Goal: Feedback & Contribution: Submit feedback/report problem

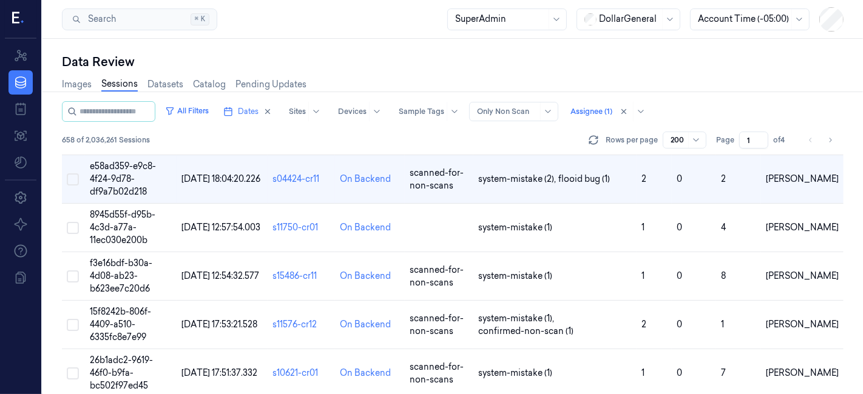
scroll to position [2475, 0]
drag, startPoint x: 742, startPoint y: 0, endPoint x: 546, endPoint y: 53, distance: 202.9
click at [546, 53] on div "Data Review Images Sessions Datasets Catalog Pending Updates All Filters Dates …" at bounding box center [452, 216] width 820 height 355
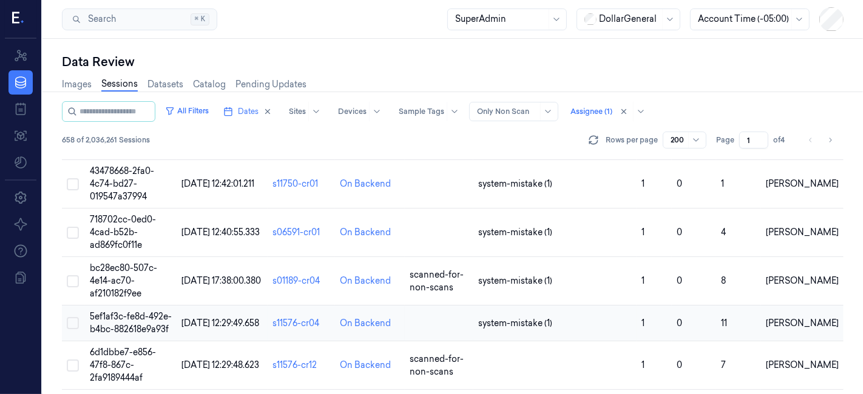
scroll to position [2850, 0]
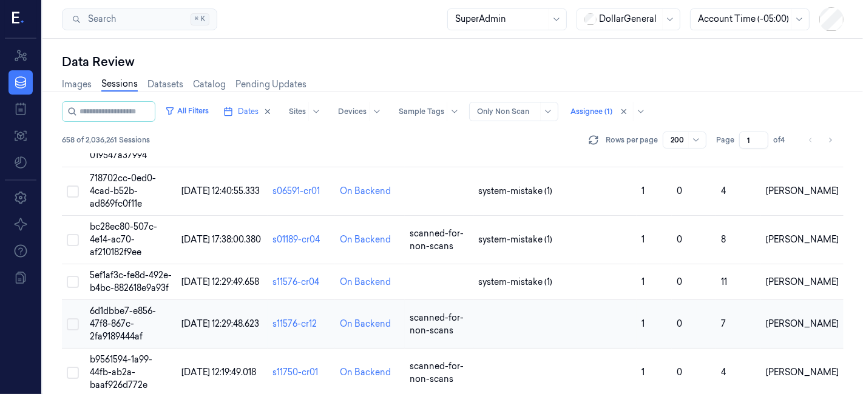
drag, startPoint x: 115, startPoint y: 281, endPoint x: 126, endPoint y: 286, distance: 12.5
click at [115, 300] on td "6d1dbbe7-e856-47f8-867c-2fa9189444af" at bounding box center [131, 324] width 92 height 49
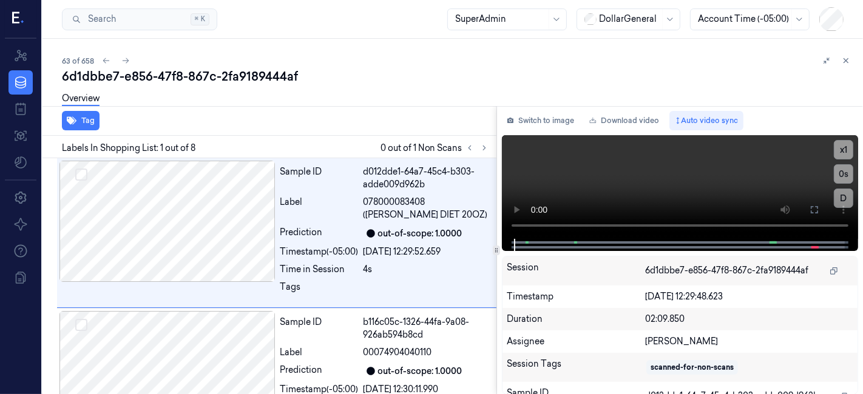
click at [499, 243] on div "Tag Labels In Shopping List: 1 out of 8 0 out of 1 Non Scans Sample ID d012dde1…" at bounding box center [450, 250] width 825 height 289
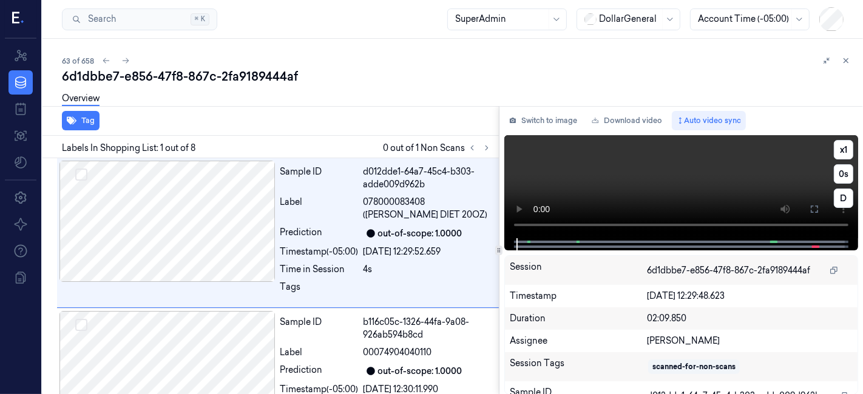
click at [511, 245] on div at bounding box center [681, 244] width 354 height 12
click at [483, 142] on button at bounding box center [486, 148] width 15 height 15
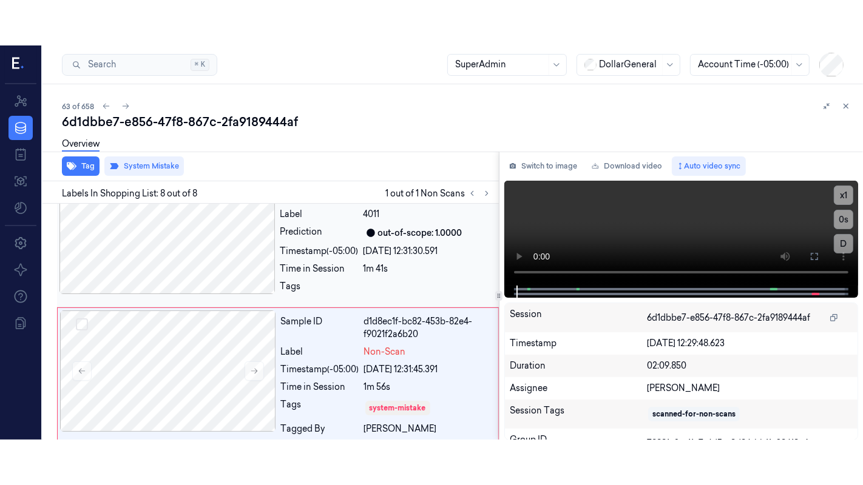
scroll to position [876, 0]
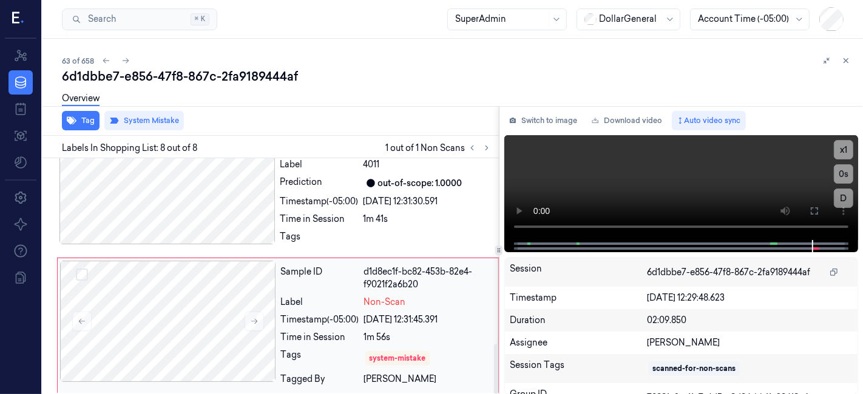
click at [459, 281] on div "d1d8ec1f-bc82-453b-82e4-f9021f2a6b20" at bounding box center [427, 278] width 127 height 25
click at [776, 209] on icon at bounding box center [814, 211] width 10 height 10
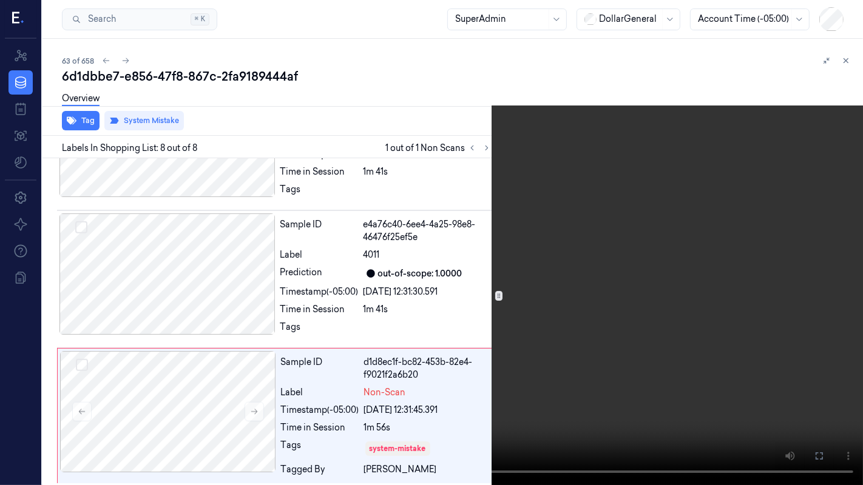
click at [402, 227] on video at bounding box center [431, 242] width 863 height 485
click at [0, 0] on icon at bounding box center [0, 0] width 0 height 0
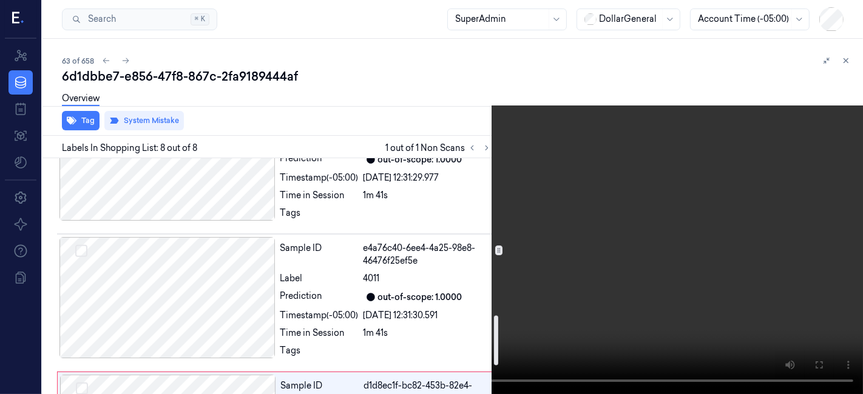
scroll to position [742, 0]
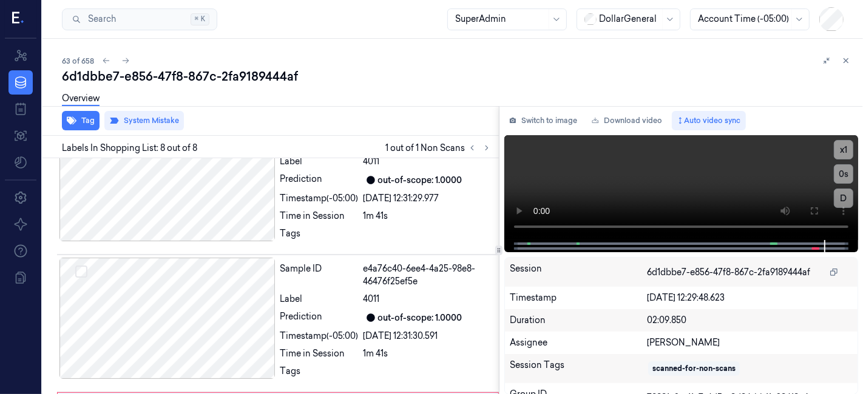
click at [138, 115] on button "System Mistake" at bounding box center [143, 120] width 79 height 19
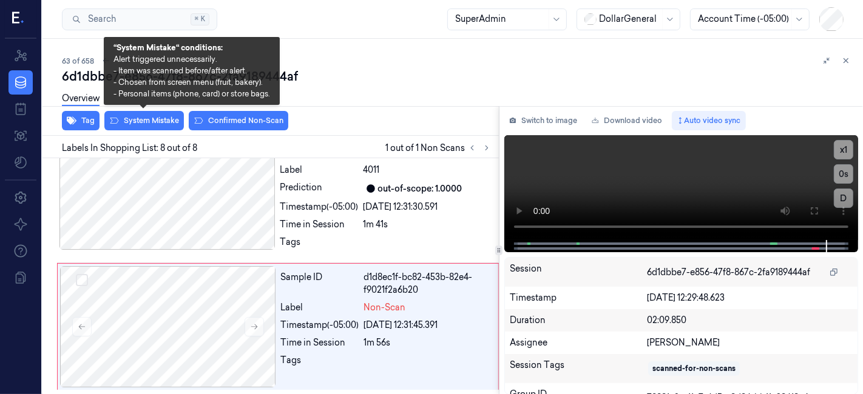
scroll to position [868, 0]
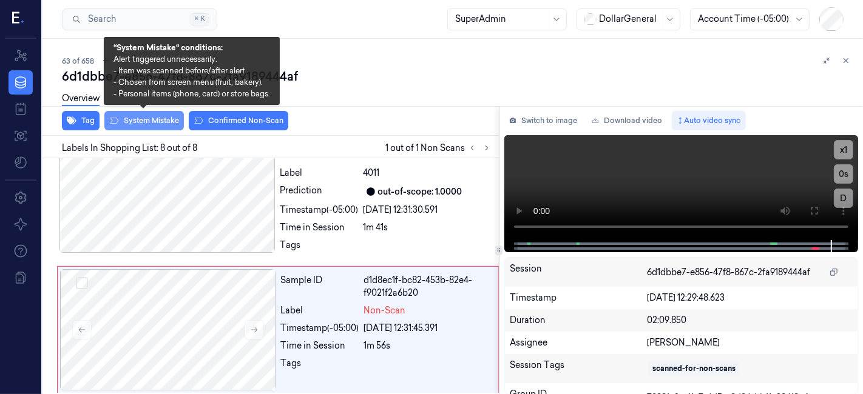
click at [149, 123] on button "System Mistake" at bounding box center [143, 120] width 79 height 19
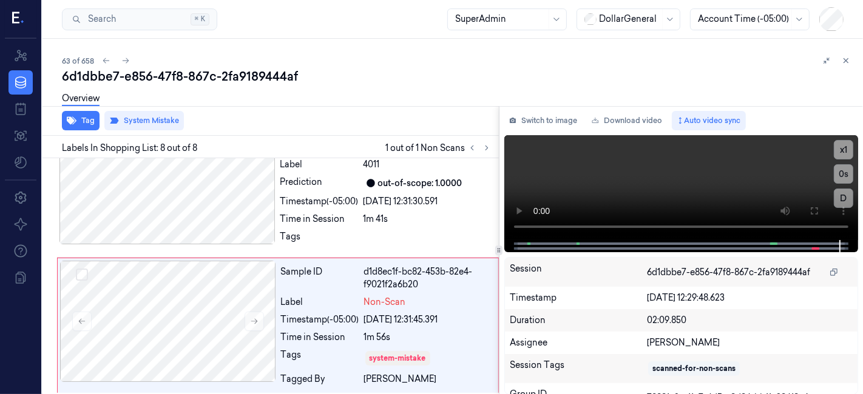
click at [383, 129] on div "Tag System Mistake" at bounding box center [268, 121] width 461 height 30
click at [435, 115] on div "Overview" at bounding box center [457, 100] width 791 height 31
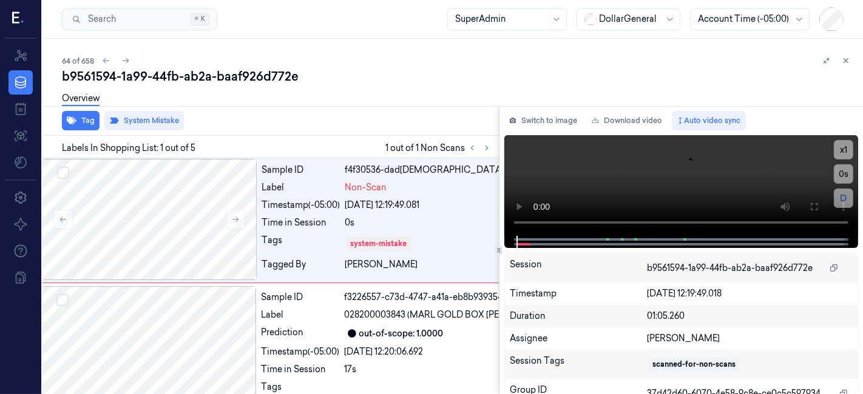
scroll to position [0, 19]
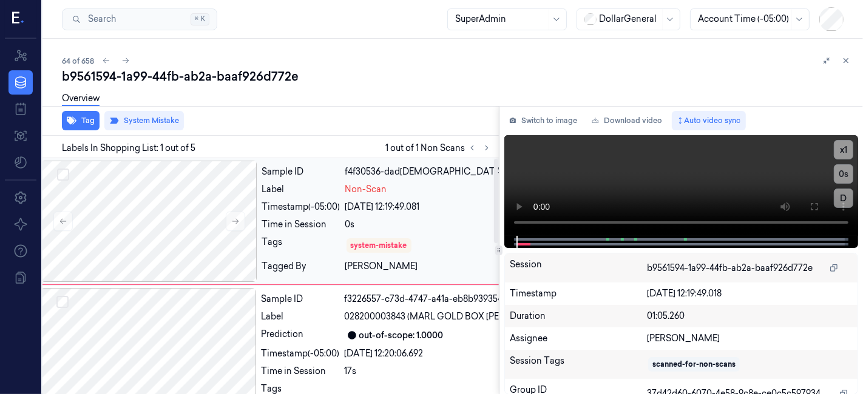
click at [776, 59] on icon at bounding box center [846, 61] width 4 height 4
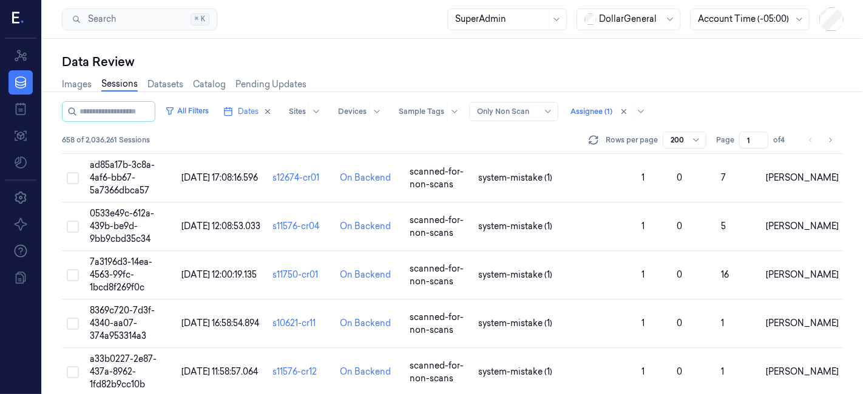
scroll to position [3239, 0]
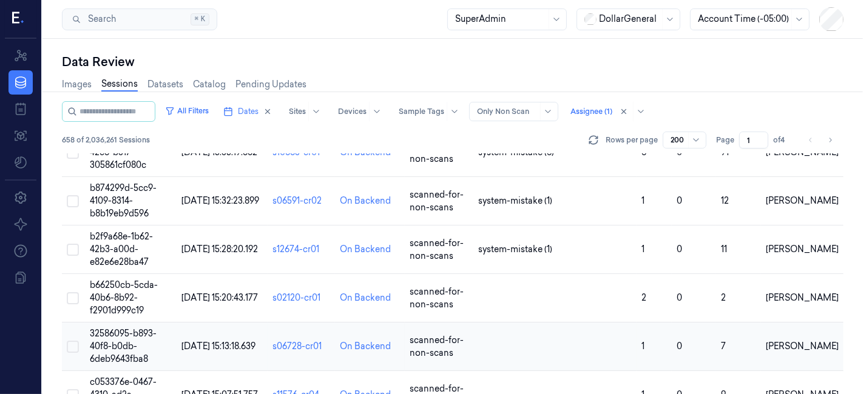
scroll to position [5003, 0]
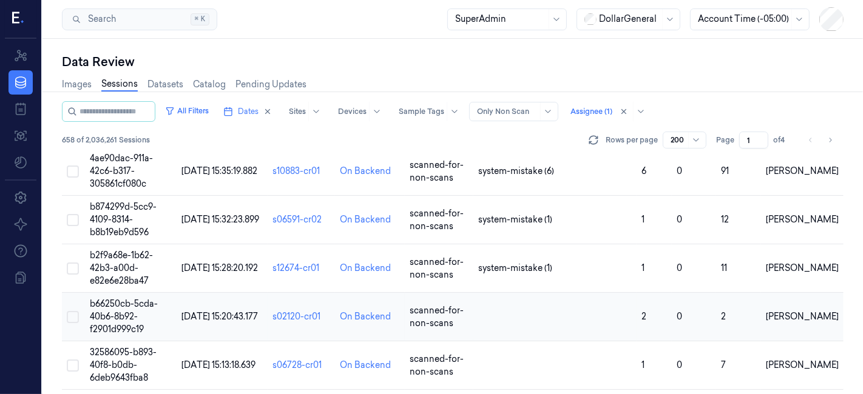
click at [130, 298] on span "b66250cb-5cda-40b6-8b92-f2901d999c19" at bounding box center [124, 316] width 68 height 36
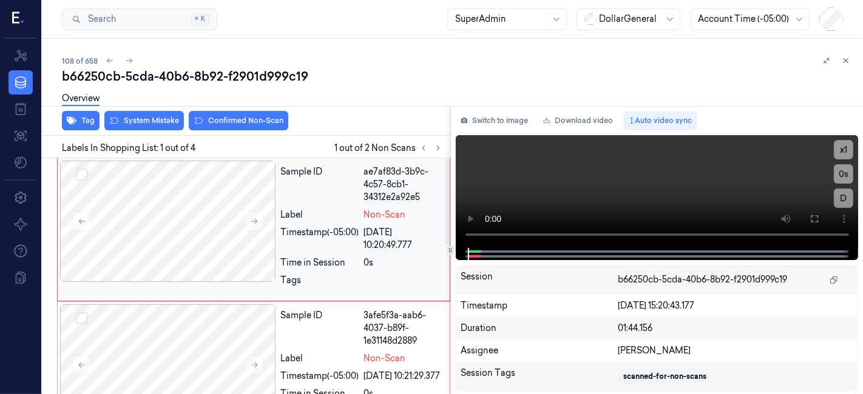
click at [399, 191] on div "ae7af83d-3b9c-4c57-8cb1-34312e2a92e5" at bounding box center [403, 185] width 78 height 38
click at [121, 113] on div "Overview" at bounding box center [457, 100] width 791 height 31
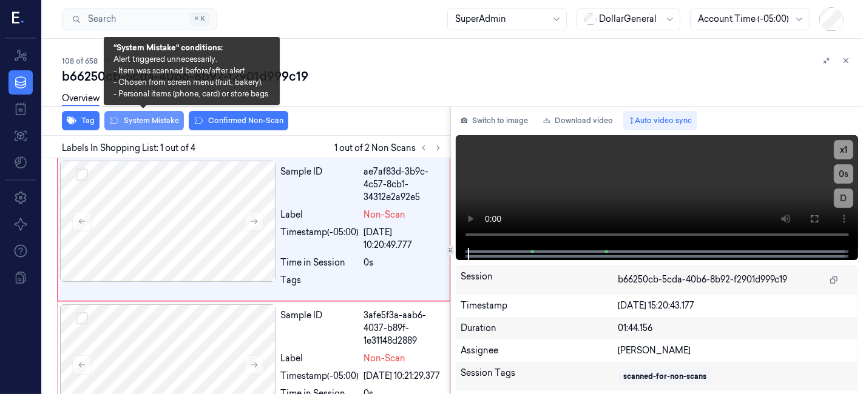
click at [124, 118] on button "System Mistake" at bounding box center [143, 120] width 79 height 19
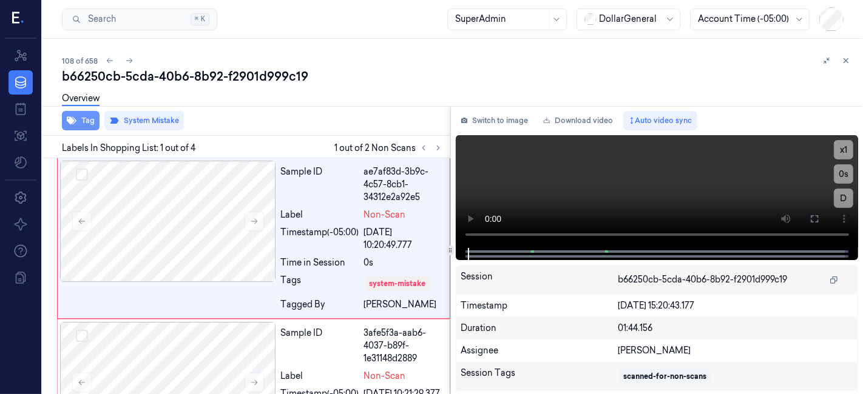
click at [84, 120] on button "Tag" at bounding box center [81, 120] width 38 height 19
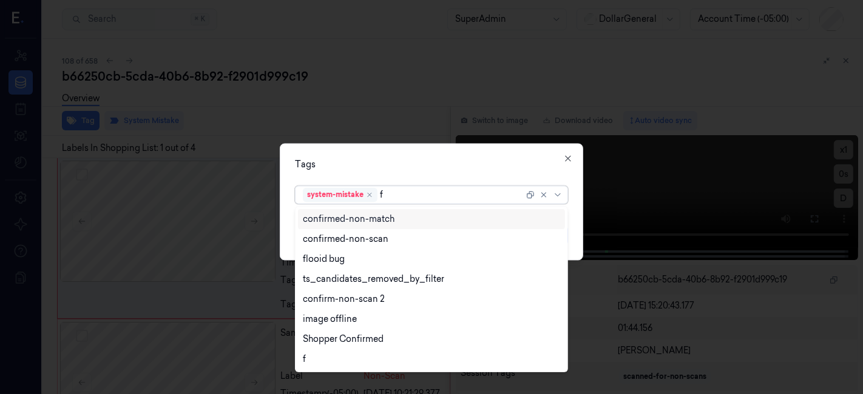
type input "fl"
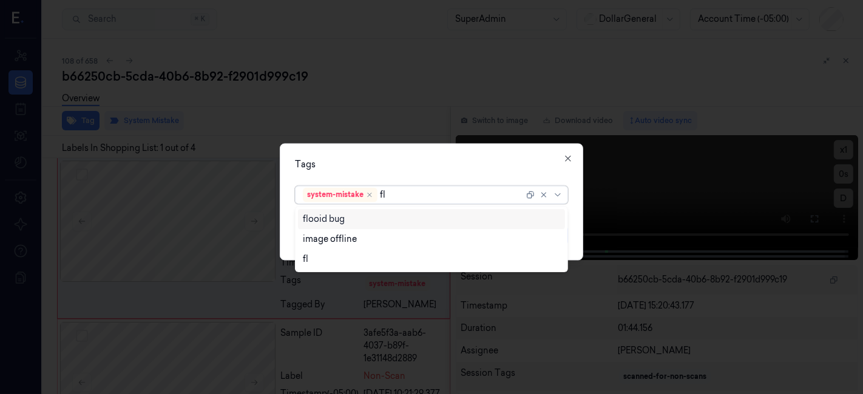
click at [349, 224] on div "flooid bug" at bounding box center [432, 219] width 258 height 13
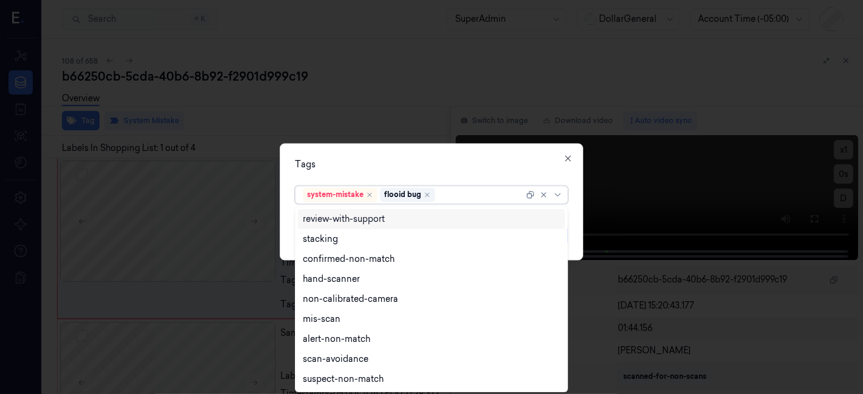
click at [379, 181] on div "Tags option flooid bug , selected. 9 results available. Use Up and Down to choo…" at bounding box center [431, 202] width 303 height 117
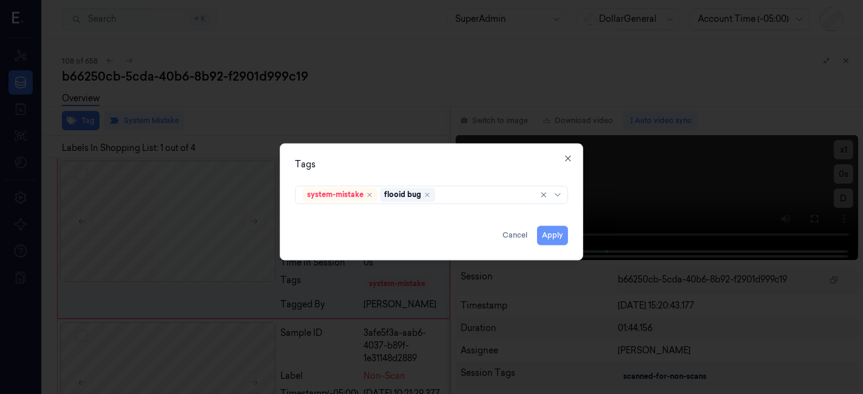
click at [550, 230] on button "Apply" at bounding box center [552, 235] width 31 height 19
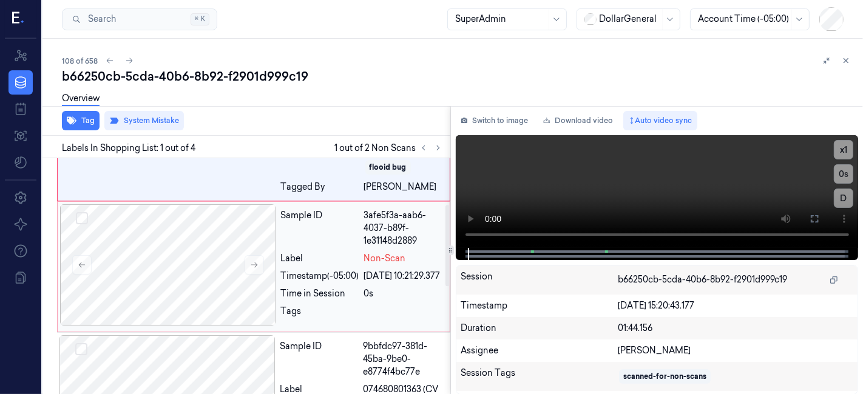
click at [327, 219] on div "Sample ID" at bounding box center [320, 228] width 78 height 38
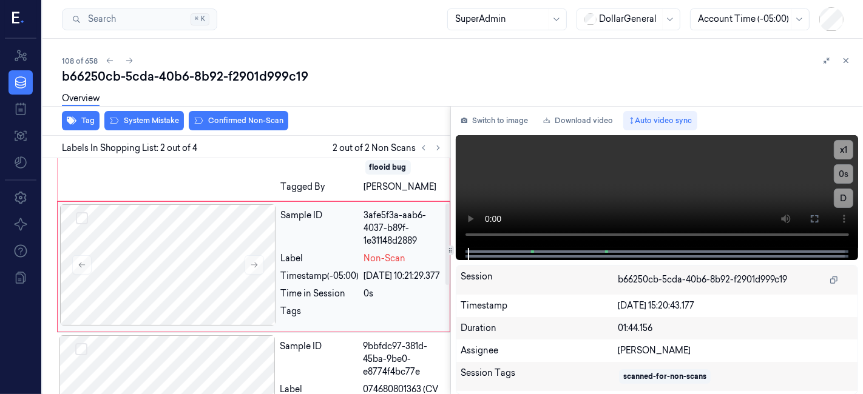
scroll to position [130, 0]
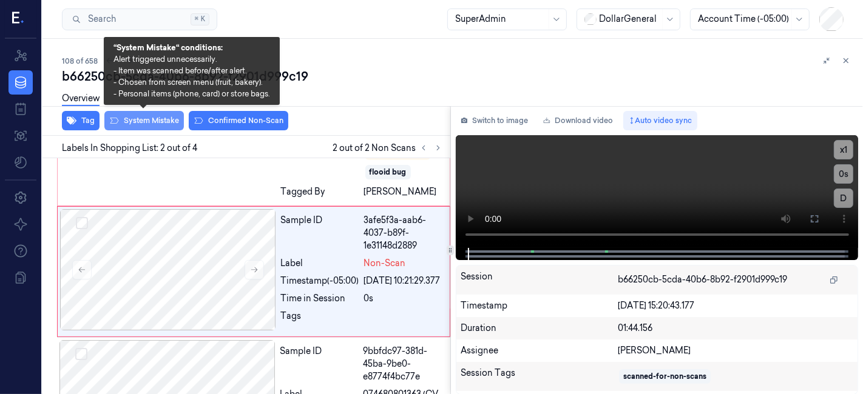
click at [153, 127] on button "System Mistake" at bounding box center [143, 120] width 79 height 19
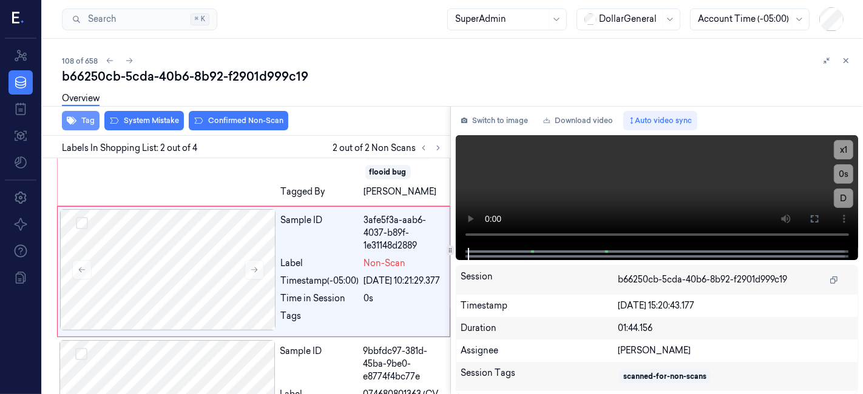
scroll to position [138, 0]
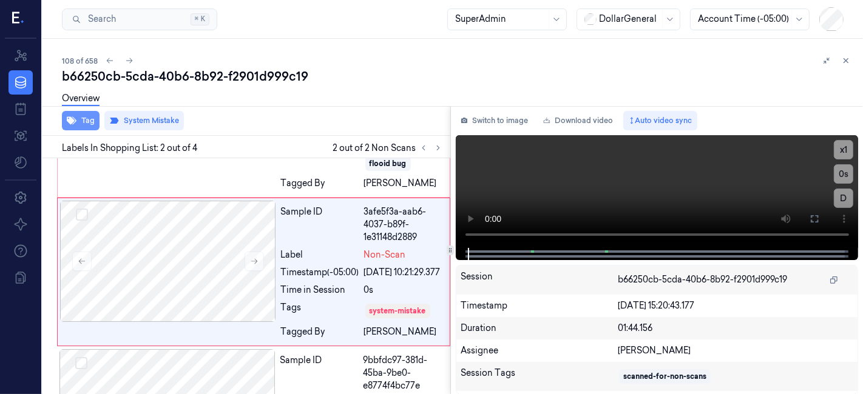
click at [77, 123] on button "Tag" at bounding box center [81, 120] width 38 height 19
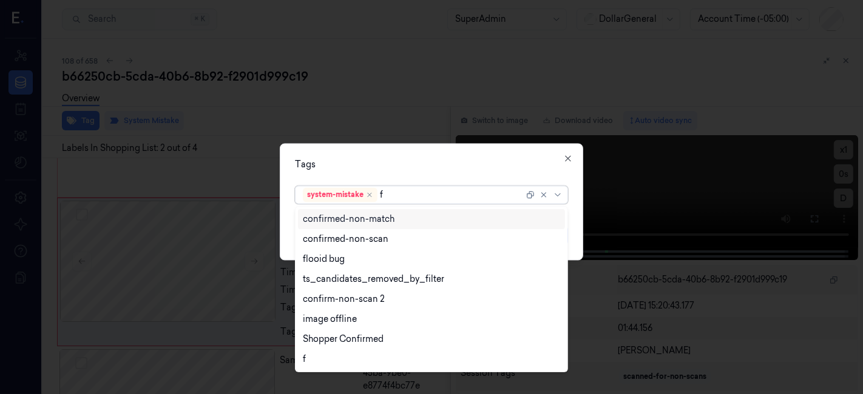
type input "fl"
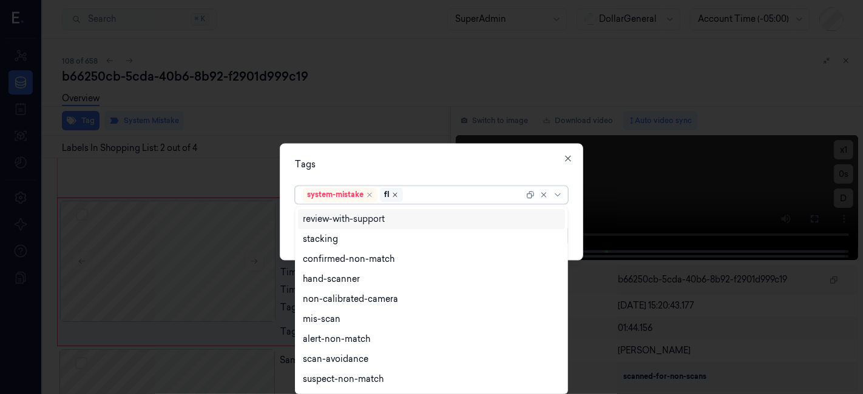
click at [395, 193] on icon "Remove ,fl" at bounding box center [394, 195] width 7 height 7
click at [394, 193] on div at bounding box center [452, 195] width 144 height 13
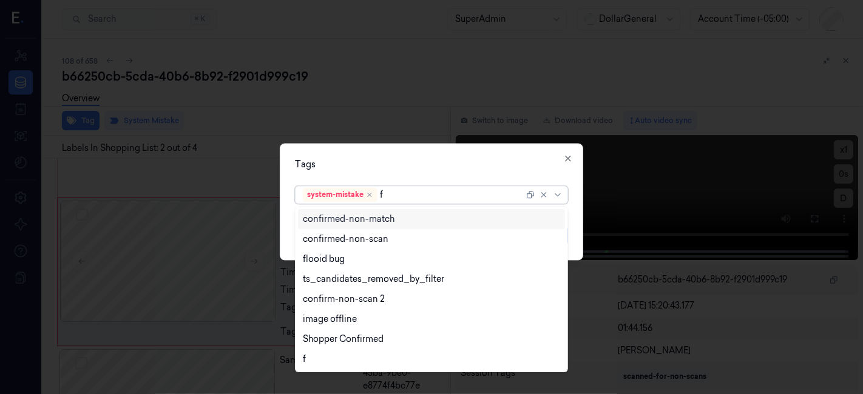
type input "fl"
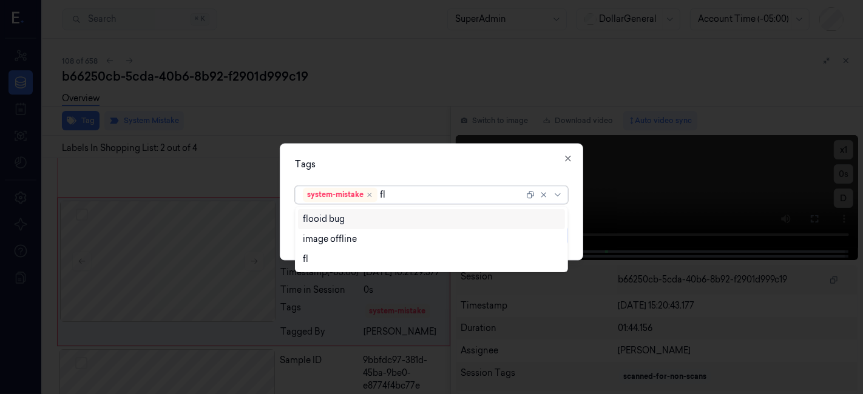
click at [399, 215] on div "flooid bug" at bounding box center [432, 219] width 258 height 13
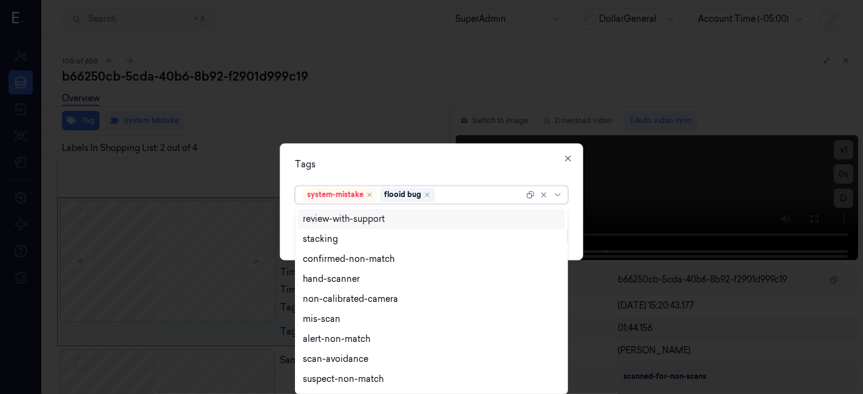
click at [434, 154] on div "Tags option flooid bug , selected. 18 results available. Use Up and Down to cho…" at bounding box center [431, 202] width 303 height 117
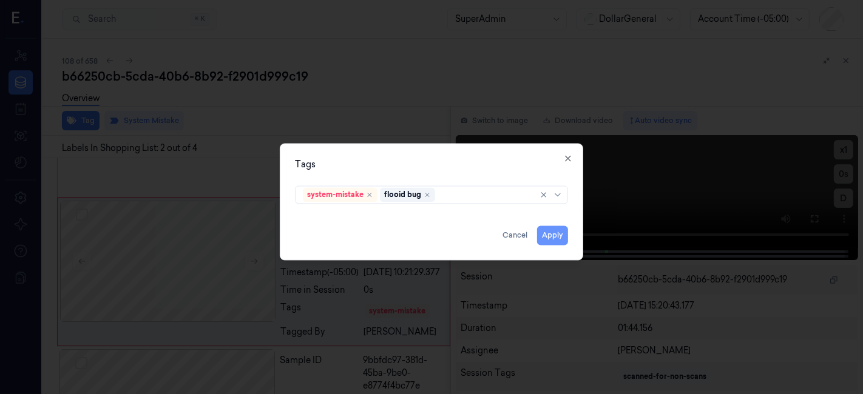
click at [558, 233] on button "Apply" at bounding box center [552, 235] width 31 height 19
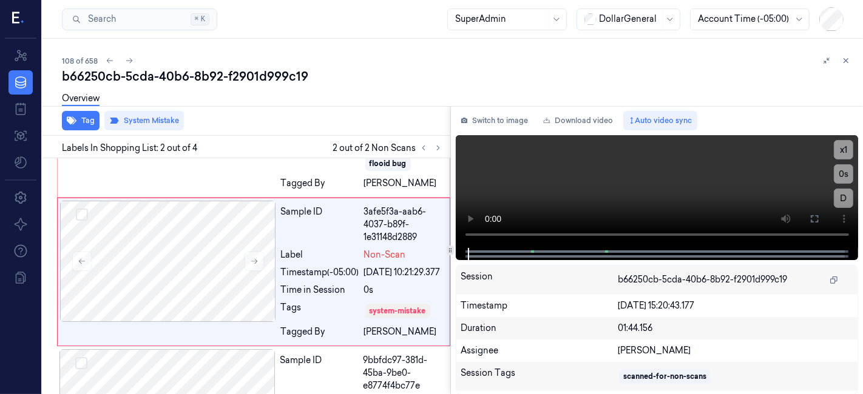
scroll to position [147, 0]
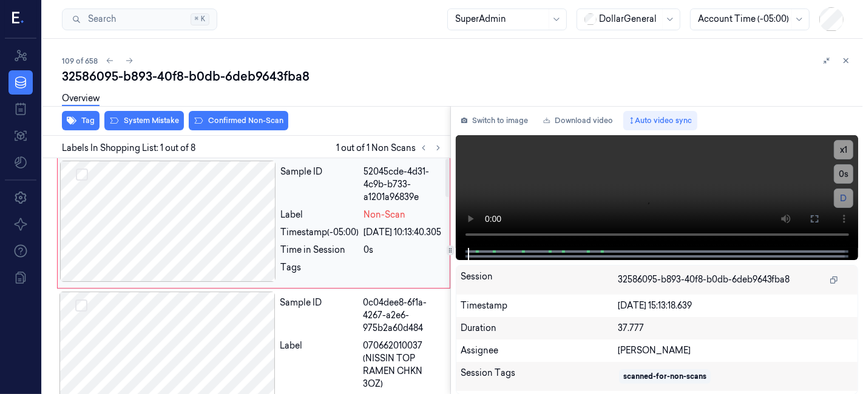
click at [350, 192] on div "Sample ID" at bounding box center [320, 185] width 78 height 38
click at [138, 118] on button "System Mistake" at bounding box center [143, 120] width 79 height 19
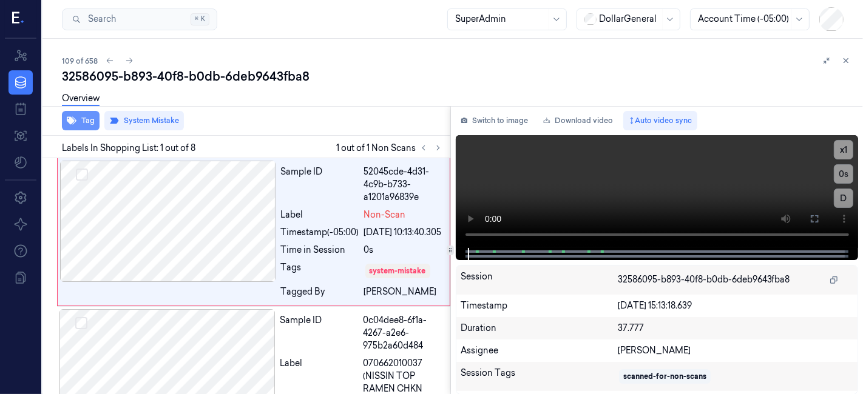
click at [82, 123] on button "Tag" at bounding box center [81, 120] width 38 height 19
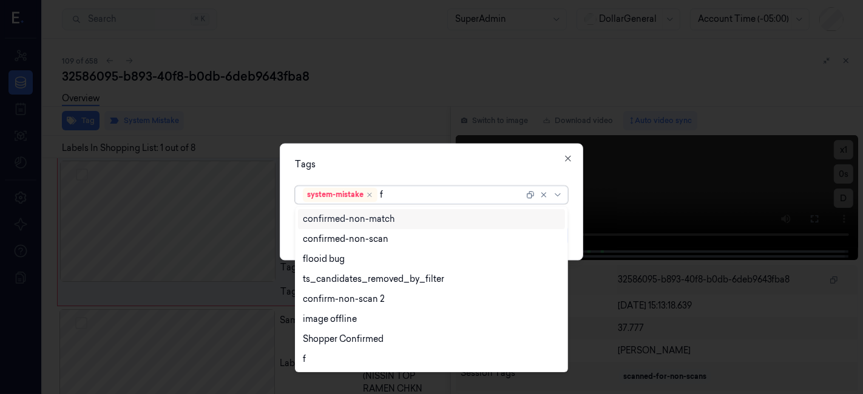
type input "fl"
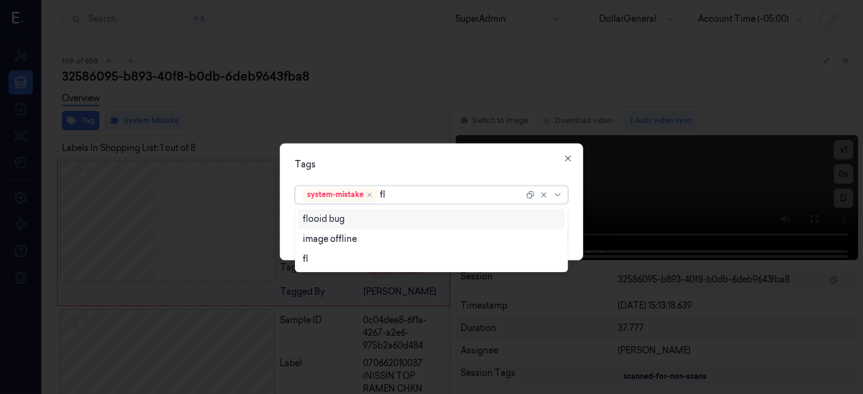
click at [334, 221] on div "flooid bug" at bounding box center [324, 219] width 42 height 13
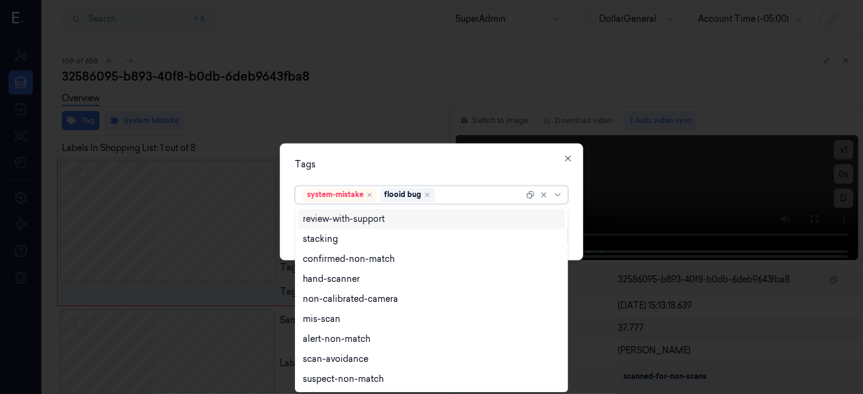
click at [341, 172] on div "Tags option flooid bug , selected. 9 results available. Use Up and Down to choo…" at bounding box center [431, 202] width 303 height 117
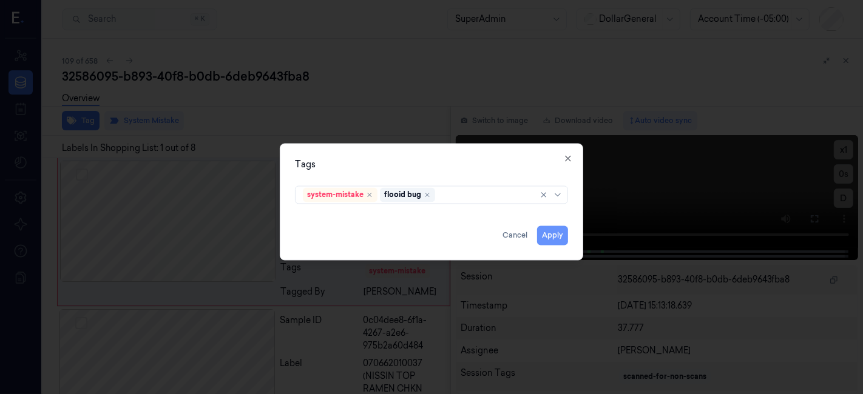
click at [546, 237] on button "Apply" at bounding box center [552, 235] width 31 height 19
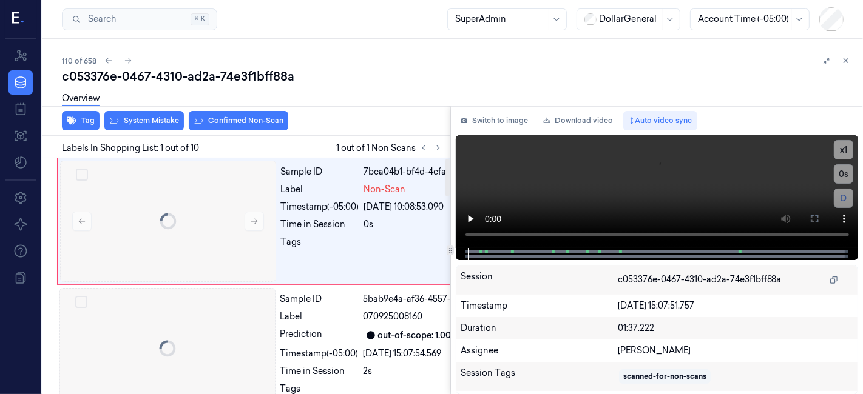
scroll to position [0, 19]
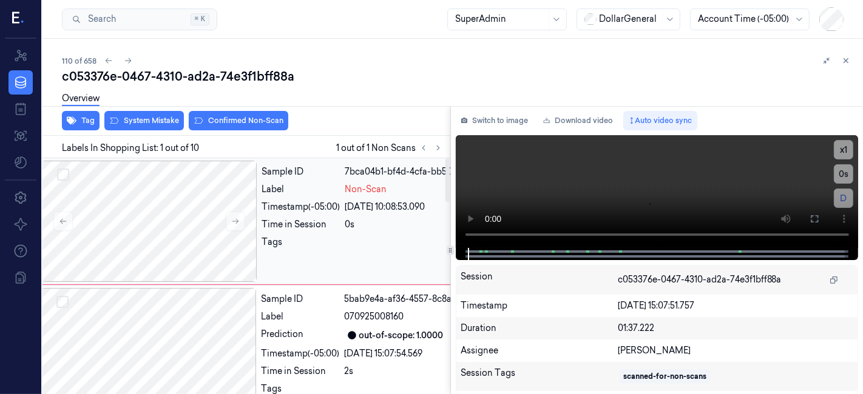
click at [147, 123] on button "System Mistake" at bounding box center [143, 120] width 79 height 19
click at [79, 122] on button "Tag" at bounding box center [81, 120] width 38 height 19
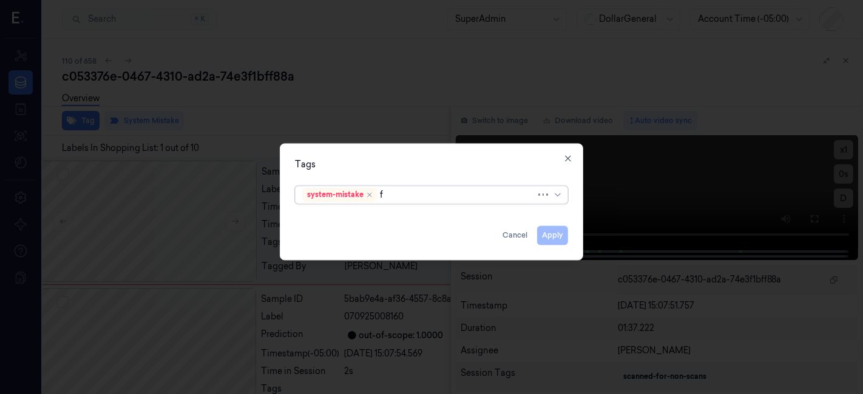
type input "fl"
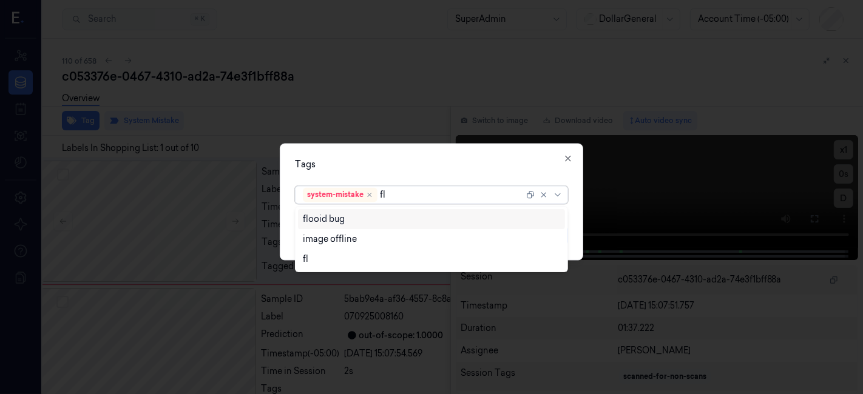
click at [350, 217] on div "flooid bug" at bounding box center [432, 219] width 258 height 13
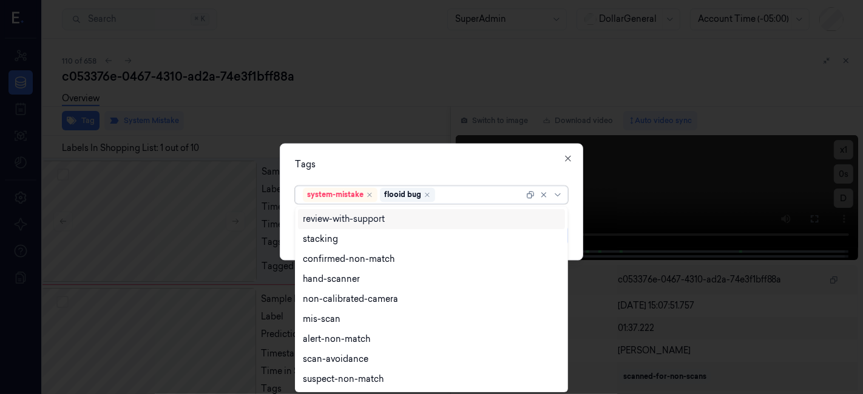
click at [385, 162] on div "Tags" at bounding box center [431, 165] width 273 height 13
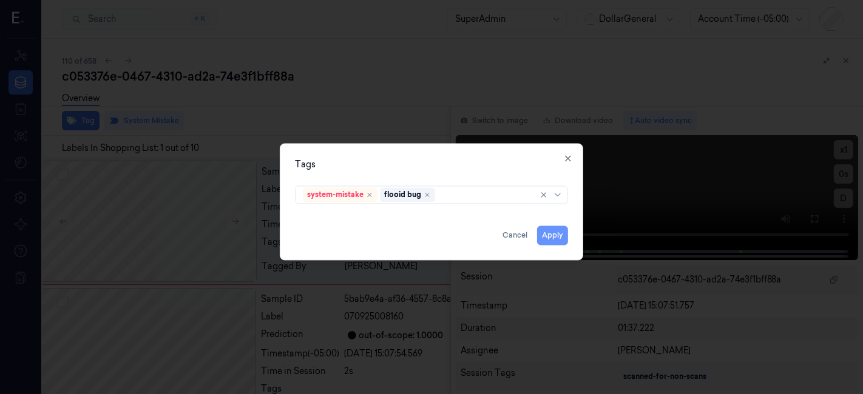
click at [559, 235] on button "Apply" at bounding box center [552, 235] width 31 height 19
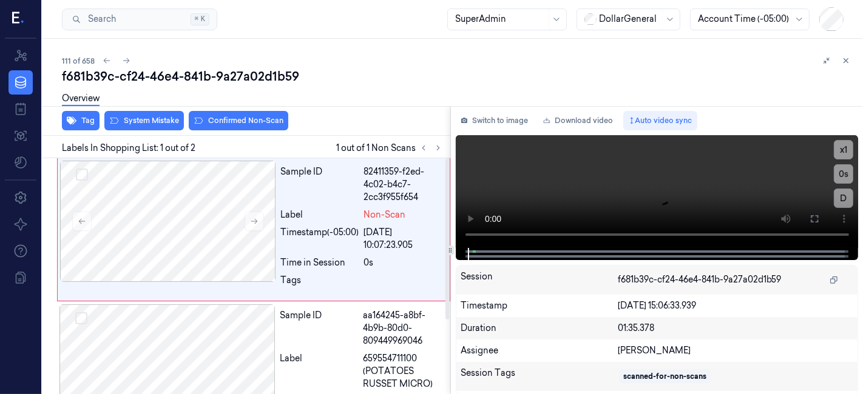
click at [130, 132] on div "Tag System Mistake Confirmed Non-Scan" at bounding box center [244, 121] width 412 height 30
click at [130, 122] on button "System Mistake" at bounding box center [143, 120] width 79 height 19
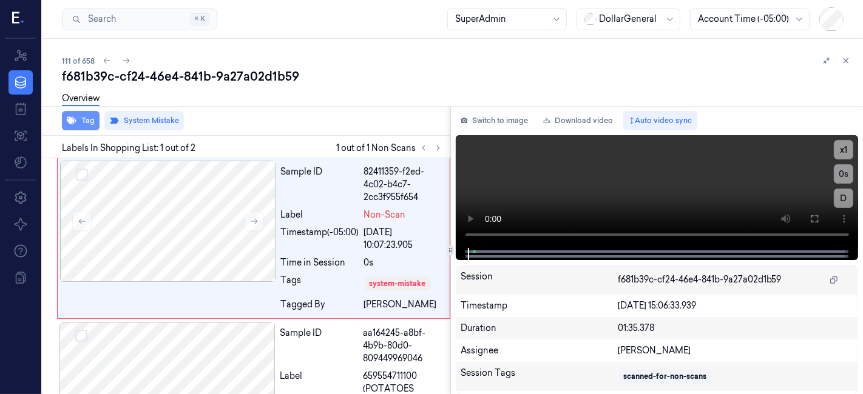
click at [71, 118] on icon "button" at bounding box center [72, 121] width 10 height 8
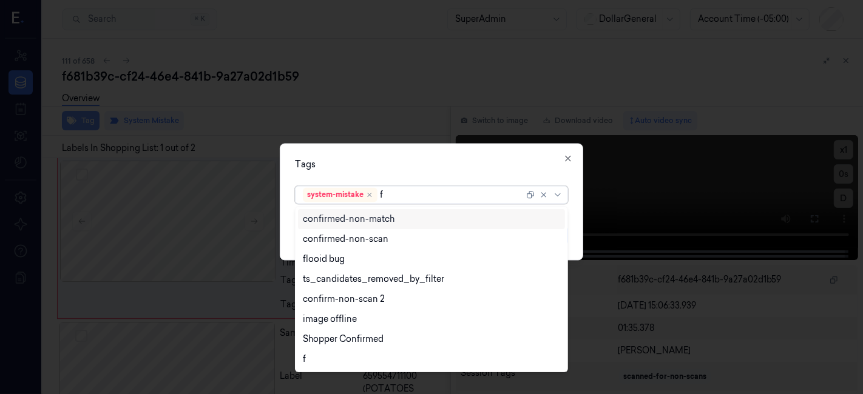
type input "fl"
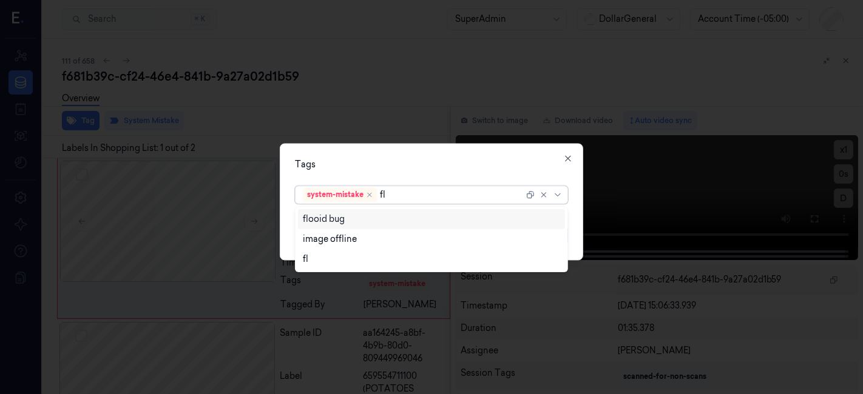
click at [304, 215] on div "flooid bug" at bounding box center [324, 219] width 42 height 13
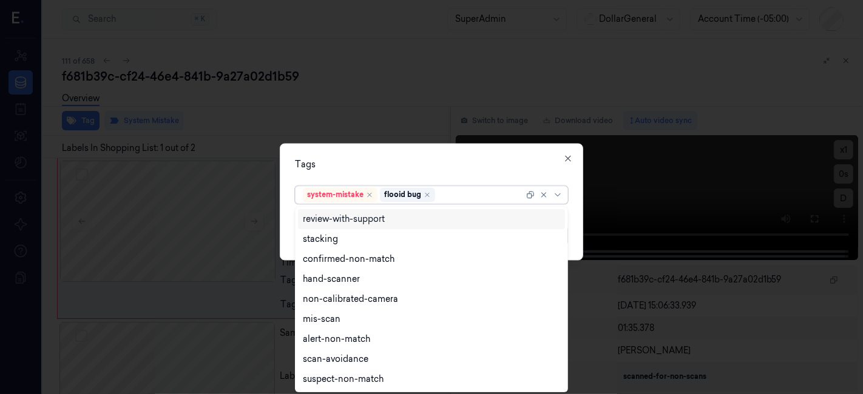
click at [347, 148] on div "Tags option flooid bug , selected. 9 results available. Use Up and Down to choo…" at bounding box center [431, 202] width 303 height 117
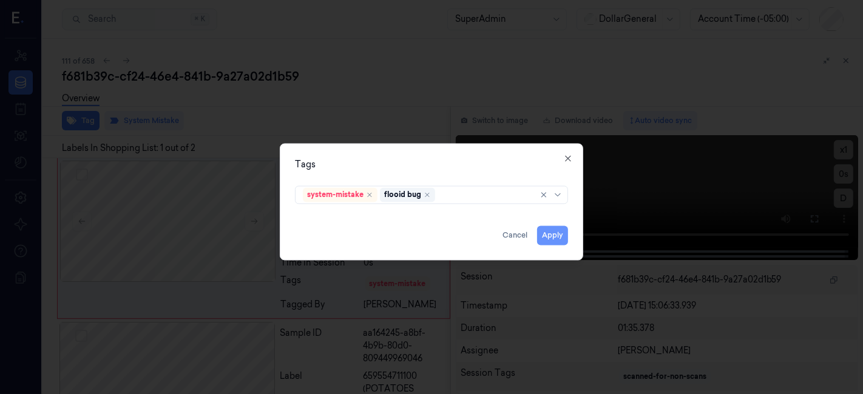
click at [563, 227] on button "Apply" at bounding box center [552, 235] width 31 height 19
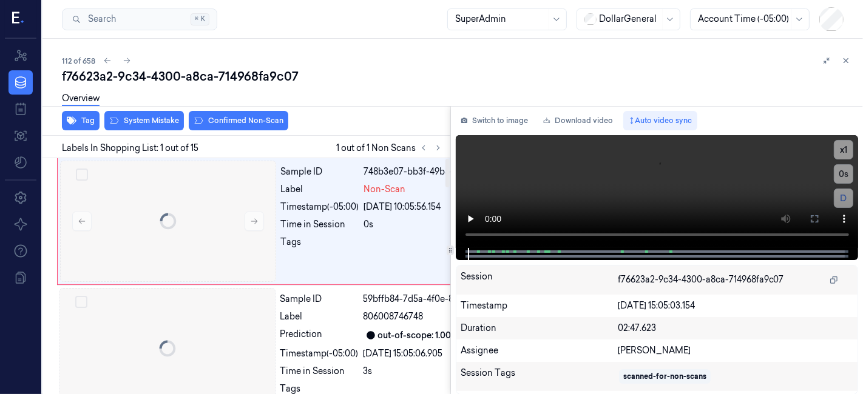
scroll to position [0, 19]
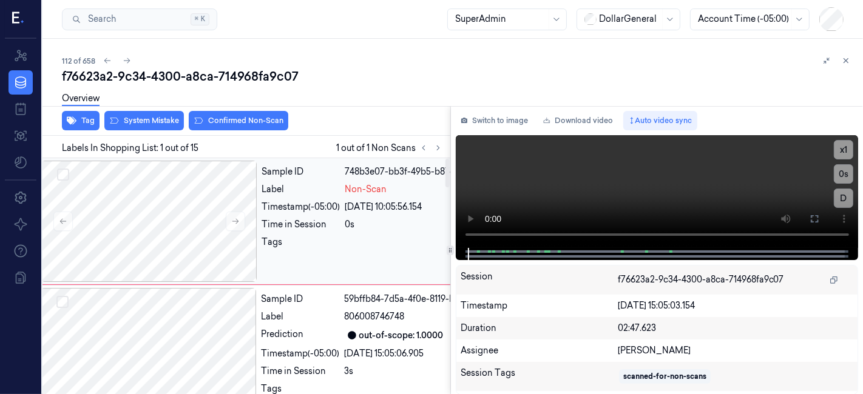
click at [381, 183] on span "Non-Scan" at bounding box center [366, 189] width 42 height 13
click at [96, 104] on link "Overview" at bounding box center [81, 99] width 38 height 14
click at [118, 115] on div "Overview" at bounding box center [457, 100] width 791 height 31
click at [122, 121] on button "System Mistake" at bounding box center [143, 120] width 79 height 19
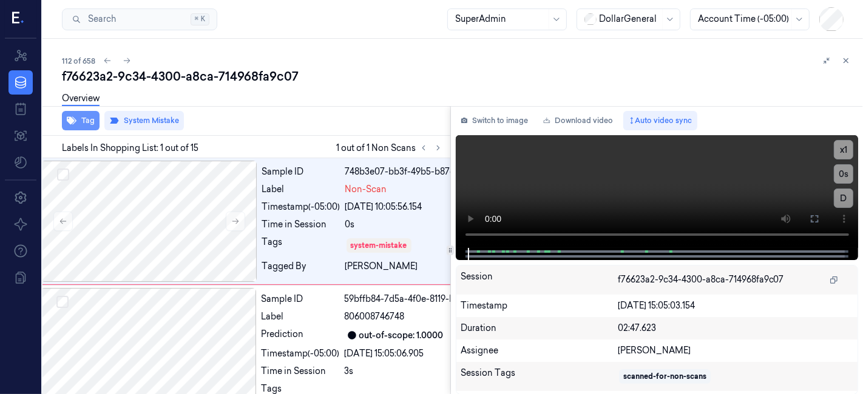
click at [86, 121] on button "Tag" at bounding box center [81, 120] width 38 height 19
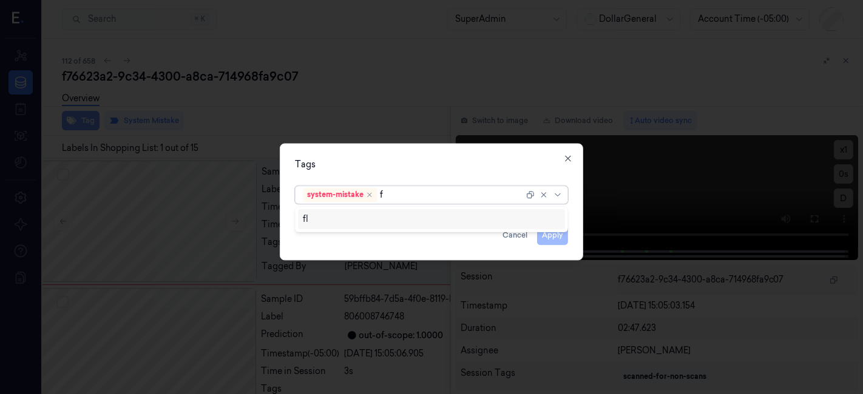
type input "fl"
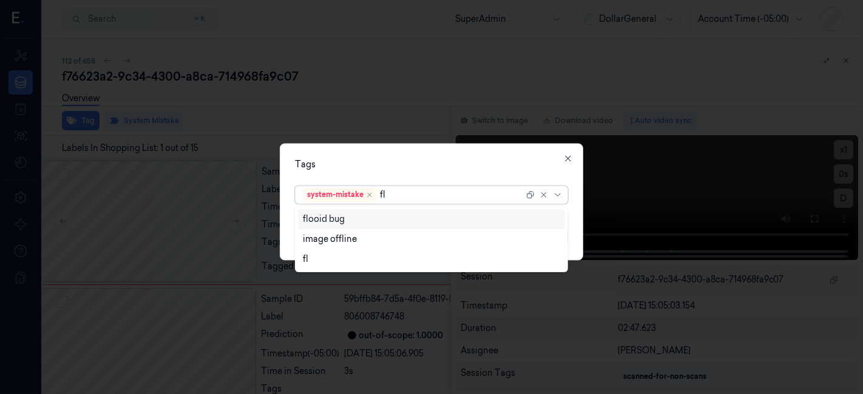
click at [407, 221] on div "flooid bug" at bounding box center [432, 219] width 258 height 13
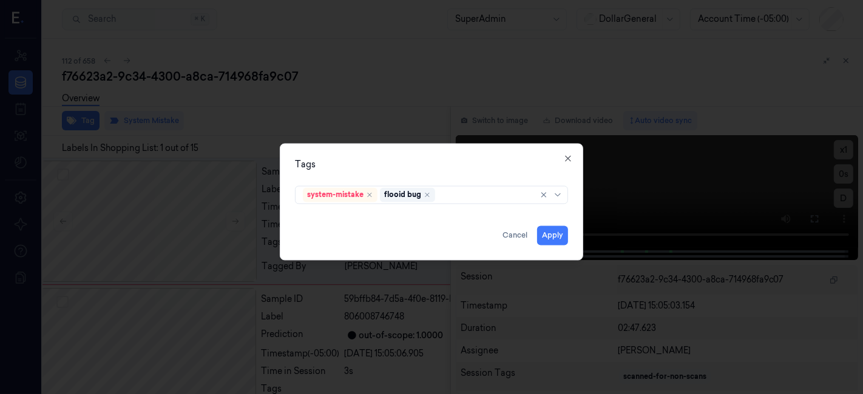
click at [397, 163] on div "Tags" at bounding box center [431, 165] width 273 height 13
click at [559, 242] on button "Apply" at bounding box center [552, 235] width 31 height 19
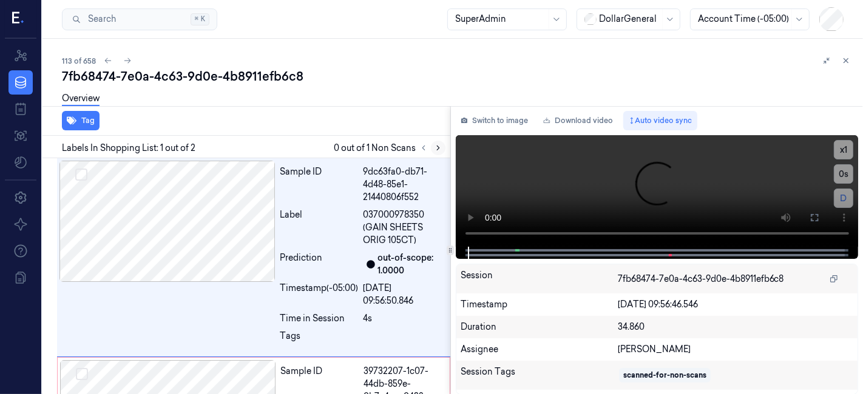
click at [439, 149] on icon at bounding box center [438, 148] width 8 height 8
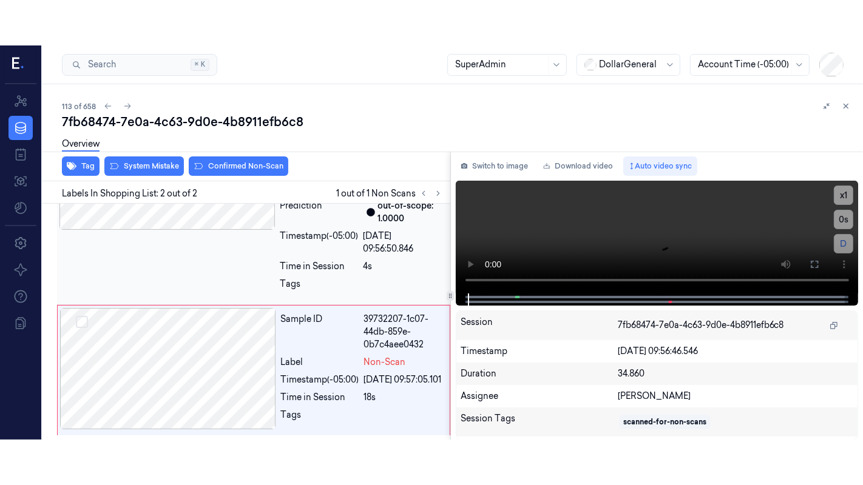
scroll to position [109, 0]
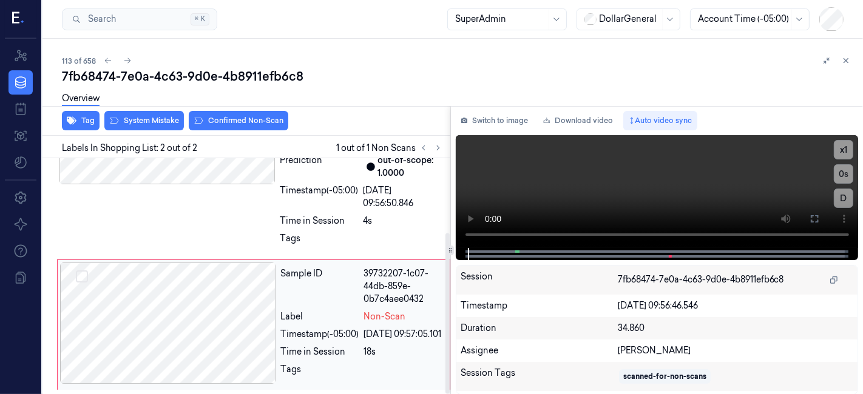
click at [393, 292] on div "39732207-1c07-44db-859e-0b7c4aee0432" at bounding box center [403, 286] width 78 height 38
click at [810, 212] on button at bounding box center [813, 218] width 19 height 19
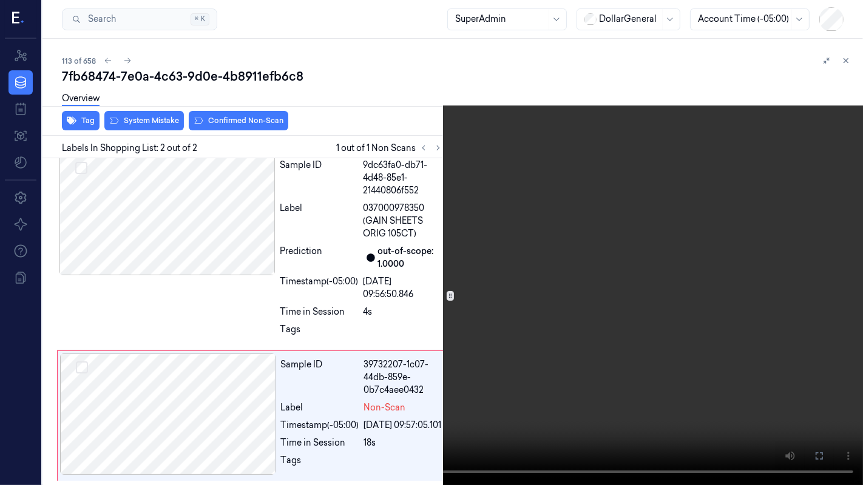
click at [143, 380] on video at bounding box center [431, 242] width 863 height 485
click at [0, 0] on icon at bounding box center [0, 0] width 0 height 0
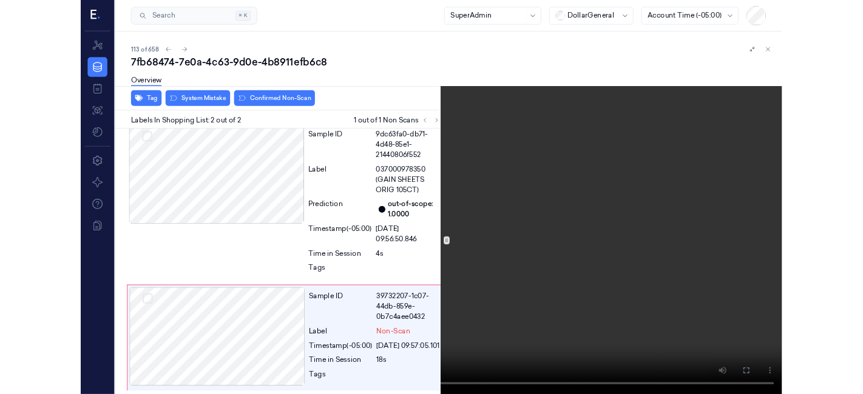
scroll to position [109, 0]
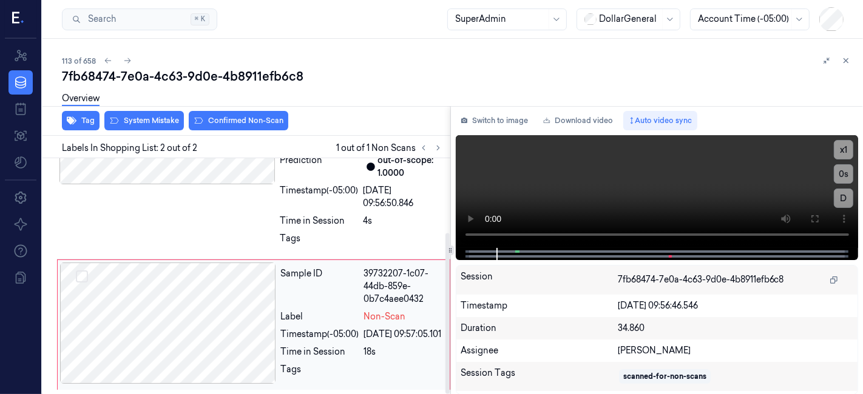
click at [237, 294] on div at bounding box center [168, 323] width 216 height 121
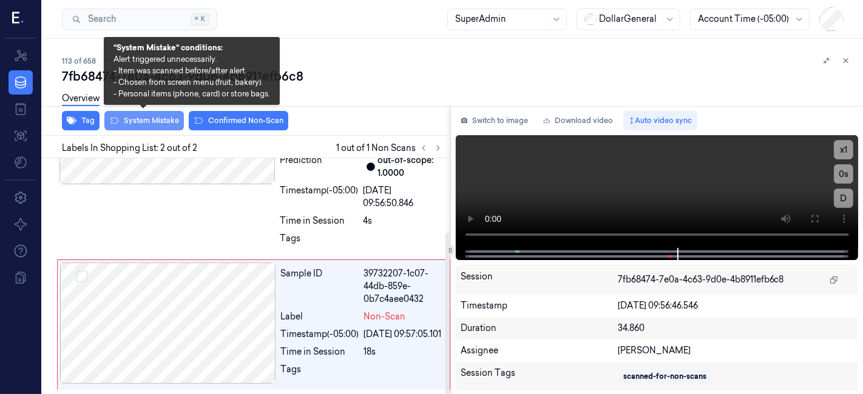
click at [166, 126] on button "System Mistake" at bounding box center [143, 120] width 79 height 19
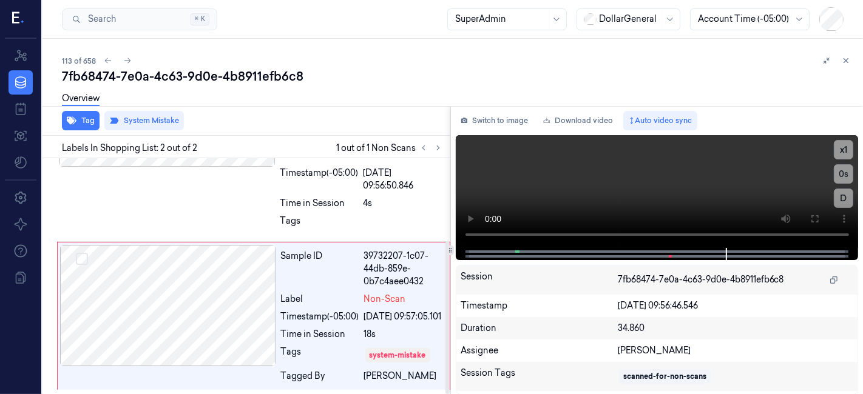
click at [335, 112] on div "Overview" at bounding box center [457, 100] width 791 height 31
click at [355, 95] on div "Overview" at bounding box center [457, 100] width 791 height 31
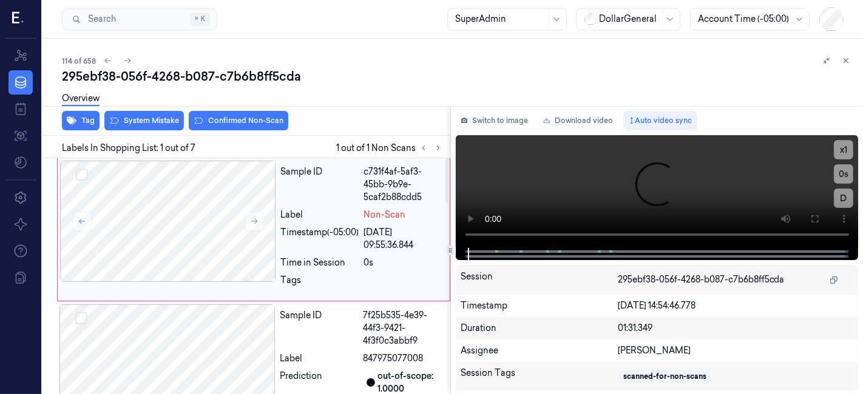
click at [354, 212] on div "Label" at bounding box center [320, 215] width 78 height 13
drag, startPoint x: 141, startPoint y: 108, endPoint x: 134, endPoint y: 127, distance: 20.5
click at [141, 108] on div "Overview" at bounding box center [457, 100] width 791 height 31
click at [134, 127] on button "System Mistake" at bounding box center [143, 120] width 79 height 19
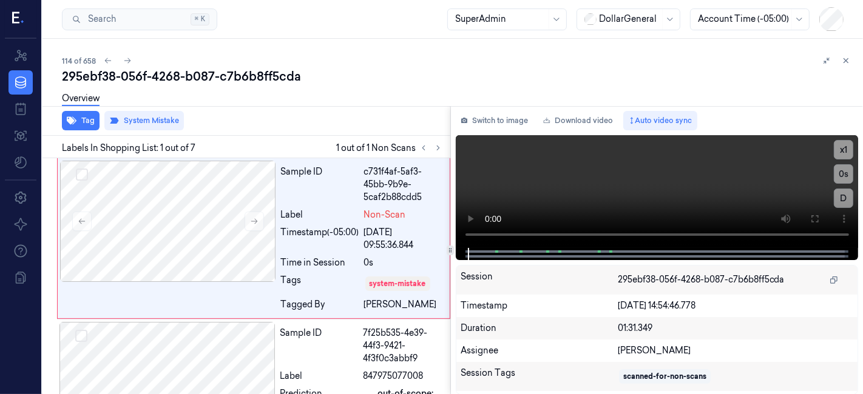
click at [80, 115] on div "Overview" at bounding box center [81, 100] width 38 height 31
click at [79, 118] on button "Tag" at bounding box center [81, 120] width 38 height 19
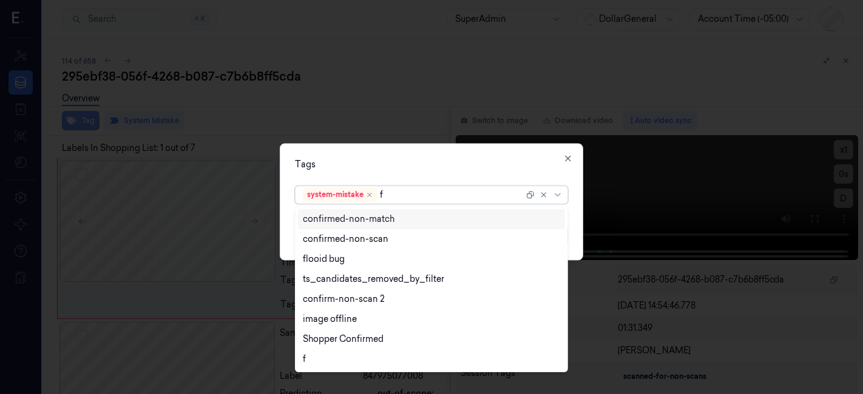
type input "fl"
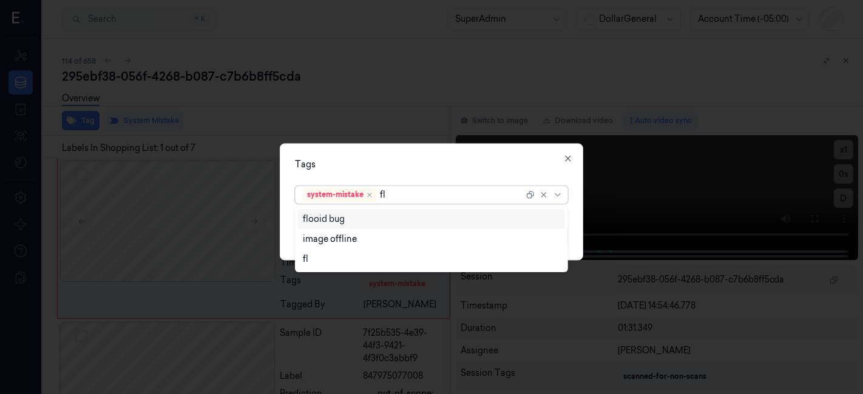
click at [360, 224] on div "flooid bug" at bounding box center [431, 219] width 267 height 20
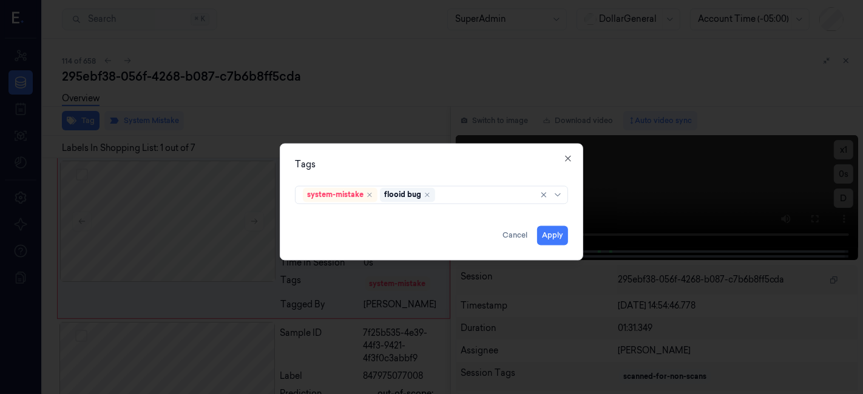
click at [452, 158] on div "Tags system-mistake flooid bug Apply Cancel Close" at bounding box center [431, 202] width 303 height 117
click at [559, 232] on button "Apply" at bounding box center [552, 235] width 31 height 19
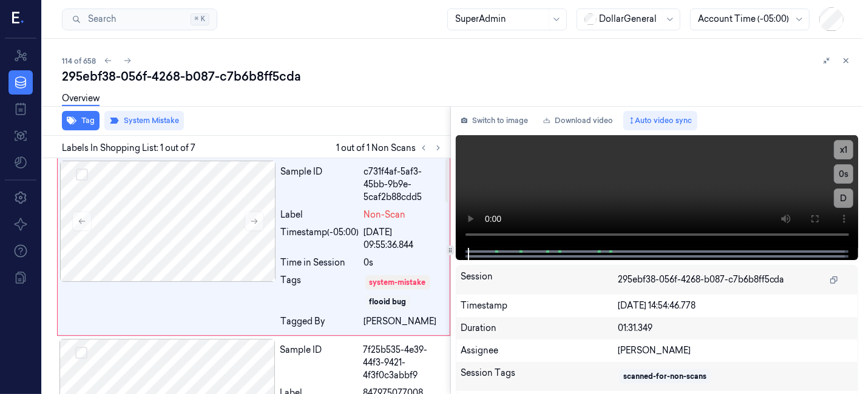
click at [390, 87] on div "Overview" at bounding box center [457, 100] width 791 height 31
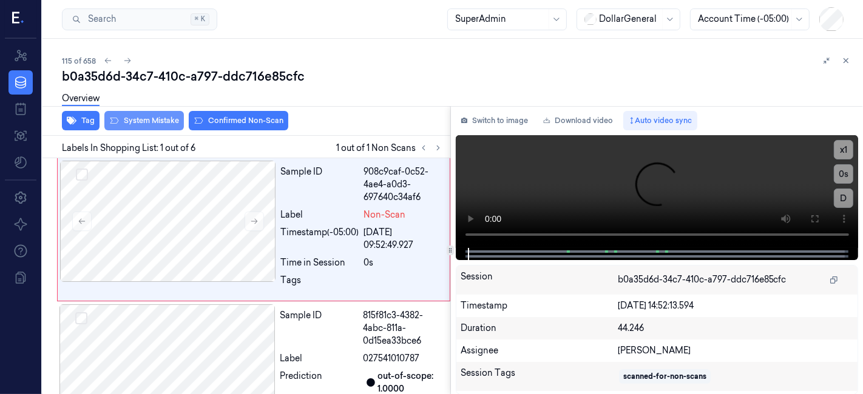
click at [133, 124] on button "System Mistake" at bounding box center [143, 120] width 79 height 19
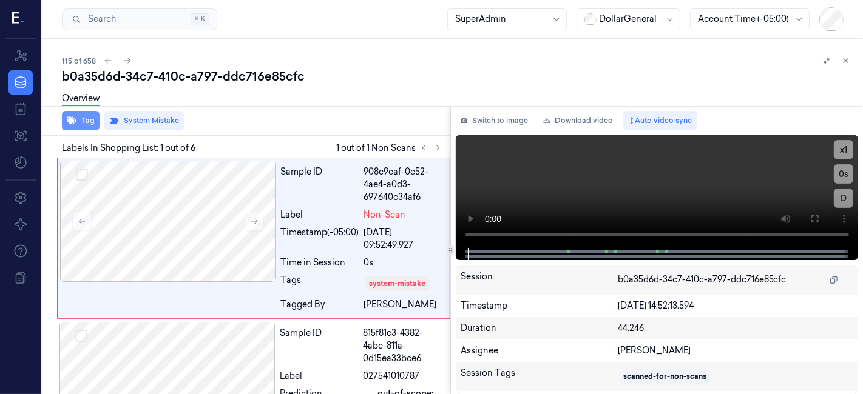
click at [76, 123] on icon "button" at bounding box center [72, 121] width 10 height 10
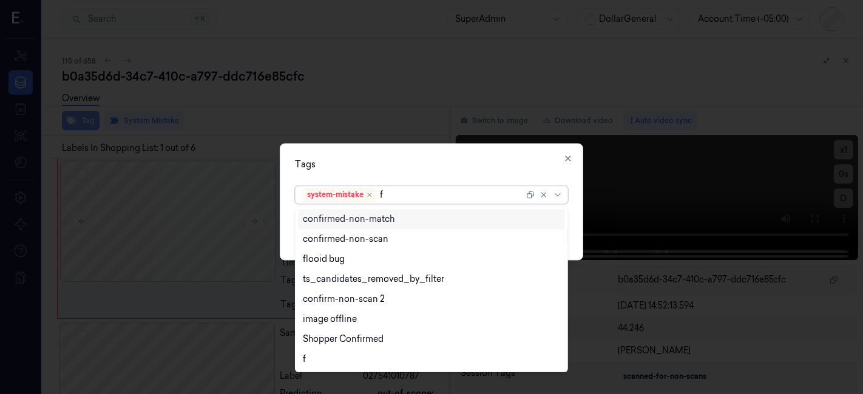
type input "fl"
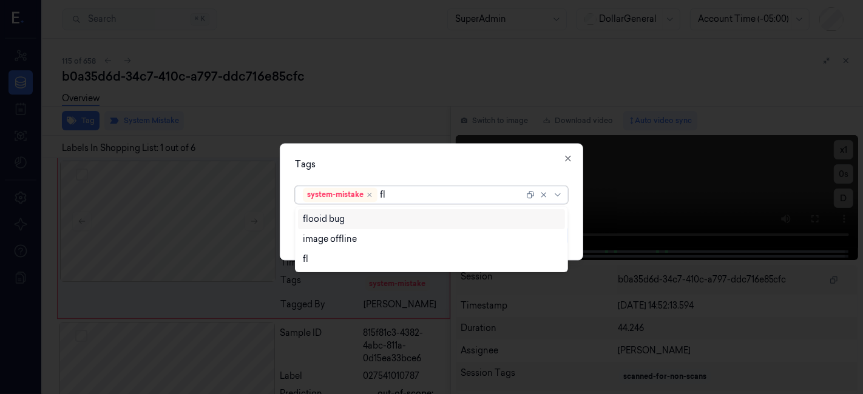
click at [353, 214] on div "flooid bug" at bounding box center [432, 219] width 258 height 13
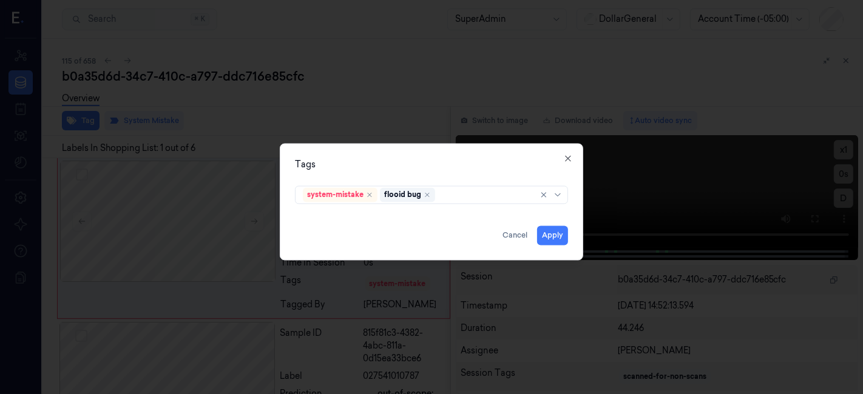
click at [372, 164] on div "Tags" at bounding box center [431, 165] width 273 height 13
click at [546, 231] on button "Apply" at bounding box center [552, 235] width 31 height 19
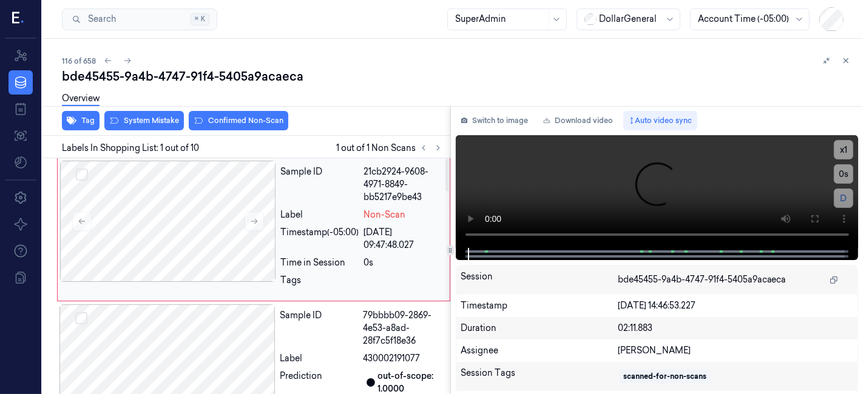
click at [320, 195] on div "Sample ID" at bounding box center [320, 185] width 78 height 38
click at [135, 123] on button "System Mistake" at bounding box center [143, 120] width 79 height 19
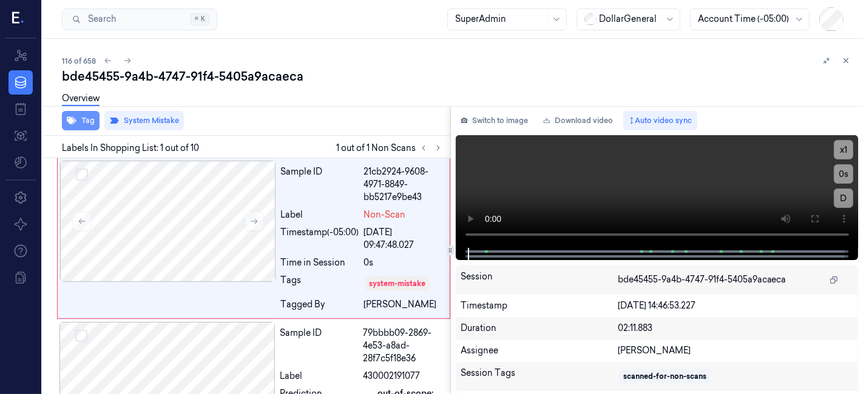
click at [76, 120] on button "Tag" at bounding box center [81, 120] width 38 height 19
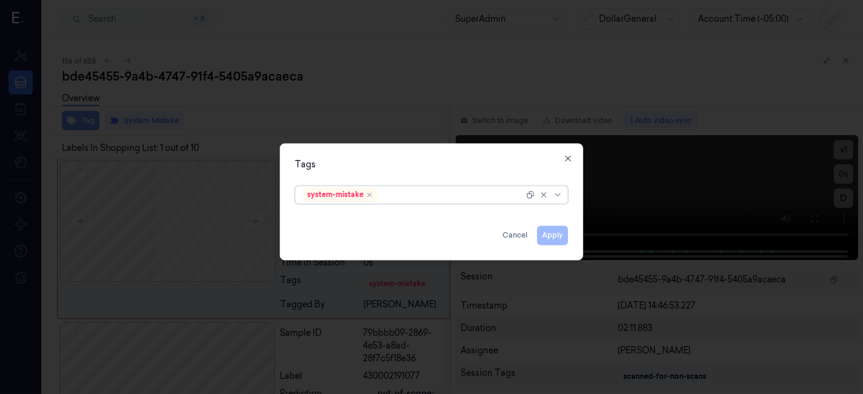
type input "d"
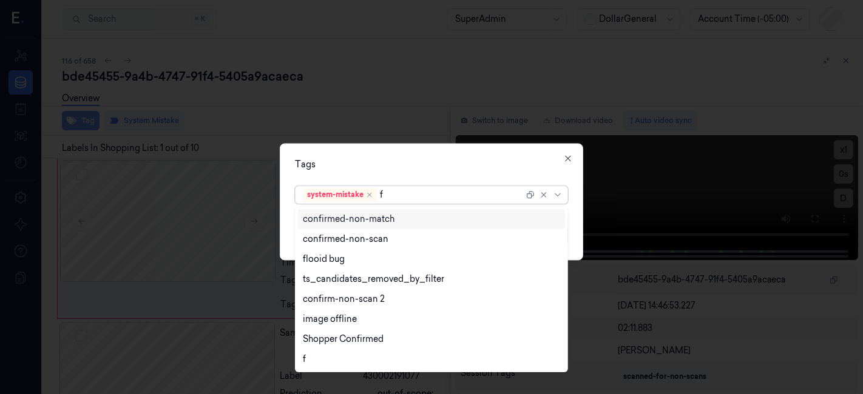
type input "fl"
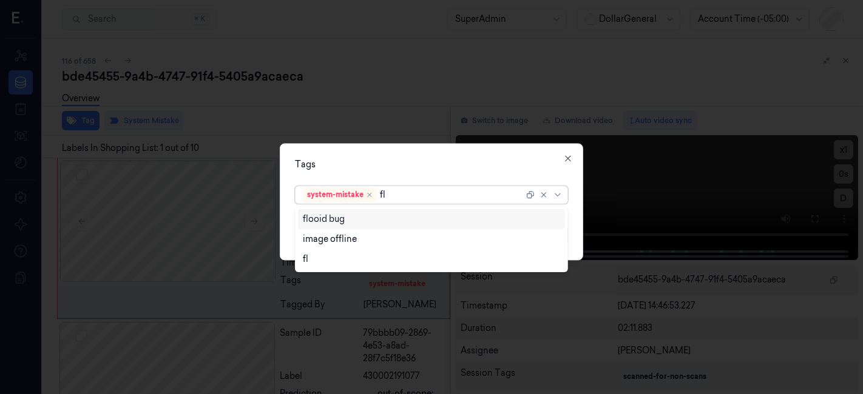
drag, startPoint x: 303, startPoint y: 215, endPoint x: 314, endPoint y: 165, distance: 51.4
click at [301, 215] on div "flooid bug" at bounding box center [431, 219] width 267 height 20
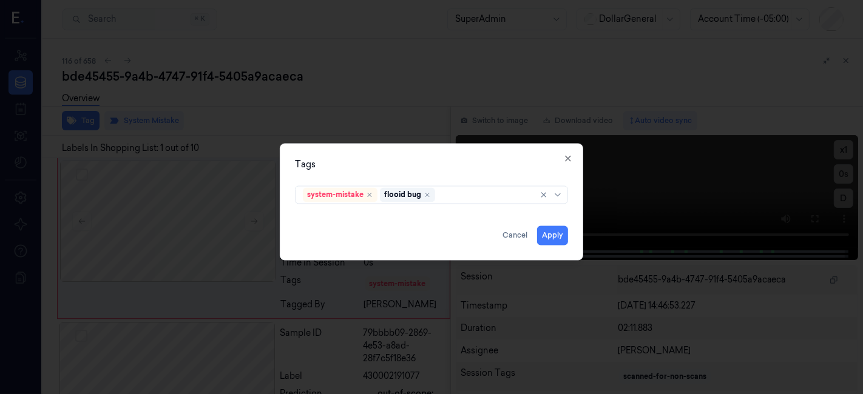
click at [315, 161] on div "Tags" at bounding box center [431, 165] width 273 height 13
click at [540, 235] on button "Apply" at bounding box center [552, 235] width 31 height 19
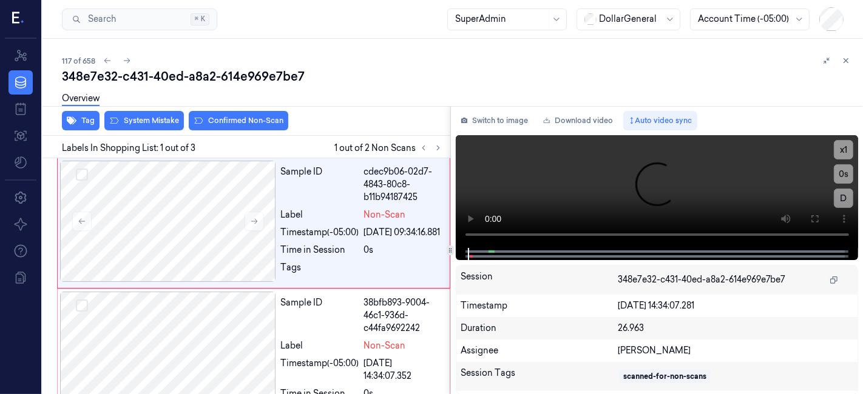
click at [172, 115] on div "Overview" at bounding box center [457, 100] width 791 height 31
click at [162, 127] on button "System Mistake" at bounding box center [143, 120] width 79 height 19
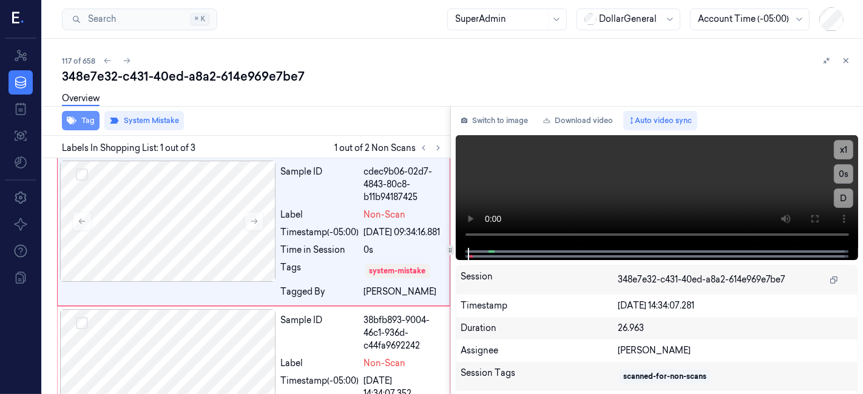
click at [86, 127] on button "Tag" at bounding box center [81, 120] width 38 height 19
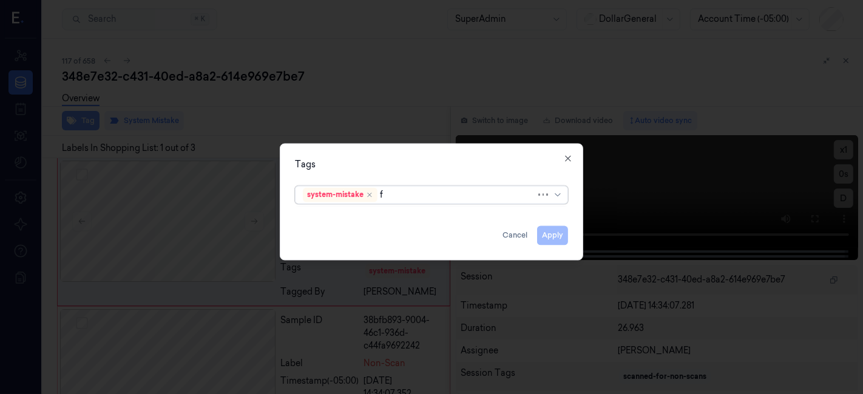
type input "fl"
click at [352, 201] on div "system-mistake" at bounding box center [340, 195] width 75 height 15
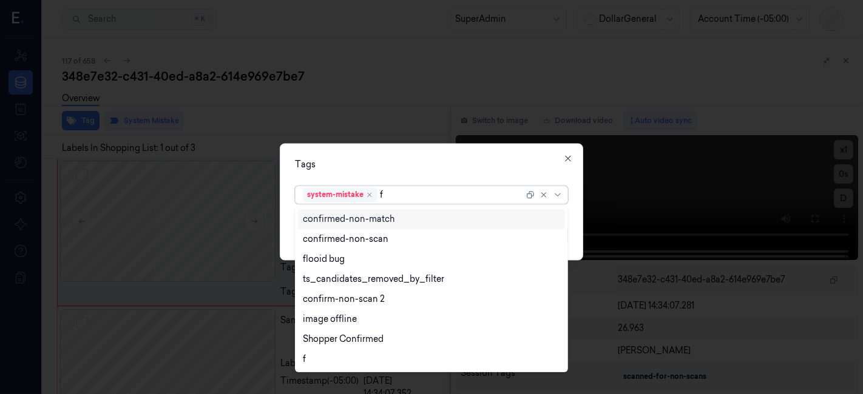
type input "fl"
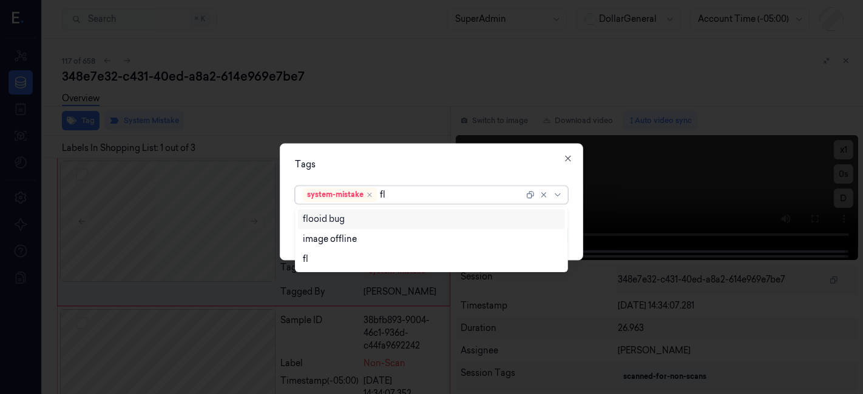
click at [415, 207] on div "flooid bug image offline fl" at bounding box center [432, 239] width 274 height 66
click at [425, 220] on div "flooid bug" at bounding box center [432, 219] width 258 height 13
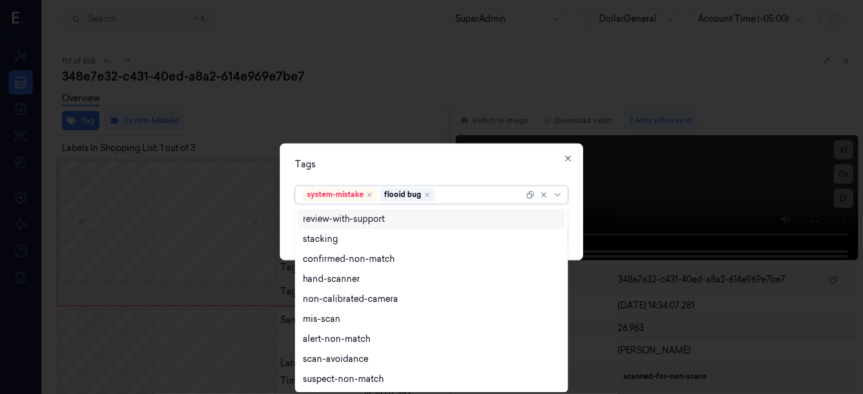
click at [456, 164] on div "Tags" at bounding box center [431, 165] width 273 height 13
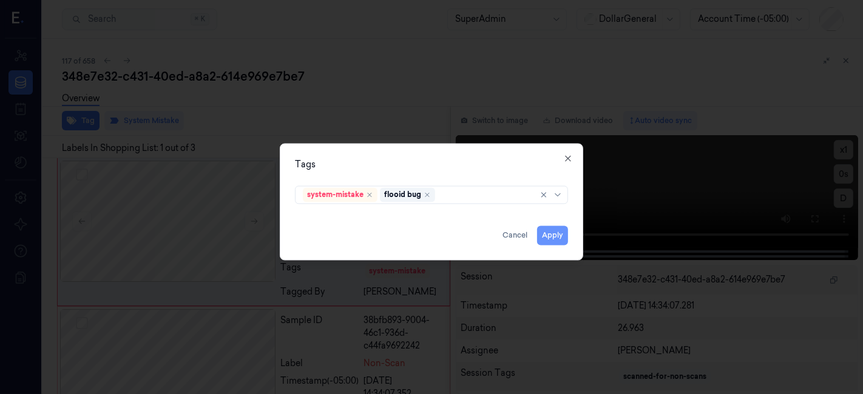
click at [550, 231] on button "Apply" at bounding box center [552, 235] width 31 height 19
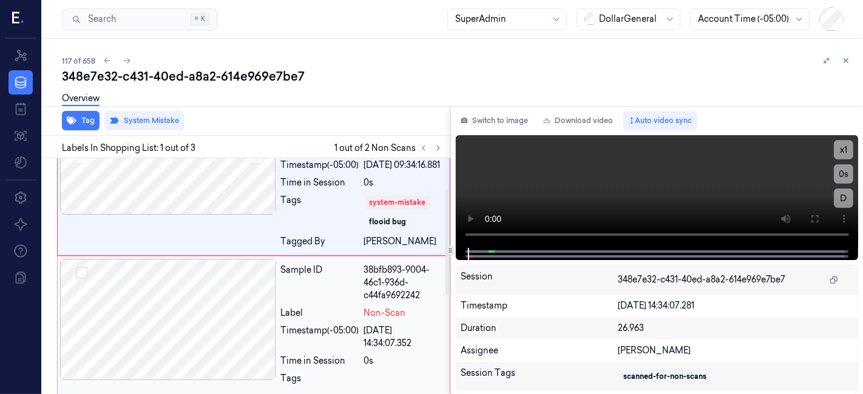
drag, startPoint x: 331, startPoint y: 311, endPoint x: 322, endPoint y: 289, distance: 22.9
click at [330, 302] on div "Sample ID" at bounding box center [320, 283] width 78 height 38
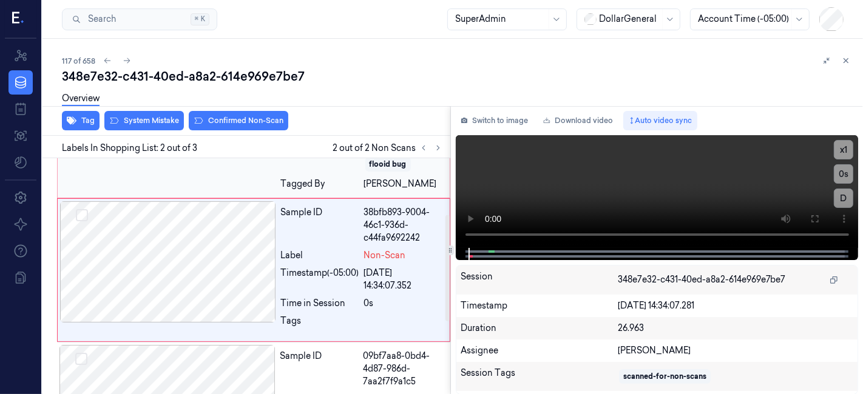
scroll to position [130, 0]
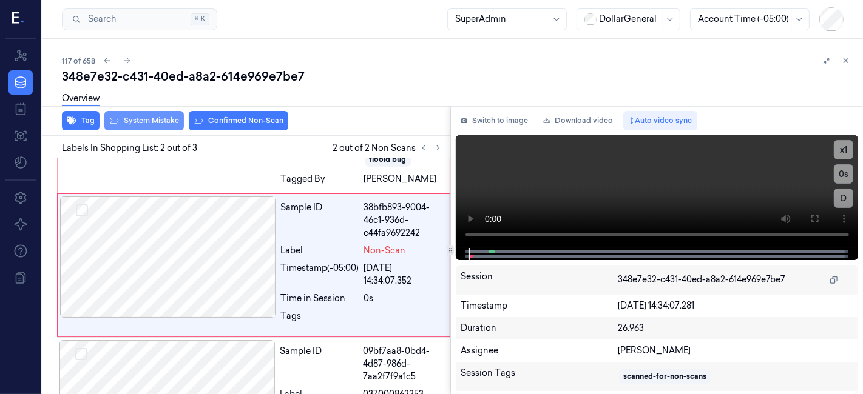
click at [147, 125] on button "System Mistake" at bounding box center [143, 120] width 79 height 19
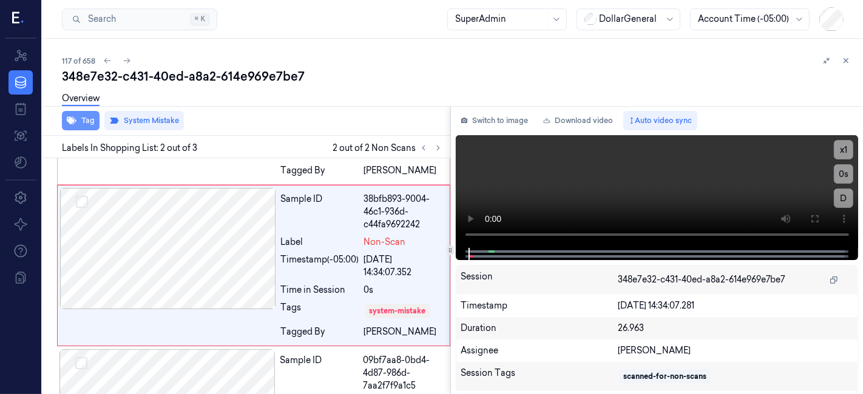
click at [76, 126] on button "Tag" at bounding box center [81, 120] width 38 height 19
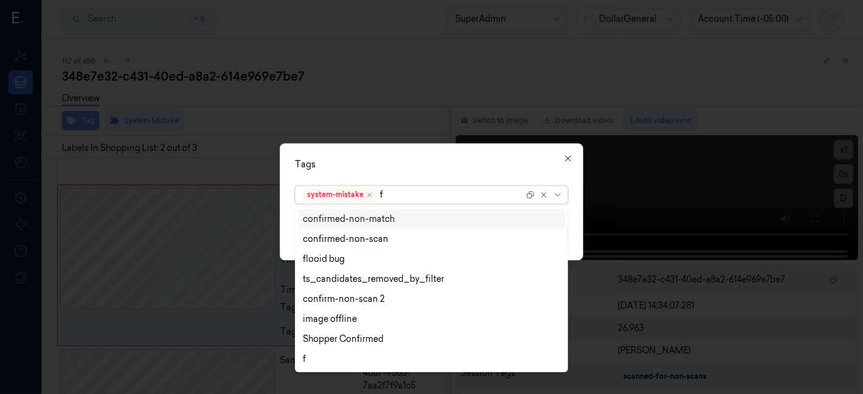
type input "fl"
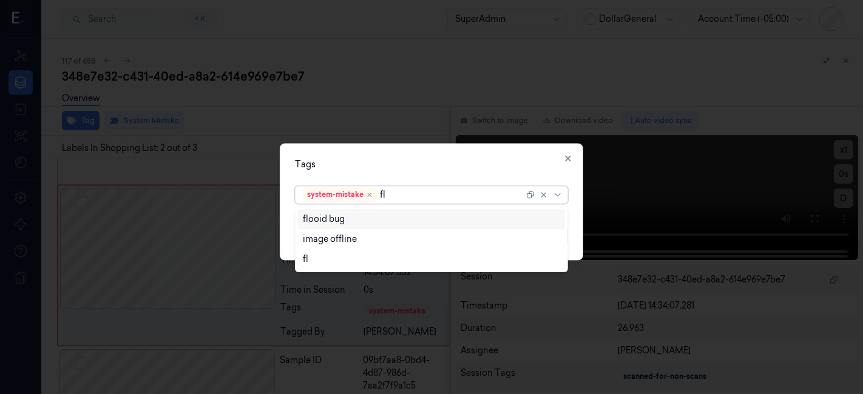
click at [397, 214] on div "flooid bug" at bounding box center [432, 219] width 258 height 13
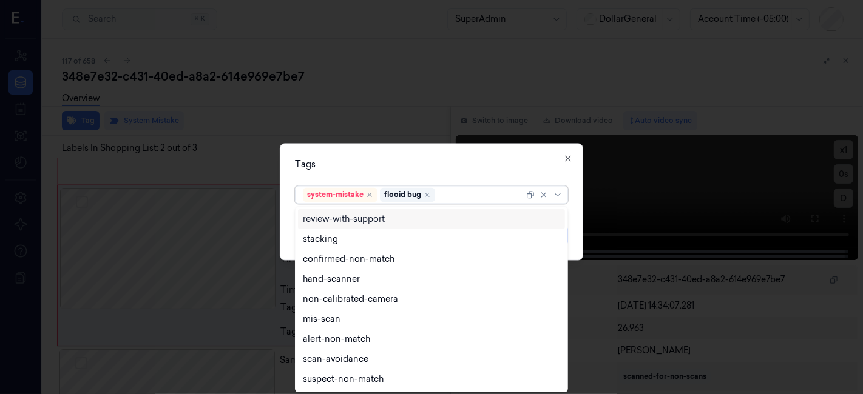
click at [398, 160] on div "Tags" at bounding box center [431, 165] width 273 height 13
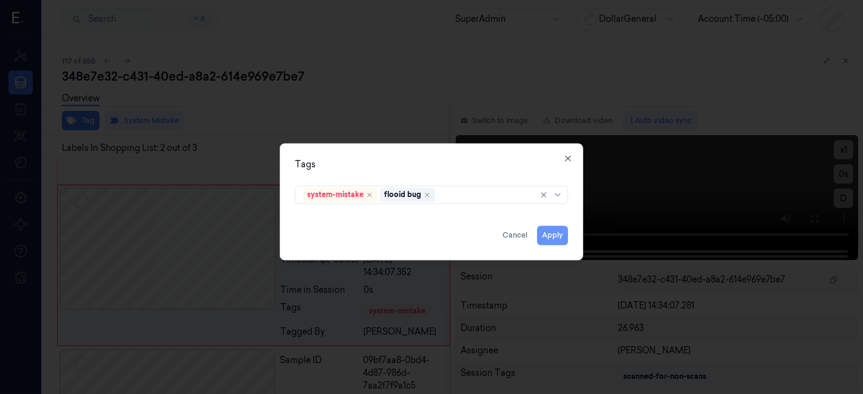
click at [562, 231] on button "Apply" at bounding box center [552, 235] width 31 height 19
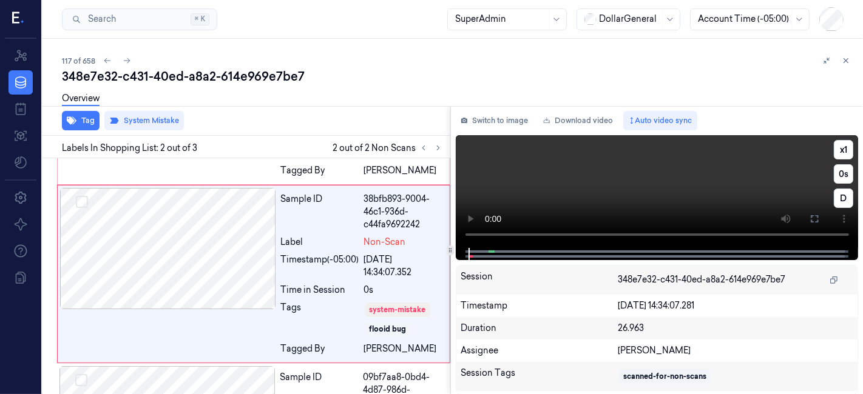
scroll to position [147, 0]
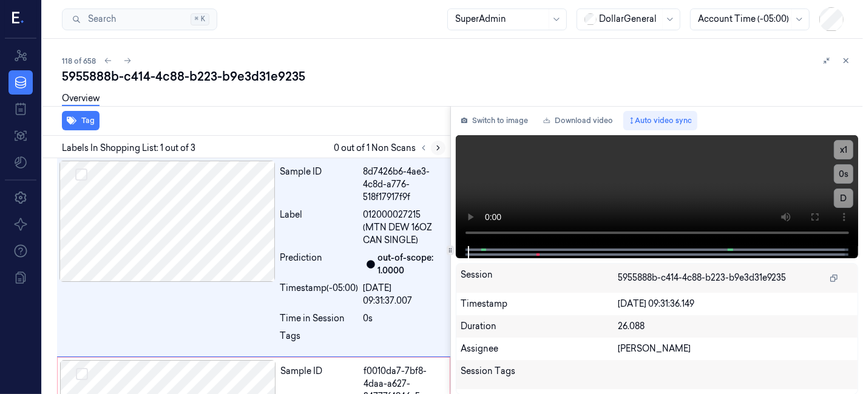
click at [434, 147] on icon at bounding box center [438, 148] width 8 height 8
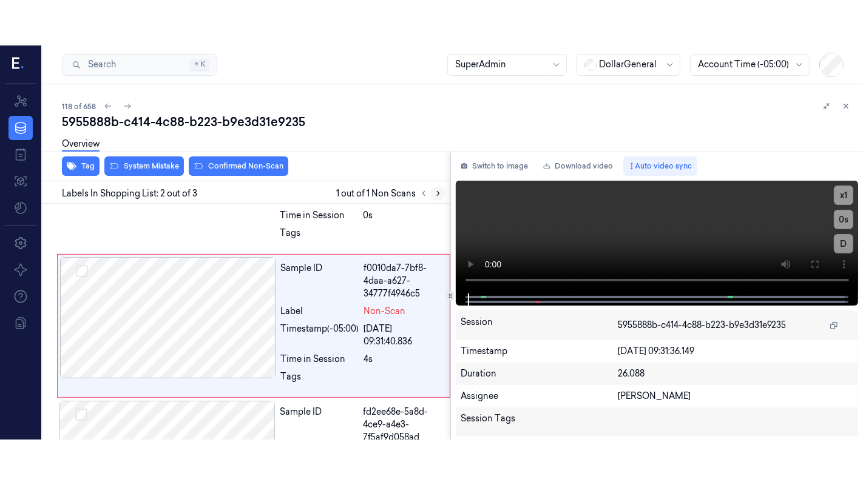
scroll to position [152, 0]
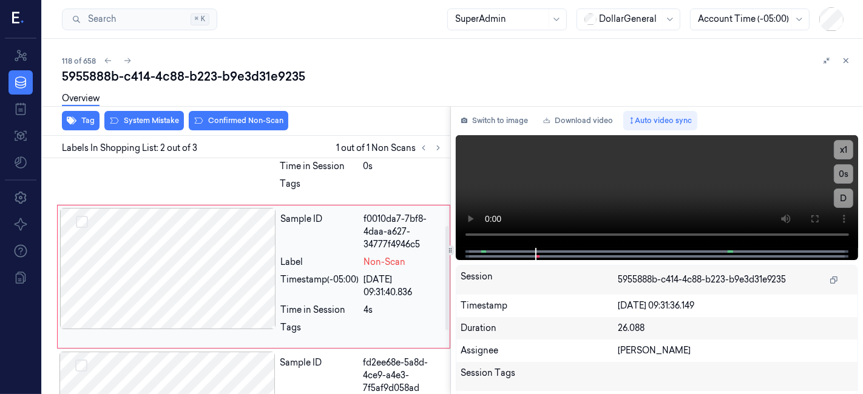
click at [183, 262] on div at bounding box center [168, 268] width 216 height 121
click at [818, 215] on icon at bounding box center [814, 219] width 10 height 10
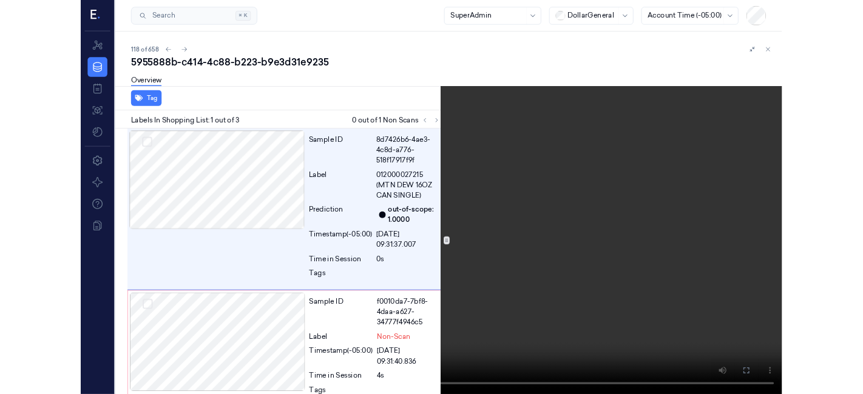
scroll to position [0, 0]
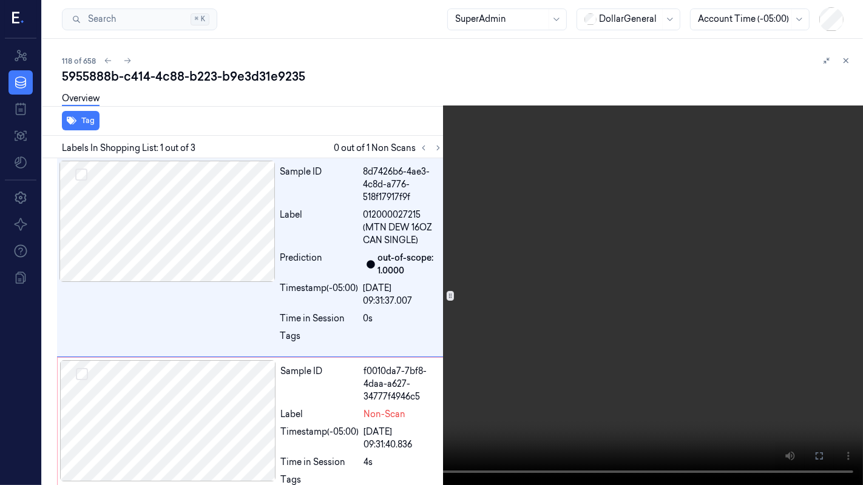
click at [0, 0] on button at bounding box center [0, 0] width 0 height 0
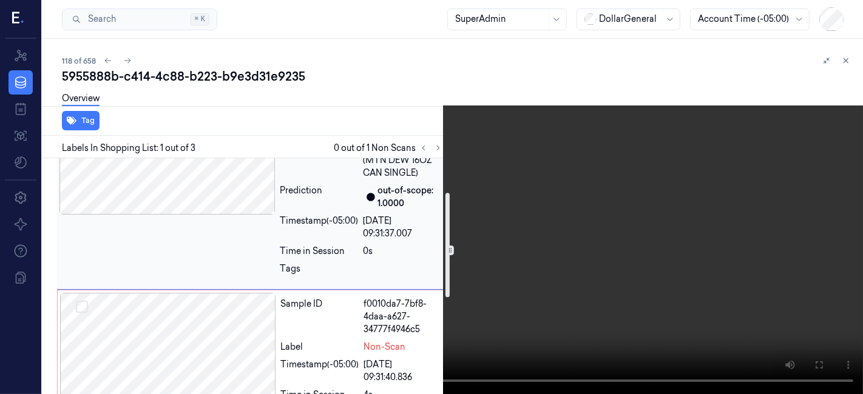
scroll to position [135, 0]
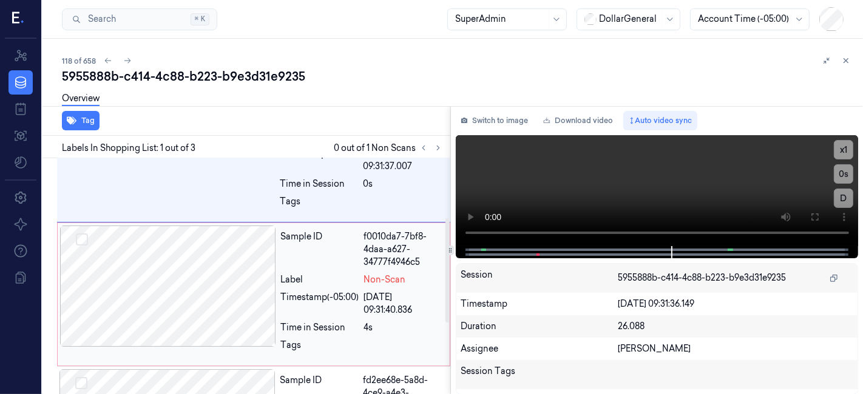
click at [398, 247] on div "f0010da7-7bf8-4daa-a627-34777f4946c5" at bounding box center [403, 249] width 78 height 38
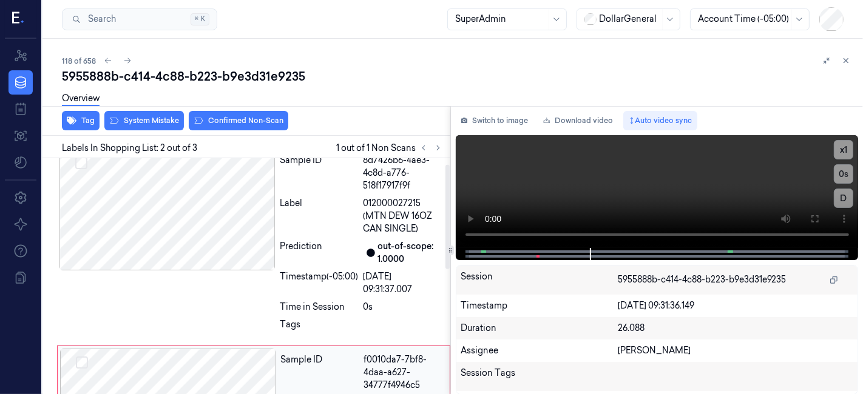
scroll to position [0, 0]
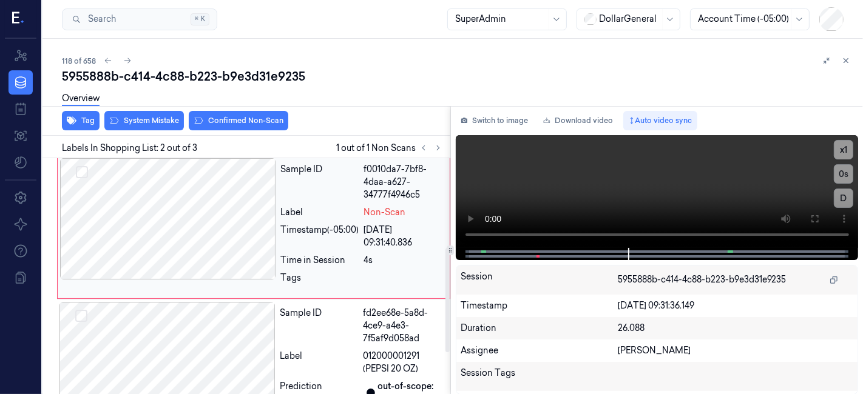
click at [321, 198] on div "Sample ID" at bounding box center [320, 182] width 78 height 38
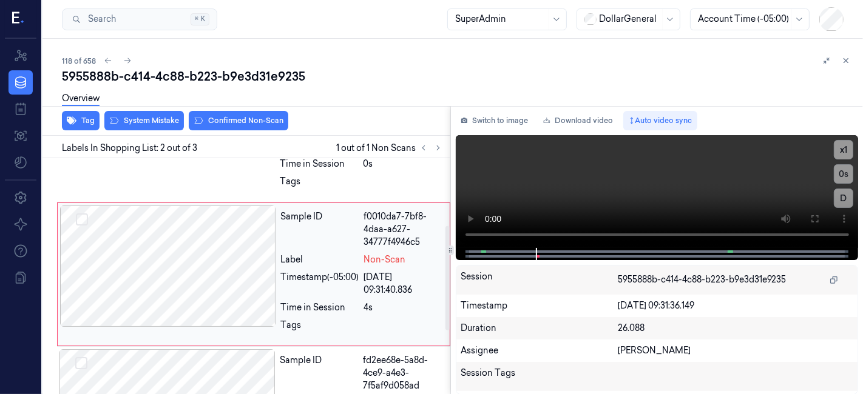
scroll to position [152, 0]
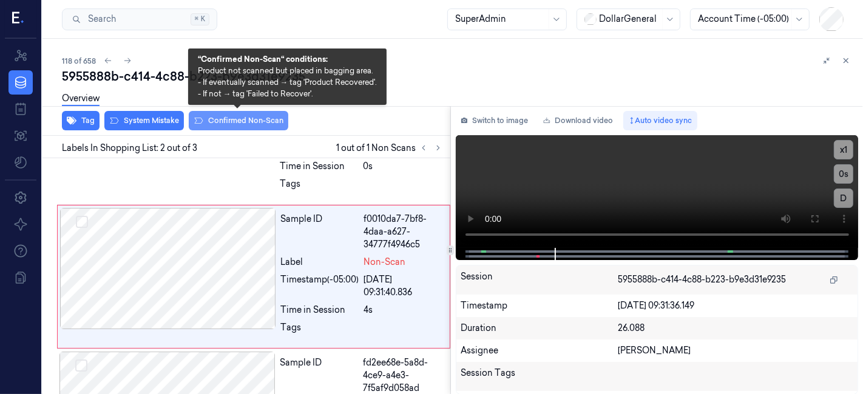
click at [225, 119] on button "Confirmed Non-Scan" at bounding box center [238, 120] width 99 height 19
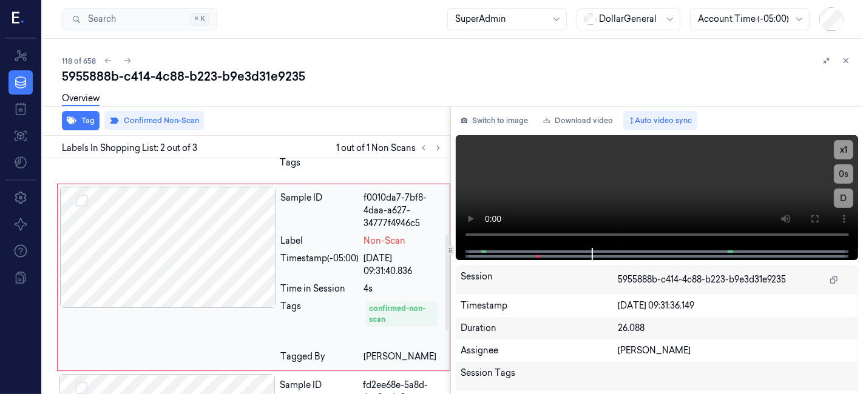
scroll to position [308, 0]
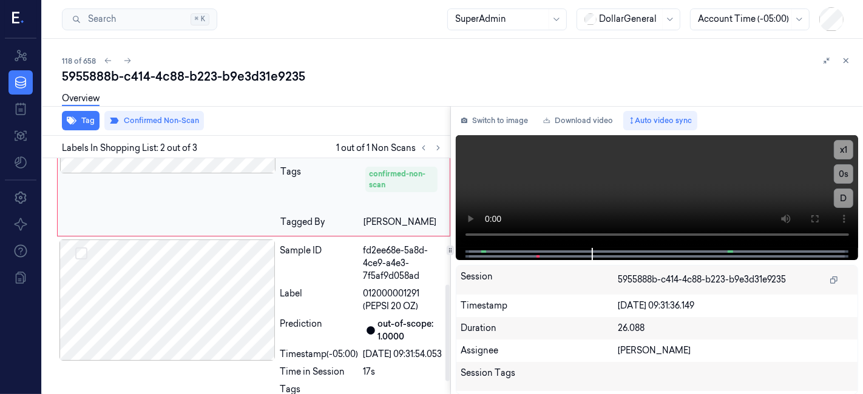
click at [345, 265] on div "Sample ID" at bounding box center [319, 263] width 78 height 38
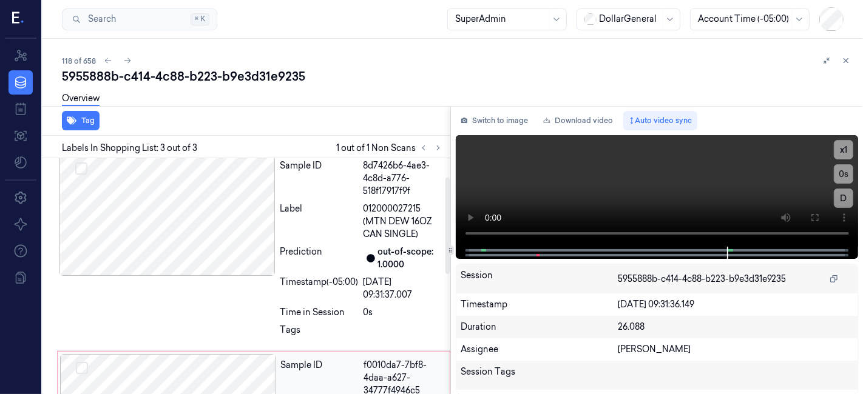
scroll to position [0, 0]
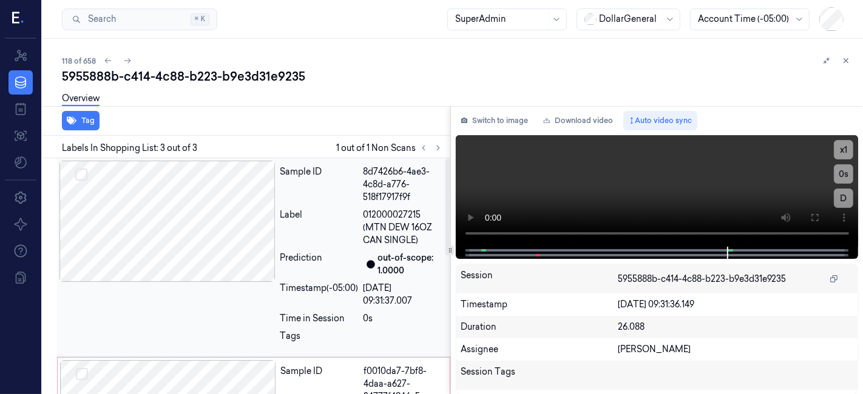
click at [336, 219] on div "Label" at bounding box center [319, 228] width 78 height 38
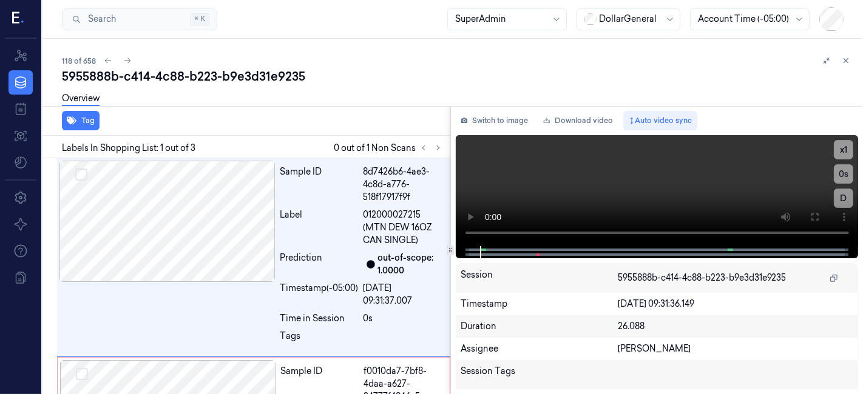
click at [442, 141] on div at bounding box center [430, 148] width 29 height 15
click at [442, 144] on icon at bounding box center [438, 148] width 8 height 8
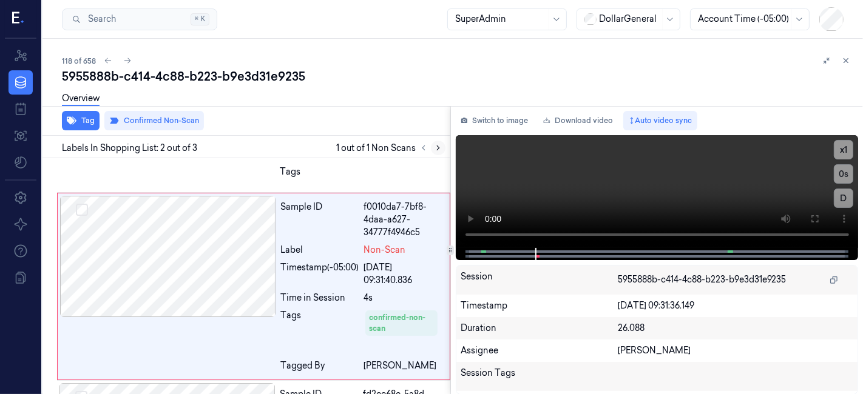
scroll to position [173, 0]
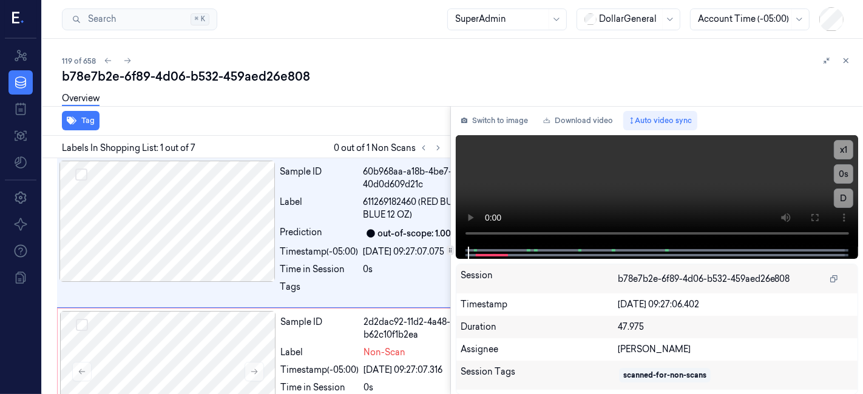
click at [395, 110] on div "Overview" at bounding box center [457, 100] width 791 height 31
click at [438, 149] on icon at bounding box center [438, 148] width 8 height 8
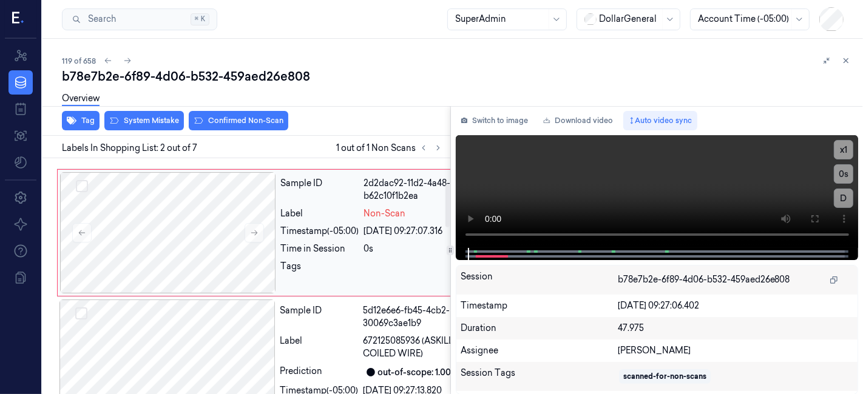
click at [380, 294] on div "Sample ID 2d2dac92-11d2-4a48-91d3-b62c10f1b2ea Label Non-Scan Timestamp (-05:00…" at bounding box center [379, 232] width 206 height 121
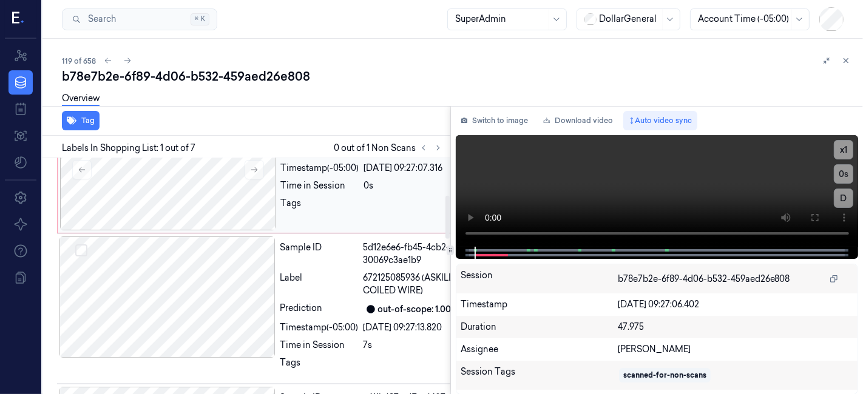
click at [351, 192] on div "Time in Session" at bounding box center [320, 186] width 78 height 13
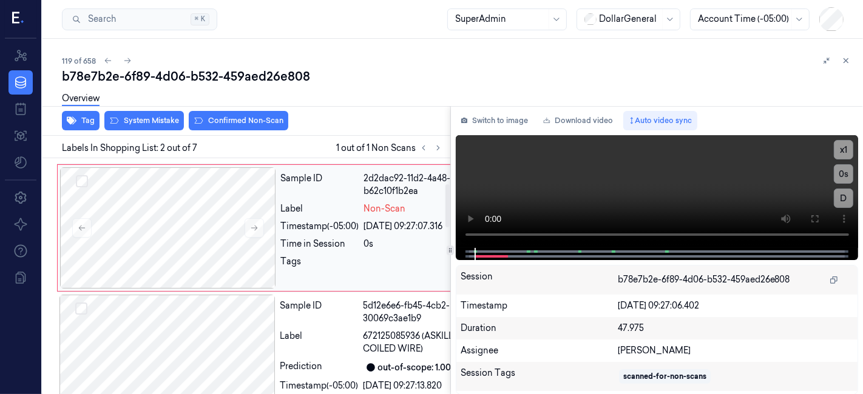
scroll to position [139, 0]
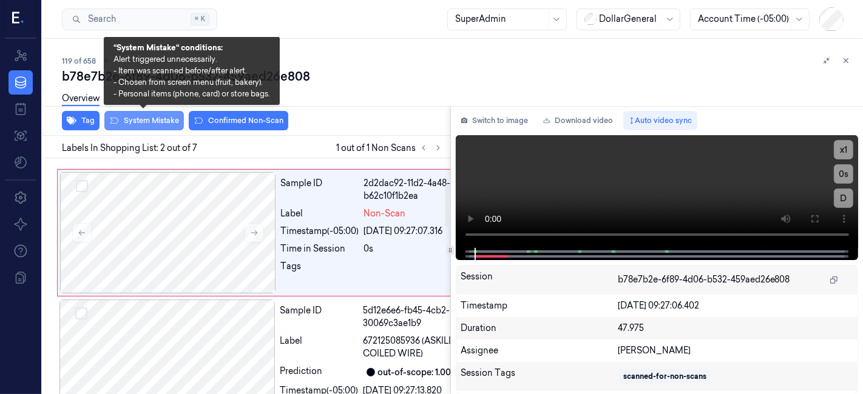
click at [150, 121] on button "System Mistake" at bounding box center [143, 120] width 79 height 19
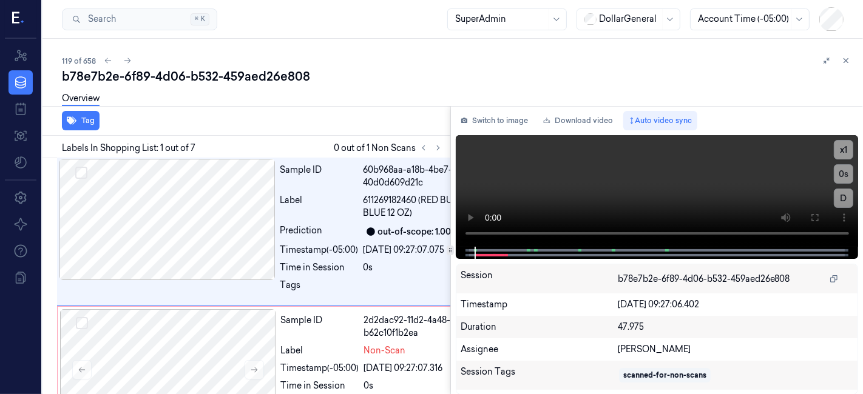
scroll to position [0, 0]
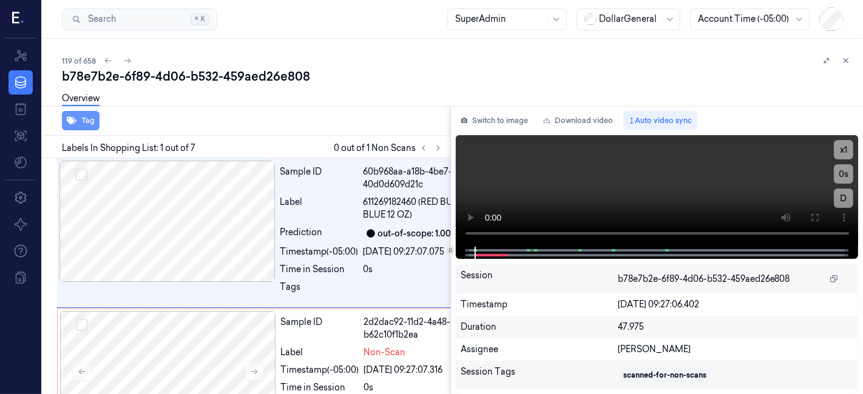
click at [84, 126] on button "Tag" at bounding box center [81, 120] width 38 height 19
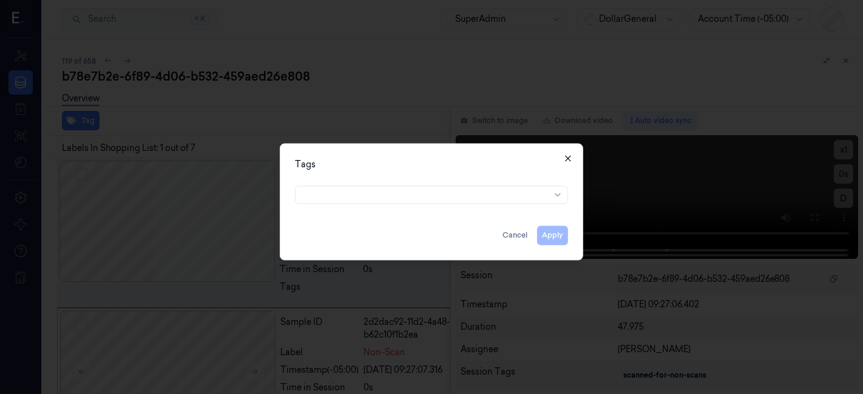
click at [567, 155] on icon "button" at bounding box center [568, 159] width 10 height 10
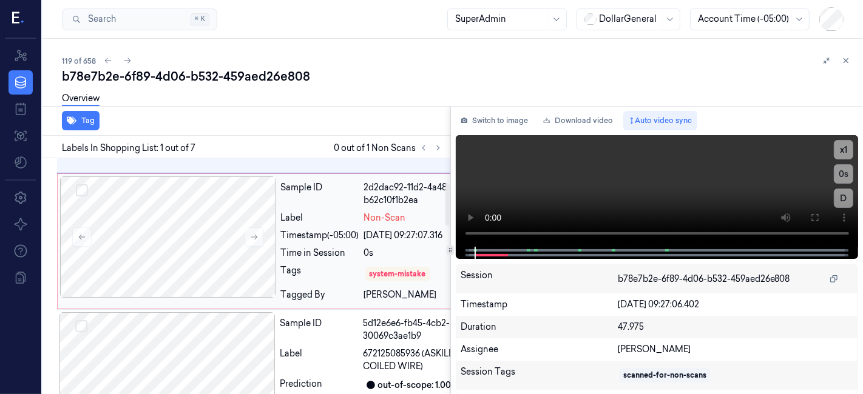
click at [338, 224] on div "Label" at bounding box center [320, 218] width 78 height 13
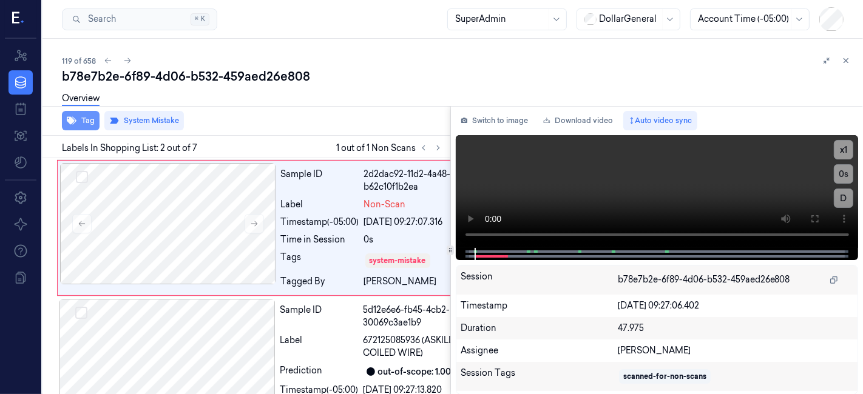
click at [71, 117] on icon "button" at bounding box center [72, 121] width 10 height 8
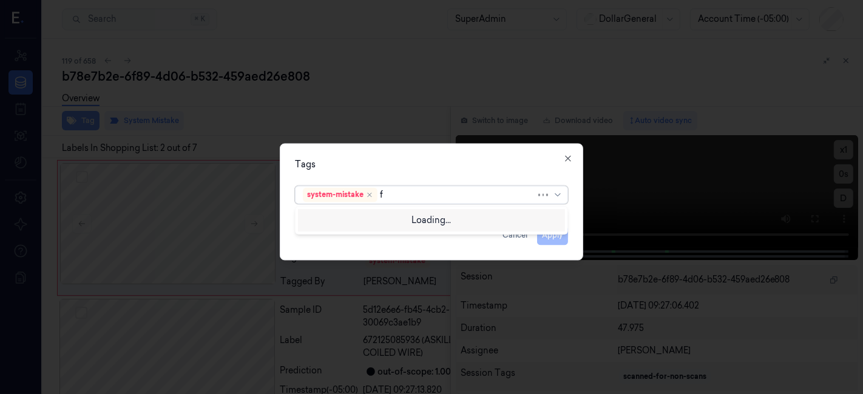
type input "fl"
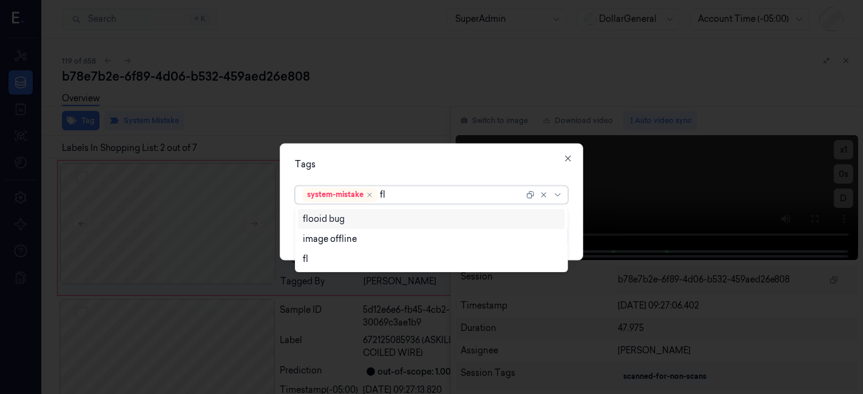
click at [429, 220] on div "flooid bug" at bounding box center [432, 219] width 258 height 13
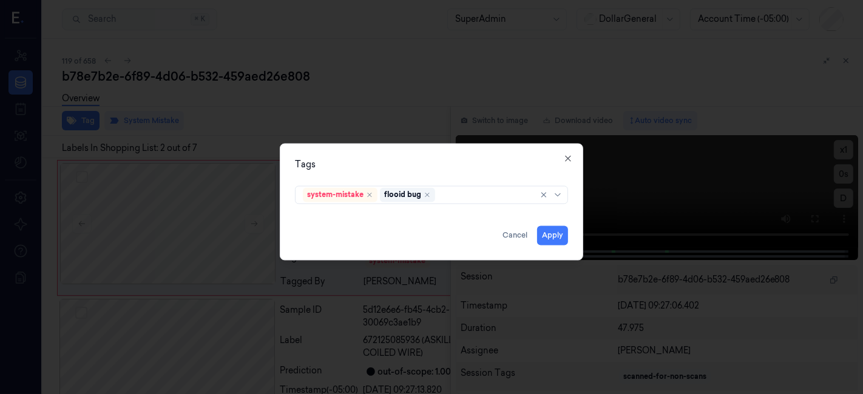
click at [416, 168] on div "Tags" at bounding box center [431, 165] width 273 height 13
click at [540, 235] on button "Apply" at bounding box center [552, 235] width 31 height 19
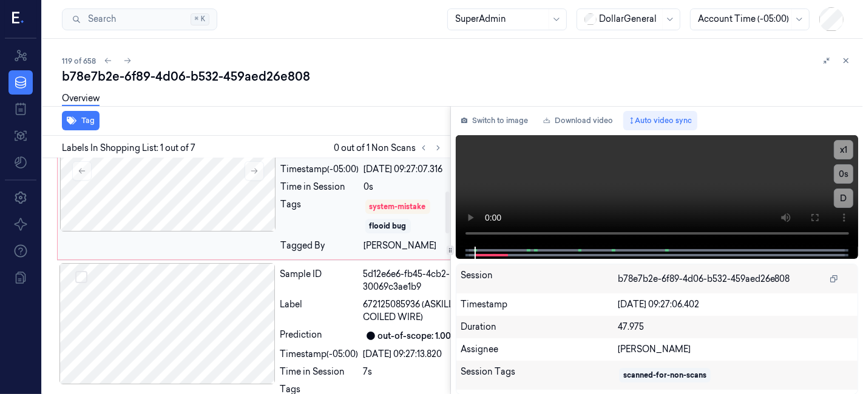
scroll to position [202, 0]
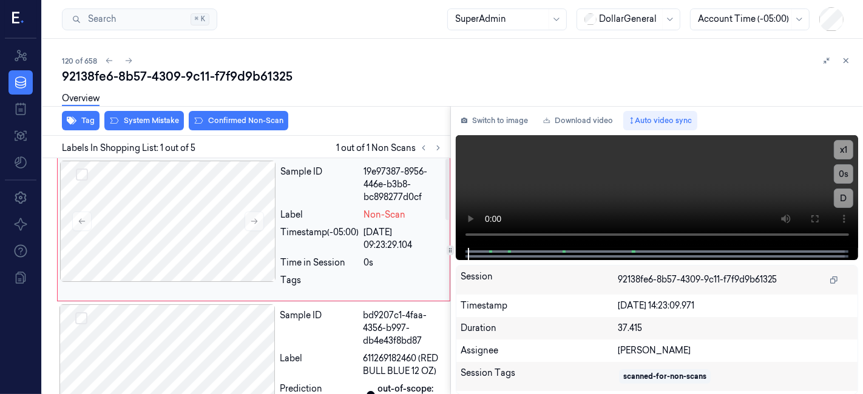
click at [348, 183] on div "Sample ID" at bounding box center [320, 185] width 78 height 38
click at [328, 198] on div "Sample ID" at bounding box center [320, 185] width 78 height 38
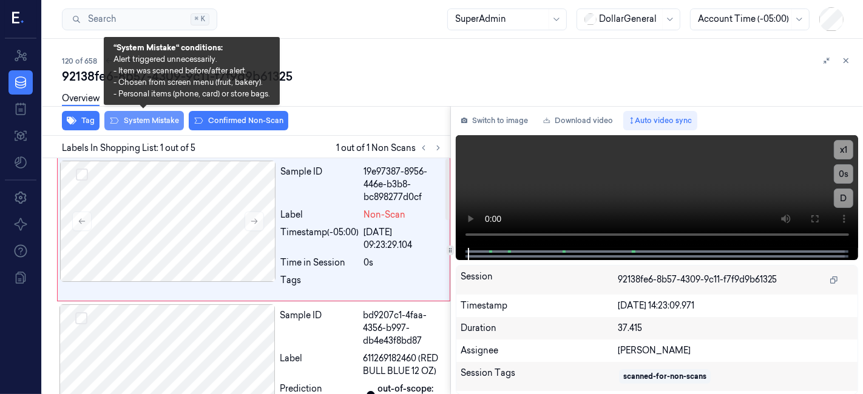
click at [138, 120] on button "System Mistake" at bounding box center [143, 120] width 79 height 19
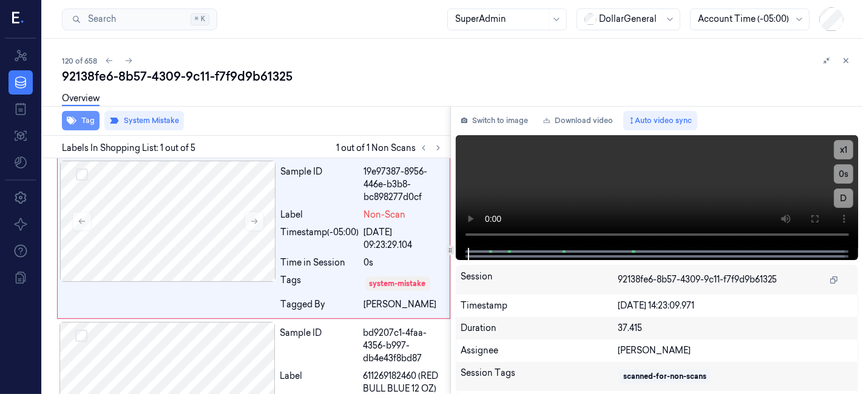
click at [80, 124] on button "Tag" at bounding box center [81, 120] width 38 height 19
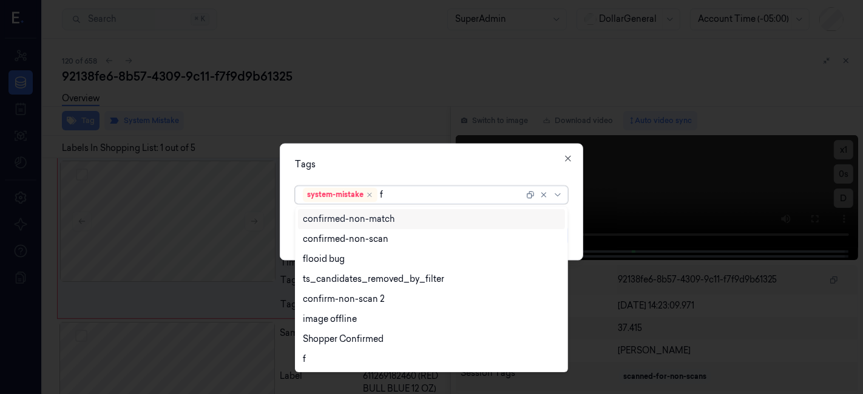
type input "fl"
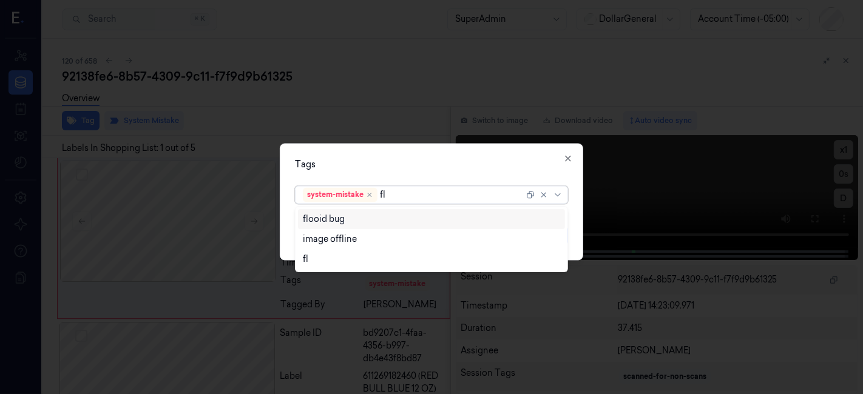
click at [378, 212] on div "flooid bug" at bounding box center [431, 219] width 267 height 20
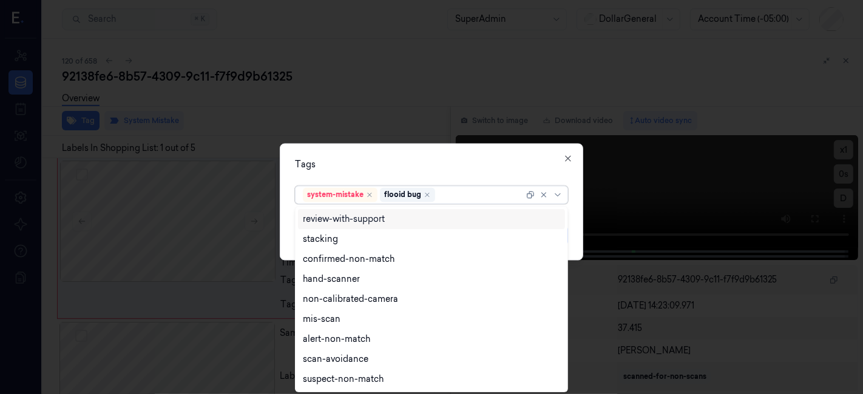
click at [397, 156] on div "Tags option flooid bug , selected. 9 results available. Use Up and Down to choo…" at bounding box center [431, 202] width 303 height 117
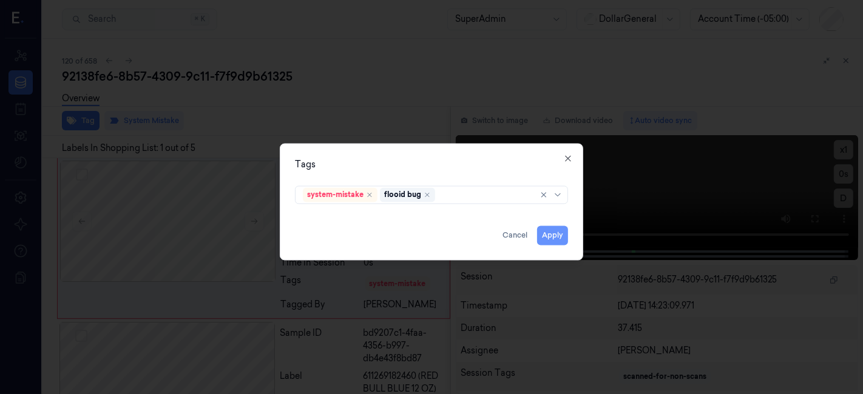
click at [547, 232] on button "Apply" at bounding box center [552, 235] width 31 height 19
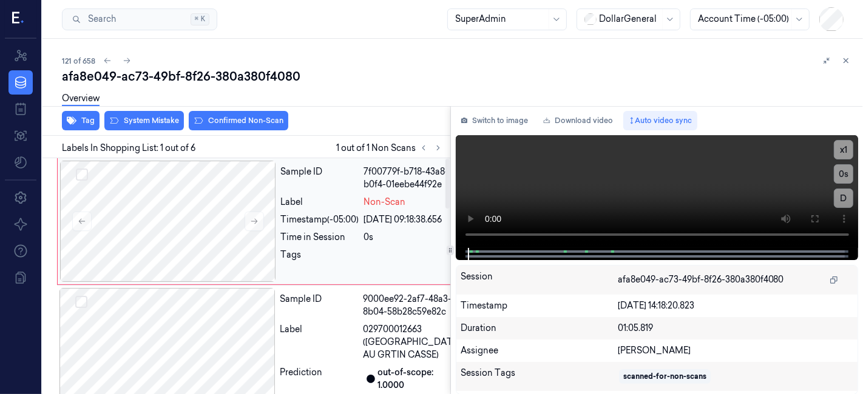
click at [315, 191] on div "Sample ID" at bounding box center [320, 178] width 78 height 25
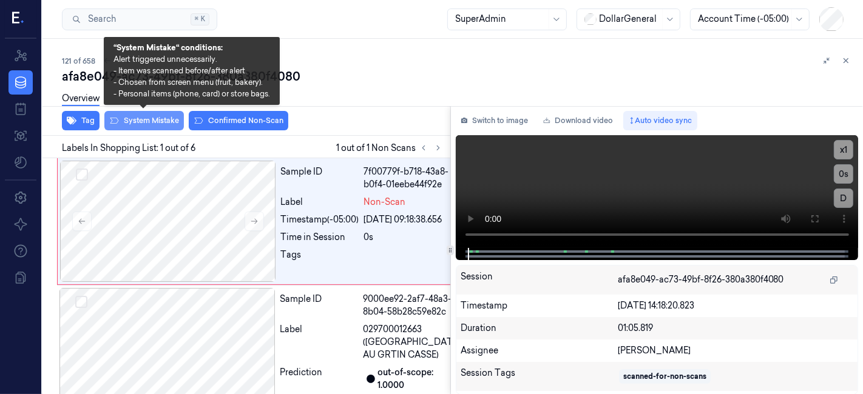
click at [118, 115] on button "System Mistake" at bounding box center [143, 120] width 79 height 19
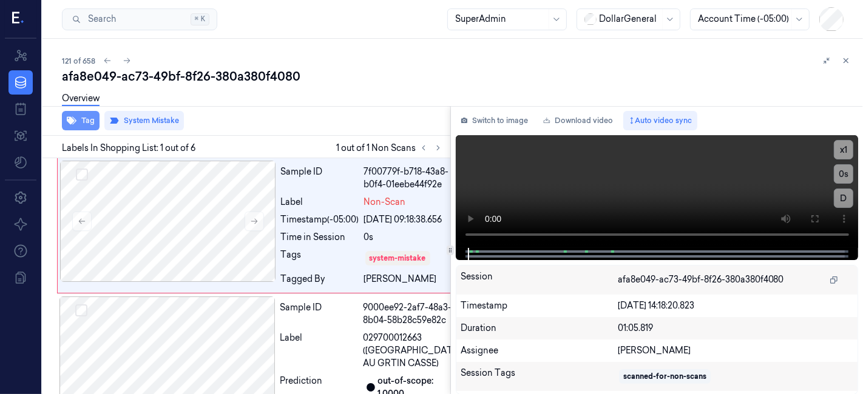
click at [92, 116] on button "Tag" at bounding box center [81, 120] width 38 height 19
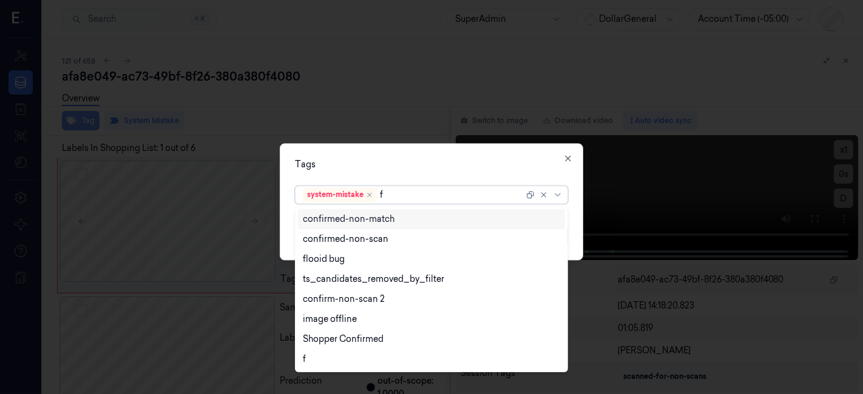
type input "fl"
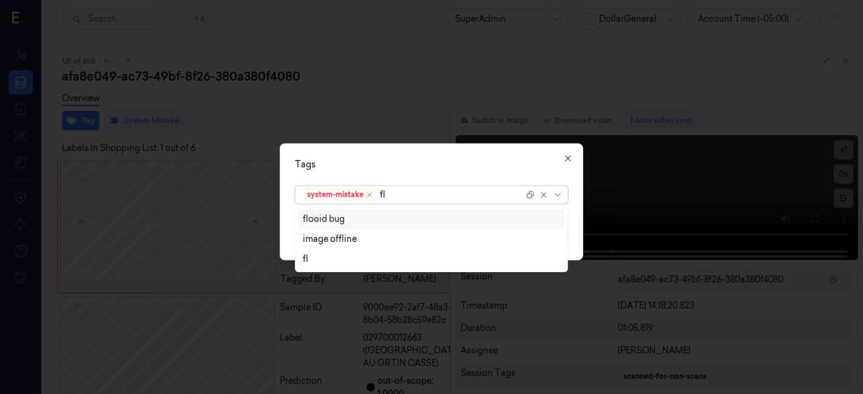
click at [345, 224] on div "flooid bug" at bounding box center [432, 219] width 258 height 13
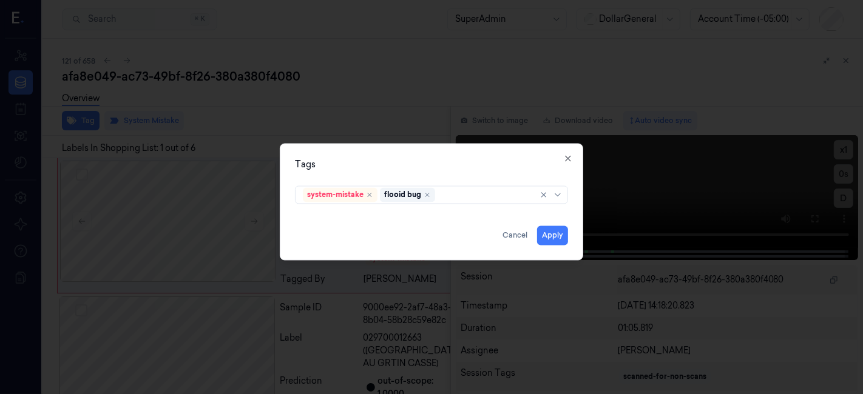
click at [395, 164] on div "Tags" at bounding box center [431, 165] width 273 height 13
click at [571, 235] on div "Tags system-mistake flooid bug Apply Cancel Close" at bounding box center [431, 202] width 303 height 117
click at [568, 233] on div "Tags system-mistake flooid bug Apply Cancel Close" at bounding box center [431, 202] width 303 height 117
click at [559, 231] on button "Apply" at bounding box center [552, 235] width 31 height 19
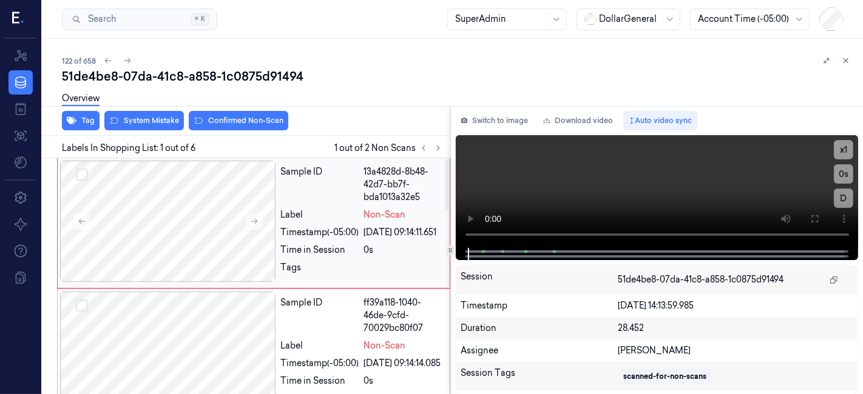
click at [346, 188] on div "Sample ID" at bounding box center [320, 185] width 78 height 38
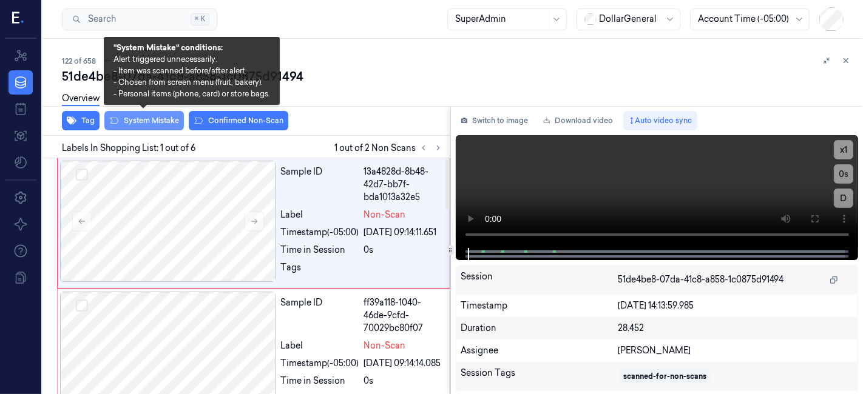
click at [149, 116] on button "System Mistake" at bounding box center [143, 120] width 79 height 19
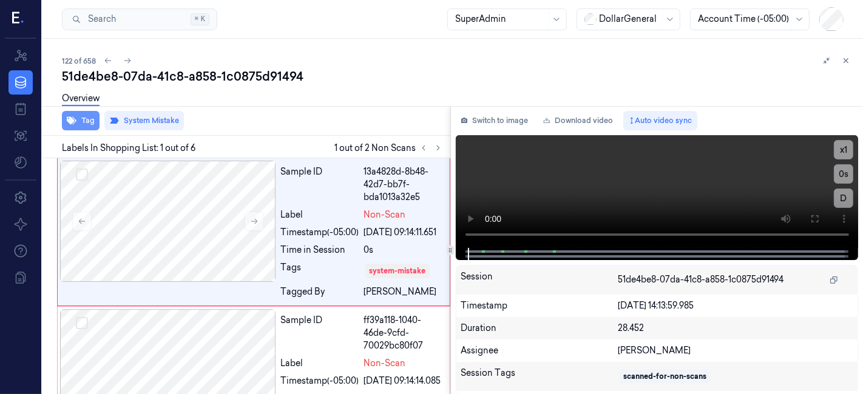
click at [90, 124] on button "Tag" at bounding box center [81, 120] width 38 height 19
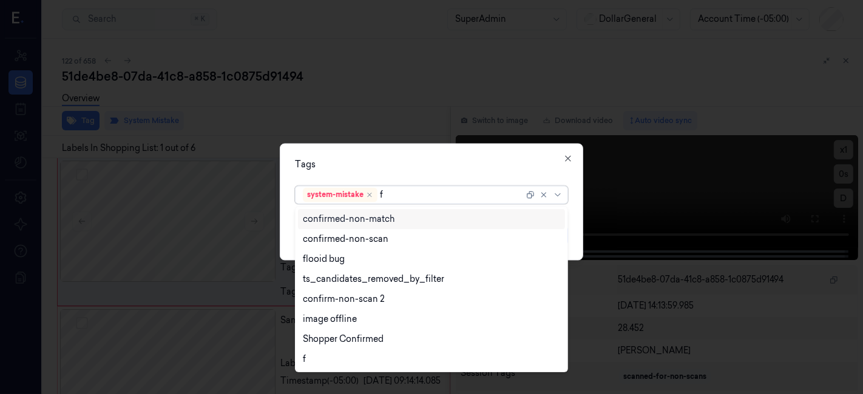
type input "fl"
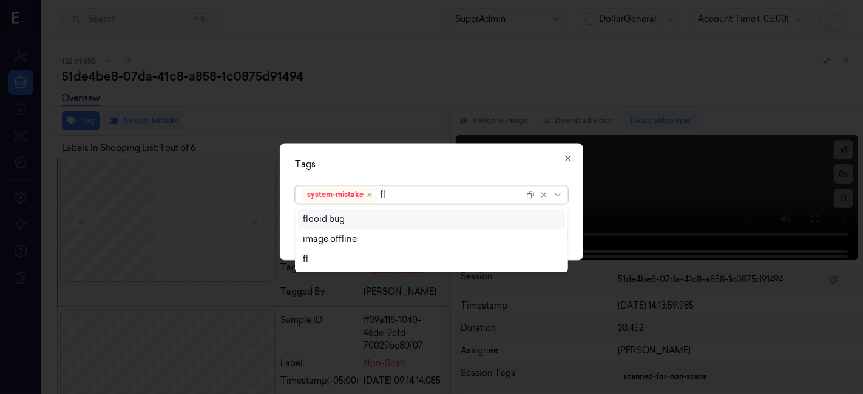
click at [395, 221] on div "flooid bug" at bounding box center [432, 219] width 258 height 13
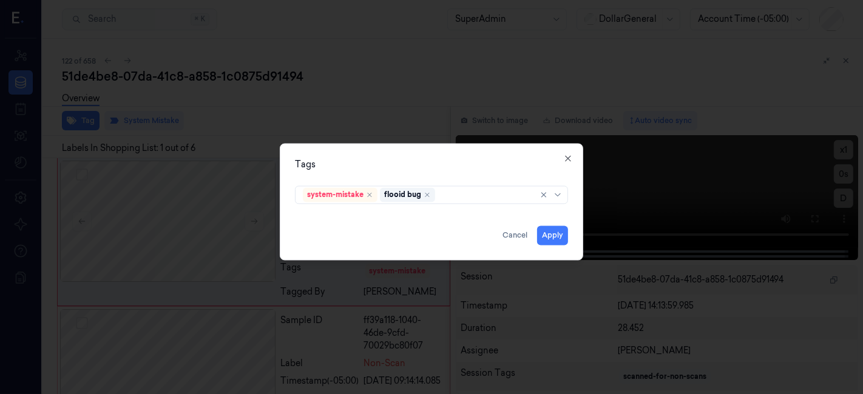
click at [443, 169] on div "Tags" at bounding box center [431, 165] width 273 height 13
click at [559, 237] on button "Apply" at bounding box center [552, 235] width 31 height 19
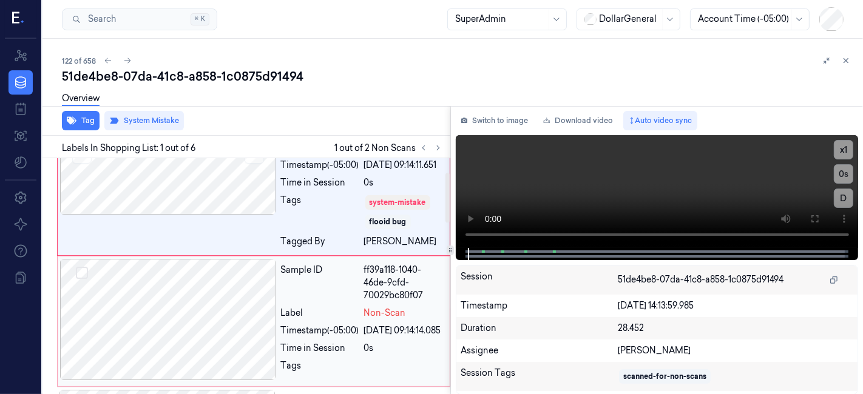
click at [349, 300] on div "Sample ID" at bounding box center [320, 283] width 78 height 38
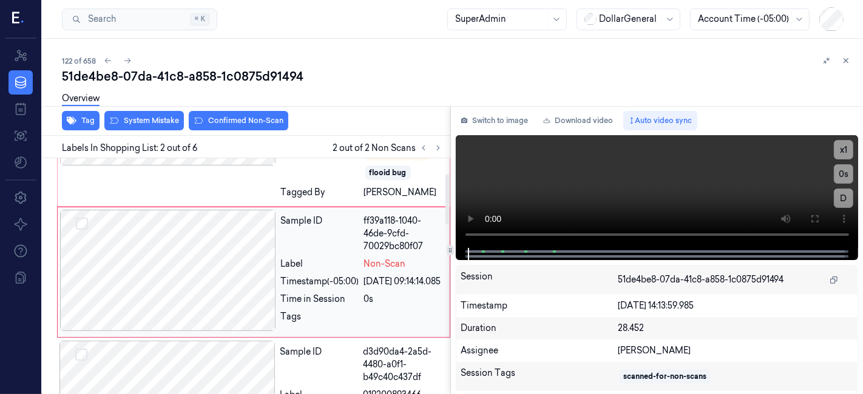
scroll to position [130, 0]
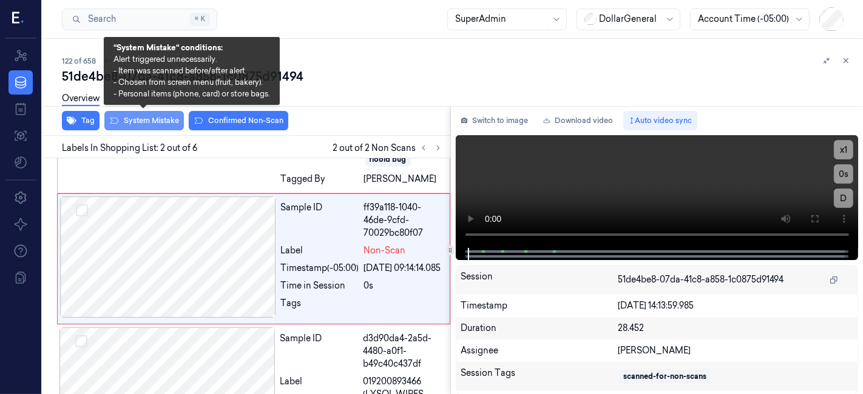
click at [158, 126] on button "System Mistake" at bounding box center [143, 120] width 79 height 19
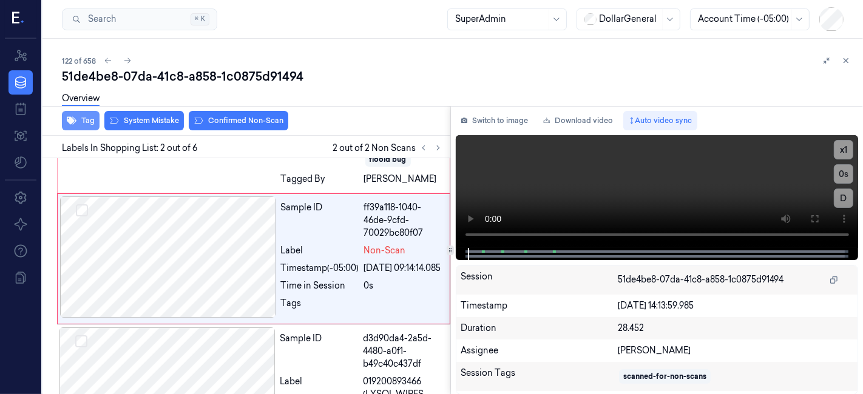
scroll to position [138, 0]
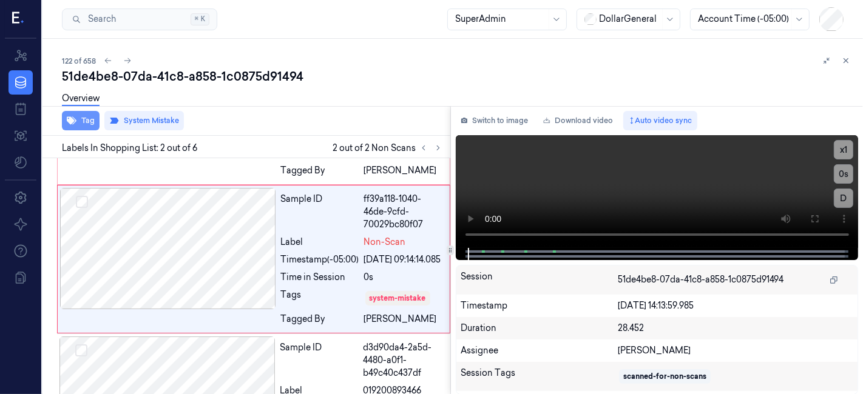
click at [81, 118] on button "Tag" at bounding box center [81, 120] width 38 height 19
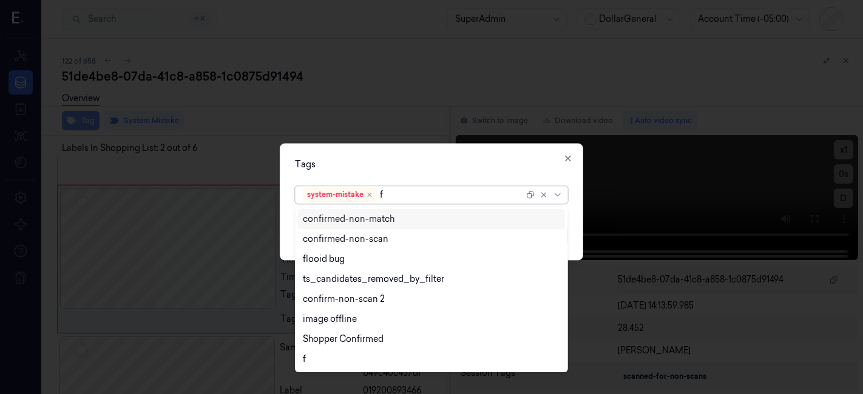
type input "fl"
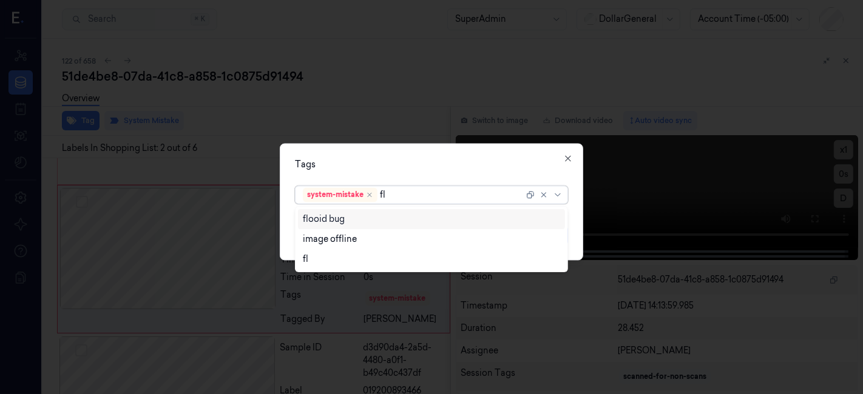
click at [386, 215] on div "flooid bug" at bounding box center [432, 219] width 258 height 13
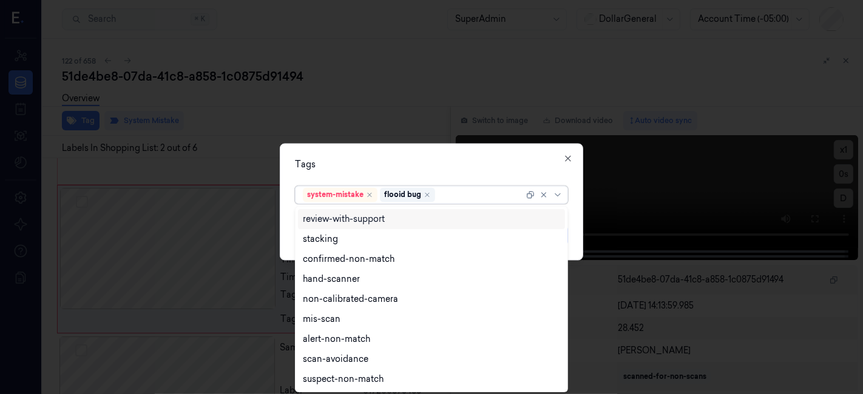
click at [443, 160] on div "Tags" at bounding box center [431, 165] width 273 height 13
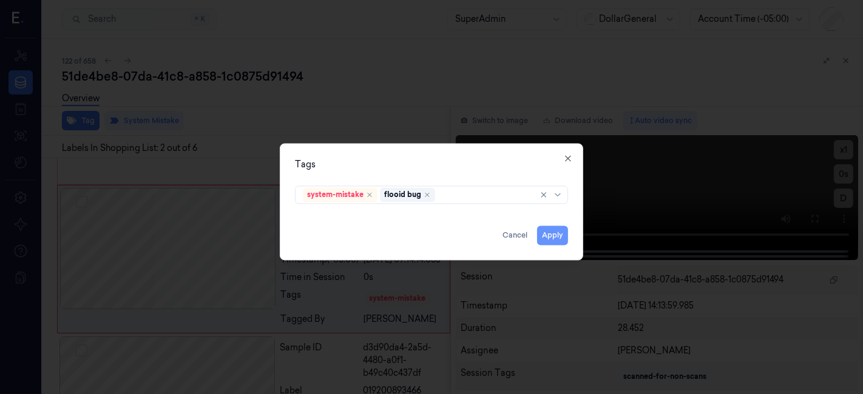
click at [565, 242] on button "Apply" at bounding box center [552, 235] width 31 height 19
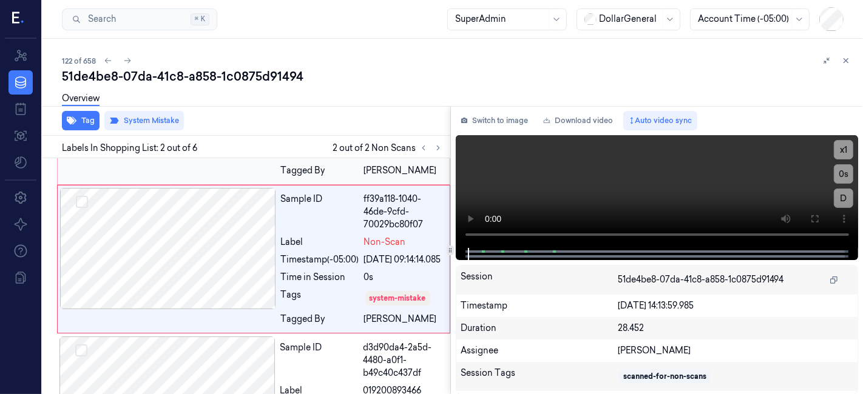
scroll to position [147, 0]
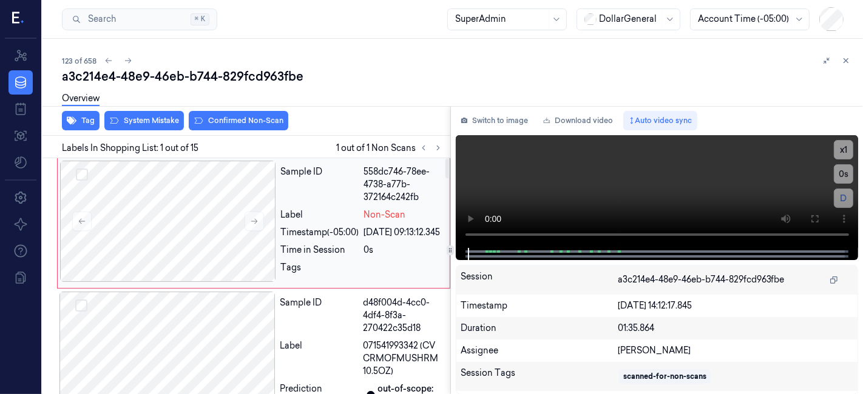
click at [312, 184] on div "Sample ID" at bounding box center [320, 185] width 78 height 38
click at [133, 119] on button "System Mistake" at bounding box center [143, 120] width 79 height 19
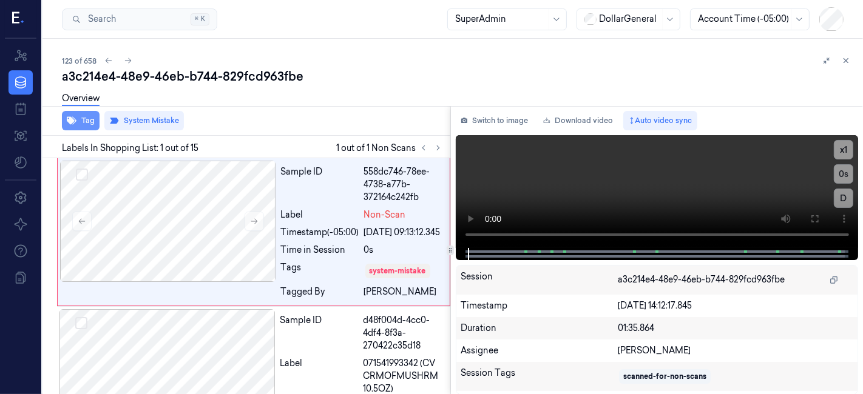
click at [73, 118] on icon "button" at bounding box center [72, 121] width 10 height 10
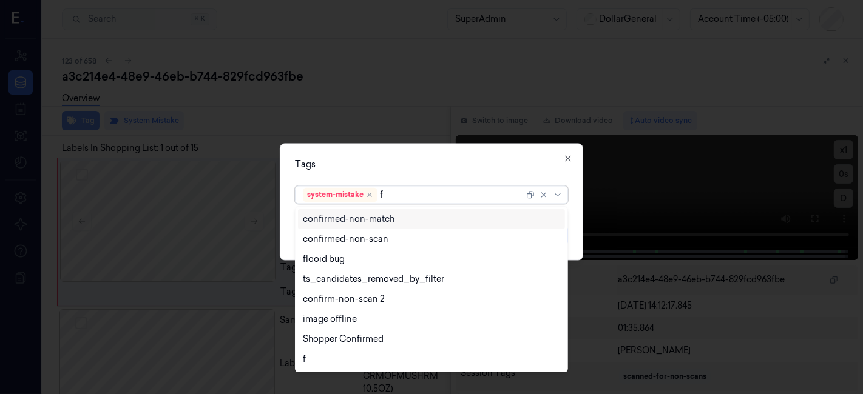
type input "fl"
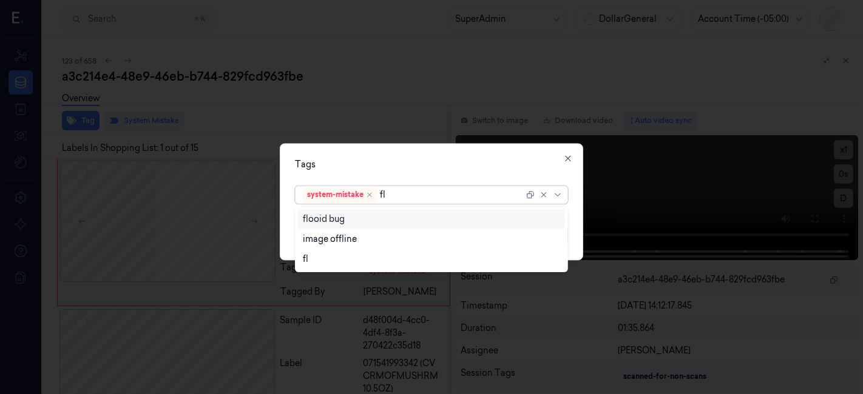
click at [325, 221] on div "flooid bug" at bounding box center [324, 219] width 42 height 13
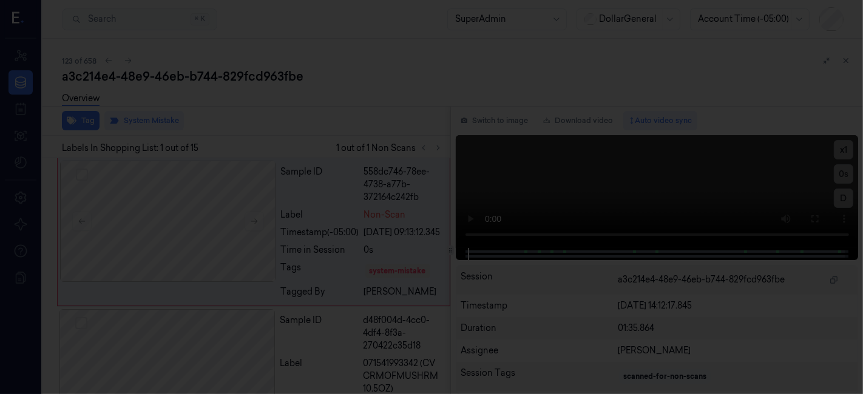
click at [329, 143] on div at bounding box center [431, 197] width 863 height 394
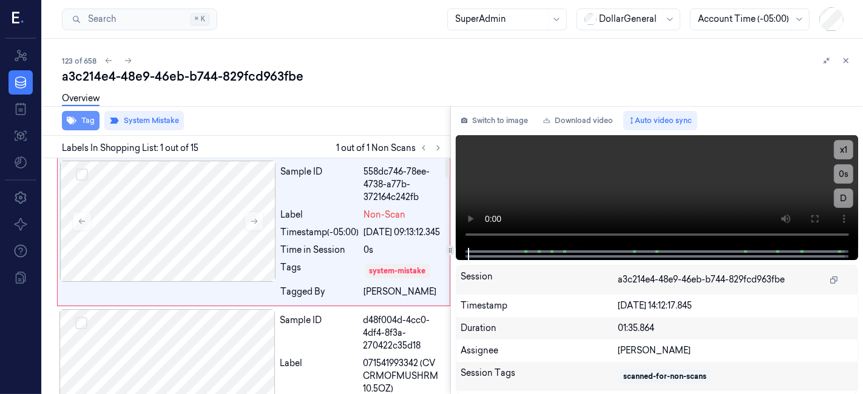
click at [72, 124] on icon "button" at bounding box center [72, 121] width 10 height 10
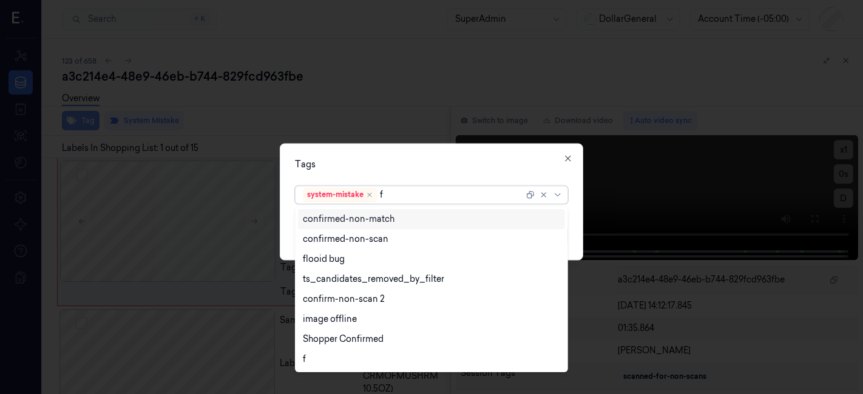
type input "fl"
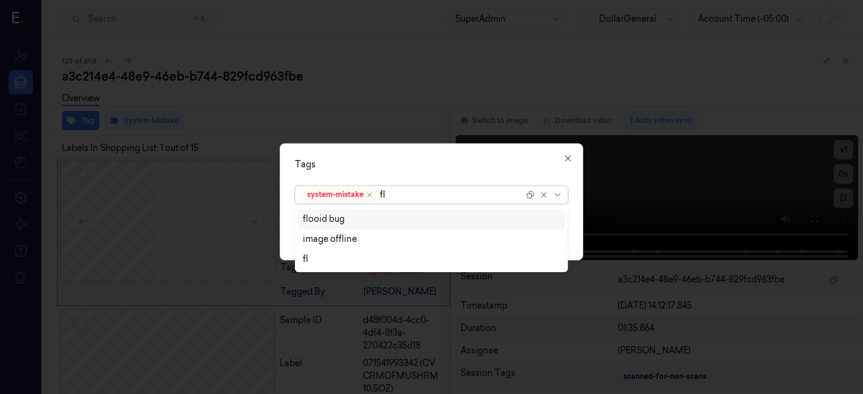
click at [394, 213] on div "flooid bug" at bounding box center [432, 219] width 258 height 13
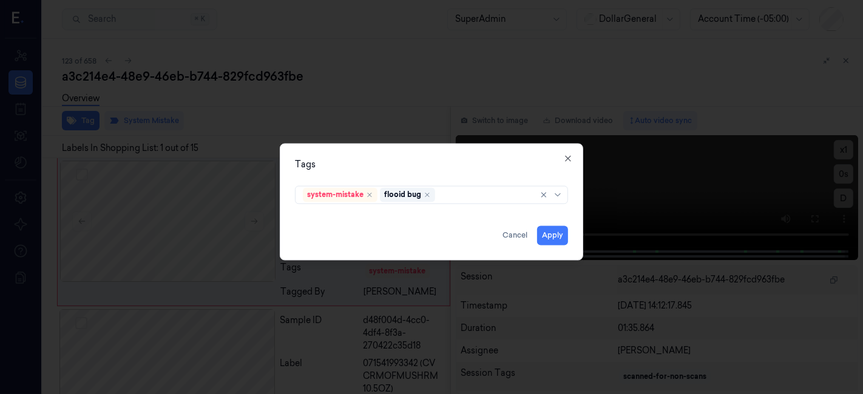
click at [413, 174] on div "Tags system-mistake flooid bug Apply Cancel Close" at bounding box center [431, 202] width 303 height 117
click at [541, 233] on button "Apply" at bounding box center [552, 235] width 31 height 19
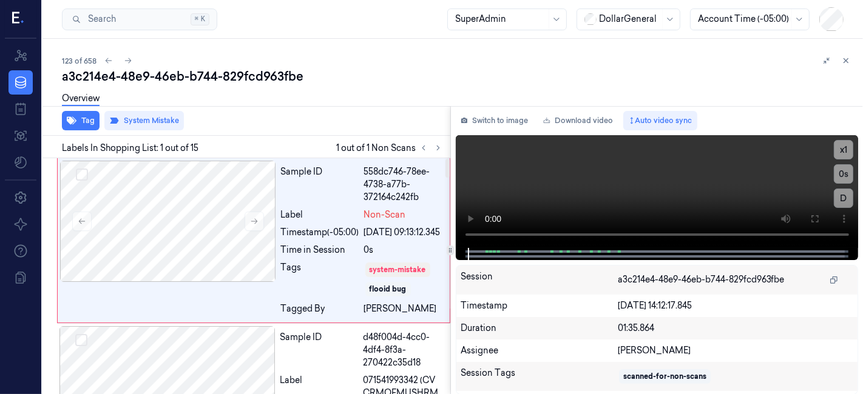
drag, startPoint x: 292, startPoint y: 166, endPoint x: 235, endPoint y: 120, distance: 72.8
click at [235, 120] on div "Tag System Mistake" at bounding box center [244, 121] width 412 height 30
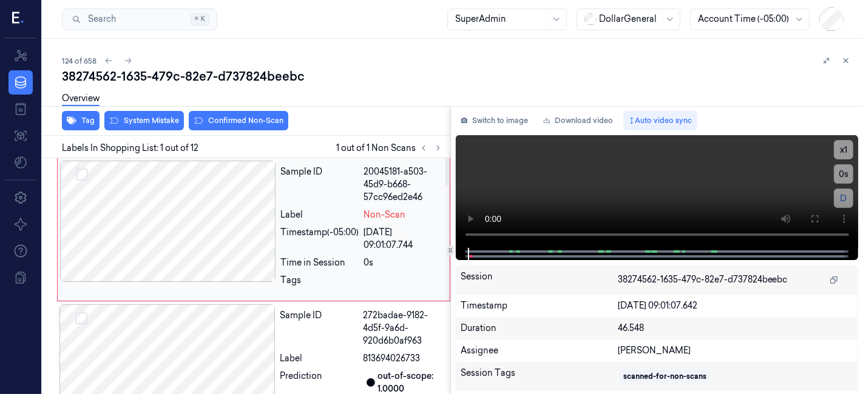
click at [244, 185] on div at bounding box center [168, 221] width 216 height 121
click at [160, 118] on button "System Mistake" at bounding box center [143, 120] width 79 height 19
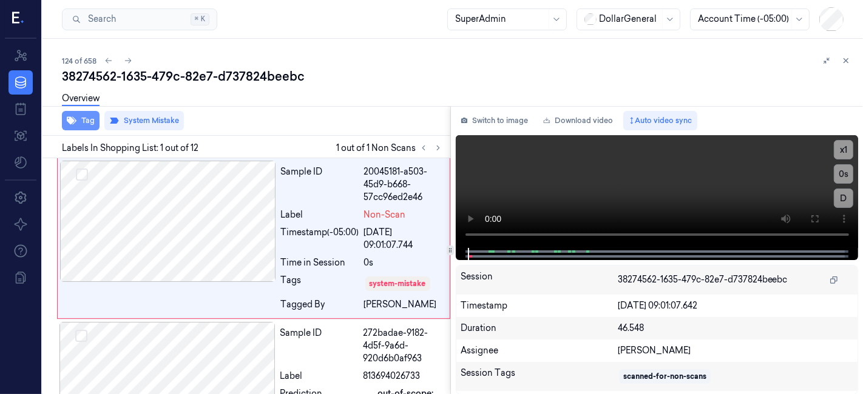
click at [85, 119] on button "Tag" at bounding box center [81, 120] width 38 height 19
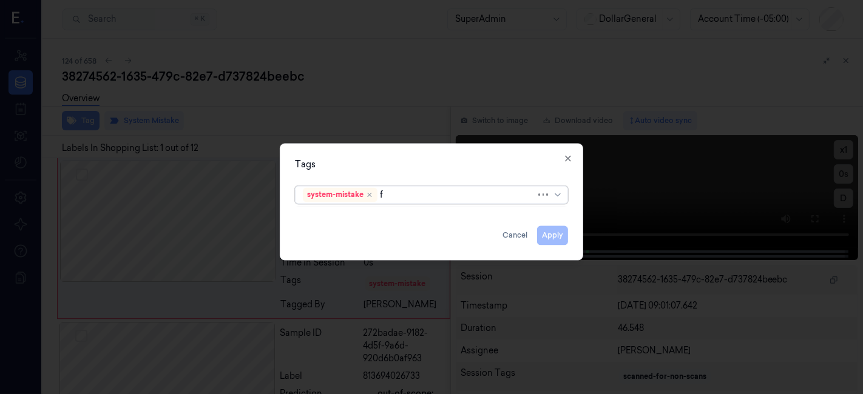
type input "fl"
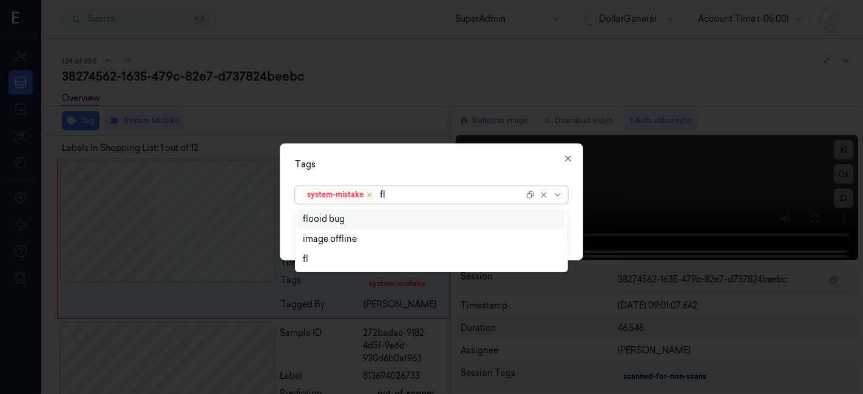
drag, startPoint x: 341, startPoint y: 220, endPoint x: 332, endPoint y: 164, distance: 57.0
click at [341, 220] on div "flooid bug" at bounding box center [324, 219] width 42 height 13
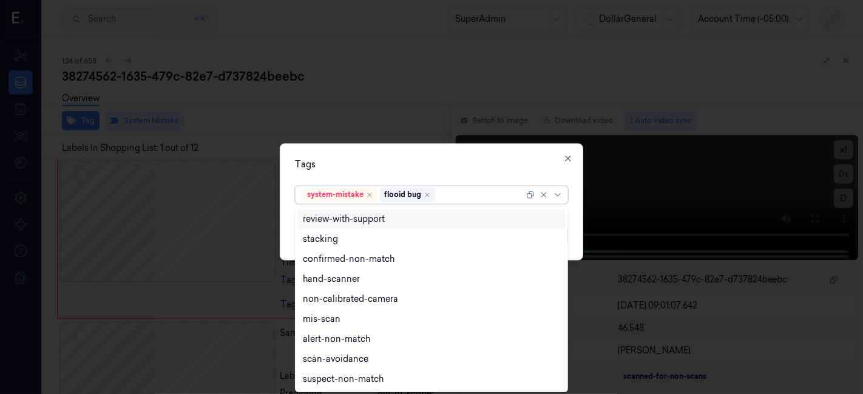
click at [334, 157] on div "Tags option flooid bug , selected. 9 results available. Use Up and Down to choo…" at bounding box center [431, 202] width 303 height 117
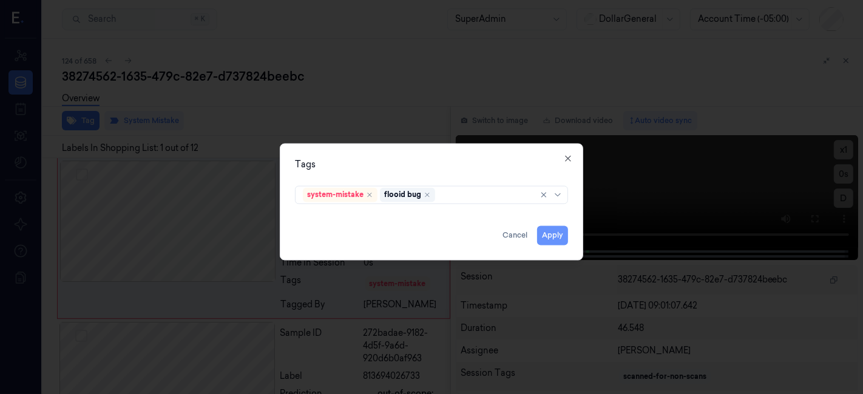
click at [549, 240] on button "Apply" at bounding box center [552, 235] width 31 height 19
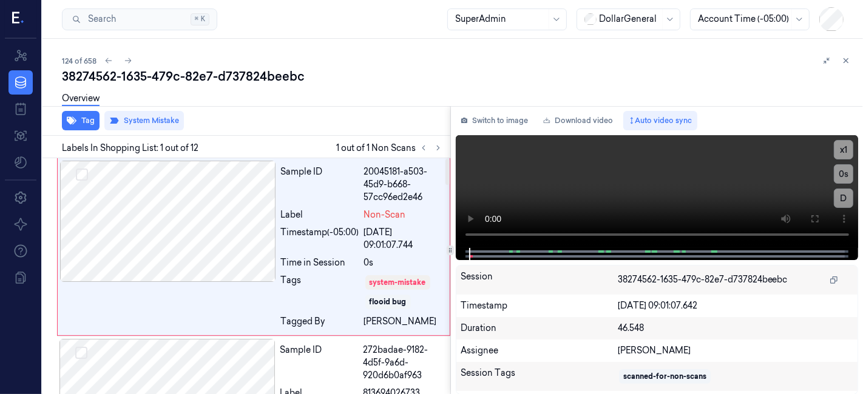
click at [390, 96] on div "Overview" at bounding box center [457, 100] width 791 height 31
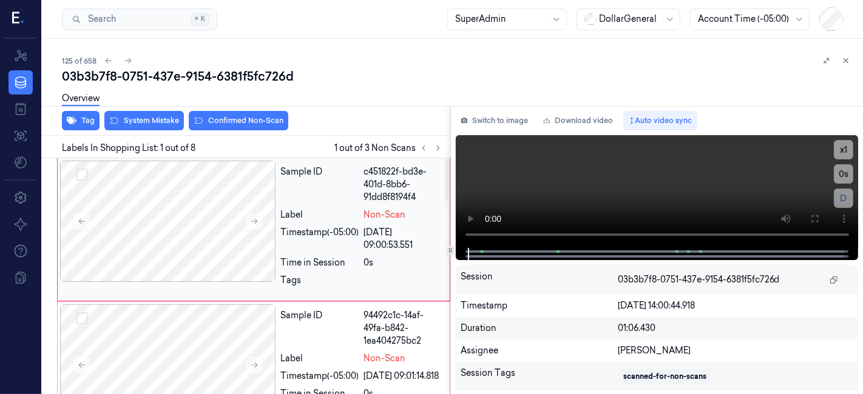
click at [319, 197] on div "Sample ID" at bounding box center [320, 185] width 78 height 38
click at [154, 124] on button "System Mistake" at bounding box center [143, 120] width 79 height 19
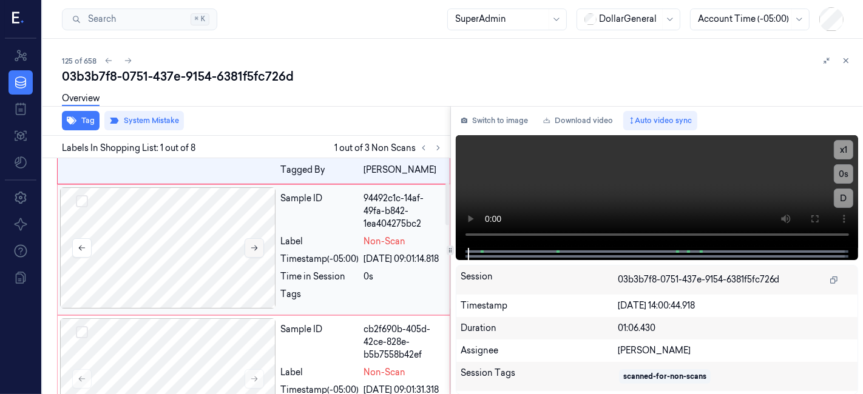
click at [246, 245] on button at bounding box center [253, 247] width 19 height 19
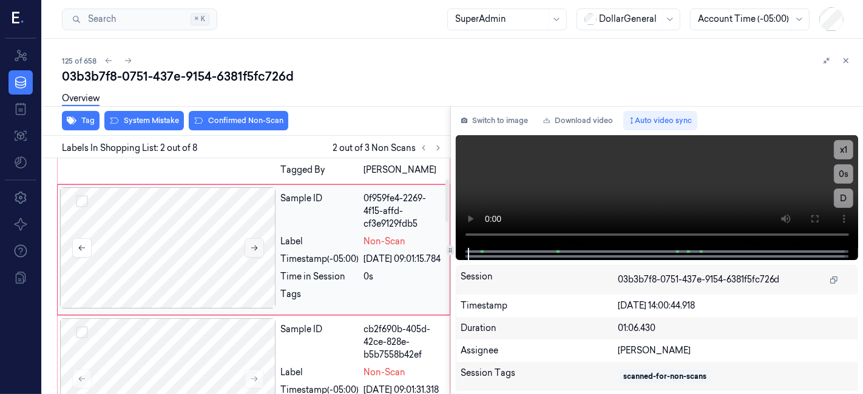
scroll to position [113, 0]
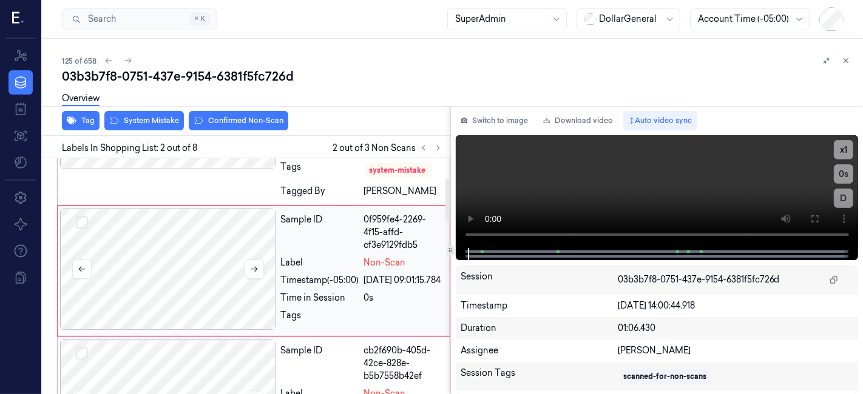
click at [142, 265] on div at bounding box center [168, 269] width 216 height 121
click at [146, 126] on button "System Mistake" at bounding box center [143, 120] width 79 height 19
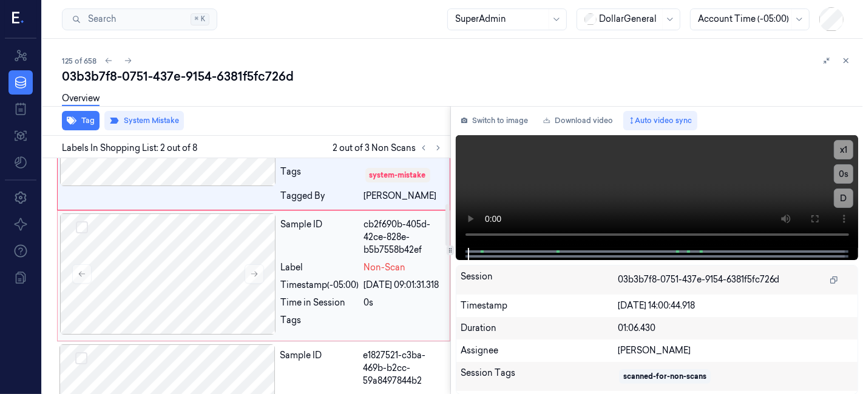
click at [174, 246] on div at bounding box center [168, 274] width 216 height 121
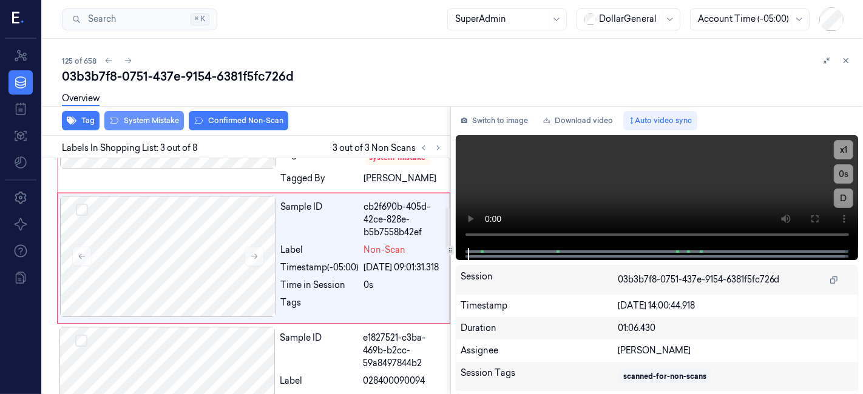
click at [126, 116] on button "System Mistake" at bounding box center [143, 120] width 79 height 19
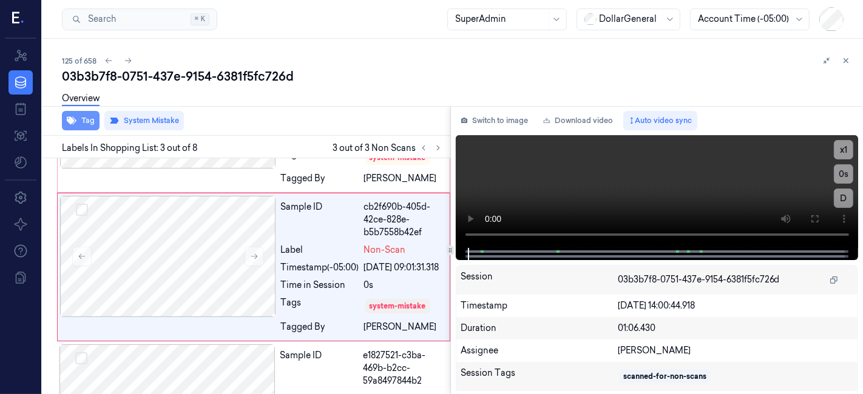
scroll to position [283, 0]
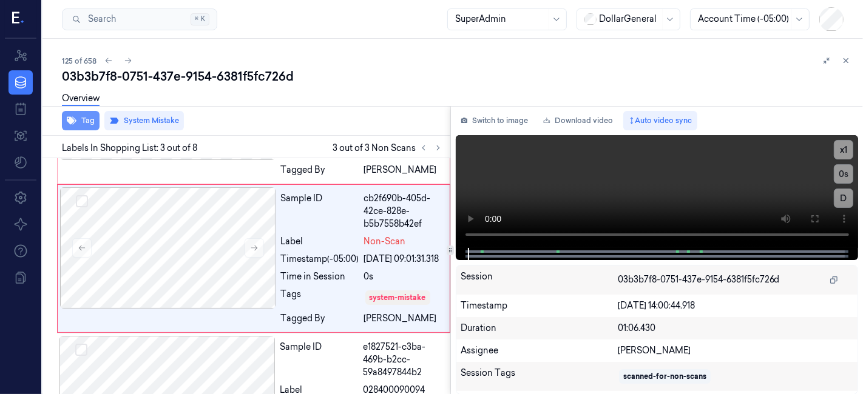
click at [86, 120] on button "Tag" at bounding box center [81, 120] width 38 height 19
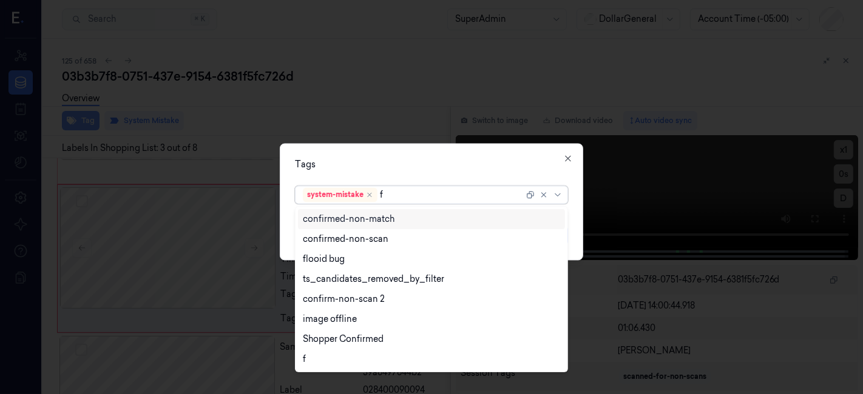
type input "fl"
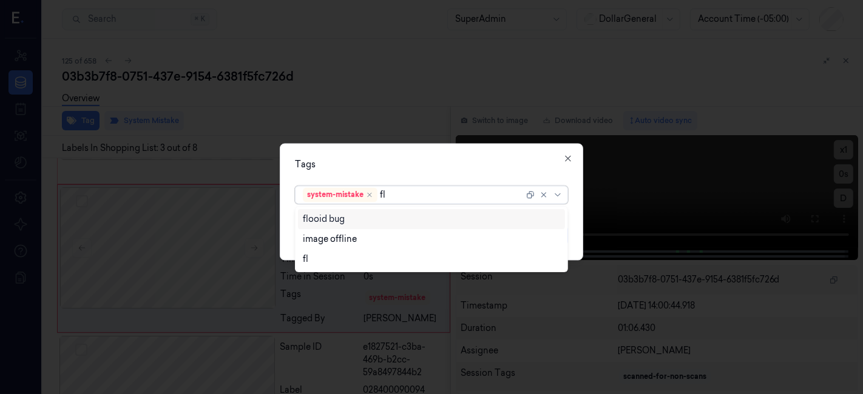
click at [348, 213] on div "flooid bug" at bounding box center [432, 219] width 258 height 13
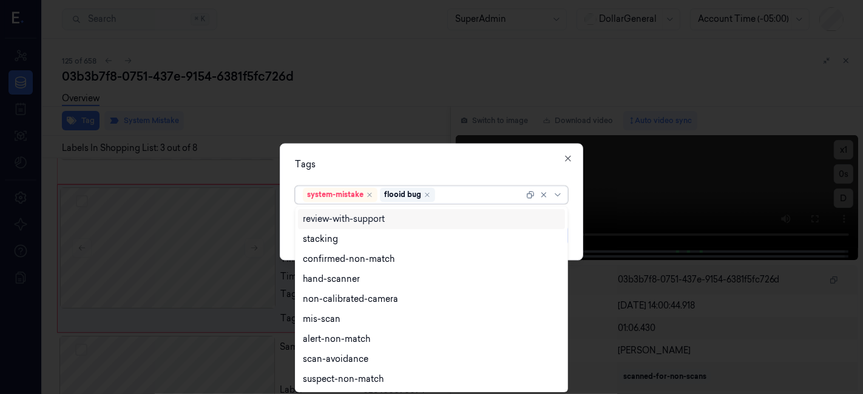
click at [451, 159] on div "Tags" at bounding box center [431, 165] width 273 height 13
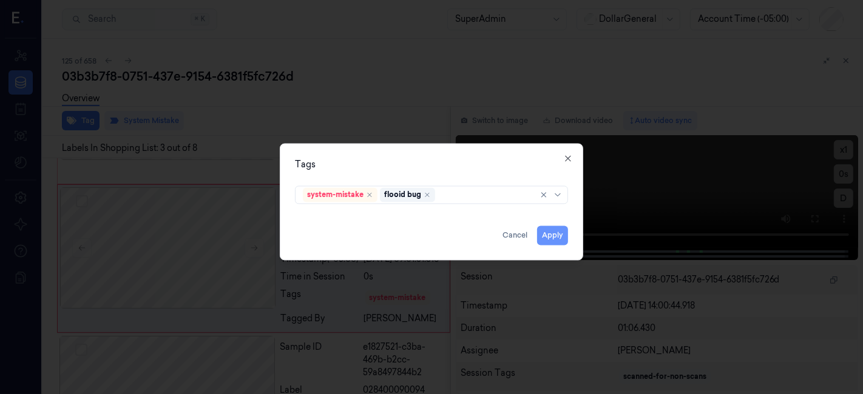
click at [553, 236] on button "Apply" at bounding box center [552, 235] width 31 height 19
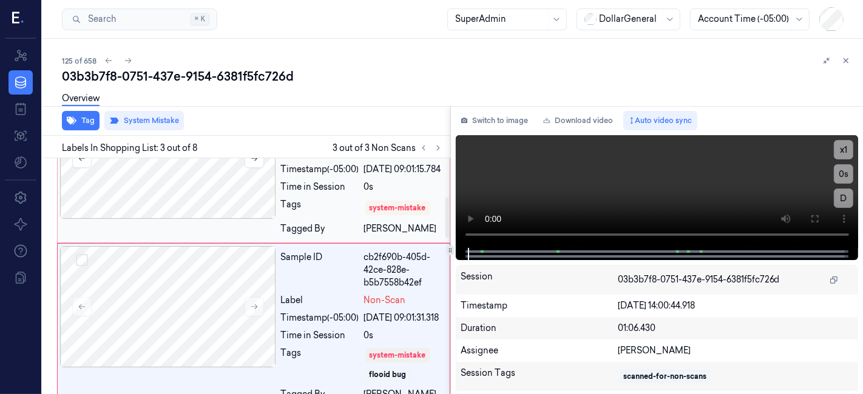
click at [237, 176] on div at bounding box center [168, 158] width 216 height 121
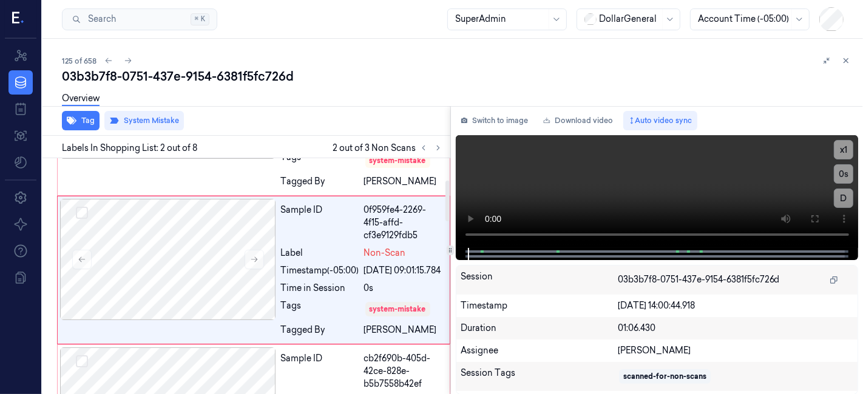
scroll to position [123, 0]
click at [76, 123] on icon "button" at bounding box center [72, 121] width 10 height 10
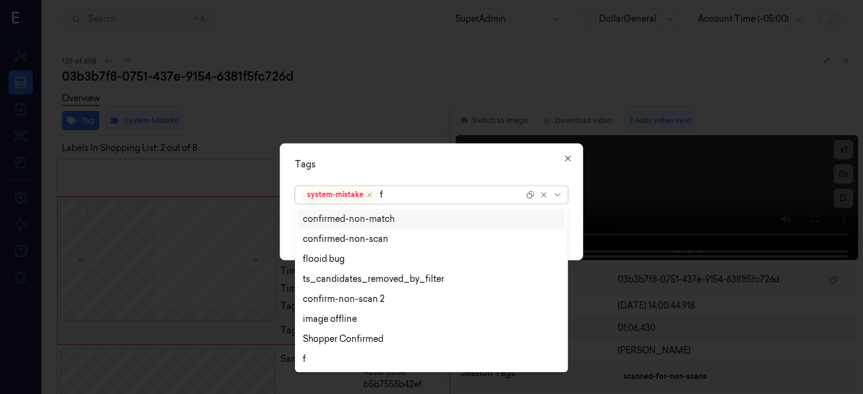
type input "fl"
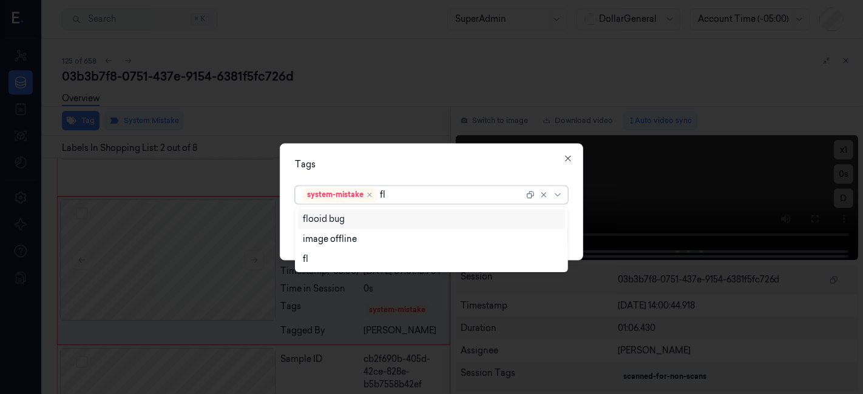
click at [348, 218] on div "flooid bug" at bounding box center [432, 219] width 258 height 13
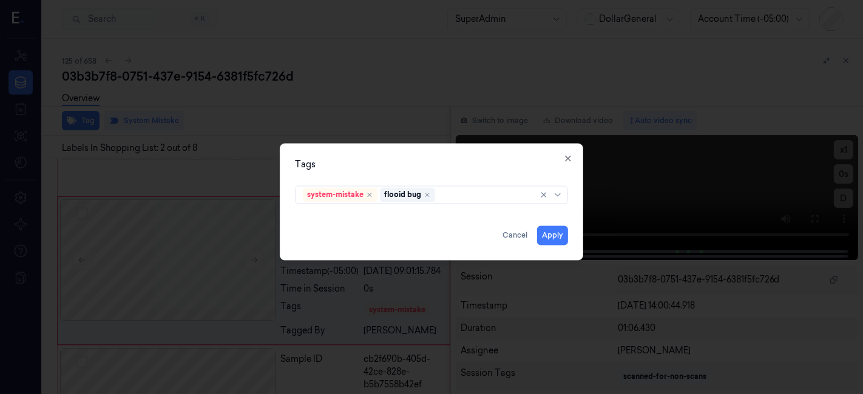
click at [407, 169] on div "Tags" at bounding box center [431, 165] width 273 height 13
click at [551, 244] on div "Tags system-mistake flooid bug Apply Cancel Close" at bounding box center [431, 202] width 303 height 117
click at [554, 241] on button "Apply" at bounding box center [552, 235] width 31 height 19
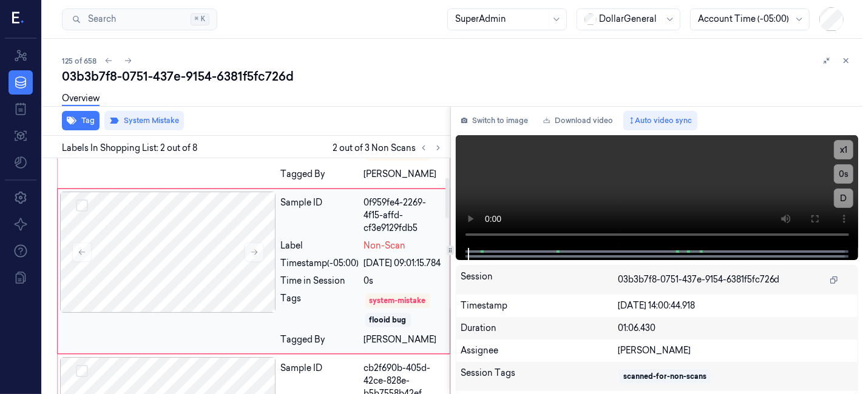
scroll to position [0, 0]
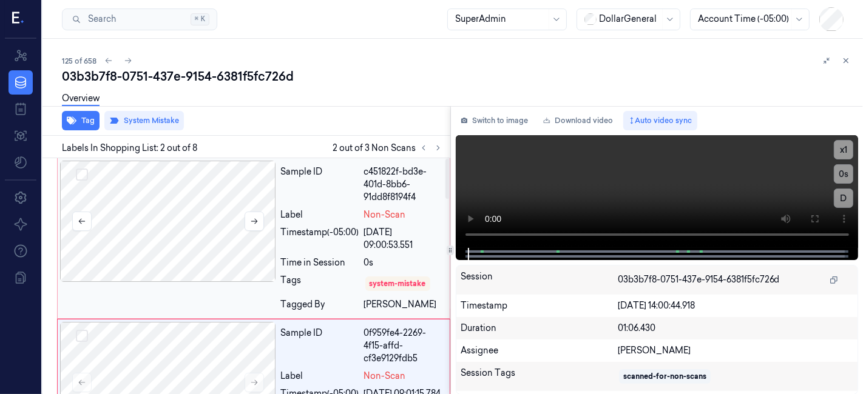
click at [243, 197] on div at bounding box center [168, 221] width 216 height 121
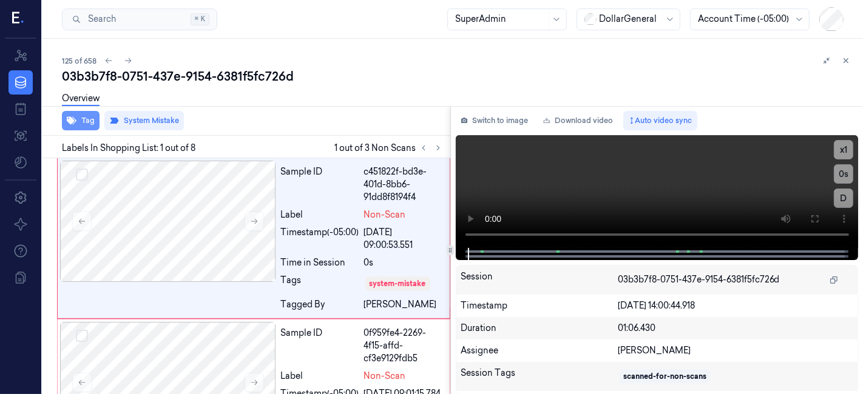
click at [74, 124] on icon "button" at bounding box center [72, 121] width 10 height 10
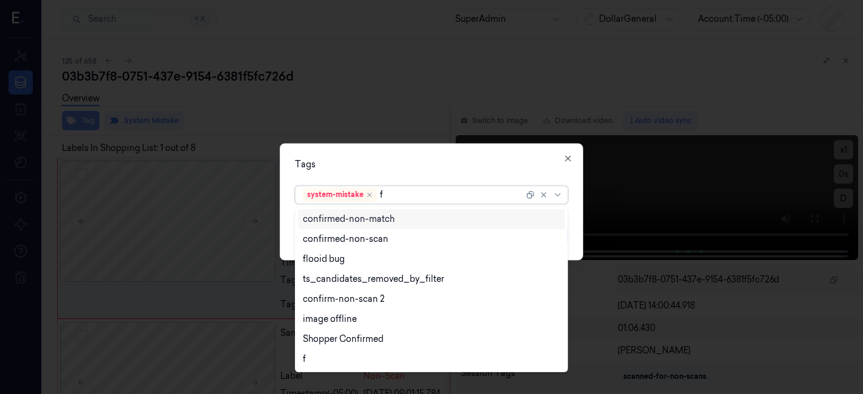
type input "fl"
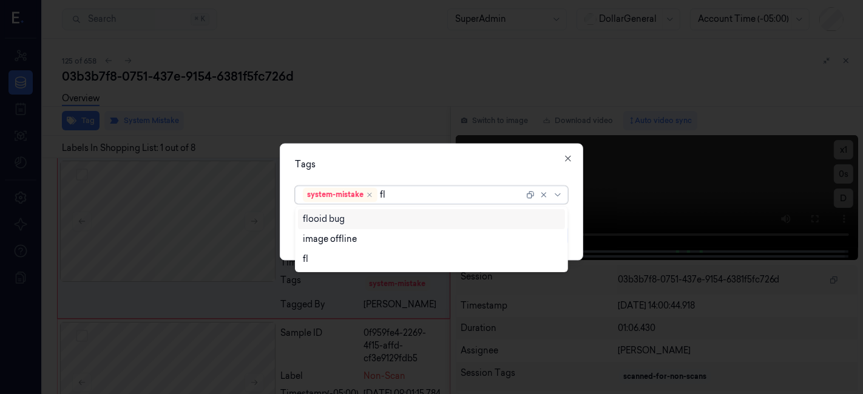
drag, startPoint x: 353, startPoint y: 217, endPoint x: 358, endPoint y: 180, distance: 37.4
click at [353, 217] on div "flooid bug" at bounding box center [432, 219] width 258 height 13
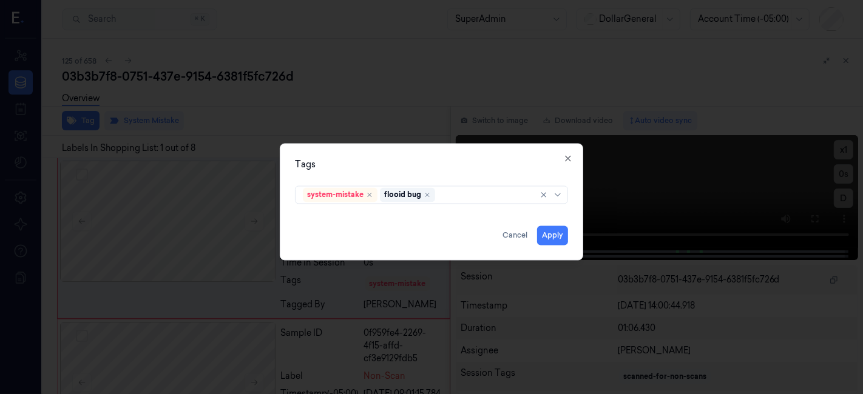
drag, startPoint x: 361, startPoint y: 160, endPoint x: 494, endPoint y: 235, distance: 151.8
click at [363, 163] on div "Tags" at bounding box center [431, 165] width 273 height 13
click at [540, 241] on button "Apply" at bounding box center [552, 235] width 31 height 19
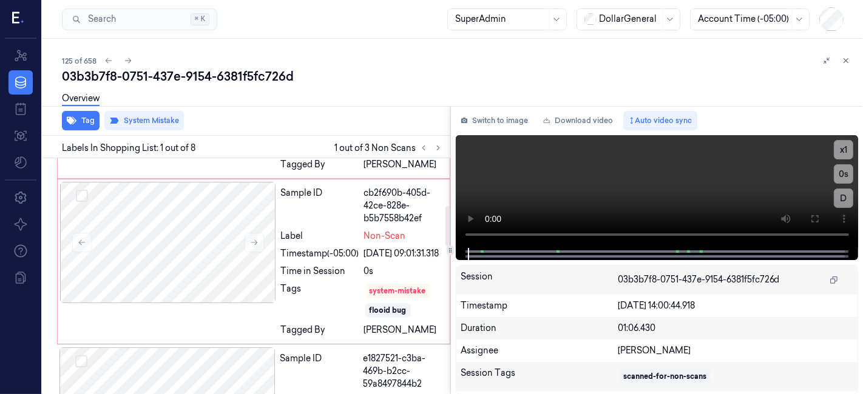
scroll to position [404, 0]
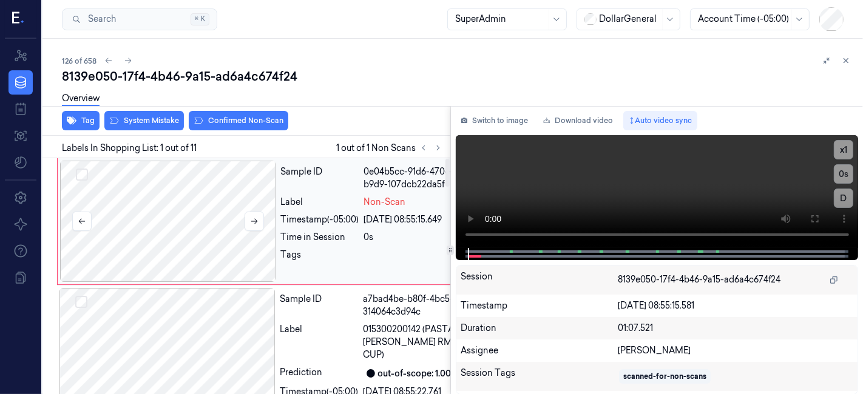
click at [182, 189] on div at bounding box center [168, 221] width 216 height 121
click at [150, 126] on button "System Mistake" at bounding box center [143, 120] width 79 height 19
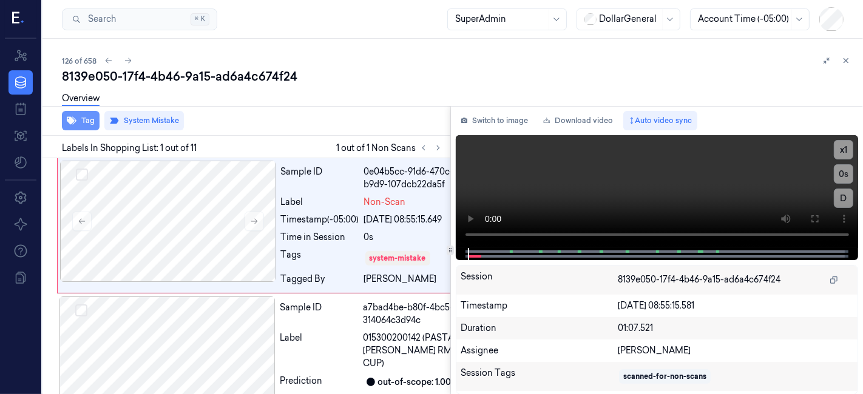
click at [89, 124] on button "Tag" at bounding box center [81, 120] width 38 height 19
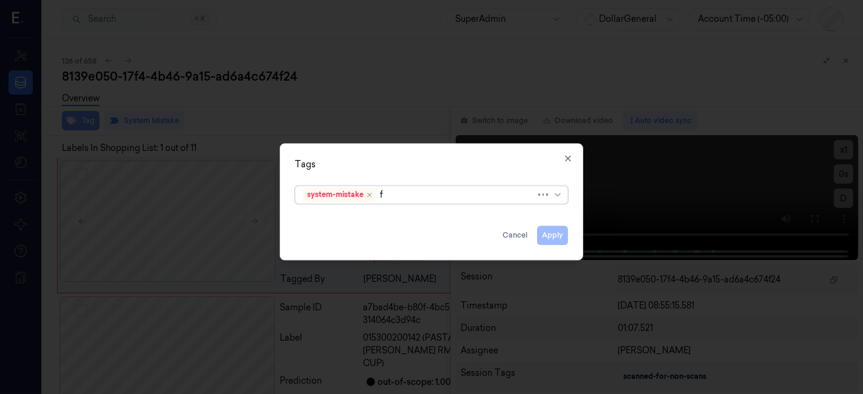
type input "fl"
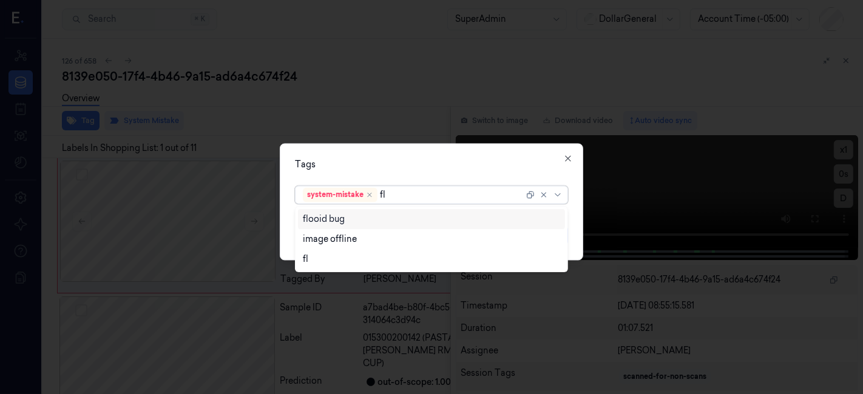
click at [460, 222] on div "flooid bug" at bounding box center [432, 219] width 258 height 13
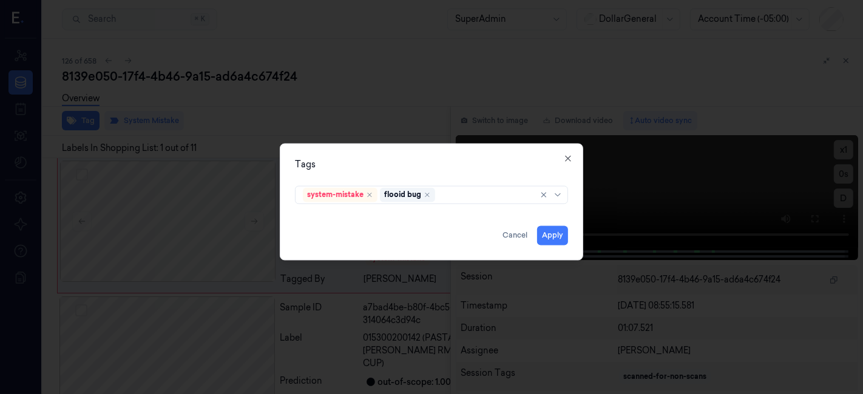
click at [447, 158] on div "Tags system-mistake flooid bug Apply Cancel Close" at bounding box center [431, 202] width 303 height 117
click at [547, 234] on button "Apply" at bounding box center [552, 235] width 31 height 19
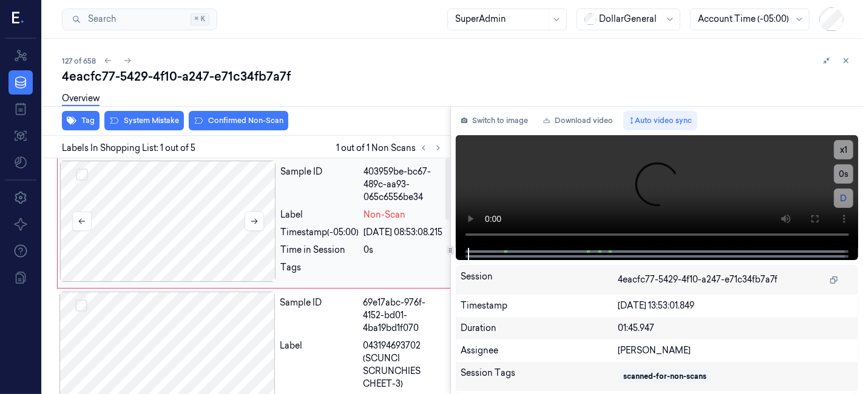
click at [253, 195] on div at bounding box center [168, 221] width 216 height 121
click at [152, 134] on div "Tag System Mistake Confirmed Non-Scan" at bounding box center [244, 121] width 412 height 30
click at [153, 125] on button "System Mistake" at bounding box center [143, 120] width 79 height 19
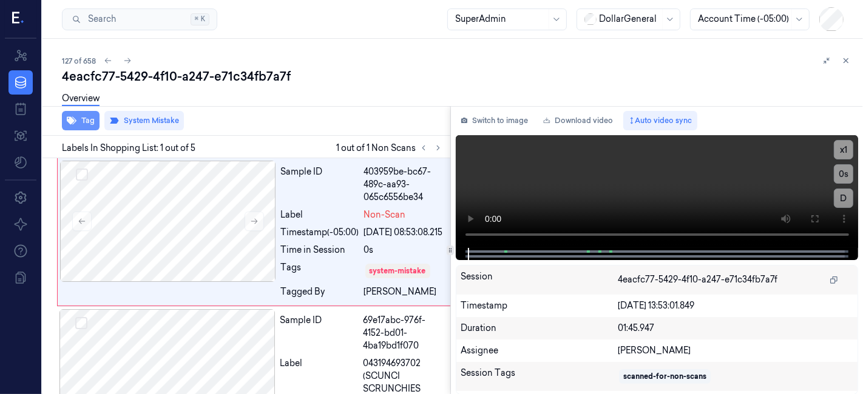
click at [92, 122] on button "Tag" at bounding box center [81, 120] width 38 height 19
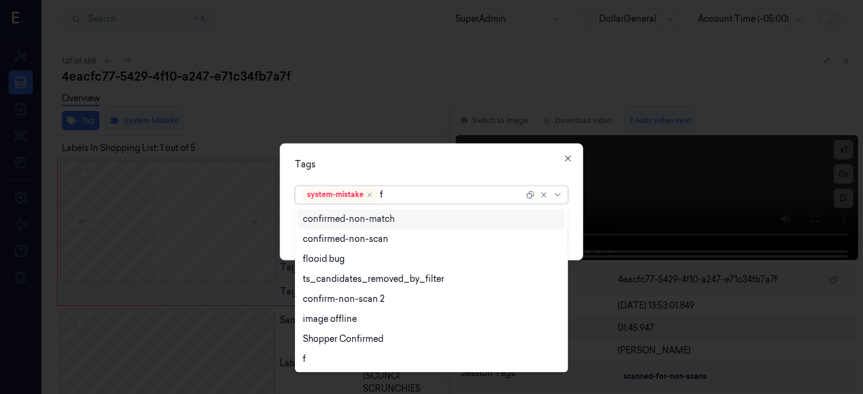
type input "fl"
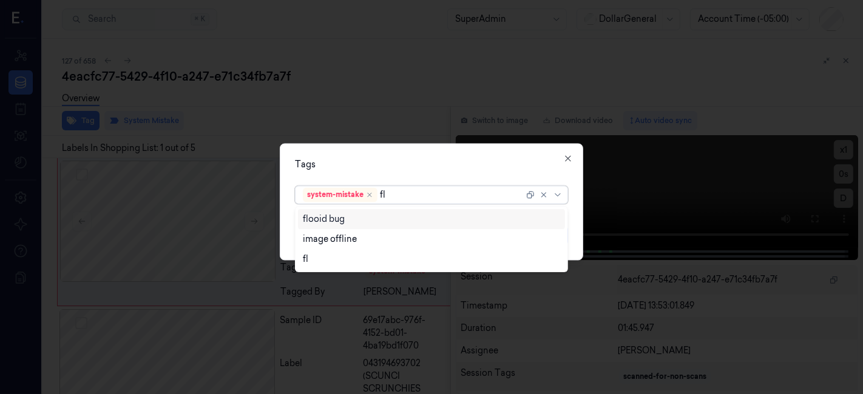
click at [374, 226] on div "flooid bug" at bounding box center [431, 219] width 267 height 20
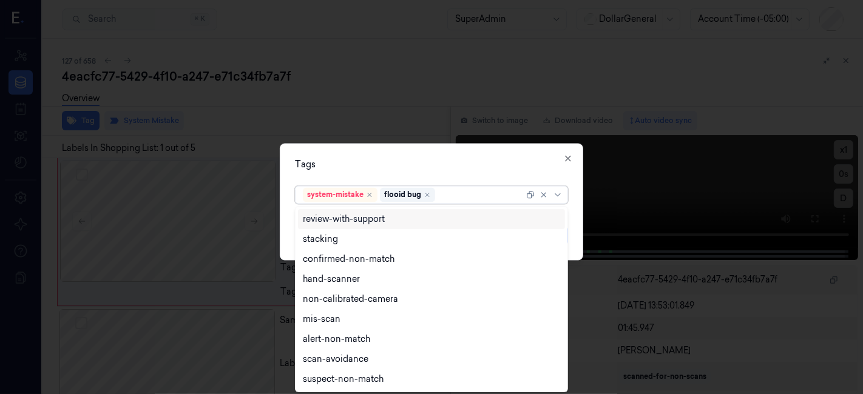
click at [394, 174] on div "Tags option flooid bug , selected. 9 results available. Use Up and Down to choo…" at bounding box center [431, 202] width 303 height 117
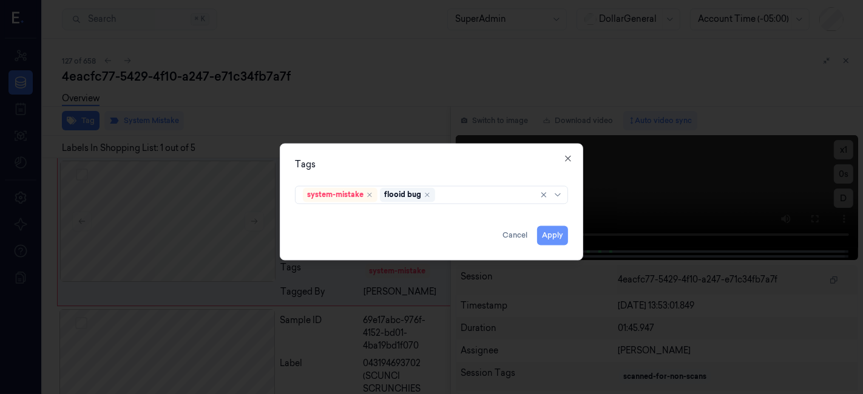
click at [548, 229] on button "Apply" at bounding box center [552, 235] width 31 height 19
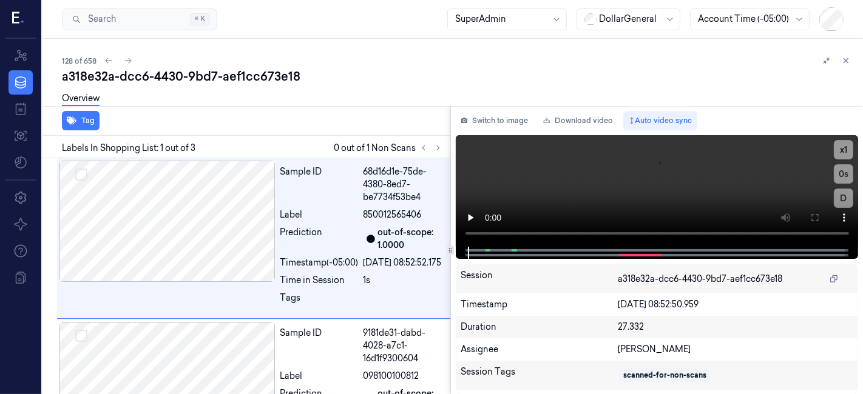
click at [447, 147] on div "Tag Labels In Shopping List: 1 out of 3 0 out of 1 Non Scans Sample ID 68d16d1e…" at bounding box center [450, 250] width 825 height 289
click at [438, 146] on icon at bounding box center [438, 148] width 8 height 8
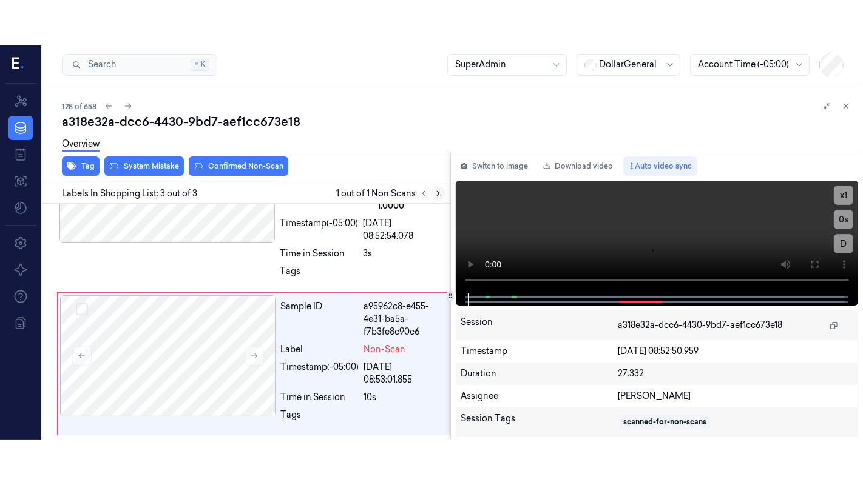
scroll to position [258, 0]
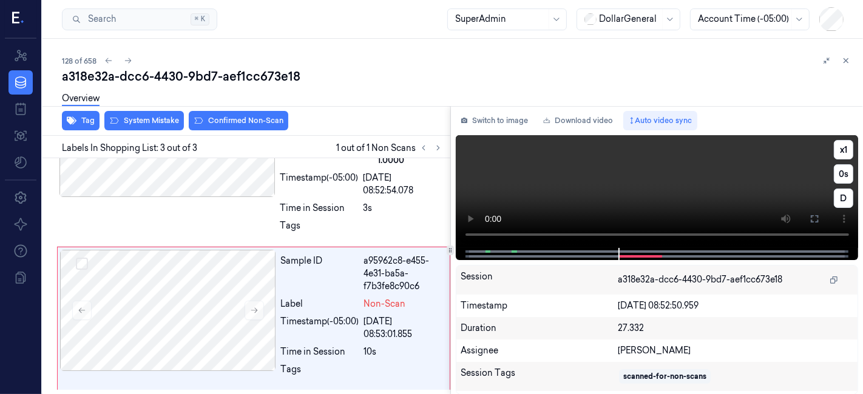
drag, startPoint x: 815, startPoint y: 221, endPoint x: 816, endPoint y: 278, distance: 57.6
click at [816, 220] on icon at bounding box center [814, 219] width 10 height 10
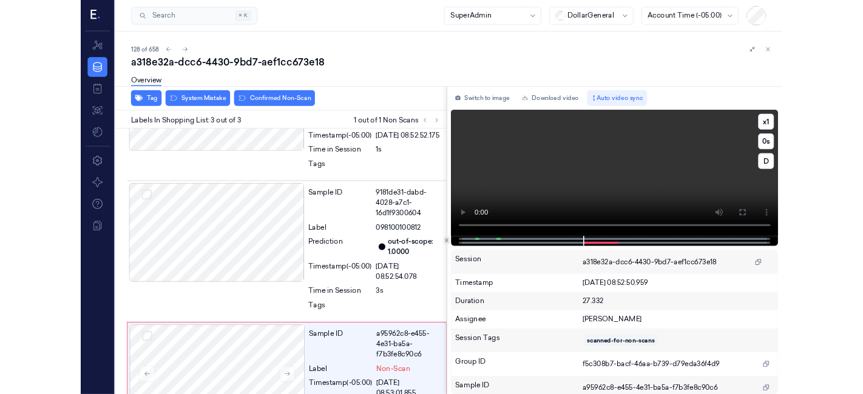
scroll to position [167, 0]
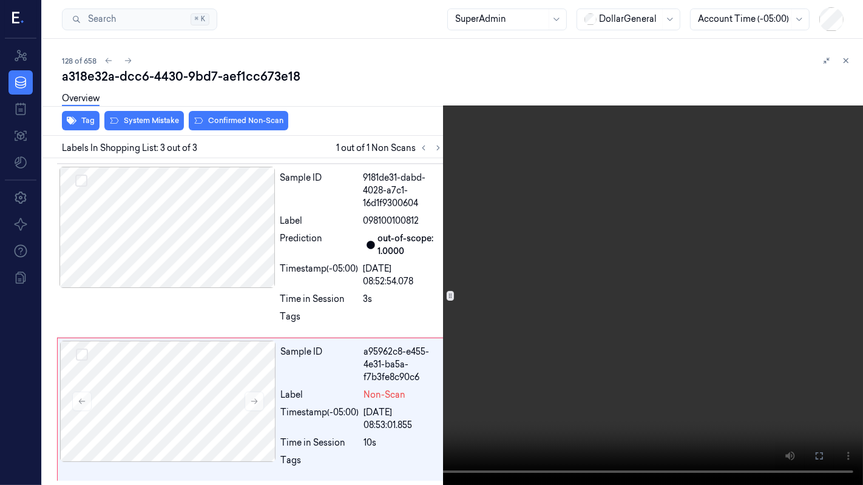
click at [0, 0] on button at bounding box center [0, 0] width 0 height 0
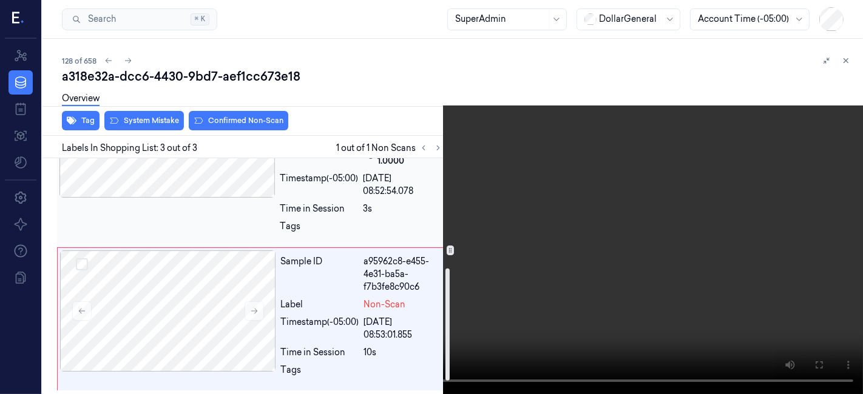
scroll to position [258, 0]
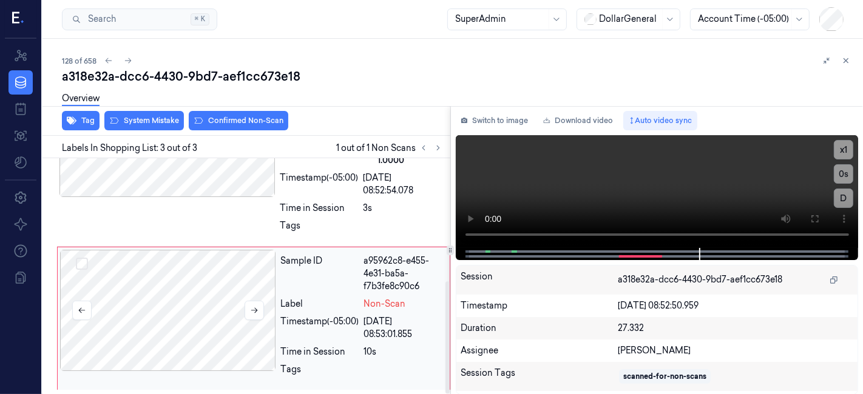
drag, startPoint x: 187, startPoint y: 295, endPoint x: 181, endPoint y: 274, distance: 21.9
click at [186, 295] on div at bounding box center [168, 310] width 216 height 121
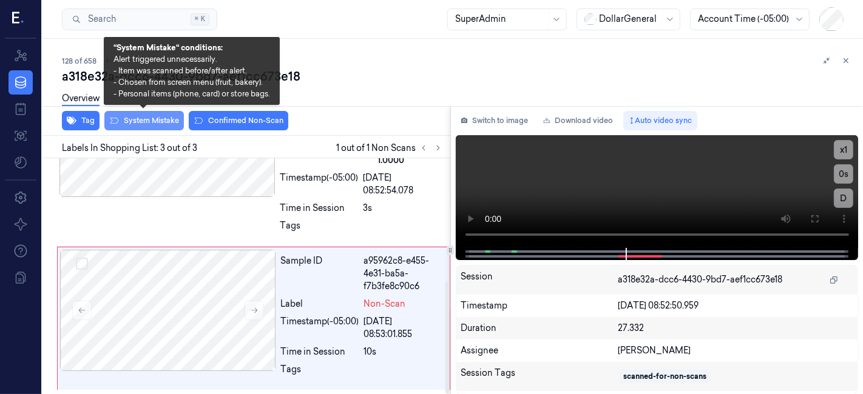
click at [152, 116] on button "System Mistake" at bounding box center [143, 120] width 79 height 19
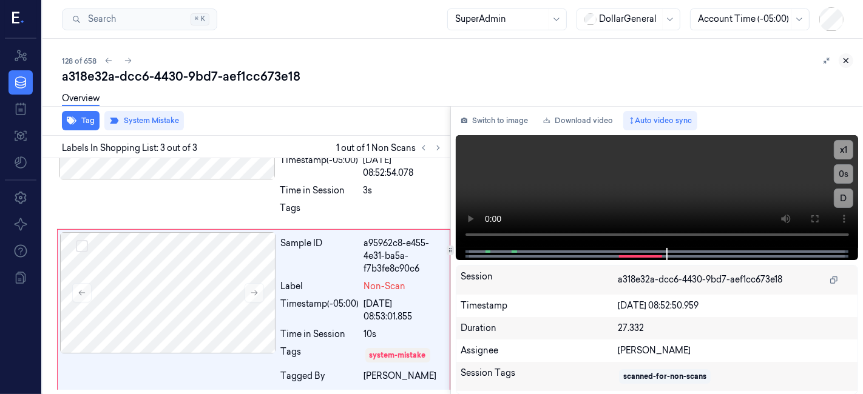
click at [847, 64] on icon at bounding box center [845, 60] width 8 height 8
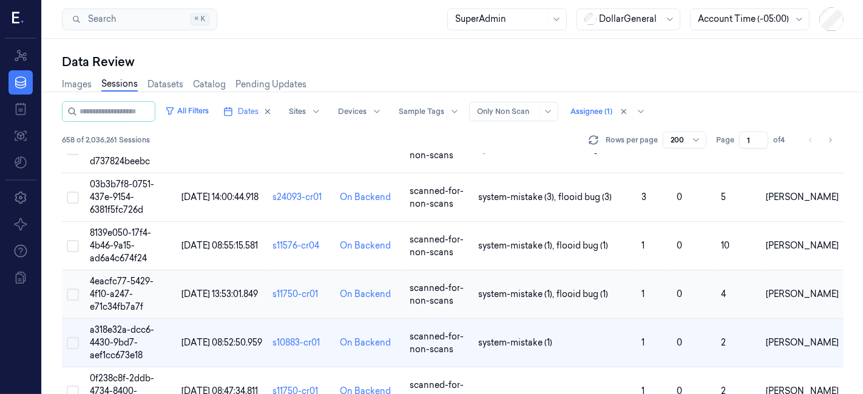
scroll to position [5969, 0]
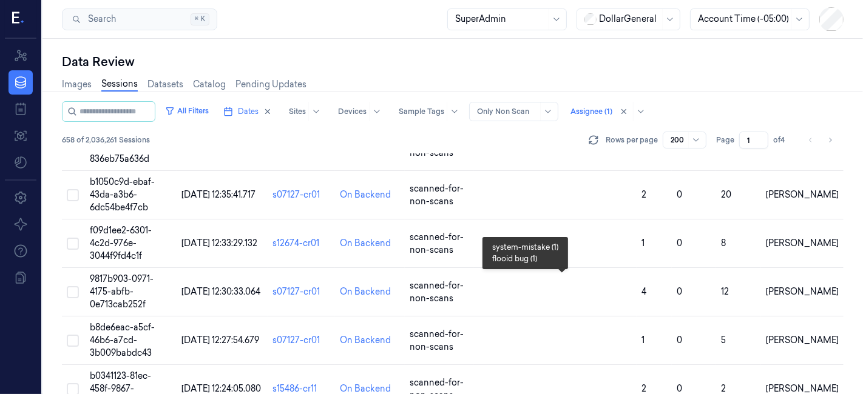
scroll to position [5950, 0]
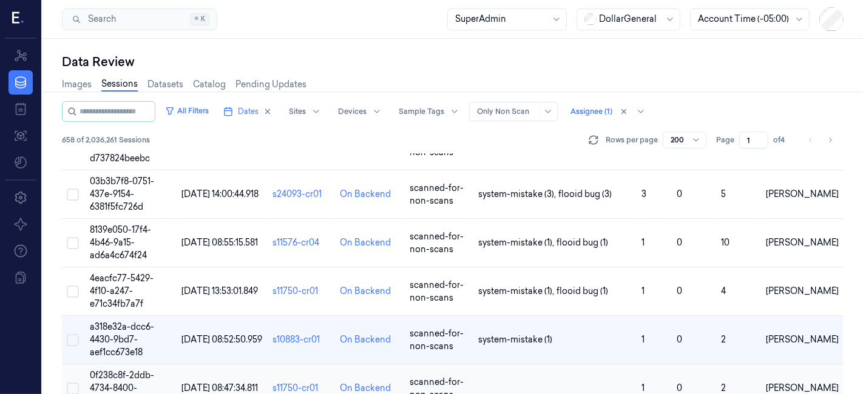
click at [138, 365] on td "0f238c8f-2ddb-4734-8400-1839fca0df8e" at bounding box center [131, 389] width 92 height 49
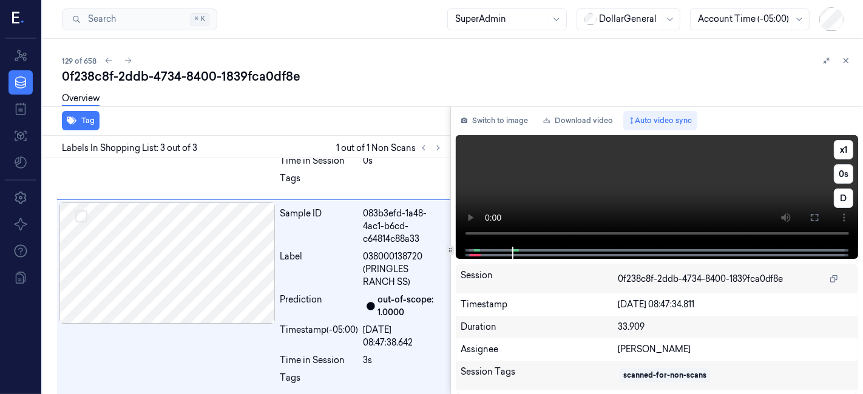
scroll to position [309, 0]
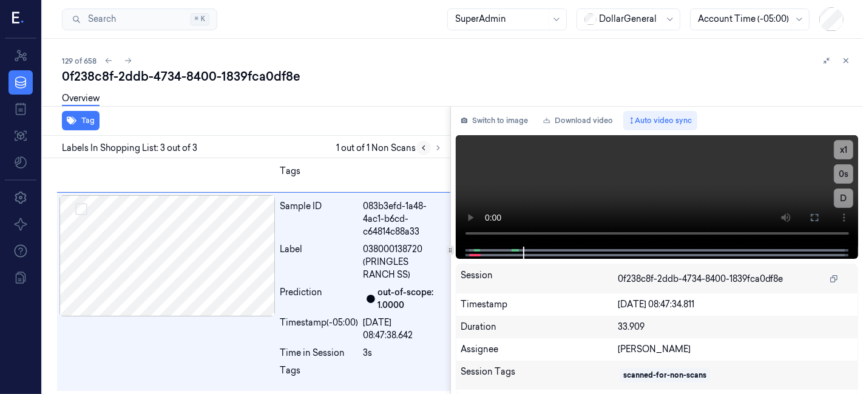
click at [425, 146] on icon at bounding box center [423, 148] width 8 height 8
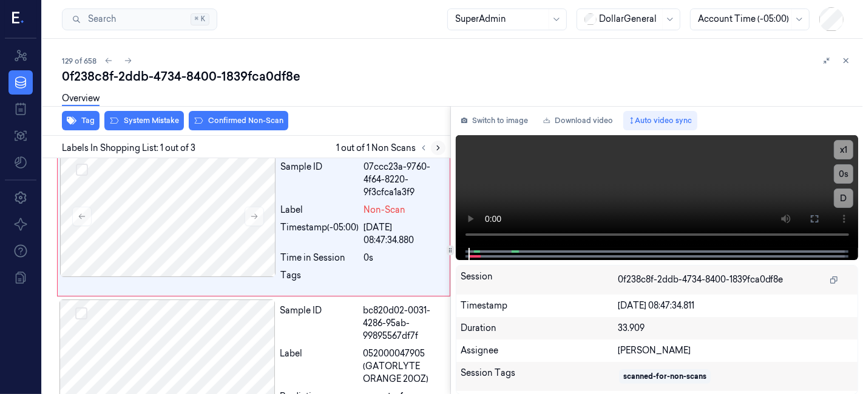
scroll to position [0, 0]
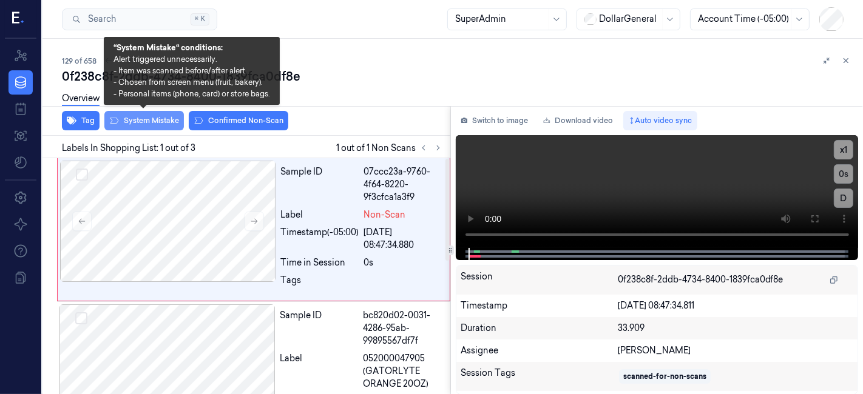
click at [142, 120] on button "System Mistake" at bounding box center [143, 120] width 79 height 19
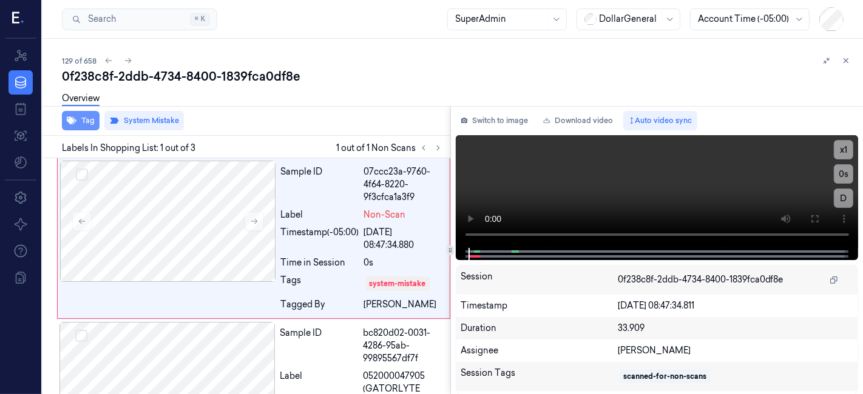
click at [81, 124] on button "Tag" at bounding box center [81, 120] width 38 height 19
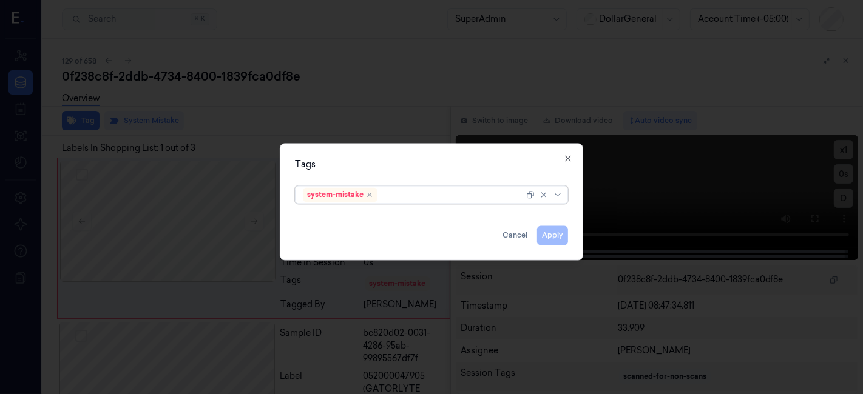
click at [390, 183] on div "option system-mistake, selected. Select is focused ,type to refine list, press …" at bounding box center [431, 192] width 273 height 23
click at [395, 198] on div at bounding box center [456, 195] width 152 height 13
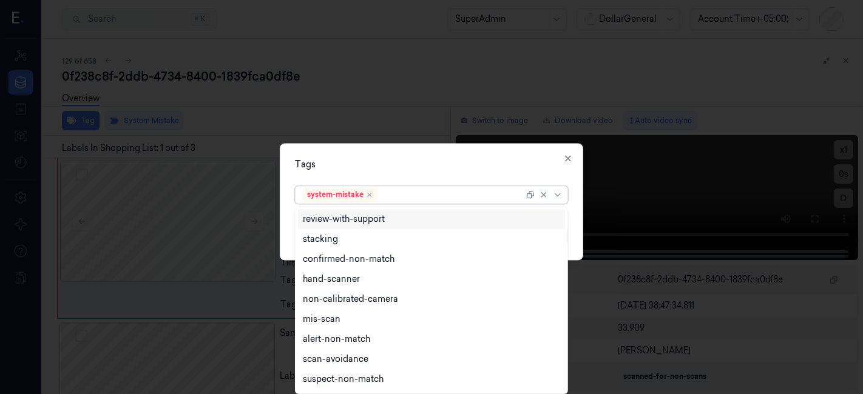
click at [405, 190] on div at bounding box center [452, 195] width 144 height 13
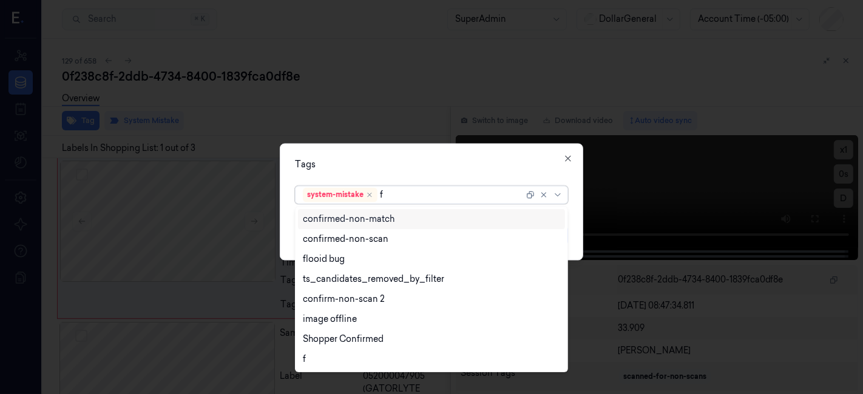
type input "fl"
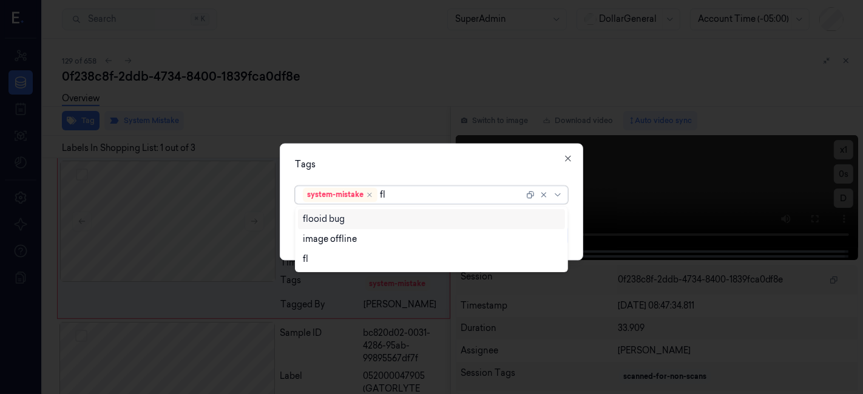
click at [400, 223] on div "flooid bug" at bounding box center [432, 219] width 258 height 13
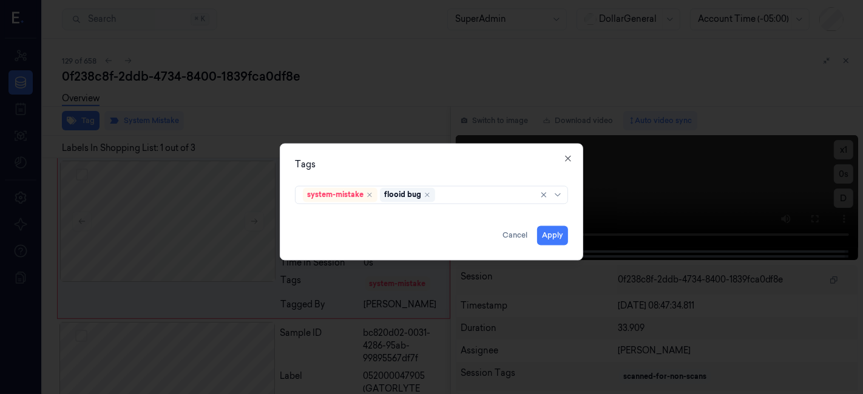
click at [412, 164] on div "Tags" at bounding box center [431, 165] width 273 height 13
click at [531, 200] on div "system-mistake flooid bug" at bounding box center [431, 195] width 273 height 18
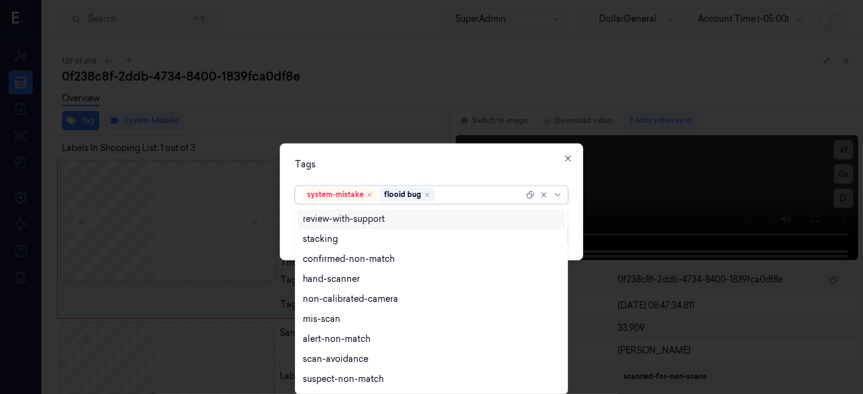
click at [466, 147] on div "Tags 18 results available. Use Up and Down to choose options, press Enter to se…" at bounding box center [431, 202] width 303 height 117
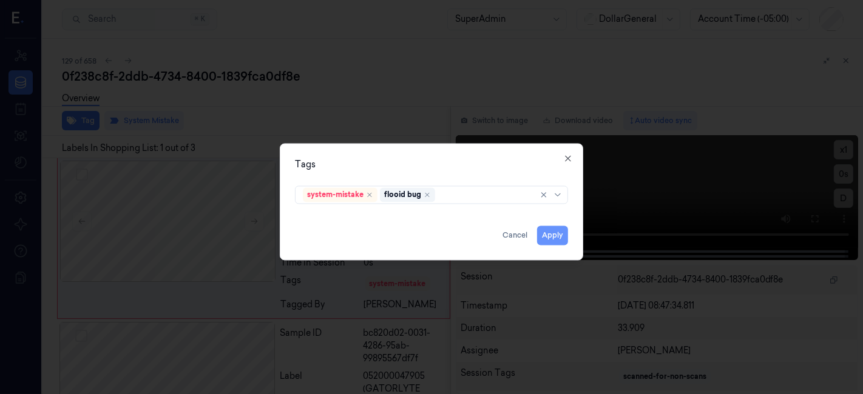
click at [546, 235] on button "Apply" at bounding box center [552, 235] width 31 height 19
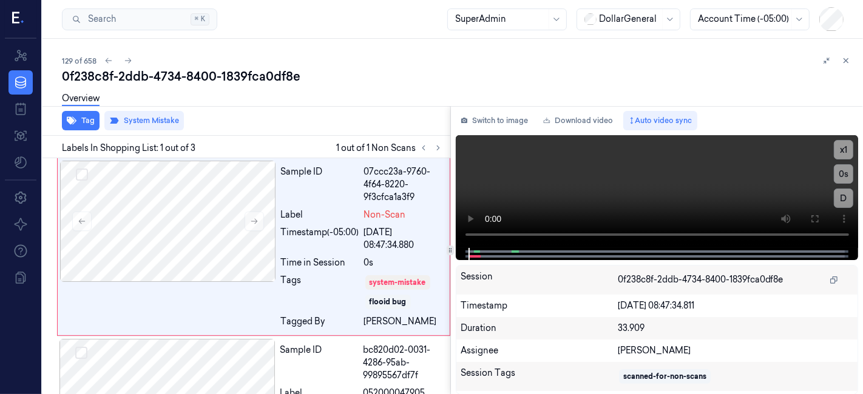
click at [363, 103] on div "Overview" at bounding box center [457, 100] width 791 height 31
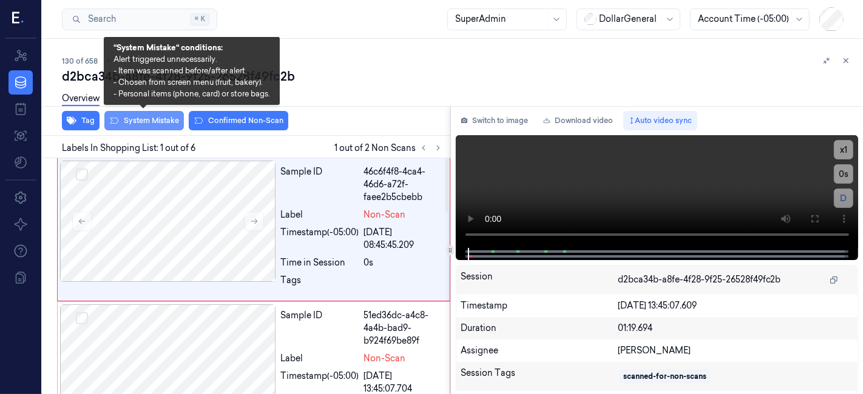
click at [158, 121] on button "System Mistake" at bounding box center [143, 120] width 79 height 19
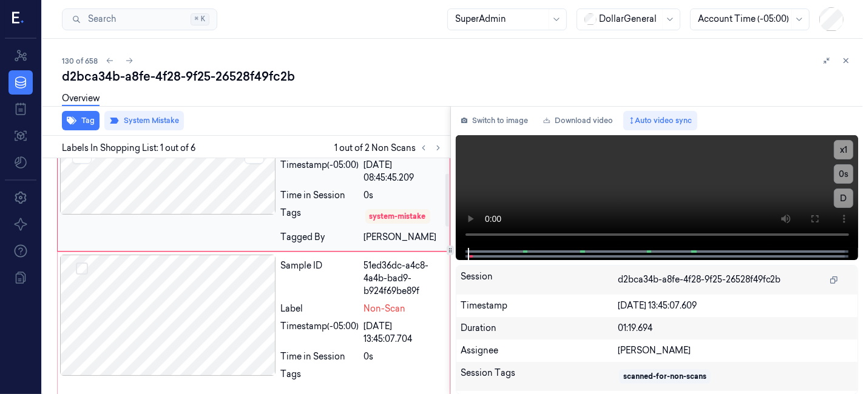
scroll to position [6, 0]
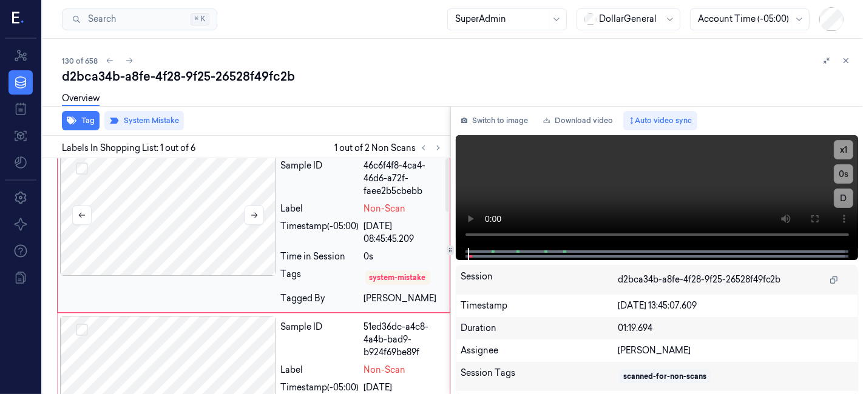
click at [220, 272] on div at bounding box center [168, 215] width 216 height 121
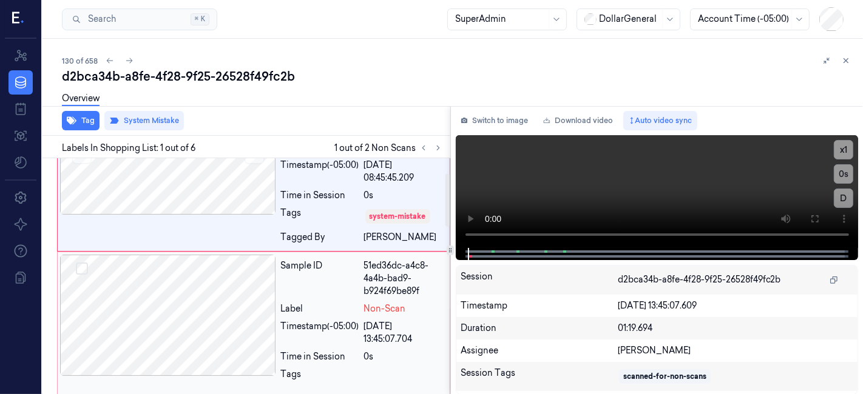
click at [232, 284] on div at bounding box center [168, 315] width 216 height 121
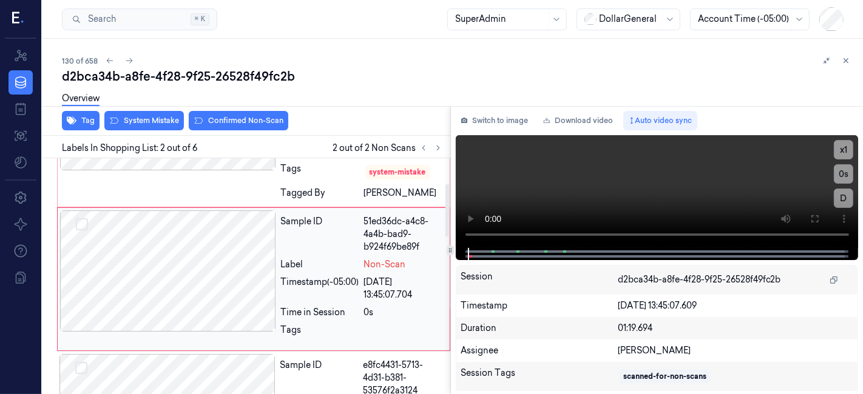
scroll to position [113, 0]
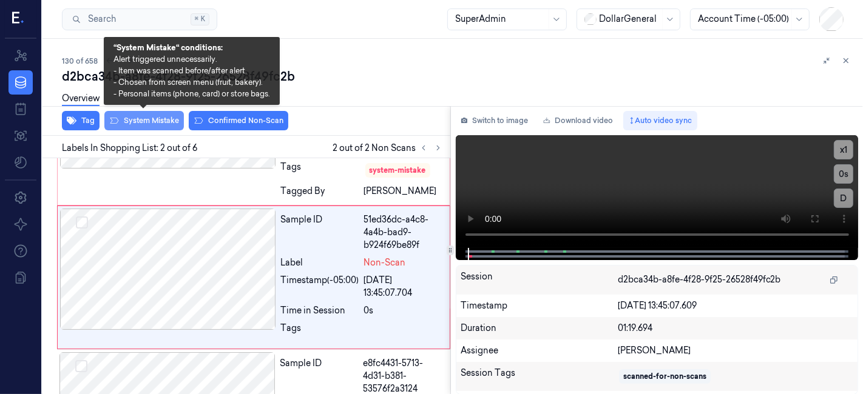
click at [135, 122] on button "System Mistake" at bounding box center [143, 120] width 79 height 19
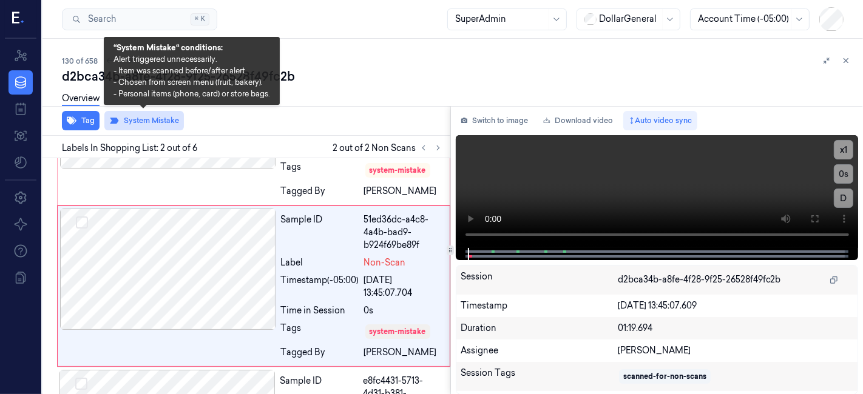
scroll to position [123, 0]
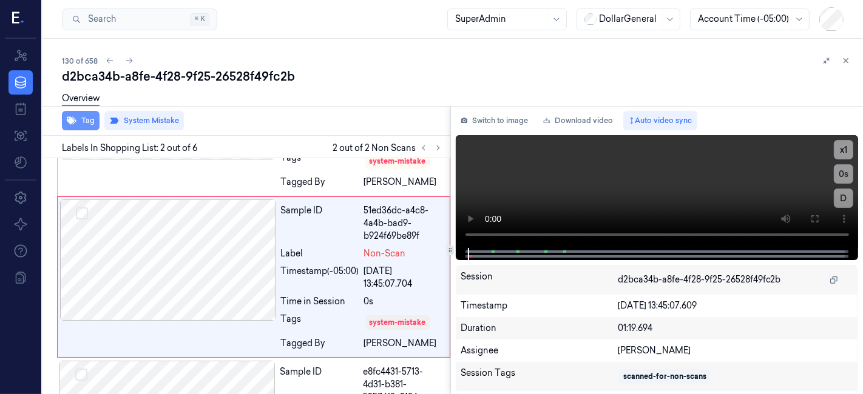
click at [95, 124] on button "Tag" at bounding box center [81, 120] width 38 height 19
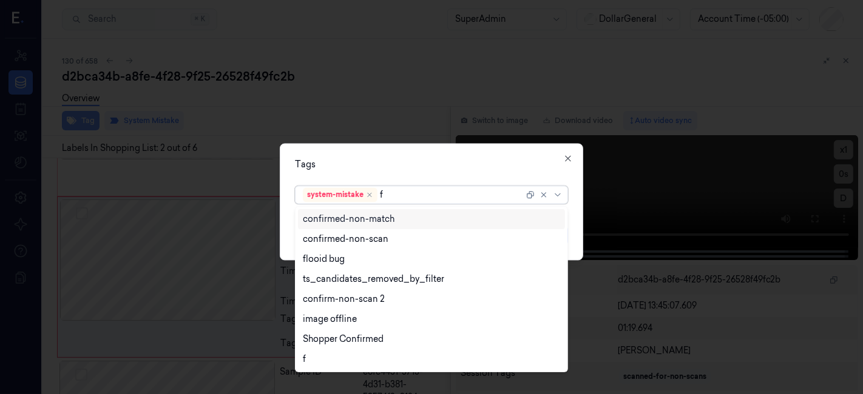
type input "fl"
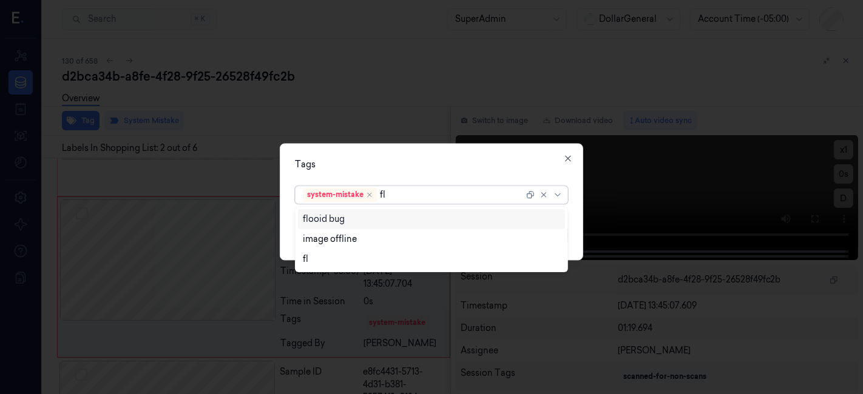
click at [380, 226] on div "flooid bug" at bounding box center [431, 219] width 267 height 20
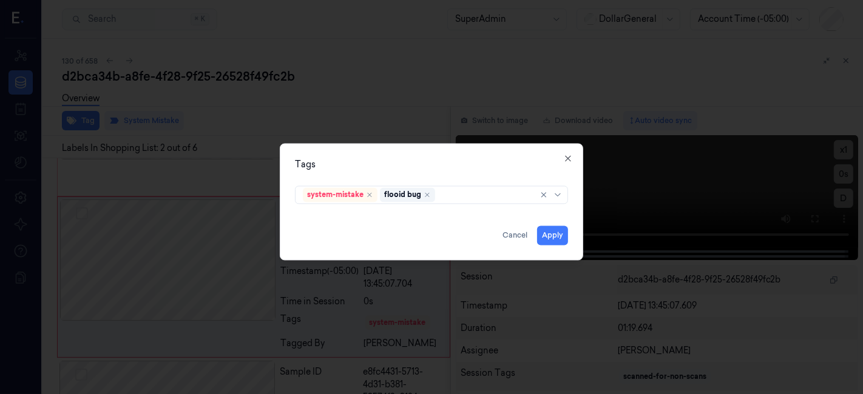
drag, startPoint x: 397, startPoint y: 163, endPoint x: 563, endPoint y: 261, distance: 192.8
click at [398, 163] on div "Tags" at bounding box center [431, 165] width 273 height 13
click at [556, 234] on button "Apply" at bounding box center [552, 235] width 31 height 19
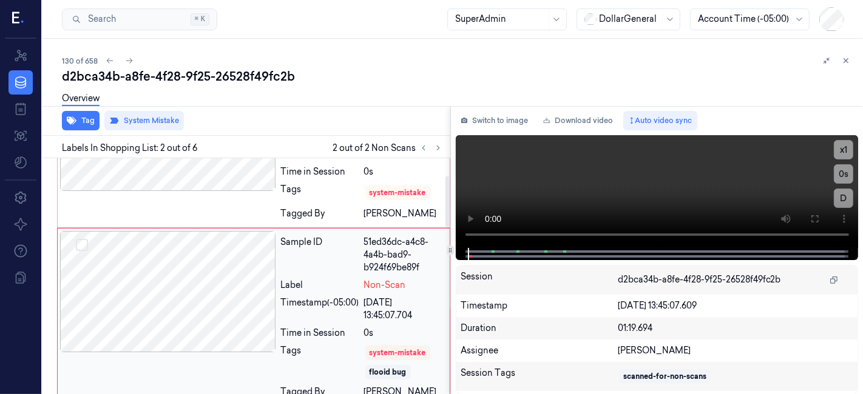
scroll to position [0, 0]
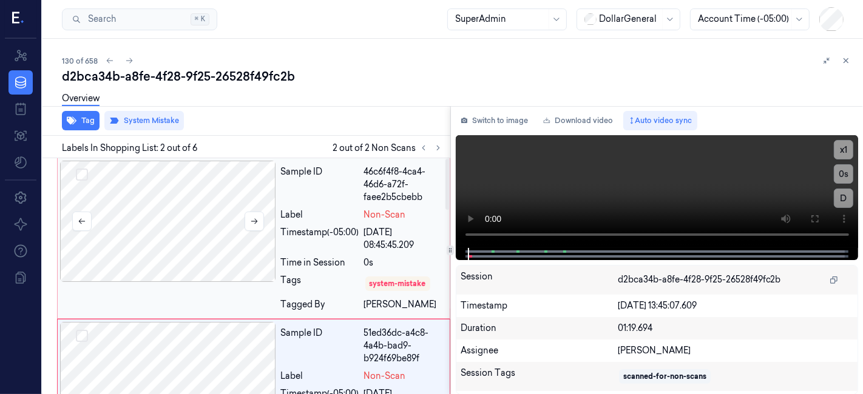
click at [228, 224] on div at bounding box center [168, 221] width 216 height 121
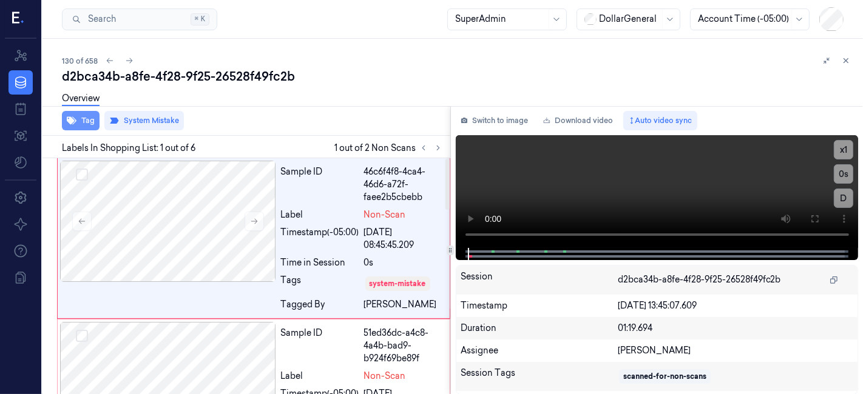
click at [73, 127] on button "Tag" at bounding box center [81, 120] width 38 height 19
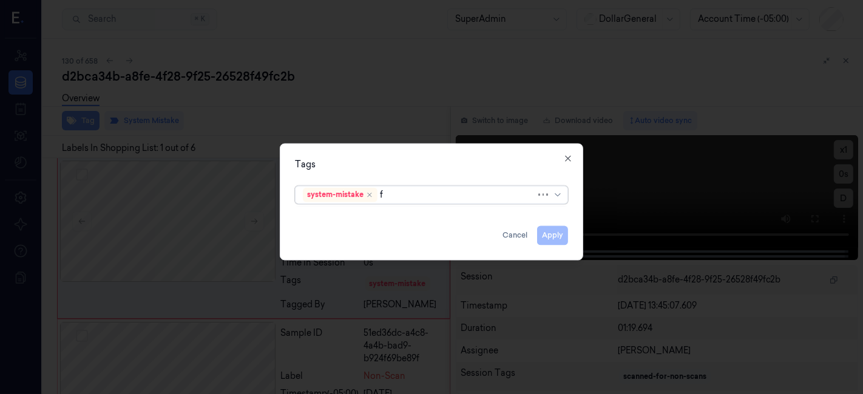
type input "fl"
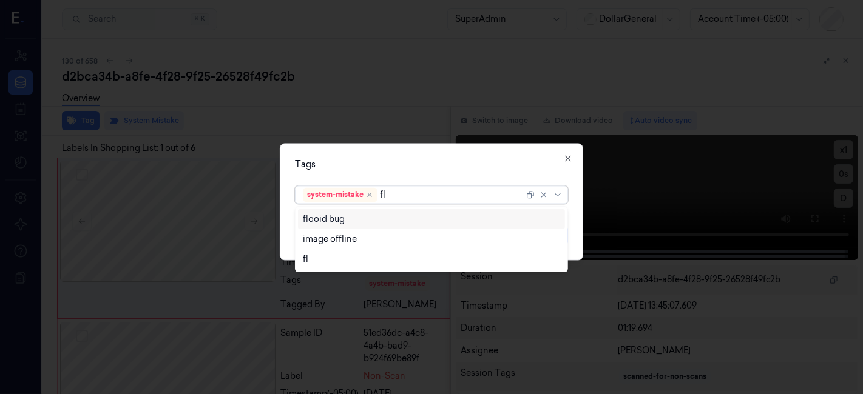
click at [437, 220] on div "flooid bug" at bounding box center [432, 219] width 258 height 13
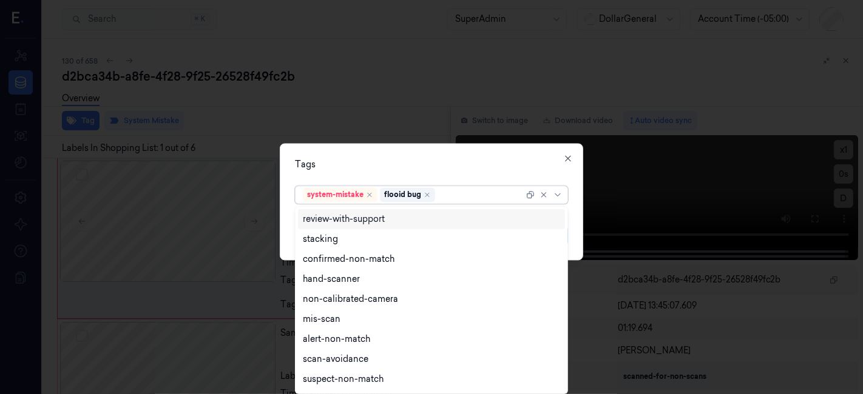
click at [492, 158] on div "Tags option flooid bug , selected. 18 results available. Use Up and Down to cho…" at bounding box center [431, 202] width 303 height 117
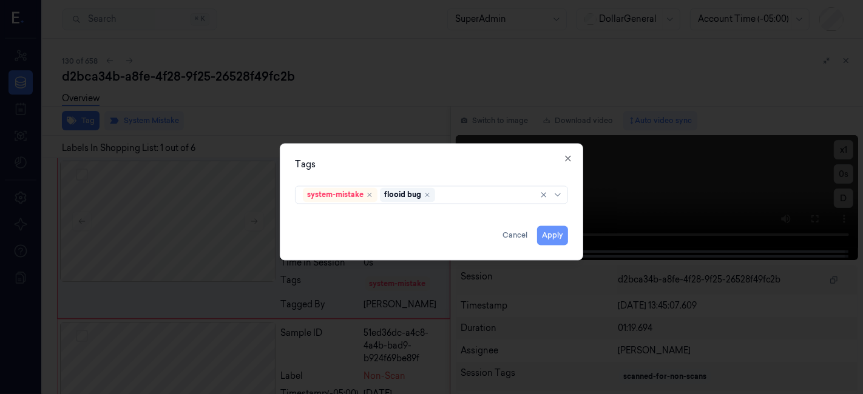
click at [564, 232] on button "Apply" at bounding box center [552, 235] width 31 height 19
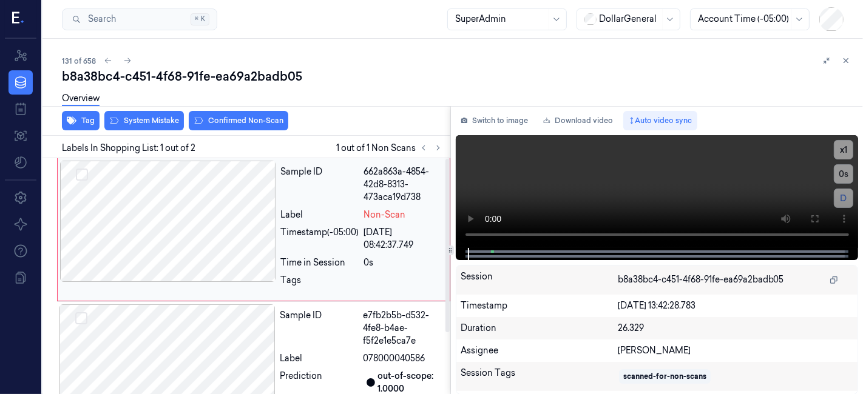
click at [218, 229] on div at bounding box center [168, 221] width 216 height 121
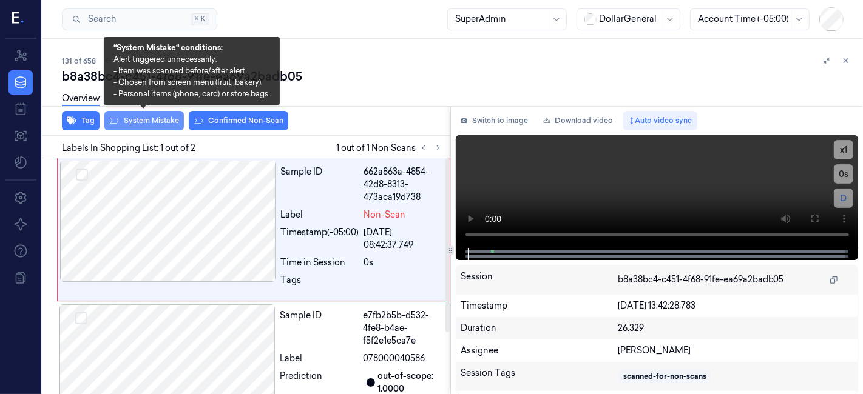
click at [135, 120] on button "System Mistake" at bounding box center [143, 120] width 79 height 19
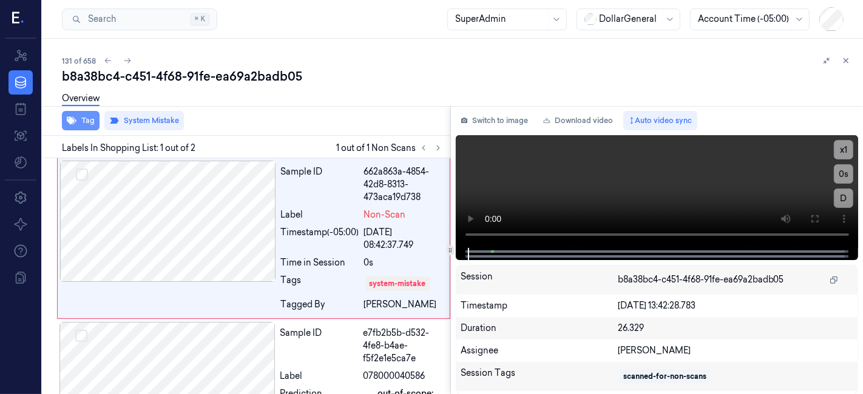
click at [86, 117] on button "Tag" at bounding box center [81, 120] width 38 height 19
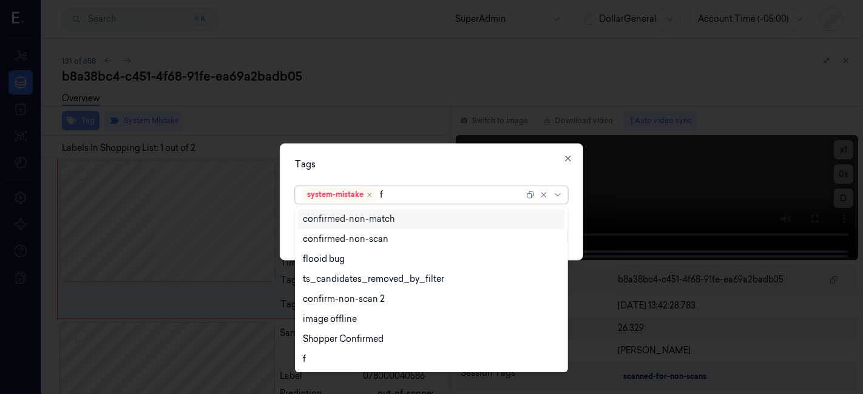
type input "fl"
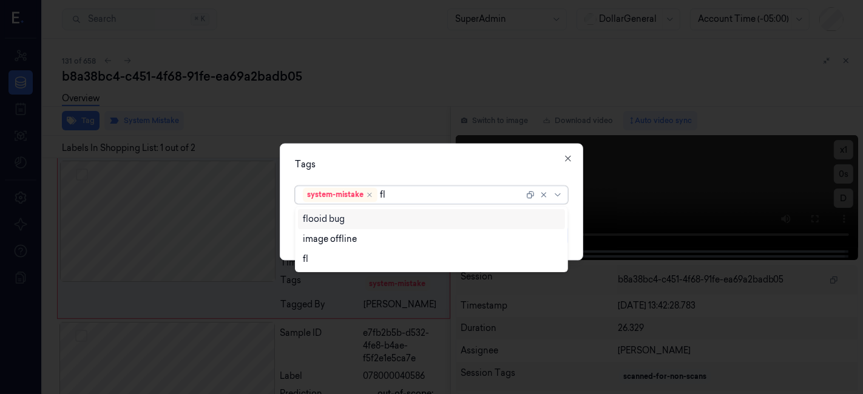
click at [345, 224] on div "flooid bug" at bounding box center [432, 219] width 258 height 13
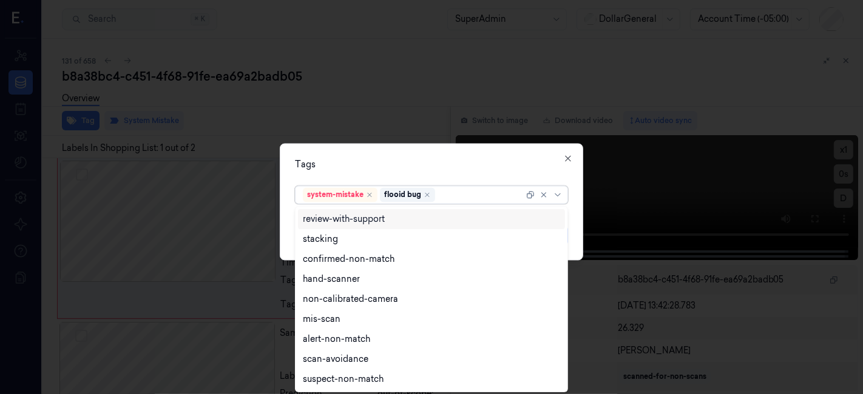
click at [410, 162] on div "Tags" at bounding box center [431, 165] width 273 height 13
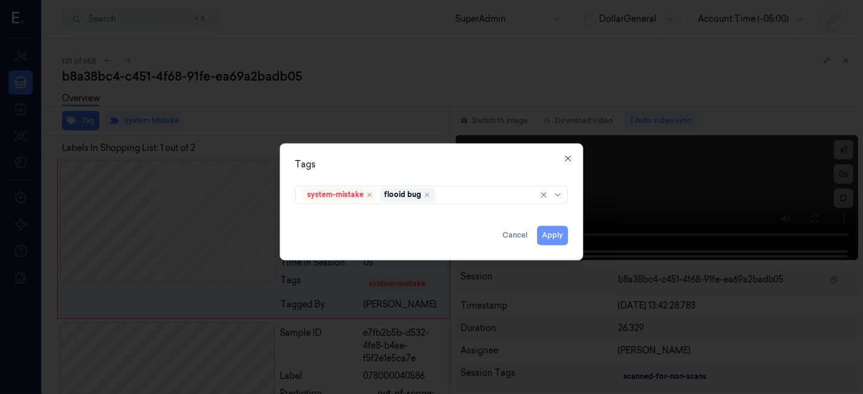
click at [556, 237] on button "Apply" at bounding box center [552, 235] width 31 height 19
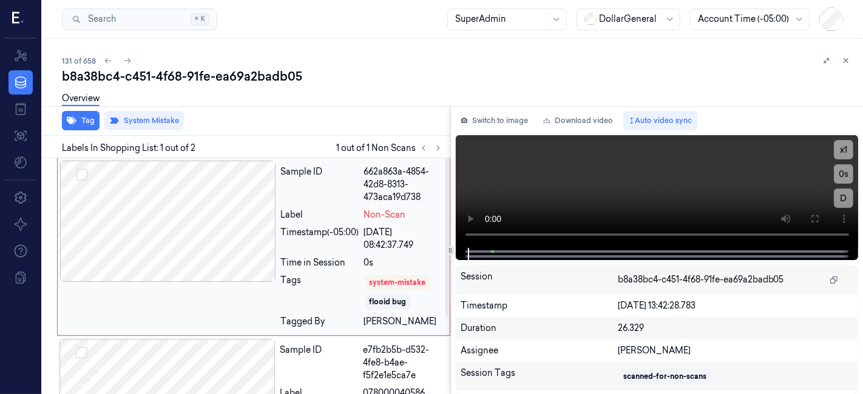
scroll to position [0, 19]
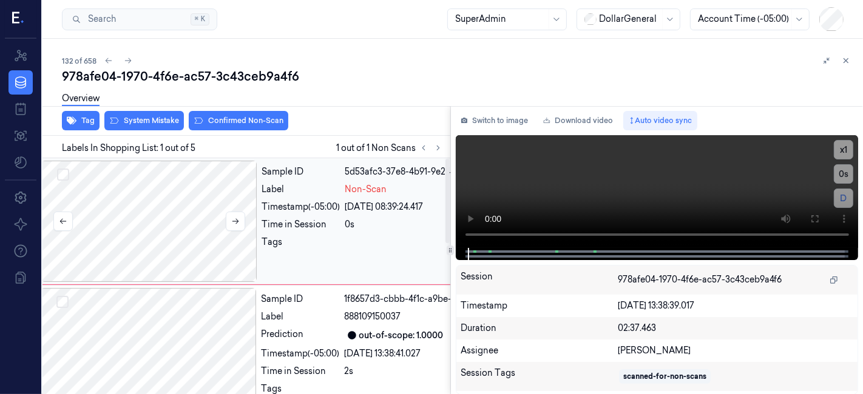
click at [182, 205] on div at bounding box center [149, 221] width 216 height 121
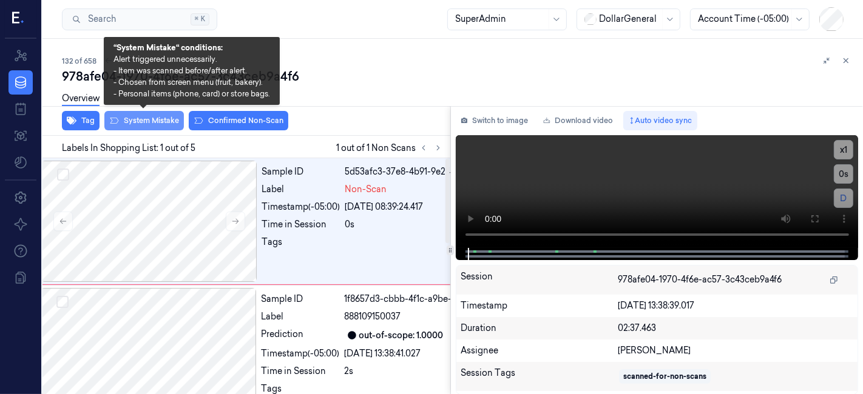
click at [142, 127] on button "System Mistake" at bounding box center [143, 120] width 79 height 19
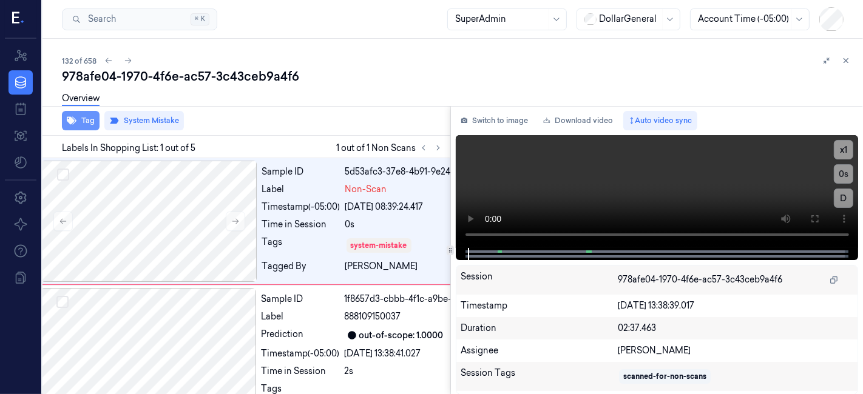
click at [81, 121] on button "Tag" at bounding box center [81, 120] width 38 height 19
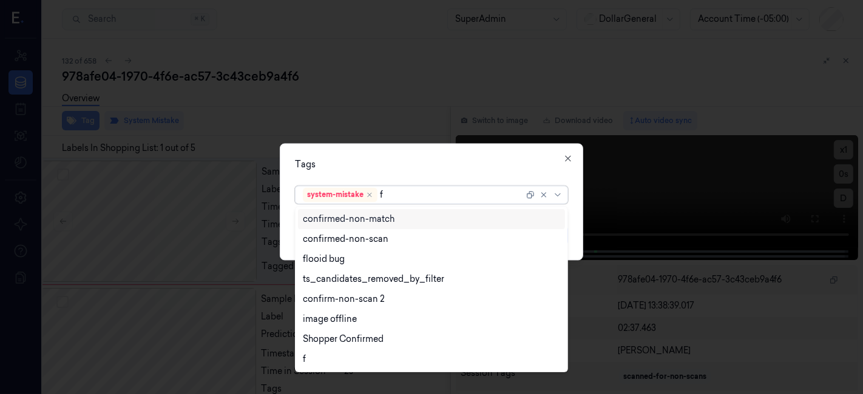
type input "fl"
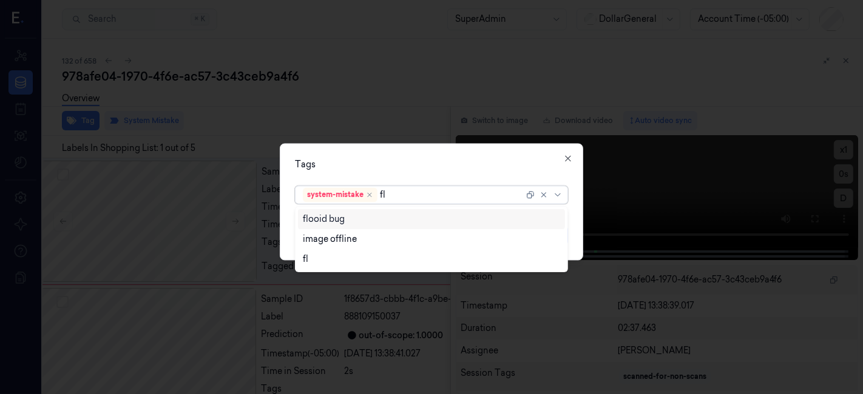
click at [372, 223] on div "flooid bug" at bounding box center [432, 219] width 258 height 13
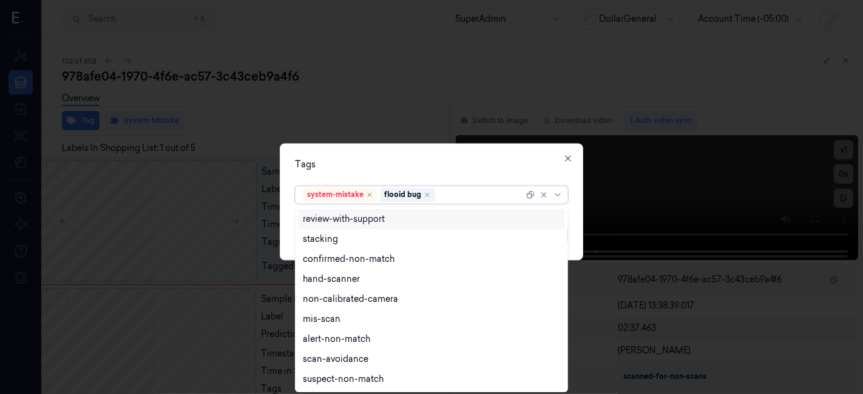
drag, startPoint x: 366, startPoint y: 153, endPoint x: 535, endPoint y: 183, distance: 171.2
click at [368, 153] on div "Tags option flooid bug , selected. 9 results available. Use Up and Down to choo…" at bounding box center [431, 202] width 303 height 117
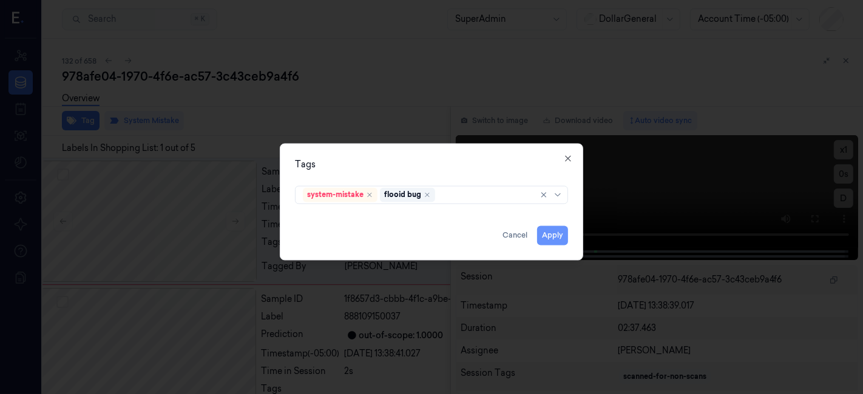
click at [561, 234] on button "Apply" at bounding box center [552, 235] width 31 height 19
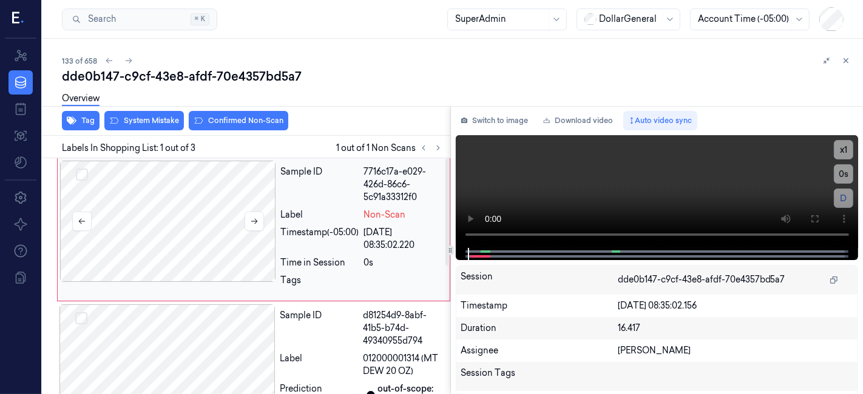
click at [201, 191] on div at bounding box center [168, 221] width 216 height 121
click at [155, 106] on div at bounding box center [450, 106] width 825 height 1
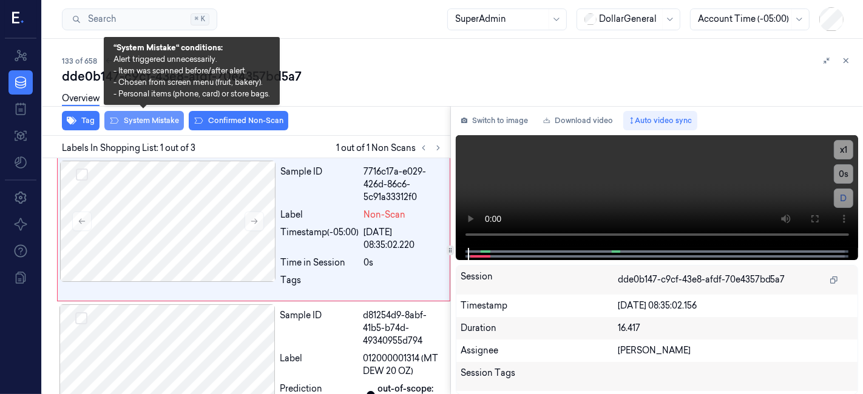
click at [149, 122] on button "System Mistake" at bounding box center [143, 120] width 79 height 19
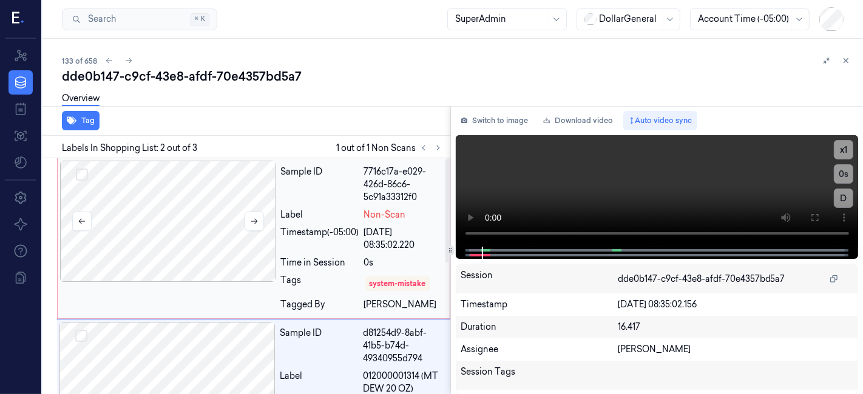
click at [272, 205] on div at bounding box center [168, 221] width 216 height 121
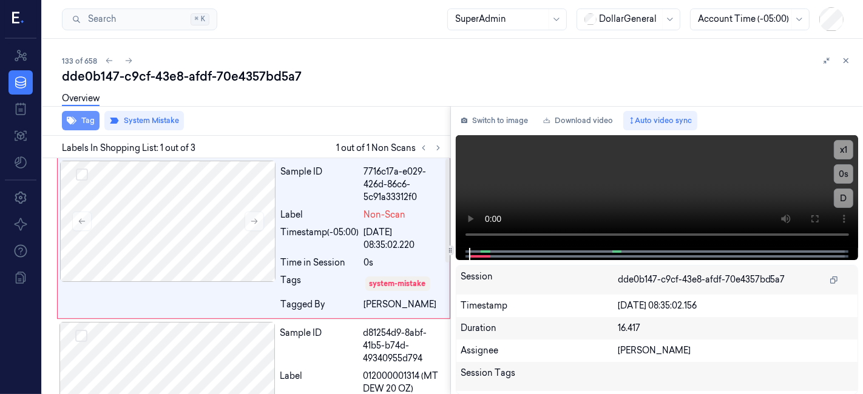
click at [89, 126] on button "Tag" at bounding box center [81, 120] width 38 height 19
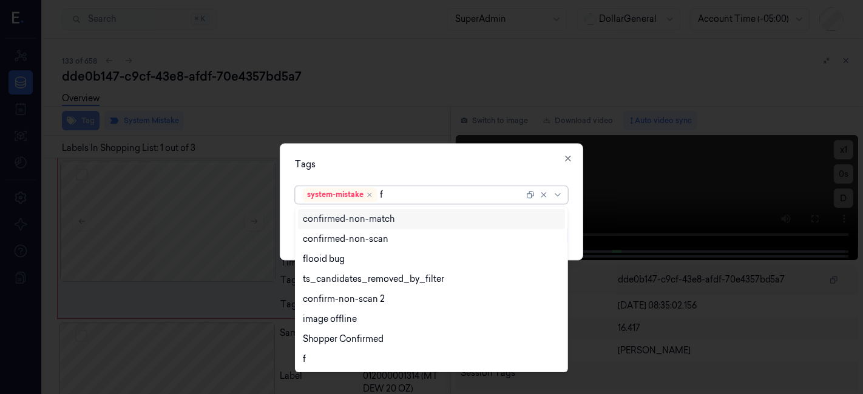
type input "fl"
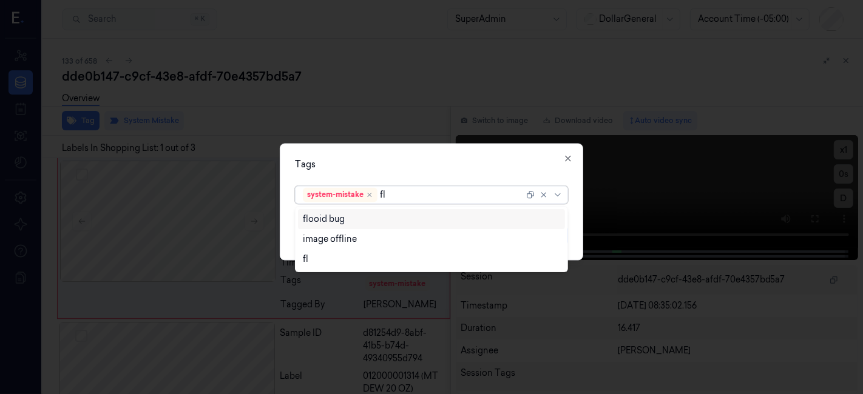
click at [405, 217] on div "flooid bug" at bounding box center [432, 219] width 258 height 13
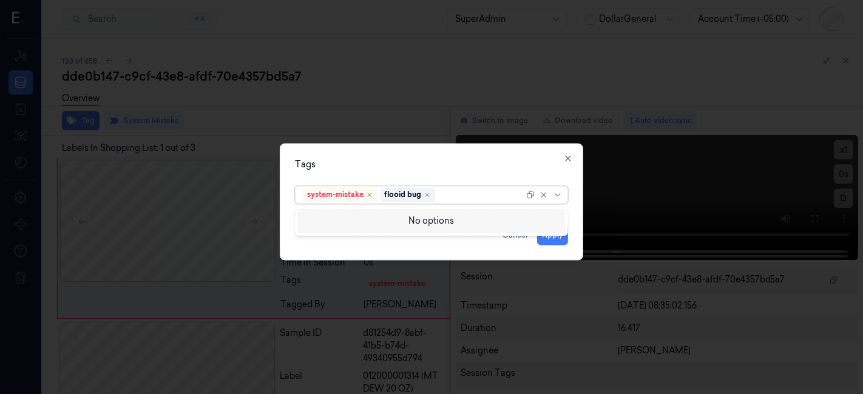
click at [425, 153] on div "Tags option flooid bug , selected. 0 results available. Use Up and Down to choo…" at bounding box center [431, 202] width 303 height 117
click at [562, 232] on button "Apply" at bounding box center [552, 235] width 31 height 19
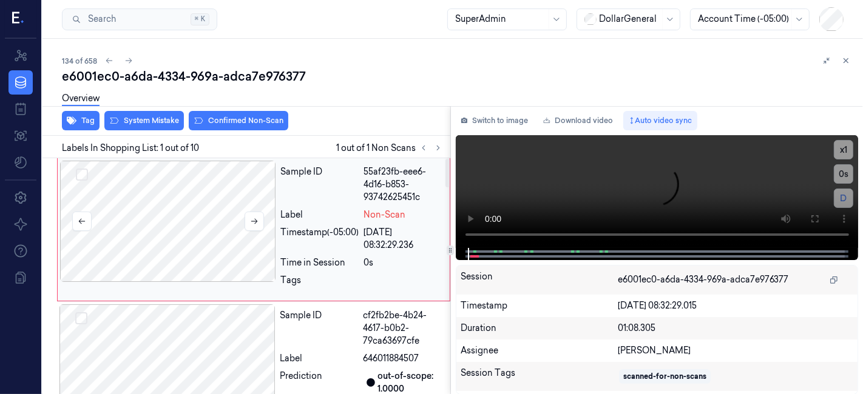
click at [208, 179] on div at bounding box center [168, 221] width 216 height 121
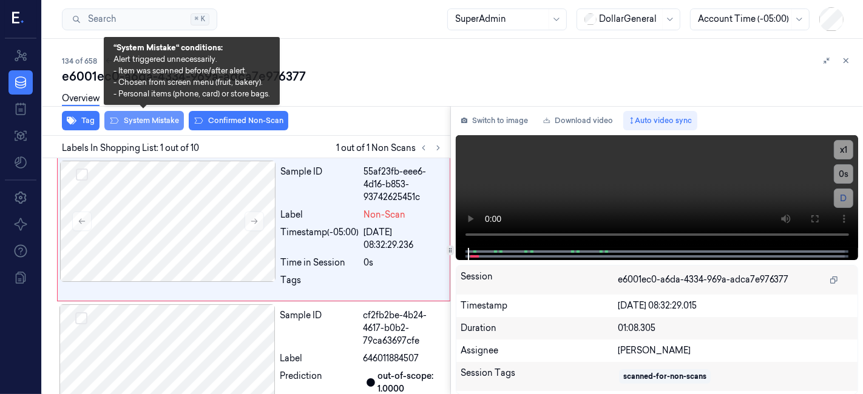
click at [146, 118] on button "System Mistake" at bounding box center [143, 120] width 79 height 19
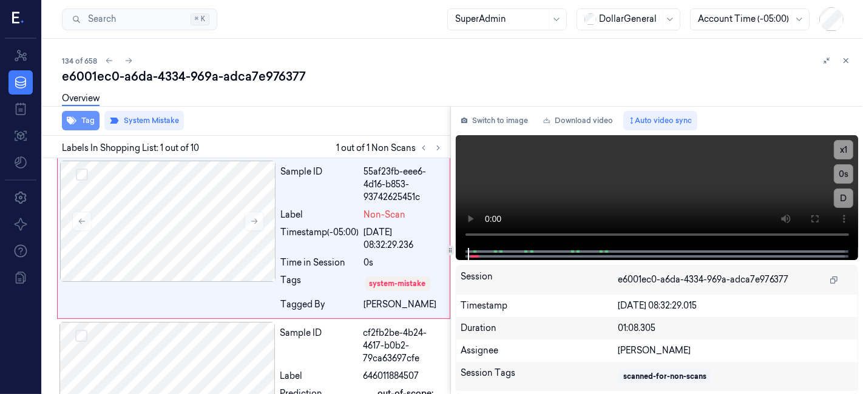
click at [79, 119] on button "Tag" at bounding box center [81, 120] width 38 height 19
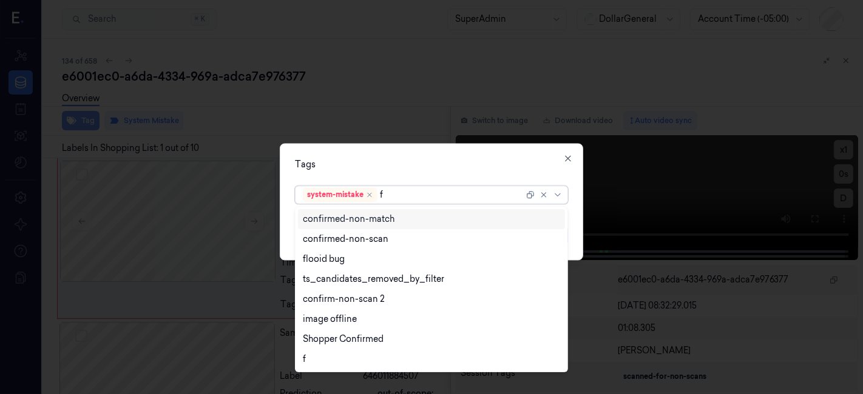
type input "fl"
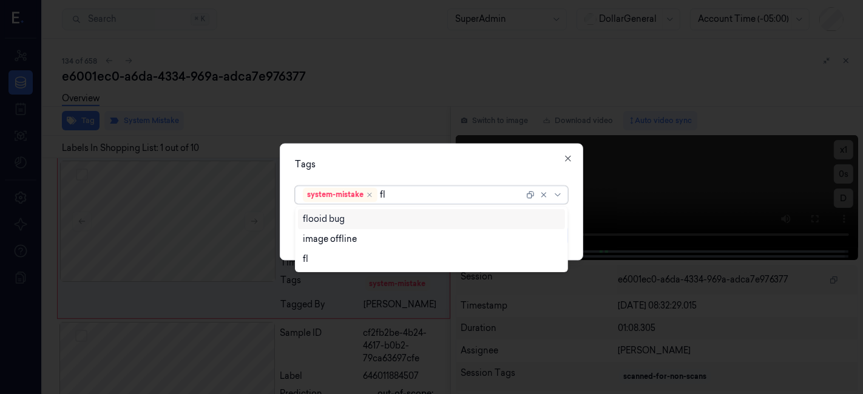
click at [375, 223] on div "flooid bug" at bounding box center [432, 219] width 258 height 13
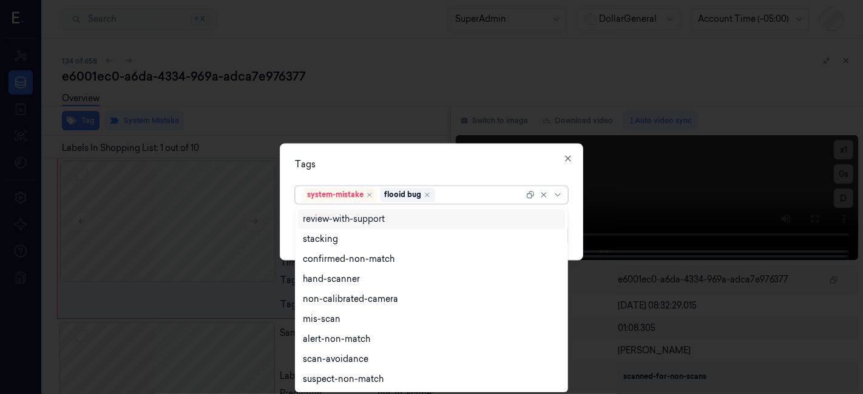
click at [368, 147] on div "Tags option flooid bug , selected. 9 results available. Use Up and Down to choo…" at bounding box center [431, 202] width 303 height 117
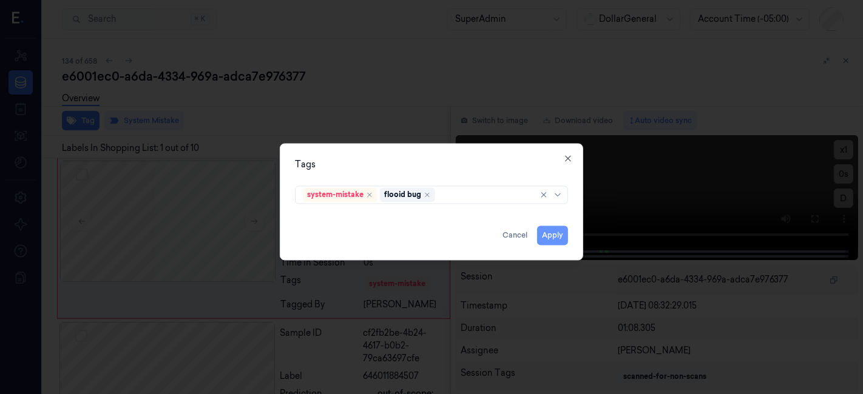
click at [556, 234] on button "Apply" at bounding box center [552, 235] width 31 height 19
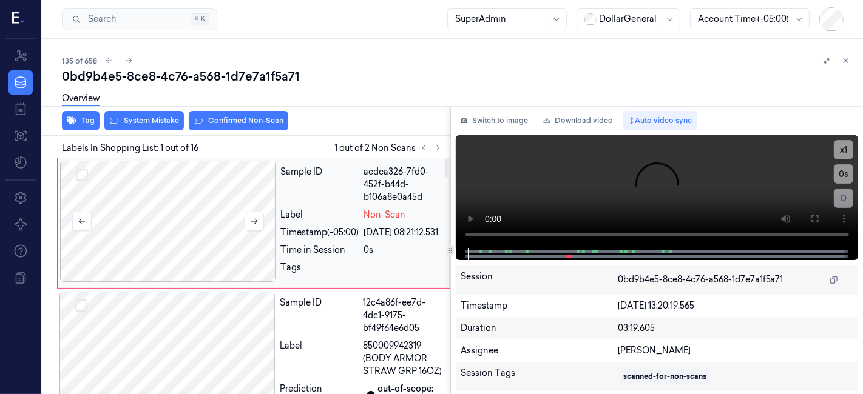
click at [220, 187] on div at bounding box center [168, 221] width 216 height 121
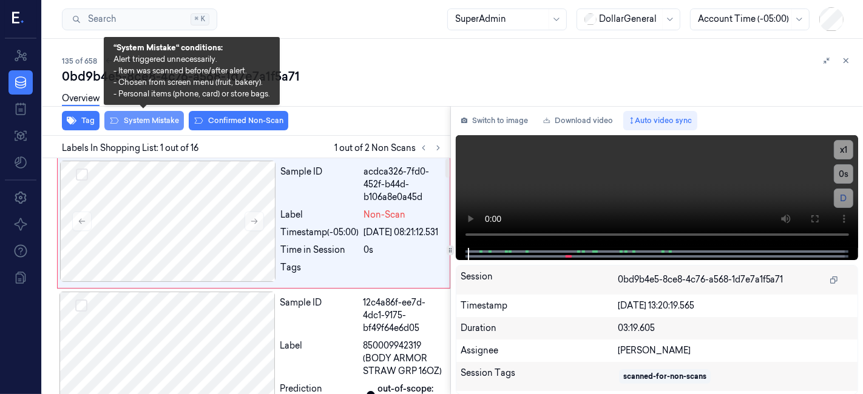
click at [147, 121] on button "System Mistake" at bounding box center [143, 120] width 79 height 19
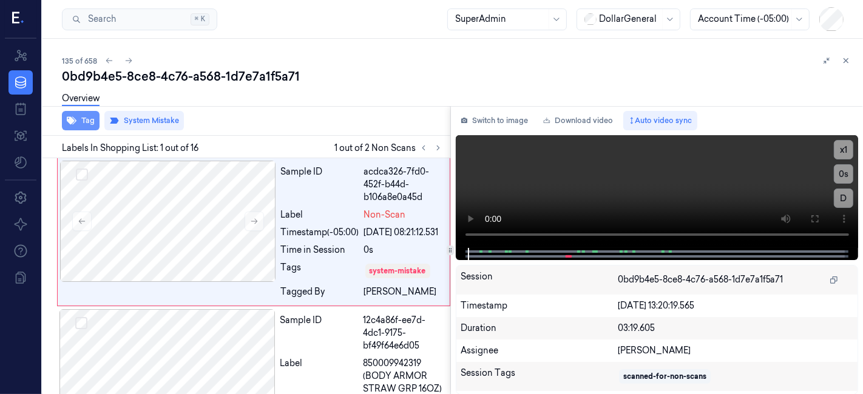
click at [88, 118] on button "Tag" at bounding box center [81, 120] width 38 height 19
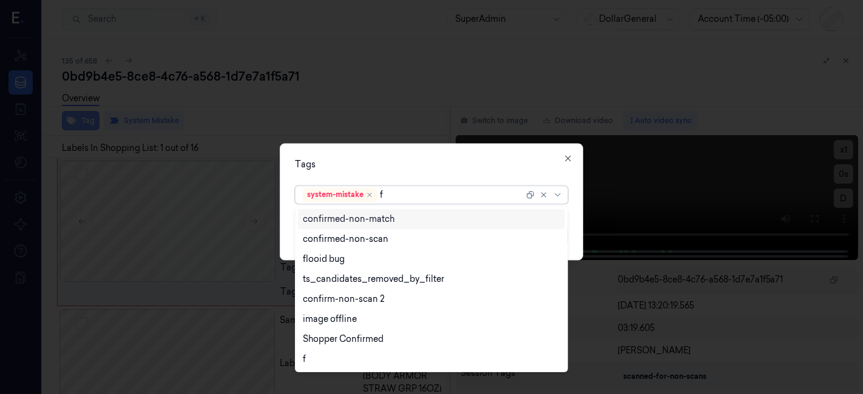
type input "fl"
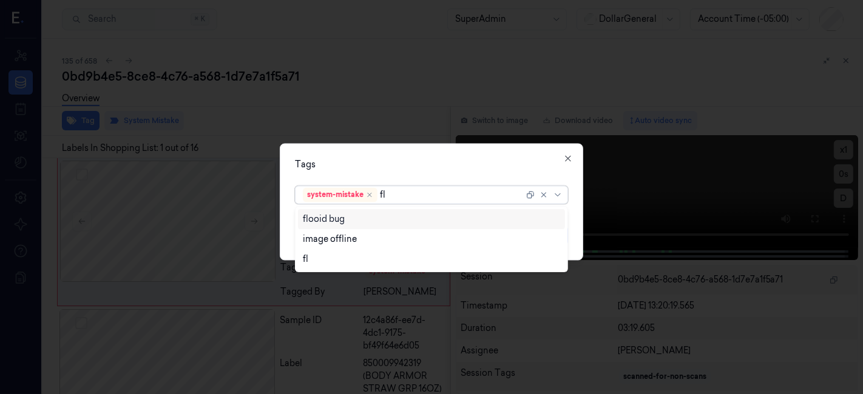
click at [393, 218] on div "flooid bug" at bounding box center [432, 219] width 258 height 13
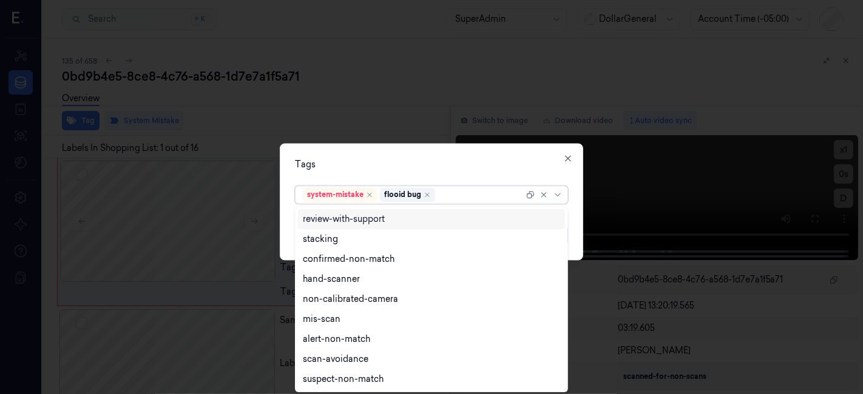
click at [371, 158] on div "Tags option flooid bug , selected. 9 results available. Use Up and Down to choo…" at bounding box center [431, 202] width 303 height 117
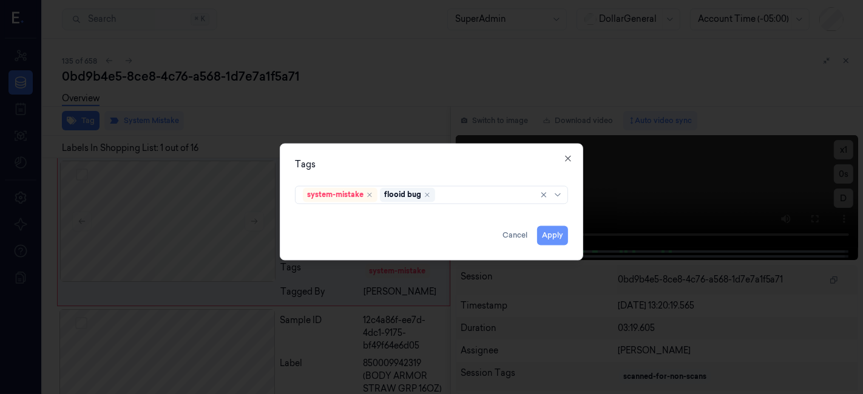
click at [554, 235] on button "Apply" at bounding box center [552, 235] width 31 height 19
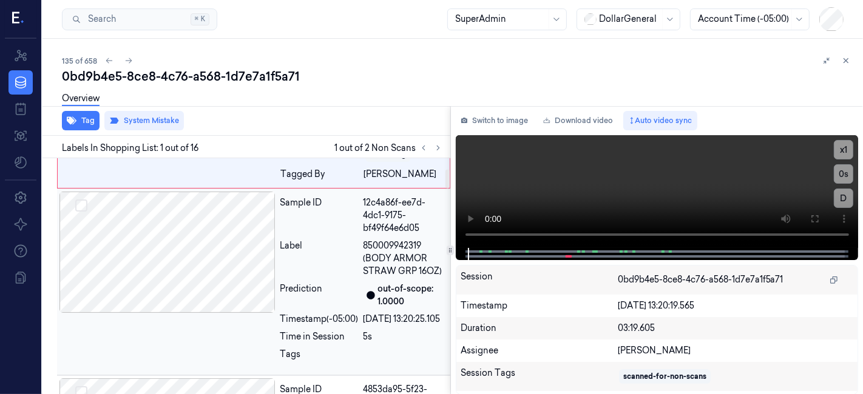
click at [308, 235] on div "Sample ID" at bounding box center [319, 216] width 78 height 38
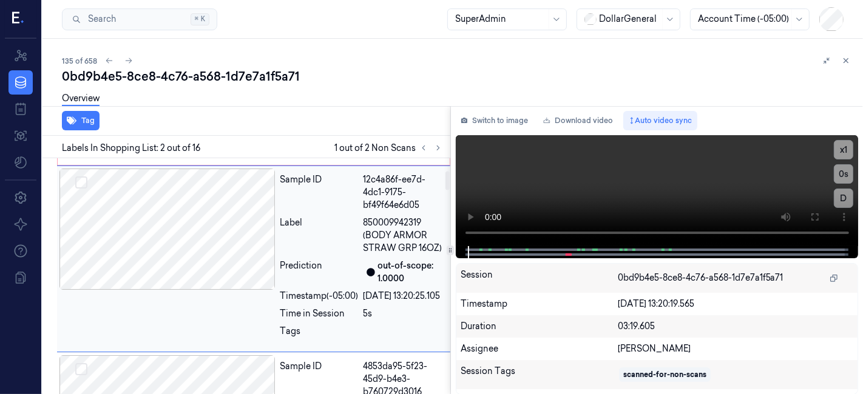
scroll to position [158, 0]
click at [440, 146] on icon at bounding box center [438, 148] width 8 height 8
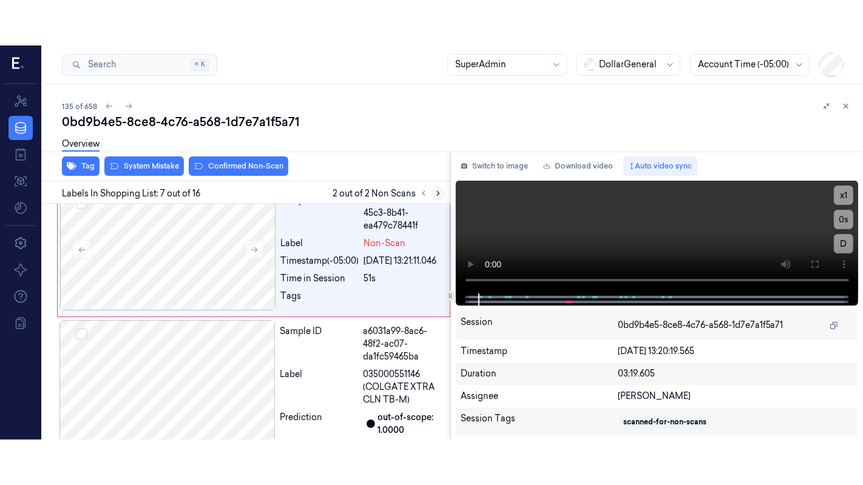
scroll to position [1126, 0]
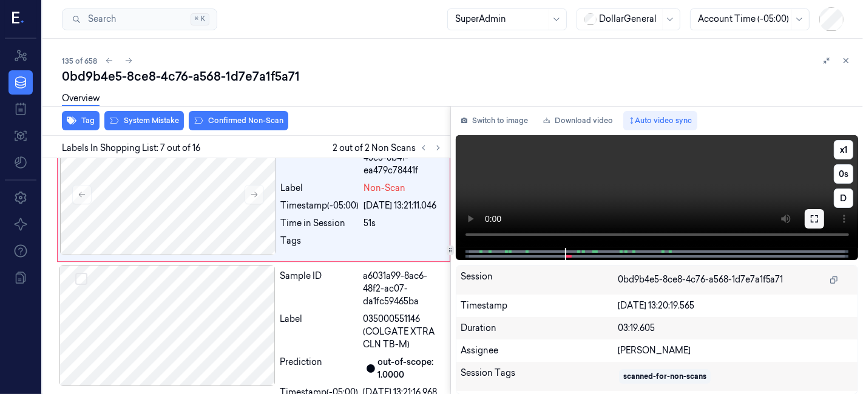
click at [823, 221] on button at bounding box center [813, 218] width 19 height 19
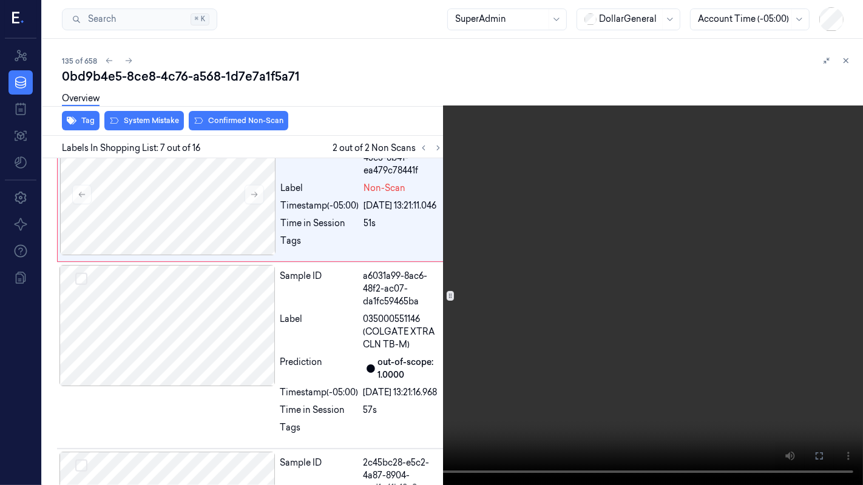
click at [341, 294] on video at bounding box center [431, 242] width 863 height 485
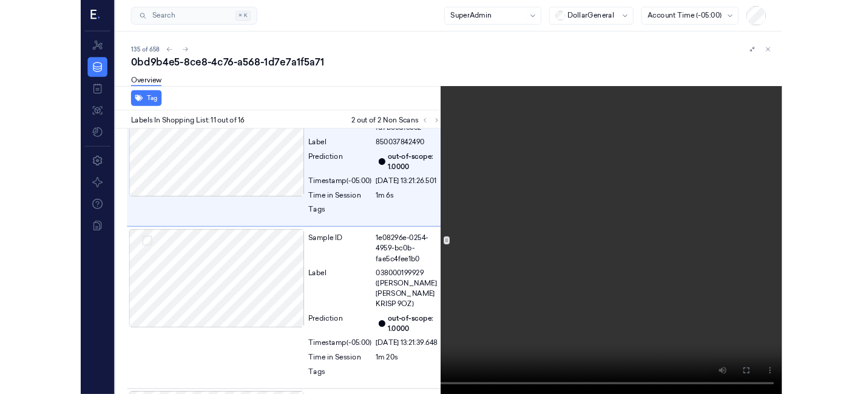
scroll to position [1812, 0]
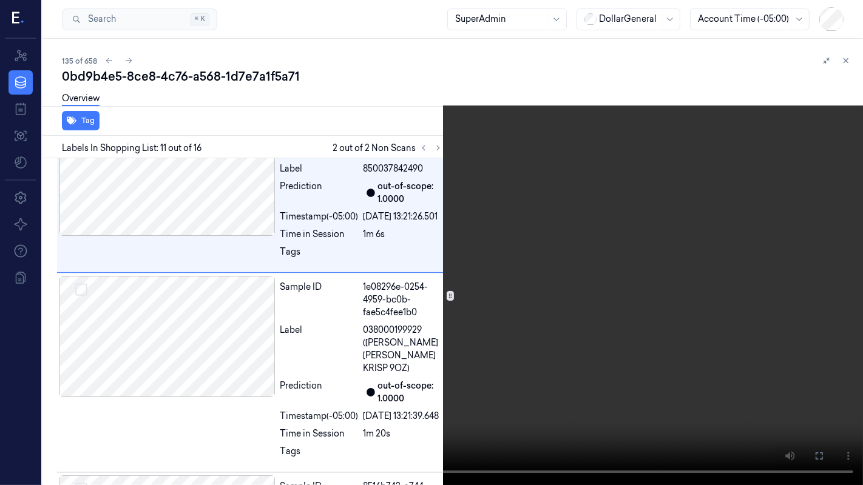
click at [511, 219] on video at bounding box center [431, 242] width 863 height 485
click at [0, 0] on icon at bounding box center [0, 0] width 0 height 0
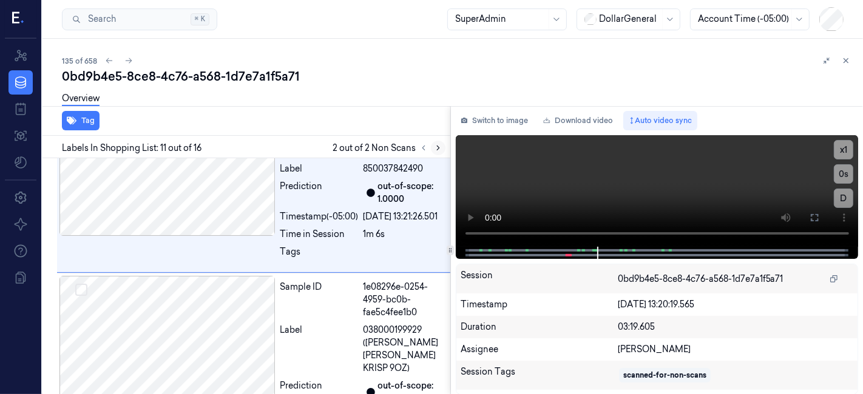
click at [432, 150] on button at bounding box center [438, 148] width 15 height 15
click at [443, 150] on button at bounding box center [438, 148] width 15 height 15
click at [417, 152] on div at bounding box center [430, 148] width 29 height 15
click at [426, 150] on icon at bounding box center [423, 148] width 8 height 8
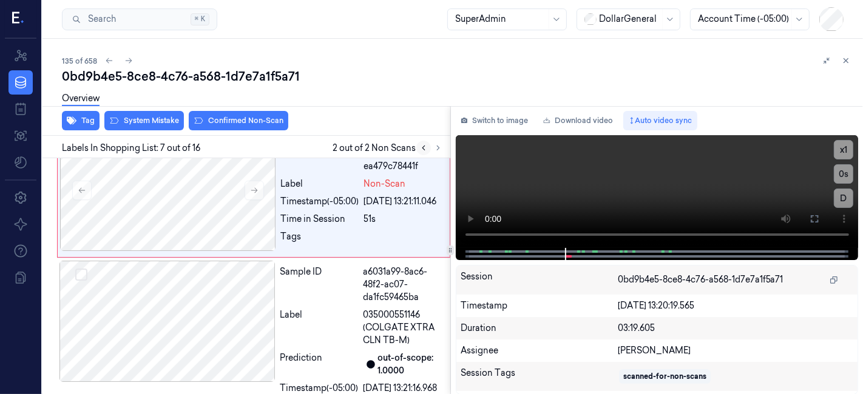
scroll to position [1126, 0]
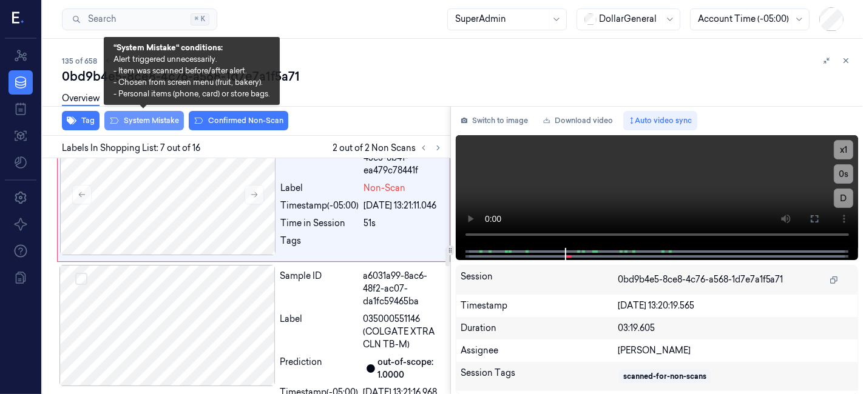
click at [151, 116] on button "System Mistake" at bounding box center [143, 120] width 79 height 19
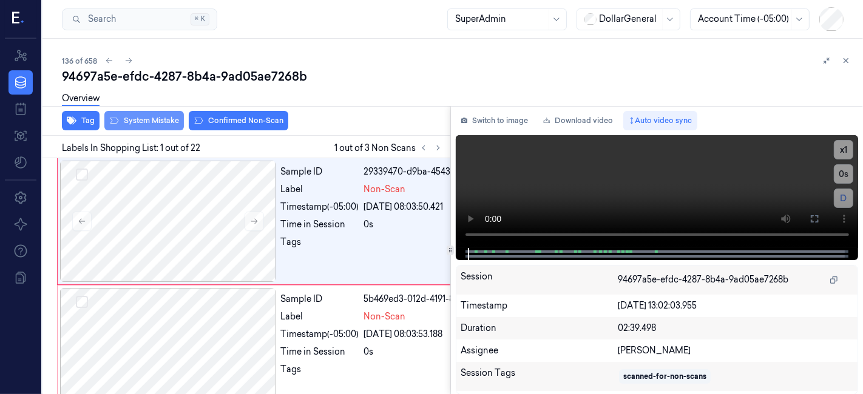
click at [132, 124] on button "System Mistake" at bounding box center [143, 120] width 79 height 19
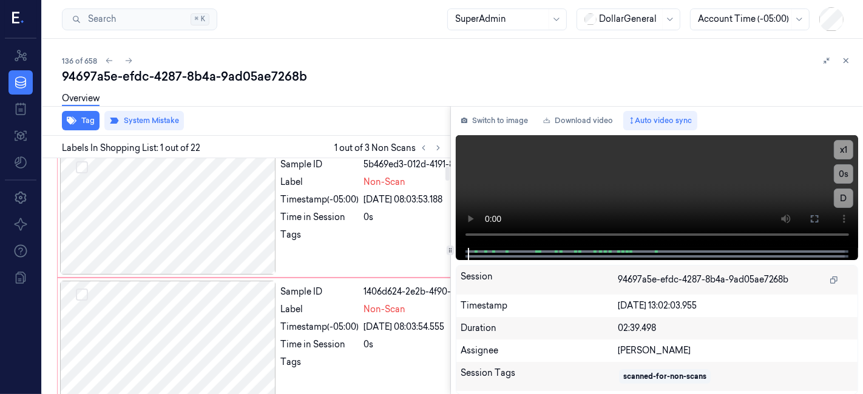
click at [183, 275] on div at bounding box center [168, 213] width 216 height 121
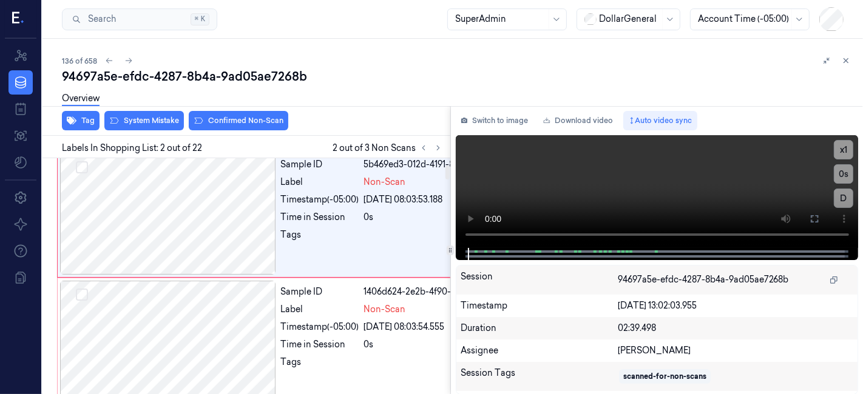
scroll to position [113, 0]
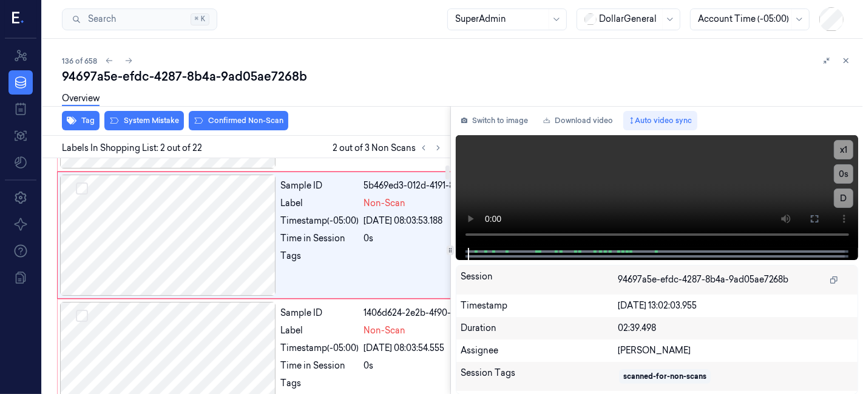
click at [165, 90] on div "Overview" at bounding box center [457, 100] width 791 height 31
click at [161, 110] on div "Overview" at bounding box center [457, 100] width 791 height 31
click at [158, 130] on div "Tag System Mistake Confirmed Non-Scan" at bounding box center [244, 121] width 412 height 30
click at [156, 121] on button "System Mistake" at bounding box center [143, 120] width 79 height 19
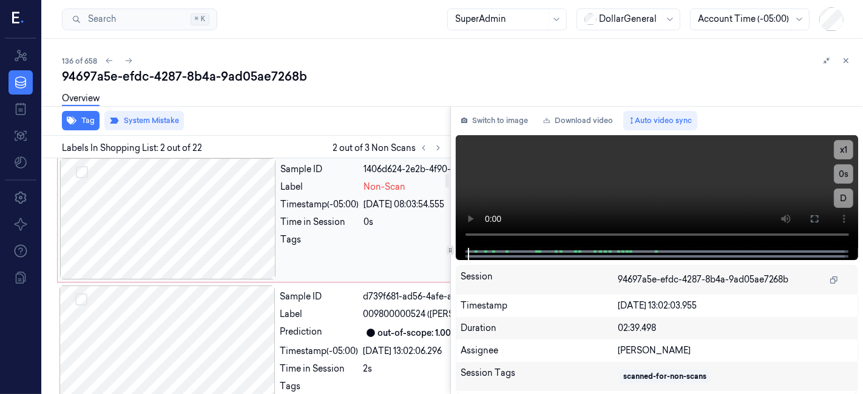
click at [182, 233] on div at bounding box center [168, 218] width 216 height 121
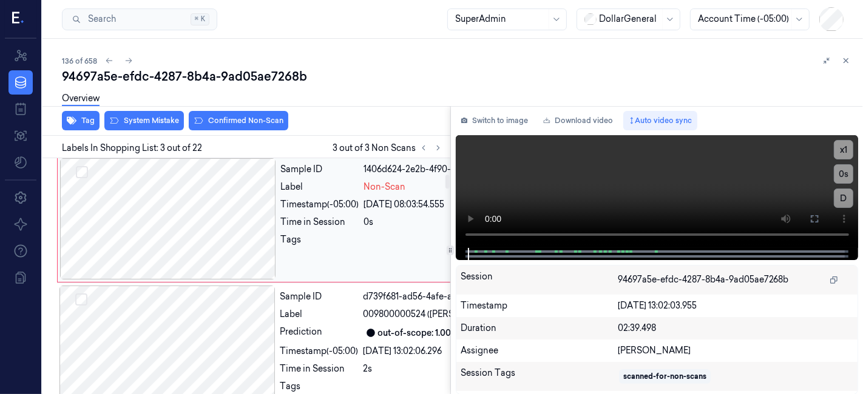
scroll to position [275, 0]
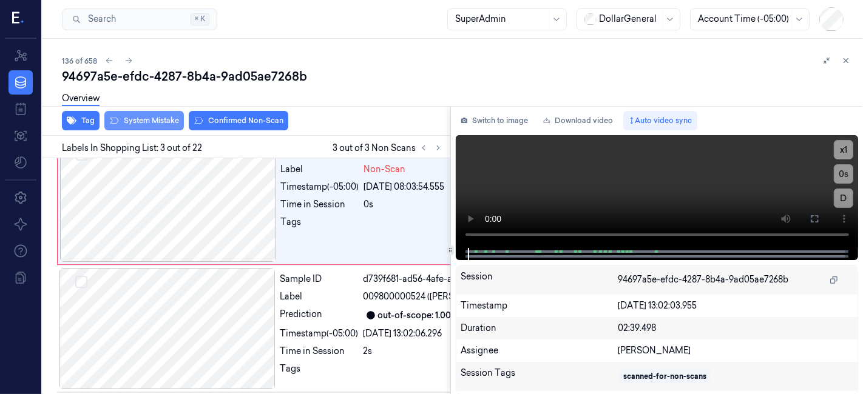
click at [163, 127] on button "System Mistake" at bounding box center [143, 120] width 79 height 19
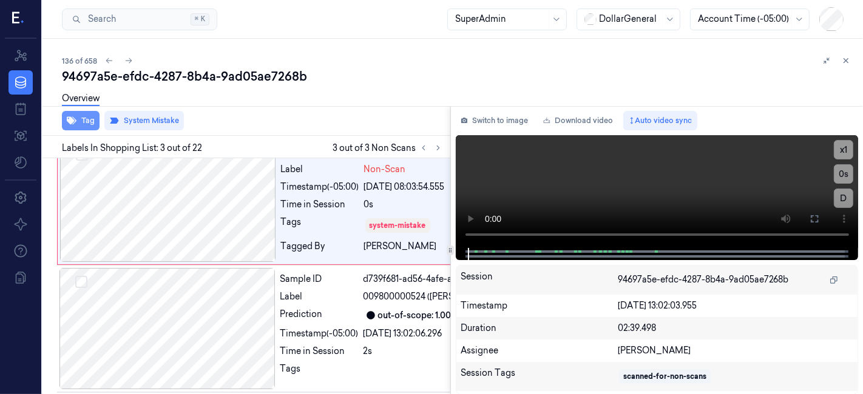
scroll to position [283, 0]
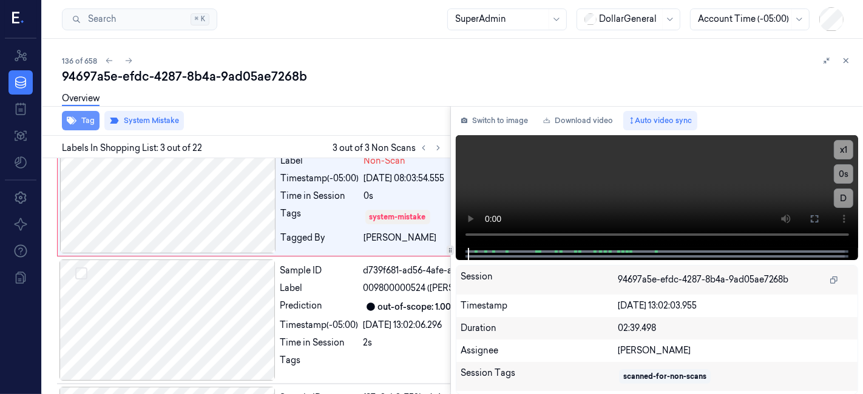
click at [84, 122] on button "Tag" at bounding box center [81, 120] width 38 height 19
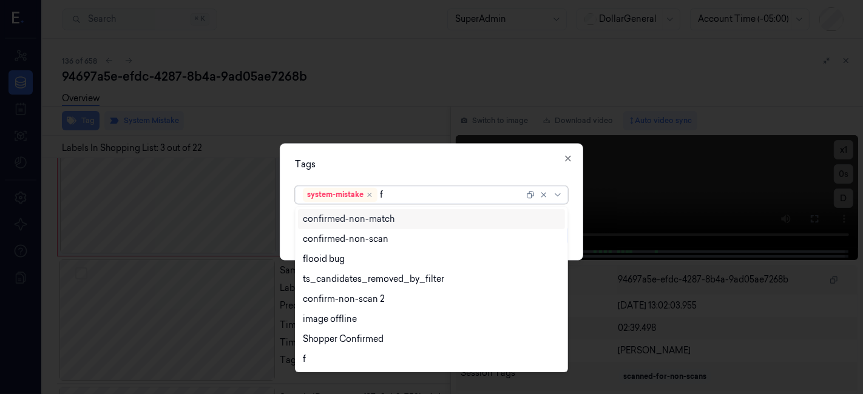
type input "fl"
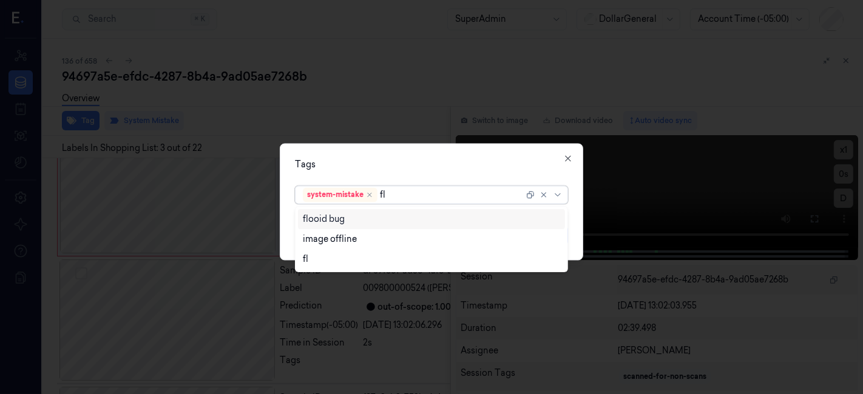
click at [376, 216] on div "flooid bug" at bounding box center [432, 219] width 258 height 13
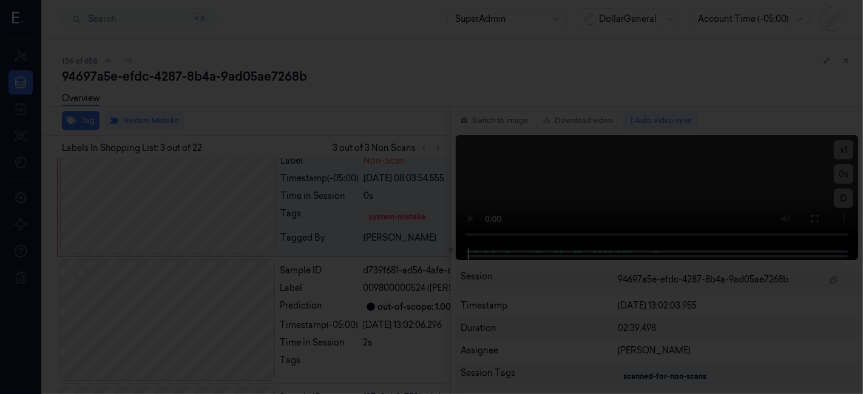
click at [417, 141] on div at bounding box center [431, 197] width 863 height 394
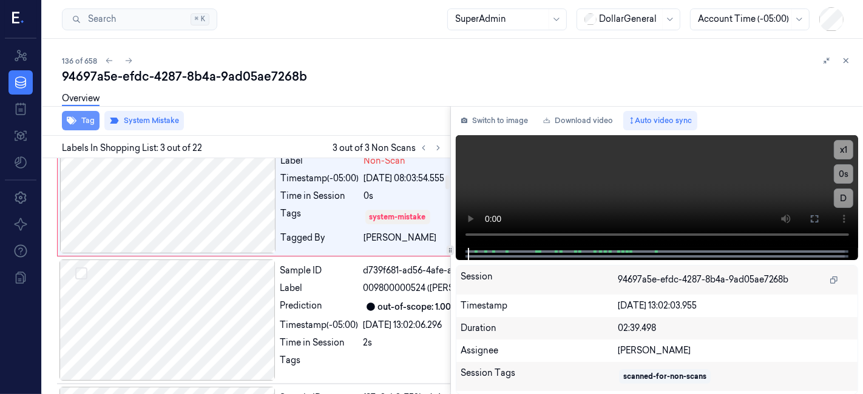
click at [73, 127] on button "Tag" at bounding box center [81, 120] width 38 height 19
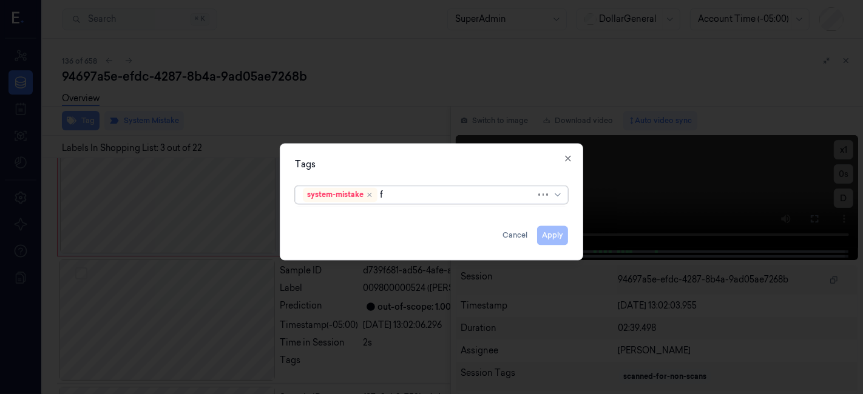
type input "fl"
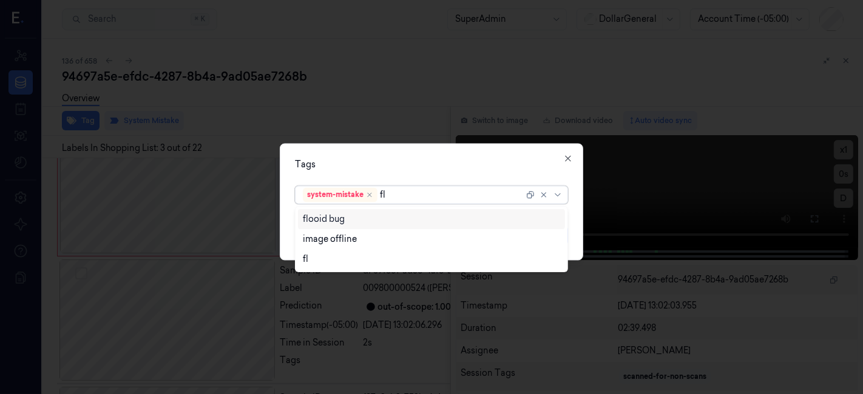
click at [328, 226] on div "flooid bug" at bounding box center [431, 219] width 267 height 20
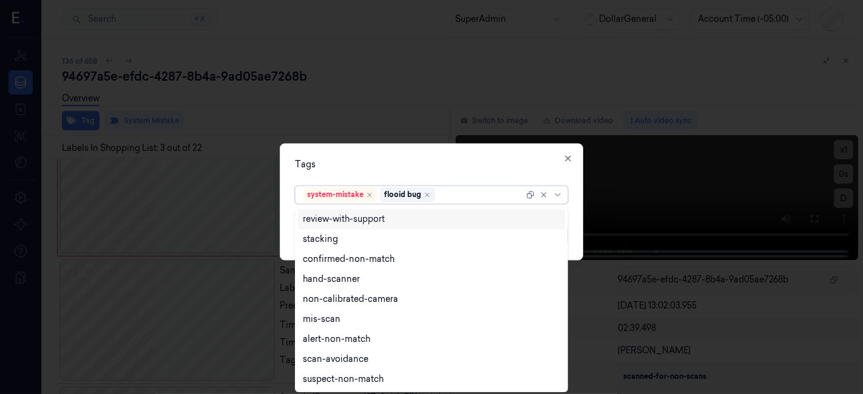
click at [355, 166] on div "Tags" at bounding box center [431, 165] width 273 height 13
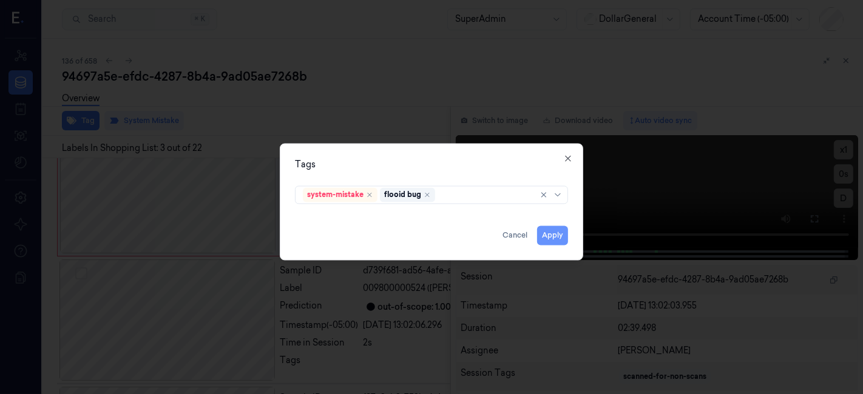
click at [564, 234] on button "Apply" at bounding box center [552, 235] width 31 height 19
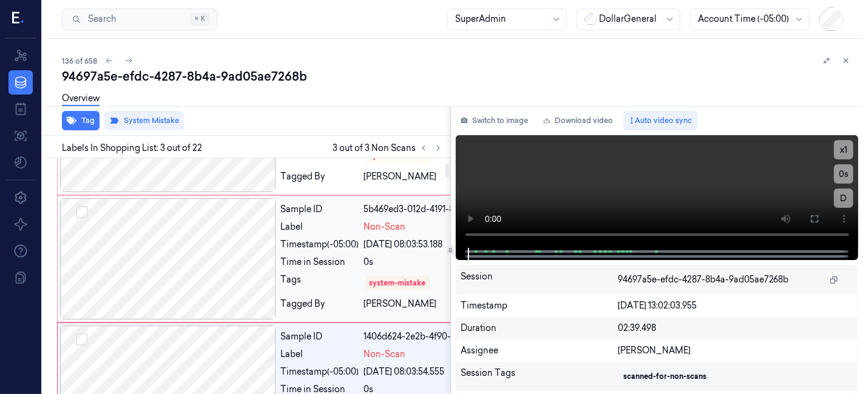
click at [209, 264] on div at bounding box center [168, 258] width 216 height 121
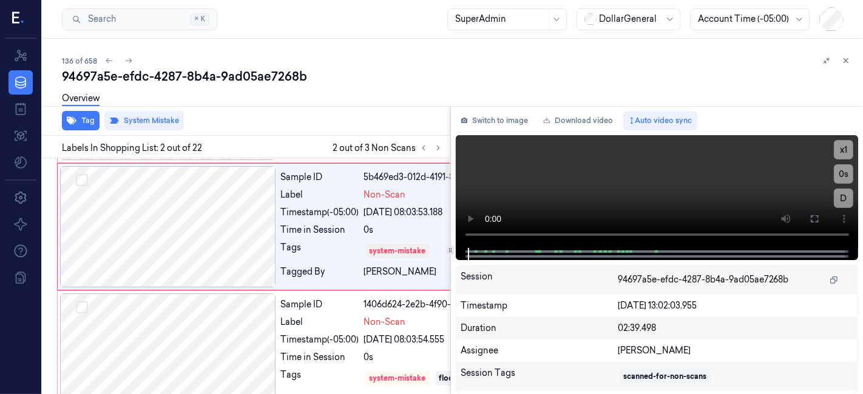
scroll to position [123, 0]
click at [90, 126] on button "Tag" at bounding box center [81, 120] width 38 height 19
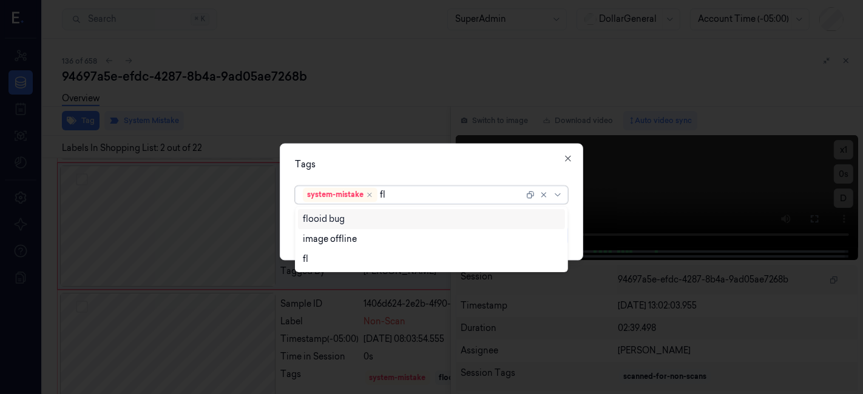
type input "fl"
click at [415, 205] on div "3 results available for search term fl. Use Up and Down to choose options, pres…" at bounding box center [431, 193] width 292 height 25
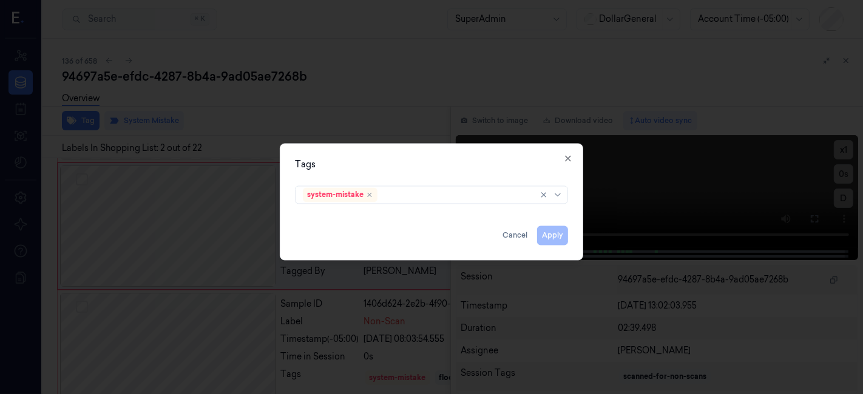
click at [423, 163] on div "Tags" at bounding box center [431, 165] width 273 height 13
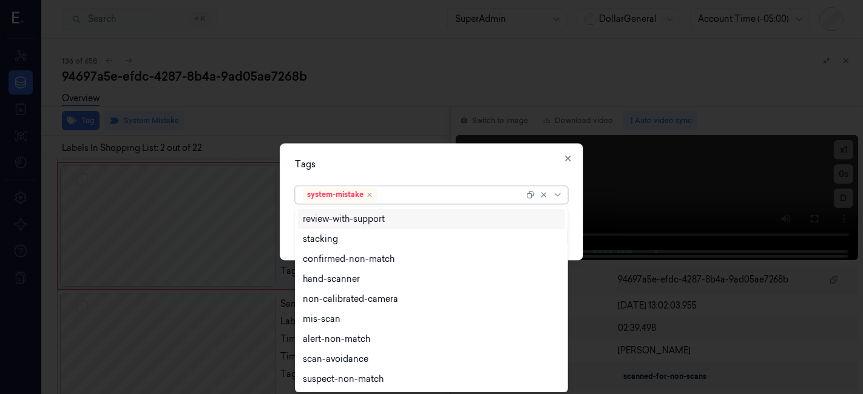
click at [415, 196] on div at bounding box center [452, 195] width 144 height 13
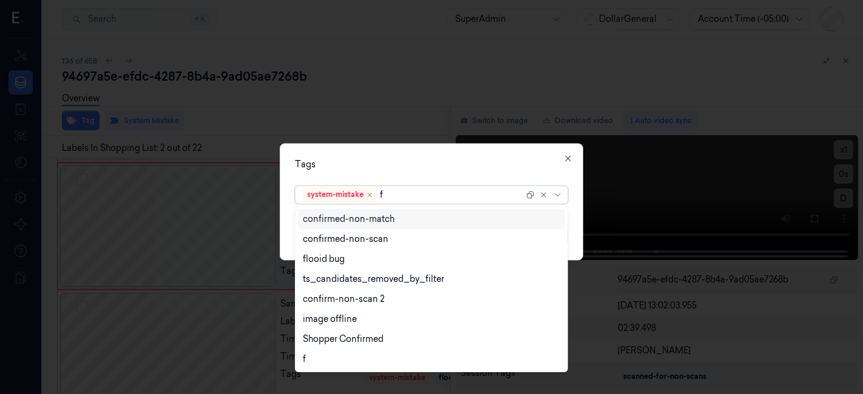
type input "fl"
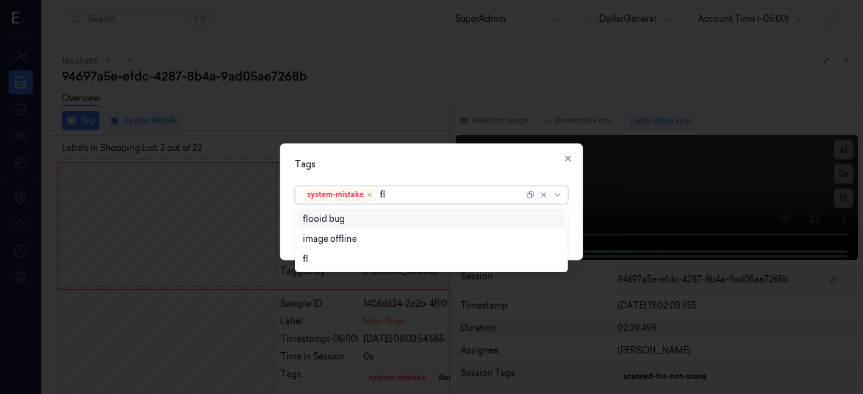
click at [412, 218] on div "flooid bug" at bounding box center [432, 219] width 258 height 13
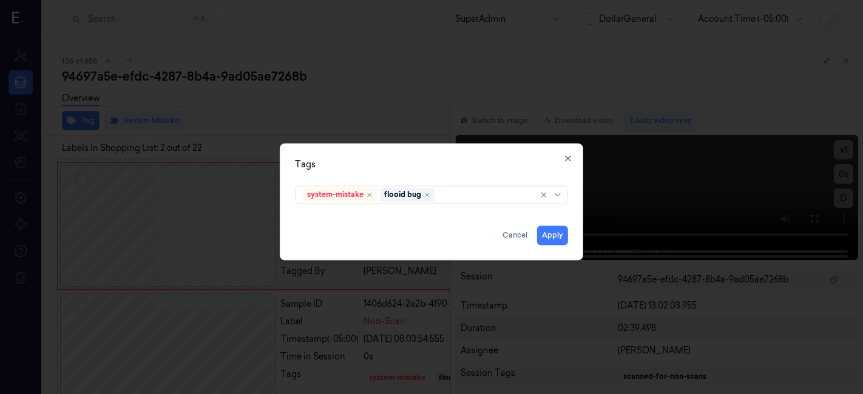
click at [437, 167] on div "Tags" at bounding box center [431, 165] width 273 height 13
click at [540, 241] on button "Apply" at bounding box center [552, 235] width 31 height 19
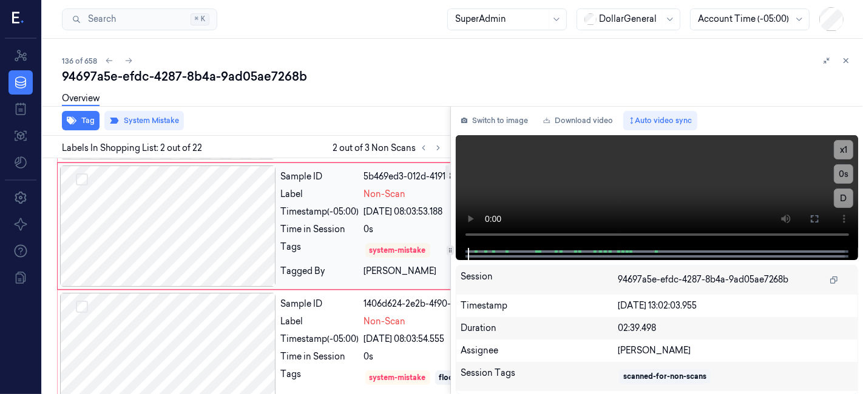
scroll to position [0, 0]
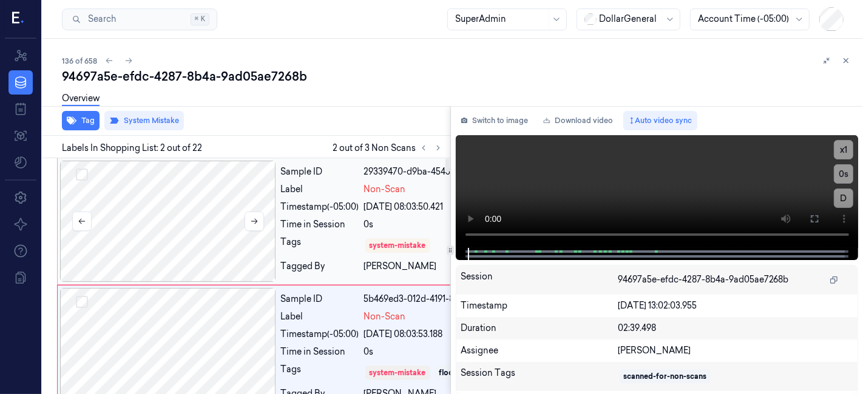
click at [201, 220] on div at bounding box center [168, 221] width 216 height 121
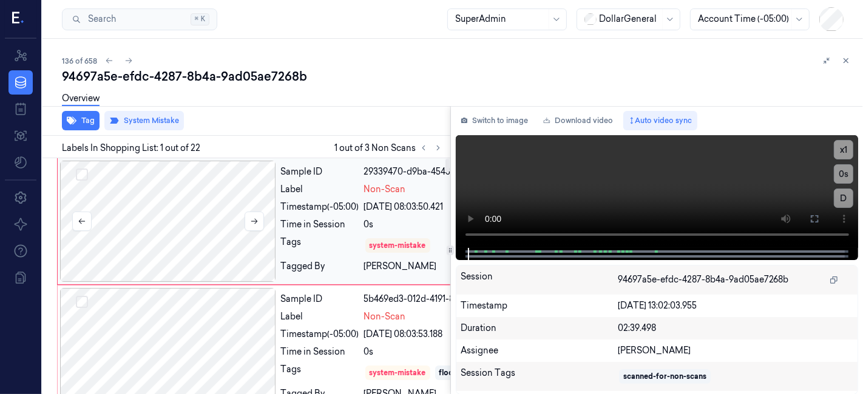
click at [197, 209] on div at bounding box center [168, 221] width 216 height 121
click at [69, 119] on icon "button" at bounding box center [72, 121] width 10 height 8
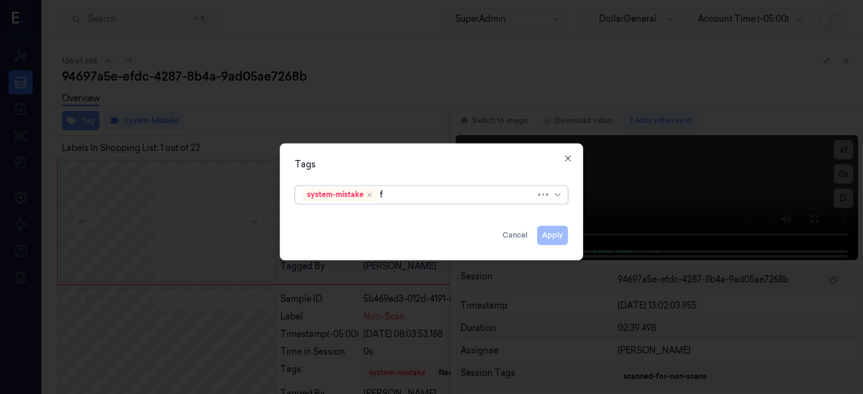
type input "fl"
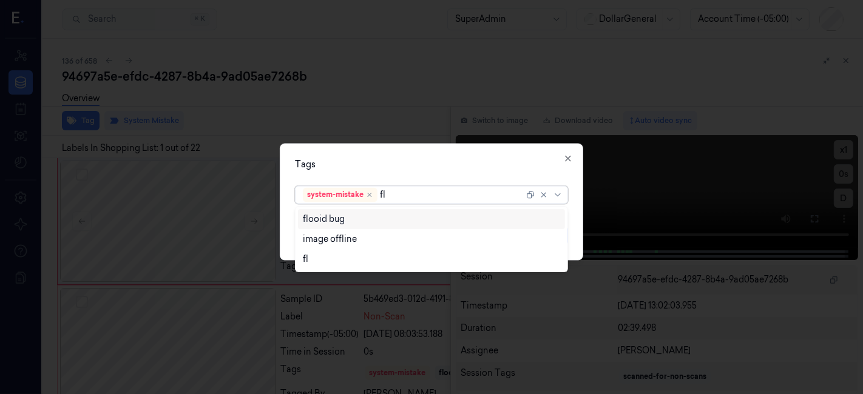
click at [365, 227] on div "flooid bug" at bounding box center [431, 219] width 267 height 20
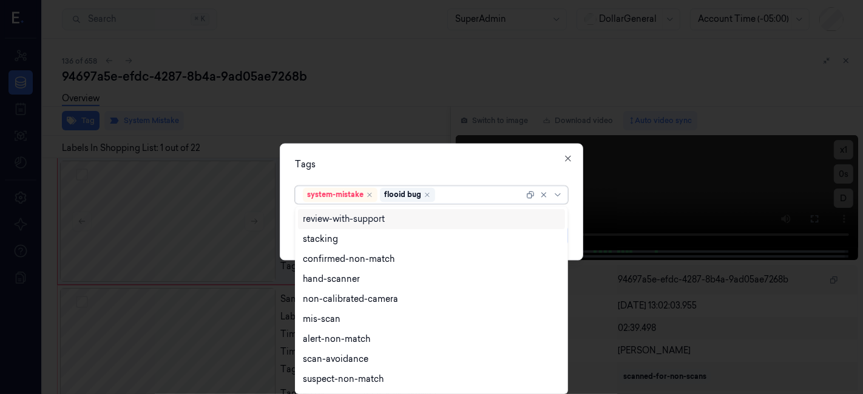
click at [383, 165] on div "Tags" at bounding box center [431, 165] width 273 height 13
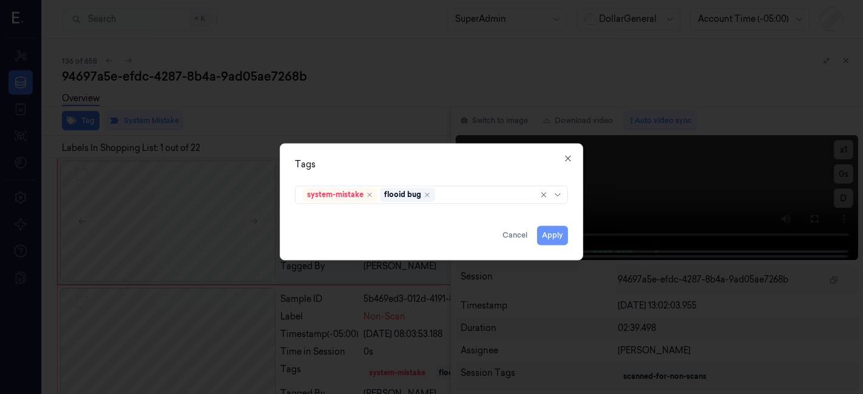
click at [545, 230] on button "Apply" at bounding box center [552, 235] width 31 height 19
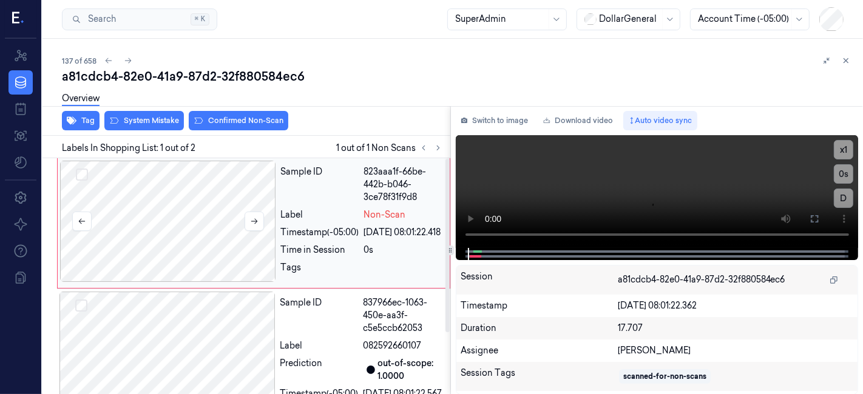
click at [188, 233] on div at bounding box center [168, 221] width 216 height 121
click at [154, 113] on div "Overview" at bounding box center [457, 100] width 791 height 31
click at [146, 124] on button "System Mistake" at bounding box center [143, 120] width 79 height 19
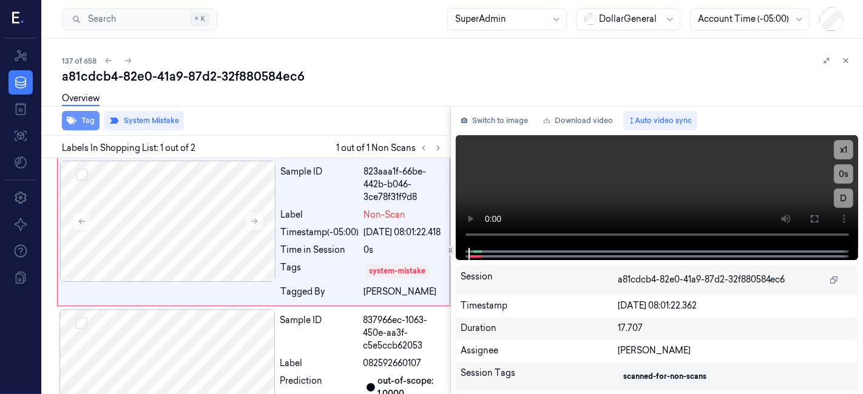
click at [73, 123] on icon "button" at bounding box center [72, 121] width 10 height 8
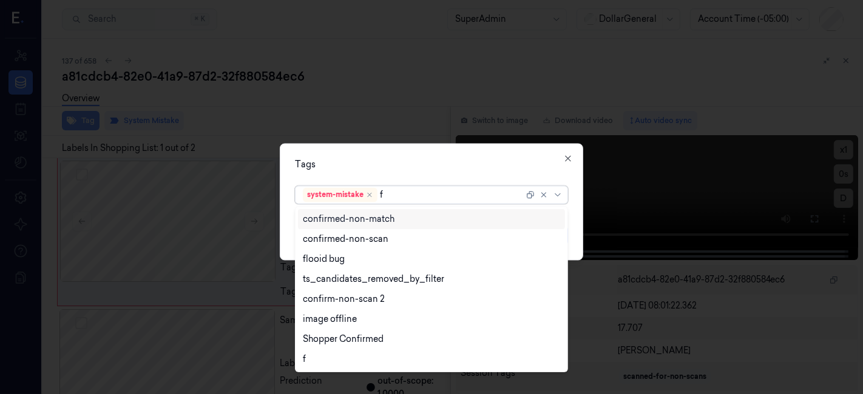
type input "fl"
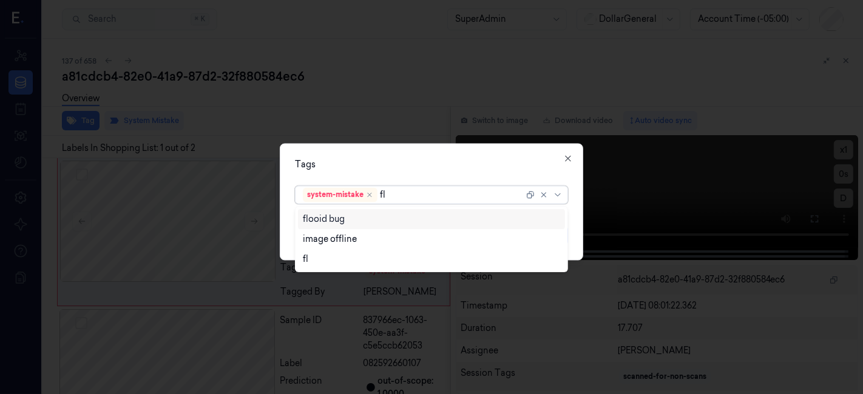
drag, startPoint x: 309, startPoint y: 221, endPoint x: 308, endPoint y: 207, distance: 14.0
click at [310, 221] on div "flooid bug" at bounding box center [324, 219] width 42 height 13
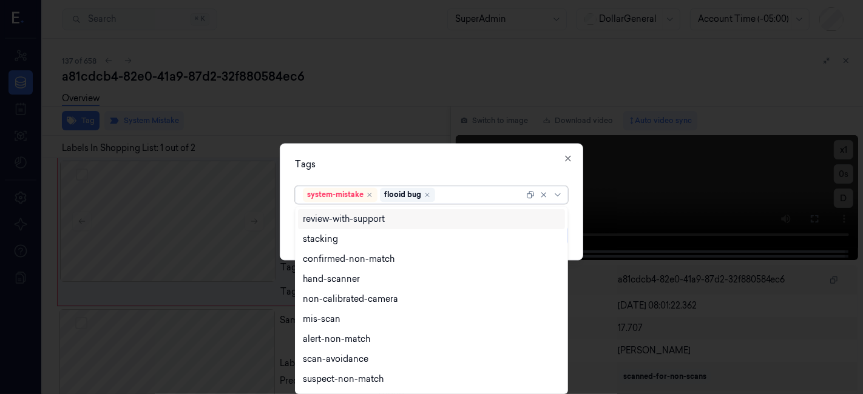
click at [352, 155] on div "Tags option flooid bug , selected. 18 results available. Use Up and Down to cho…" at bounding box center [431, 202] width 303 height 117
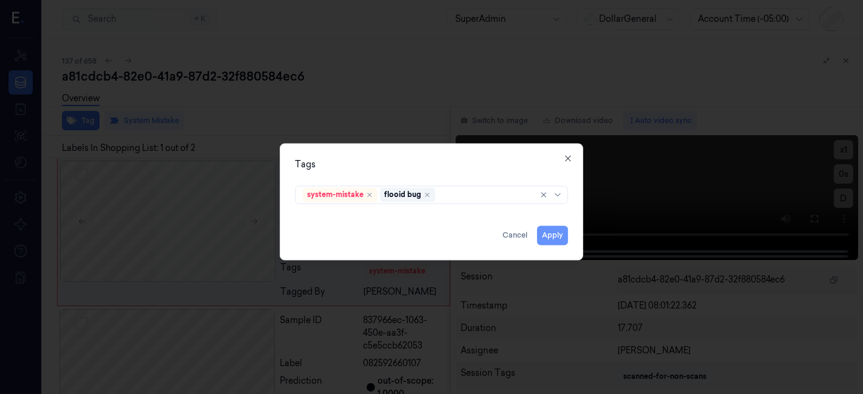
click at [544, 231] on button "Apply" at bounding box center [552, 235] width 31 height 19
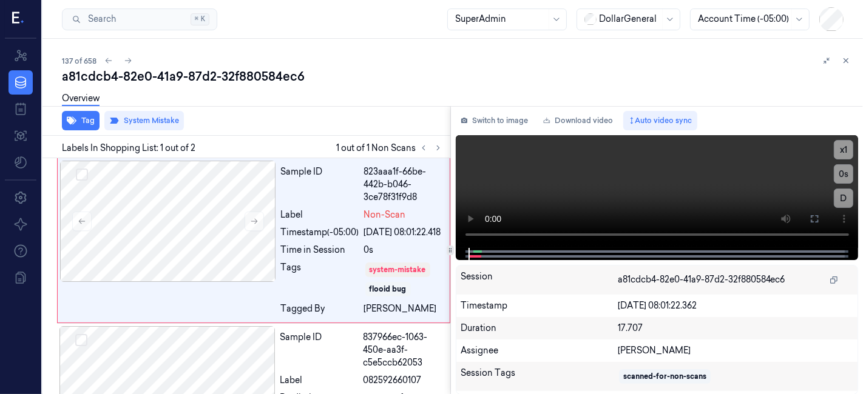
click at [348, 96] on div "Overview" at bounding box center [457, 100] width 791 height 31
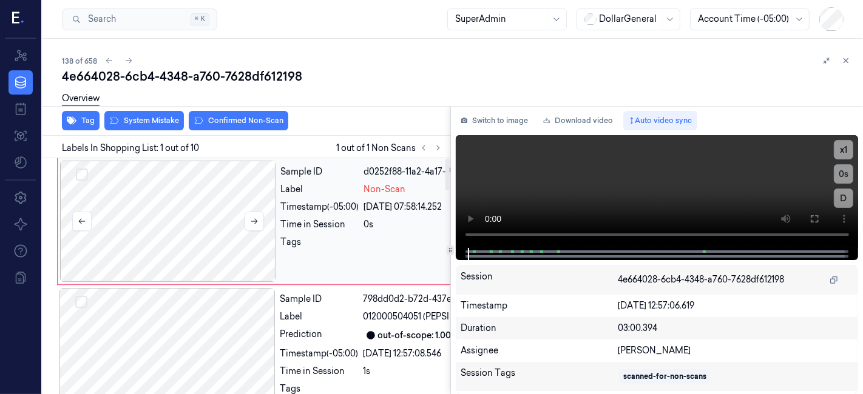
click at [224, 189] on div at bounding box center [168, 221] width 216 height 121
click at [133, 126] on button "System Mistake" at bounding box center [143, 120] width 79 height 19
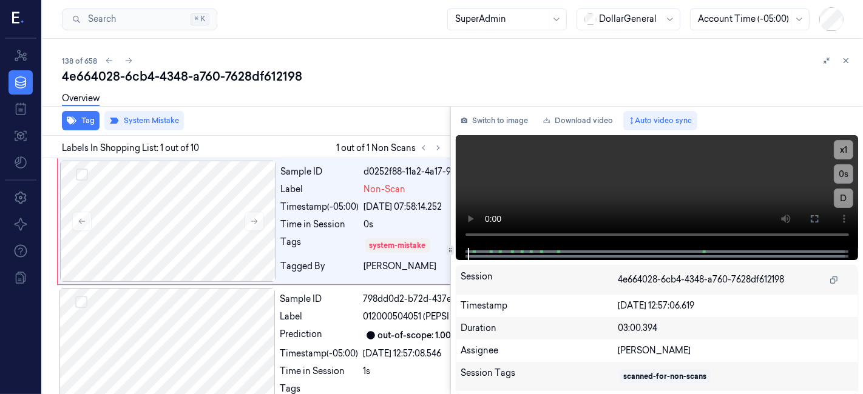
click at [86, 115] on div "Overview" at bounding box center [81, 100] width 38 height 31
click at [80, 118] on button "Tag" at bounding box center [81, 120] width 38 height 19
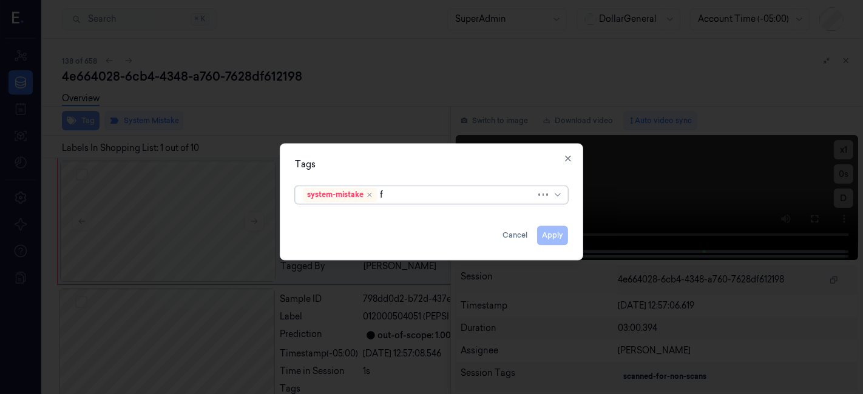
type input "fl"
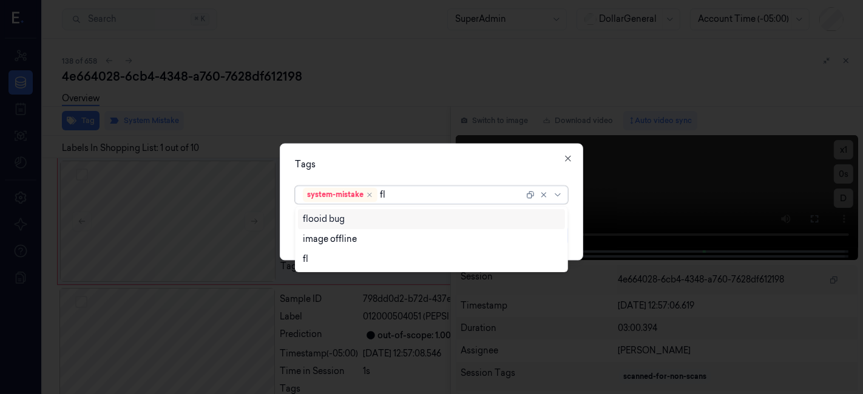
click at [405, 221] on div "flooid bug" at bounding box center [432, 219] width 258 height 13
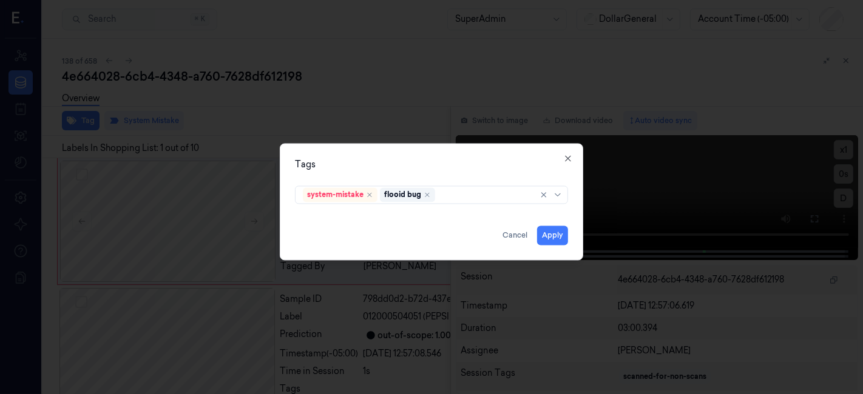
click at [445, 166] on div "Tags" at bounding box center [431, 165] width 273 height 13
click at [546, 241] on button "Apply" at bounding box center [552, 235] width 31 height 19
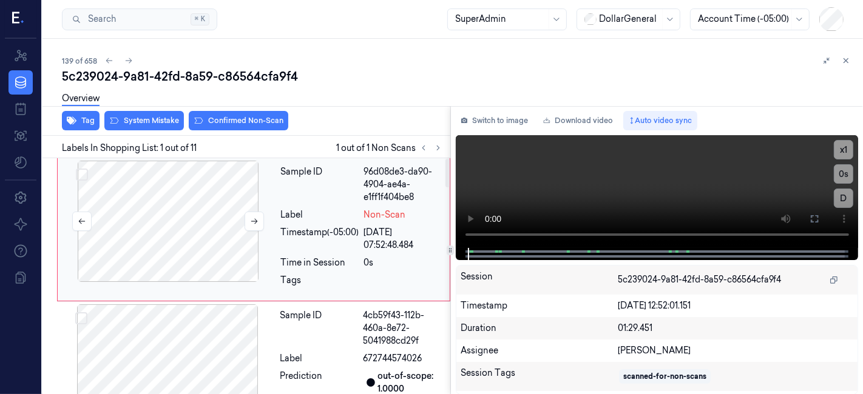
click at [194, 202] on div at bounding box center [168, 221] width 216 height 121
click at [141, 123] on button "System Mistake" at bounding box center [143, 120] width 79 height 19
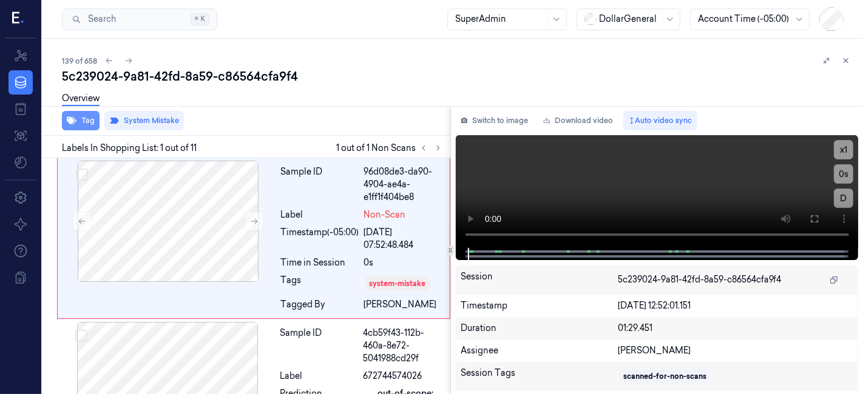
click at [78, 121] on button "Tag" at bounding box center [81, 120] width 38 height 19
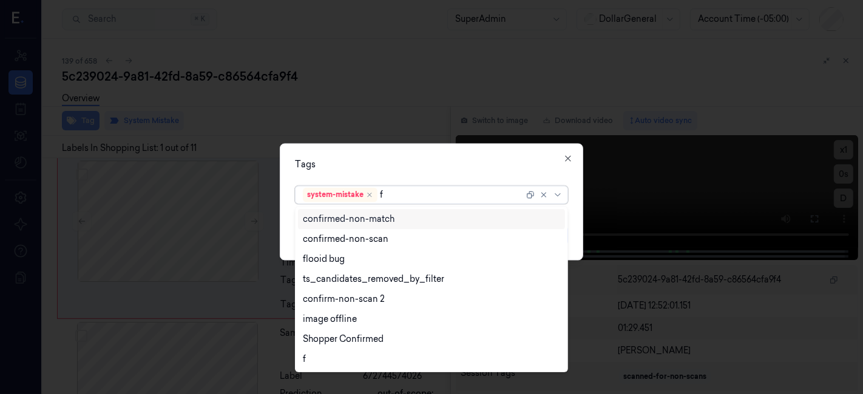
type input "fl"
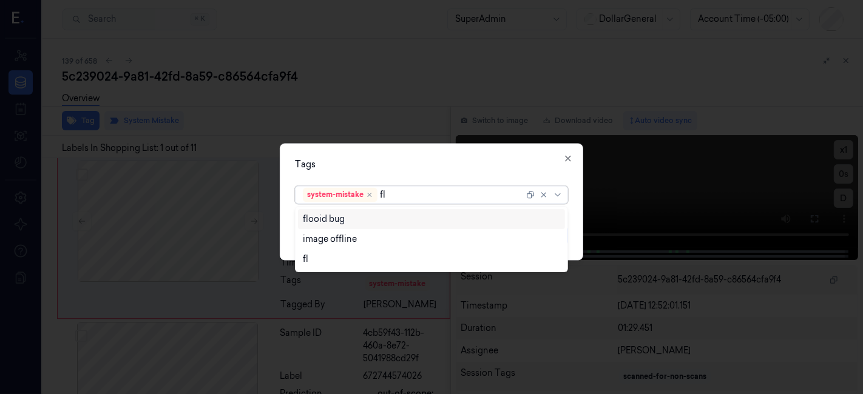
click at [339, 216] on div "flooid bug" at bounding box center [324, 219] width 42 height 13
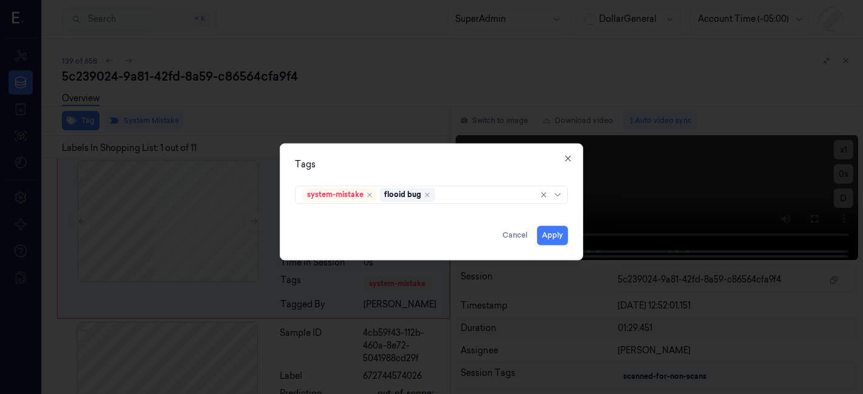
click at [367, 150] on div "Tags system-mistake flooid bug Apply Cancel Close" at bounding box center [431, 202] width 303 height 117
click at [551, 241] on button "Apply" at bounding box center [552, 235] width 31 height 19
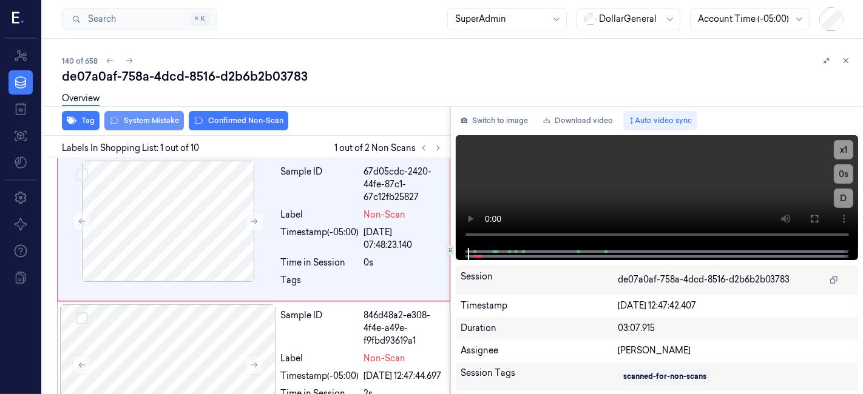
click at [152, 118] on button "System Mistake" at bounding box center [143, 120] width 79 height 19
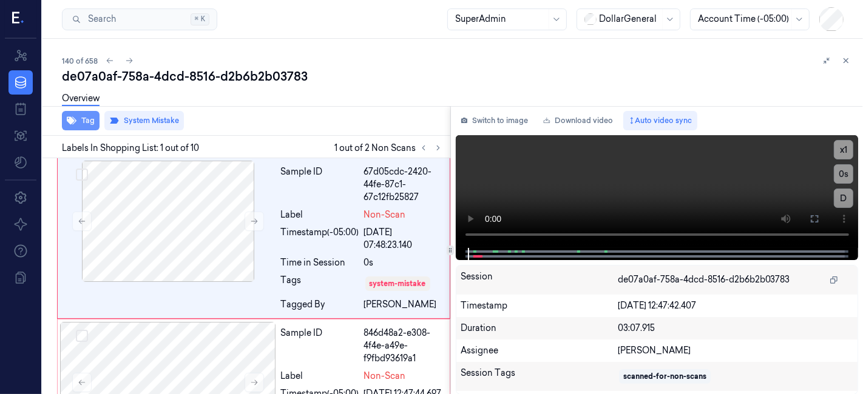
click at [76, 120] on icon "button" at bounding box center [72, 121] width 10 height 8
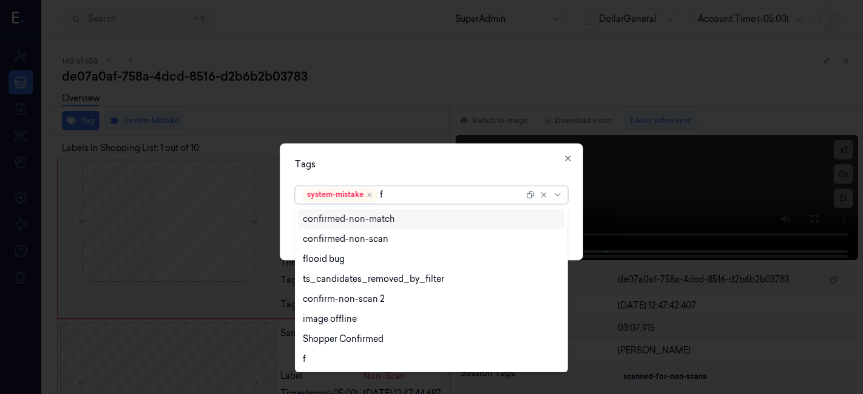
type input "fl"
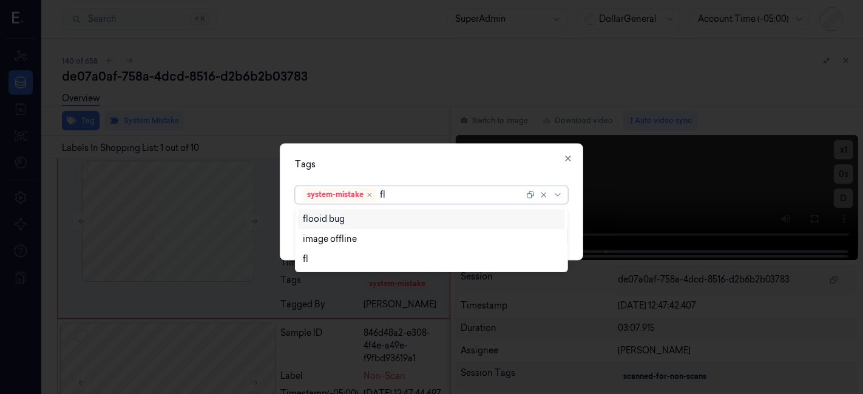
click at [346, 216] on div "flooid bug" at bounding box center [432, 219] width 258 height 13
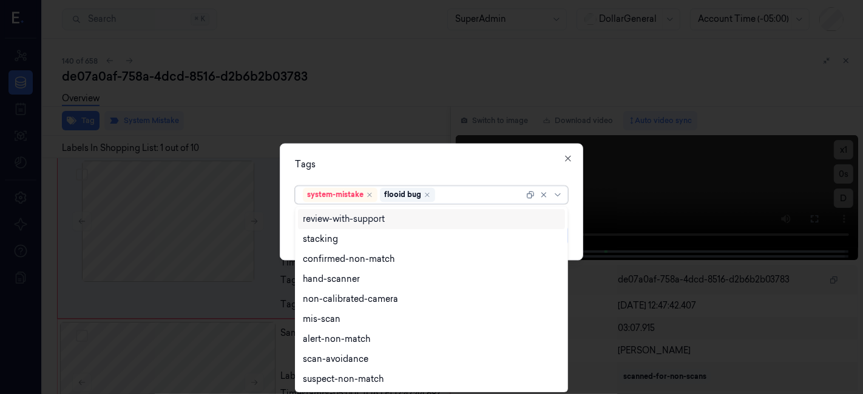
click at [376, 169] on div "Tags" at bounding box center [431, 165] width 273 height 13
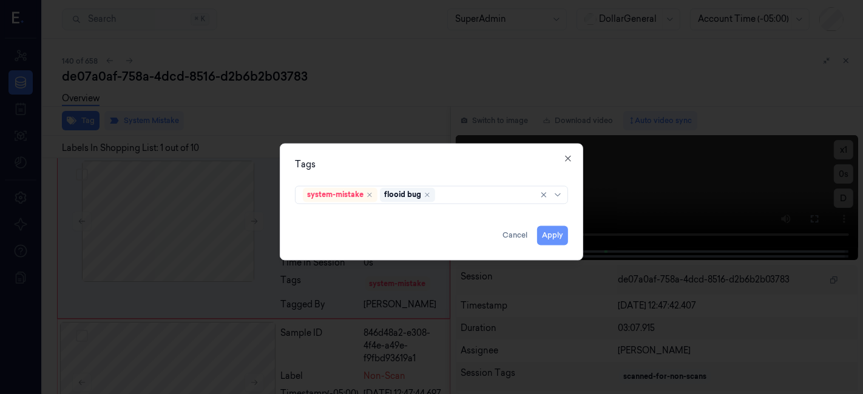
click at [543, 238] on button "Apply" at bounding box center [552, 235] width 31 height 19
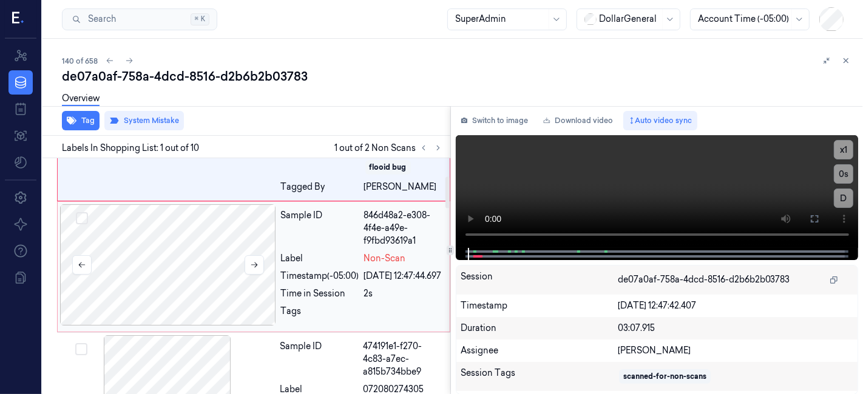
click at [237, 247] on div at bounding box center [168, 264] width 216 height 121
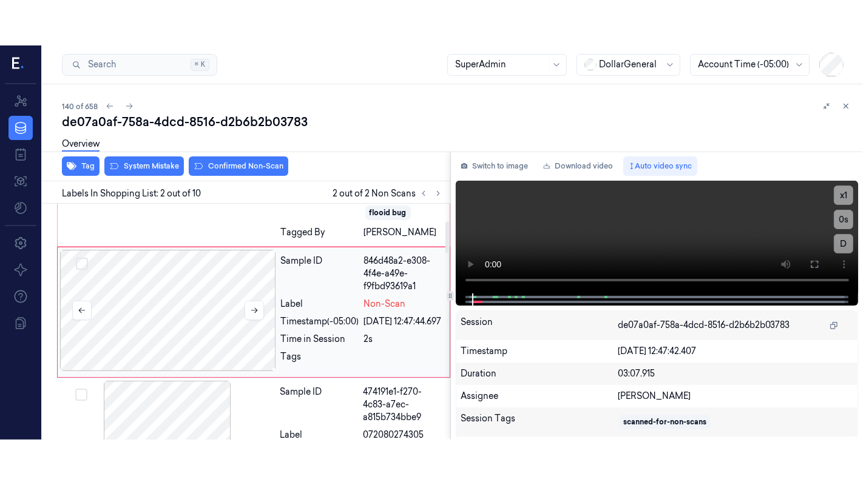
scroll to position [130, 0]
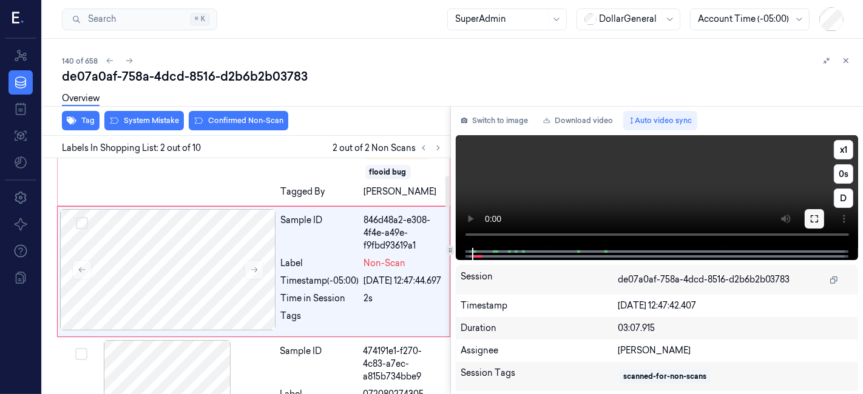
click at [812, 224] on button at bounding box center [813, 218] width 19 height 19
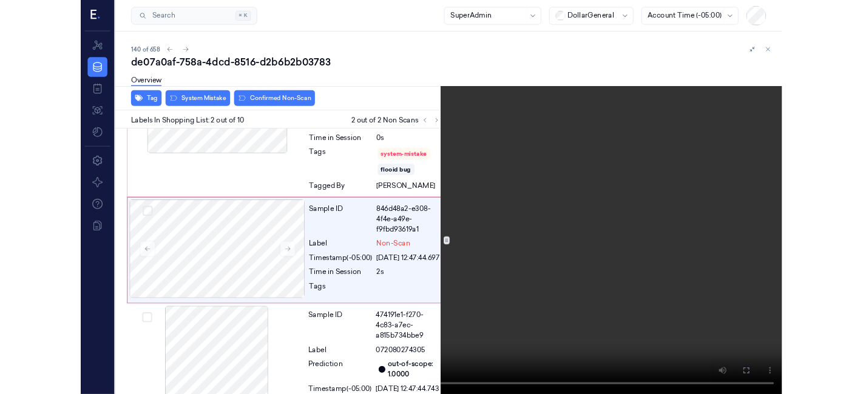
scroll to position [85, 0]
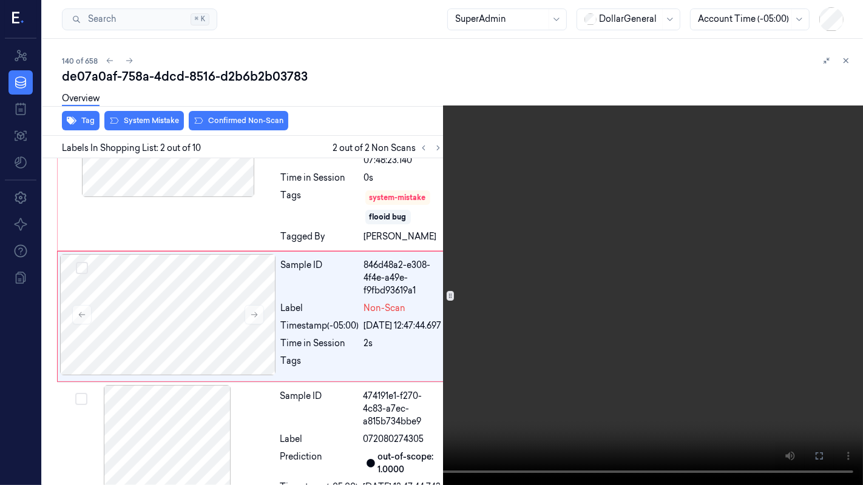
click at [86, 385] on video at bounding box center [431, 242] width 863 height 485
click at [0, 0] on icon at bounding box center [0, 0] width 0 height 0
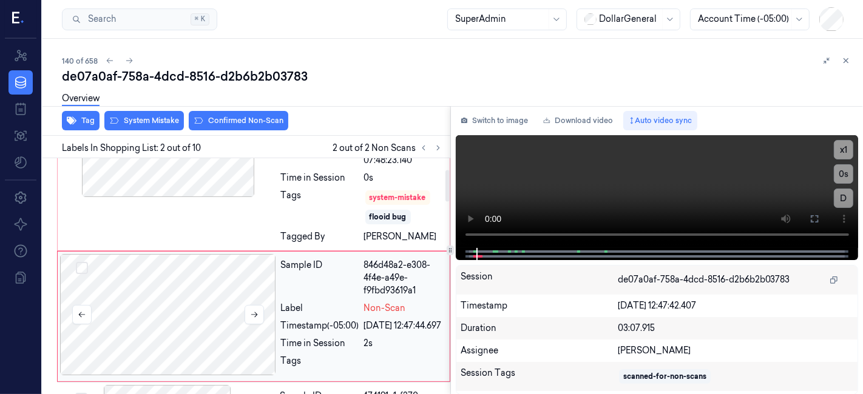
click at [224, 291] on div at bounding box center [168, 314] width 216 height 121
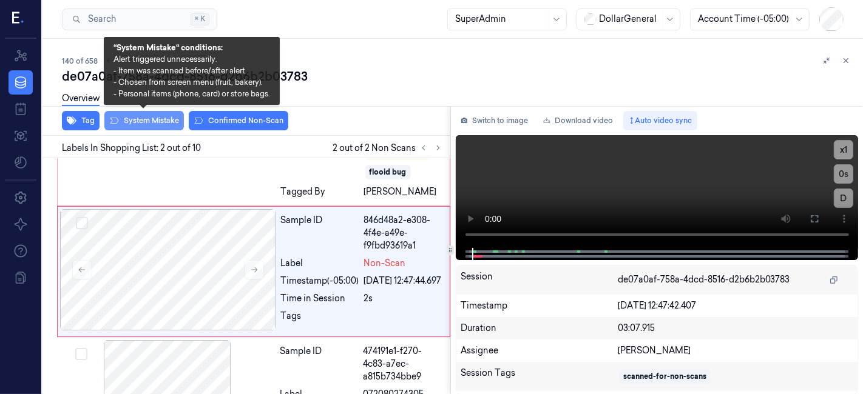
click at [152, 122] on button "System Mistake" at bounding box center [143, 120] width 79 height 19
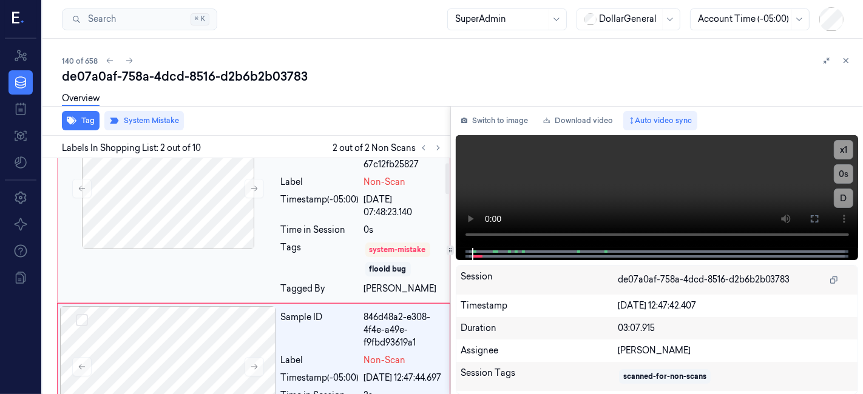
scroll to position [4, 0]
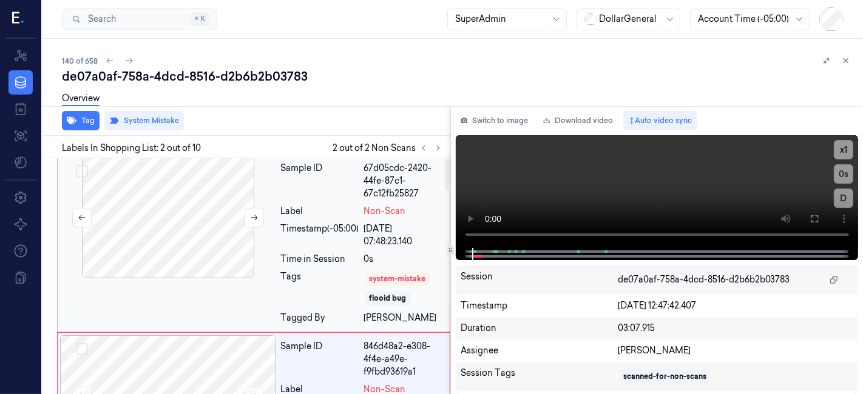
click at [174, 222] on div at bounding box center [168, 217] width 216 height 121
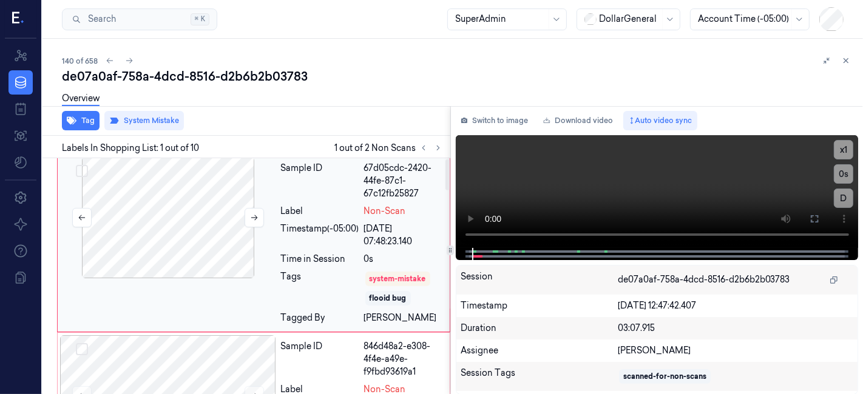
scroll to position [0, 0]
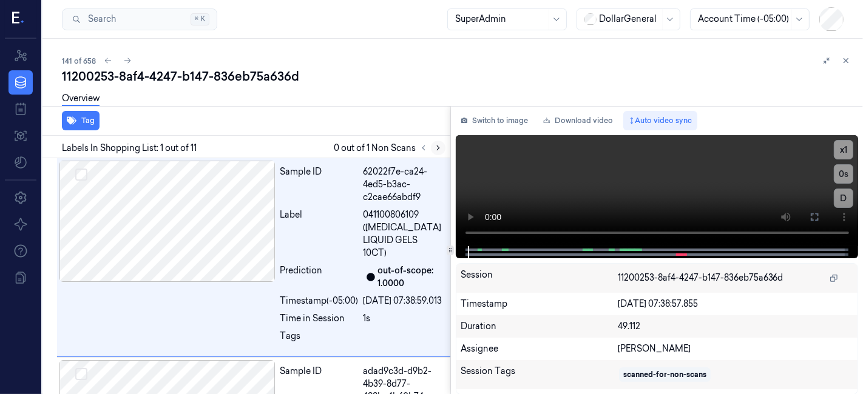
click at [442, 146] on button at bounding box center [438, 148] width 15 height 15
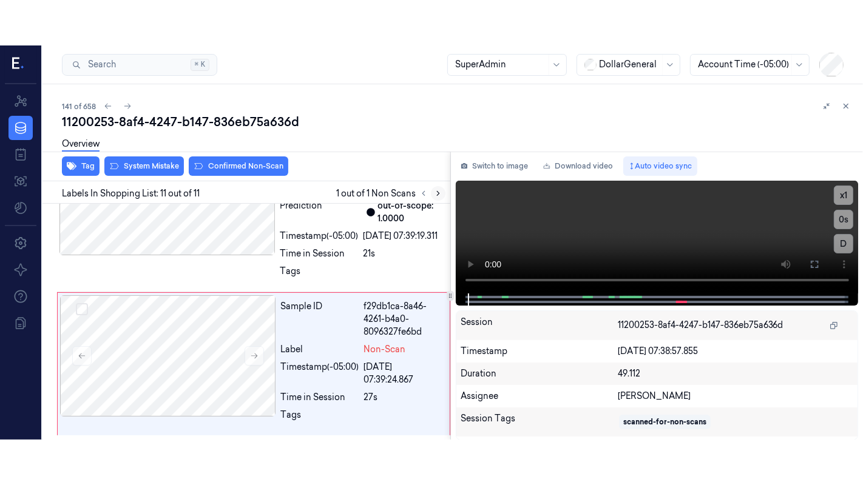
scroll to position [1673, 0]
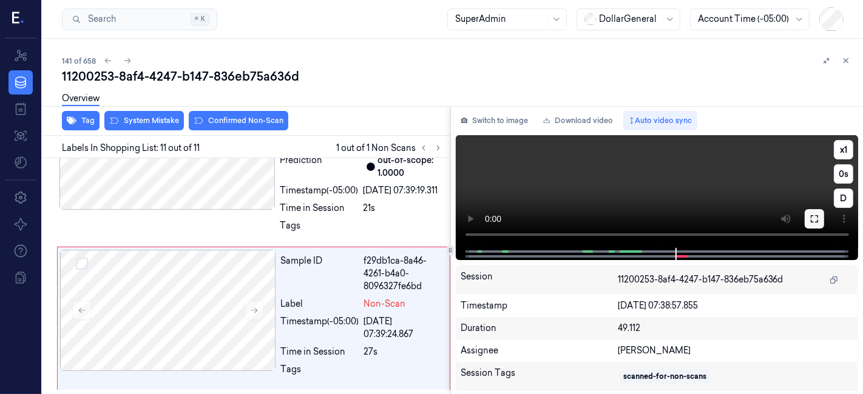
click at [813, 217] on icon at bounding box center [814, 219] width 10 height 10
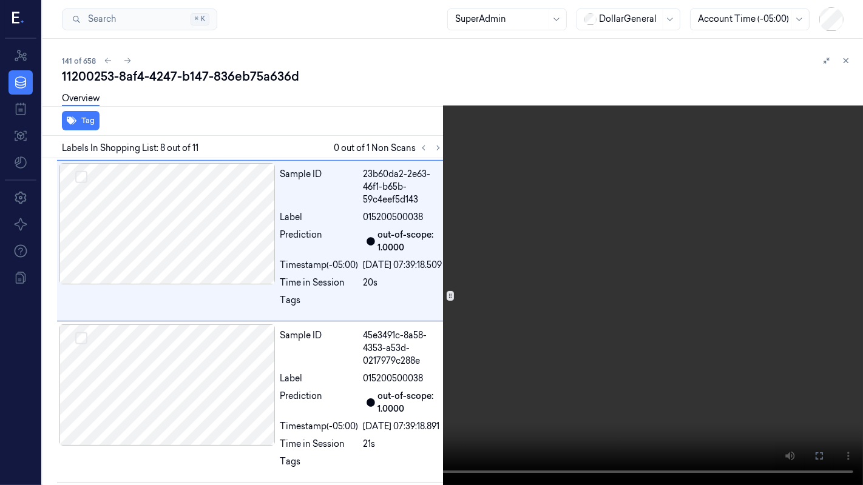
scroll to position [1165, 0]
click at [368, 317] on video at bounding box center [431, 242] width 863 height 485
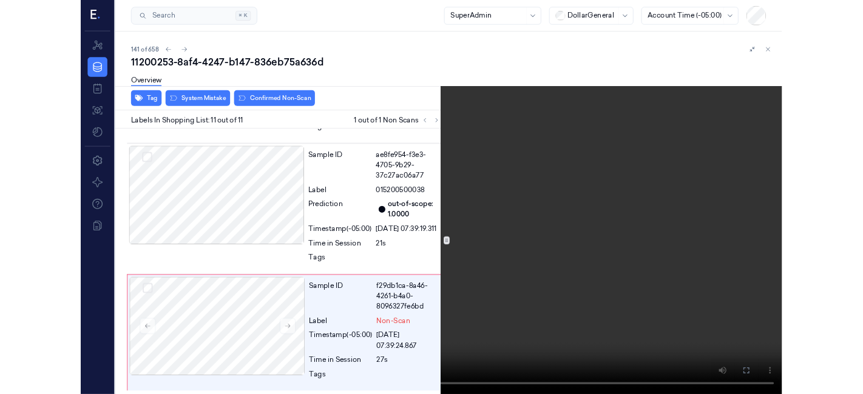
scroll to position [1582, 0]
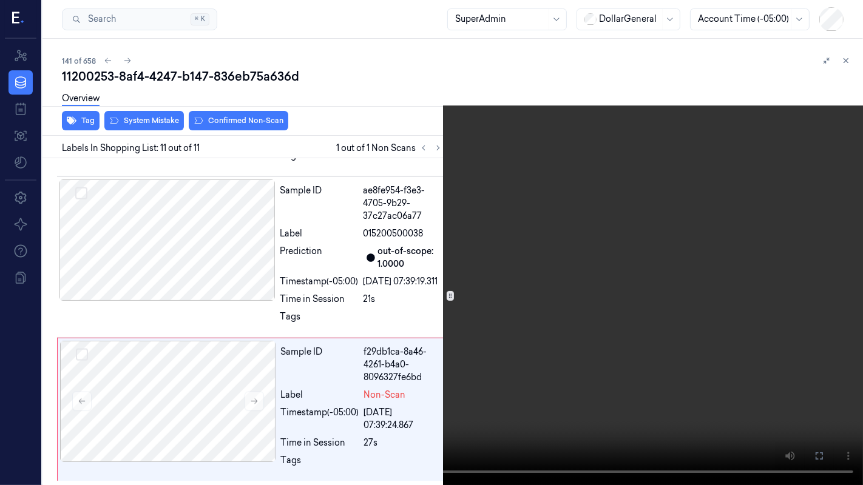
click at [555, 282] on video at bounding box center [431, 242] width 863 height 485
click at [735, 391] on video at bounding box center [431, 242] width 863 height 485
click at [0, 0] on icon at bounding box center [0, 0] width 0 height 0
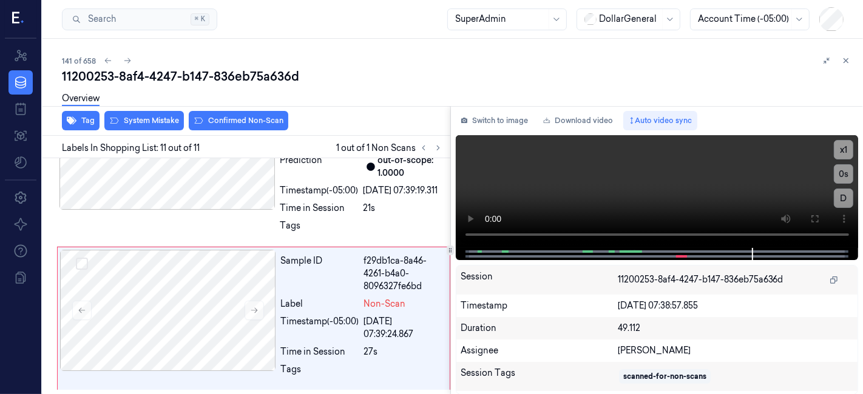
click at [156, 113] on div "Overview" at bounding box center [457, 100] width 791 height 31
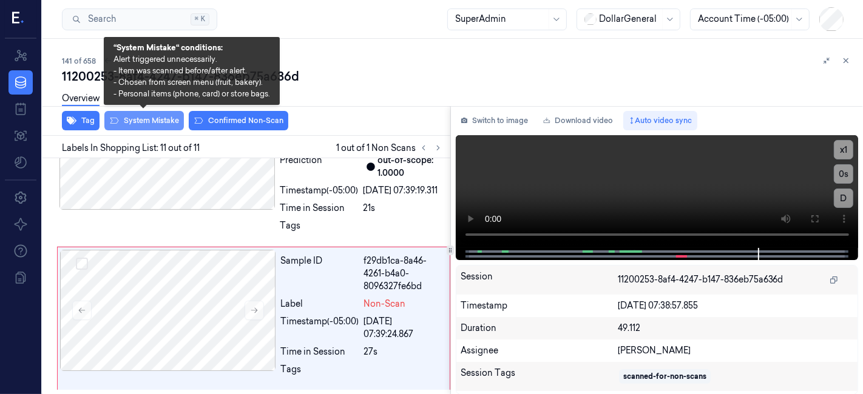
click at [158, 122] on button "System Mistake" at bounding box center [143, 120] width 79 height 19
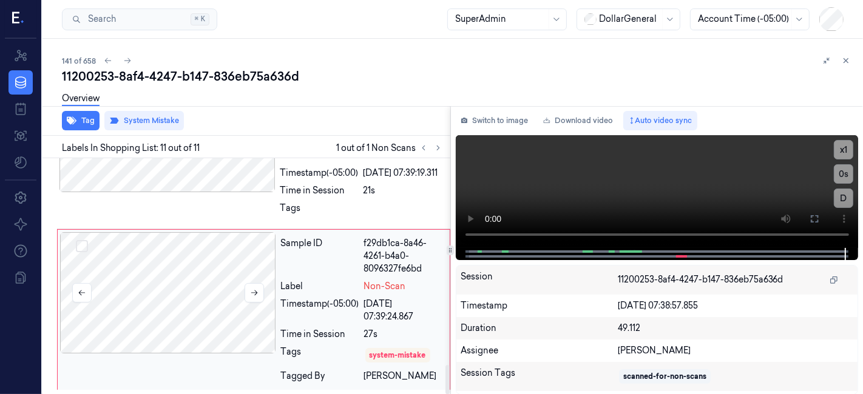
click at [217, 269] on div at bounding box center [168, 292] width 216 height 121
click at [294, 115] on div "Overview" at bounding box center [457, 100] width 791 height 31
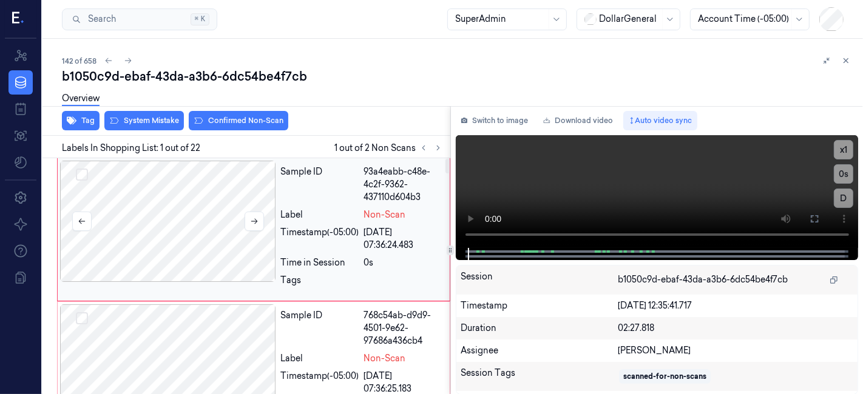
click at [200, 198] on div at bounding box center [168, 221] width 216 height 121
click at [148, 122] on button "System Mistake" at bounding box center [143, 120] width 79 height 19
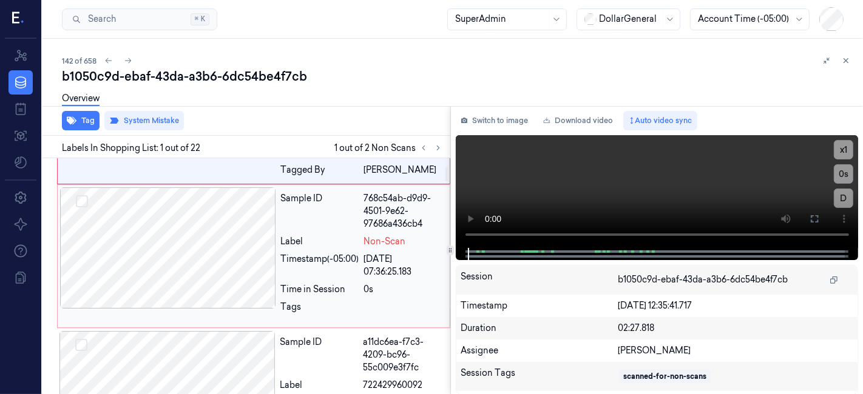
click at [201, 267] on div at bounding box center [168, 247] width 216 height 121
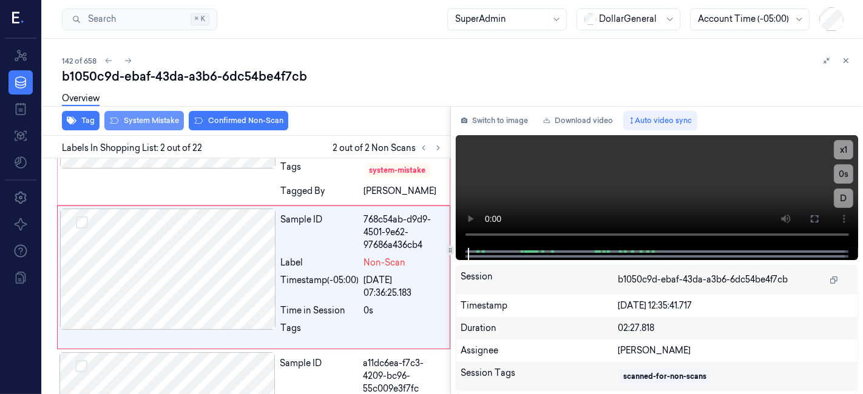
click at [165, 127] on button "System Mistake" at bounding box center [143, 120] width 79 height 19
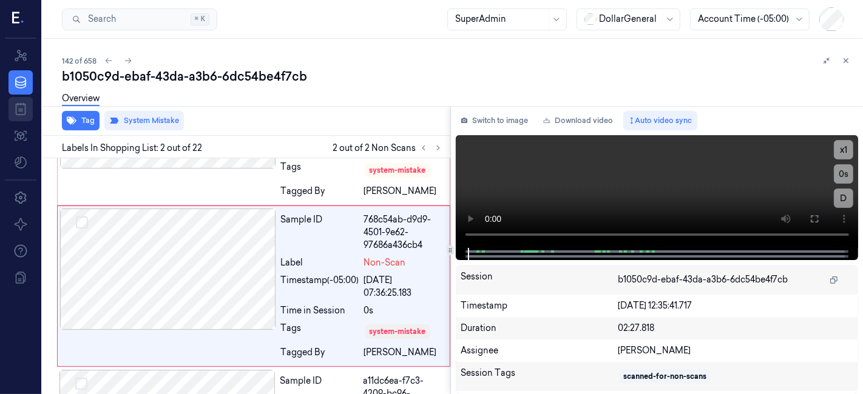
scroll to position [123, 0]
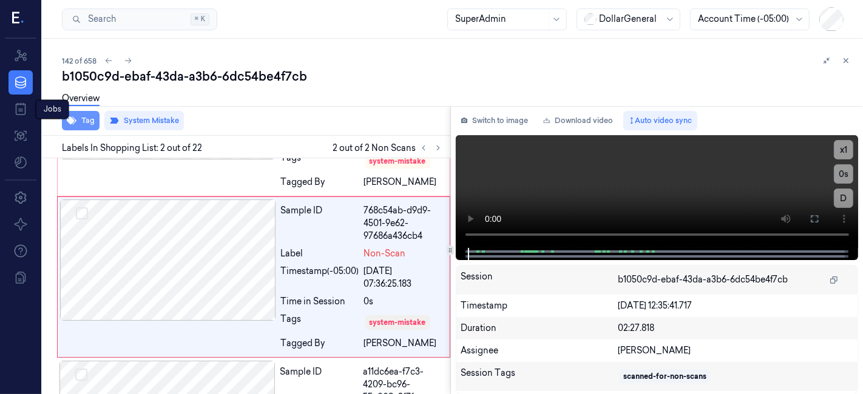
click at [83, 120] on button "Tag" at bounding box center [81, 120] width 38 height 19
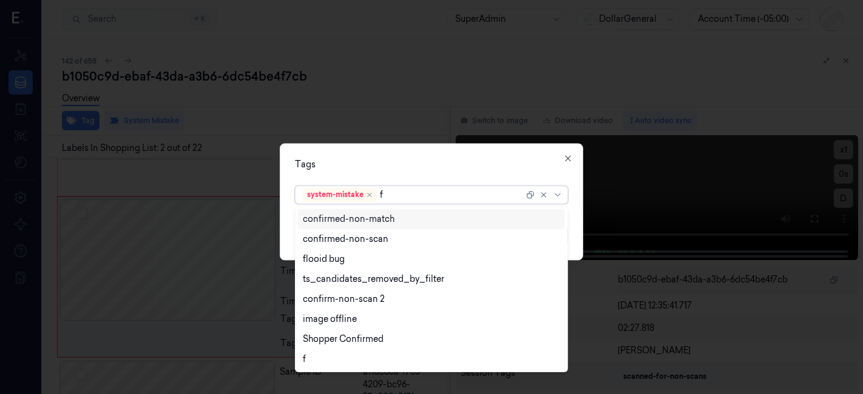
type input "fl"
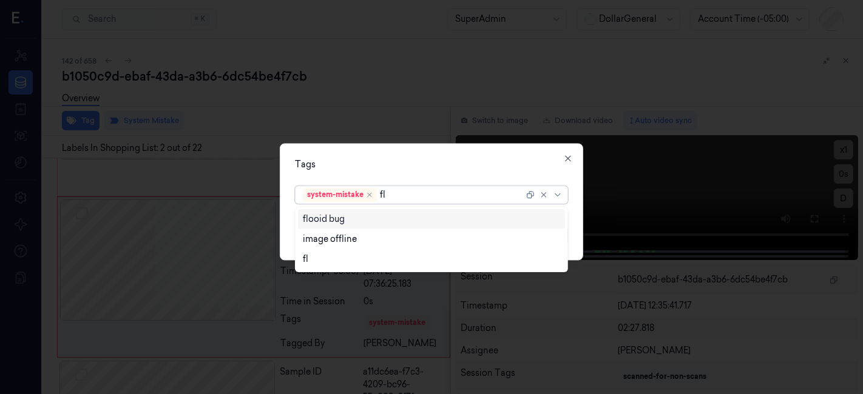
click at [325, 218] on div "flooid bug" at bounding box center [324, 219] width 42 height 13
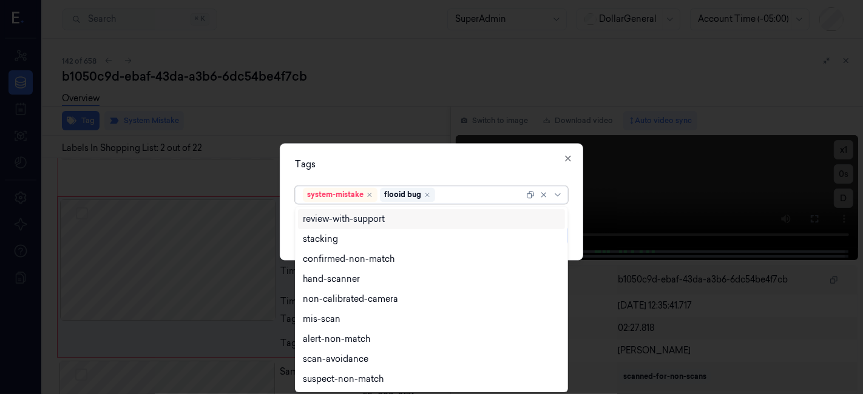
click at [329, 169] on div "Tags" at bounding box center [431, 165] width 273 height 13
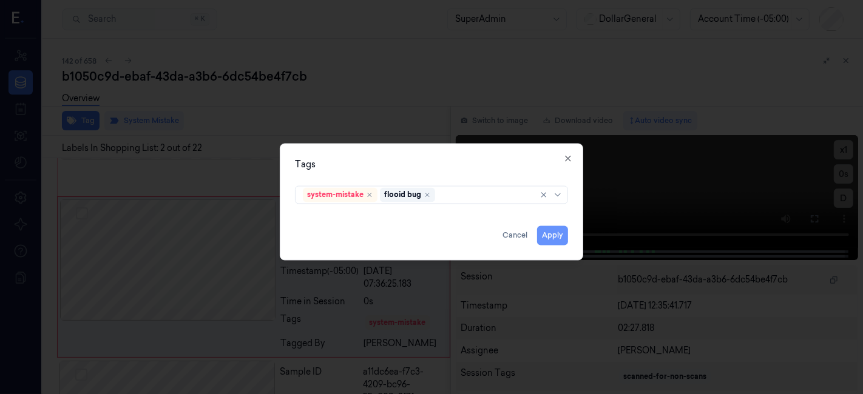
click at [545, 229] on button "Apply" at bounding box center [552, 235] width 31 height 19
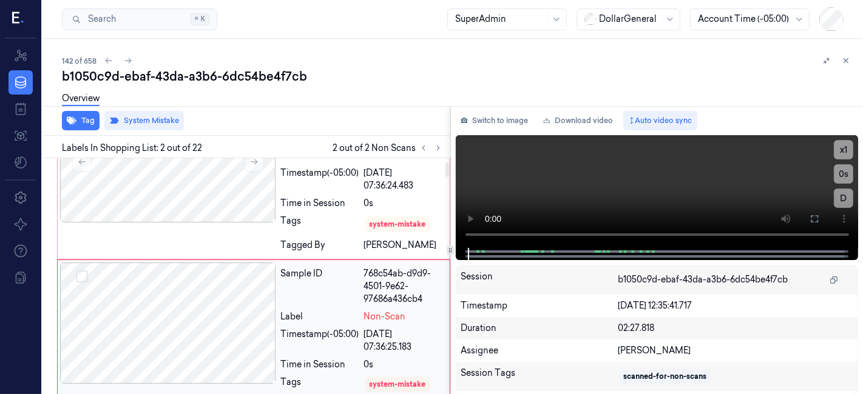
scroll to position [0, 0]
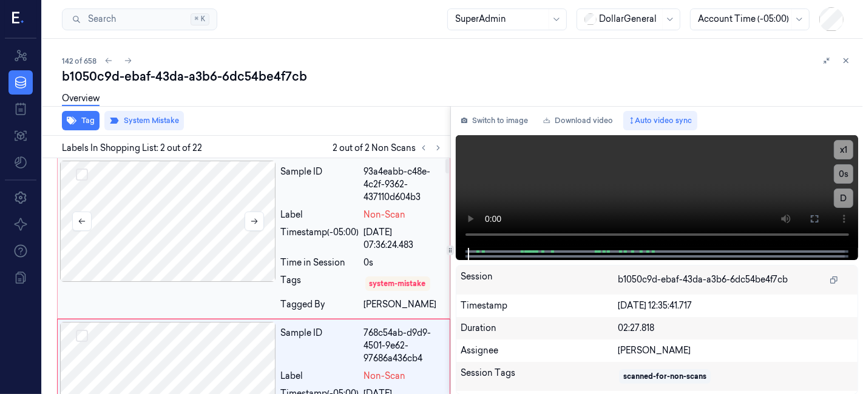
click at [192, 220] on div at bounding box center [168, 221] width 216 height 121
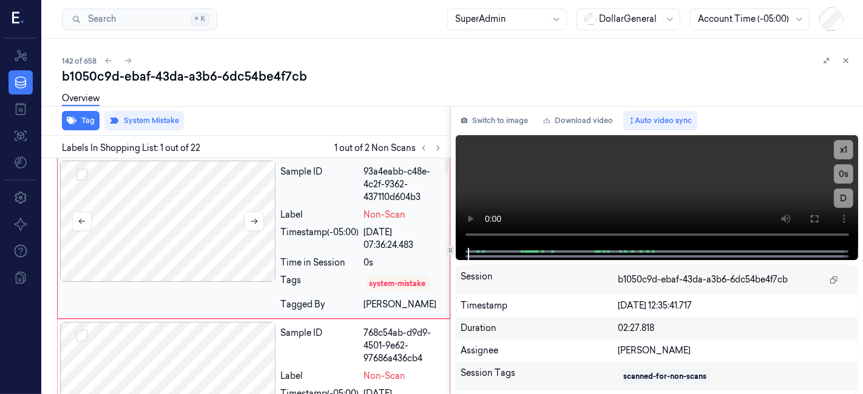
click at [192, 219] on div at bounding box center [168, 221] width 216 height 121
click at [87, 124] on button "Tag" at bounding box center [81, 120] width 38 height 19
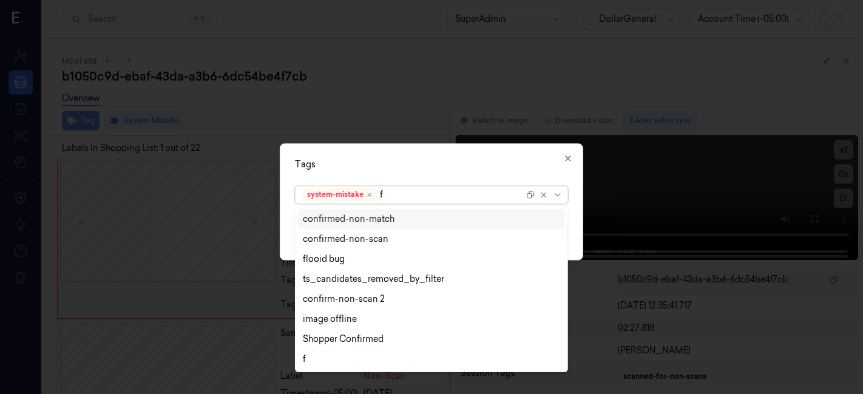
type input "fl"
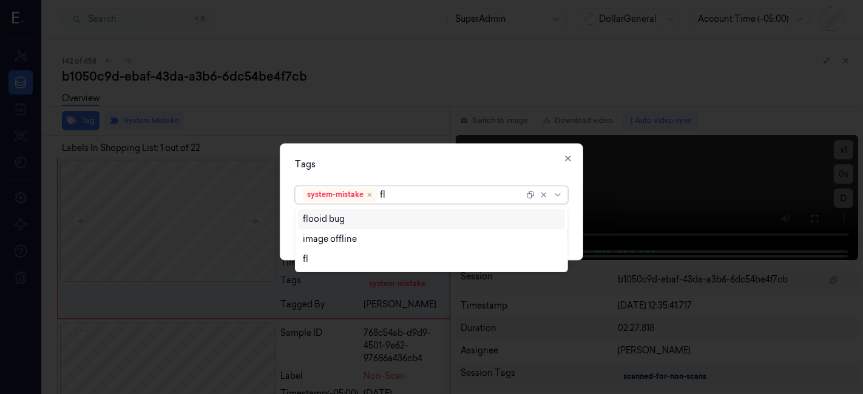
click at [358, 223] on div "flooid bug" at bounding box center [432, 219] width 258 height 13
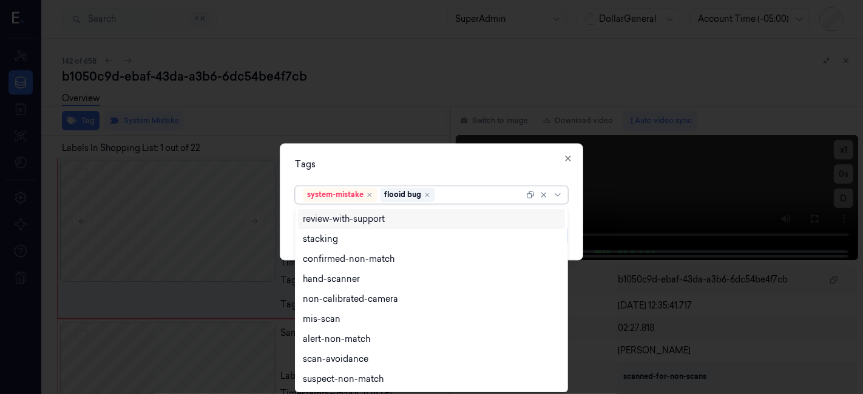
click at [335, 167] on div "Tags" at bounding box center [431, 165] width 273 height 13
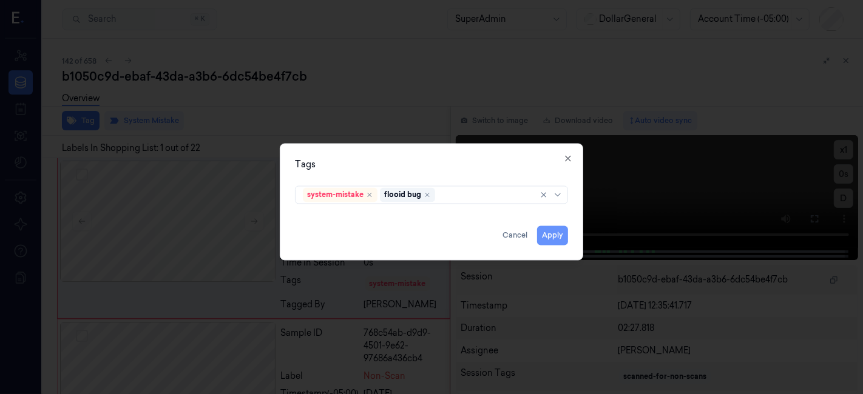
click at [539, 237] on button "Apply" at bounding box center [552, 235] width 31 height 19
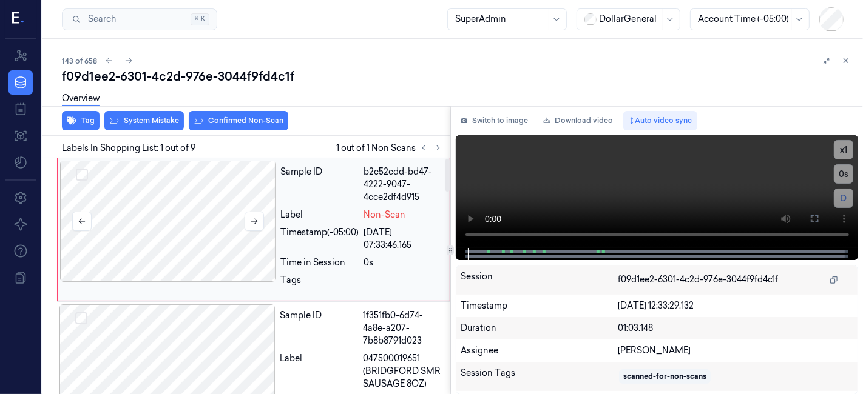
click at [192, 198] on div at bounding box center [168, 221] width 216 height 121
click at [152, 121] on button "System Mistake" at bounding box center [143, 120] width 79 height 19
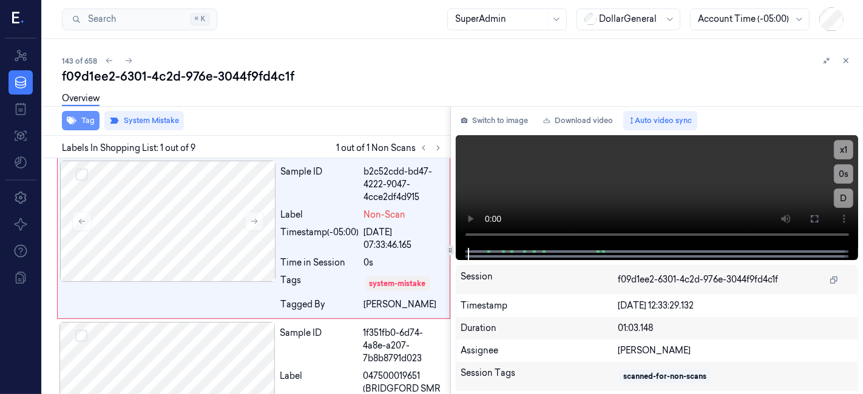
click at [82, 120] on button "Tag" at bounding box center [81, 120] width 38 height 19
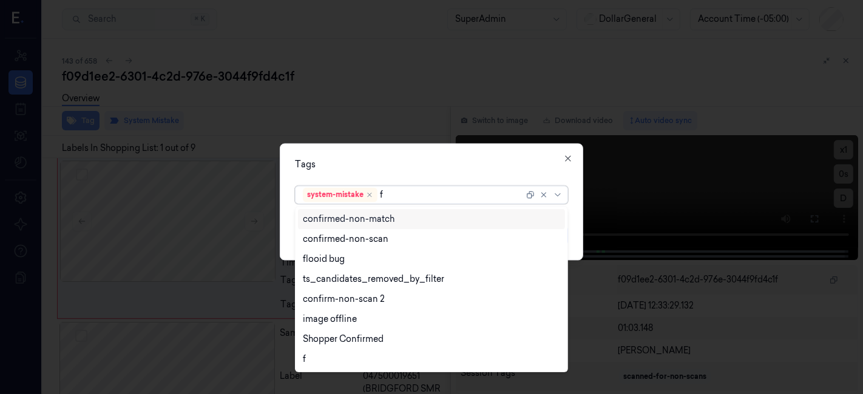
type input "fl"
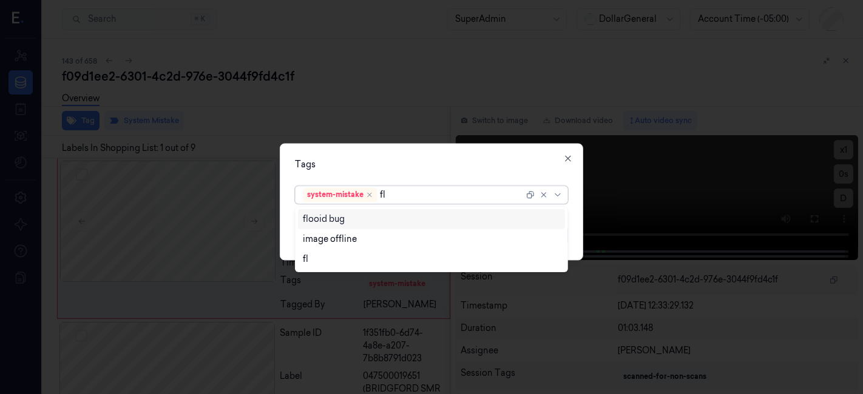
click at [317, 215] on div "flooid bug" at bounding box center [324, 219] width 42 height 13
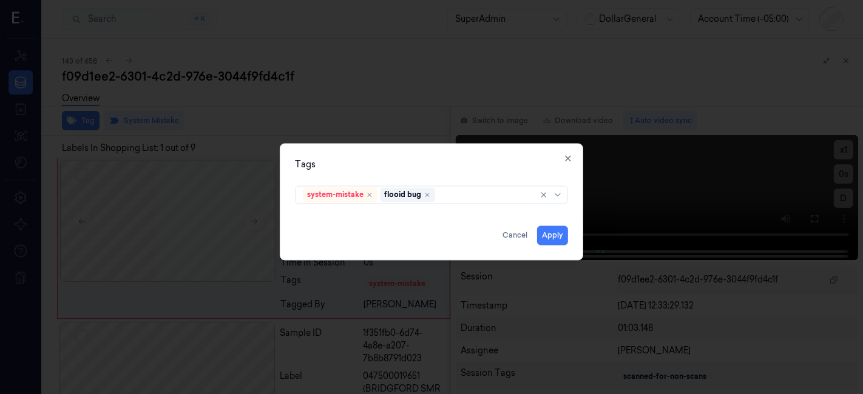
drag, startPoint x: 334, startPoint y: 159, endPoint x: 442, endPoint y: 177, distance: 110.0
click at [334, 158] on div "Tags system-mistake flooid bug Apply Cancel Close" at bounding box center [431, 202] width 303 height 117
click at [554, 229] on button "Apply" at bounding box center [552, 235] width 31 height 19
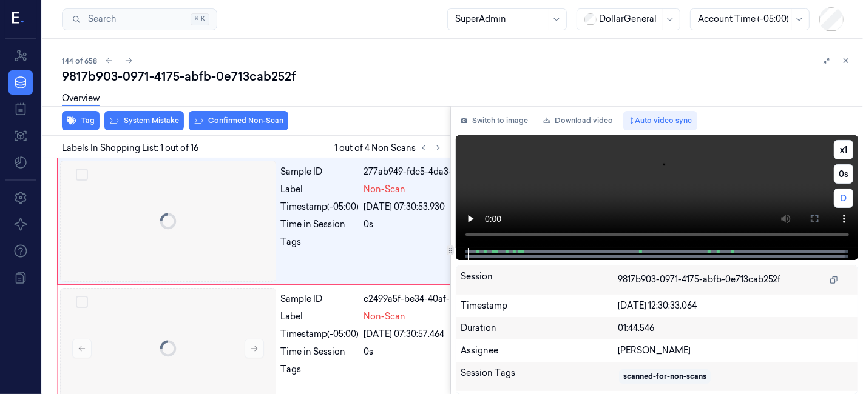
scroll to position [0, 19]
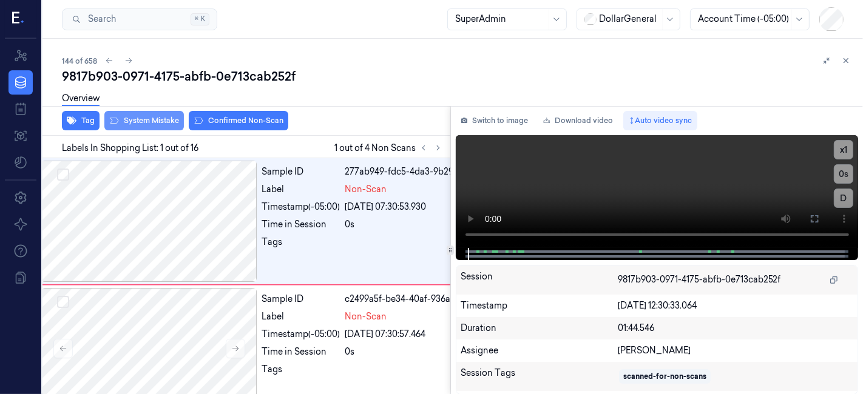
click at [180, 120] on button "System Mistake" at bounding box center [143, 120] width 79 height 19
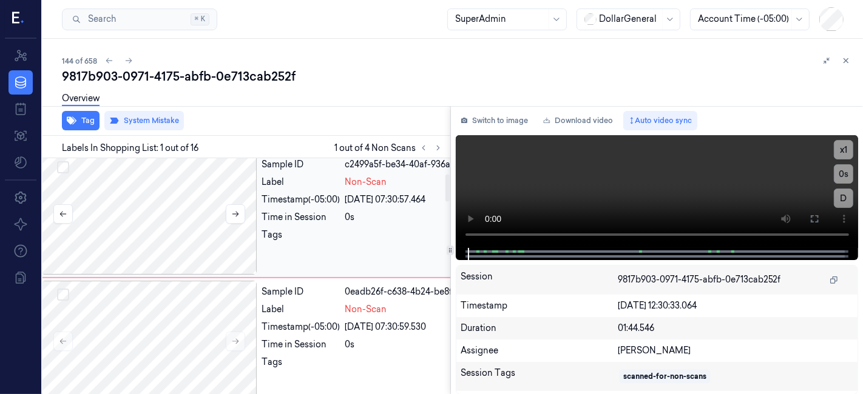
click at [178, 224] on div at bounding box center [149, 213] width 216 height 121
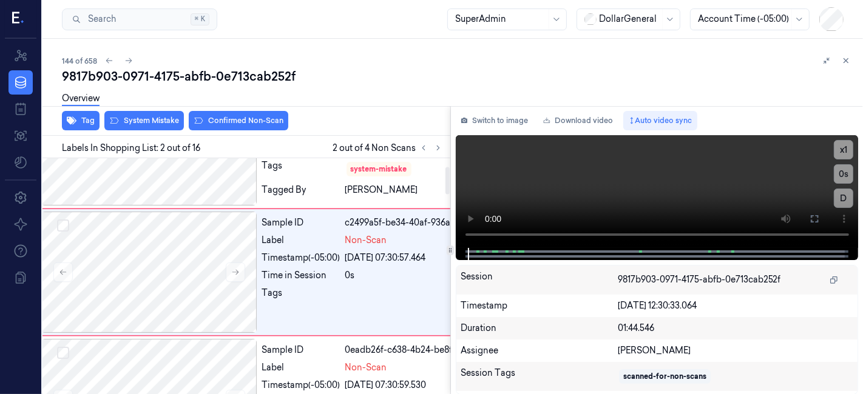
scroll to position [72, 19]
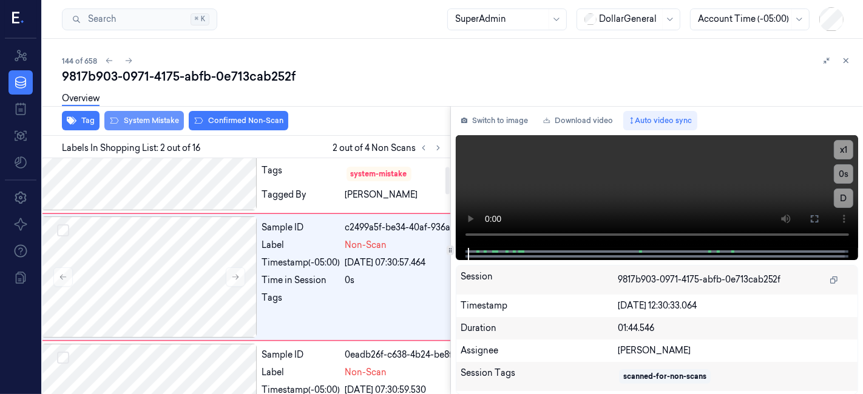
click at [157, 125] on button "System Mistake" at bounding box center [143, 120] width 79 height 19
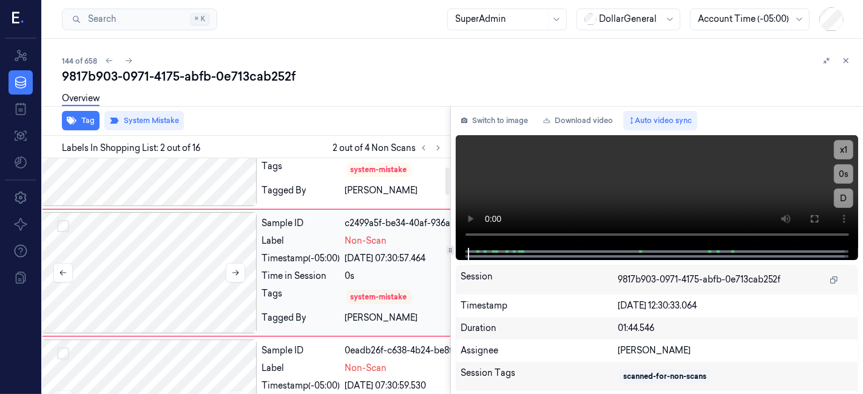
scroll to position [274, 19]
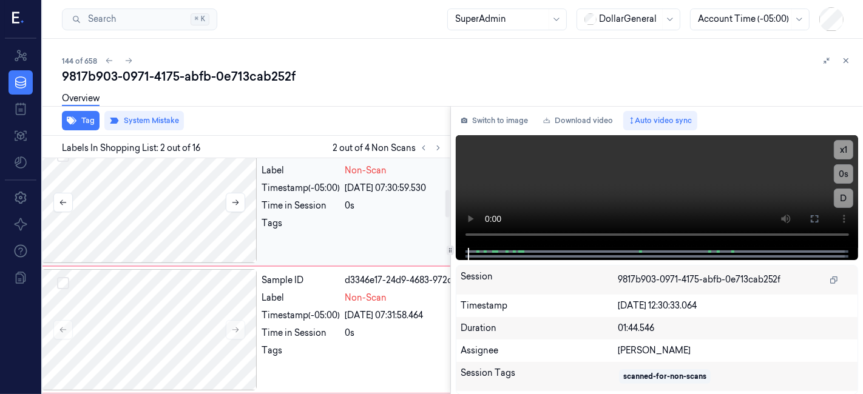
click at [195, 233] on div at bounding box center [149, 202] width 216 height 121
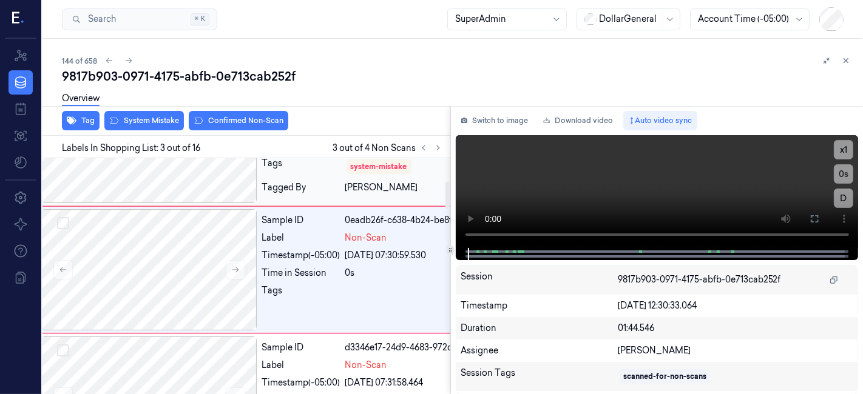
scroll to position [198, 19]
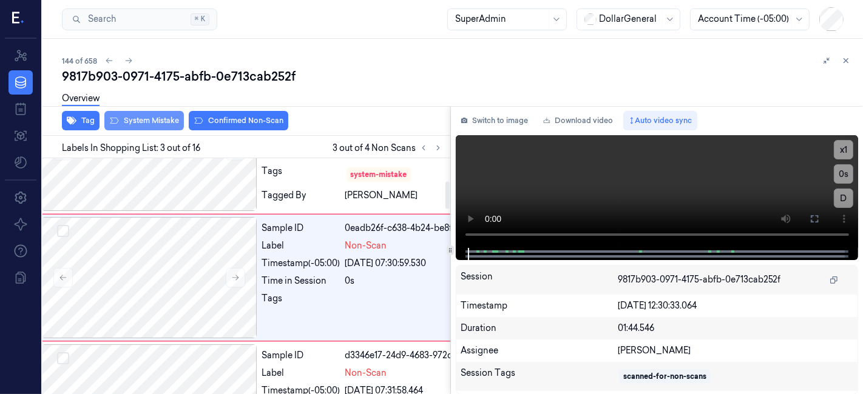
click at [154, 116] on button "System Mistake" at bounding box center [143, 120] width 79 height 19
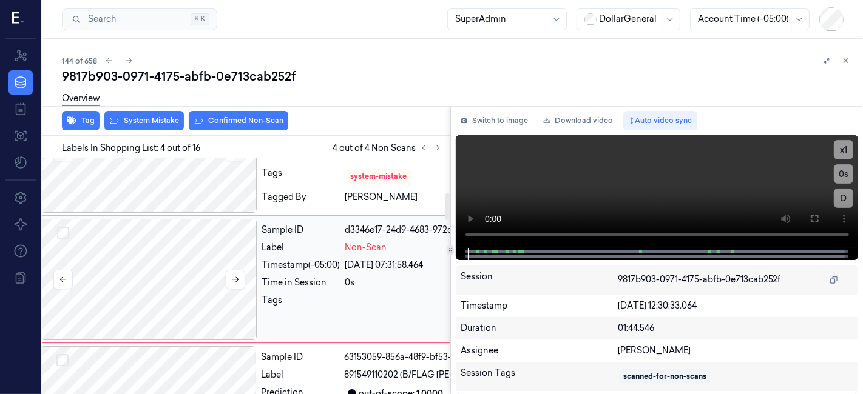
scroll to position [326, 19]
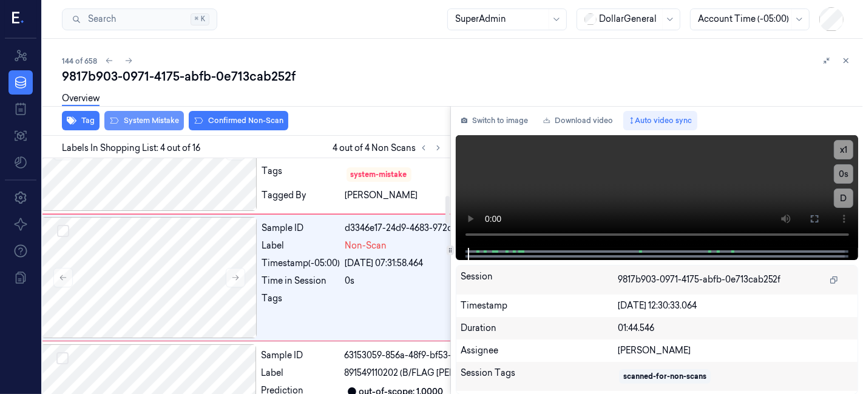
click at [141, 120] on button "System Mistake" at bounding box center [143, 120] width 79 height 19
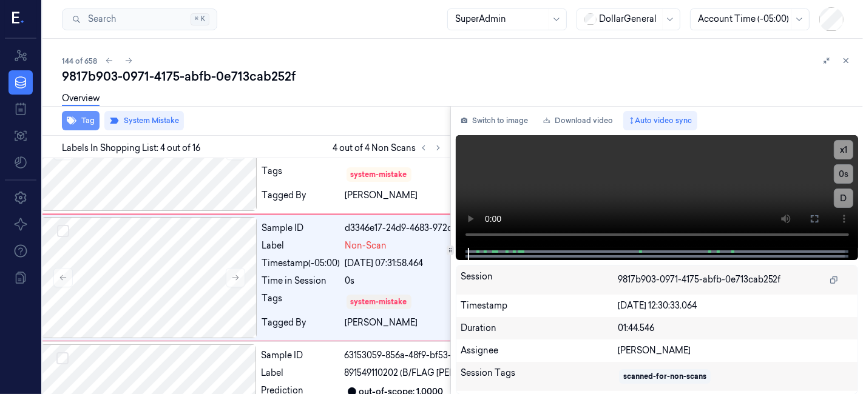
click at [83, 124] on button "Tag" at bounding box center [81, 120] width 38 height 19
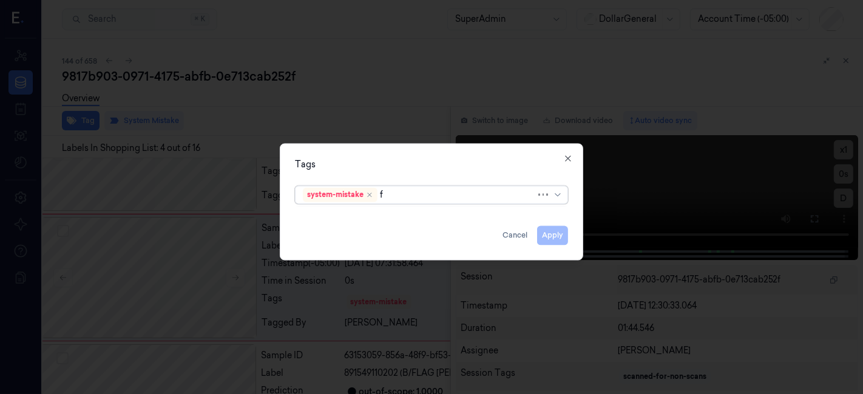
type input "fl"
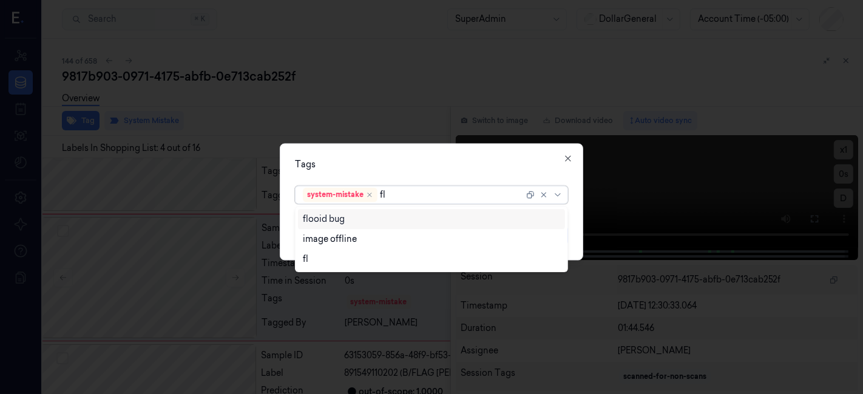
click at [315, 215] on div "flooid bug" at bounding box center [324, 219] width 42 height 13
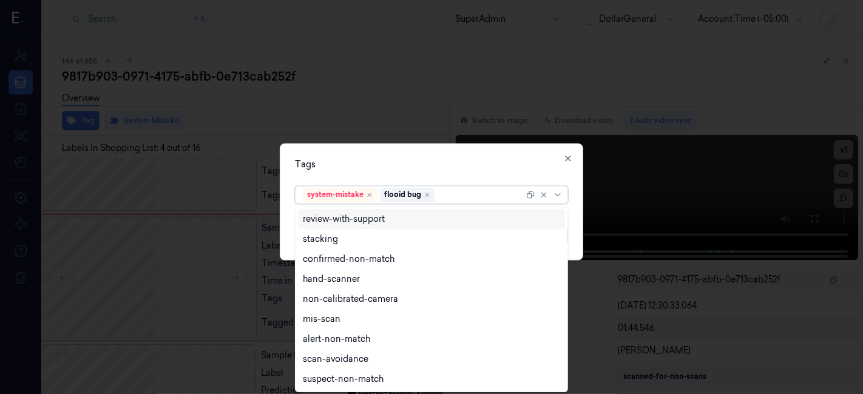
drag, startPoint x: 343, startPoint y: 156, endPoint x: 510, endPoint y: 227, distance: 182.1
click at [343, 156] on div "Tags option flooid bug , selected. 9 results available. Use Up and Down to choo…" at bounding box center [431, 202] width 303 height 117
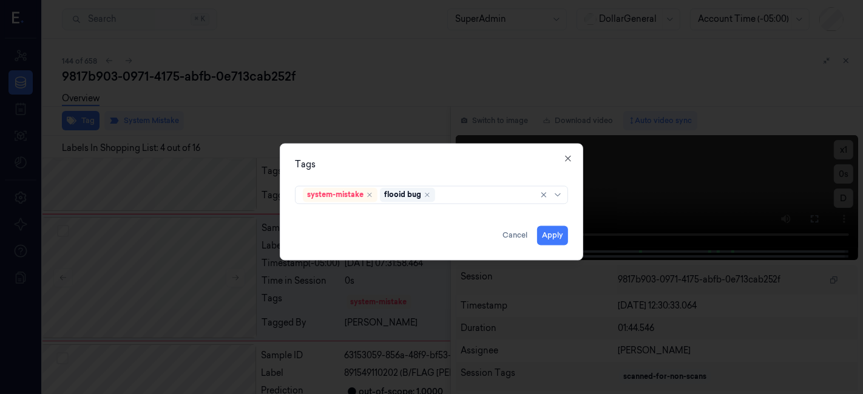
drag, startPoint x: 550, startPoint y: 240, endPoint x: 514, endPoint y: 223, distance: 39.6
click at [550, 239] on button "Apply" at bounding box center [552, 235] width 31 height 19
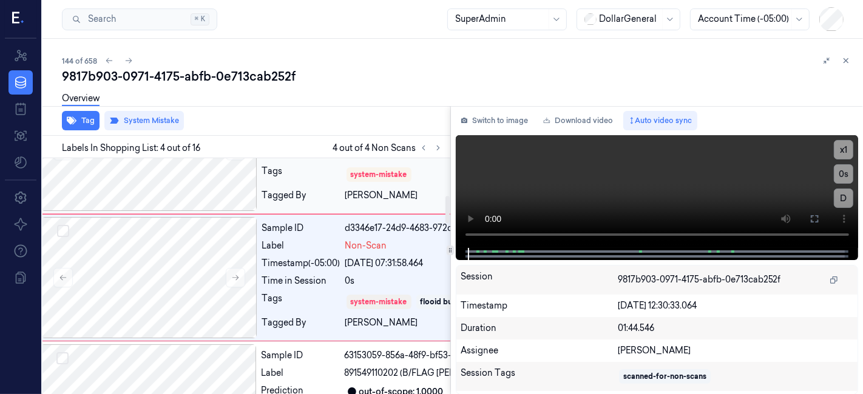
click at [296, 179] on div "Tags" at bounding box center [301, 174] width 78 height 19
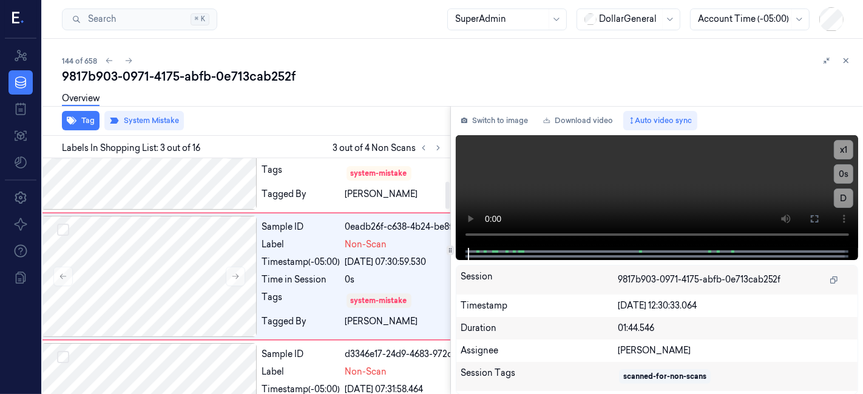
scroll to position [198, 19]
click at [81, 119] on button "Tag" at bounding box center [81, 120] width 38 height 19
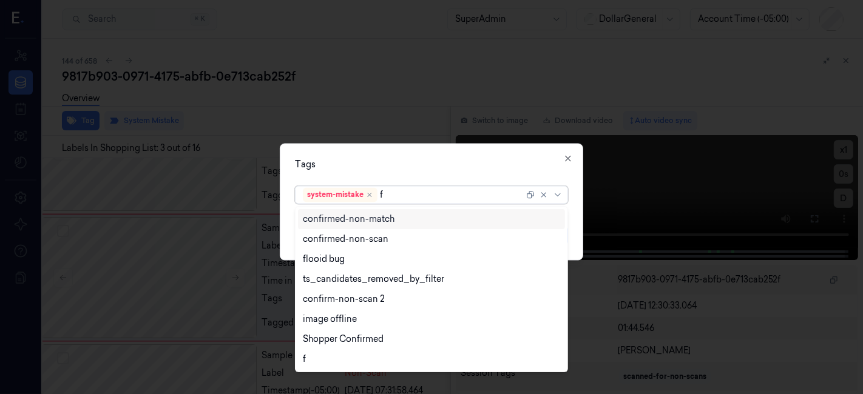
type input "fl"
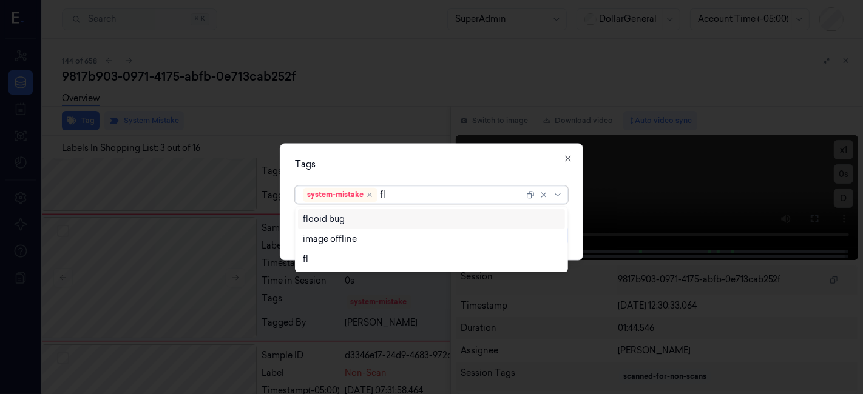
click at [336, 215] on div "flooid bug" at bounding box center [324, 219] width 42 height 13
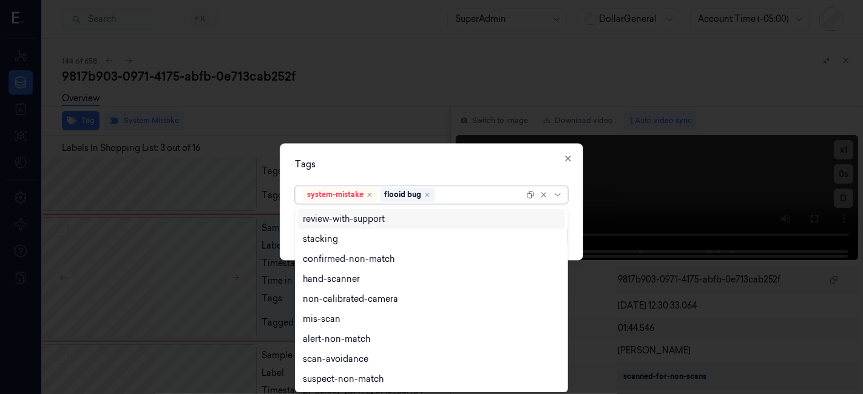
drag, startPoint x: 375, startPoint y: 162, endPoint x: 451, endPoint y: 198, distance: 83.6
click at [376, 162] on div "Tags" at bounding box center [431, 165] width 273 height 13
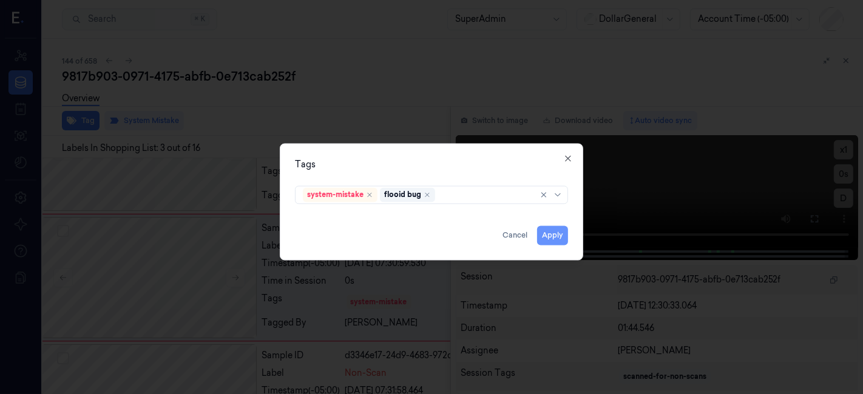
click at [549, 241] on button "Apply" at bounding box center [552, 235] width 31 height 19
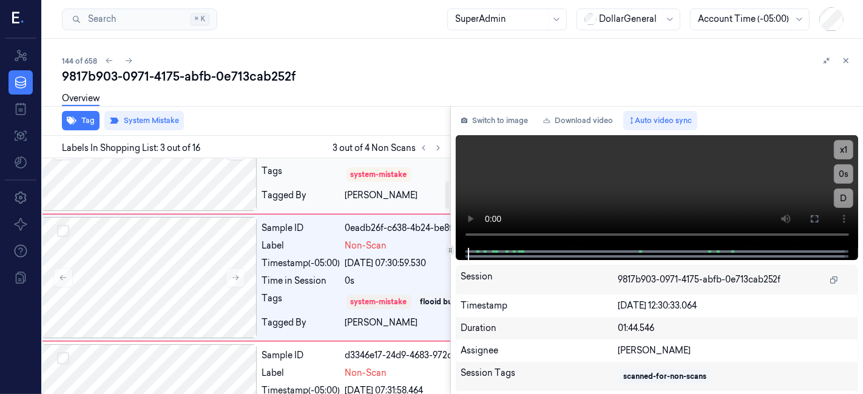
click at [206, 190] on div at bounding box center [149, 150] width 216 height 121
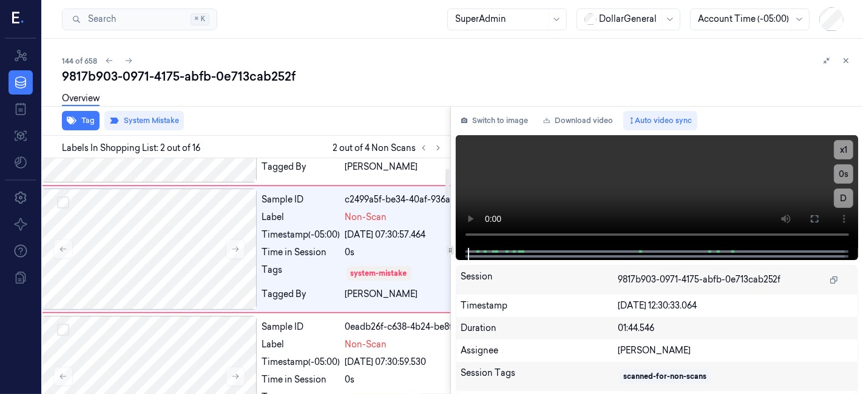
scroll to position [72, 19]
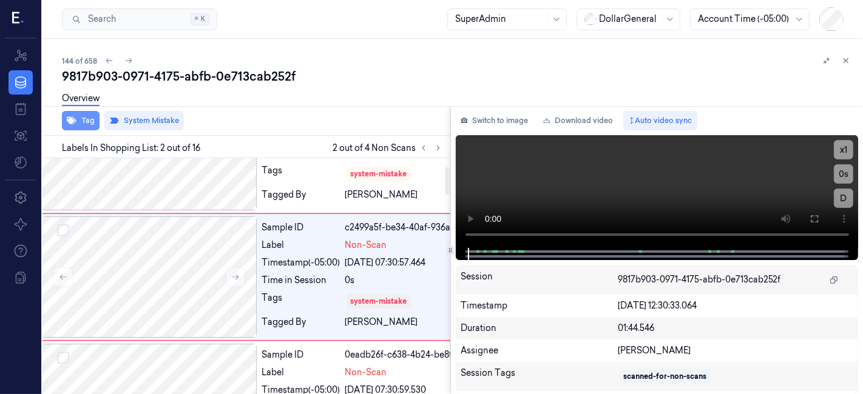
click at [92, 126] on button "Tag" at bounding box center [81, 120] width 38 height 19
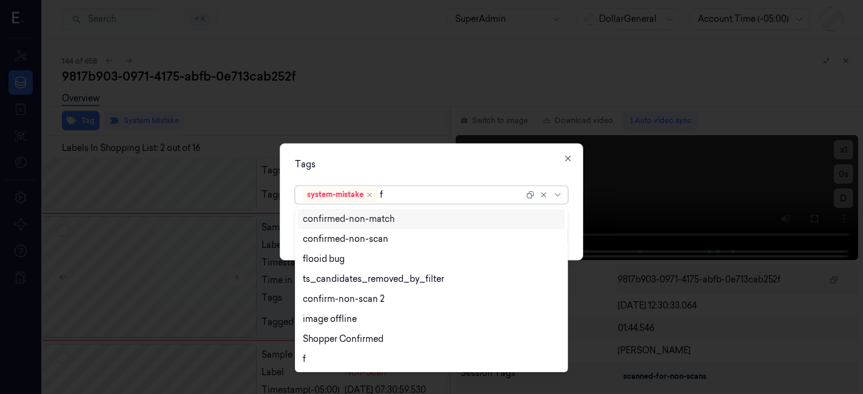
type input "fl"
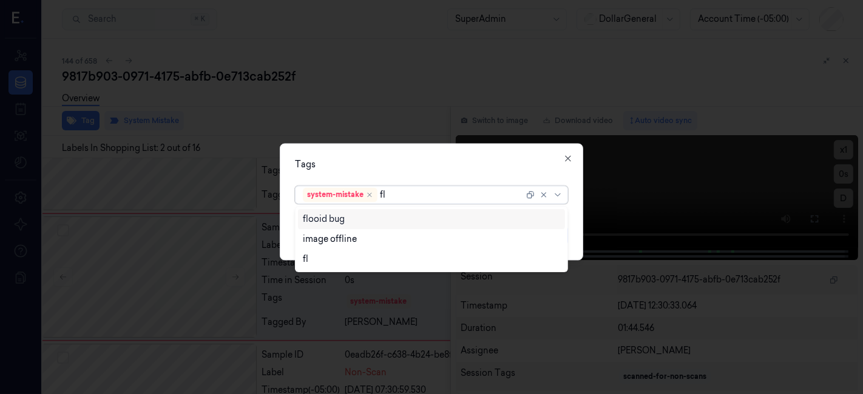
click at [336, 217] on div "flooid bug" at bounding box center [324, 219] width 42 height 13
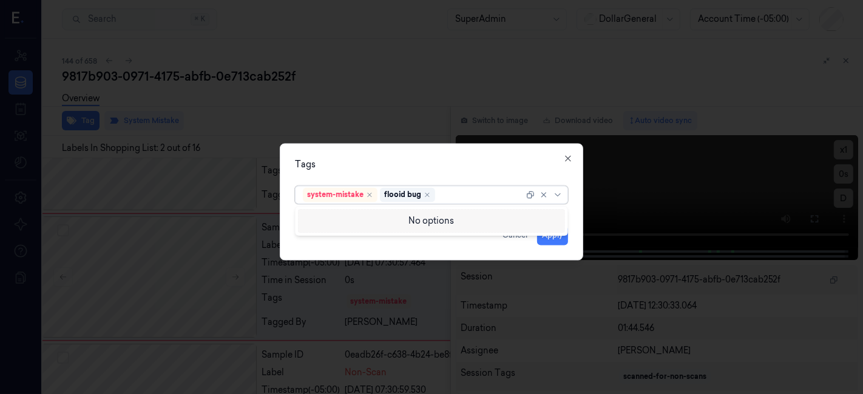
click at [341, 152] on div "Tags option flooid bug , selected. 0 results available. Use Up and Down to choo…" at bounding box center [431, 202] width 303 height 117
click at [549, 237] on button "Apply" at bounding box center [552, 235] width 31 height 19
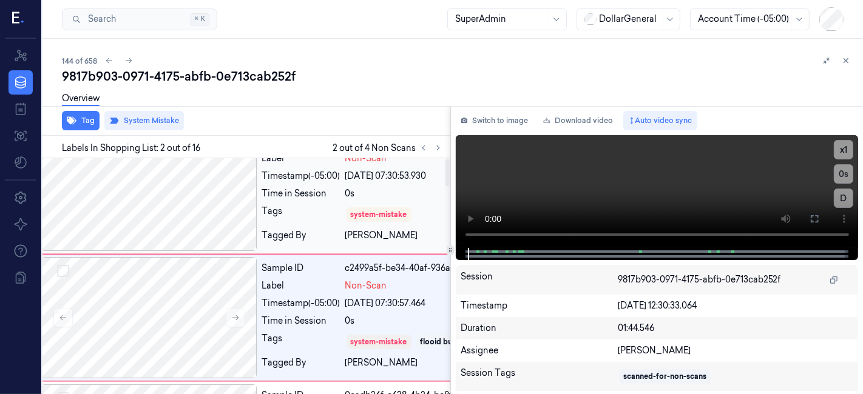
scroll to position [0, 19]
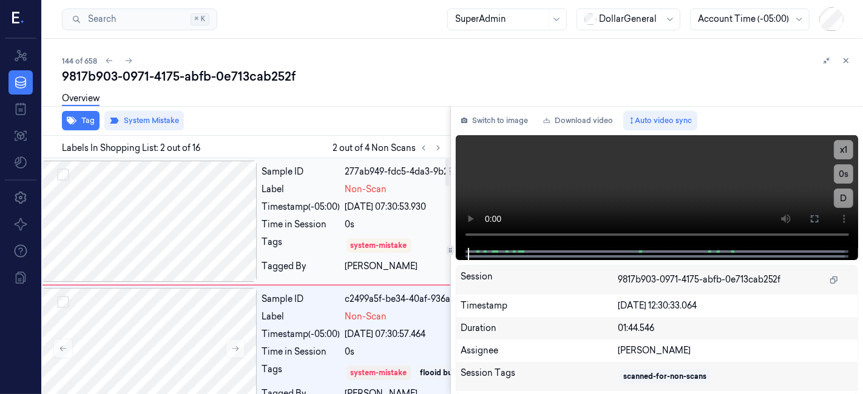
click at [223, 232] on div at bounding box center [149, 221] width 216 height 121
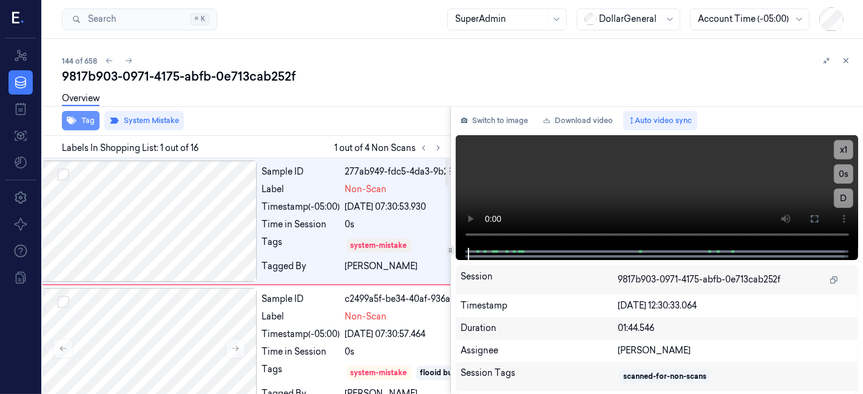
click at [76, 119] on button "Tag" at bounding box center [81, 120] width 38 height 19
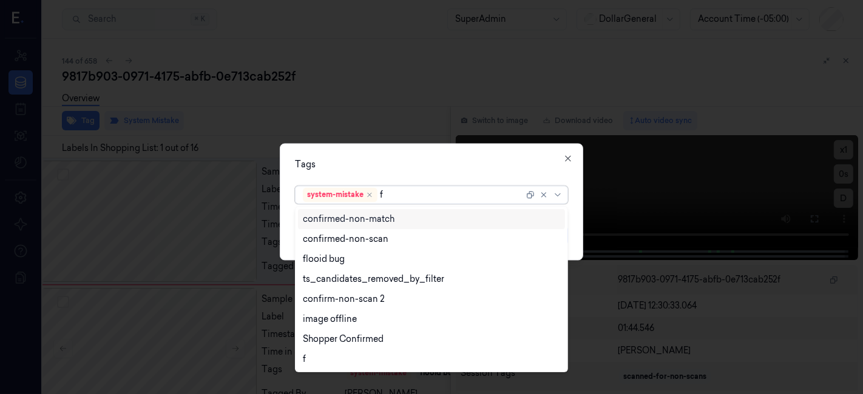
type input "fl"
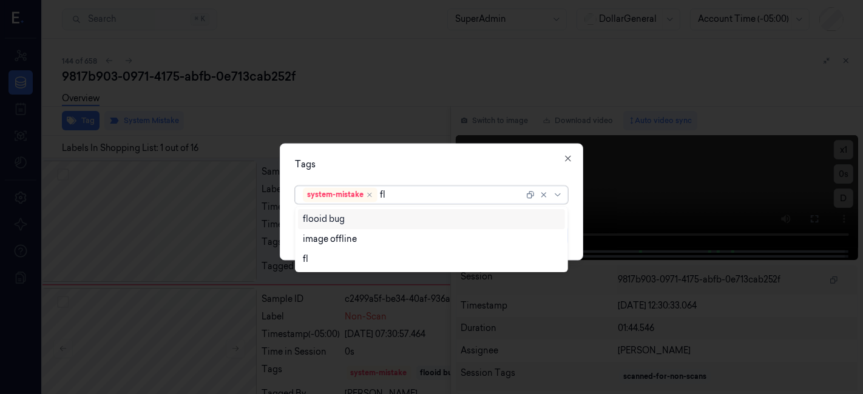
click at [369, 217] on div "flooid bug" at bounding box center [432, 219] width 258 height 13
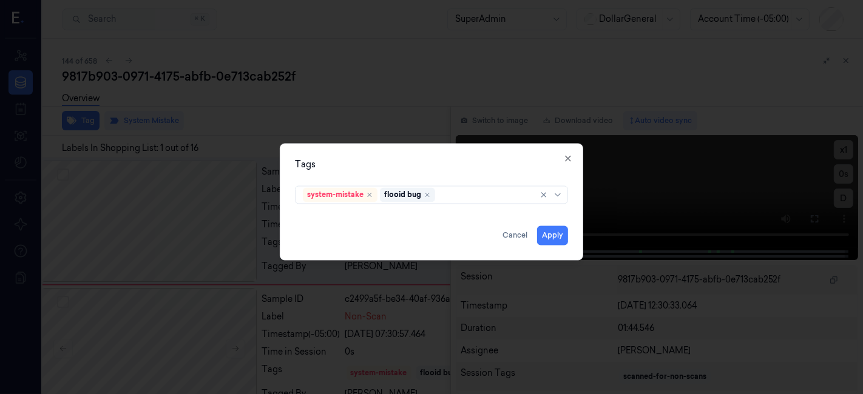
click at [411, 150] on div "Tags system-mistake flooid bug Apply Cancel Close" at bounding box center [431, 202] width 303 height 117
click at [566, 238] on button "Apply" at bounding box center [552, 235] width 31 height 19
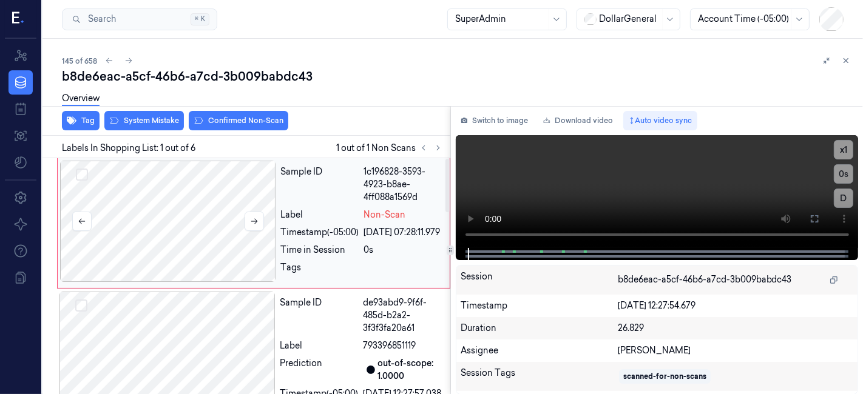
click at [217, 209] on div at bounding box center [168, 221] width 216 height 121
click at [156, 124] on button "System Mistake" at bounding box center [143, 120] width 79 height 19
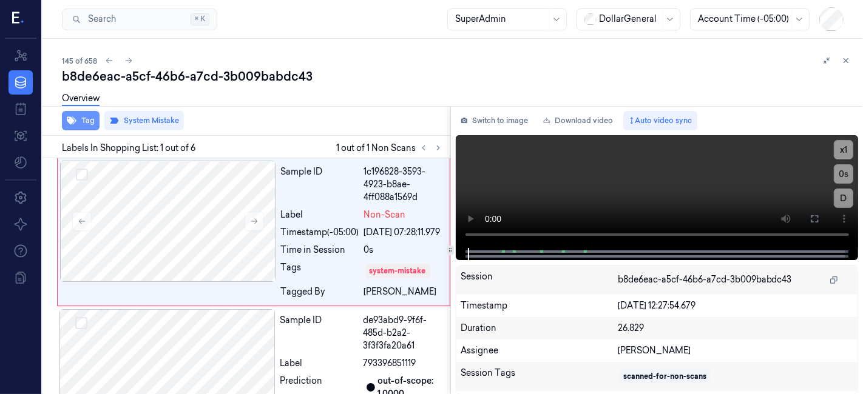
click at [73, 118] on icon "button" at bounding box center [72, 121] width 10 height 10
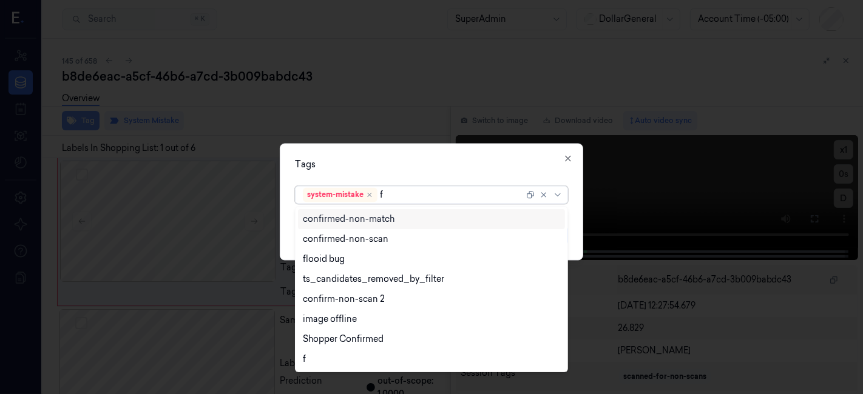
type input "fl"
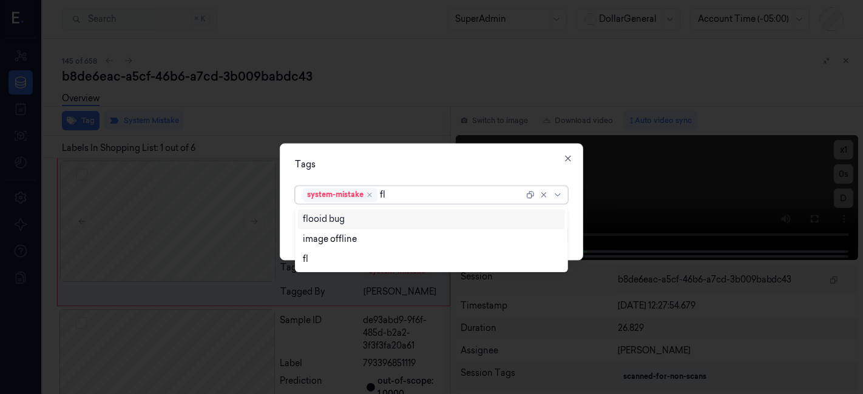
drag, startPoint x: 332, startPoint y: 222, endPoint x: 349, endPoint y: 193, distance: 33.5
click at [332, 221] on div "flooid bug" at bounding box center [324, 219] width 42 height 13
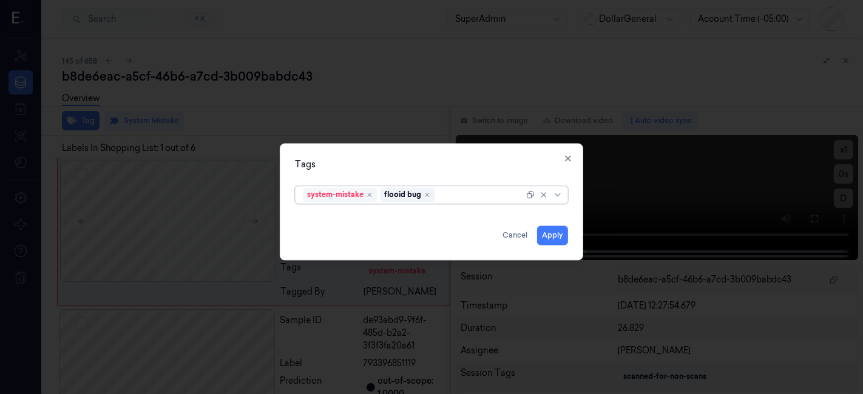
click at [356, 188] on div "system-mistake" at bounding box center [340, 195] width 75 height 15
click at [374, 157] on div "Tags system-mistake flooid bug Apply Cancel Close" at bounding box center [431, 202] width 303 height 117
click at [550, 235] on button "Apply" at bounding box center [552, 235] width 31 height 19
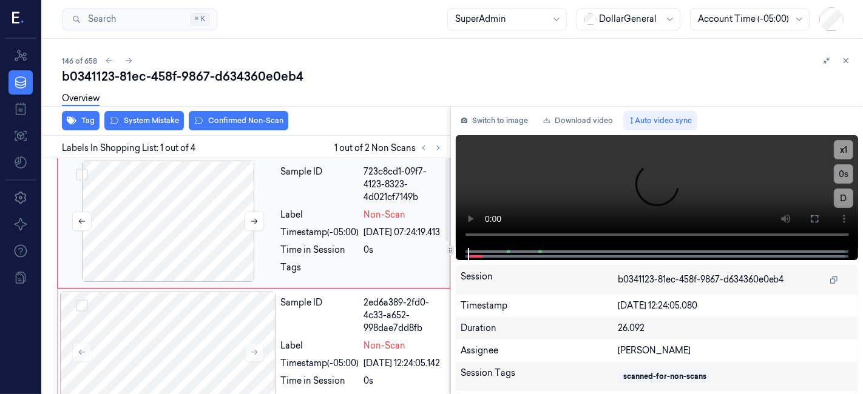
click at [183, 209] on div at bounding box center [168, 221] width 216 height 121
click at [138, 119] on button "System Mistake" at bounding box center [143, 120] width 79 height 19
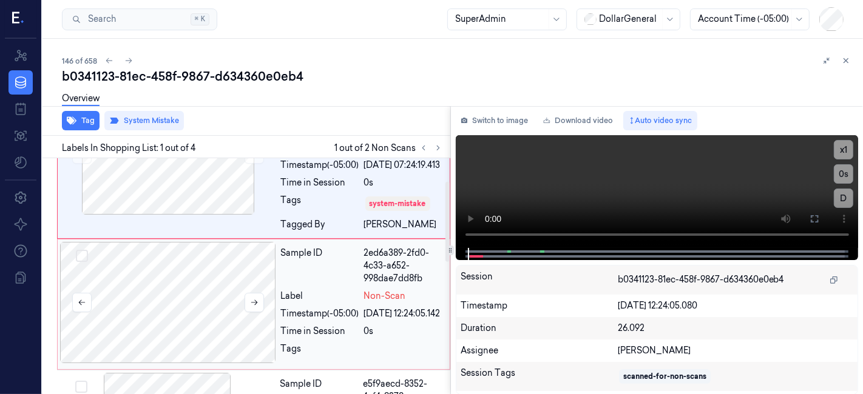
click at [223, 289] on div at bounding box center [168, 302] width 216 height 121
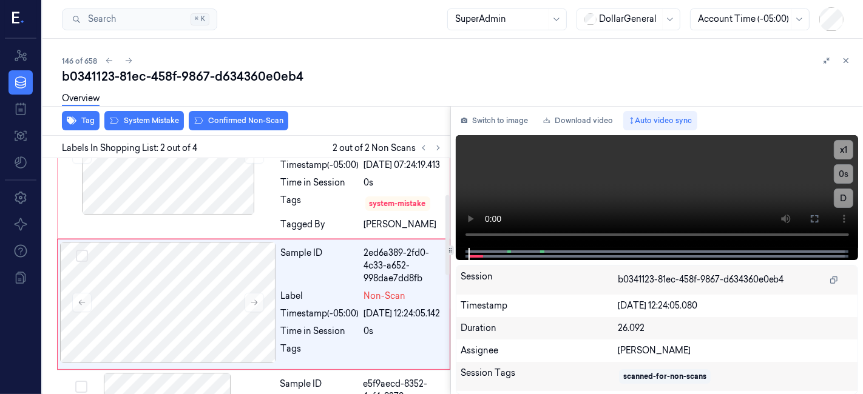
scroll to position [113, 0]
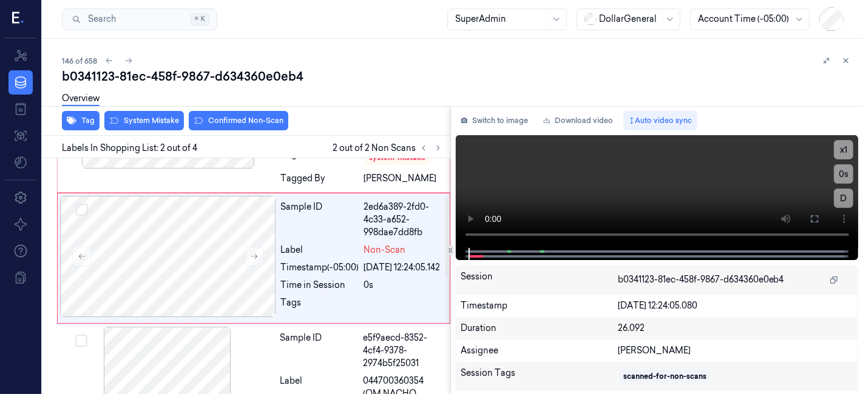
click at [149, 104] on div "Overview" at bounding box center [457, 100] width 791 height 31
click at [152, 120] on button "System Mistake" at bounding box center [143, 120] width 79 height 19
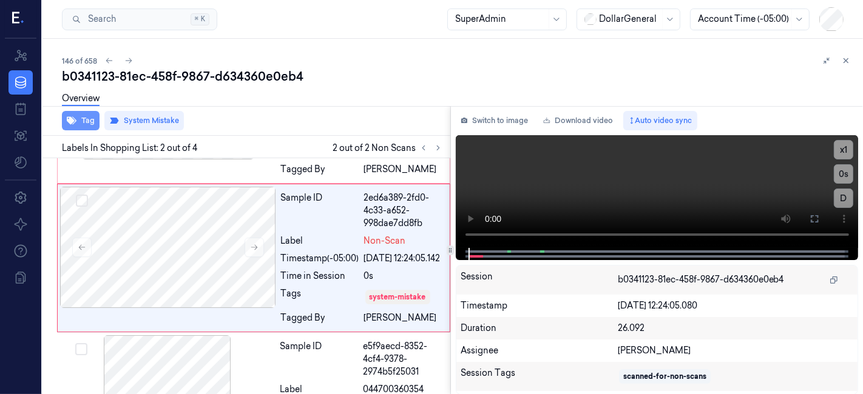
click at [95, 118] on button "Tag" at bounding box center [81, 120] width 38 height 19
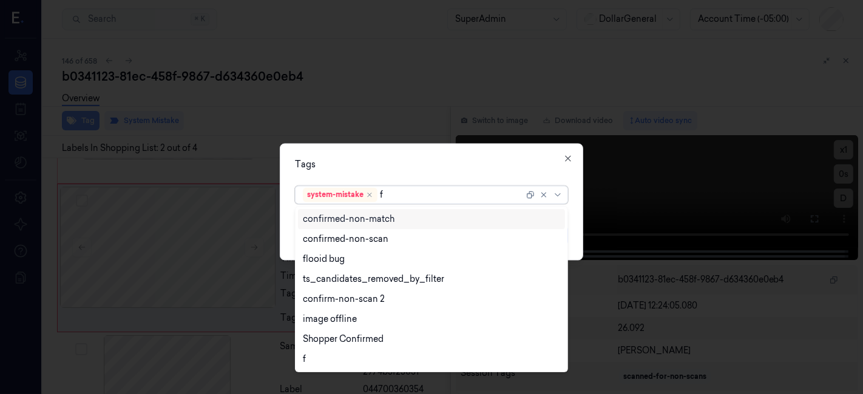
type input "fl"
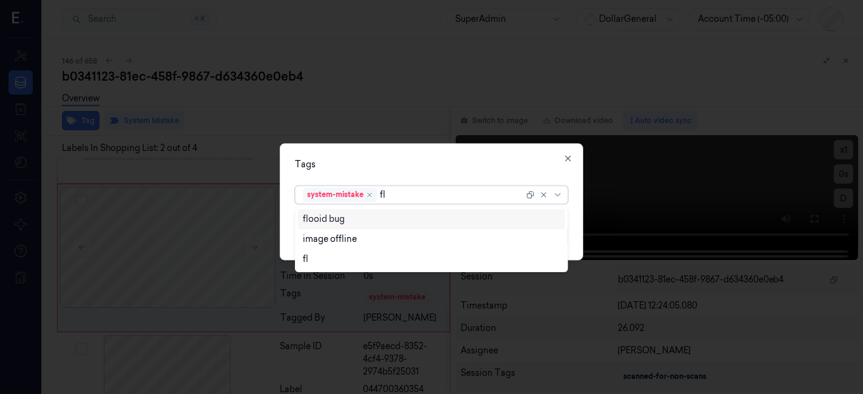
click at [329, 213] on div "flooid bug" at bounding box center [324, 219] width 42 height 13
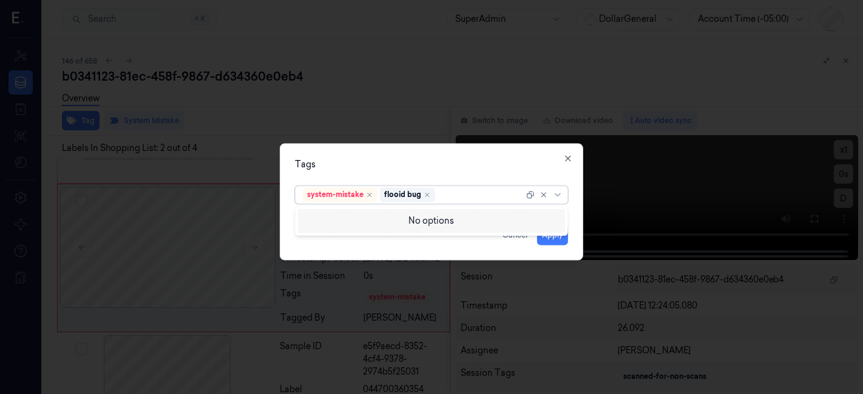
click at [324, 160] on div "Tags" at bounding box center [431, 165] width 273 height 13
click at [549, 237] on button "Apply" at bounding box center [552, 235] width 31 height 19
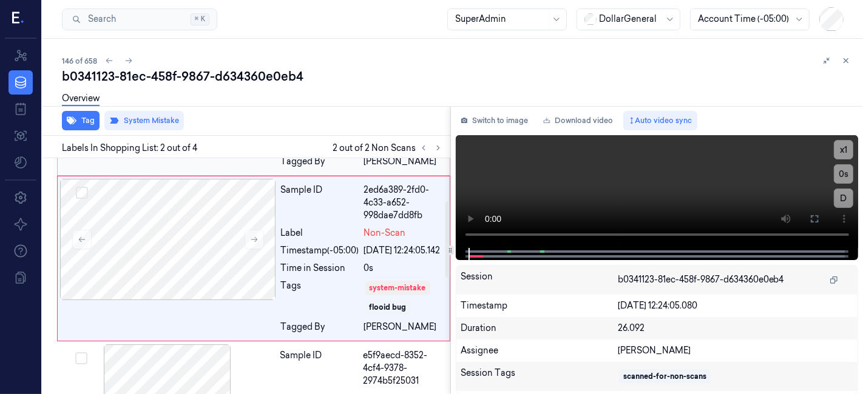
click at [230, 176] on div "Sample ID 723c8cd1-09f7-4123-8323-4d021cf7149b Label Non-Scan Timestamp (-05:00…" at bounding box center [253, 102] width 393 height 148
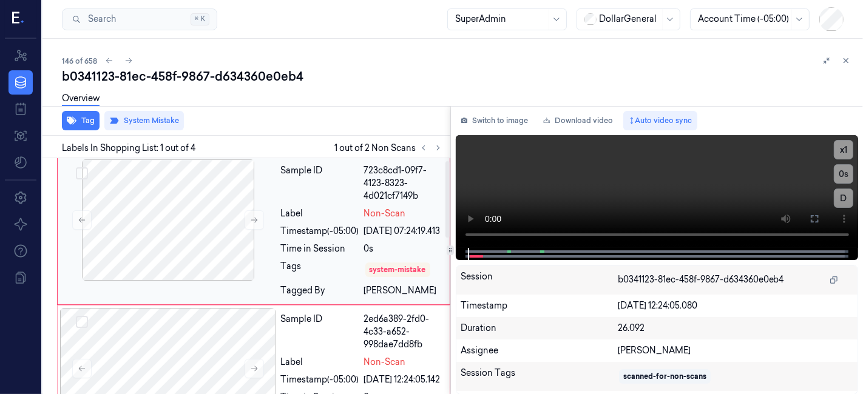
scroll to position [0, 0]
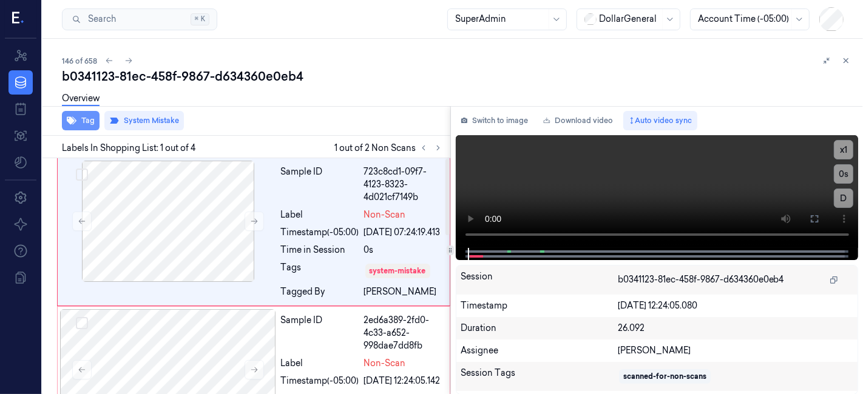
click at [91, 119] on button "Tag" at bounding box center [81, 120] width 38 height 19
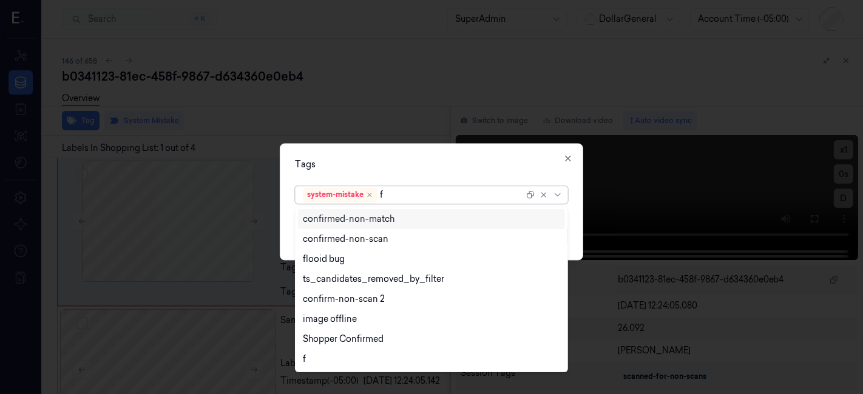
type input "fl"
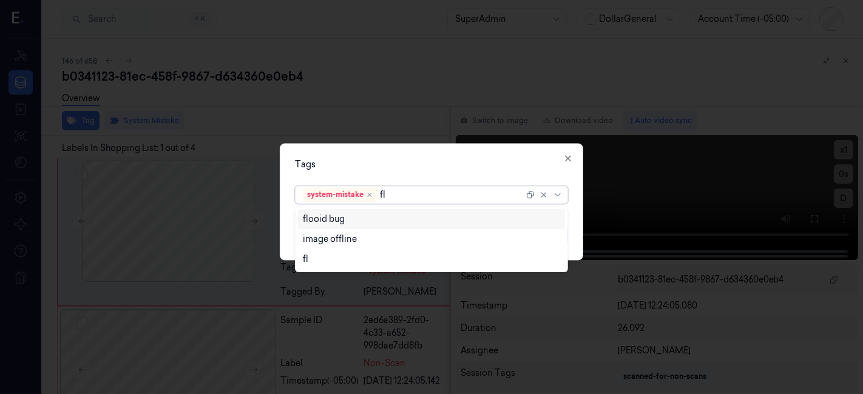
drag, startPoint x: 345, startPoint y: 222, endPoint x: 343, endPoint y: 184, distance: 37.6
click at [345, 223] on div "flooid bug" at bounding box center [432, 219] width 258 height 13
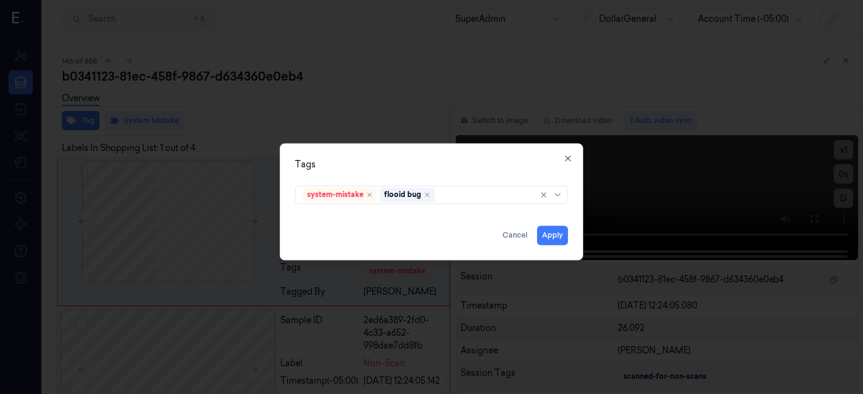
click at [348, 174] on div "Tags system-mistake flooid bug Apply Cancel Close" at bounding box center [431, 202] width 303 height 117
click at [550, 226] on button "Apply" at bounding box center [552, 235] width 31 height 19
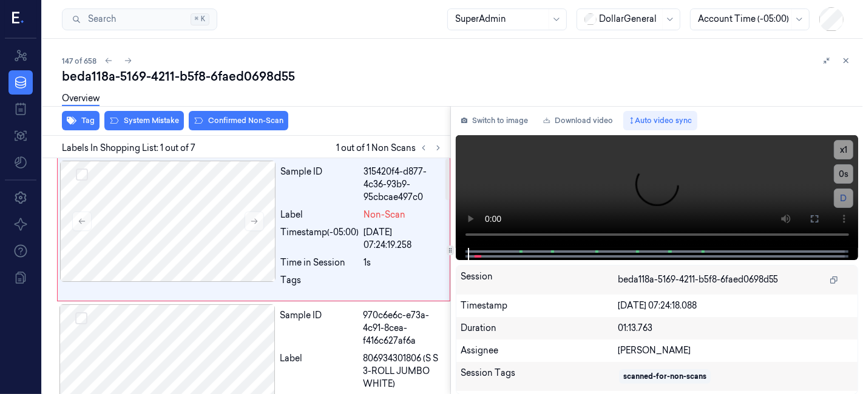
click at [152, 112] on div "Overview" at bounding box center [457, 100] width 791 height 31
click at [153, 126] on button "System Mistake" at bounding box center [143, 120] width 79 height 19
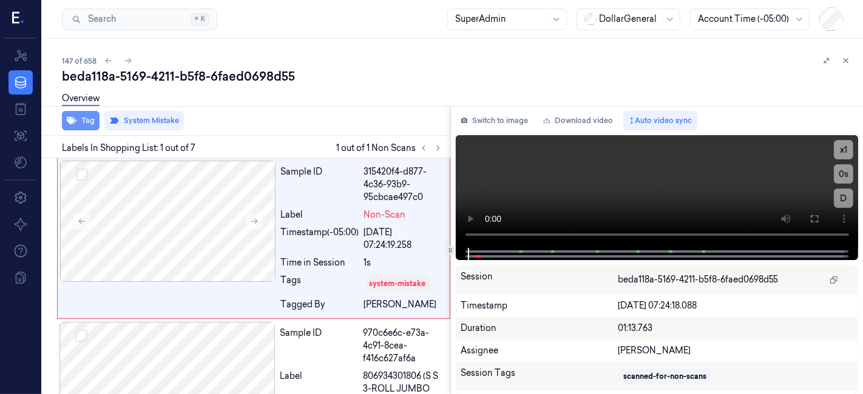
click at [79, 122] on button "Tag" at bounding box center [81, 120] width 38 height 19
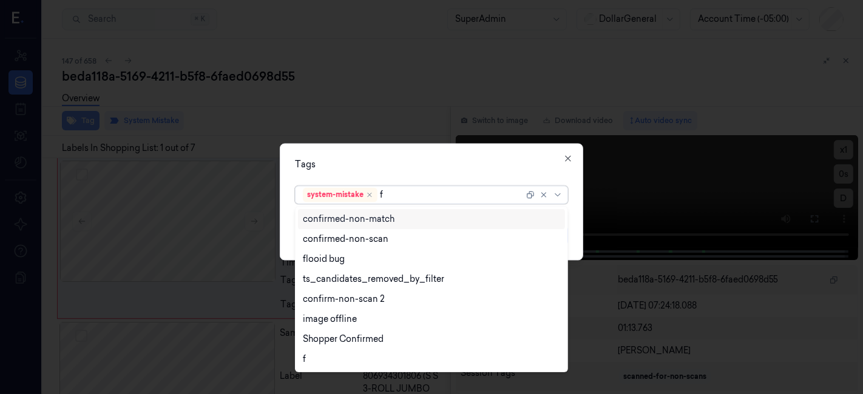
type input "fl"
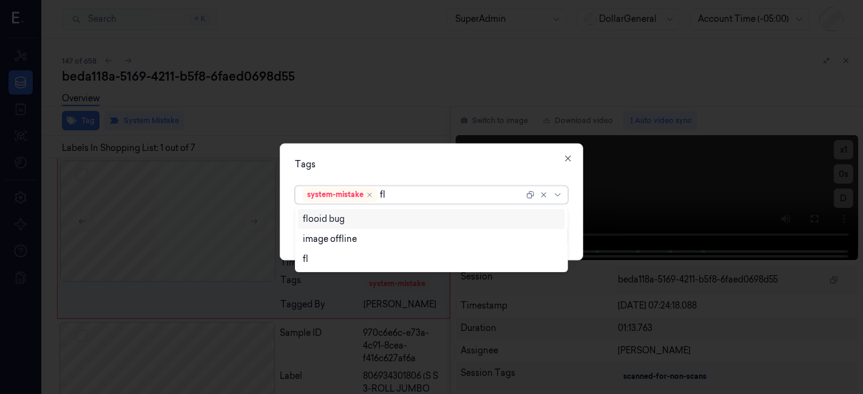
click at [325, 218] on div "flooid bug" at bounding box center [324, 219] width 42 height 13
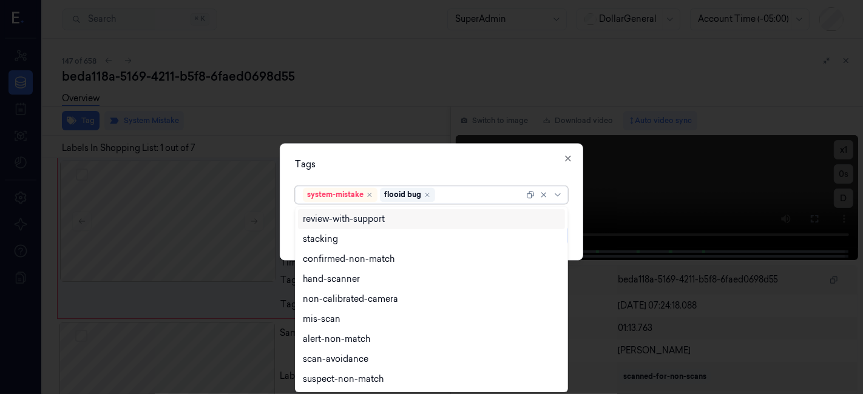
click at [342, 160] on div "Tags" at bounding box center [431, 165] width 273 height 13
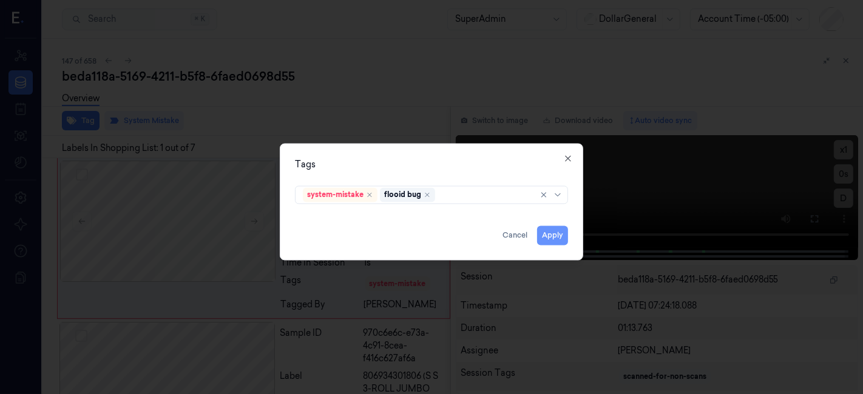
click at [552, 229] on button "Apply" at bounding box center [552, 235] width 31 height 19
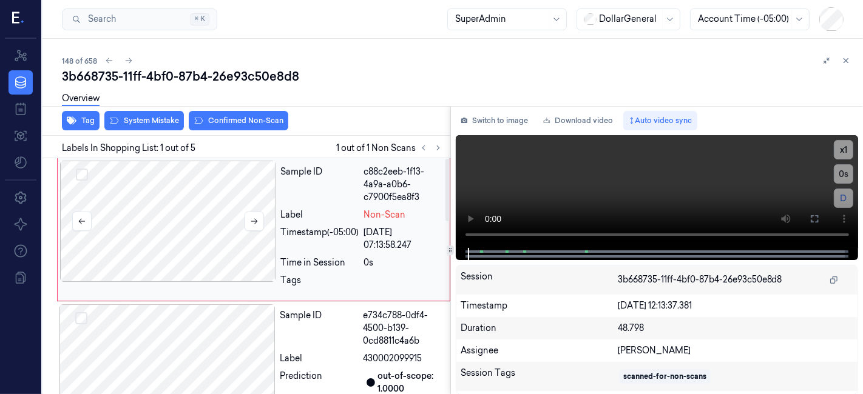
click at [210, 204] on div at bounding box center [168, 221] width 216 height 121
click at [128, 124] on button "System Mistake" at bounding box center [143, 120] width 79 height 19
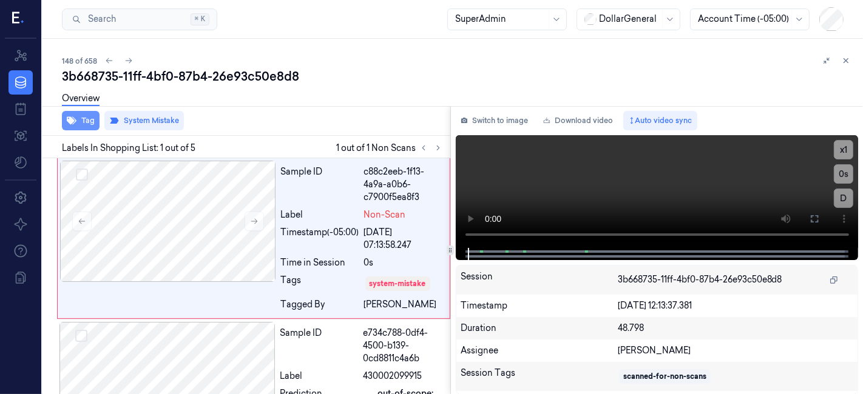
click at [79, 118] on button "Tag" at bounding box center [81, 120] width 38 height 19
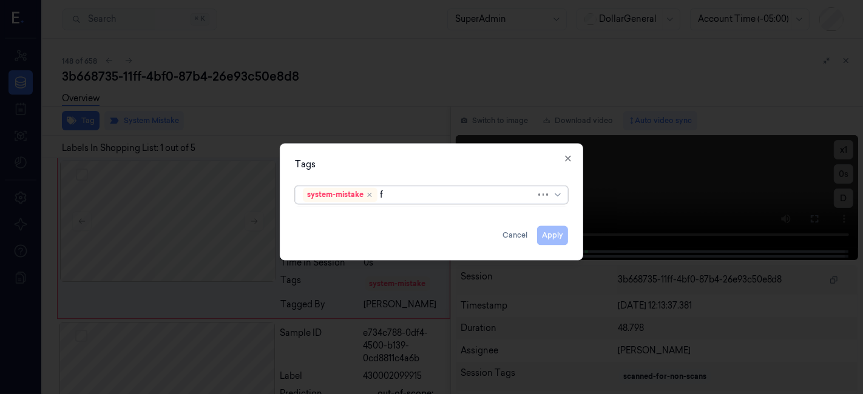
type input "fl"
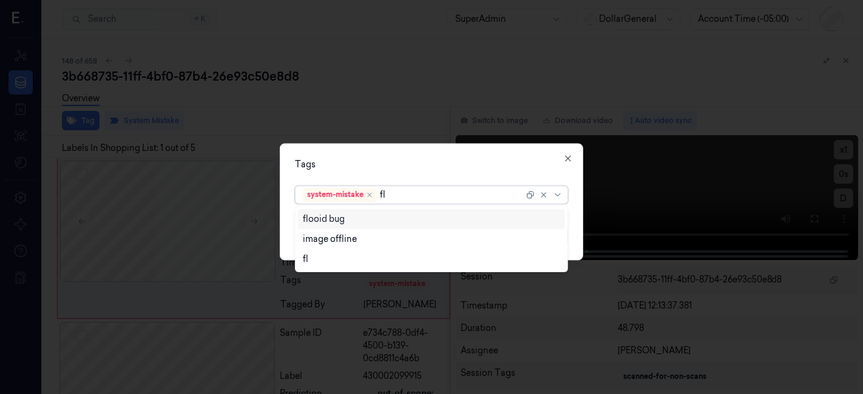
click at [328, 214] on div "flooid bug" at bounding box center [324, 219] width 42 height 13
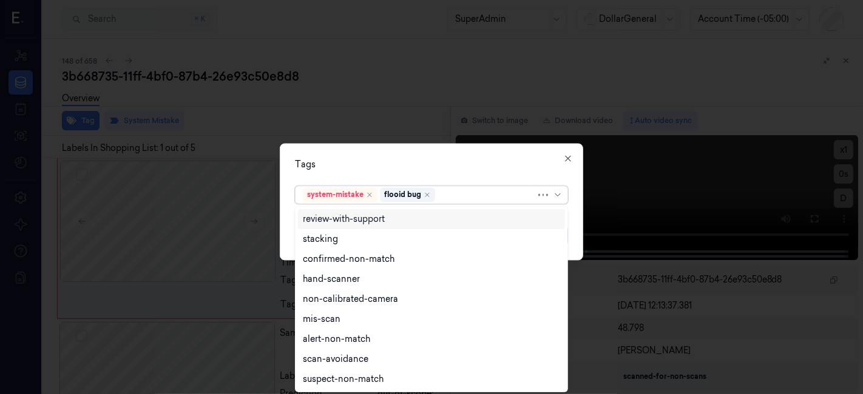
click at [345, 169] on div "Tags" at bounding box center [431, 165] width 273 height 13
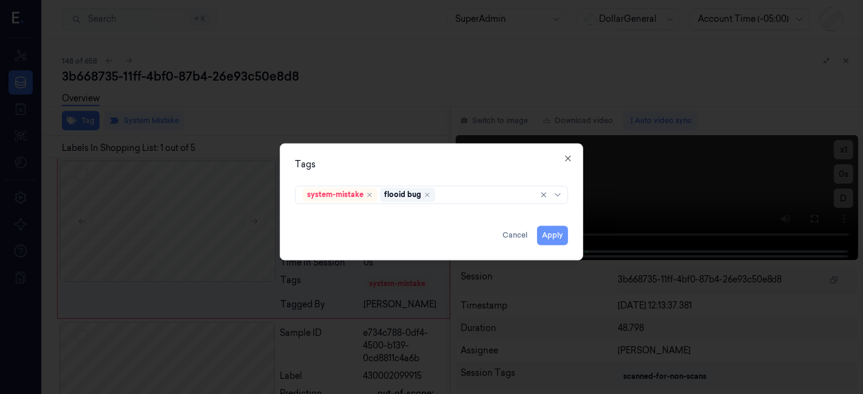
click at [556, 243] on button "Apply" at bounding box center [552, 235] width 31 height 19
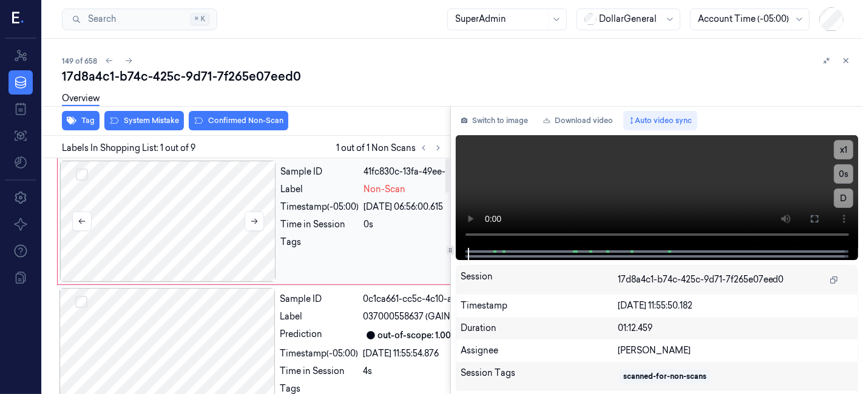
click at [200, 188] on div at bounding box center [168, 221] width 216 height 121
click at [159, 127] on button "System Mistake" at bounding box center [143, 120] width 79 height 19
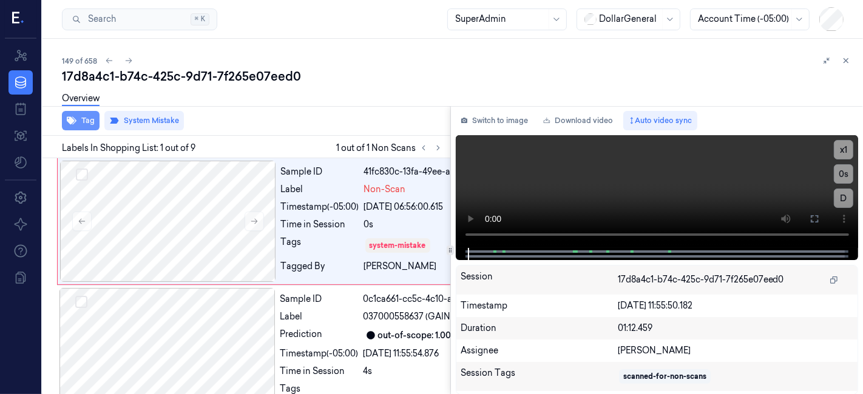
click at [80, 127] on button "Tag" at bounding box center [81, 120] width 38 height 19
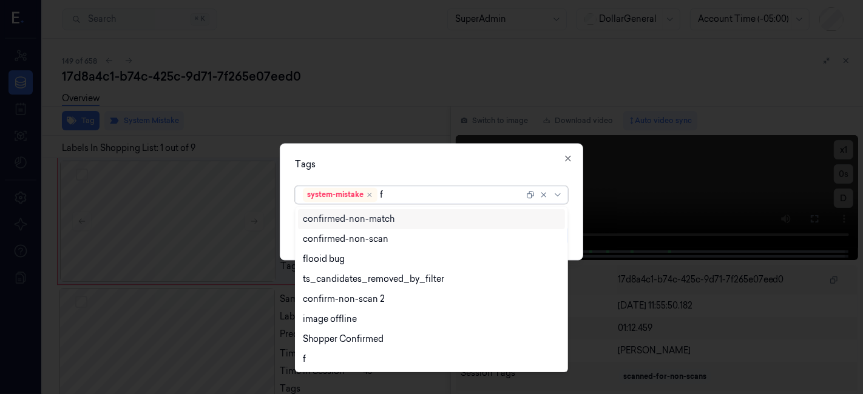
type input "fl"
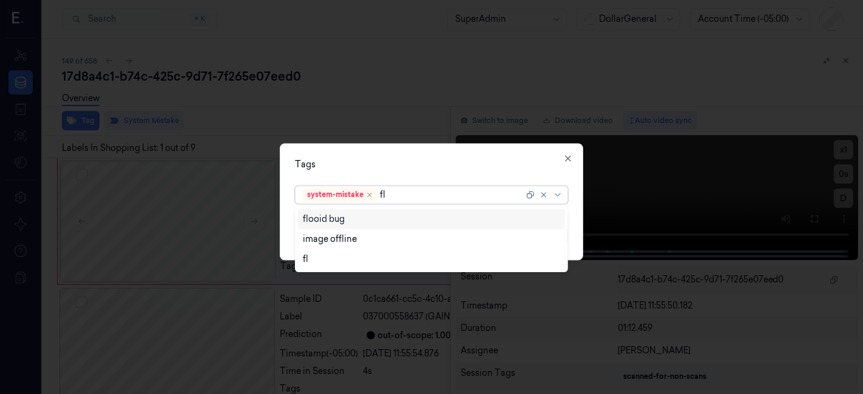
click at [499, 226] on div "flooid bug" at bounding box center [431, 219] width 267 height 20
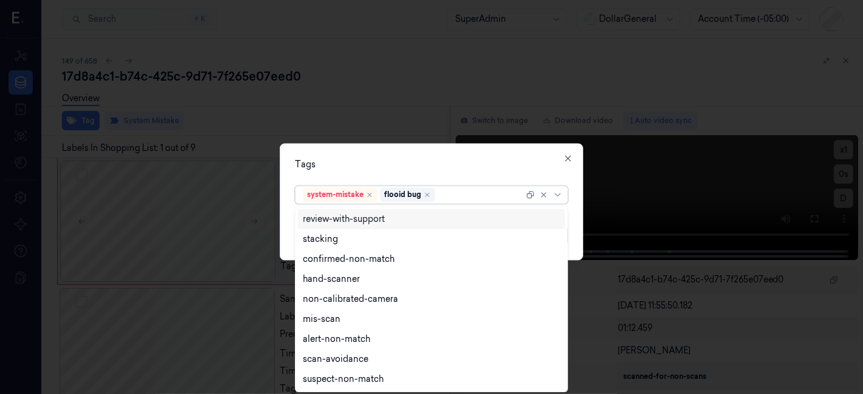
click at [504, 159] on div "Tags" at bounding box center [431, 165] width 273 height 13
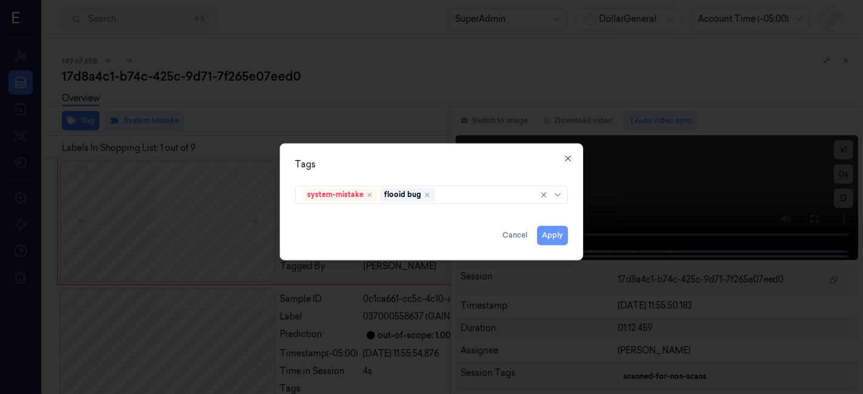
click at [561, 241] on button "Apply" at bounding box center [552, 235] width 31 height 19
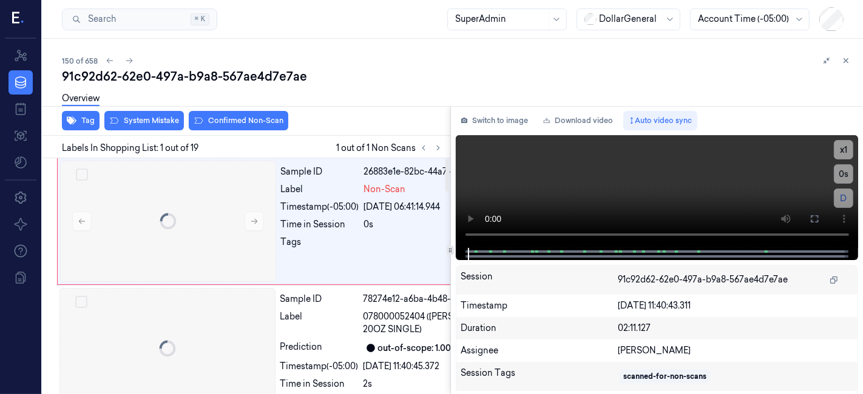
click at [429, 96] on div "Overview" at bounding box center [457, 100] width 791 height 31
click at [122, 233] on div at bounding box center [168, 221] width 216 height 121
click at [158, 221] on div at bounding box center [168, 221] width 216 height 121
click at [142, 118] on button "System Mistake" at bounding box center [143, 120] width 79 height 19
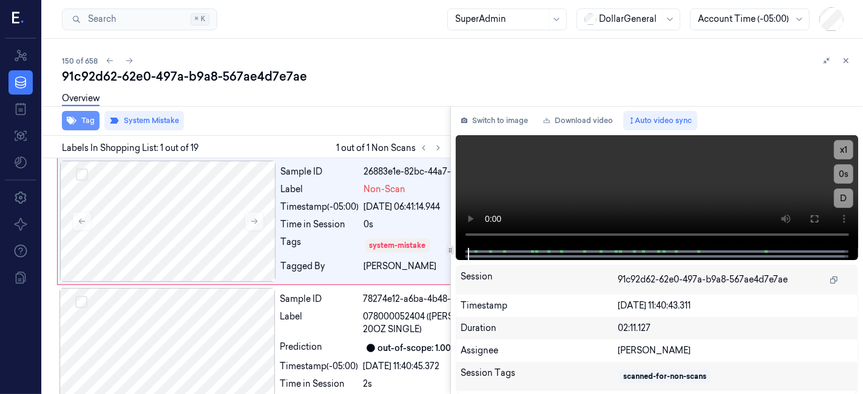
click at [90, 126] on button "Tag" at bounding box center [81, 120] width 38 height 19
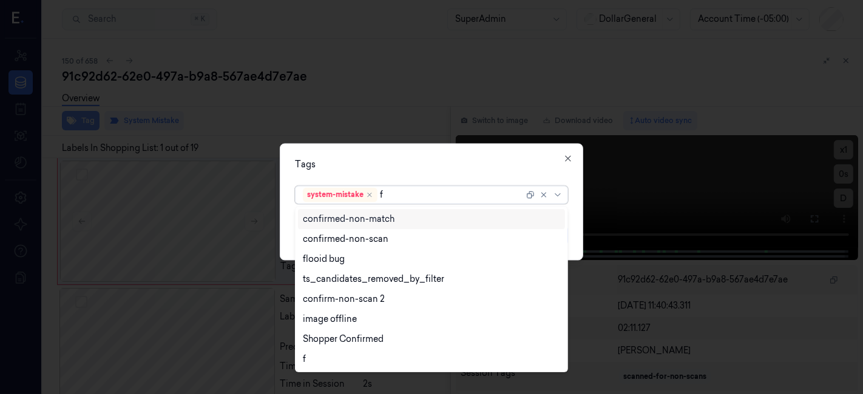
type input "fl"
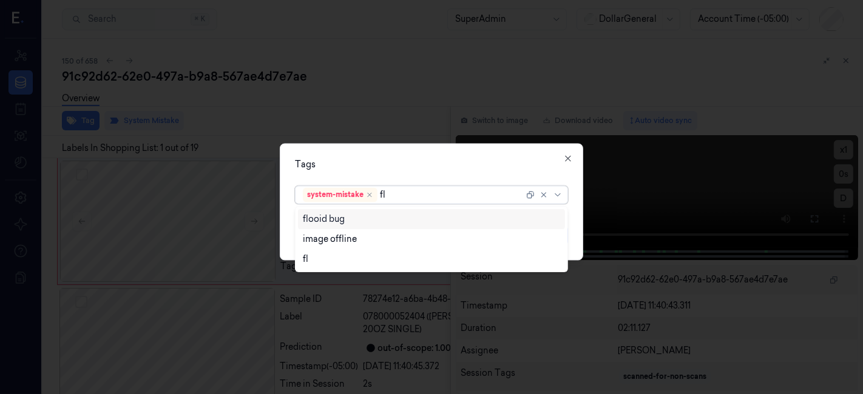
click at [439, 215] on div "flooid bug" at bounding box center [432, 219] width 258 height 13
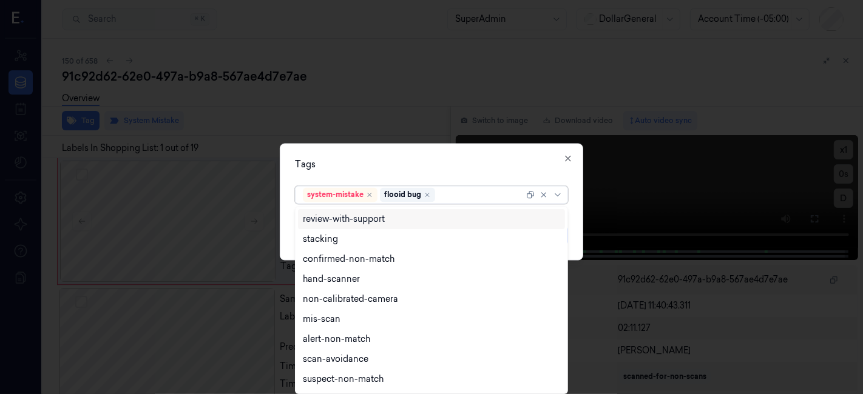
click at [448, 160] on div "Tags" at bounding box center [431, 165] width 273 height 13
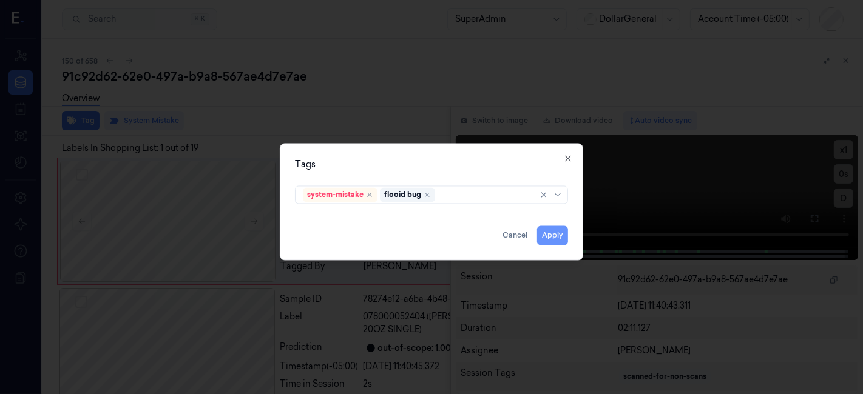
click at [554, 235] on button "Apply" at bounding box center [552, 235] width 31 height 19
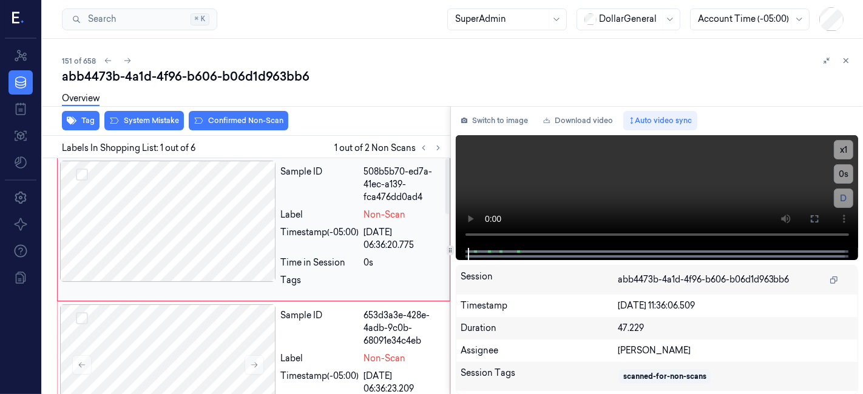
click at [234, 187] on div at bounding box center [168, 221] width 216 height 121
click at [164, 126] on button "System Mistake" at bounding box center [143, 120] width 79 height 19
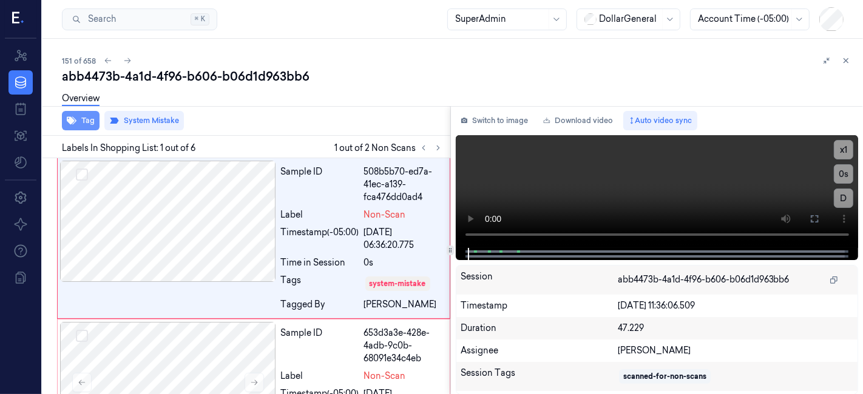
click at [93, 123] on button "Tag" at bounding box center [81, 120] width 38 height 19
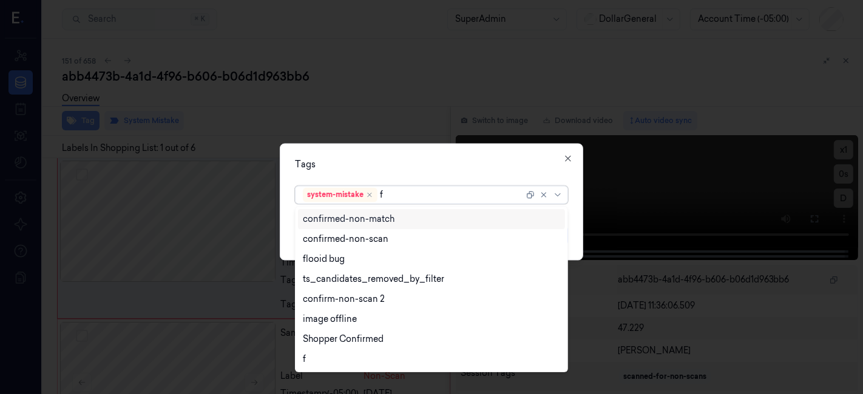
type input "fl"
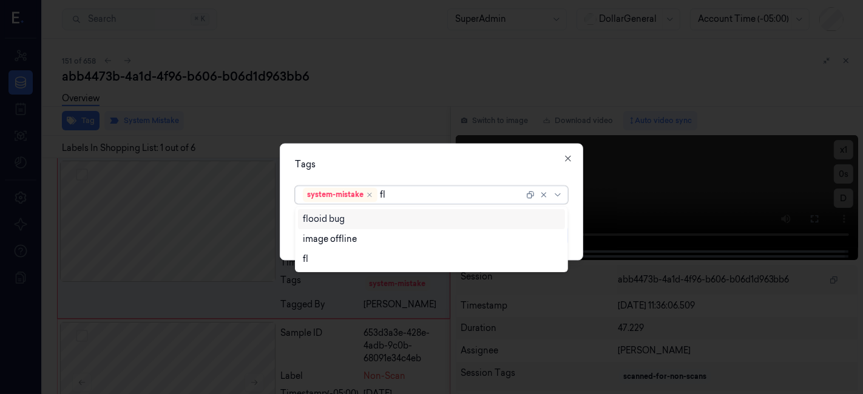
click at [329, 219] on div "flooid bug" at bounding box center [324, 219] width 42 height 13
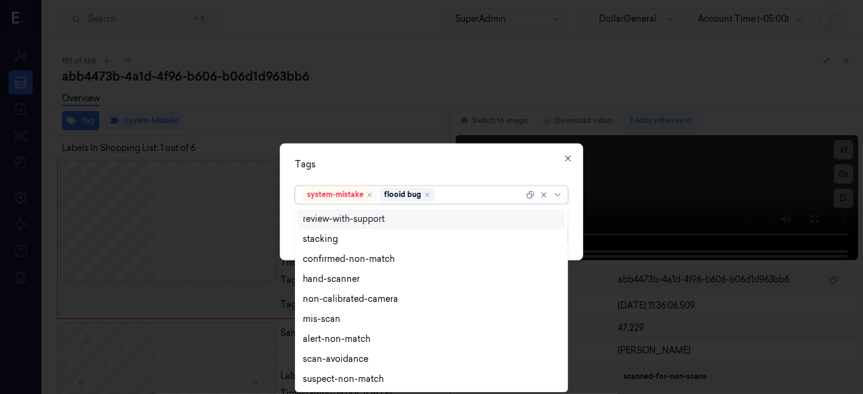
click at [329, 164] on div "Tags" at bounding box center [431, 165] width 273 height 13
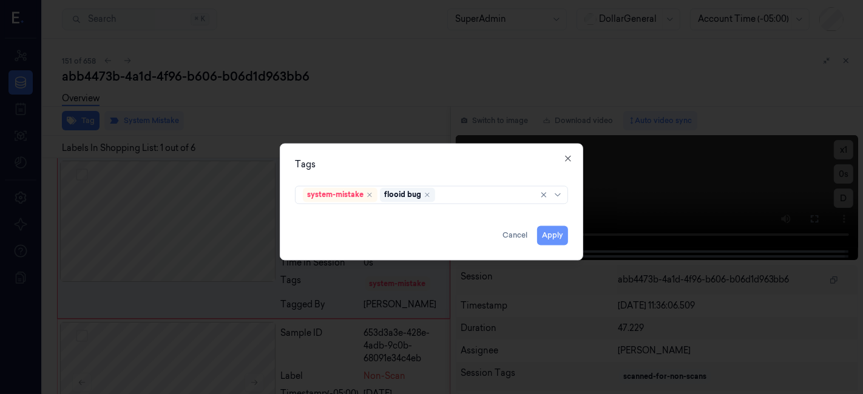
click at [545, 232] on button "Apply" at bounding box center [552, 235] width 31 height 19
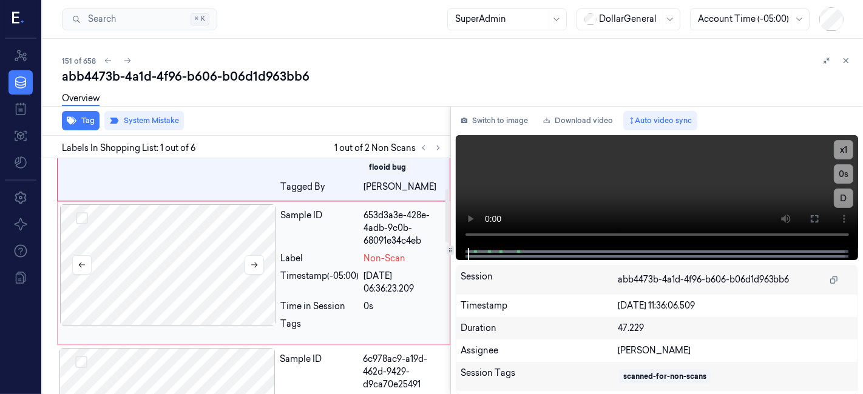
click at [201, 222] on div at bounding box center [168, 264] width 216 height 121
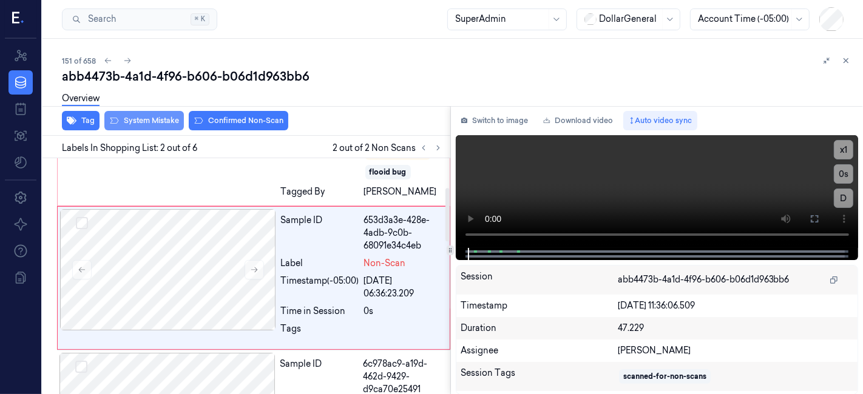
click at [170, 120] on button "System Mistake" at bounding box center [143, 120] width 79 height 19
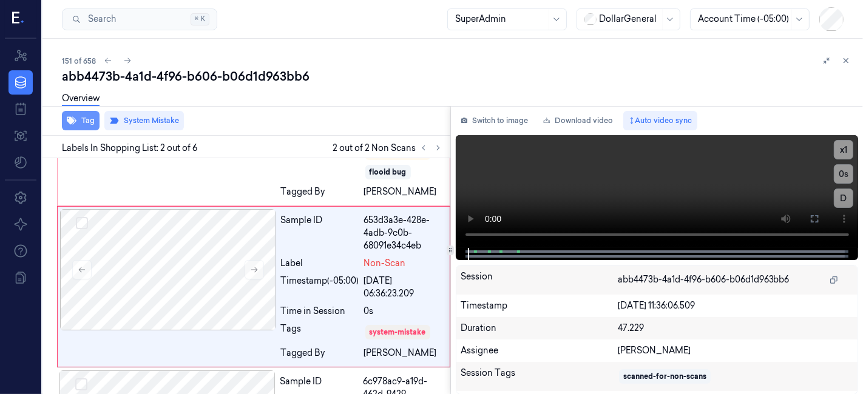
scroll to position [138, 0]
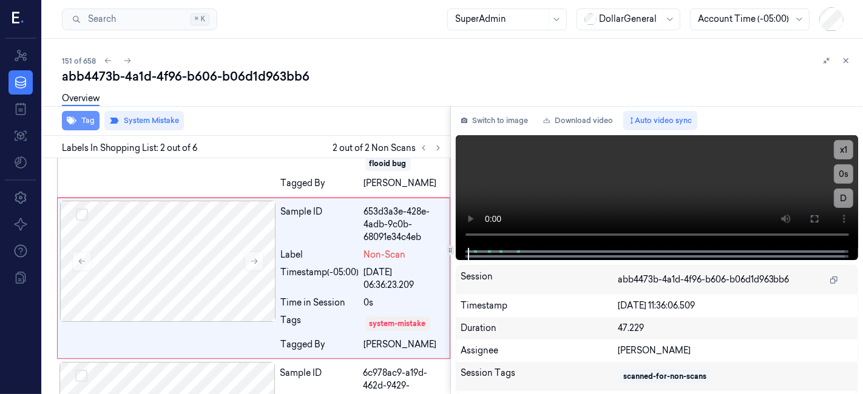
click at [73, 119] on icon "button" at bounding box center [72, 121] width 10 height 8
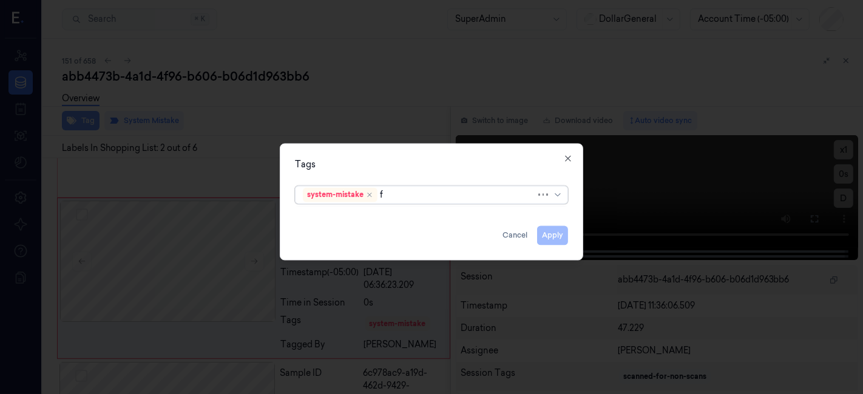
type input "fl"
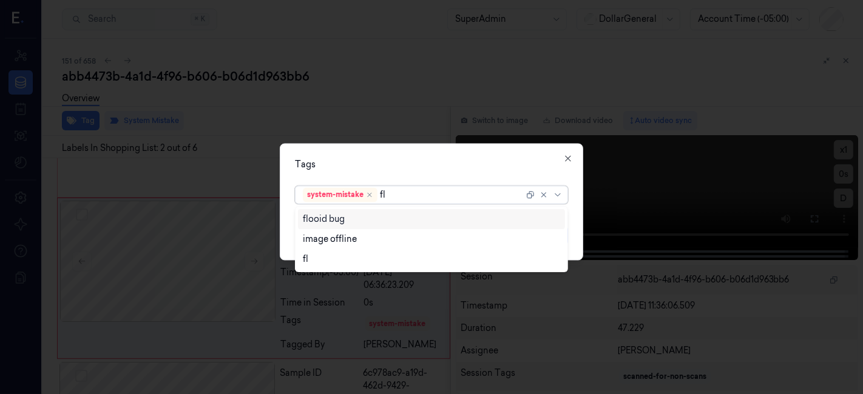
click at [397, 220] on div "flooid bug" at bounding box center [432, 219] width 258 height 13
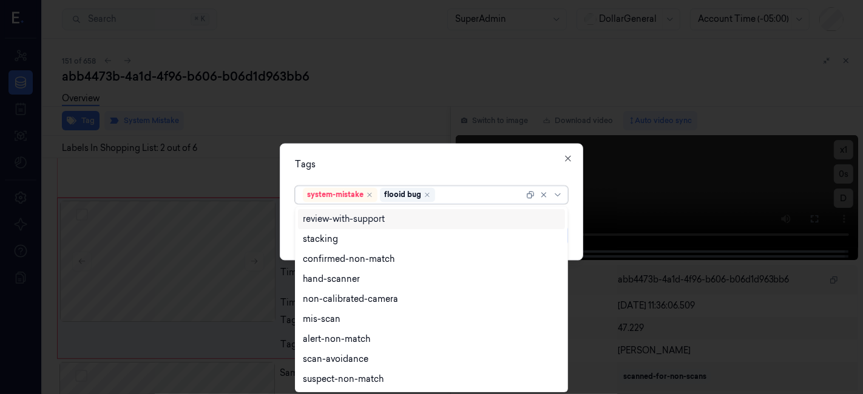
click at [404, 164] on div "Tags" at bounding box center [431, 165] width 273 height 13
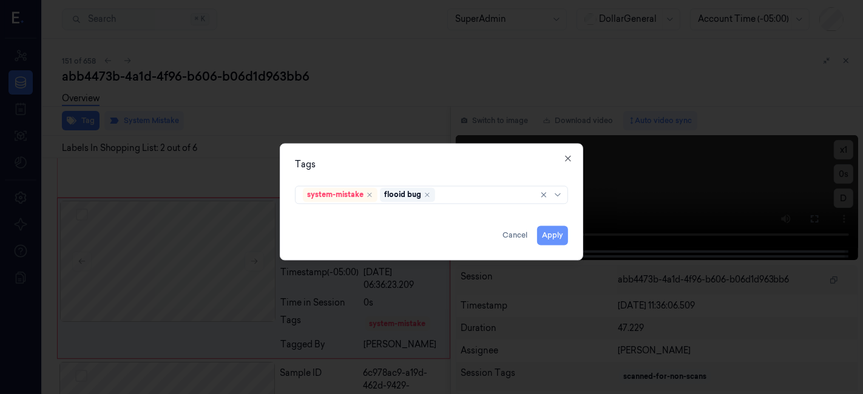
click at [556, 230] on button "Apply" at bounding box center [552, 235] width 31 height 19
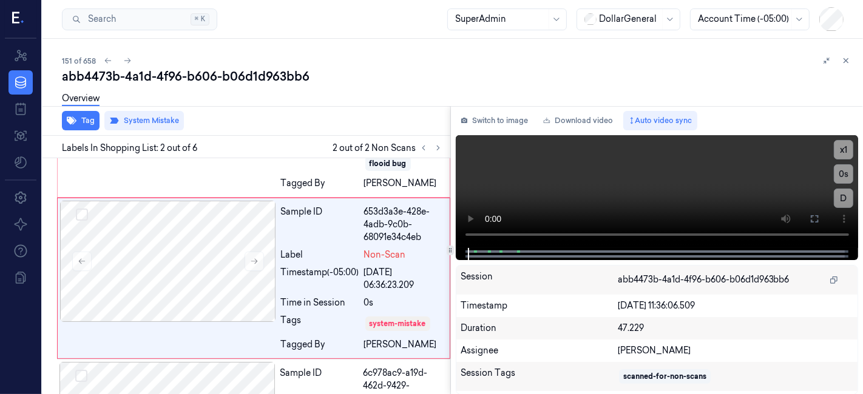
scroll to position [147, 0]
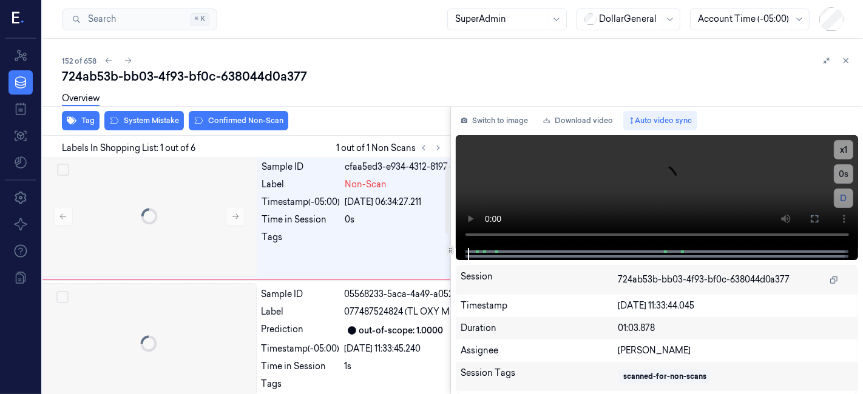
scroll to position [0, 19]
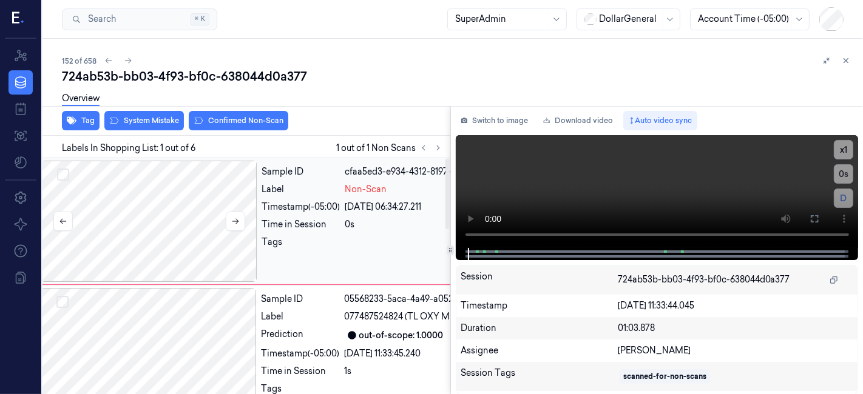
click at [170, 199] on div at bounding box center [149, 221] width 216 height 121
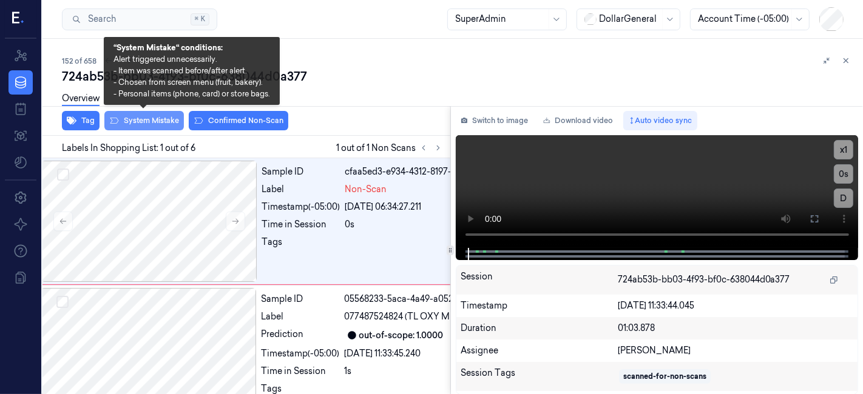
click at [123, 123] on button "System Mistake" at bounding box center [143, 120] width 79 height 19
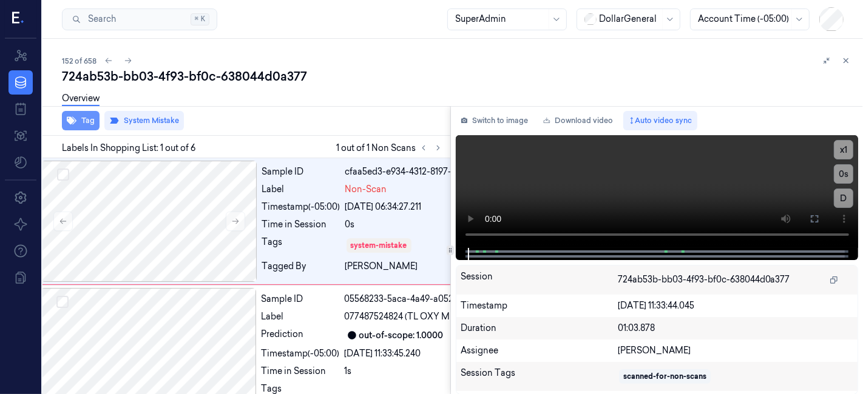
click at [73, 123] on icon "button" at bounding box center [72, 121] width 10 height 8
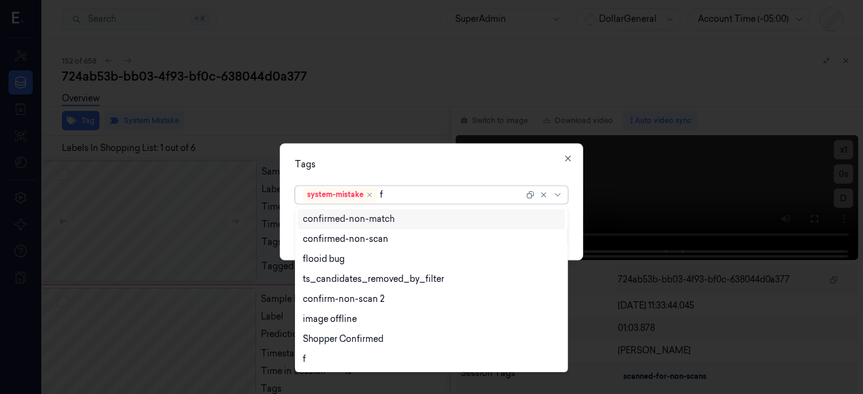
type input "fl"
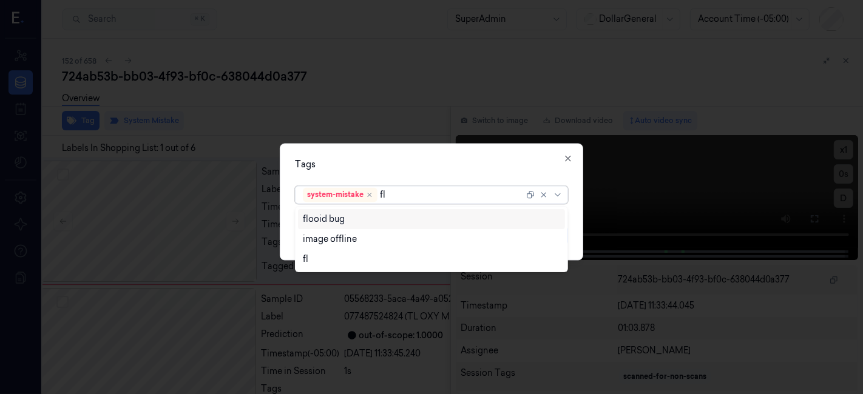
click at [344, 217] on div "flooid bug" at bounding box center [432, 219] width 258 height 13
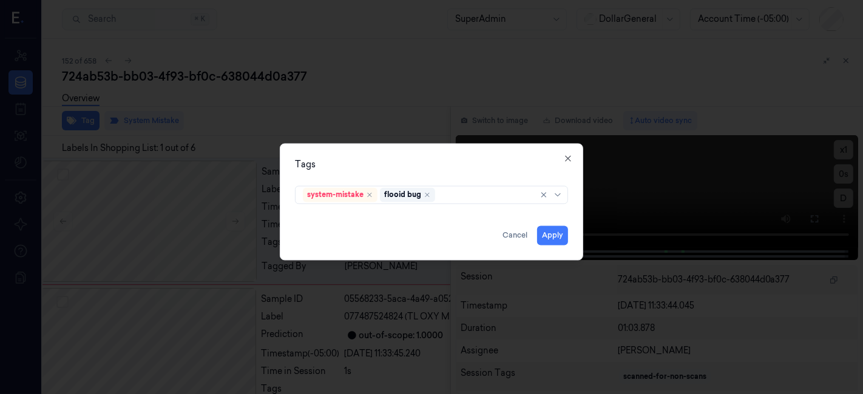
click at [359, 166] on div "Tags" at bounding box center [431, 165] width 273 height 13
click at [539, 237] on button "Apply" at bounding box center [552, 235] width 31 height 19
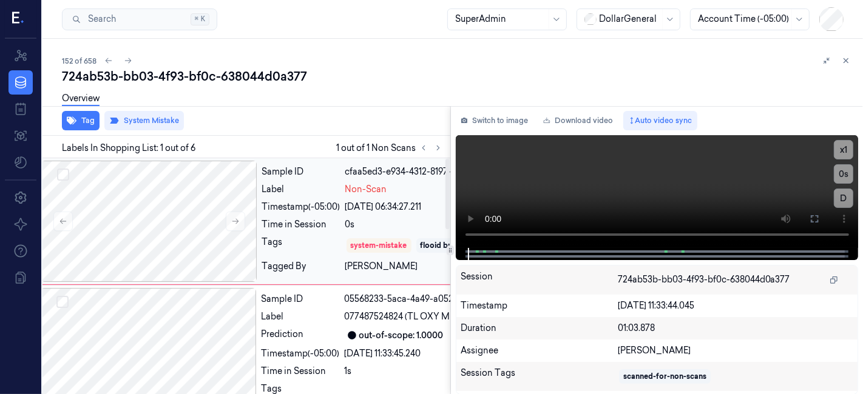
click at [326, 185] on div "Label" at bounding box center [301, 189] width 78 height 13
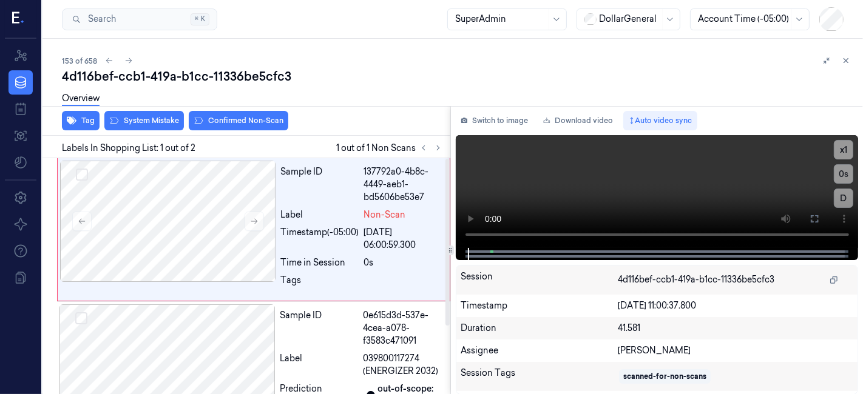
click at [326, 185] on div "Sample ID" at bounding box center [320, 185] width 78 height 38
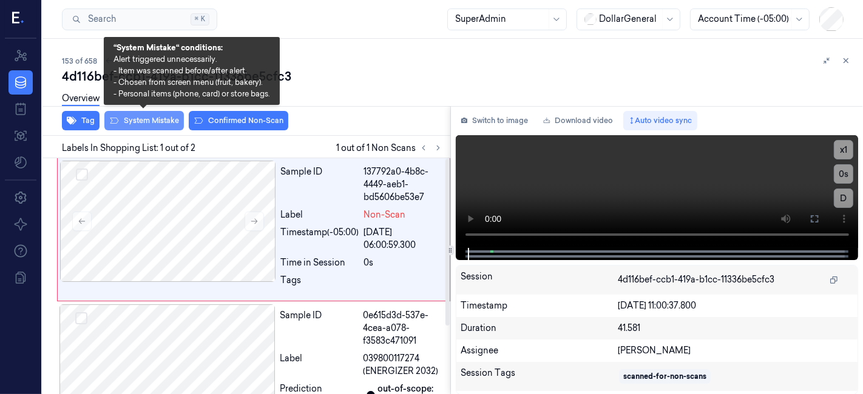
click at [130, 118] on button "System Mistake" at bounding box center [143, 120] width 79 height 19
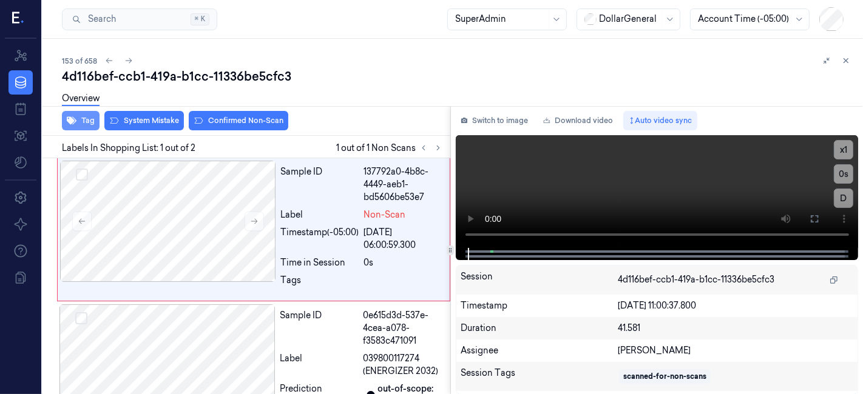
click at [89, 118] on button "Tag" at bounding box center [81, 120] width 38 height 19
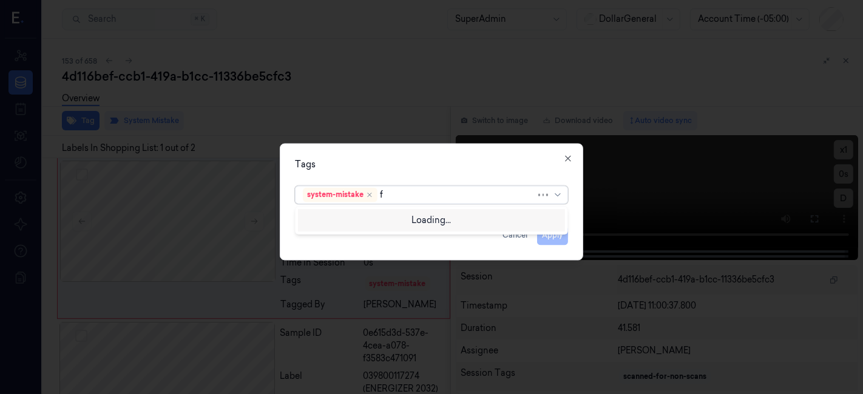
type input "fl"
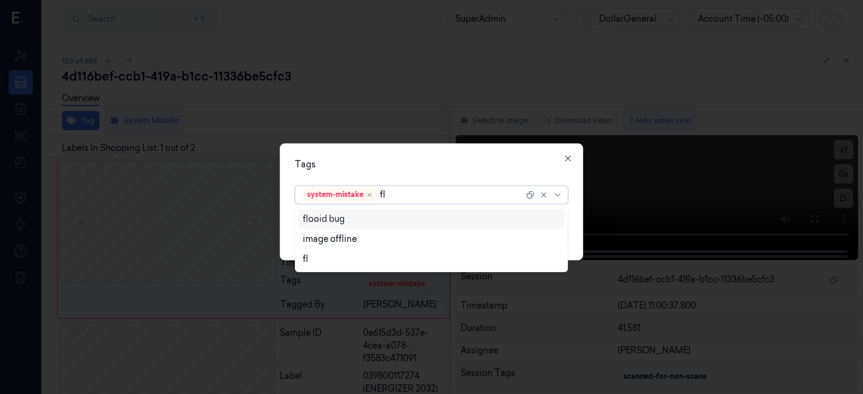
click at [315, 215] on div "flooid bug" at bounding box center [324, 219] width 42 height 13
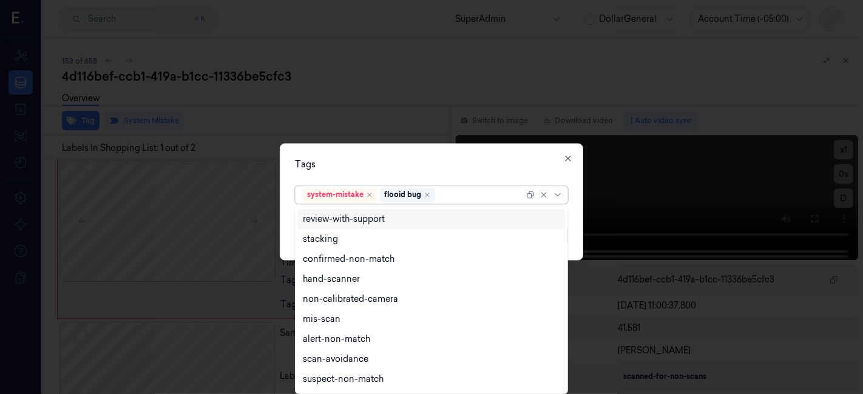
drag, startPoint x: 328, startPoint y: 160, endPoint x: 340, endPoint y: 161, distance: 12.2
click at [329, 160] on div "Tags" at bounding box center [431, 165] width 273 height 13
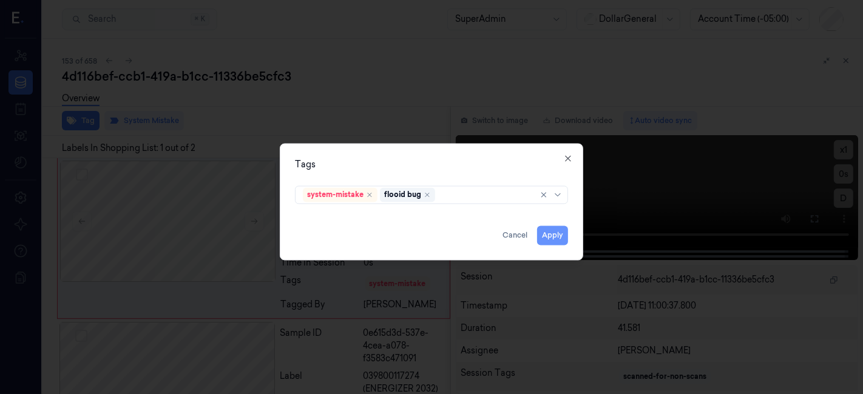
click at [543, 231] on button "Apply" at bounding box center [552, 235] width 31 height 19
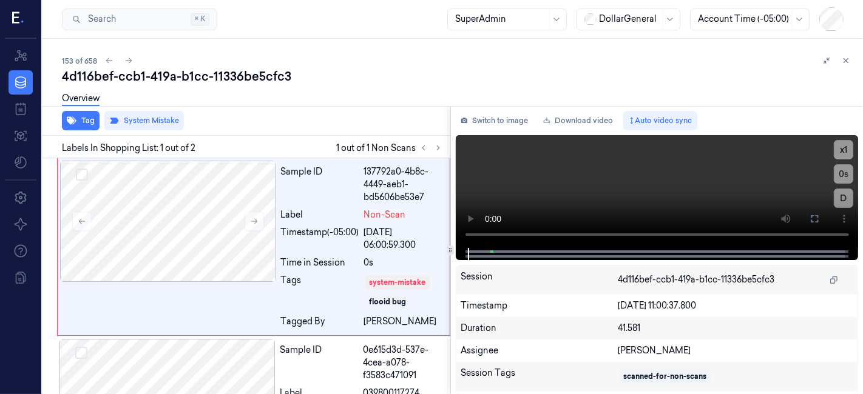
click at [849, 60] on icon at bounding box center [845, 60] width 8 height 8
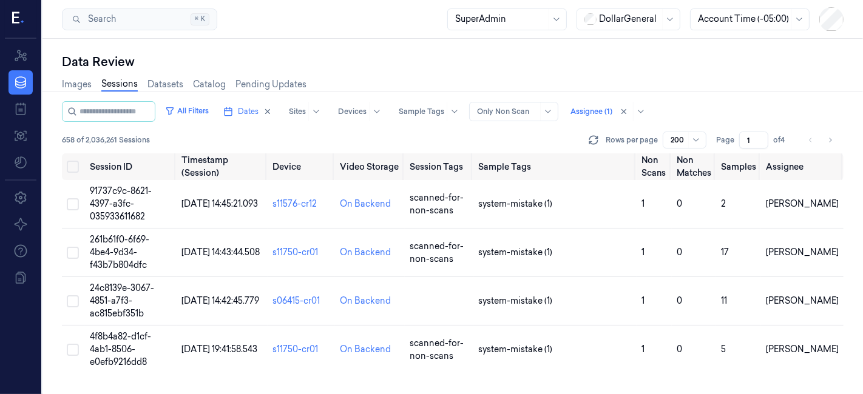
scroll to position [7656, 0]
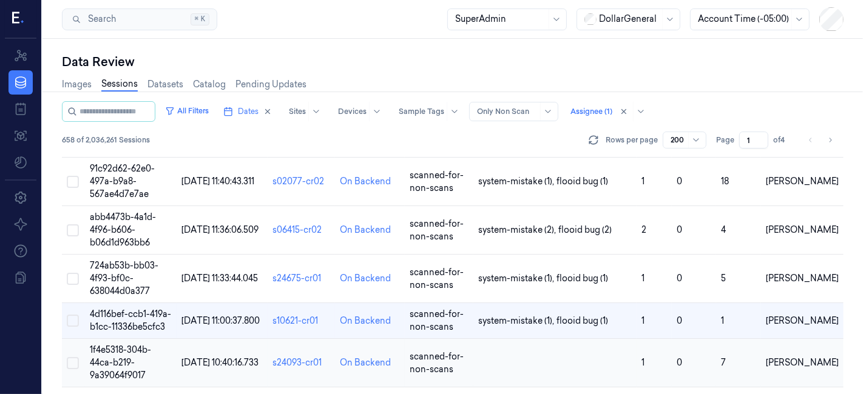
click at [114, 339] on td "1f4e5318-304b-44ca-b219-9a39064f9017" at bounding box center [131, 363] width 92 height 49
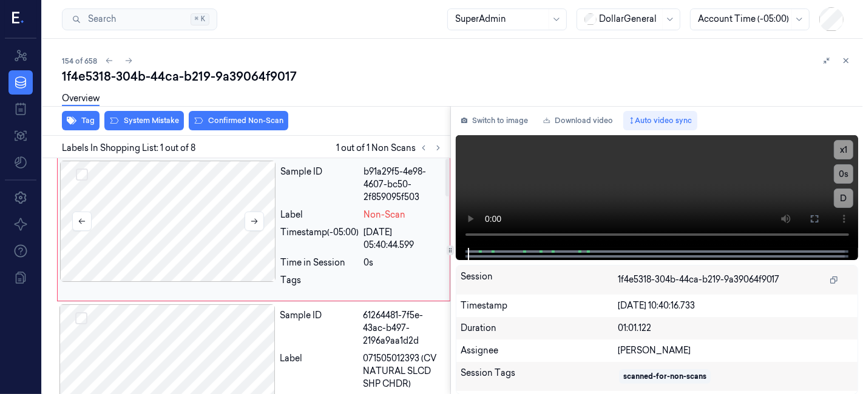
click at [197, 243] on div at bounding box center [168, 221] width 216 height 121
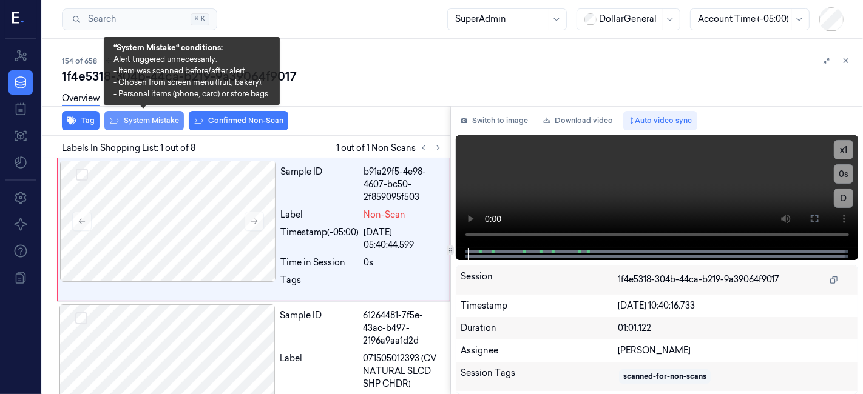
click at [143, 120] on button "System Mistake" at bounding box center [143, 120] width 79 height 19
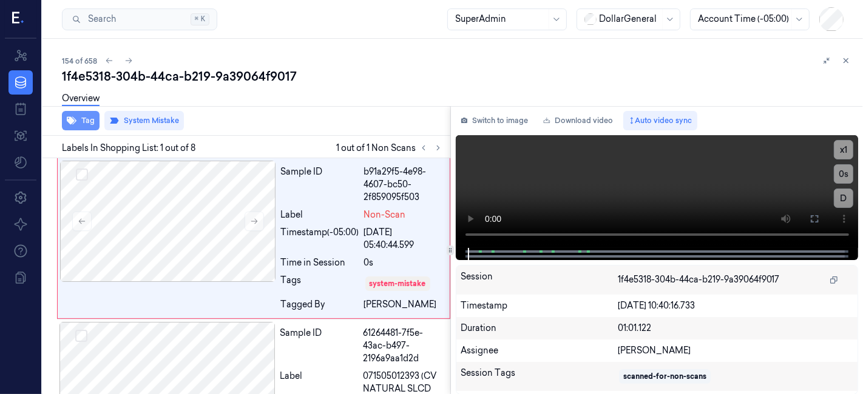
click at [86, 118] on button "Tag" at bounding box center [81, 120] width 38 height 19
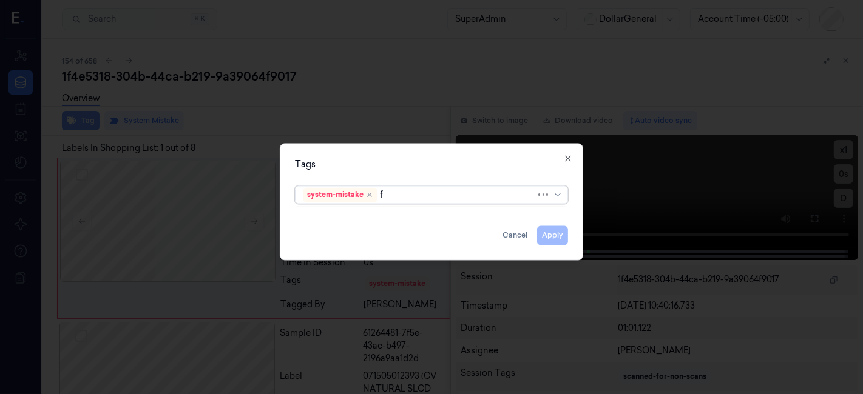
type input "fl"
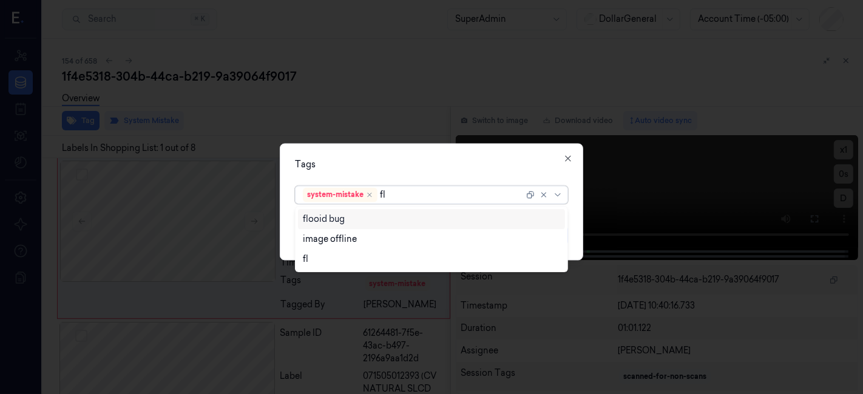
click at [308, 219] on div "flooid bug" at bounding box center [324, 219] width 42 height 13
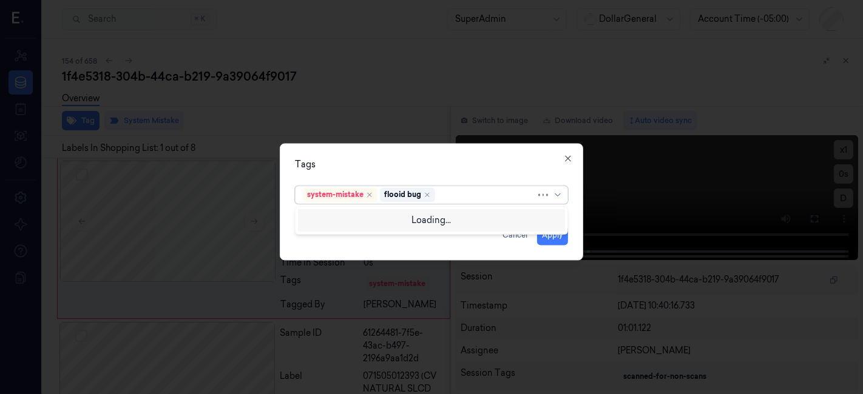
click at [358, 172] on div "Tags option flooid bug , selected. Use Up and Down to choose options, press Ent…" at bounding box center [431, 202] width 303 height 117
click at [556, 240] on button "Apply" at bounding box center [552, 235] width 31 height 19
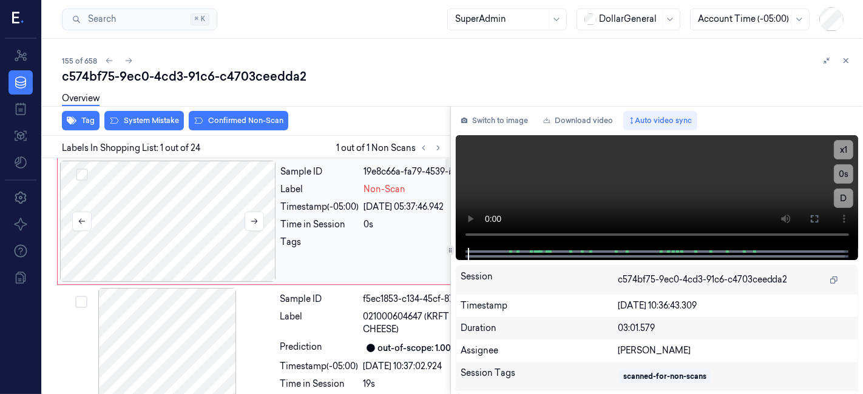
click at [183, 180] on div at bounding box center [168, 221] width 216 height 121
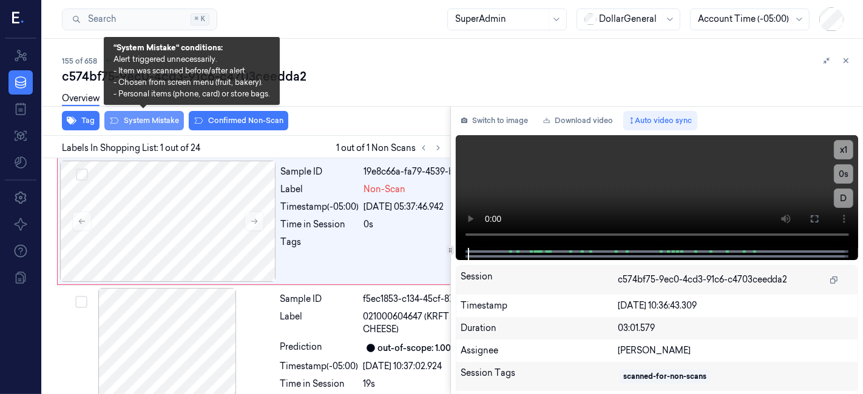
click at [163, 126] on button "System Mistake" at bounding box center [143, 120] width 79 height 19
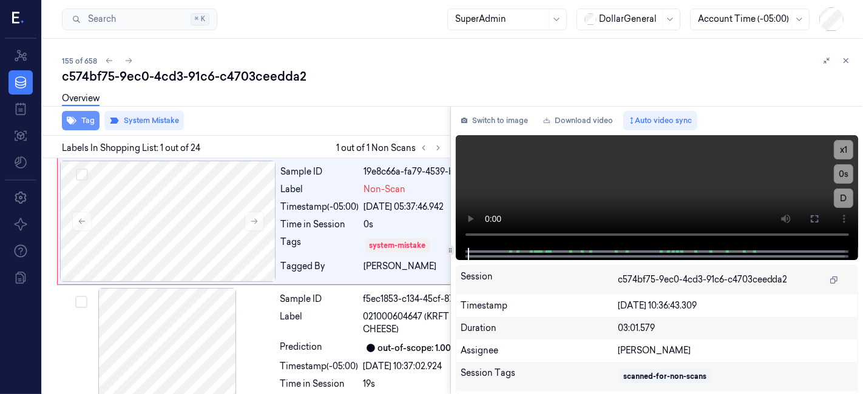
click at [77, 118] on button "Tag" at bounding box center [81, 120] width 38 height 19
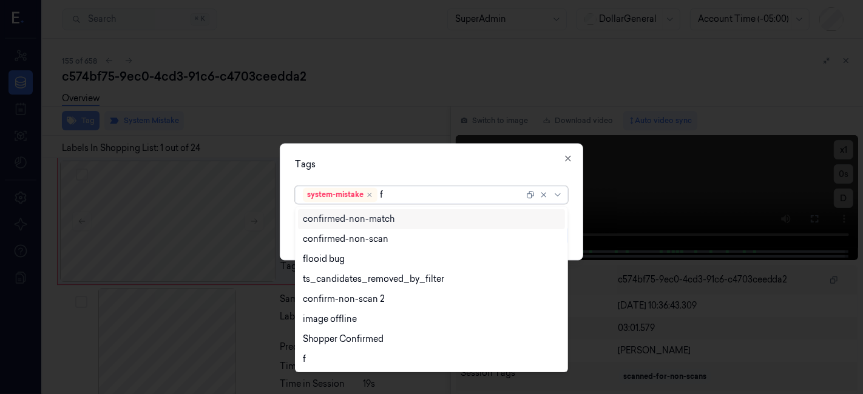
type input "fl"
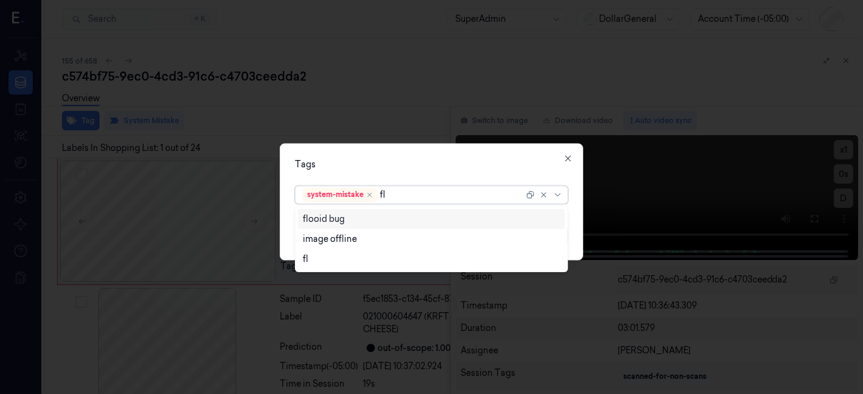
click at [332, 228] on div "flooid bug" at bounding box center [431, 219] width 267 height 20
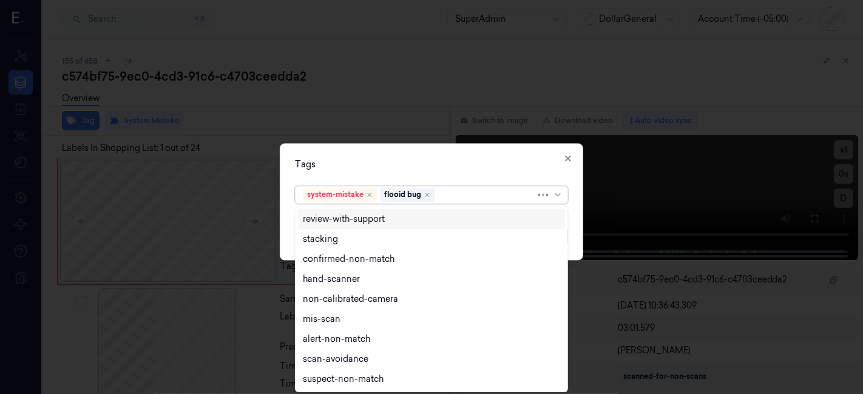
click at [415, 157] on div "Tags option flooid bug , selected. Use Up and Down to choose options, press Ent…" at bounding box center [431, 202] width 303 height 117
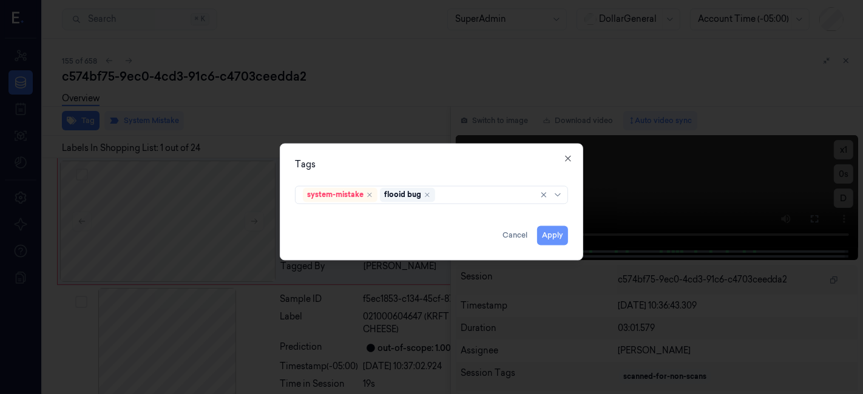
click at [547, 230] on button "Apply" at bounding box center [552, 235] width 31 height 19
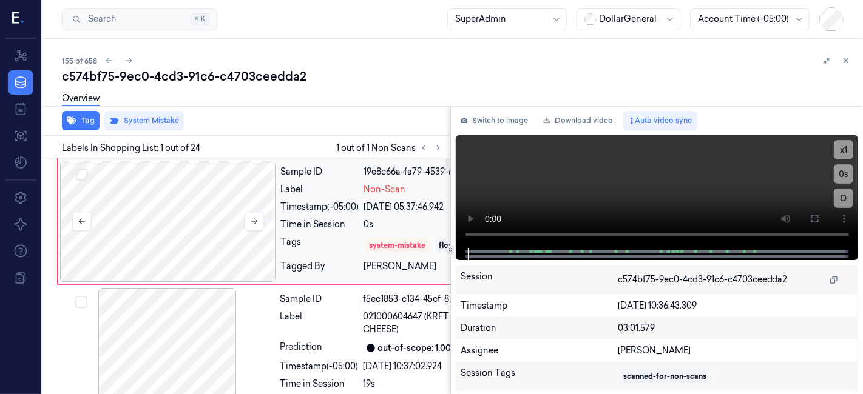
click at [242, 183] on div at bounding box center [168, 221] width 216 height 121
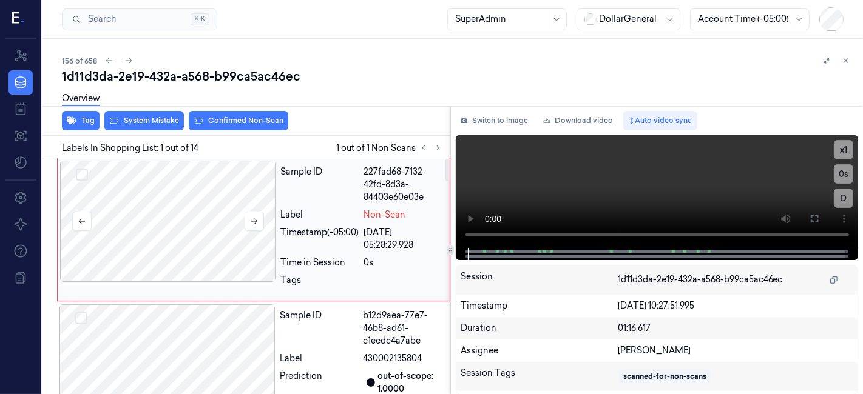
click at [211, 197] on div at bounding box center [168, 221] width 216 height 121
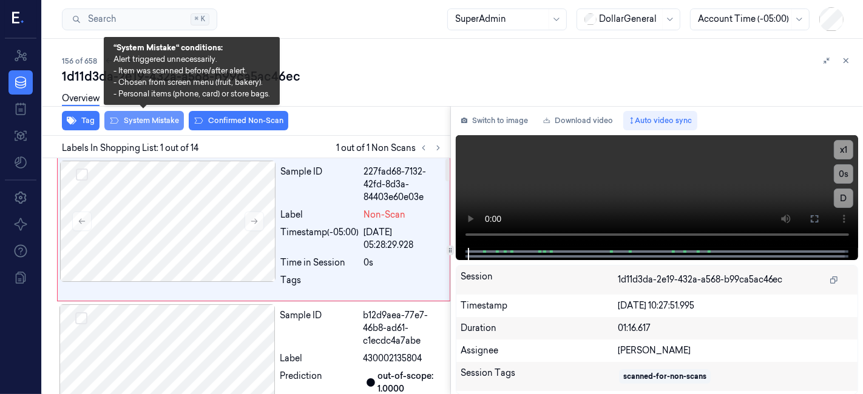
click at [166, 120] on button "System Mistake" at bounding box center [143, 120] width 79 height 19
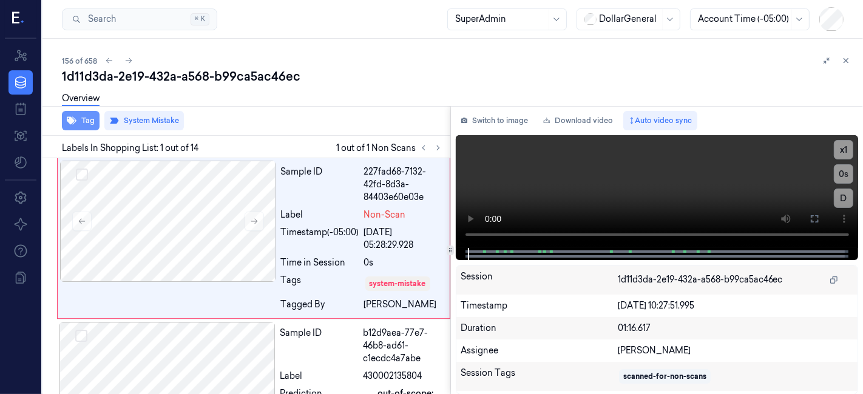
click at [81, 123] on button "Tag" at bounding box center [81, 120] width 38 height 19
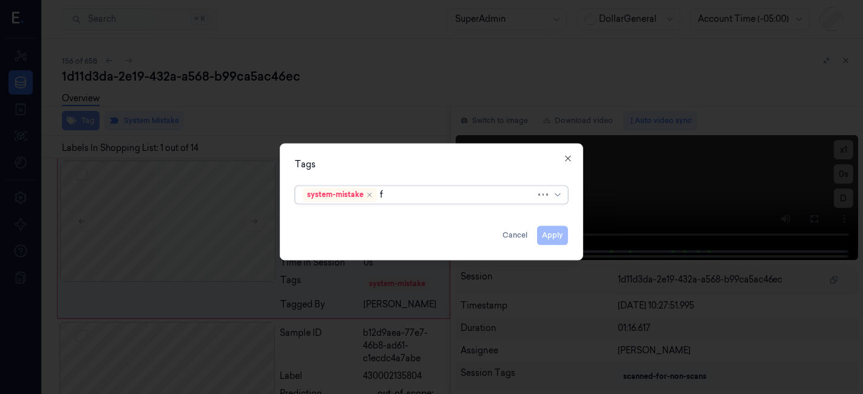
type input "fl"
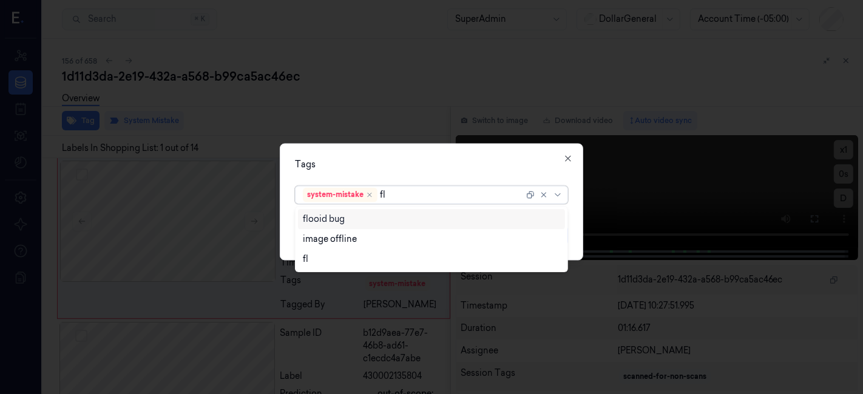
click at [368, 223] on div "flooid bug" at bounding box center [432, 219] width 258 height 13
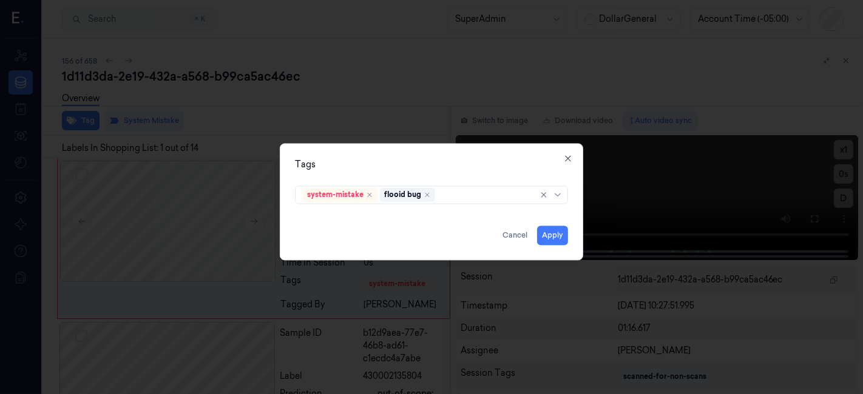
click at [369, 158] on div "Tags system-mistake flooid bug Apply Cancel Close" at bounding box center [431, 202] width 303 height 117
click at [549, 244] on button "Apply" at bounding box center [552, 235] width 31 height 19
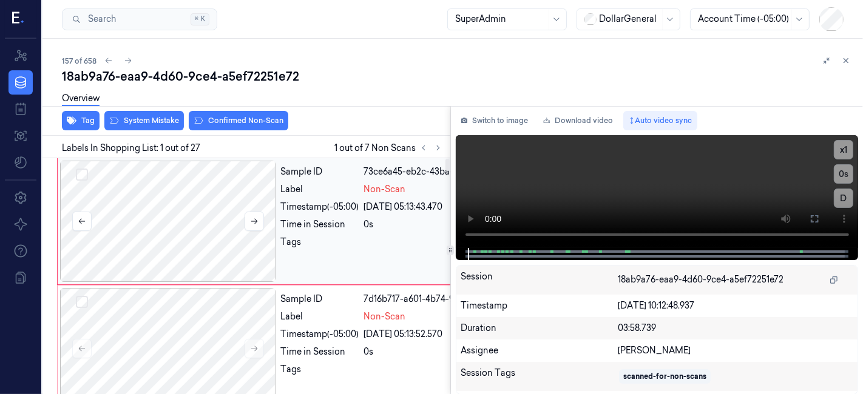
click at [201, 180] on div at bounding box center [168, 221] width 216 height 121
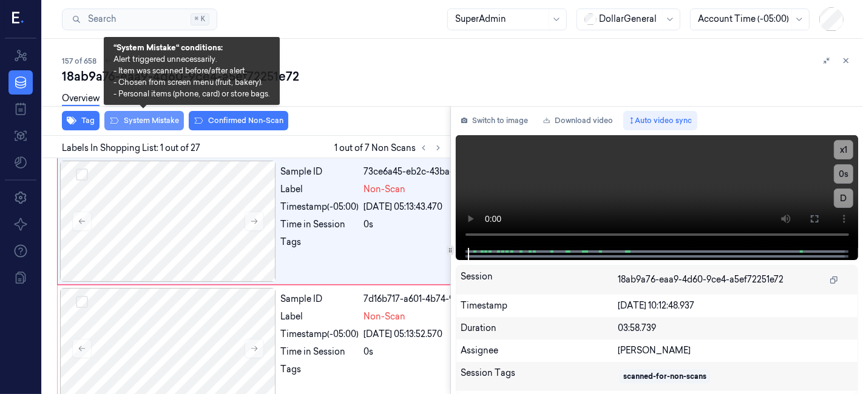
click at [152, 123] on button "System Mistake" at bounding box center [143, 120] width 79 height 19
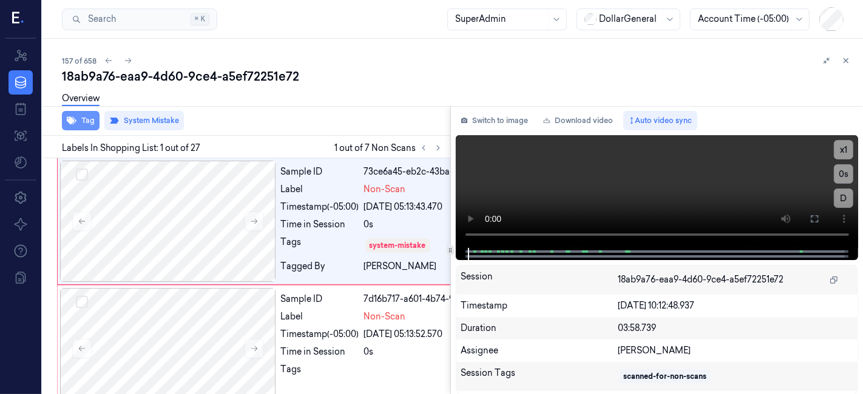
click at [76, 121] on icon "button" at bounding box center [72, 121] width 10 height 10
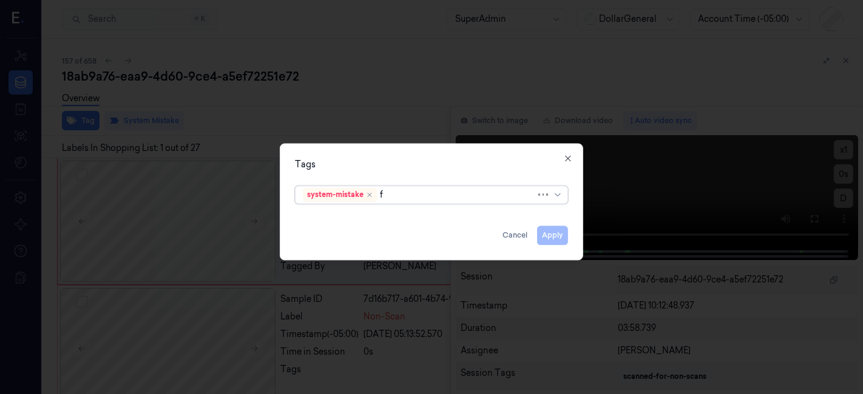
type input "fl"
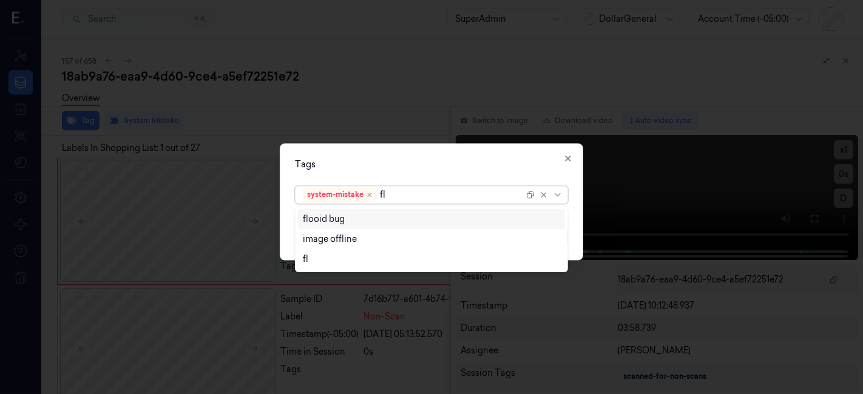
click at [428, 220] on div "flooid bug" at bounding box center [432, 219] width 258 height 13
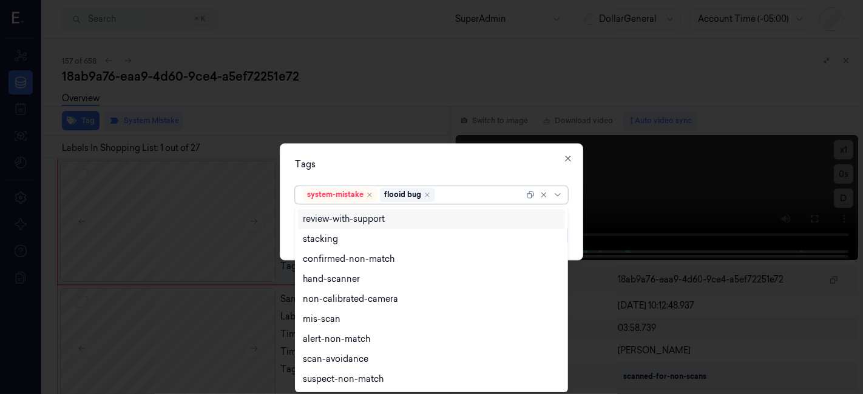
click at [469, 160] on div "Tags" at bounding box center [431, 165] width 273 height 13
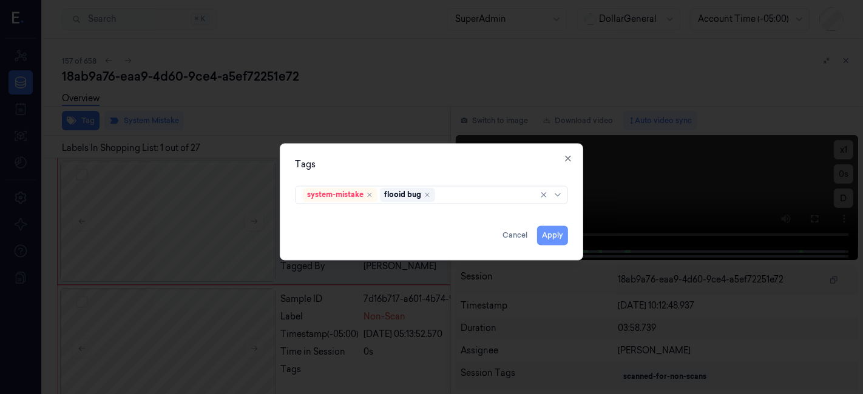
click at [545, 238] on button "Apply" at bounding box center [552, 235] width 31 height 19
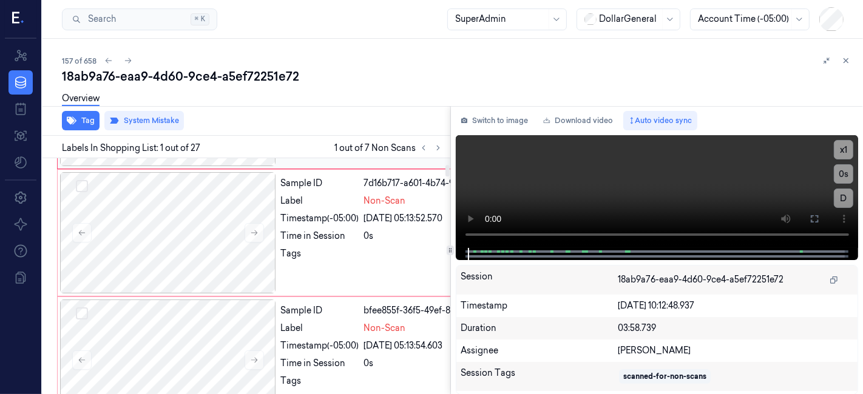
scroll to position [135, 0]
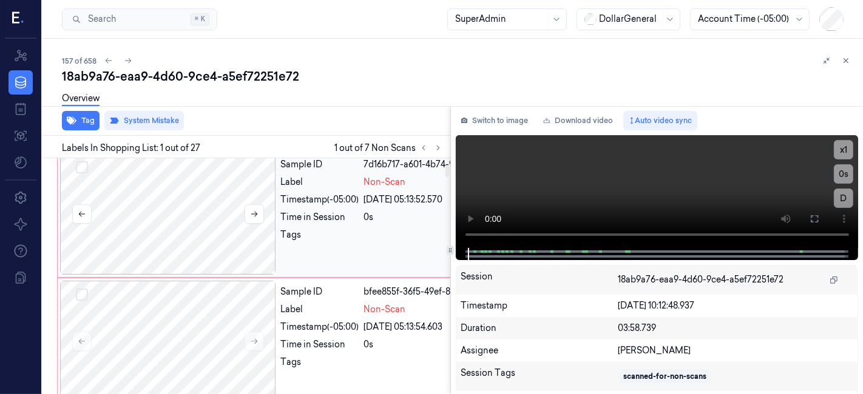
click at [163, 231] on div at bounding box center [168, 213] width 216 height 121
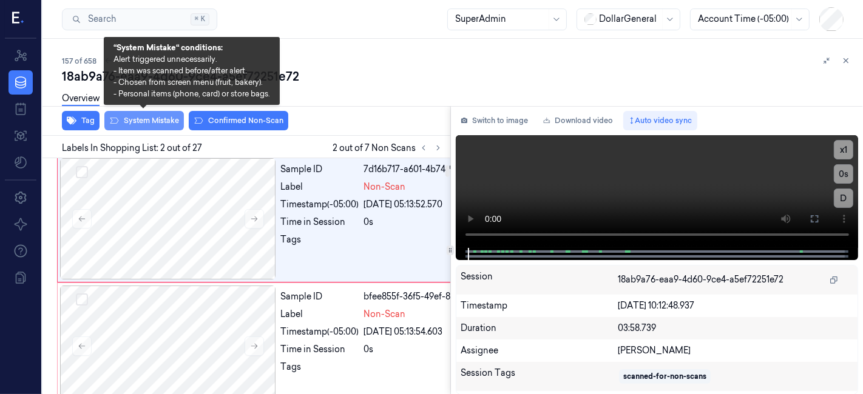
click at [161, 123] on button "System Mistake" at bounding box center [143, 120] width 79 height 19
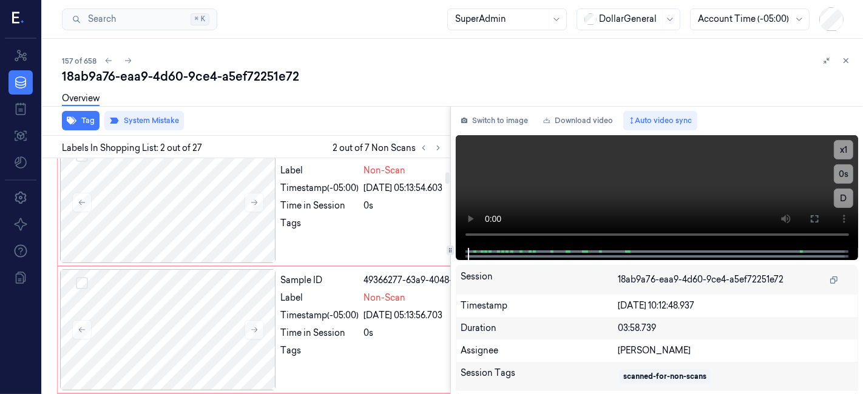
click at [234, 263] on div at bounding box center [168, 202] width 216 height 121
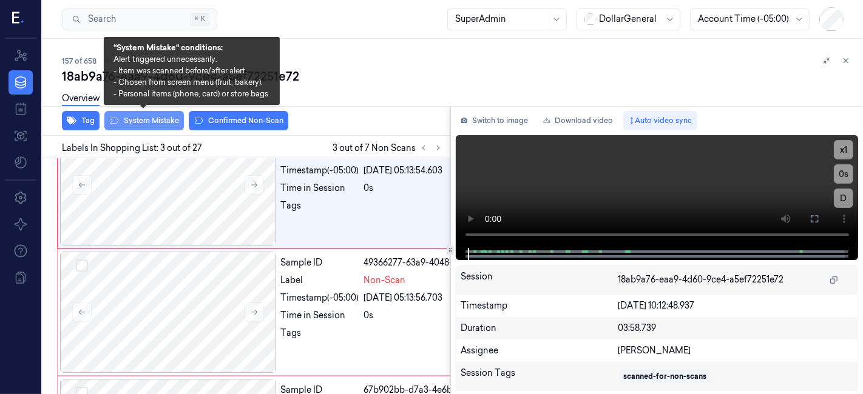
click at [132, 120] on button "System Mistake" at bounding box center [143, 120] width 79 height 19
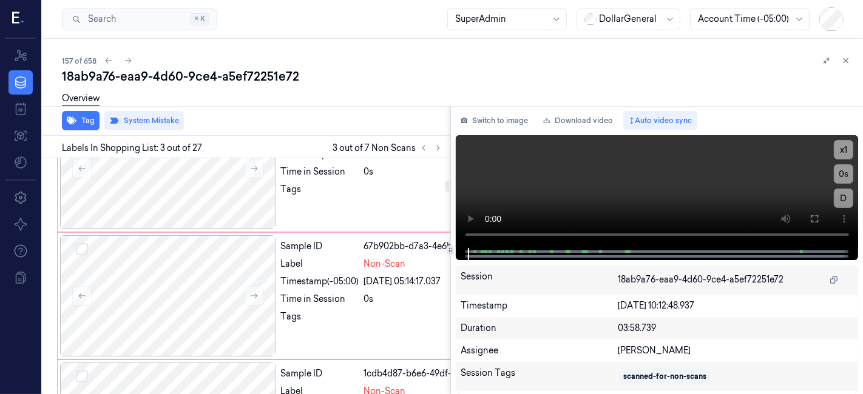
click at [237, 229] on div at bounding box center [168, 168] width 216 height 121
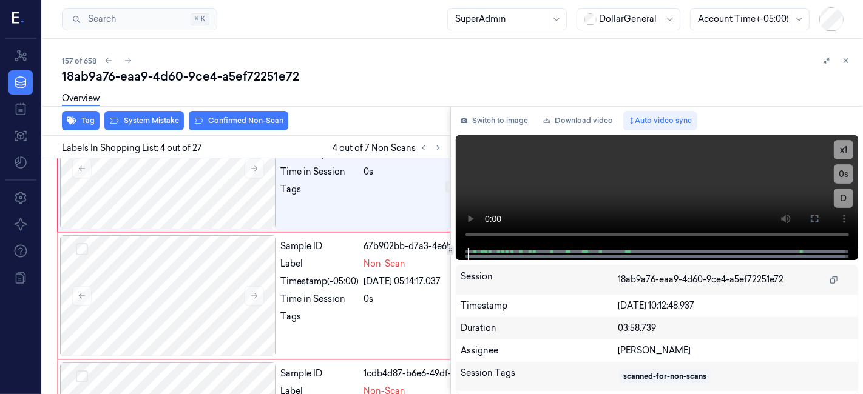
scroll to position [452, 0]
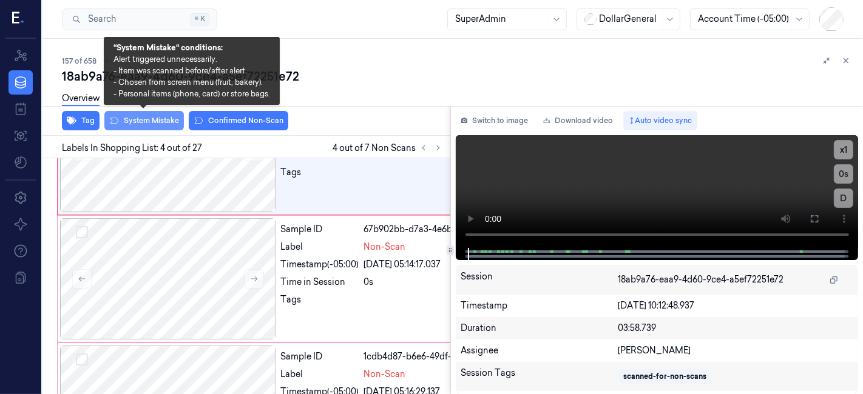
click at [133, 122] on button "System Mistake" at bounding box center [143, 120] width 79 height 19
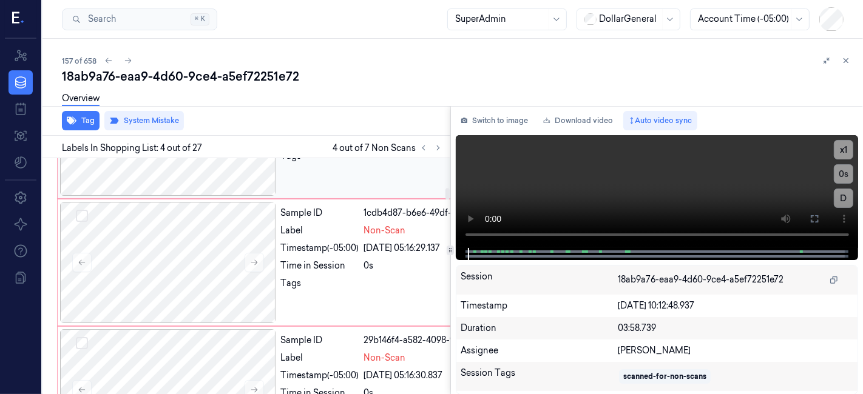
click at [197, 196] on div at bounding box center [168, 135] width 216 height 121
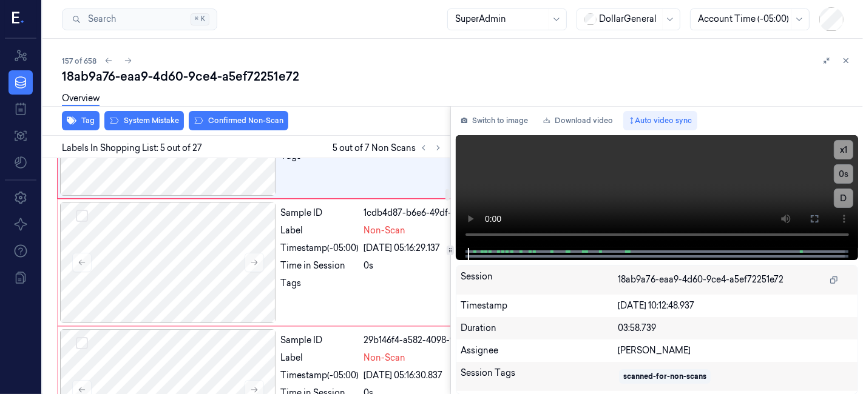
scroll to position [613, 0]
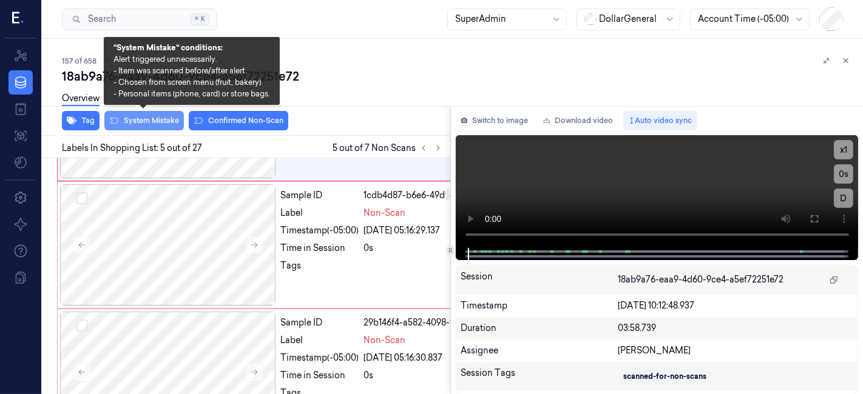
click at [151, 122] on button "System Mistake" at bounding box center [143, 120] width 79 height 19
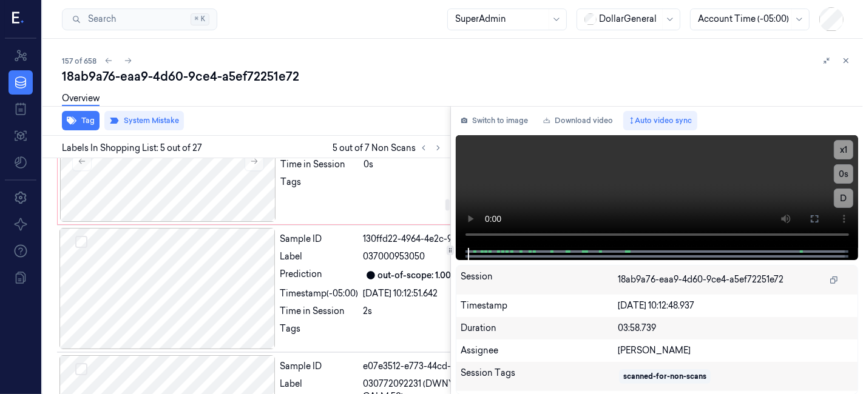
click at [200, 95] on div at bounding box center [168, 33] width 216 height 121
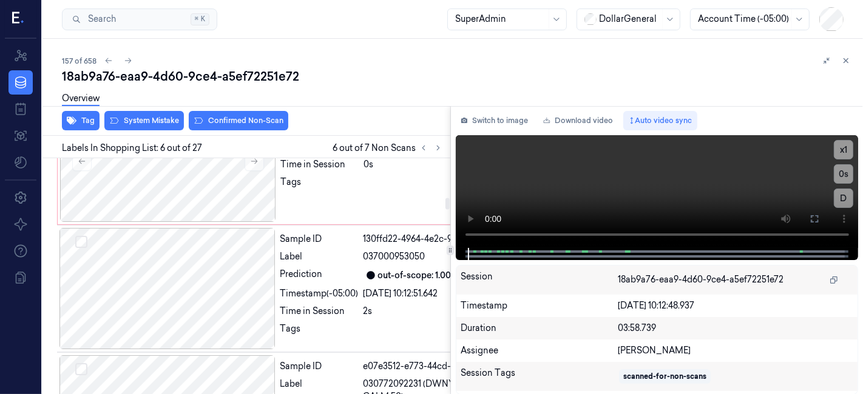
scroll to position [774, 0]
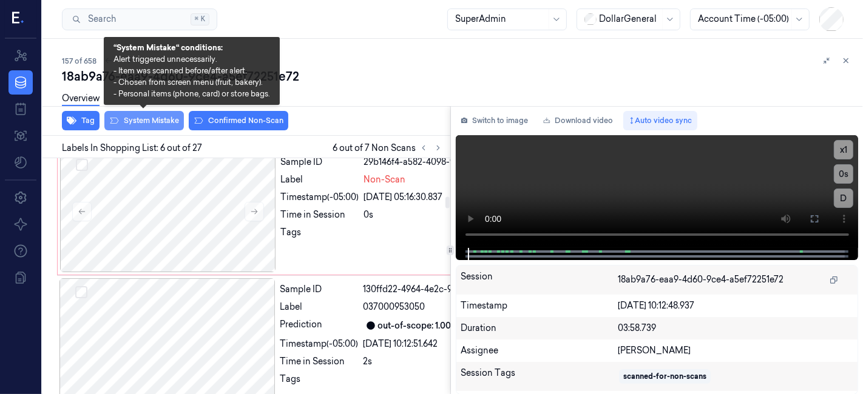
click at [164, 121] on button "System Mistake" at bounding box center [143, 120] width 79 height 19
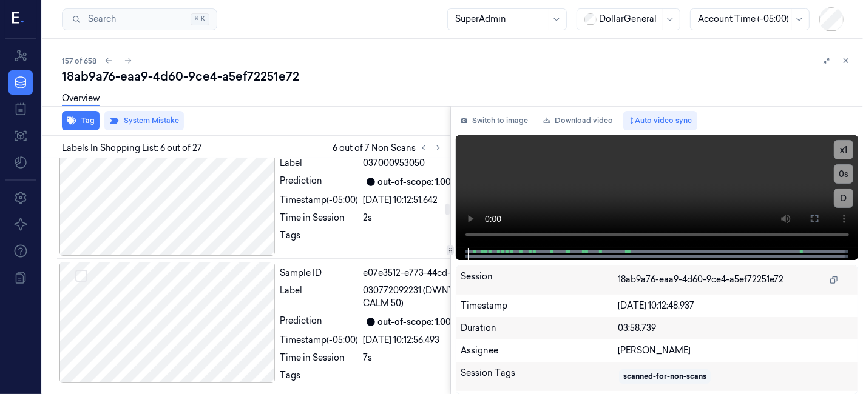
click at [195, 129] on div at bounding box center [168, 67] width 216 height 121
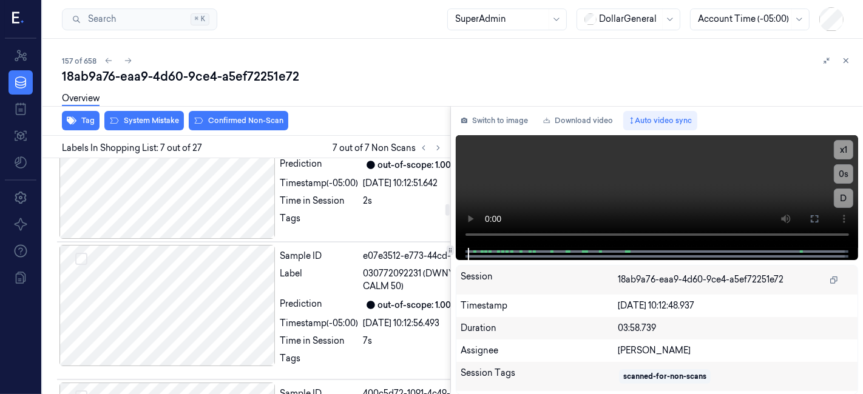
scroll to position [935, 0]
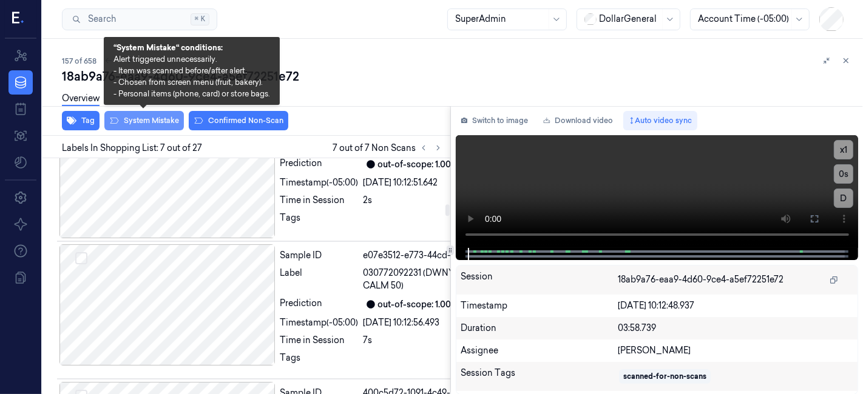
click at [167, 124] on button "System Mistake" at bounding box center [143, 120] width 79 height 19
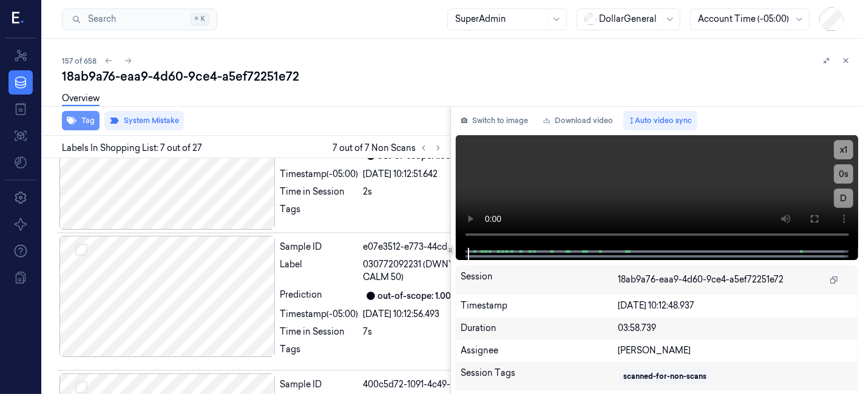
click at [73, 121] on icon "button" at bounding box center [72, 121] width 10 height 8
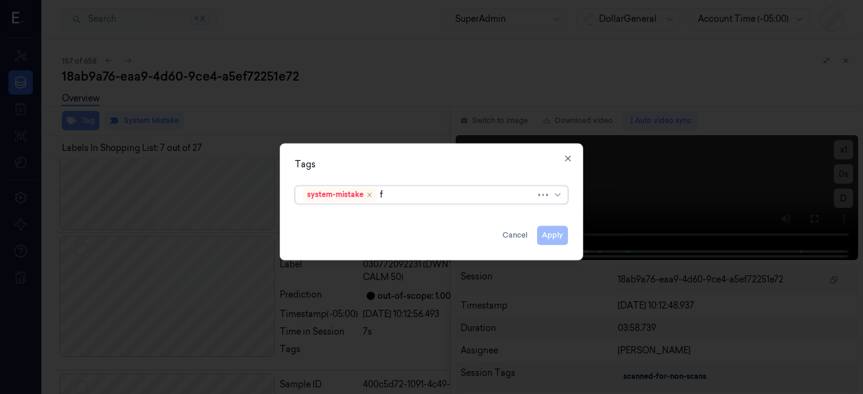
type input "fl"
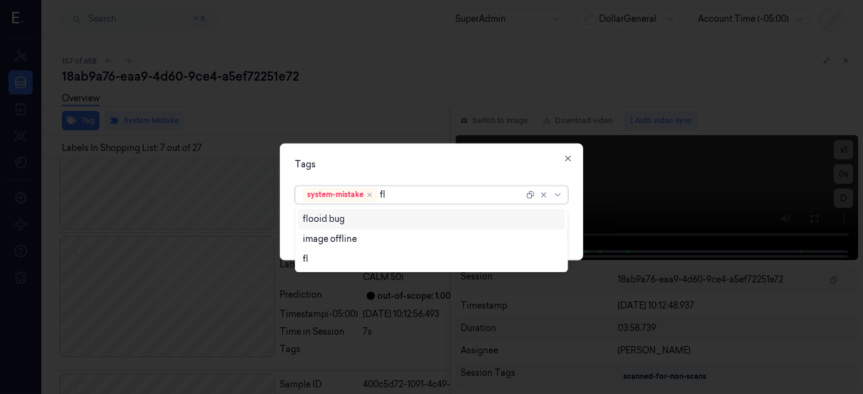
click at [415, 218] on div "flooid bug" at bounding box center [432, 219] width 258 height 13
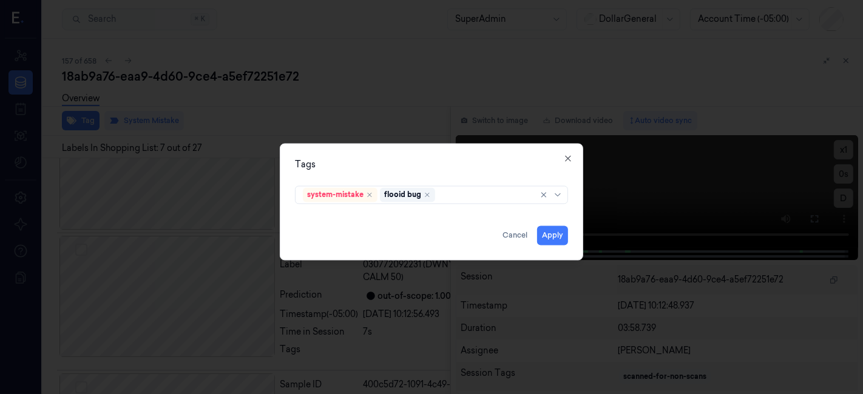
click at [468, 167] on div "Tags" at bounding box center [431, 165] width 273 height 13
click at [551, 230] on button "Apply" at bounding box center [552, 235] width 31 height 19
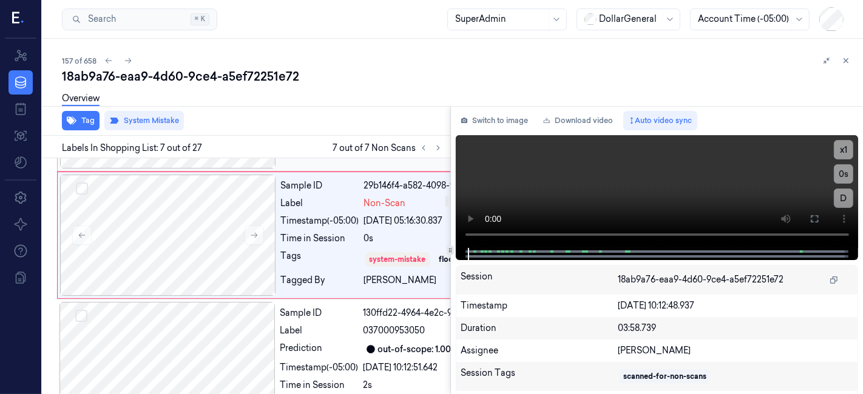
click at [203, 169] on div at bounding box center [168, 107] width 216 height 121
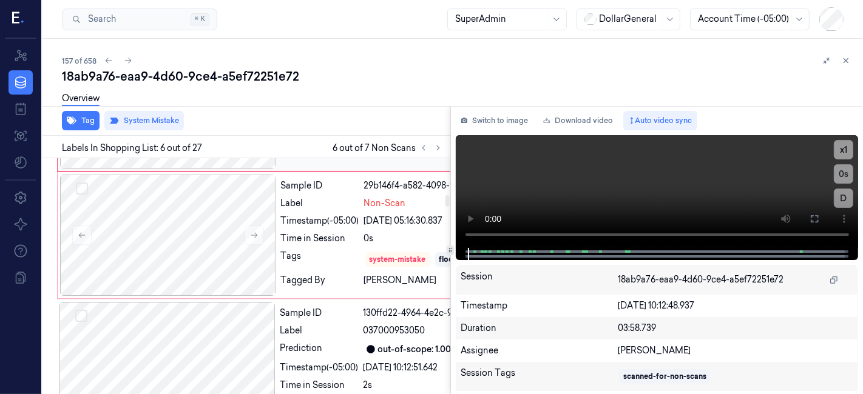
scroll to position [783, 0]
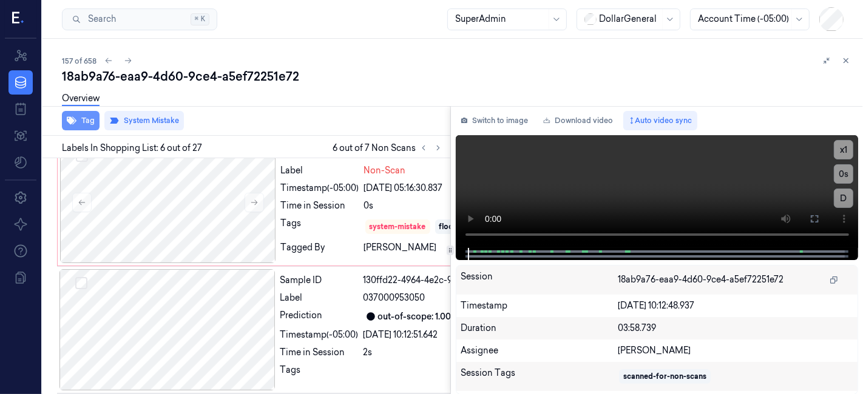
click at [79, 121] on button "Tag" at bounding box center [81, 120] width 38 height 19
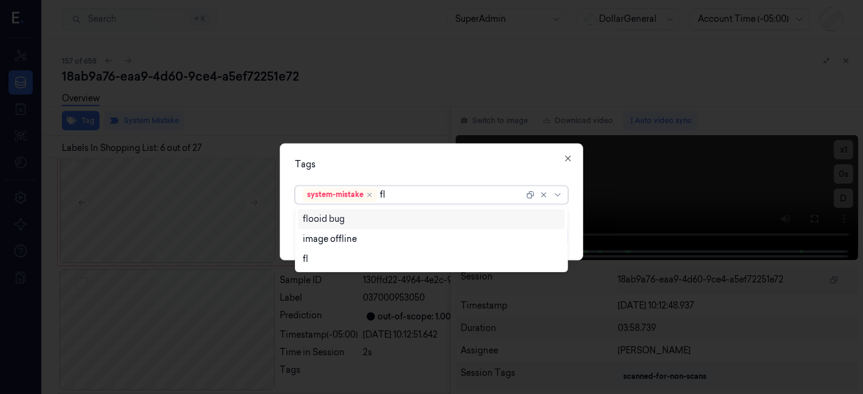
type input "fl"
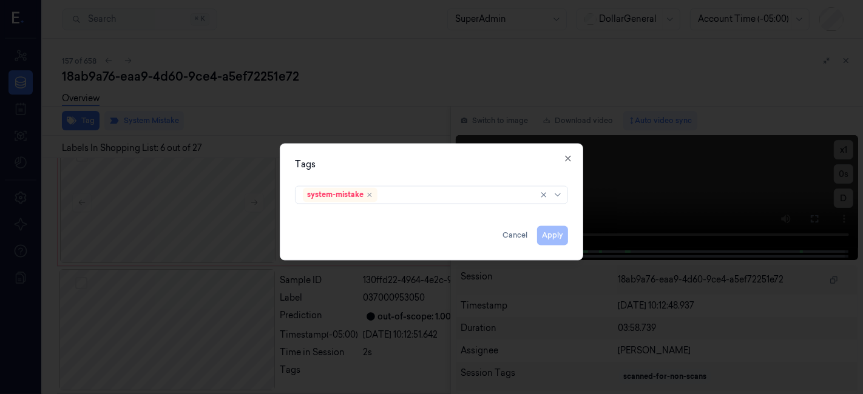
click at [468, 205] on div "system-mistake" at bounding box center [431, 193] width 292 height 25
click at [423, 198] on div at bounding box center [456, 195] width 152 height 13
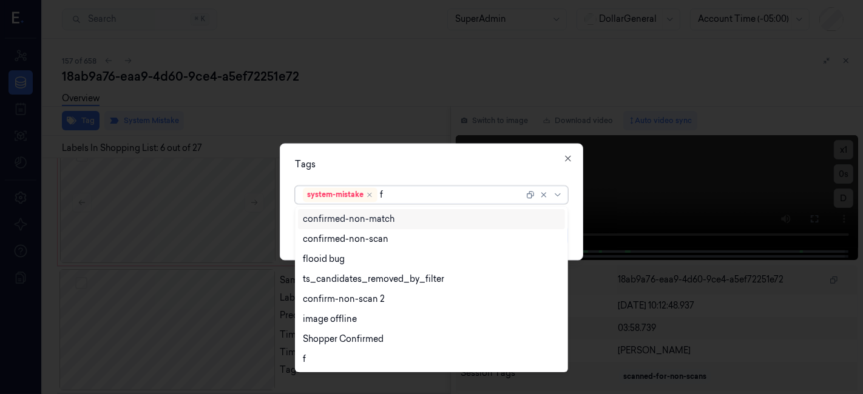
type input "fl"
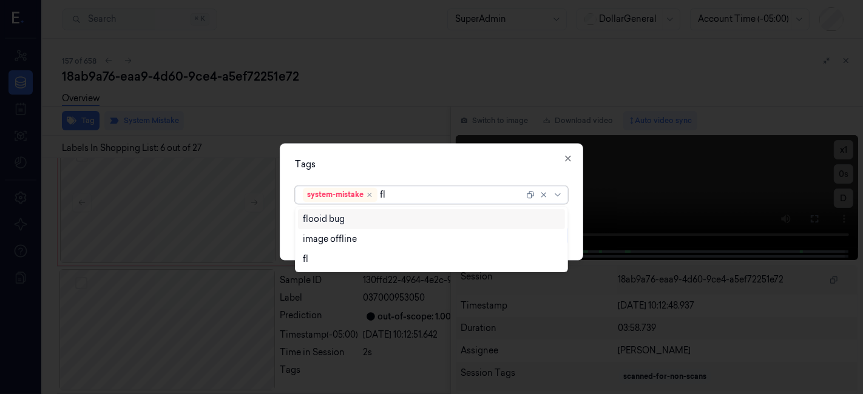
click at [435, 210] on div "flooid bug" at bounding box center [431, 219] width 267 height 20
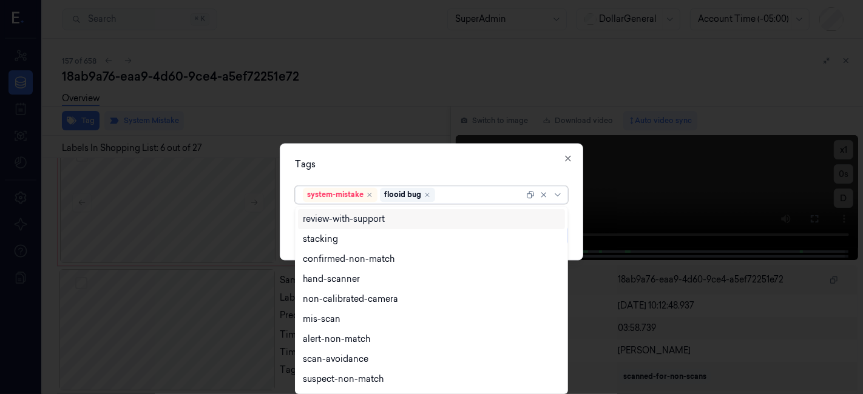
click at [434, 166] on div "Tags" at bounding box center [431, 165] width 273 height 13
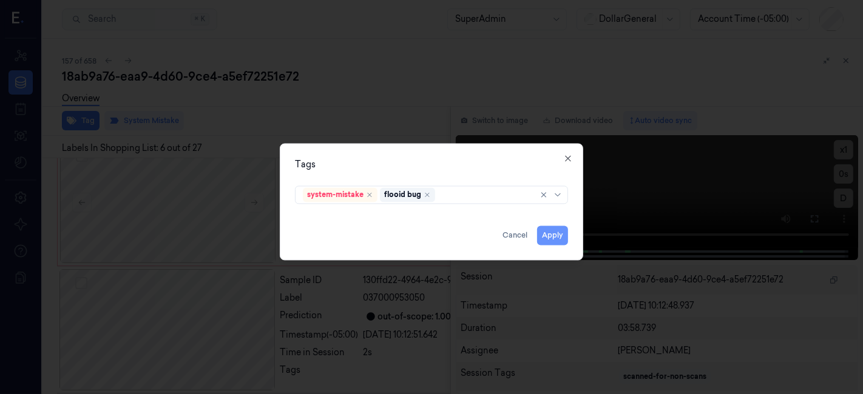
click at [546, 234] on button "Apply" at bounding box center [552, 235] width 31 height 19
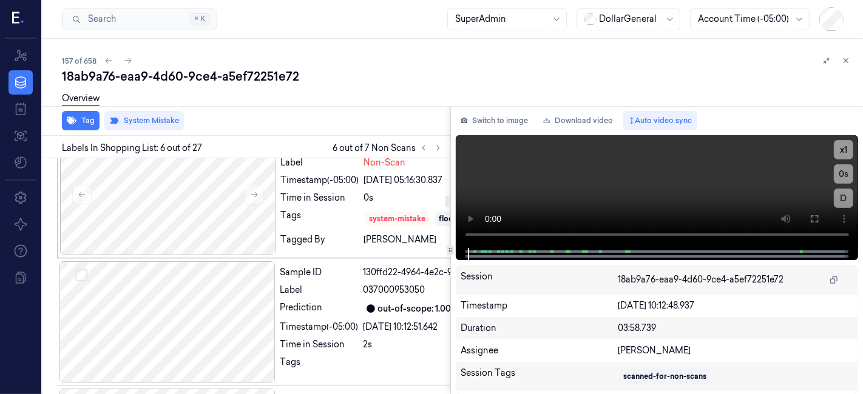
scroll to position [656, 0]
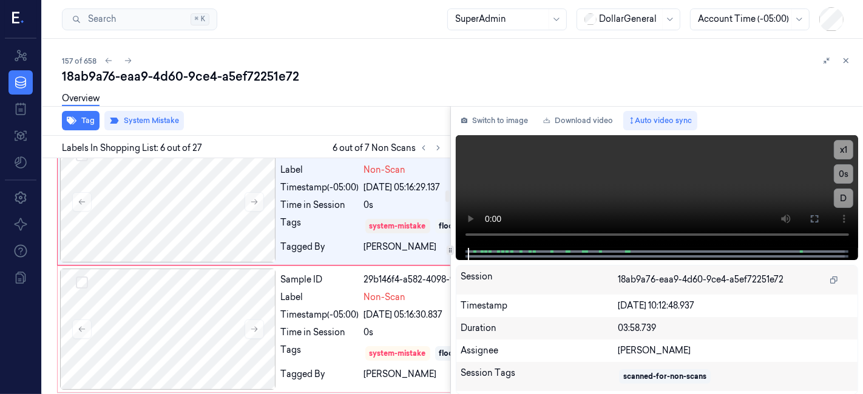
click at [201, 135] on div at bounding box center [168, 74] width 216 height 121
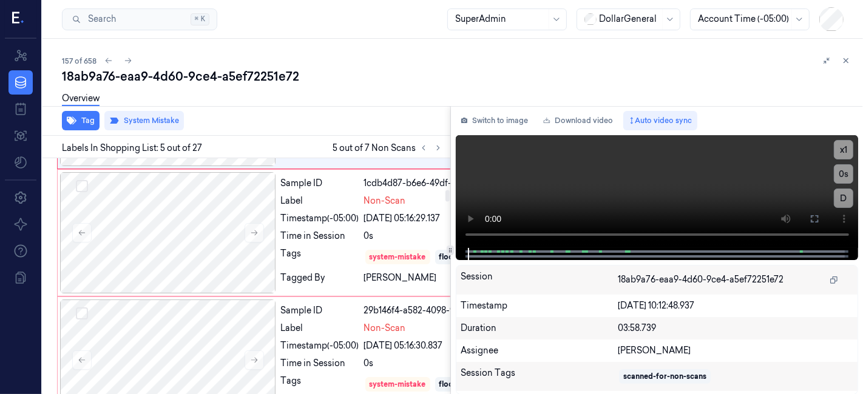
scroll to position [622, 0]
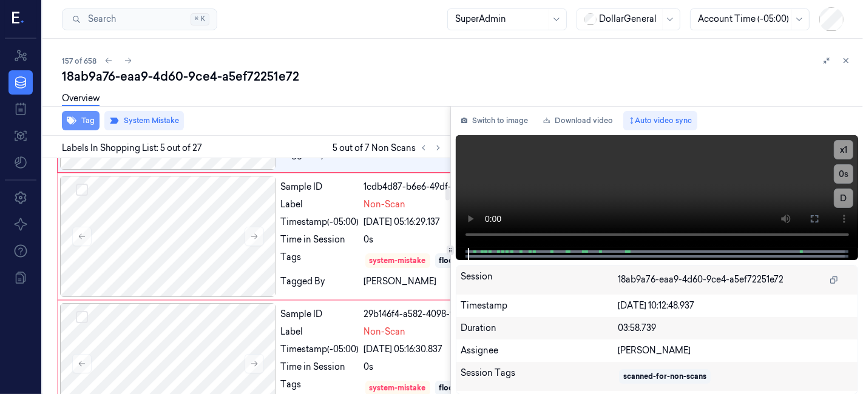
click at [79, 119] on button "Tag" at bounding box center [81, 120] width 38 height 19
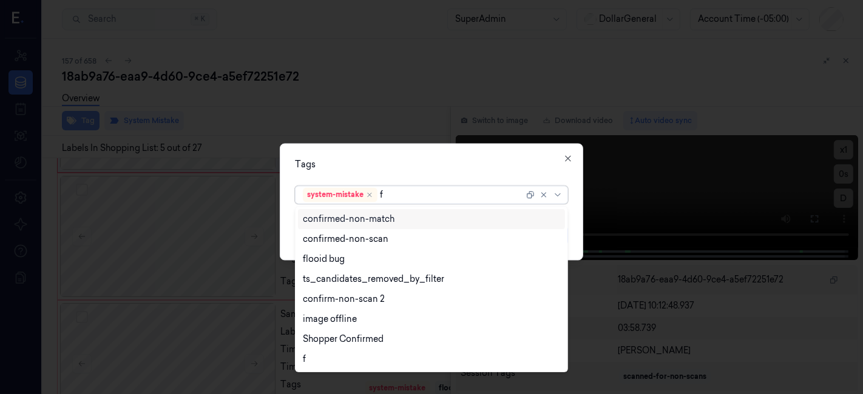
type input "fl"
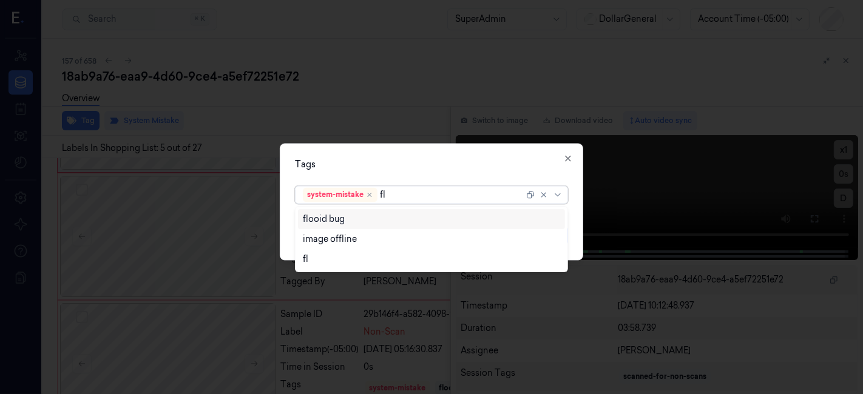
click at [351, 226] on div "flooid bug" at bounding box center [431, 219] width 267 height 20
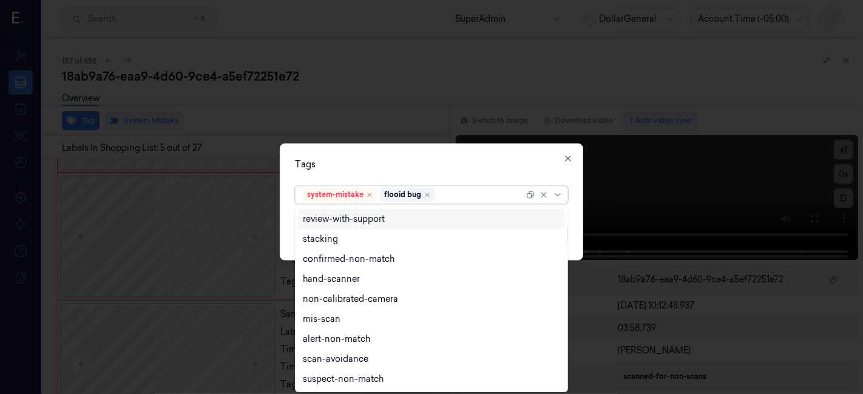
click at [417, 158] on div "Tags option flooid bug , selected. 9 results available. Use Up and Down to choo…" at bounding box center [431, 202] width 303 height 117
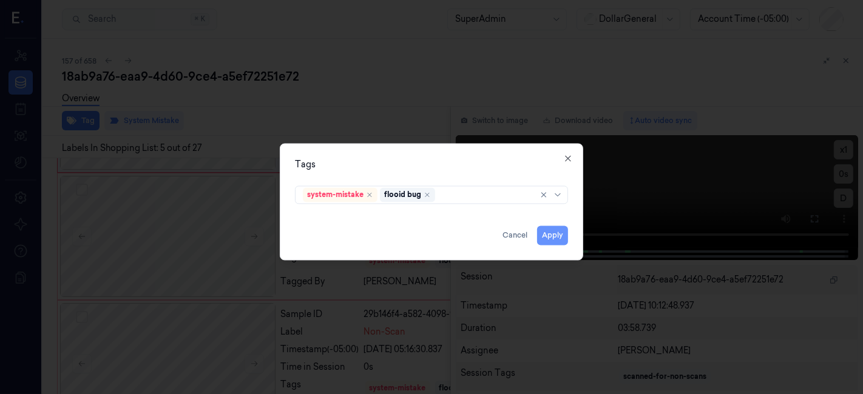
click at [550, 237] on button "Apply" at bounding box center [552, 235] width 31 height 19
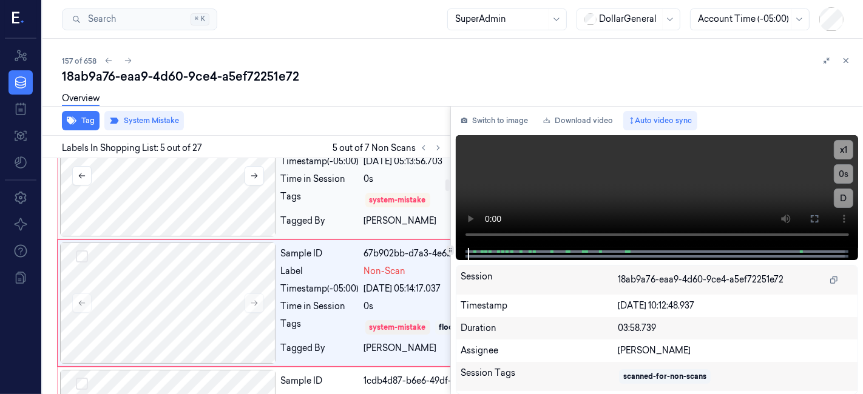
click at [234, 237] on div at bounding box center [168, 175] width 216 height 121
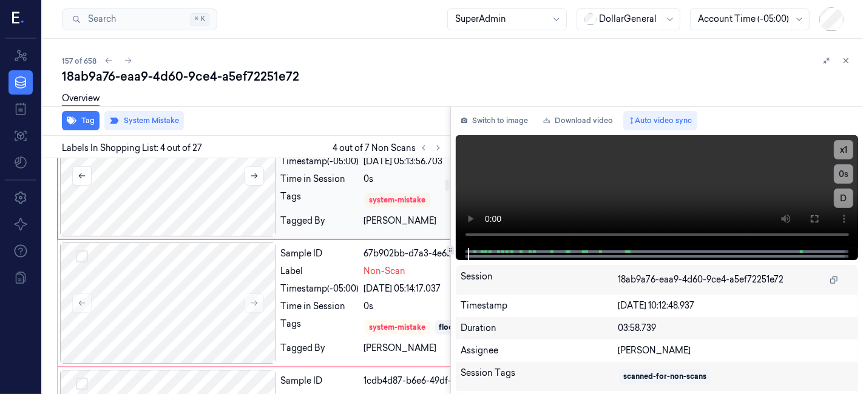
scroll to position [461, 0]
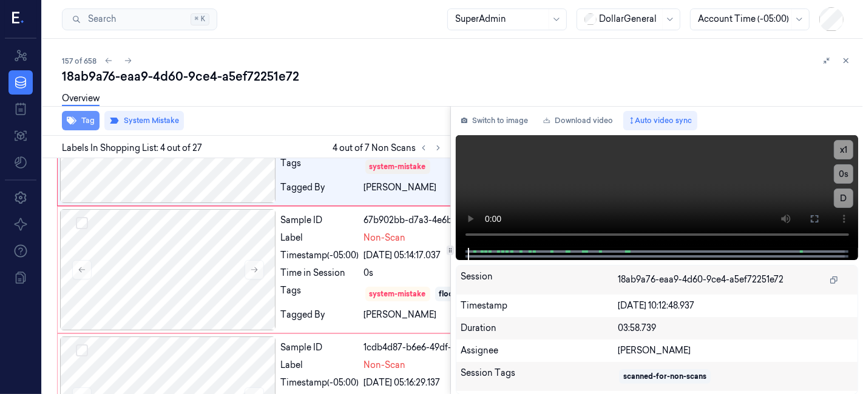
click at [95, 125] on button "Tag" at bounding box center [81, 120] width 38 height 19
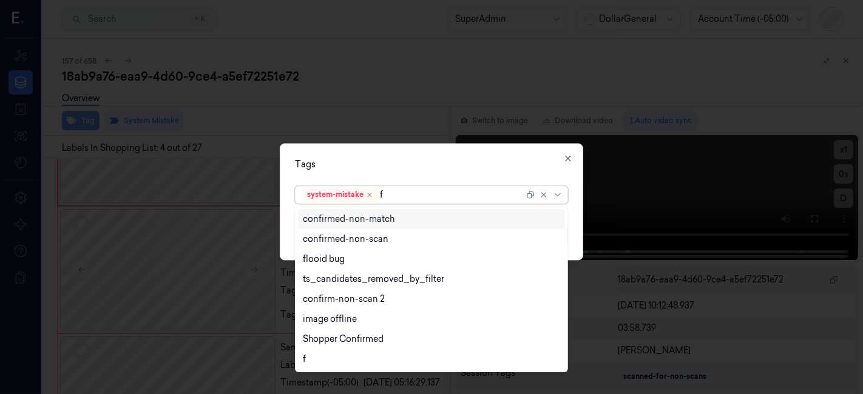
type input "fl"
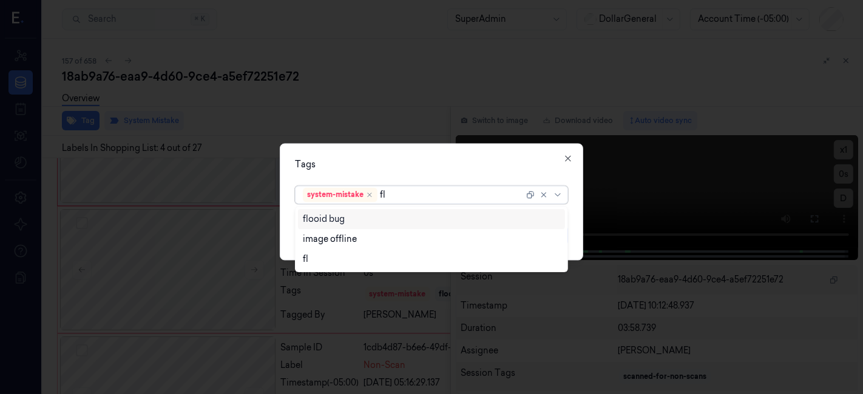
click at [368, 223] on div "flooid bug" at bounding box center [432, 219] width 258 height 13
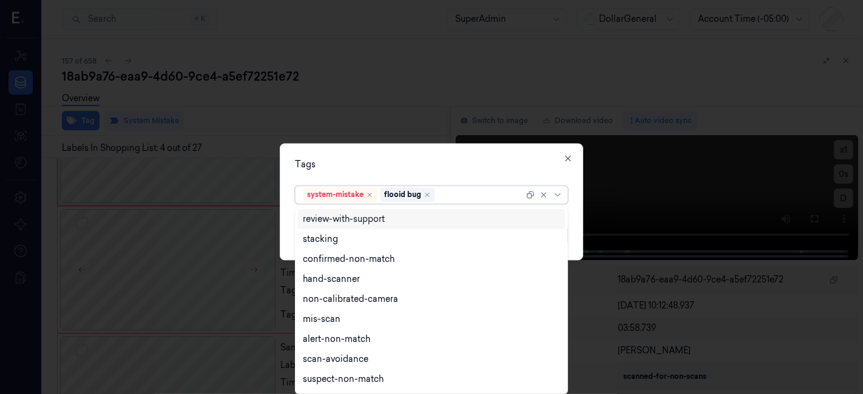
click at [406, 176] on div "Tags option flooid bug , selected. 18 results available. Use Up and Down to cho…" at bounding box center [431, 202] width 303 height 117
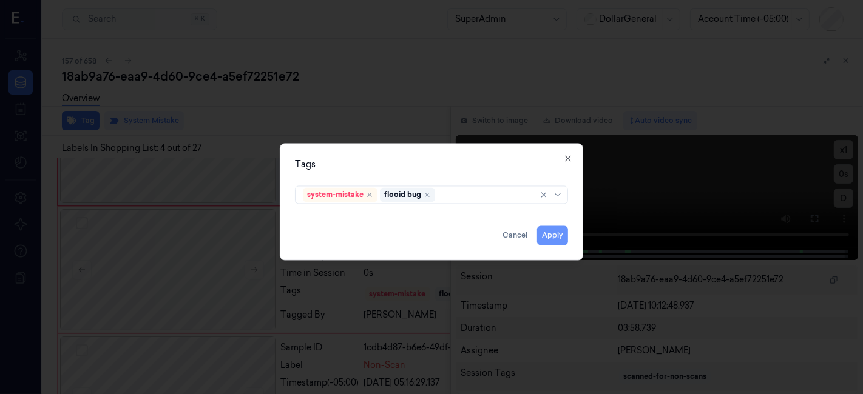
click at [553, 232] on button "Apply" at bounding box center [552, 235] width 31 height 19
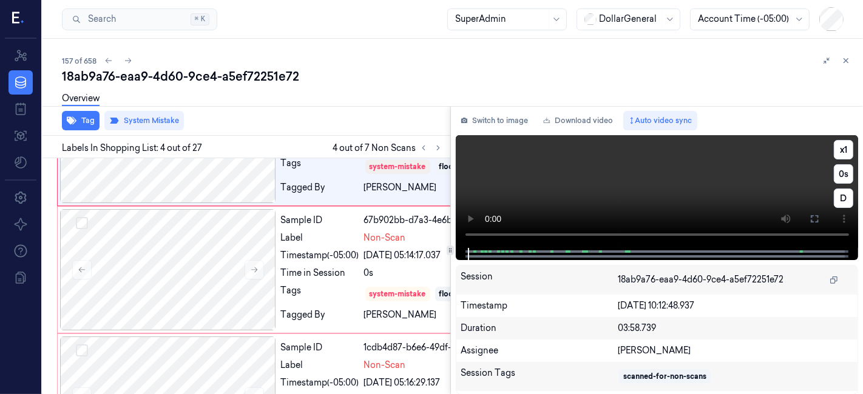
scroll to position [469, 0]
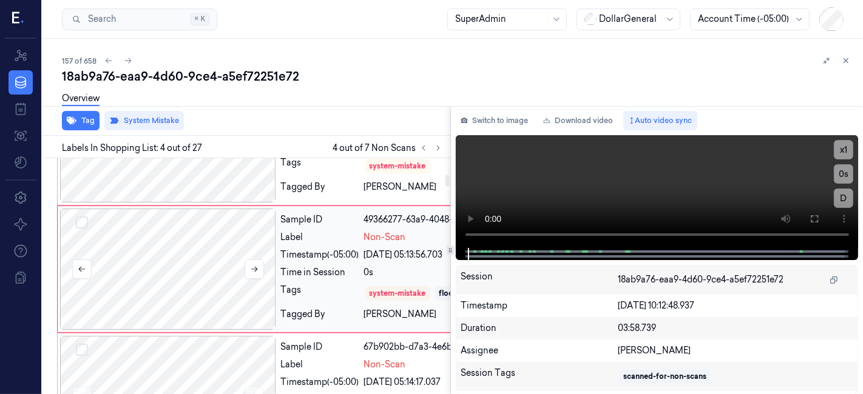
click at [240, 203] on div at bounding box center [168, 141] width 216 height 121
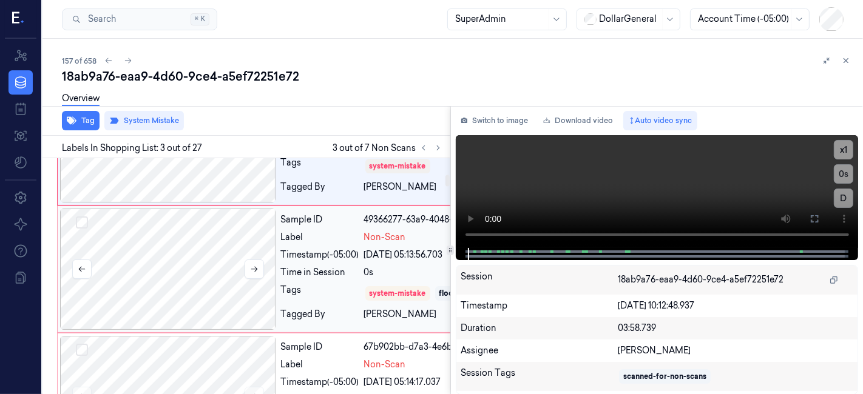
scroll to position [300, 0]
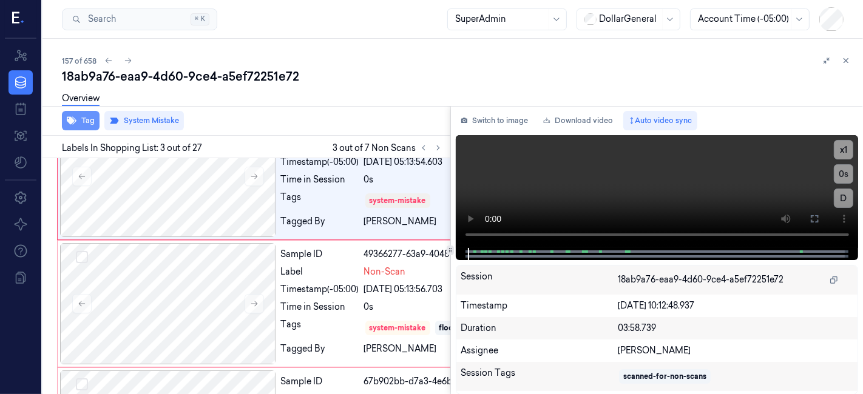
click at [83, 117] on button "Tag" at bounding box center [81, 120] width 38 height 19
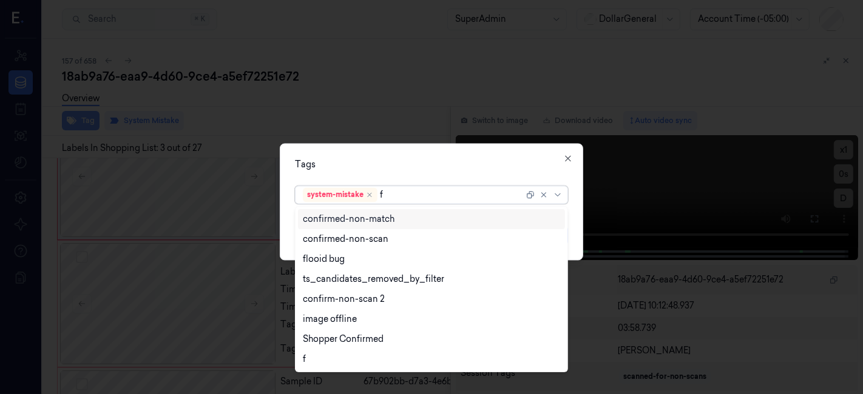
type input "fl"
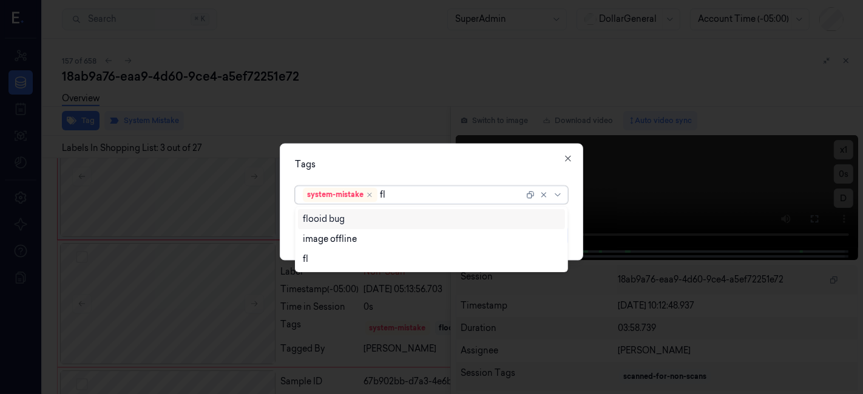
click at [449, 218] on div "flooid bug" at bounding box center [432, 219] width 258 height 13
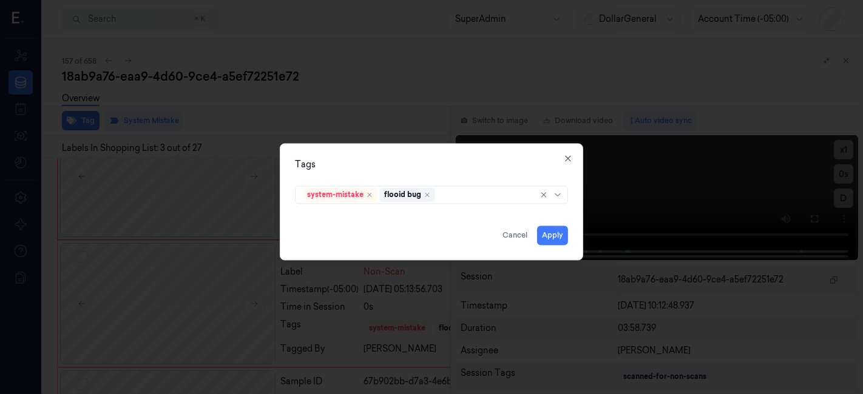
click at [445, 160] on div "Tags" at bounding box center [431, 165] width 273 height 13
click at [553, 234] on button "Apply" at bounding box center [552, 235] width 31 height 19
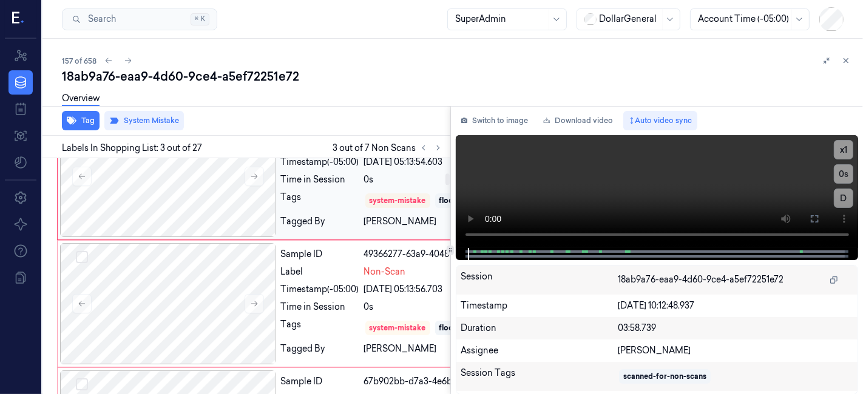
scroll to position [308, 0]
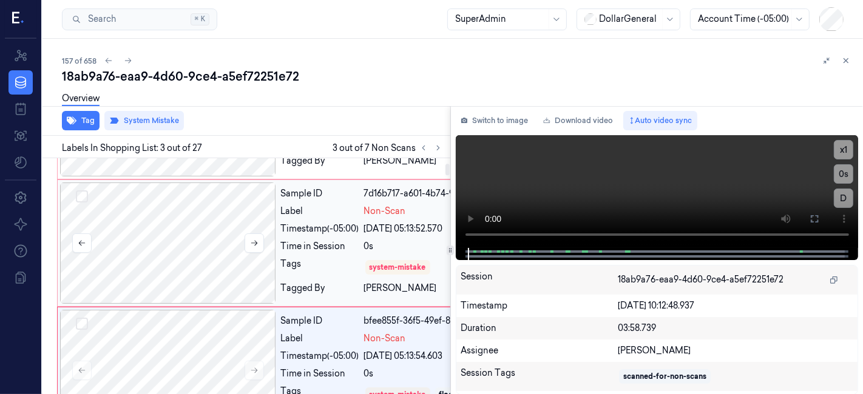
click at [178, 258] on div at bounding box center [168, 243] width 216 height 121
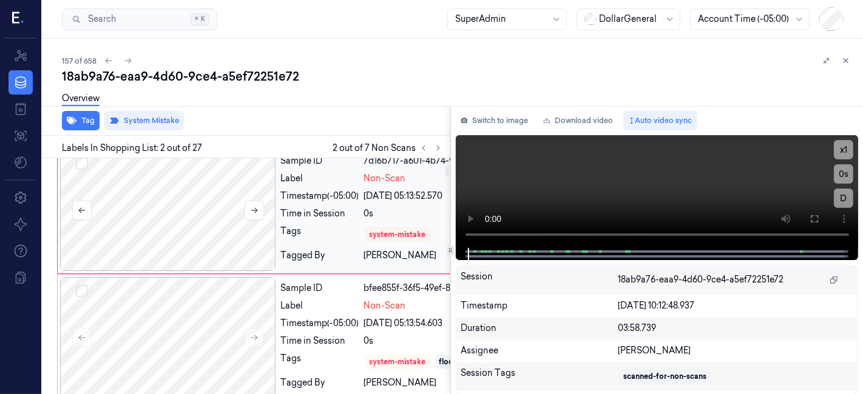
scroll to position [138, 0]
click at [75, 124] on icon "button" at bounding box center [72, 121] width 10 height 10
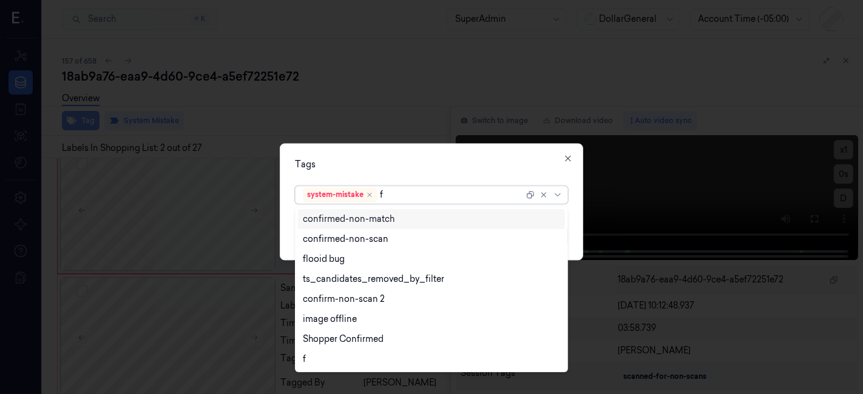
type input "fl"
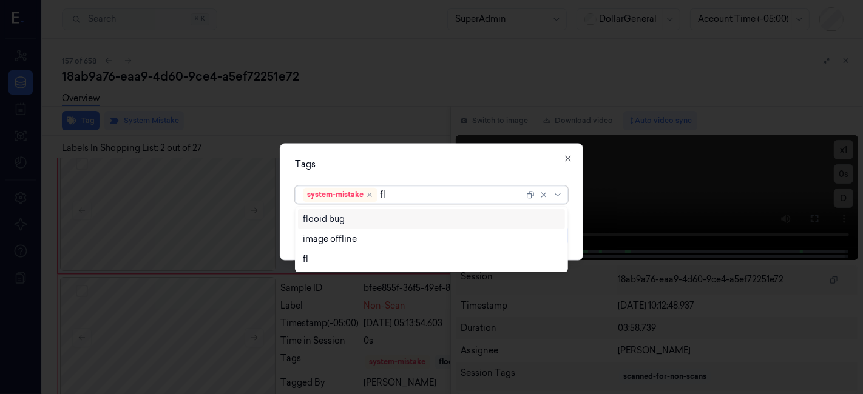
drag, startPoint x: 309, startPoint y: 220, endPoint x: 324, endPoint y: 177, distance: 44.9
click at [310, 220] on div "flooid bug" at bounding box center [324, 219] width 42 height 13
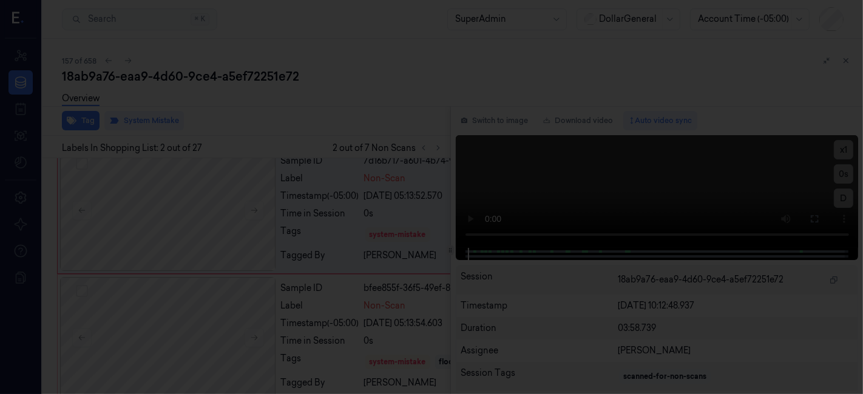
click at [338, 141] on div at bounding box center [431, 197] width 863 height 394
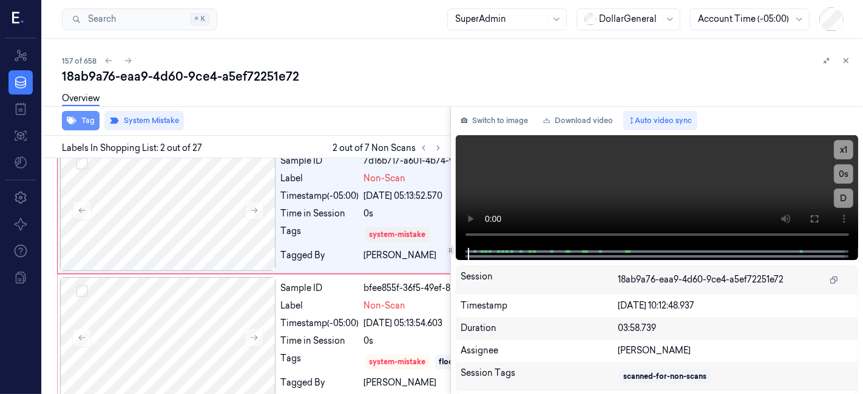
click at [74, 118] on icon "button" at bounding box center [72, 121] width 10 height 8
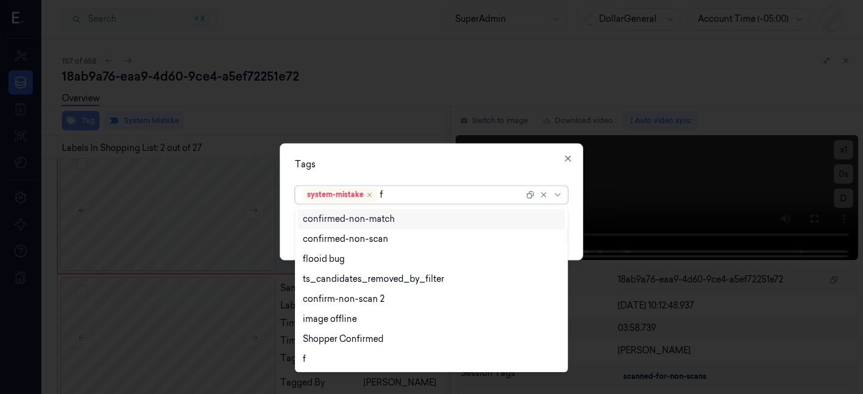
type input "fl"
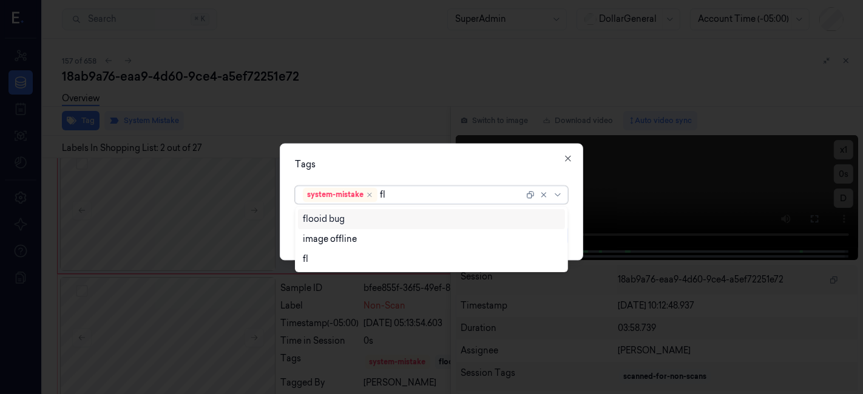
click at [315, 218] on div "flooid bug" at bounding box center [324, 219] width 42 height 13
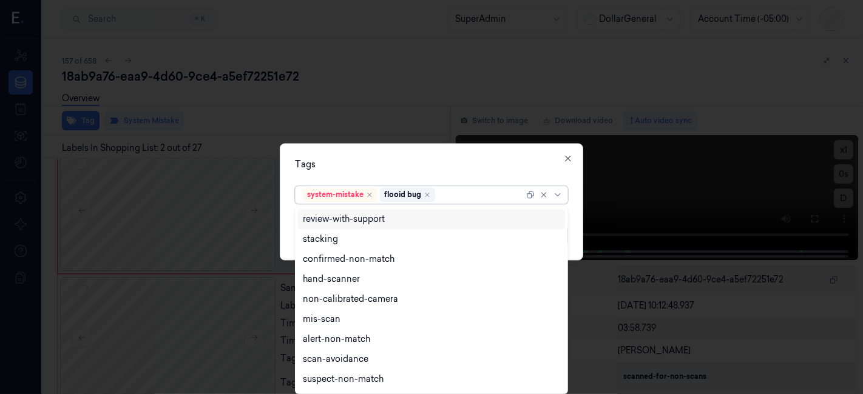
click at [351, 175] on div "Tags option flooid bug , selected. 18 results available. Use Up and Down to cho…" at bounding box center [431, 202] width 303 height 117
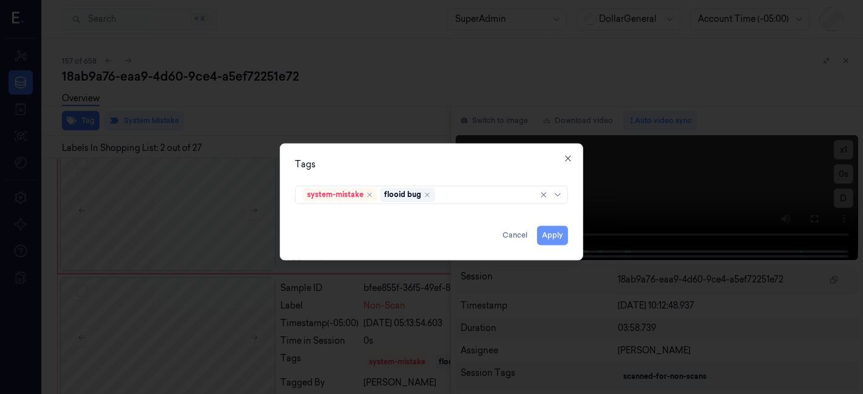
click at [549, 231] on button "Apply" at bounding box center [552, 235] width 31 height 19
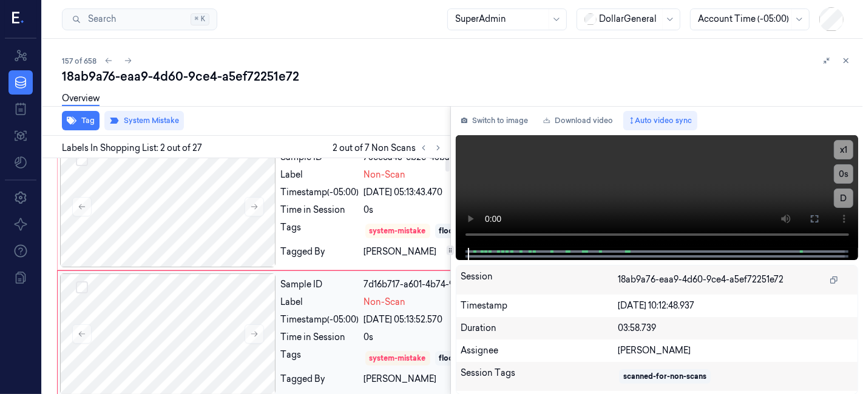
scroll to position [0, 0]
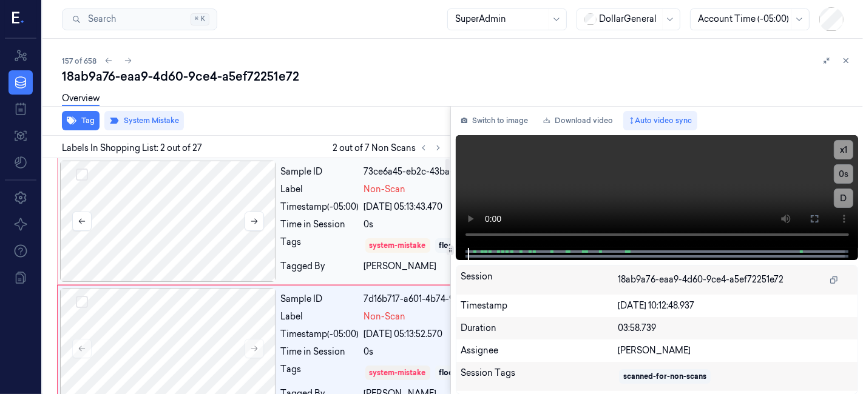
click at [229, 221] on div at bounding box center [168, 221] width 216 height 121
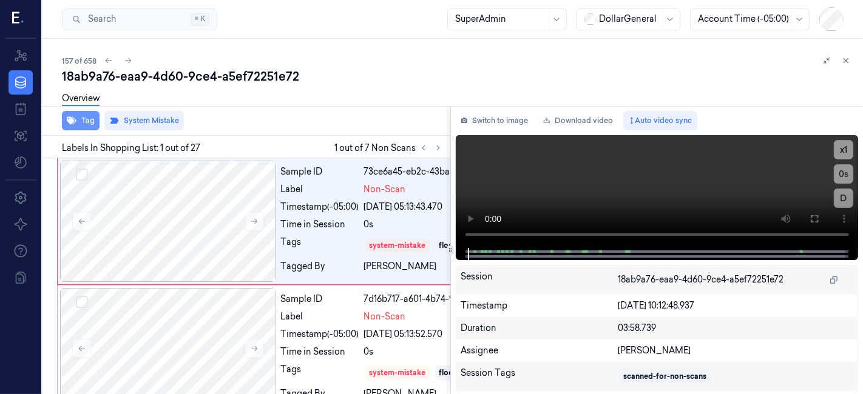
click at [86, 124] on button "Tag" at bounding box center [81, 120] width 38 height 19
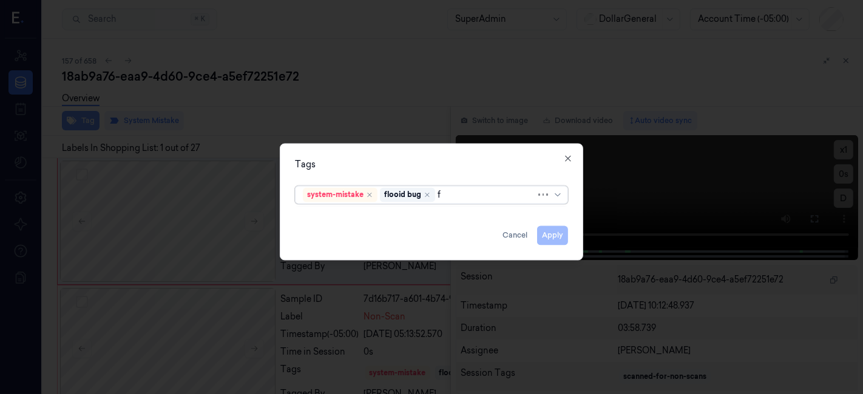
type input "fl"
click at [457, 195] on div at bounding box center [480, 195] width 86 height 13
click at [482, 152] on div "Tags system-mistake flooid bug Apply Cancel Close" at bounding box center [431, 202] width 303 height 117
click at [567, 158] on icon "button" at bounding box center [567, 158] width 5 height 5
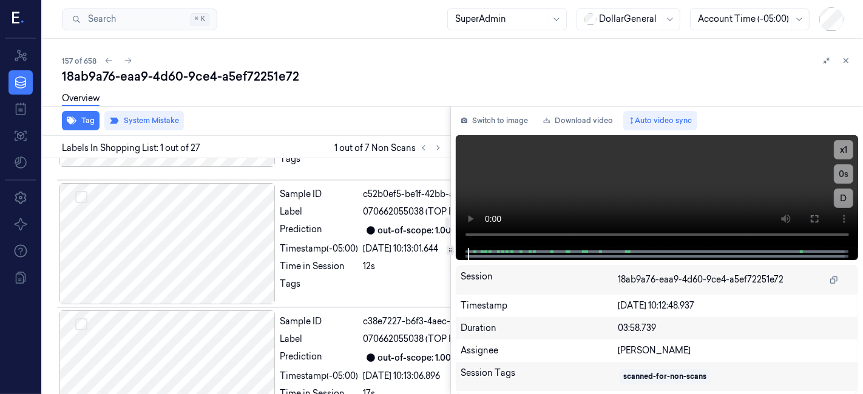
scroll to position [1280, 0]
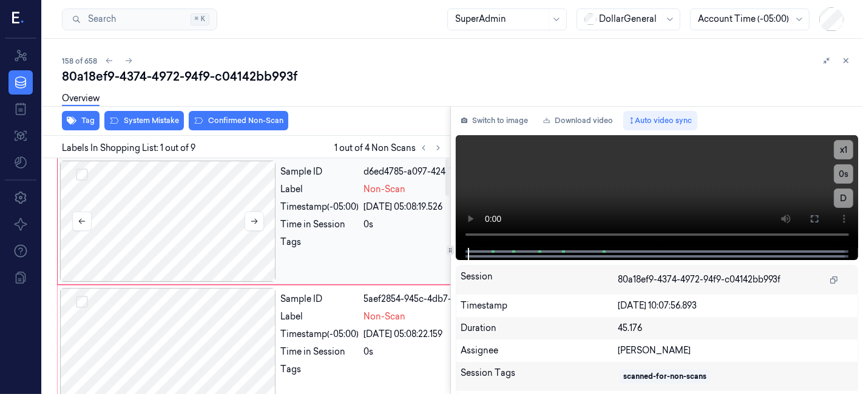
click at [206, 178] on div at bounding box center [168, 221] width 216 height 121
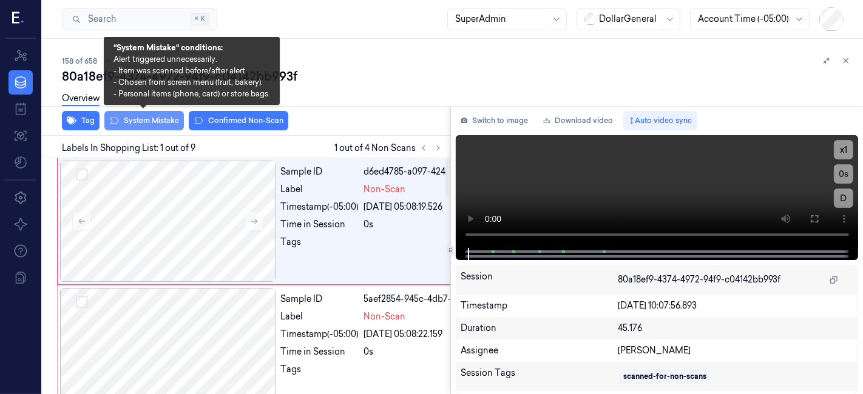
click at [130, 124] on button "System Mistake" at bounding box center [143, 120] width 79 height 19
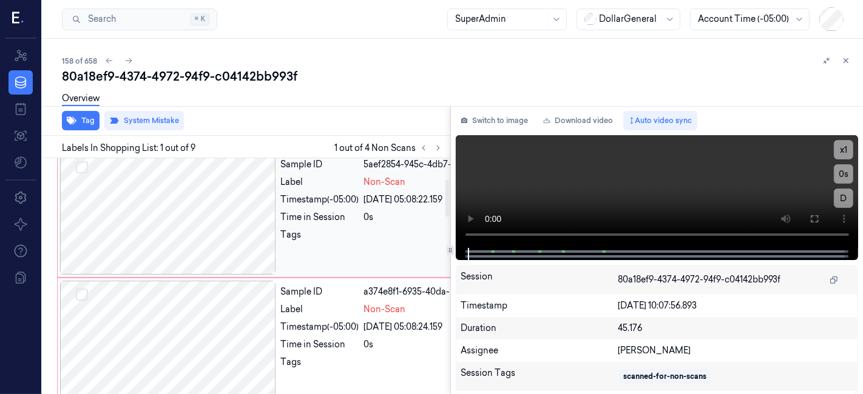
click at [218, 236] on div at bounding box center [168, 213] width 216 height 121
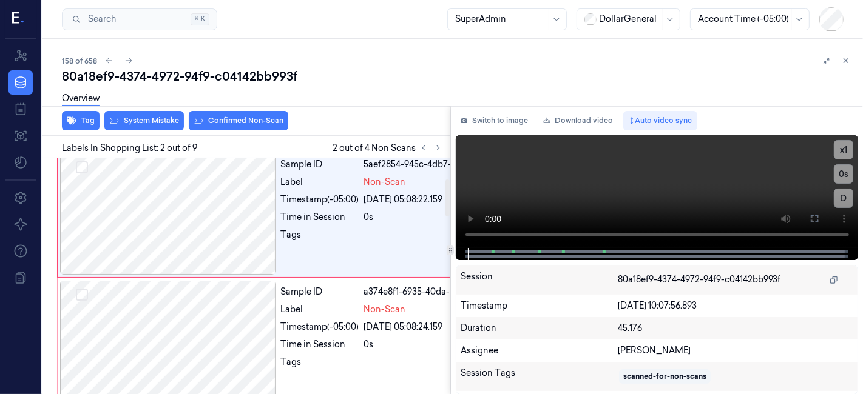
scroll to position [113, 0]
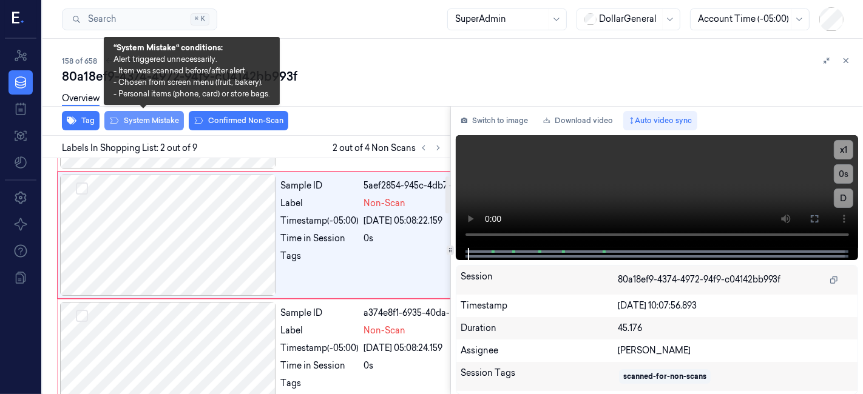
click at [130, 116] on button "System Mistake" at bounding box center [143, 120] width 79 height 19
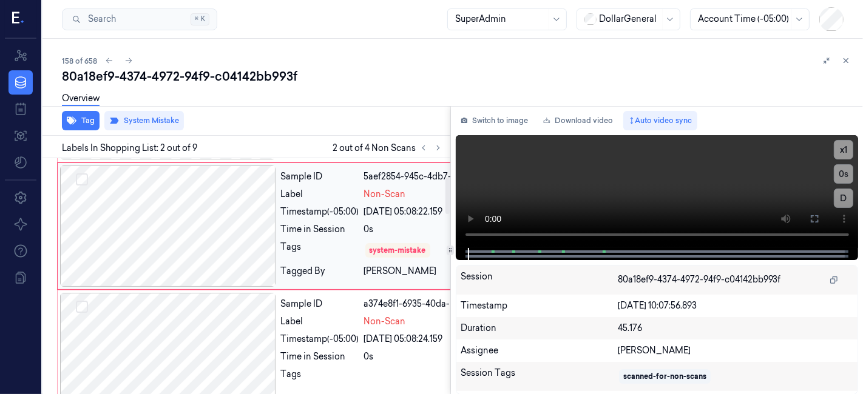
click at [213, 252] on div at bounding box center [168, 226] width 216 height 121
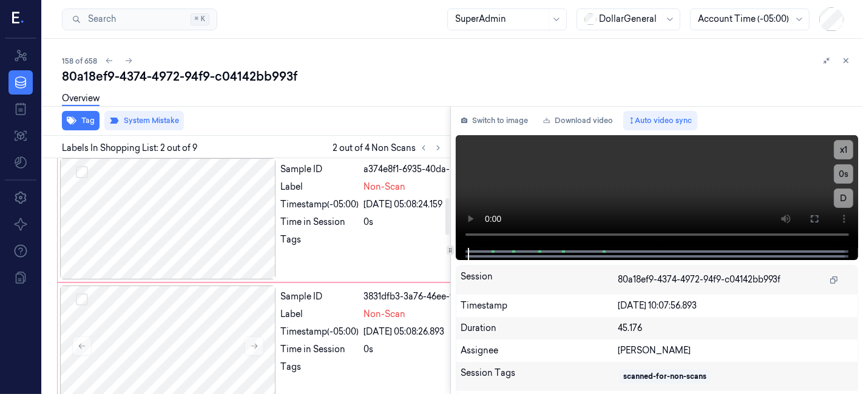
click at [213, 252] on div at bounding box center [168, 218] width 216 height 121
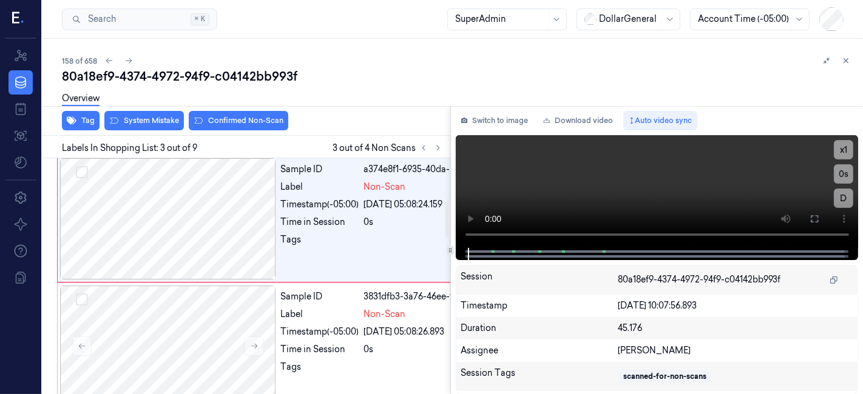
scroll to position [275, 0]
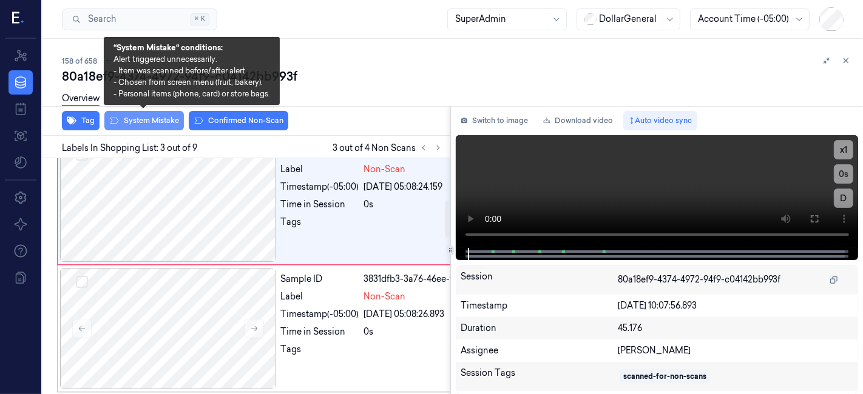
click at [160, 124] on button "System Mistake" at bounding box center [143, 120] width 79 height 19
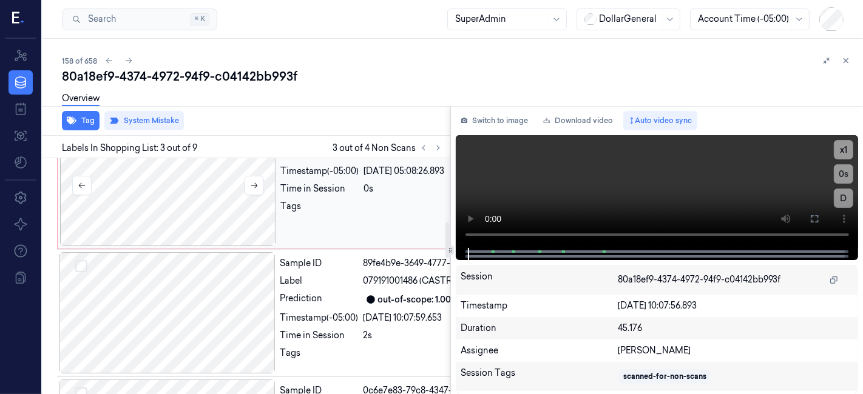
click at [226, 246] on div at bounding box center [168, 185] width 216 height 121
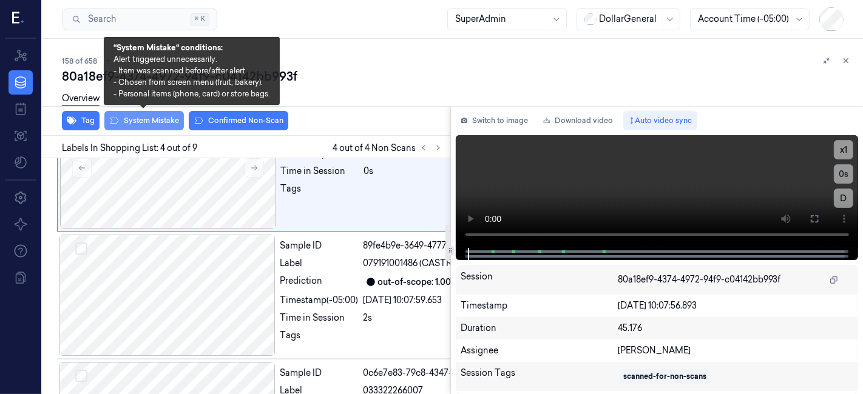
click at [141, 121] on button "System Mistake" at bounding box center [143, 120] width 79 height 19
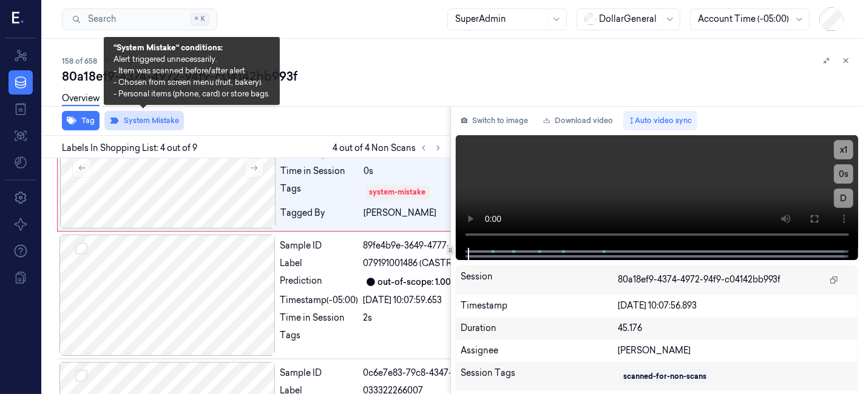
scroll to position [445, 0]
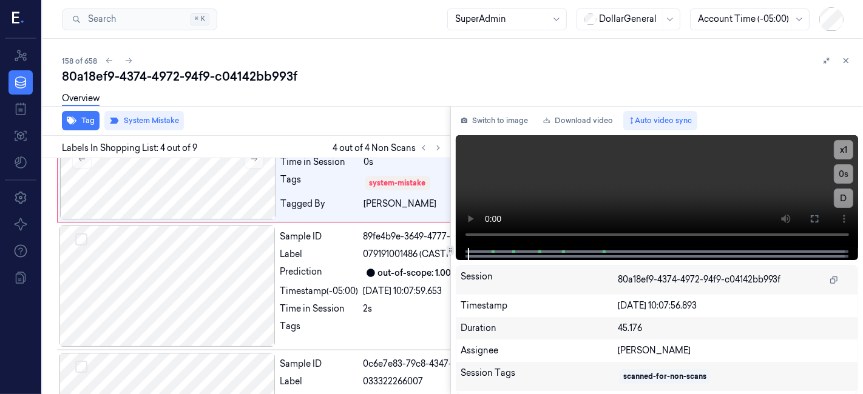
click at [84, 113] on div "Overview" at bounding box center [81, 100] width 38 height 31
click at [81, 118] on button "Tag" at bounding box center [81, 120] width 38 height 19
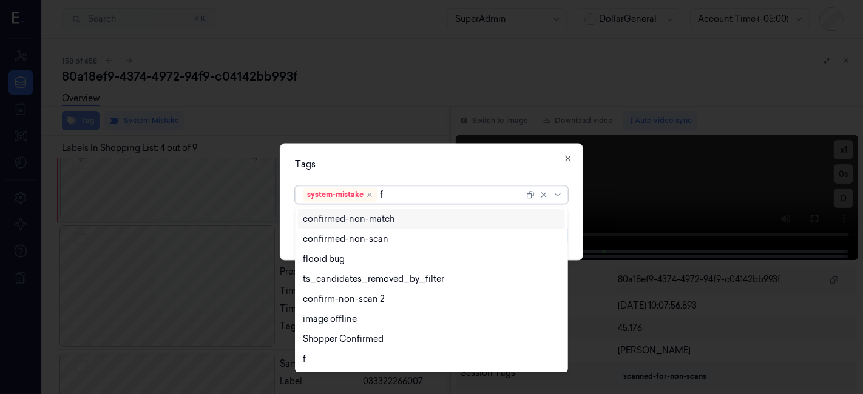
type input "fl"
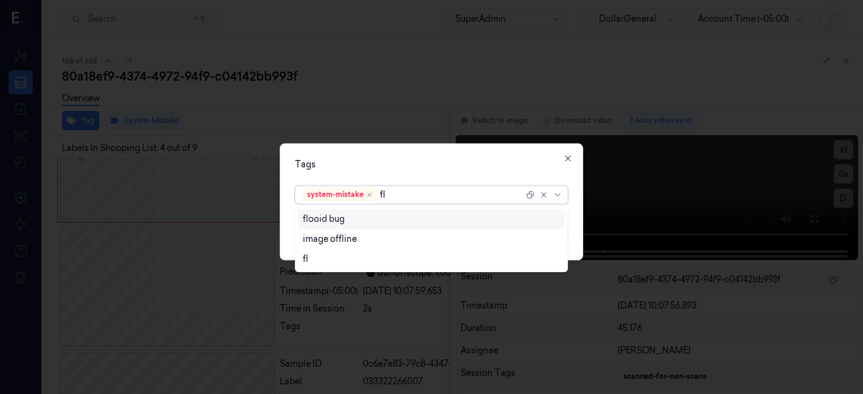
click at [319, 216] on div "flooid bug" at bounding box center [324, 219] width 42 height 13
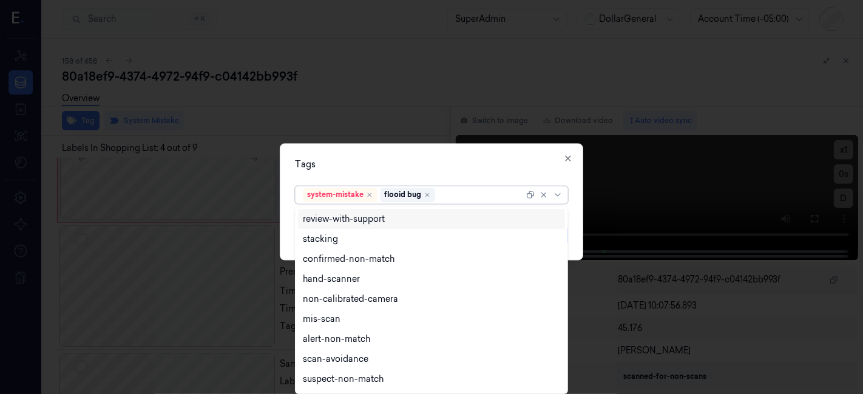
drag, startPoint x: 386, startPoint y: 159, endPoint x: 466, endPoint y: 181, distance: 83.1
click at [387, 158] on div "Tags option flooid bug , selected. 18 results available. Use Up and Down to cho…" at bounding box center [431, 202] width 303 height 117
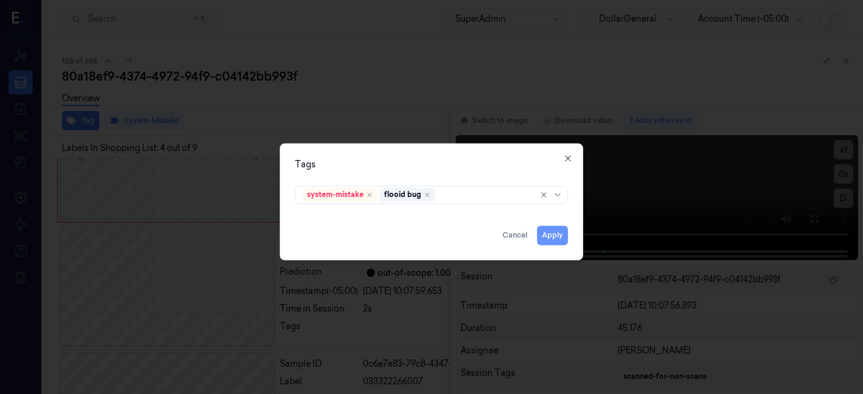
click at [553, 233] on button "Apply" at bounding box center [552, 235] width 31 height 19
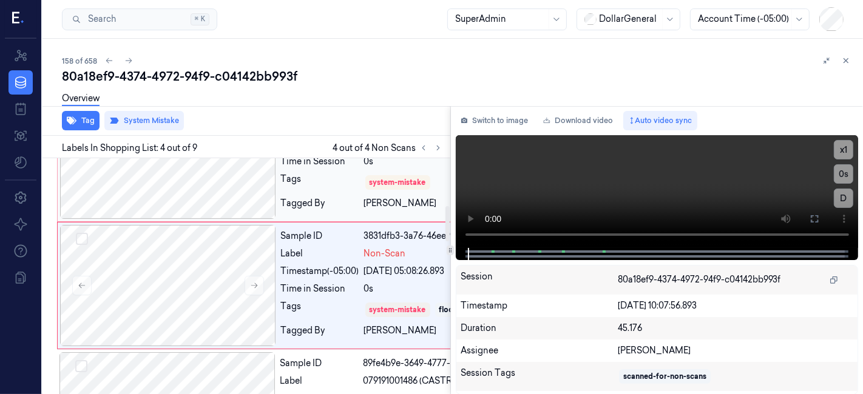
click at [197, 219] on div at bounding box center [168, 158] width 216 height 121
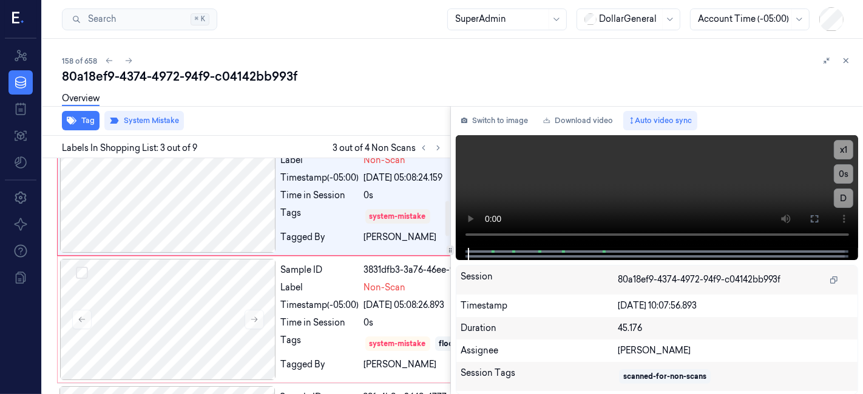
scroll to position [283, 0]
click at [76, 118] on icon "button" at bounding box center [72, 121] width 10 height 10
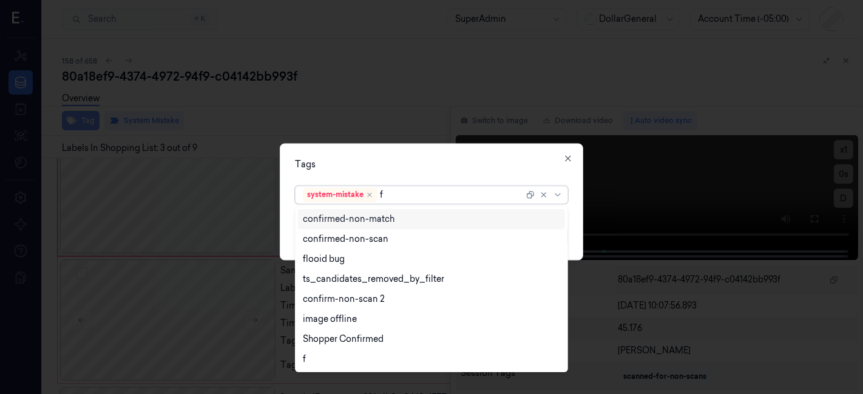
type input "fl"
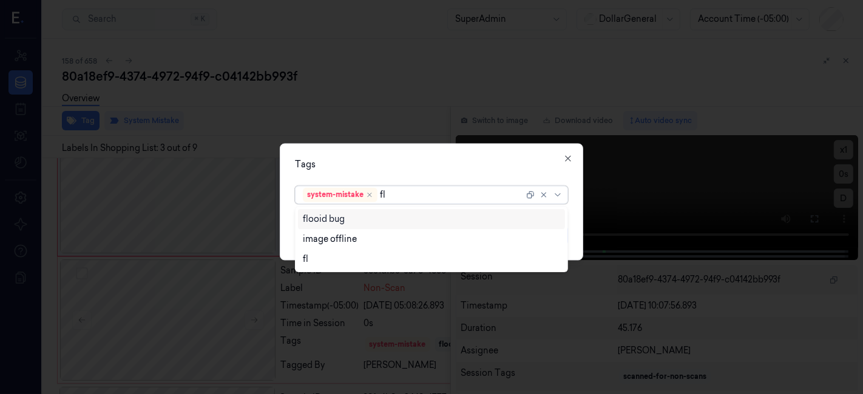
click at [383, 227] on div "flooid bug" at bounding box center [431, 219] width 267 height 20
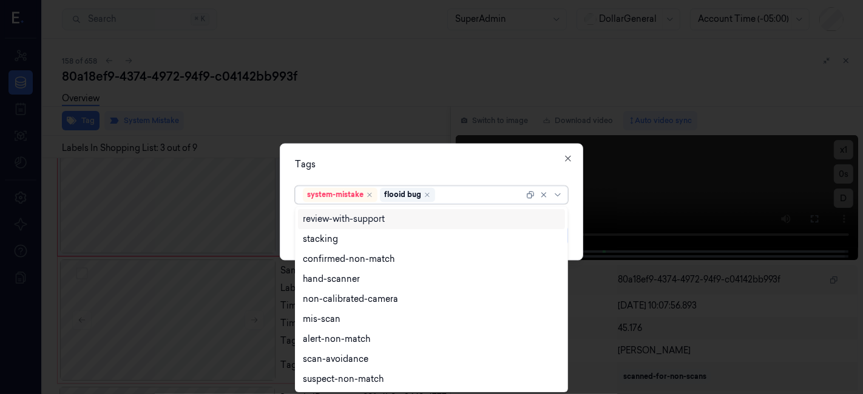
click at [390, 174] on div "Tags option flooid bug , selected. 9 results available. Use Up and Down to choo…" at bounding box center [431, 202] width 303 height 117
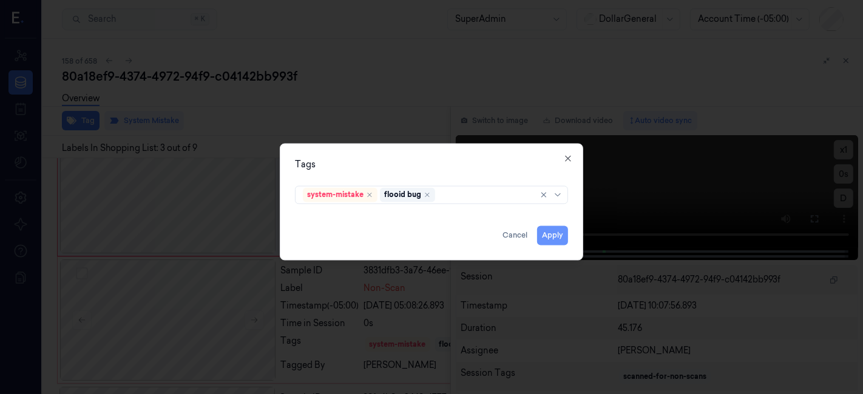
click at [546, 237] on button "Apply" at bounding box center [552, 235] width 31 height 19
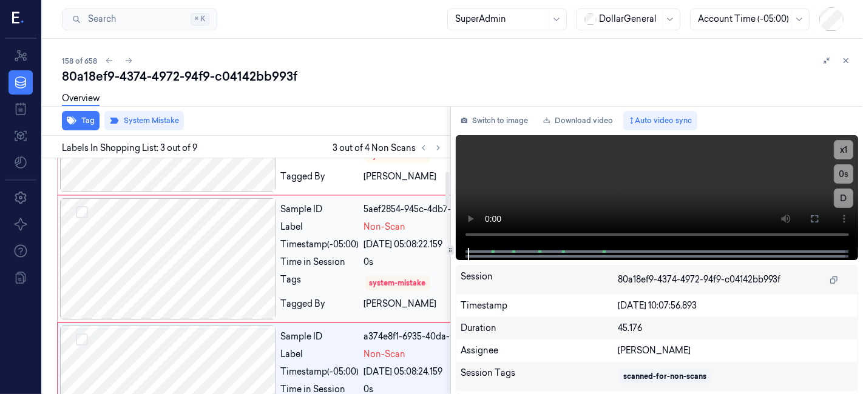
click at [217, 269] on div at bounding box center [168, 258] width 216 height 121
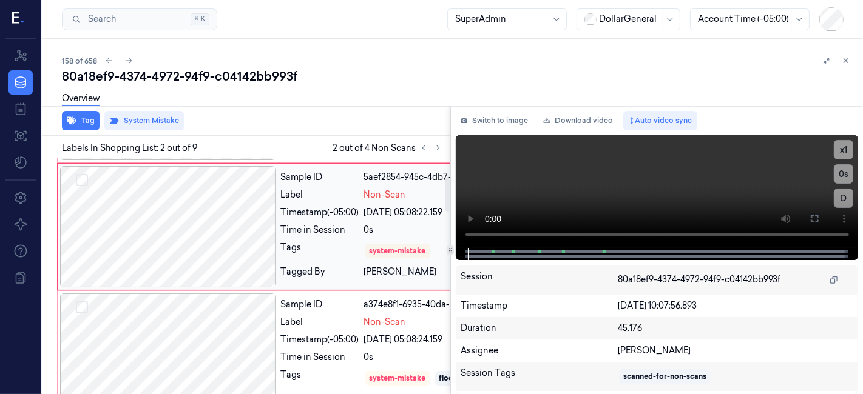
scroll to position [123, 0]
click at [67, 122] on icon "button" at bounding box center [72, 121] width 10 height 10
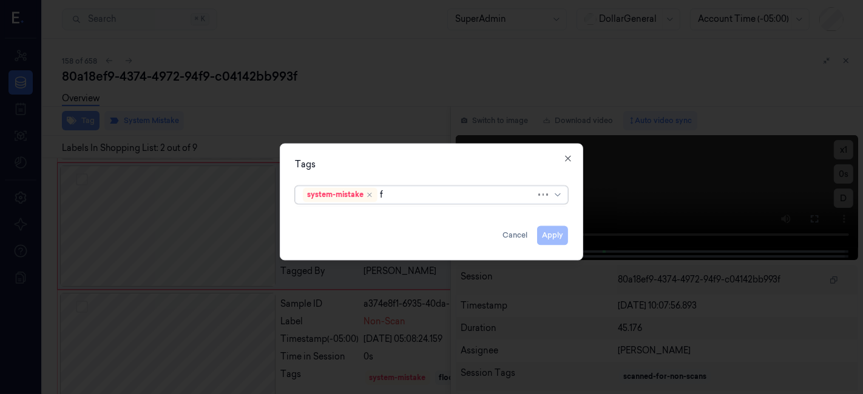
type input "fl"
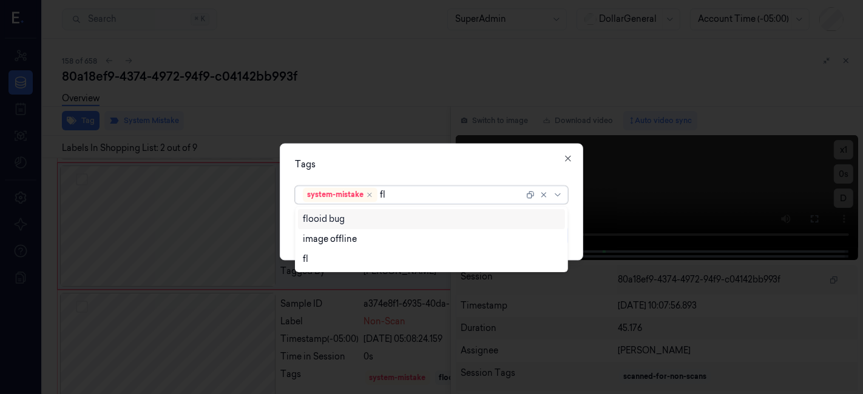
click at [319, 226] on div "flooid bug" at bounding box center [431, 219] width 267 height 20
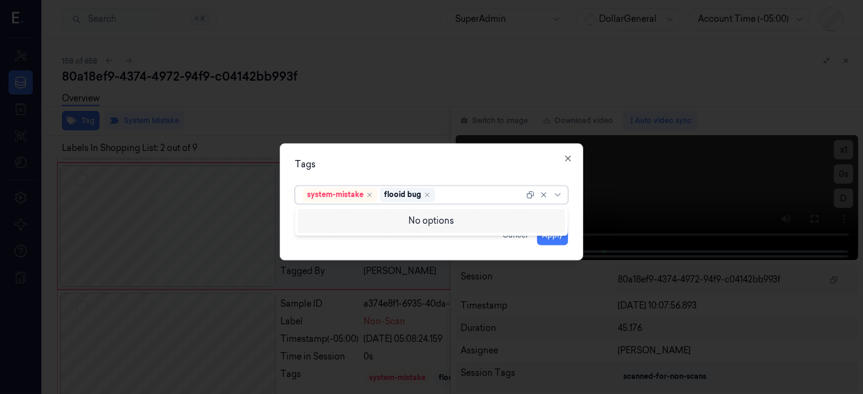
click at [363, 165] on div "Tags" at bounding box center [431, 165] width 273 height 13
click at [554, 231] on button "Apply" at bounding box center [552, 235] width 31 height 19
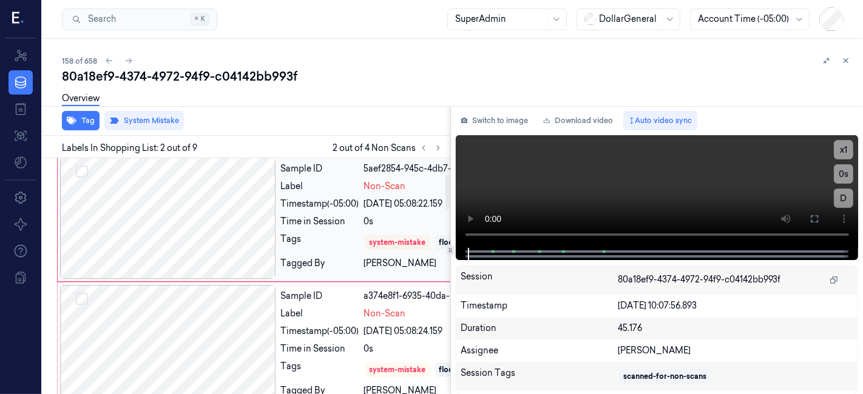
scroll to position [0, 0]
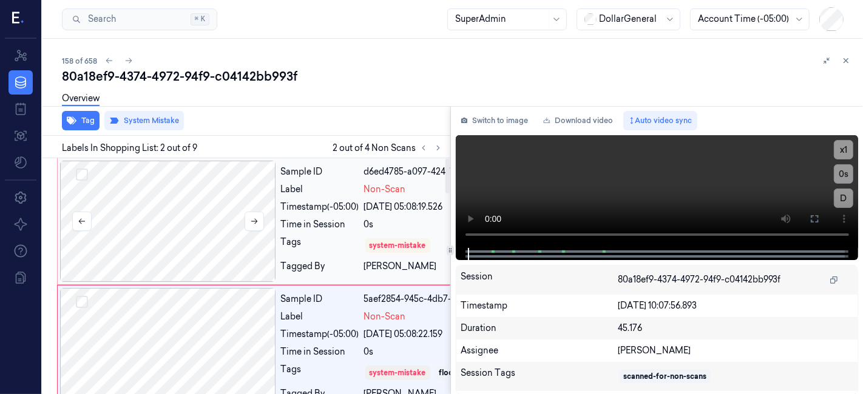
click at [234, 243] on div at bounding box center [168, 221] width 216 height 121
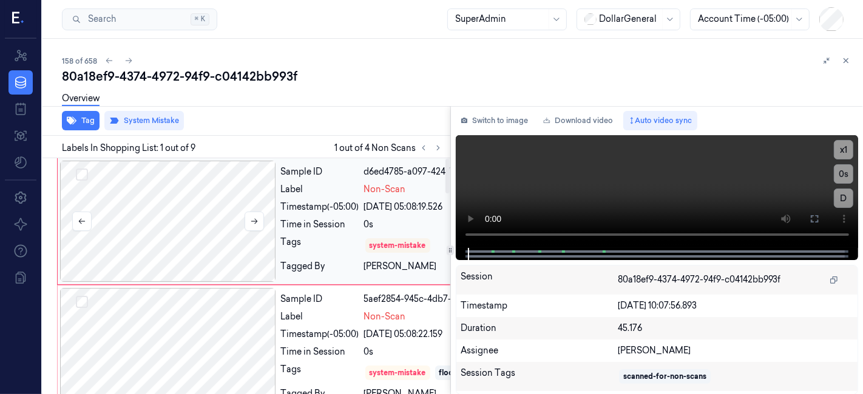
click at [161, 216] on div at bounding box center [168, 221] width 216 height 121
click at [89, 124] on button "Tag" at bounding box center [81, 120] width 38 height 19
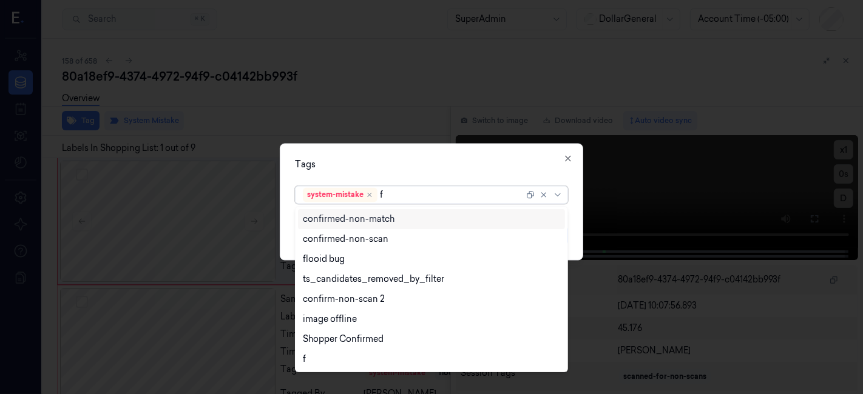
type input "fl"
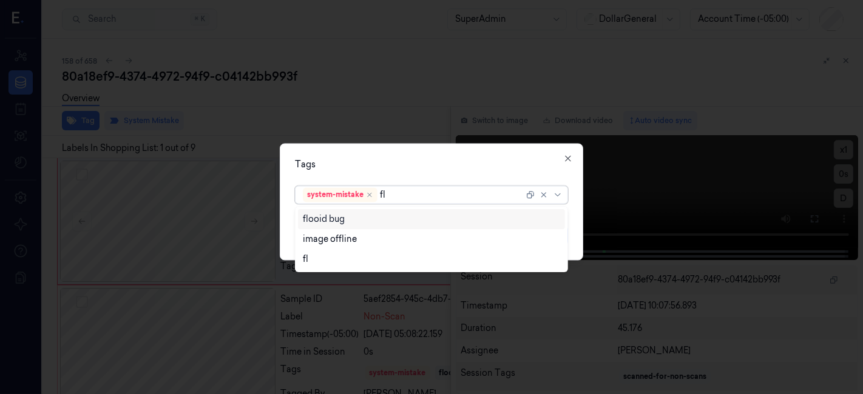
click at [382, 215] on div "flooid bug" at bounding box center [432, 219] width 258 height 13
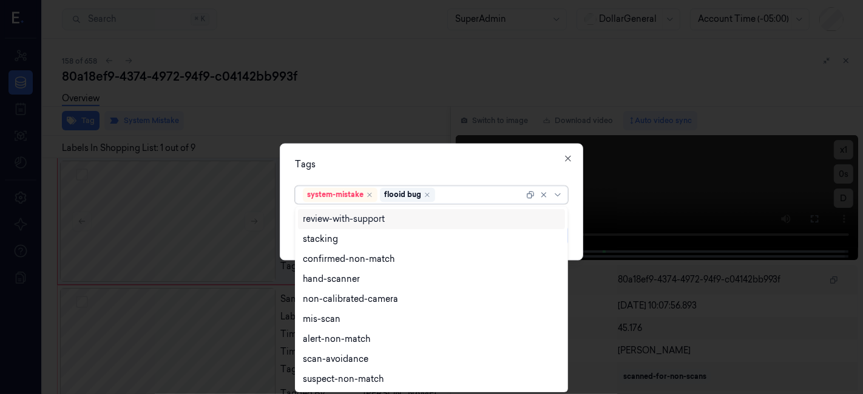
click at [407, 170] on div "Tags" at bounding box center [431, 165] width 273 height 13
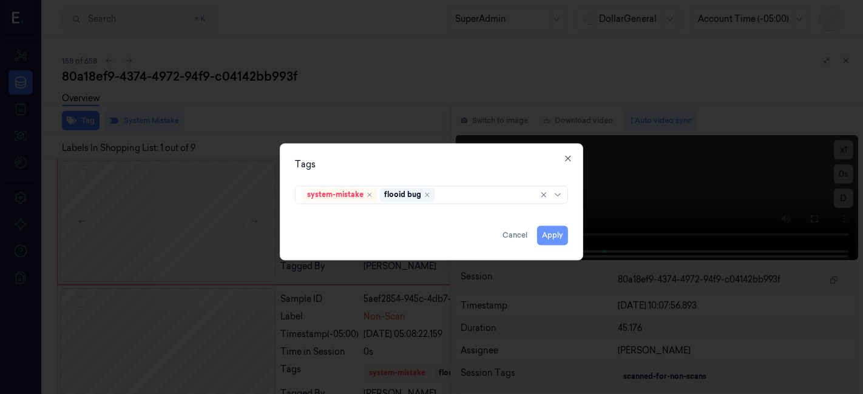
click at [557, 238] on button "Apply" at bounding box center [552, 235] width 31 height 19
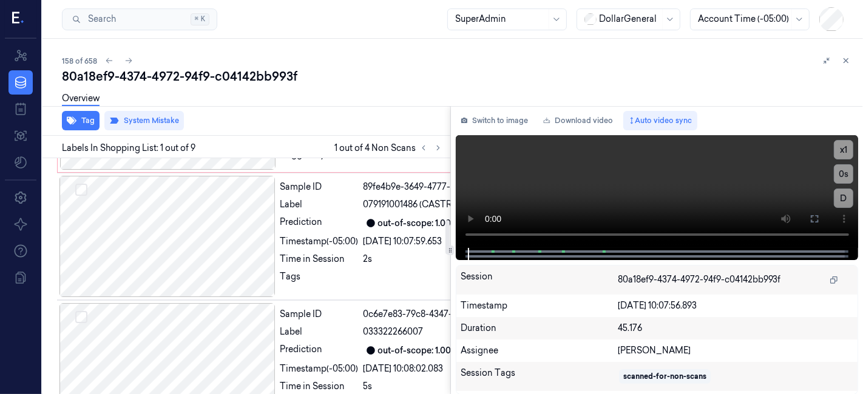
scroll to position [539, 0]
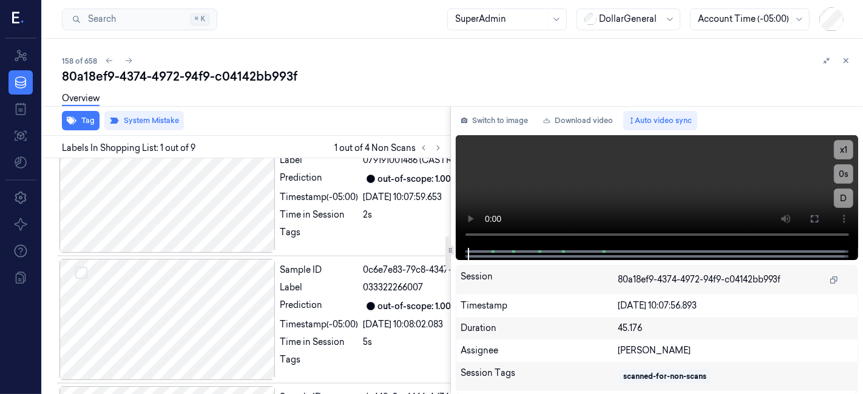
click at [329, 99] on div "Tags" at bounding box center [320, 88] width 78 height 19
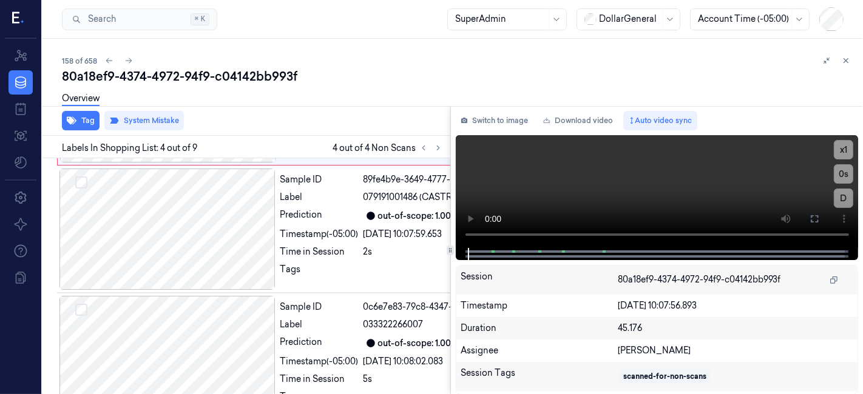
click at [334, 103] on div "Overview" at bounding box center [457, 100] width 791 height 31
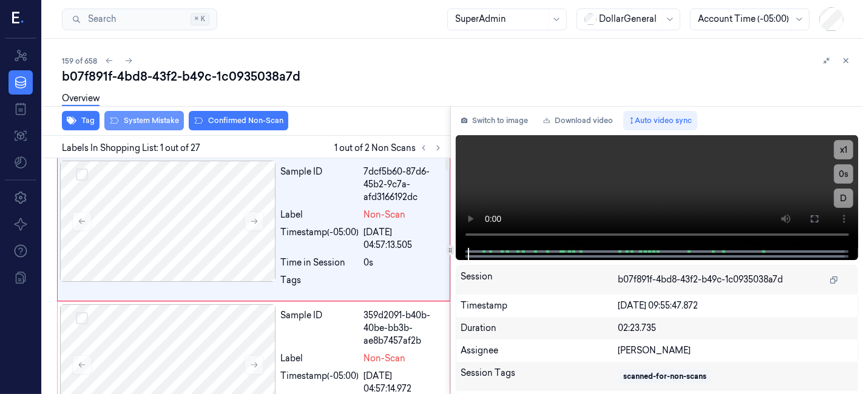
click at [160, 116] on button "System Mistake" at bounding box center [143, 120] width 79 height 19
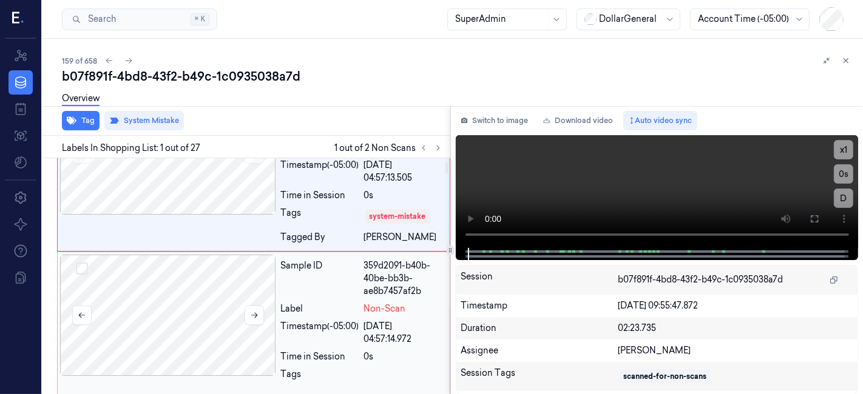
click at [200, 288] on div at bounding box center [168, 315] width 216 height 121
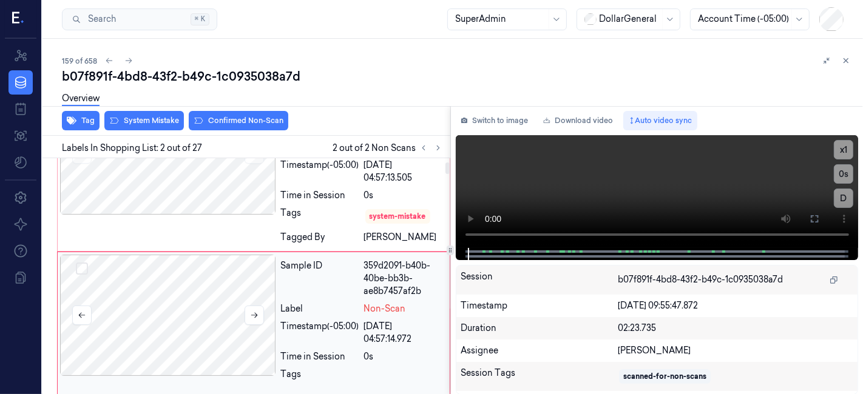
scroll to position [113, 0]
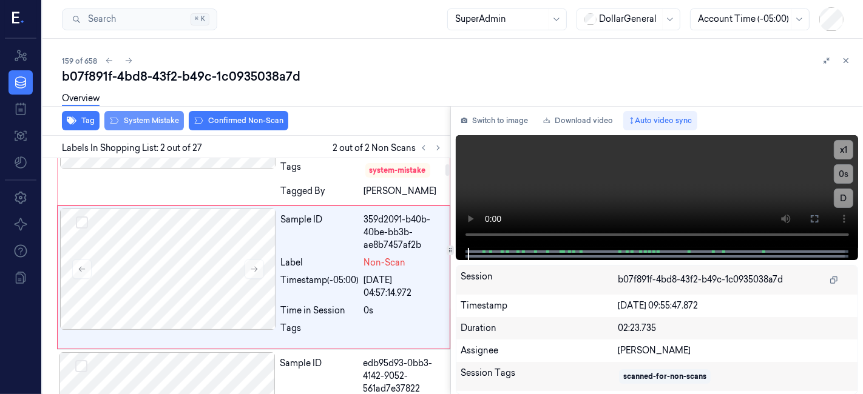
click at [112, 121] on icon at bounding box center [114, 121] width 10 height 10
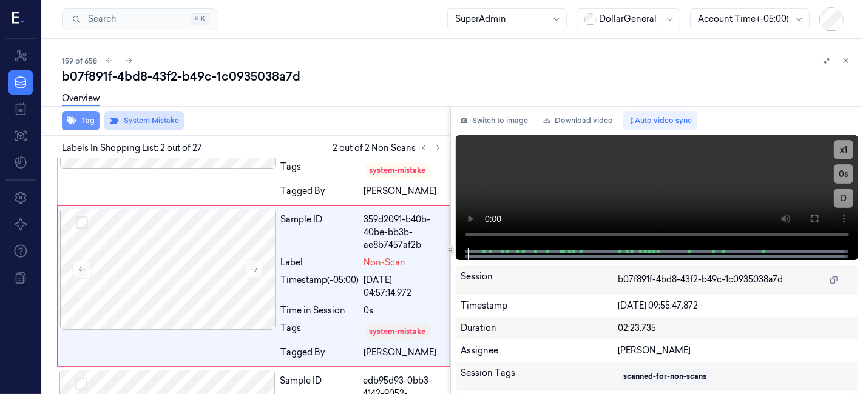
scroll to position [123, 0]
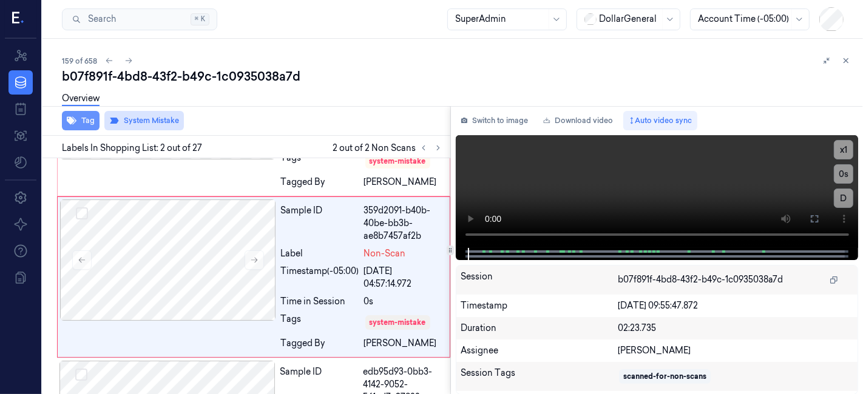
click at [86, 117] on button "Tag" at bounding box center [81, 120] width 38 height 19
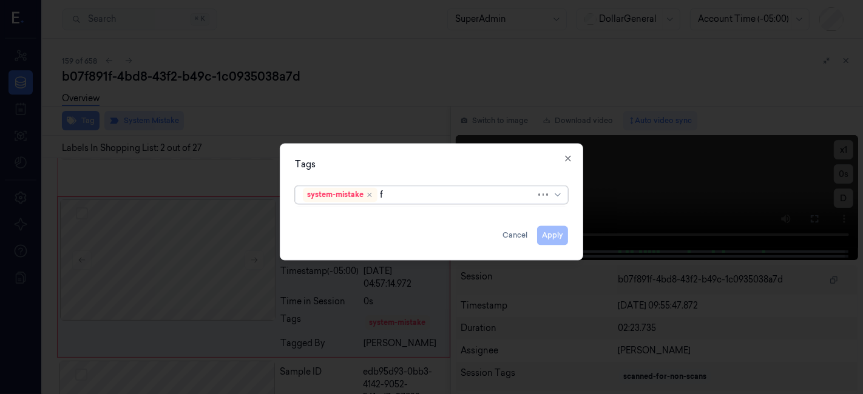
type input "fl"
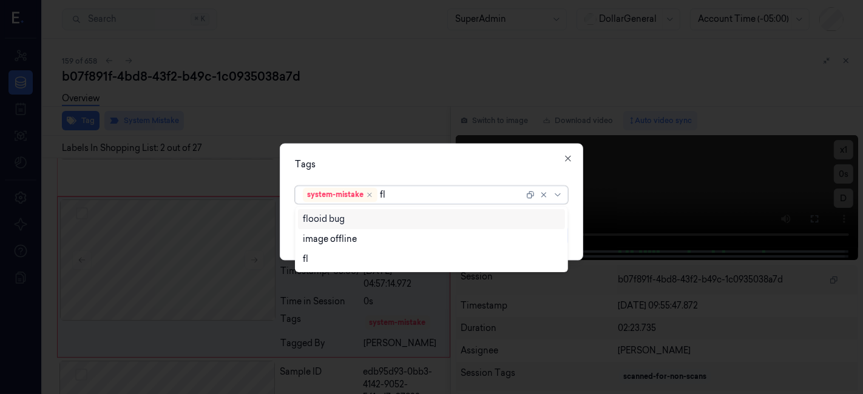
click at [340, 226] on div "flooid bug" at bounding box center [431, 219] width 267 height 20
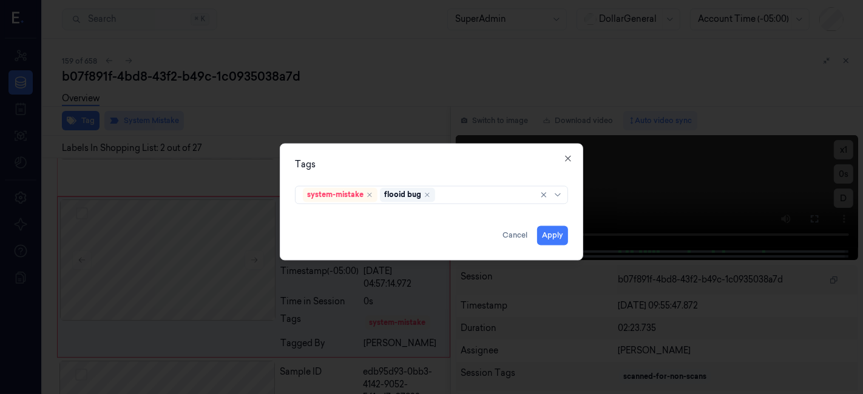
click at [367, 167] on div "Tags" at bounding box center [431, 165] width 273 height 13
click at [565, 241] on button "Apply" at bounding box center [552, 235] width 31 height 19
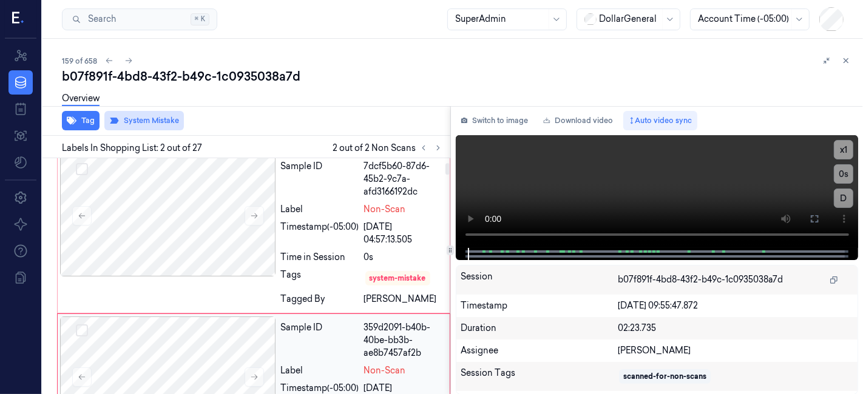
scroll to position [0, 0]
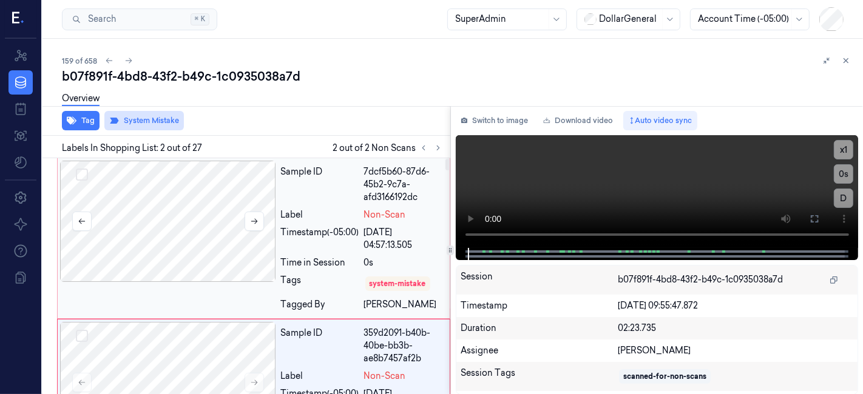
click at [149, 196] on div at bounding box center [168, 221] width 216 height 121
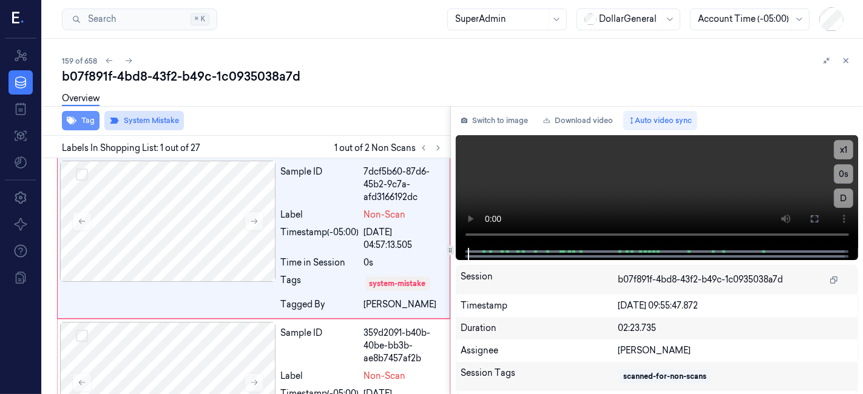
click at [73, 122] on icon "button" at bounding box center [72, 121] width 10 height 10
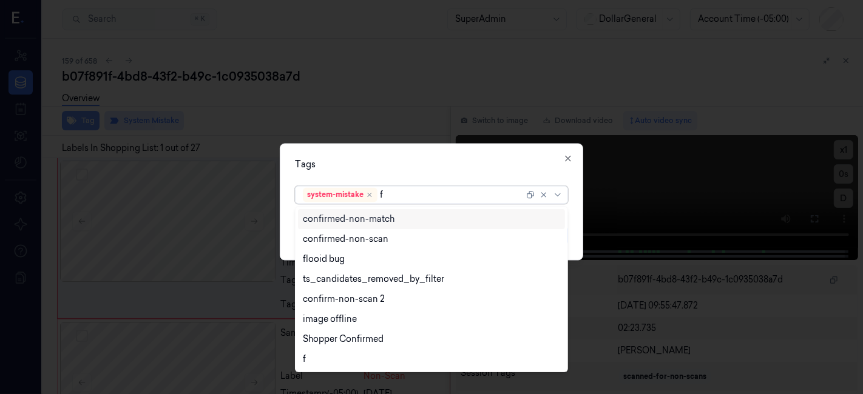
type input "fl"
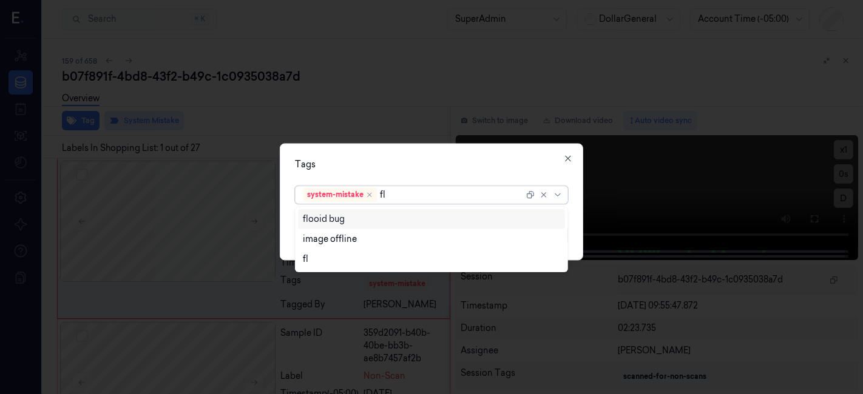
click at [338, 221] on div "flooid bug" at bounding box center [324, 219] width 42 height 13
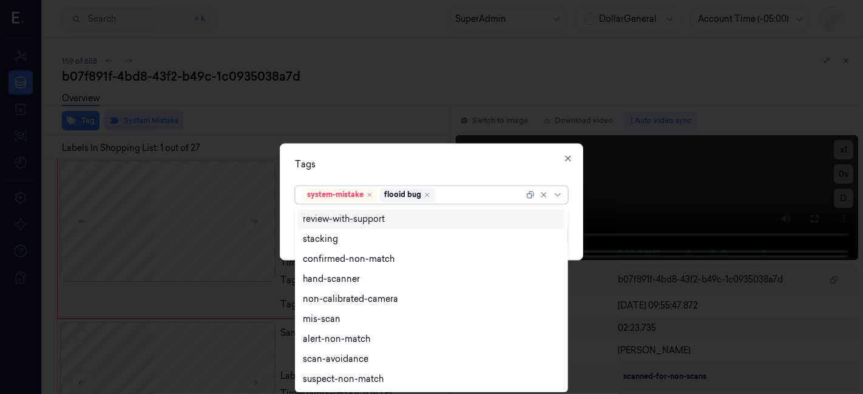
click at [372, 170] on div "Tags" at bounding box center [431, 165] width 273 height 13
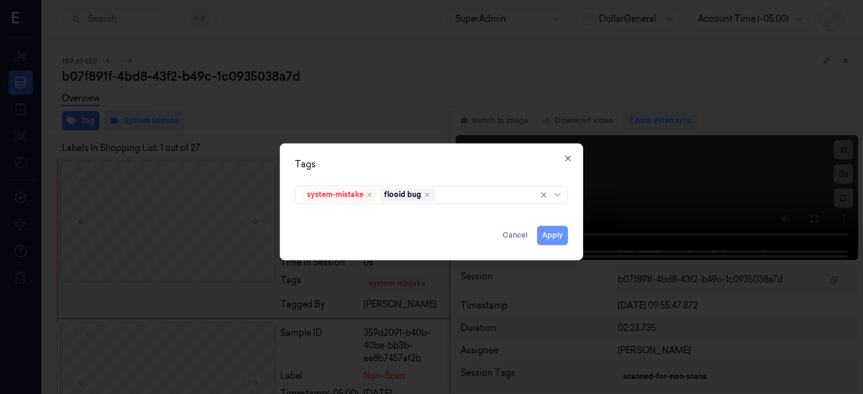
click at [548, 244] on button "Apply" at bounding box center [552, 235] width 31 height 19
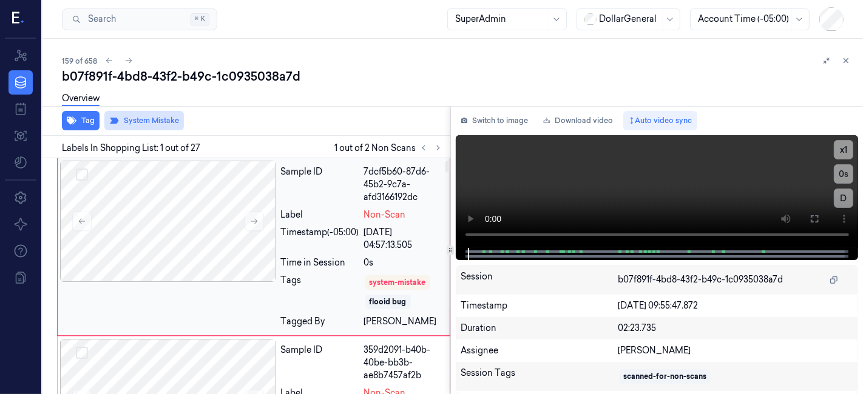
scroll to position [135, 0]
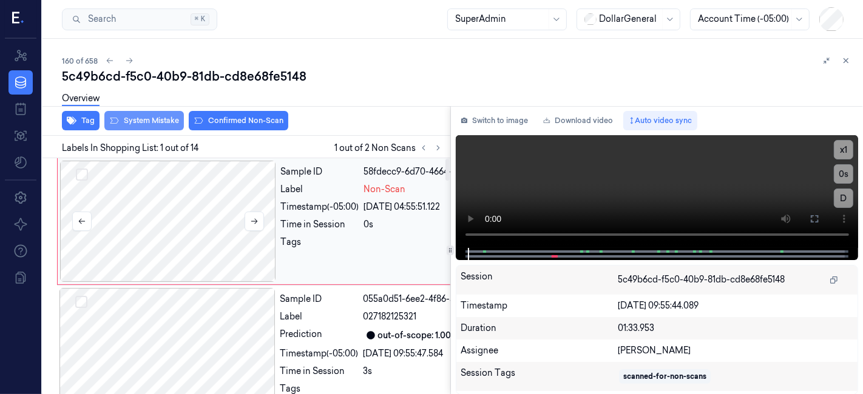
click at [166, 173] on div at bounding box center [168, 221] width 216 height 121
click at [127, 118] on button "System Mistake" at bounding box center [143, 120] width 79 height 19
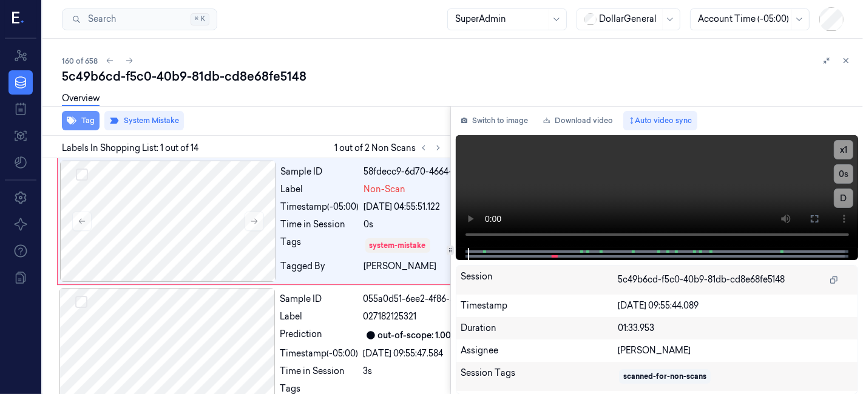
click at [72, 116] on icon "button" at bounding box center [72, 121] width 10 height 10
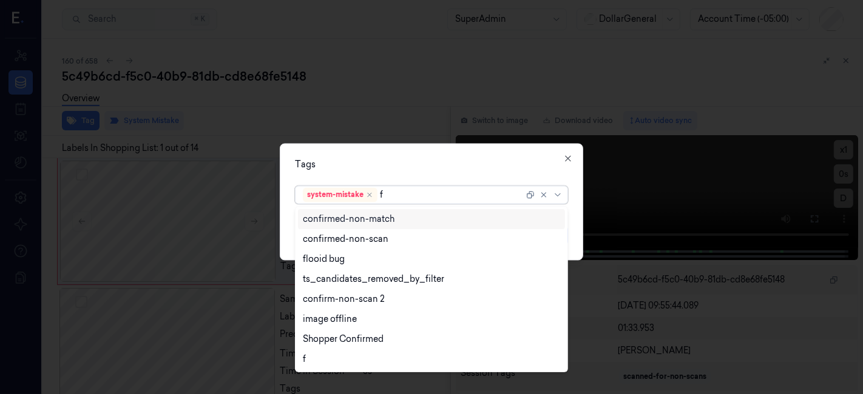
type input "fl"
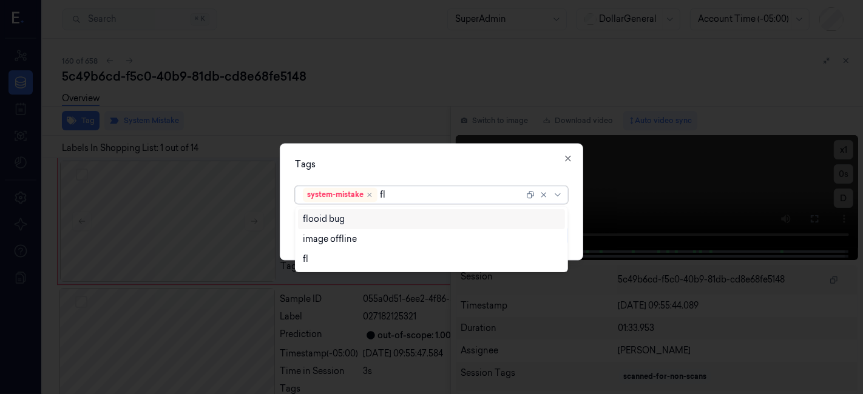
click at [301, 223] on div "flooid bug" at bounding box center [431, 219] width 267 height 20
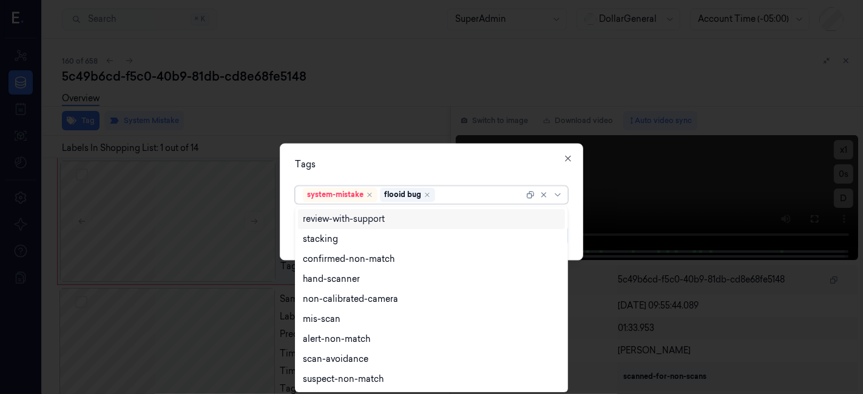
click at [350, 160] on div "Tags" at bounding box center [431, 165] width 273 height 13
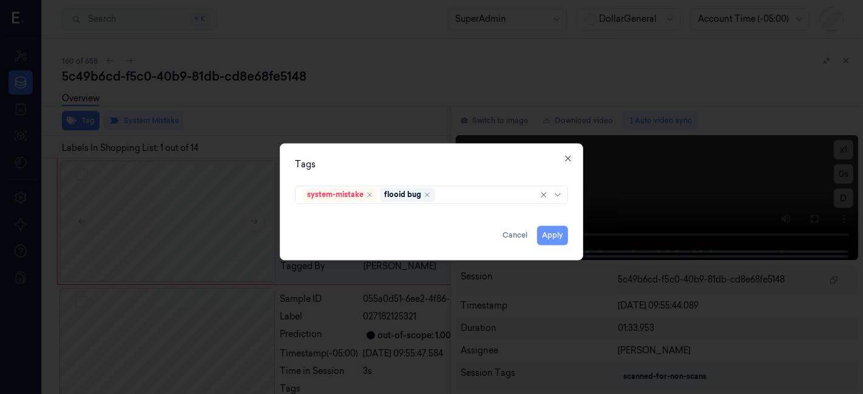
click at [543, 235] on button "Apply" at bounding box center [552, 235] width 31 height 19
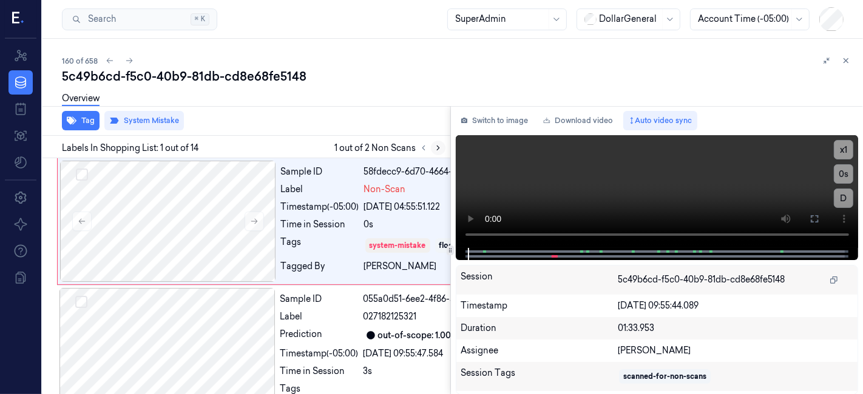
click at [435, 144] on icon at bounding box center [438, 148] width 8 height 8
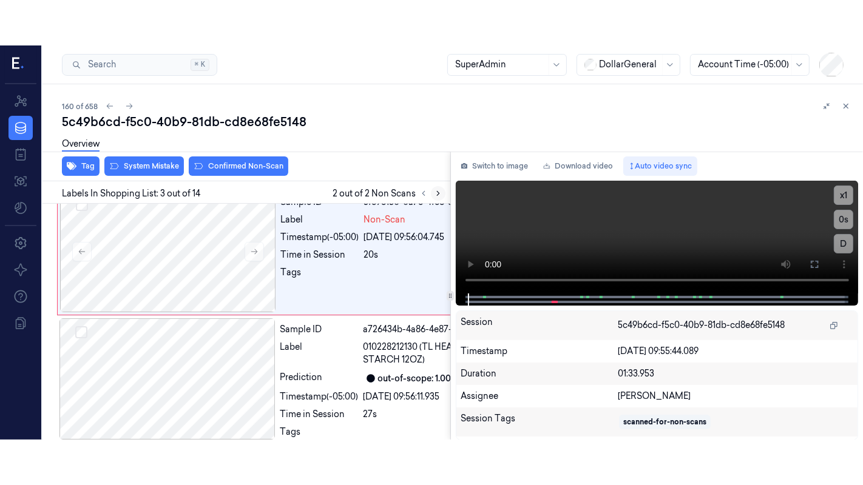
scroll to position [304, 0]
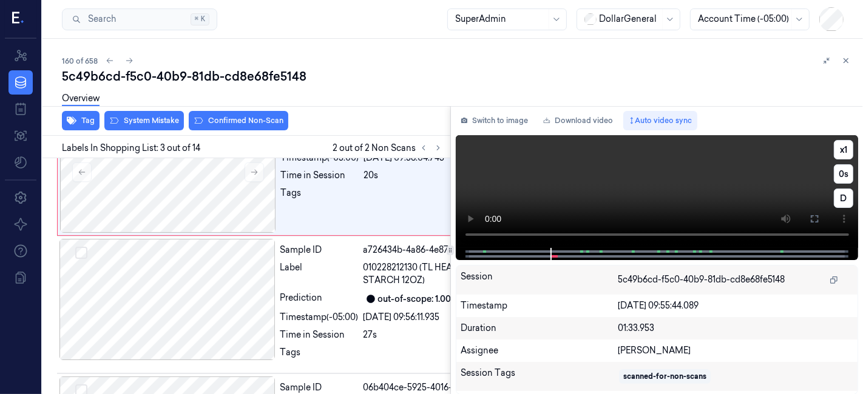
drag, startPoint x: 818, startPoint y: 218, endPoint x: 668, endPoint y: 306, distance: 174.0
click at [816, 218] on icon at bounding box center [814, 219] width 10 height 10
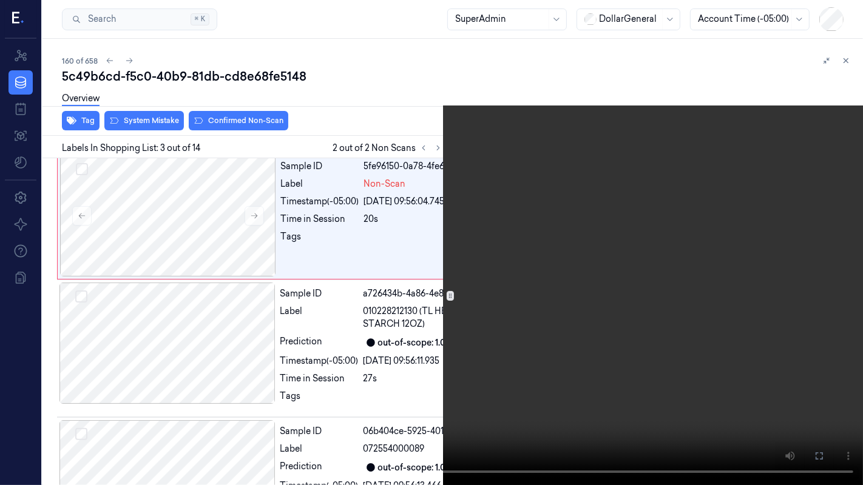
scroll to position [258, 0]
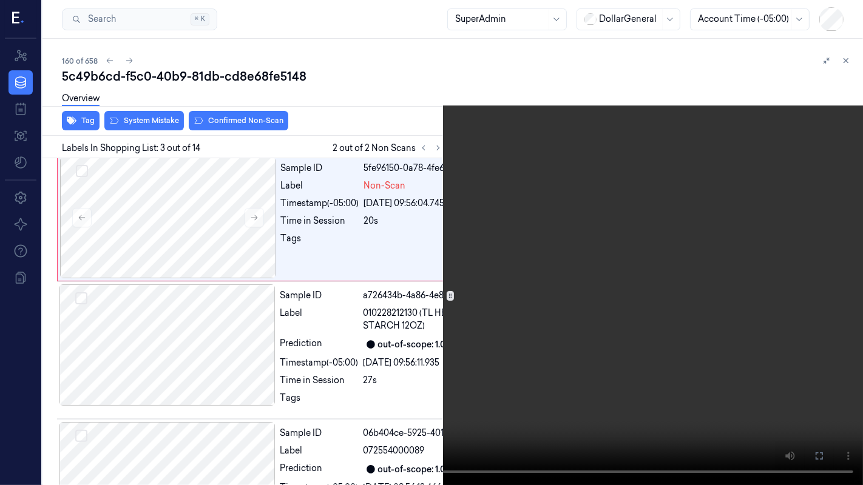
click at [126, 361] on video at bounding box center [431, 242] width 863 height 485
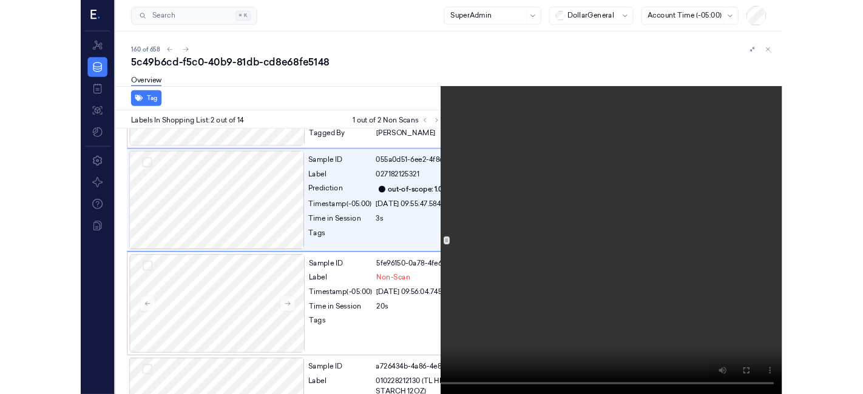
scroll to position [100, 0]
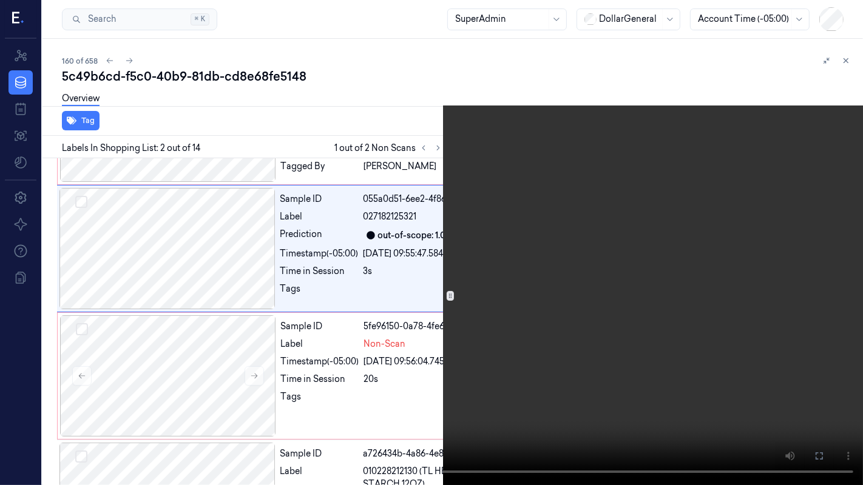
click at [296, 391] on video at bounding box center [431, 242] width 863 height 485
click at [0, 0] on button at bounding box center [0, 0] width 0 height 0
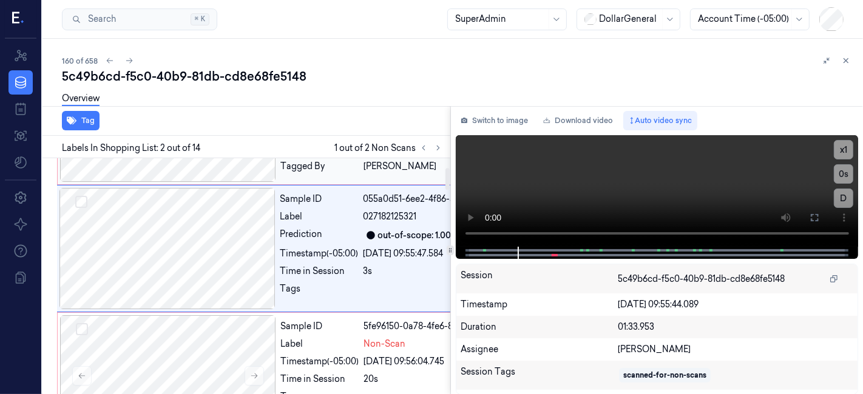
click at [269, 185] on div "Sample ID 58fdecc9-6d70-4664-8934-682605b01dd0 Label Non-Scan Timestamp (-05:00…" at bounding box center [305, 121] width 496 height 127
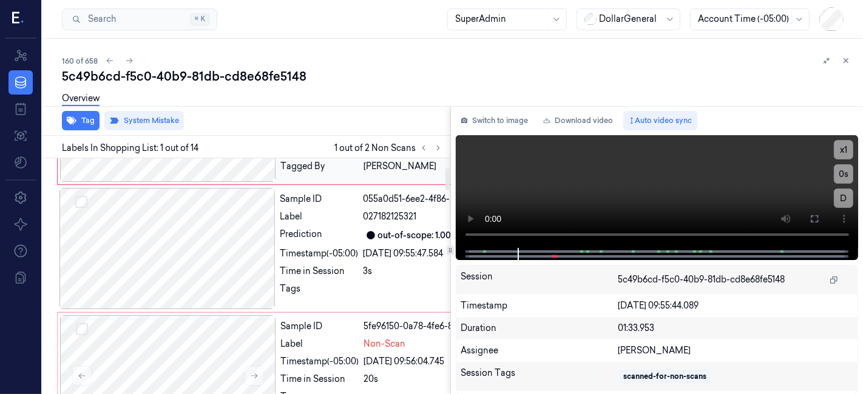
scroll to position [0, 0]
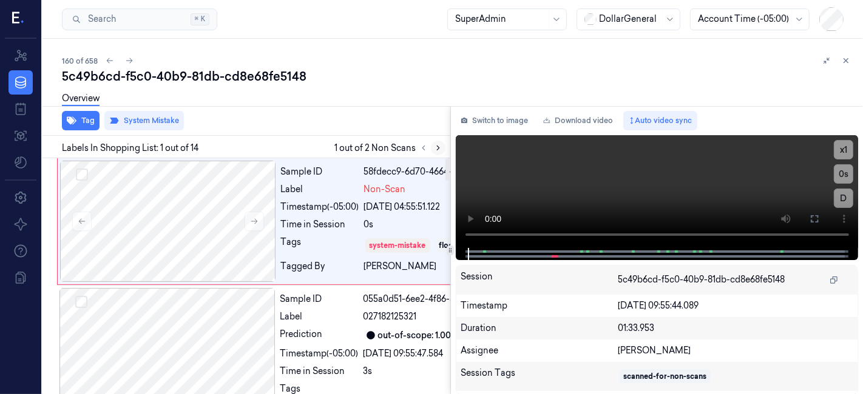
click at [437, 150] on icon at bounding box center [438, 148] width 8 height 8
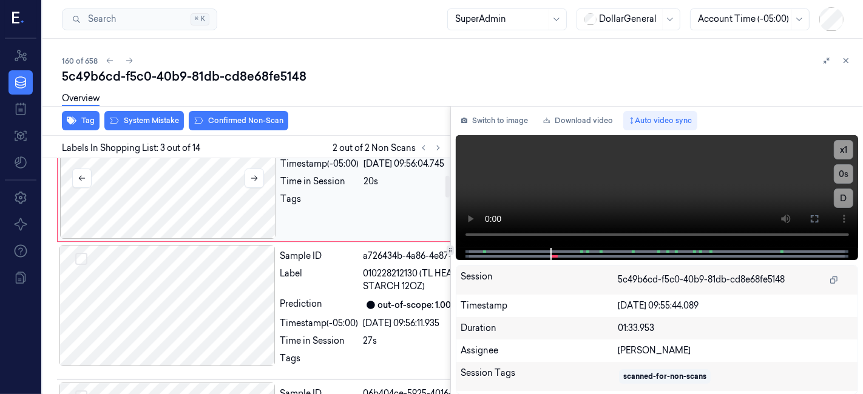
scroll to position [304, 0]
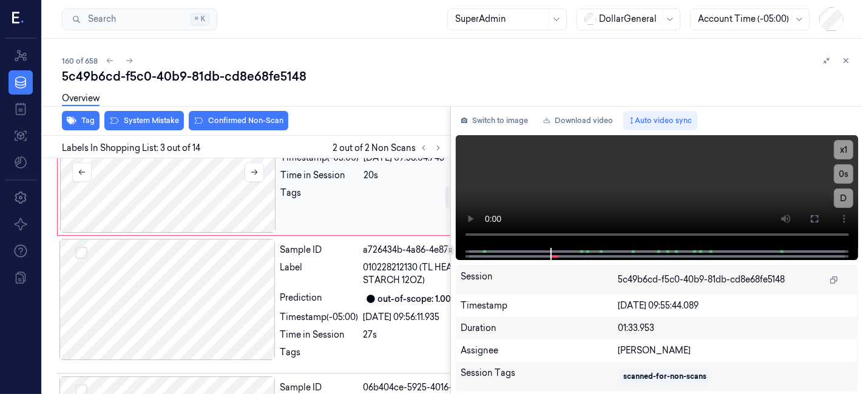
click at [194, 233] on div at bounding box center [168, 172] width 216 height 121
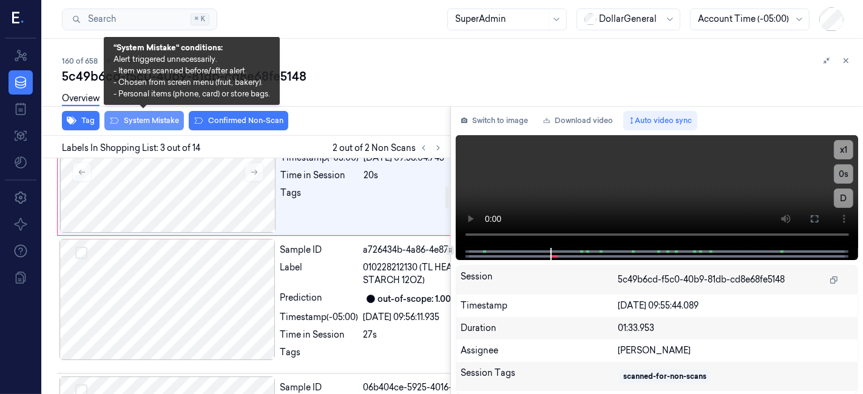
click at [135, 118] on button "System Mistake" at bounding box center [143, 120] width 79 height 19
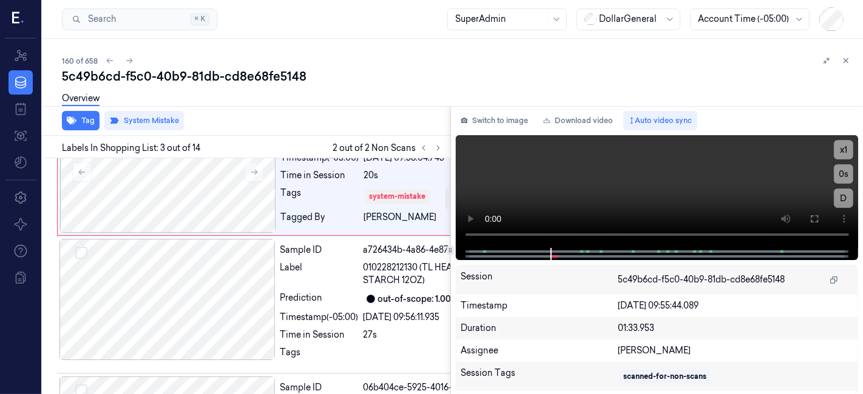
scroll to position [312, 0]
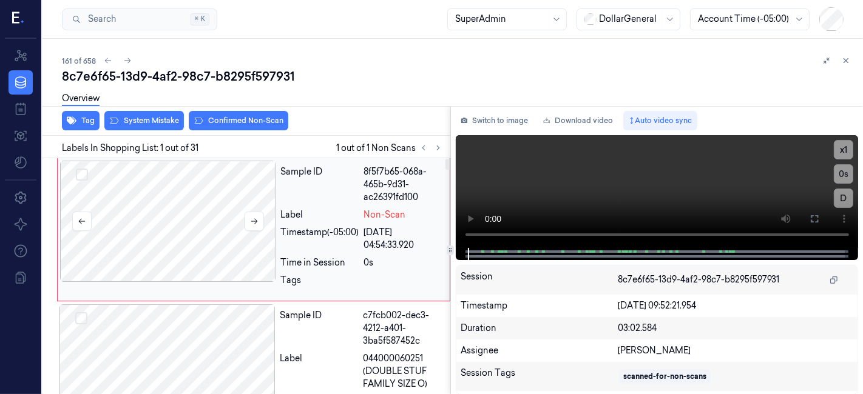
click at [207, 217] on div at bounding box center [168, 221] width 216 height 121
click at [144, 126] on button "System Mistake" at bounding box center [143, 120] width 79 height 19
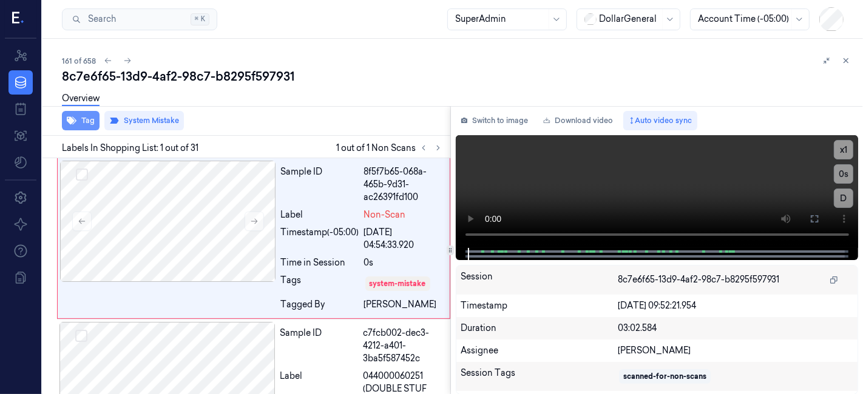
click at [78, 126] on button "Tag" at bounding box center [81, 120] width 38 height 19
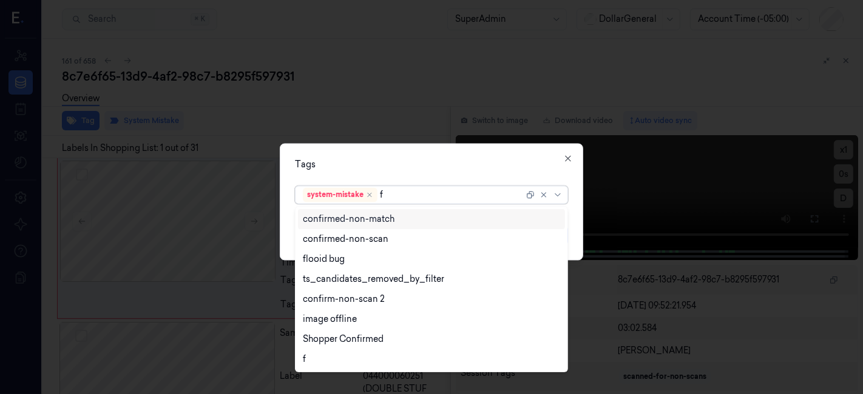
type input "fl"
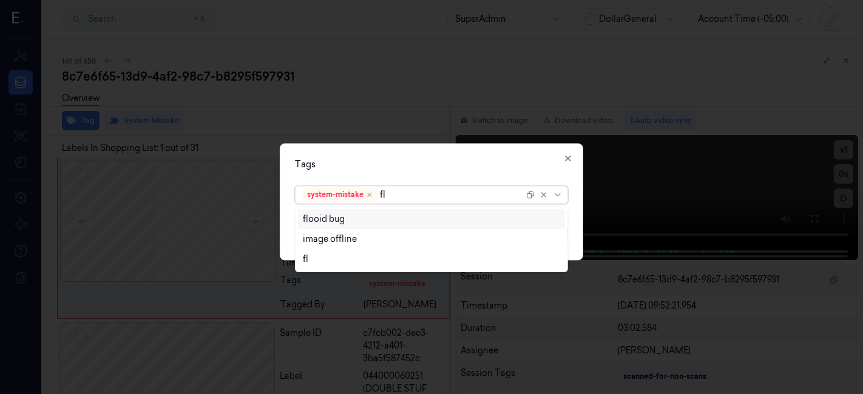
click at [335, 223] on div "flooid bug" at bounding box center [324, 219] width 42 height 13
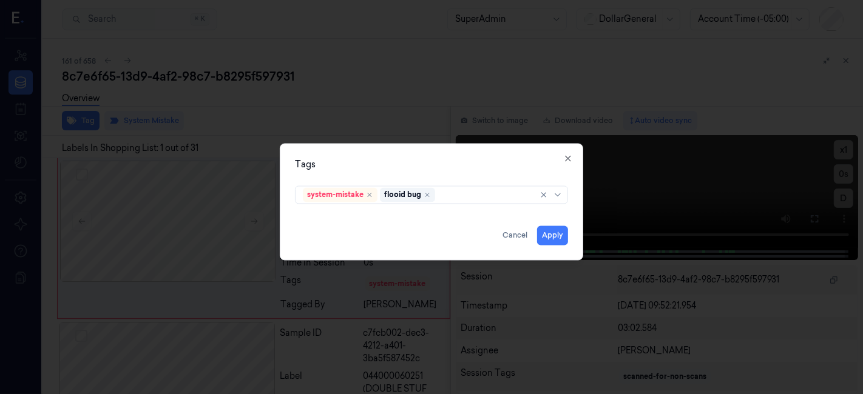
click at [365, 164] on div "Tags" at bounding box center [431, 165] width 273 height 13
click at [547, 232] on button "Apply" at bounding box center [552, 235] width 31 height 19
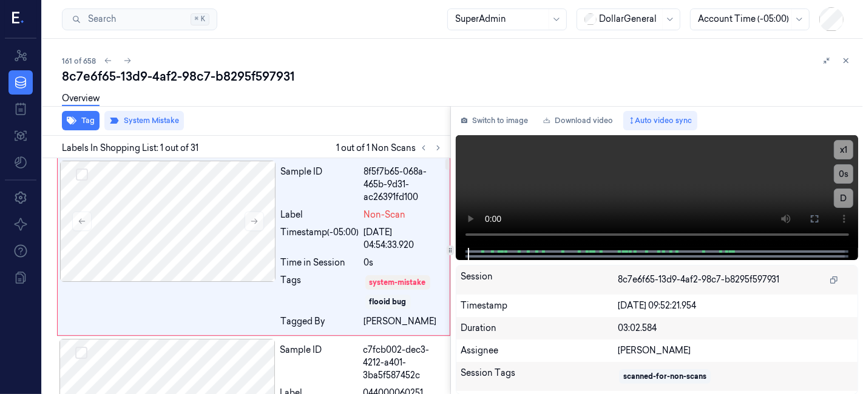
click at [392, 114] on div "Overview" at bounding box center [457, 100] width 791 height 31
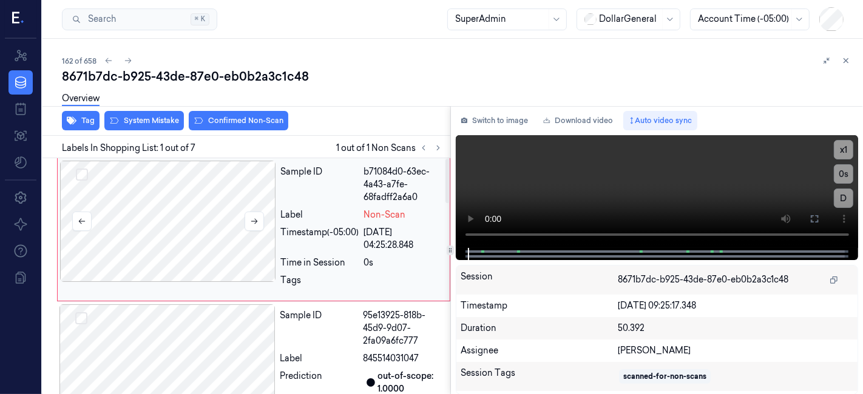
click at [139, 200] on div at bounding box center [168, 221] width 216 height 121
click at [120, 121] on button "System Mistake" at bounding box center [143, 120] width 79 height 19
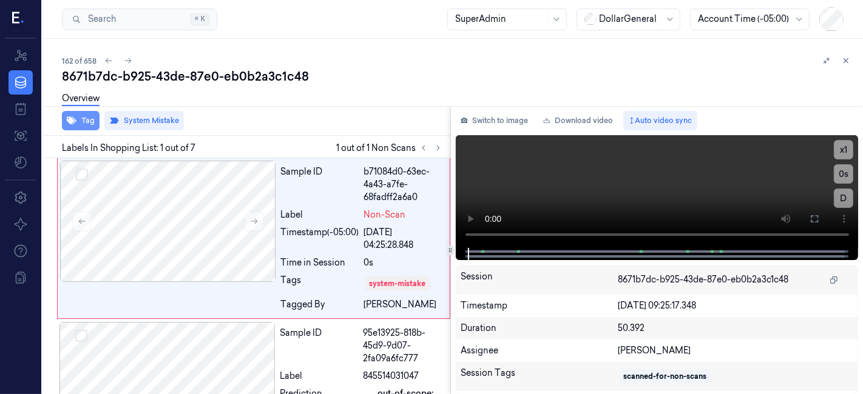
click at [78, 118] on button "Tag" at bounding box center [81, 120] width 38 height 19
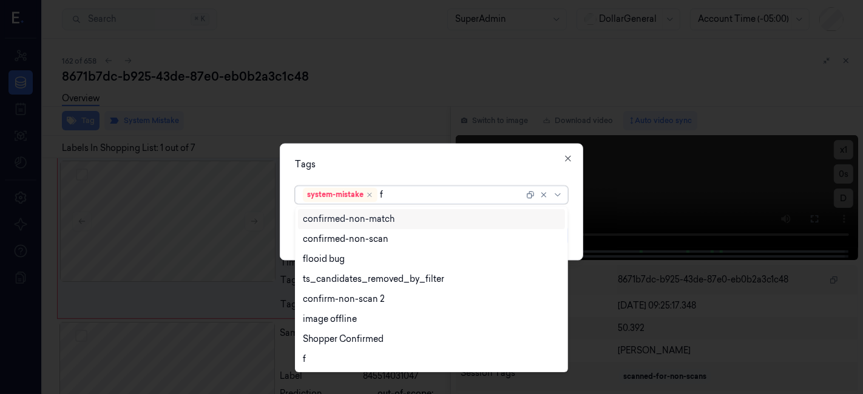
type input "fl"
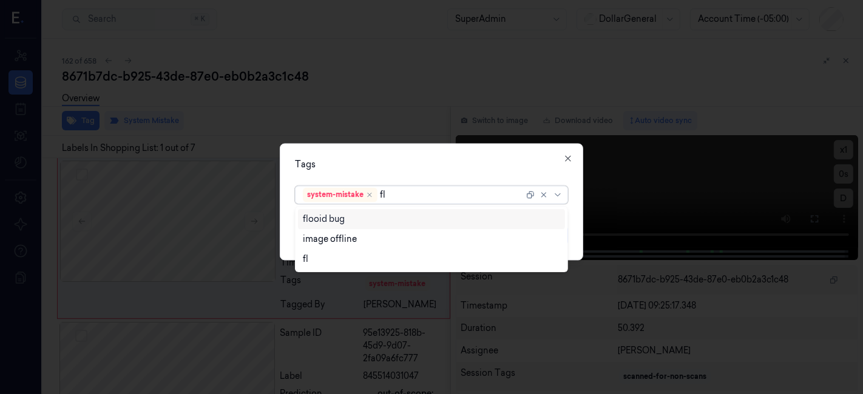
click at [437, 218] on div "flooid bug" at bounding box center [432, 219] width 258 height 13
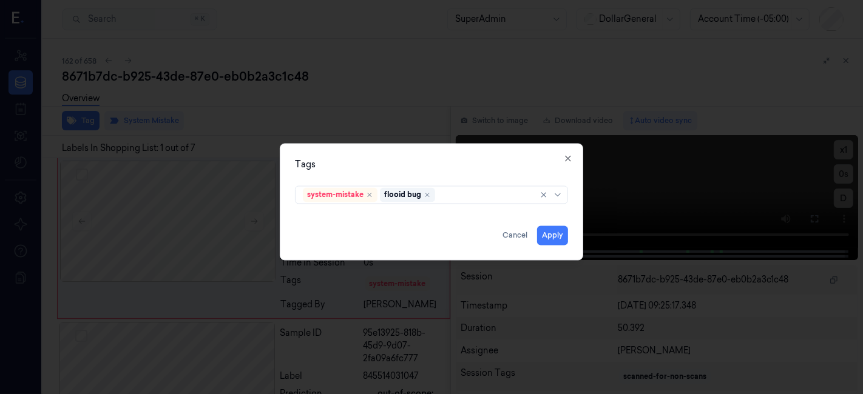
click at [445, 165] on div "Tags" at bounding box center [431, 165] width 273 height 13
click at [540, 232] on button "Apply" at bounding box center [552, 235] width 31 height 19
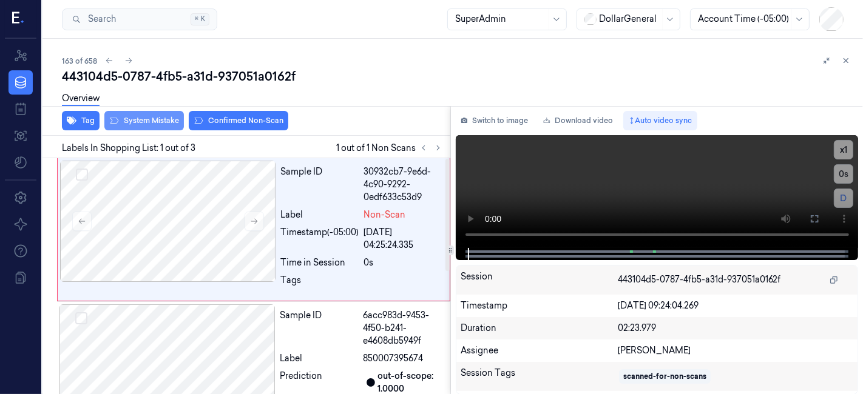
click at [113, 116] on icon at bounding box center [114, 121] width 10 height 10
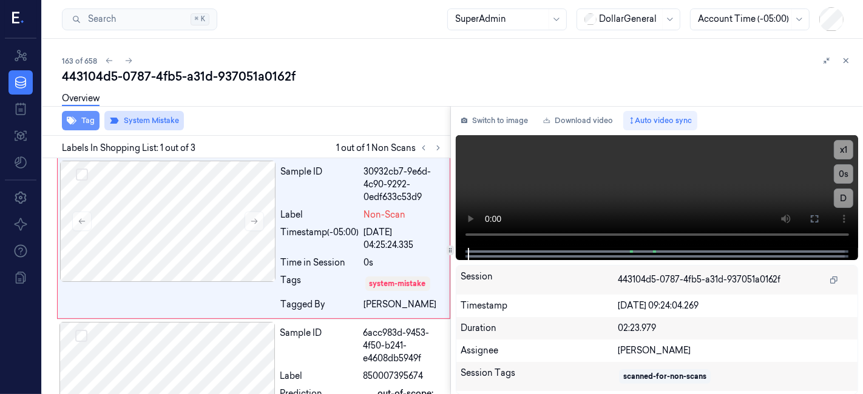
click at [90, 121] on button "Tag" at bounding box center [81, 120] width 38 height 19
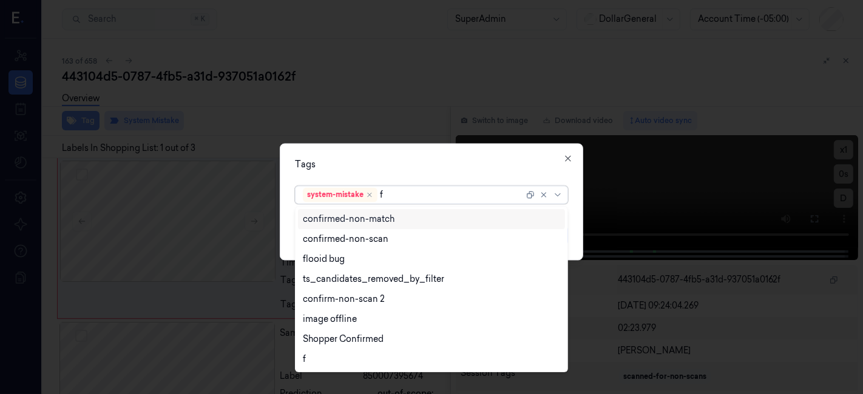
type input "fl"
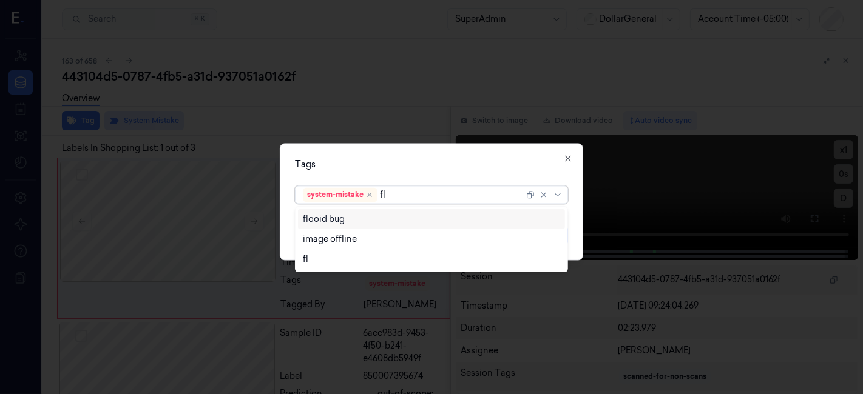
click at [331, 214] on div "flooid bug" at bounding box center [324, 219] width 42 height 13
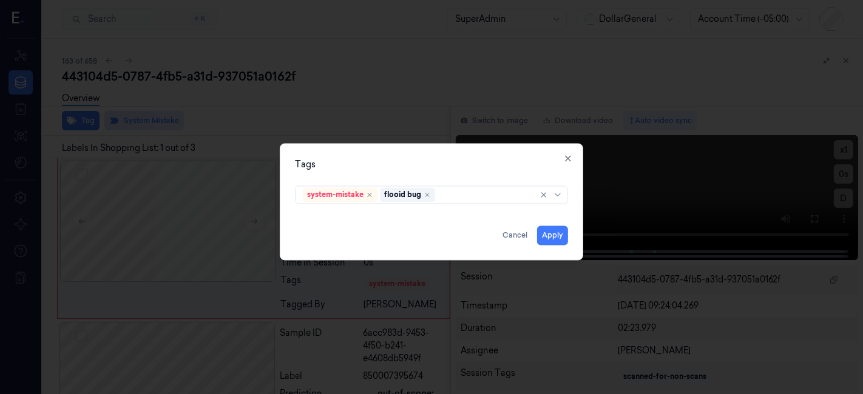
click at [352, 144] on div "Tags system-mistake flooid bug Apply Cancel Close" at bounding box center [431, 202] width 303 height 117
click at [557, 234] on button "Apply" at bounding box center [552, 235] width 31 height 19
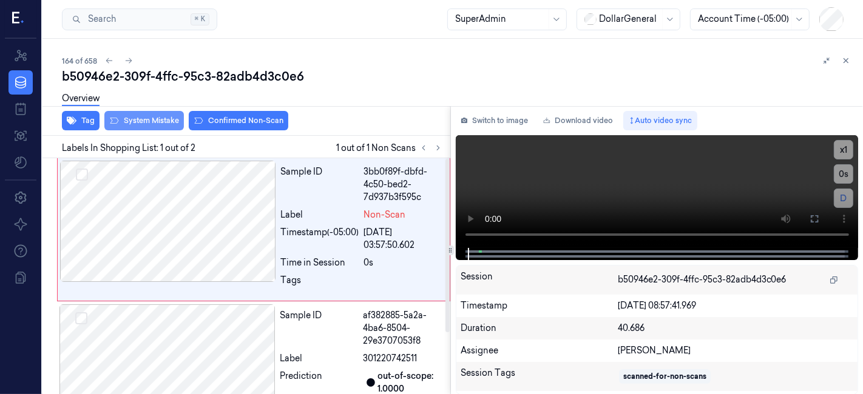
click at [133, 116] on button "System Mistake" at bounding box center [143, 120] width 79 height 19
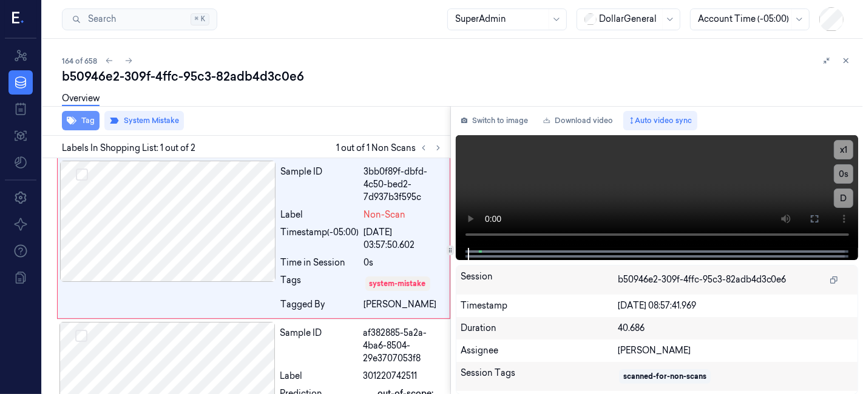
click at [93, 115] on button "Tag" at bounding box center [81, 120] width 38 height 19
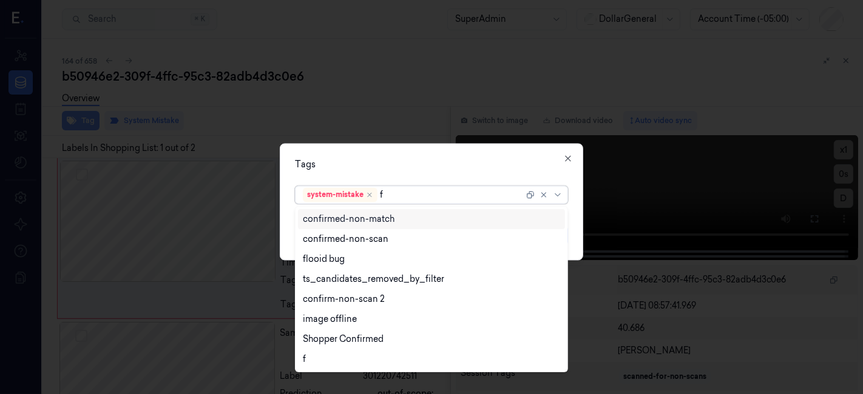
type input "fl"
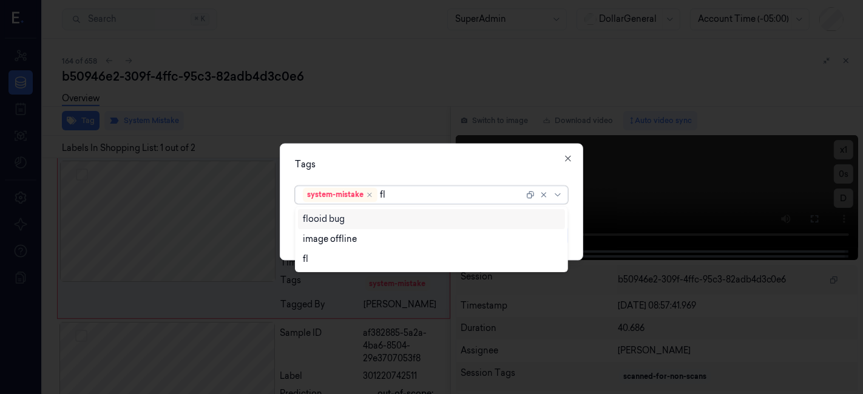
click at [305, 215] on div "flooid bug" at bounding box center [324, 219] width 42 height 13
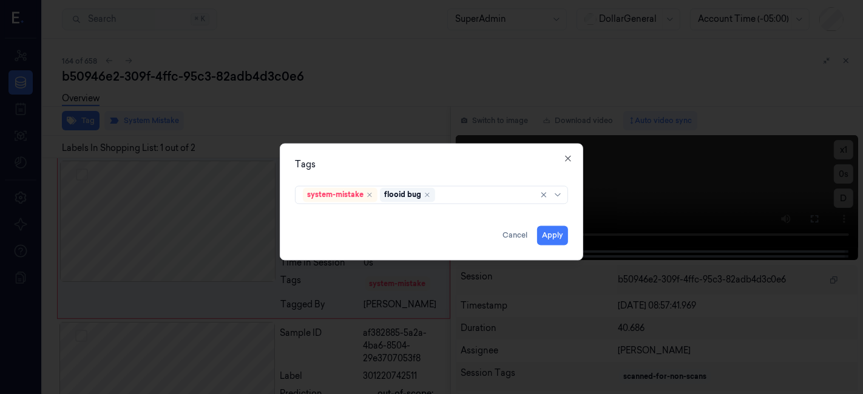
click at [330, 168] on div "Tags" at bounding box center [431, 165] width 273 height 13
click at [545, 238] on button "Apply" at bounding box center [552, 235] width 31 height 19
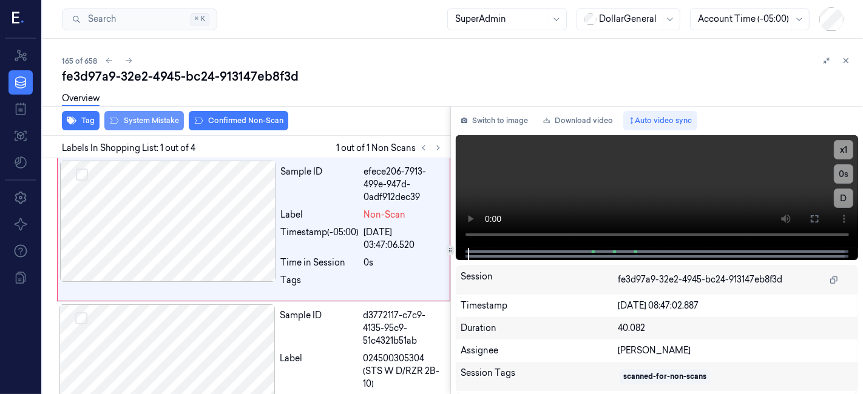
click at [135, 118] on button "System Mistake" at bounding box center [143, 120] width 79 height 19
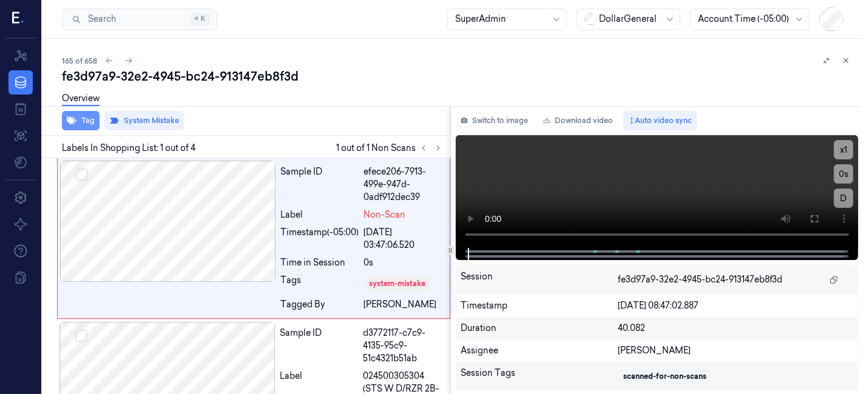
click at [87, 123] on button "Tag" at bounding box center [81, 120] width 38 height 19
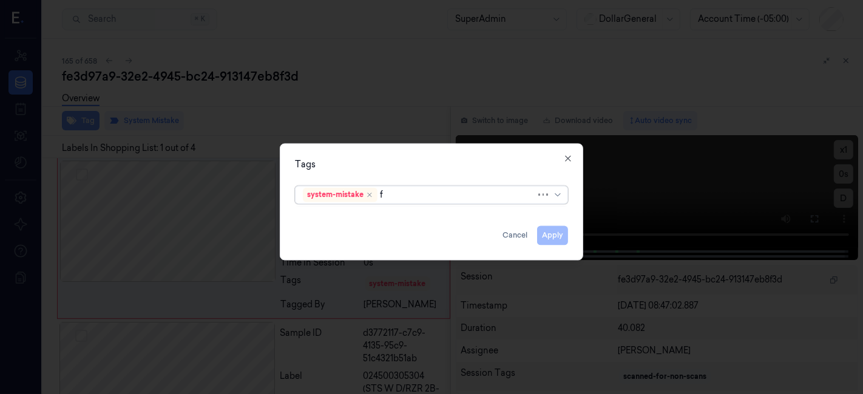
type input "fl"
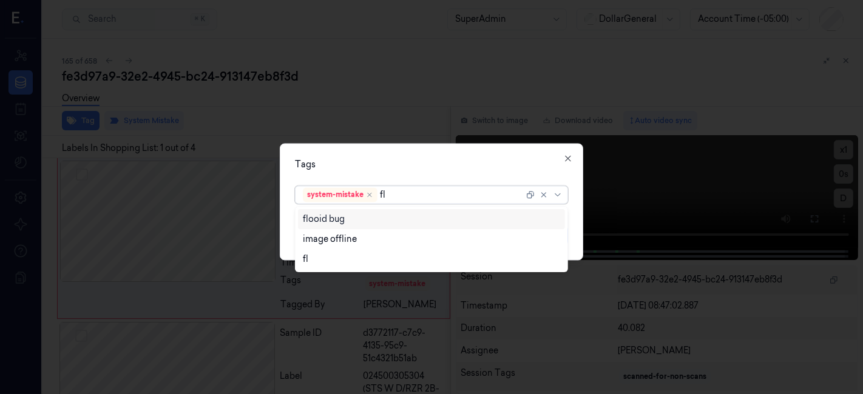
click at [357, 227] on div "flooid bug" at bounding box center [431, 219] width 267 height 20
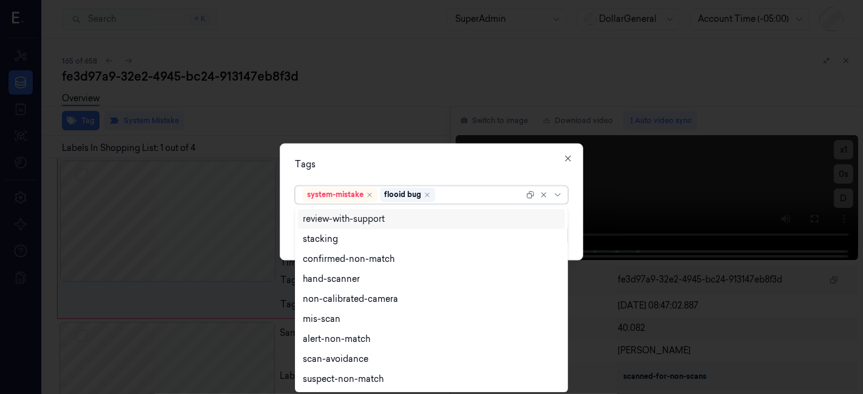
click at [389, 159] on div "Tags" at bounding box center [431, 165] width 273 height 13
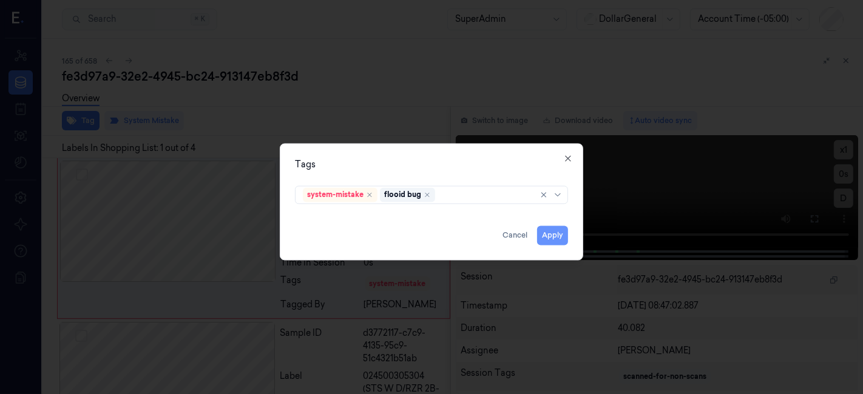
click at [559, 235] on button "Apply" at bounding box center [552, 235] width 31 height 19
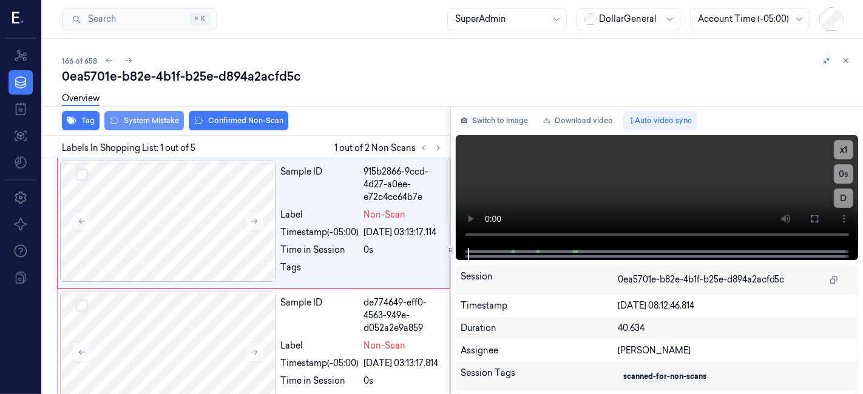
click at [152, 127] on button "System Mistake" at bounding box center [143, 120] width 79 height 19
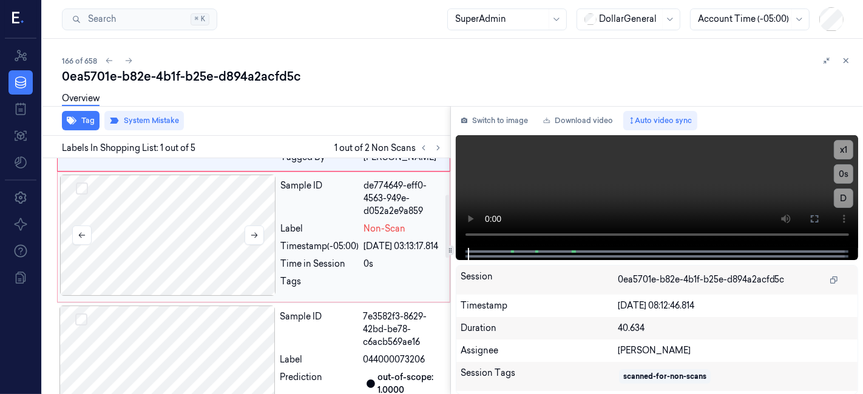
click at [215, 254] on div at bounding box center [168, 235] width 216 height 121
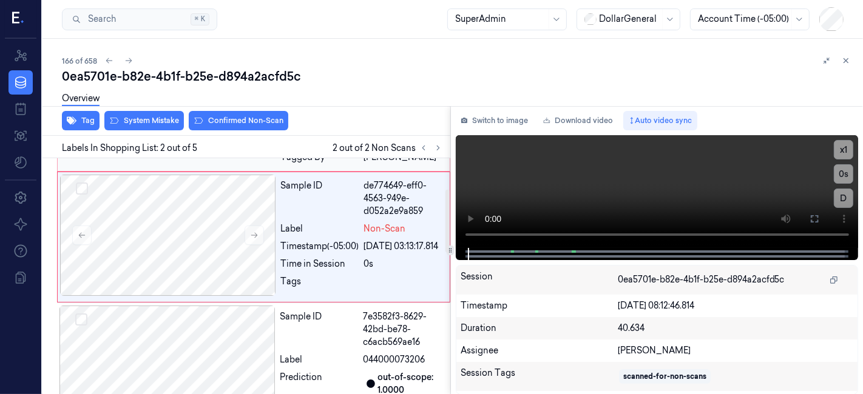
scroll to position [113, 0]
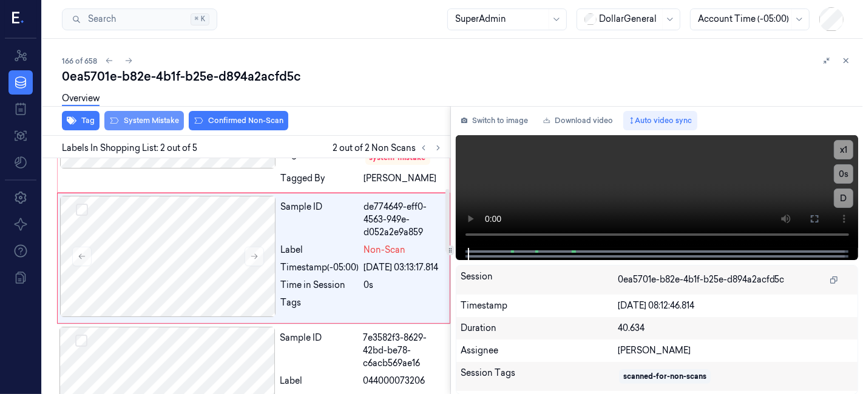
click at [138, 123] on button "System Mistake" at bounding box center [143, 120] width 79 height 19
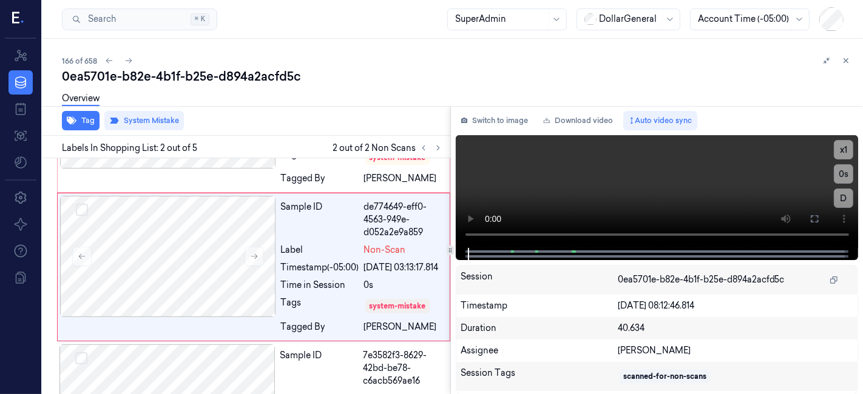
scroll to position [123, 0]
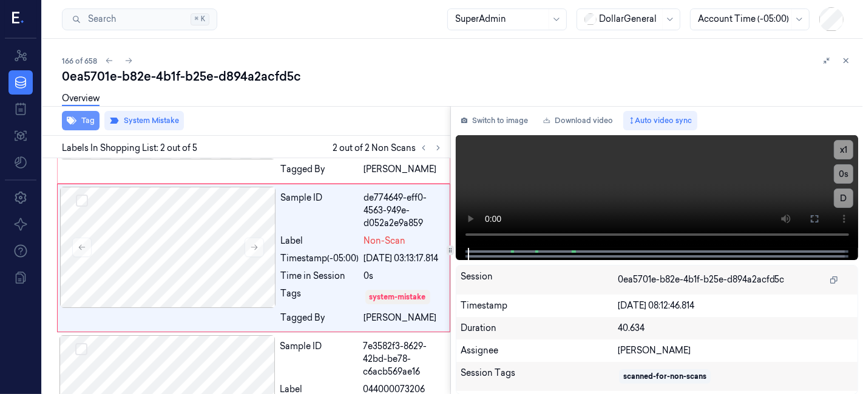
click at [72, 124] on icon "button" at bounding box center [72, 121] width 10 height 10
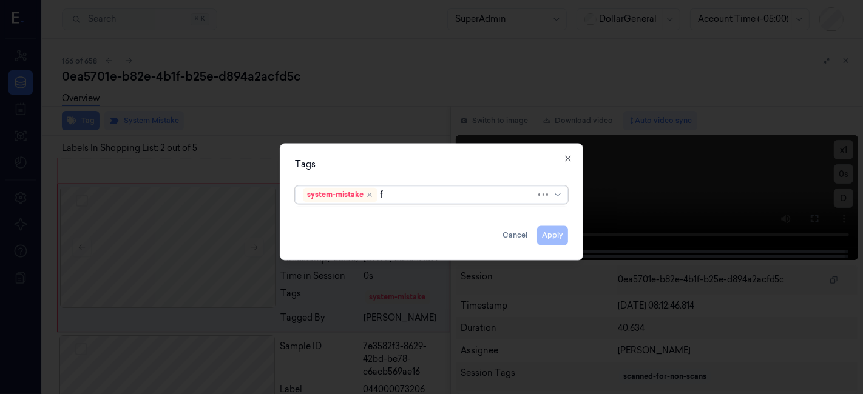
type input "fl"
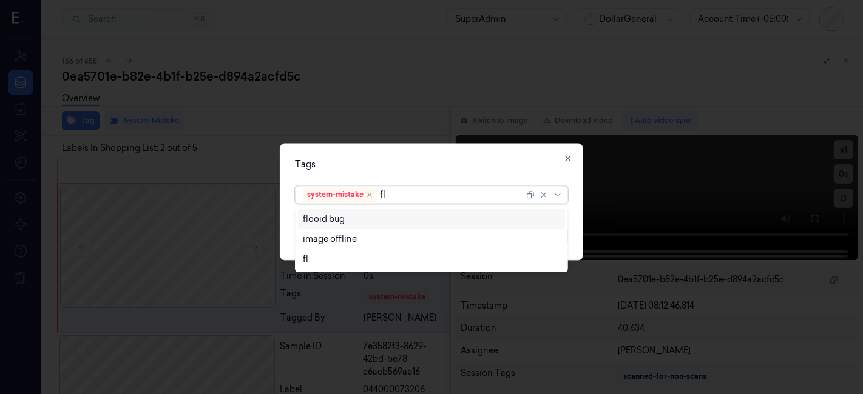
click at [330, 222] on div "flooid bug" at bounding box center [324, 219] width 42 height 13
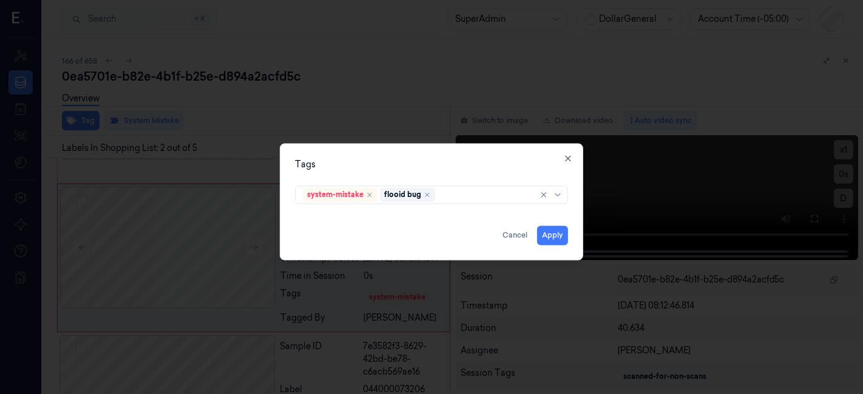
click at [341, 164] on div "Tags" at bounding box center [431, 165] width 273 height 13
click at [554, 238] on button "Apply" at bounding box center [552, 235] width 31 height 19
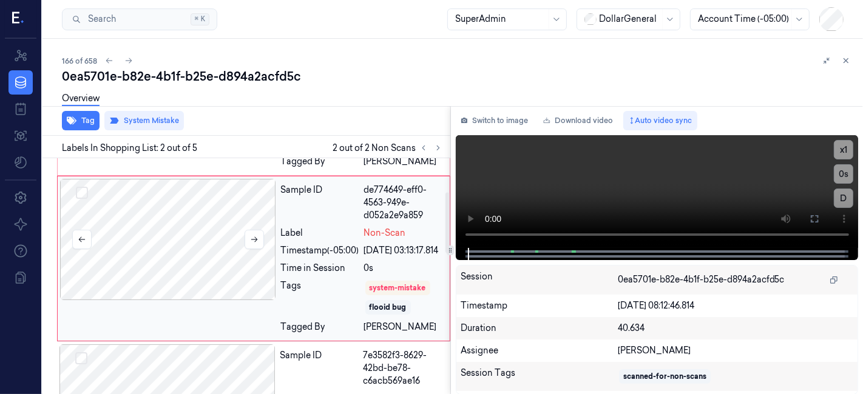
scroll to position [0, 0]
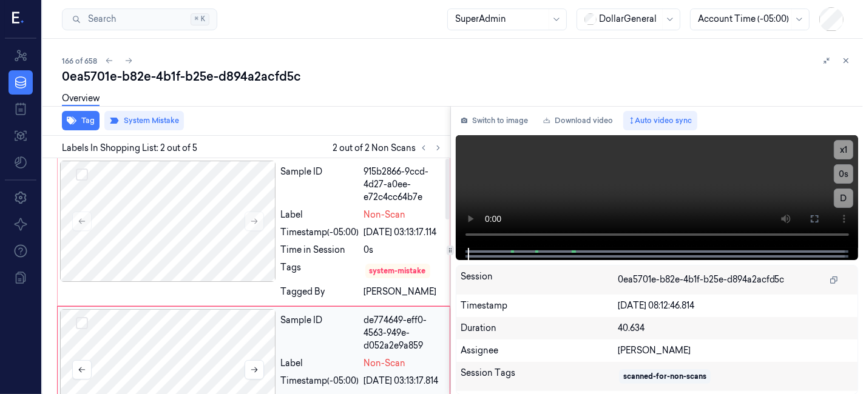
click at [231, 211] on div at bounding box center [168, 221] width 216 height 121
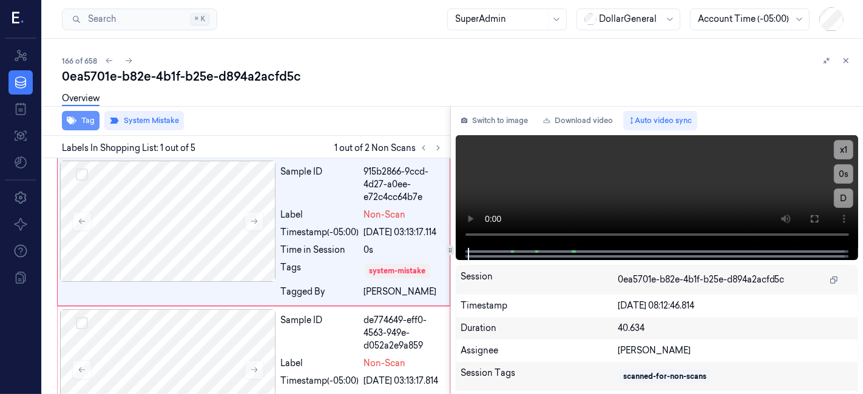
click at [97, 124] on button "Tag" at bounding box center [81, 120] width 38 height 19
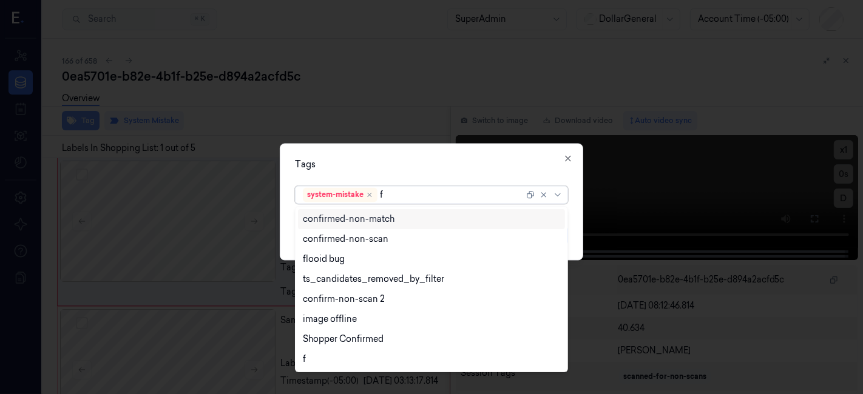
type input "fl"
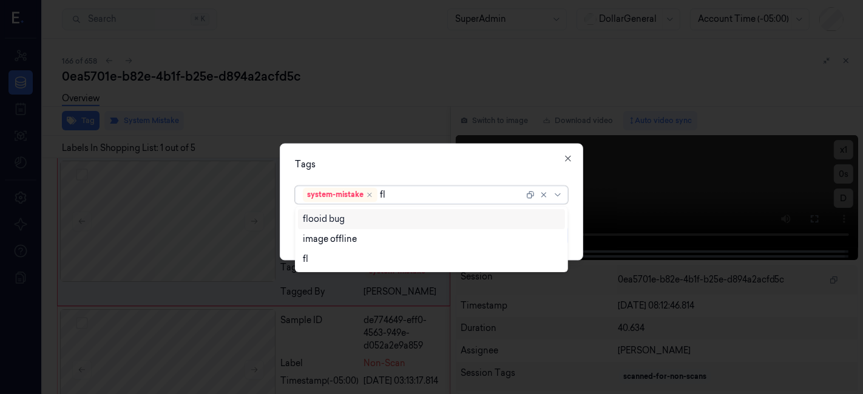
click at [355, 221] on div "flooid bug" at bounding box center [432, 219] width 258 height 13
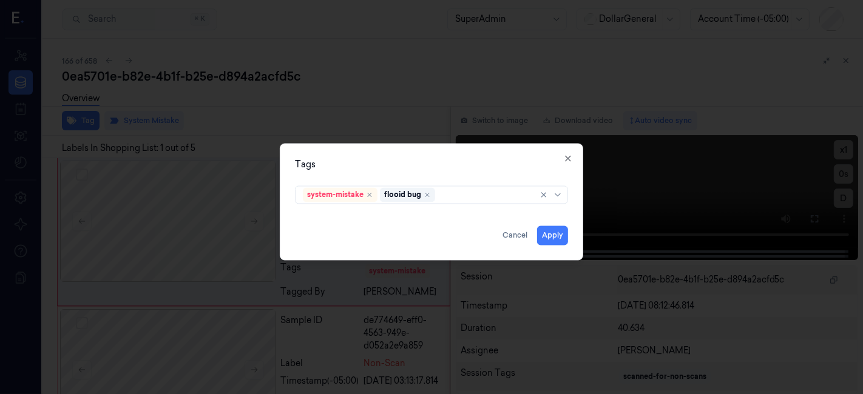
click at [370, 163] on div "Tags" at bounding box center [431, 165] width 273 height 13
click at [556, 232] on button "Apply" at bounding box center [552, 235] width 31 height 19
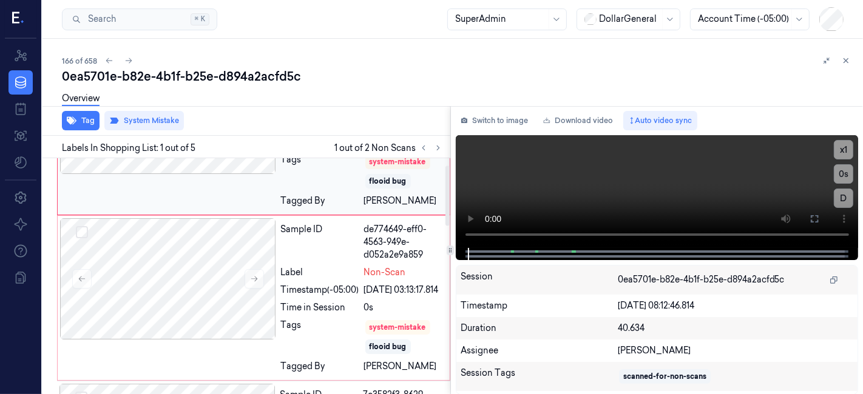
scroll to position [135, 0]
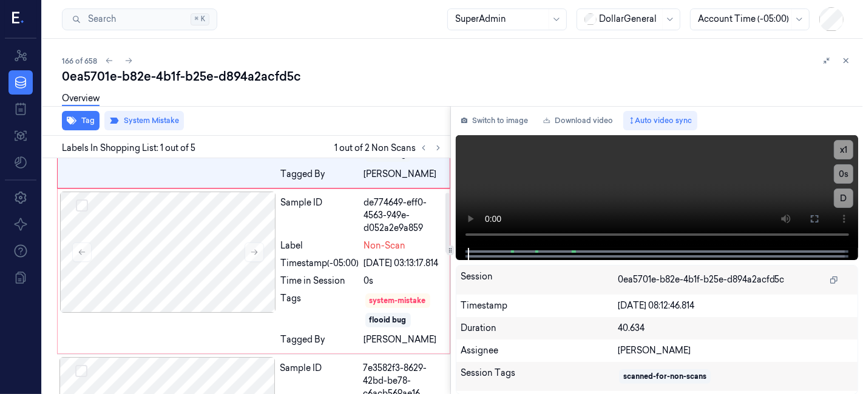
click at [458, 49] on div "166 of 658 0ea5701e-b82e-4b1f-b25e-d894a2acfd5c Overview Tag System Mistake Lab…" at bounding box center [452, 216] width 820 height 355
click at [850, 56] on button at bounding box center [845, 60] width 15 height 15
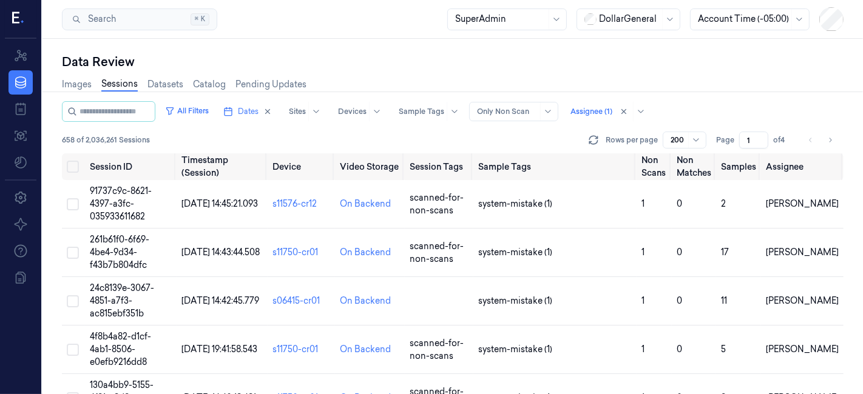
scroll to position [8183, 0]
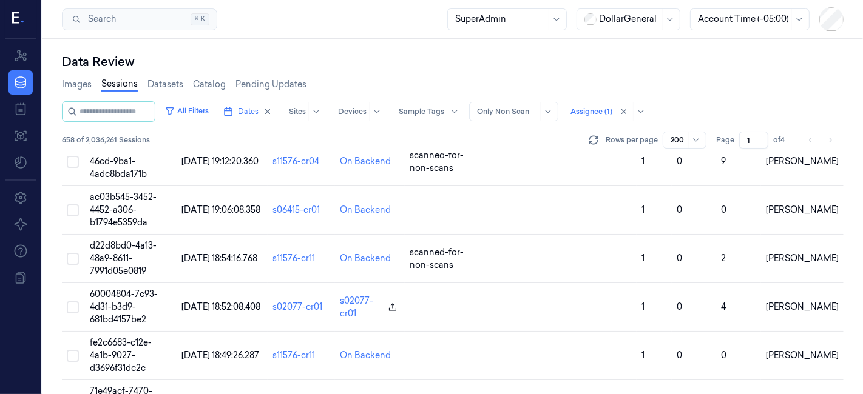
scroll to position [9252, 0]
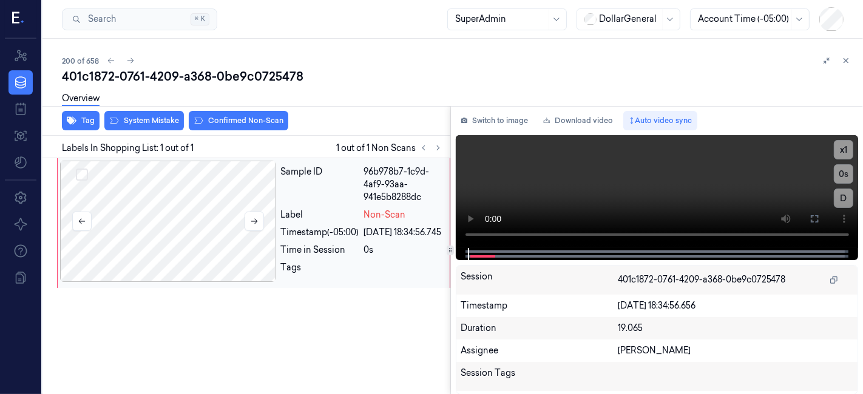
click at [164, 191] on div at bounding box center [168, 221] width 216 height 121
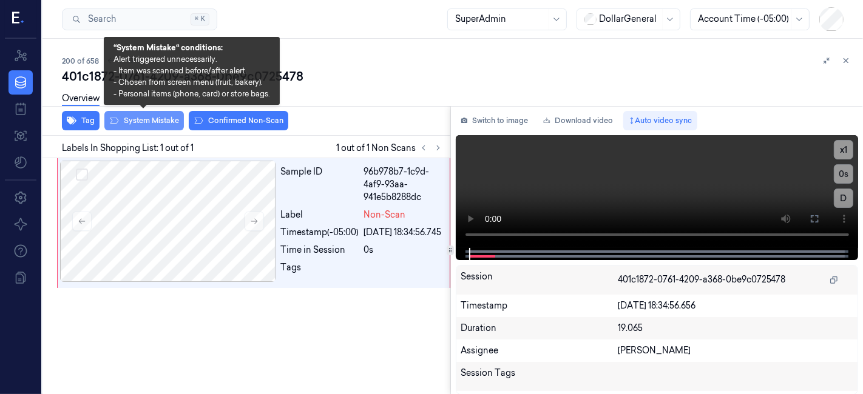
click at [132, 119] on button "System Mistake" at bounding box center [143, 120] width 79 height 19
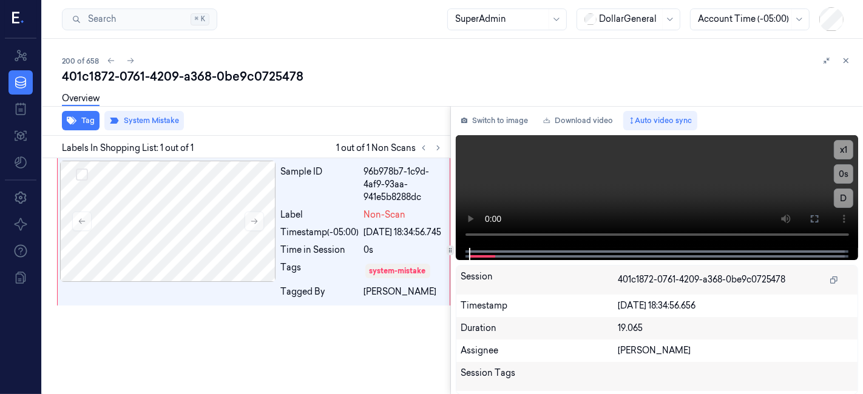
click at [81, 115] on div "Overview" at bounding box center [81, 100] width 38 height 31
click at [77, 120] on button "Tag" at bounding box center [81, 120] width 38 height 19
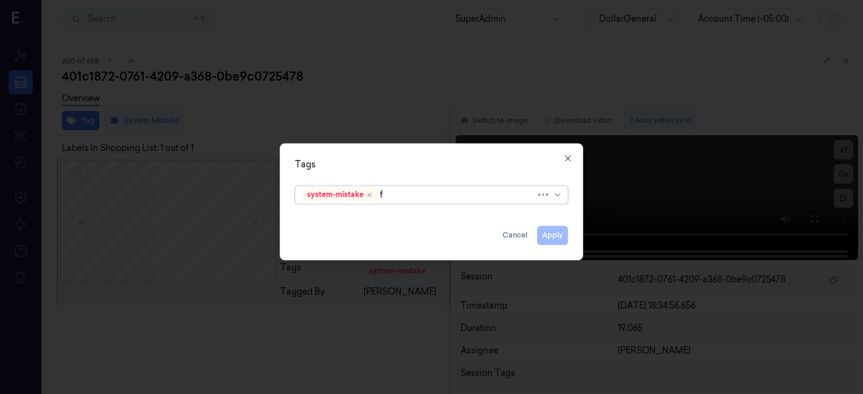
type input "fl"
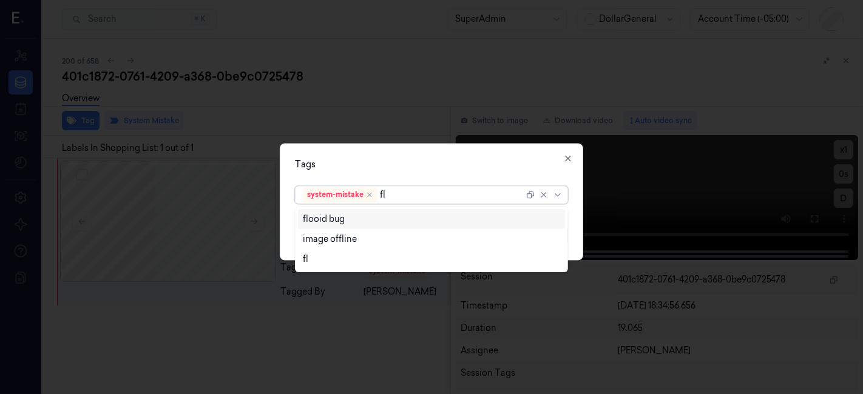
click at [399, 218] on div "flooid bug" at bounding box center [432, 219] width 258 height 13
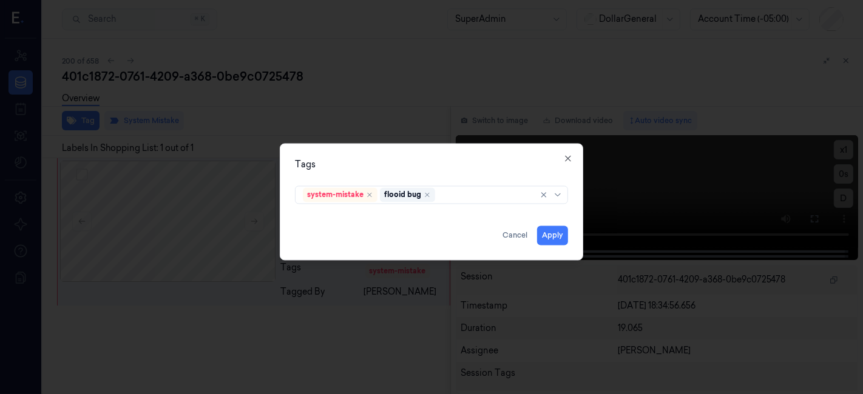
click at [405, 168] on div "Tags" at bounding box center [431, 165] width 273 height 13
click at [544, 233] on button "Apply" at bounding box center [552, 235] width 31 height 19
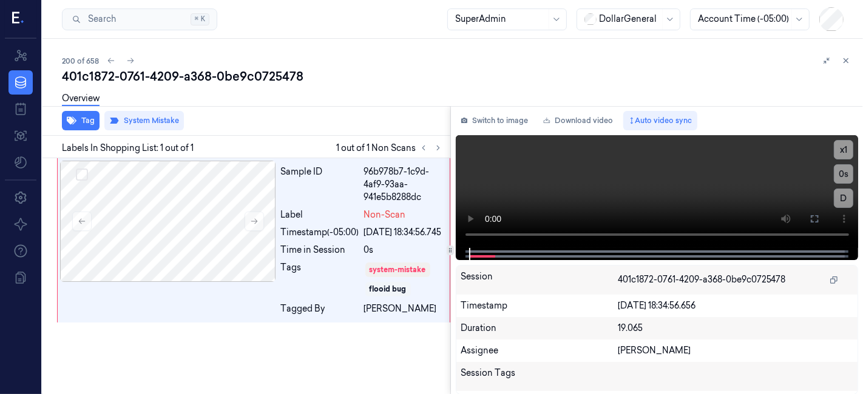
click at [846, 53] on div "200 of 658 401c1872-0761-4209-a368-0be9c0725478 Overview Tag System Mistake Lab…" at bounding box center [452, 216] width 820 height 355
click at [844, 65] on button at bounding box center [845, 60] width 15 height 15
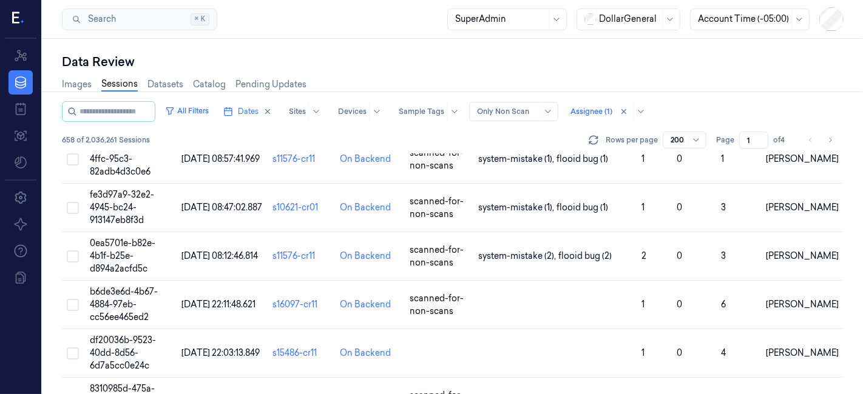
scroll to position [7770, 0]
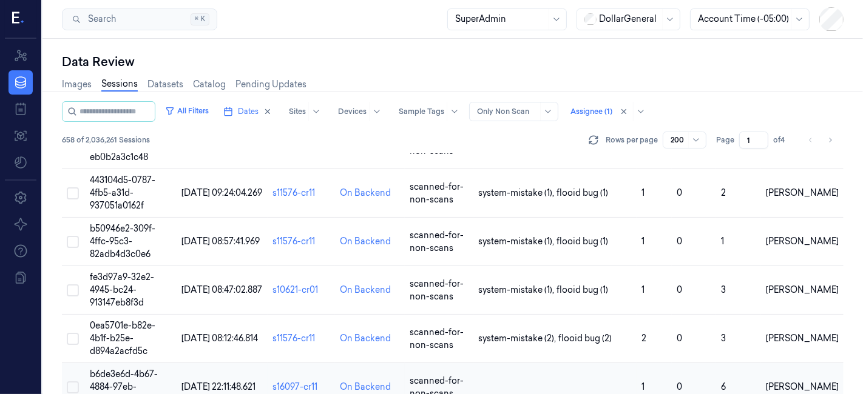
click at [113, 369] on span "b6de3e6d-4b67-4884-97eb-cc56ee465ed2" at bounding box center [124, 387] width 68 height 36
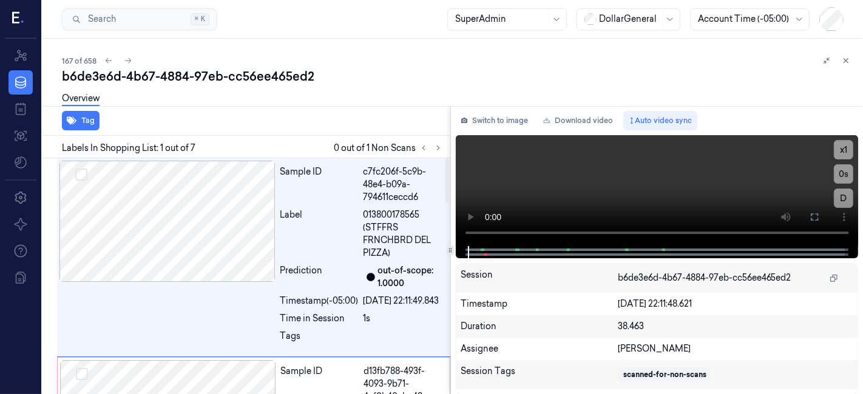
click at [443, 139] on div "Labels In Shopping List: 1 out of 7 0 out of 1 Non Scans" at bounding box center [244, 147] width 412 height 22
click at [434, 151] on icon at bounding box center [438, 148] width 8 height 8
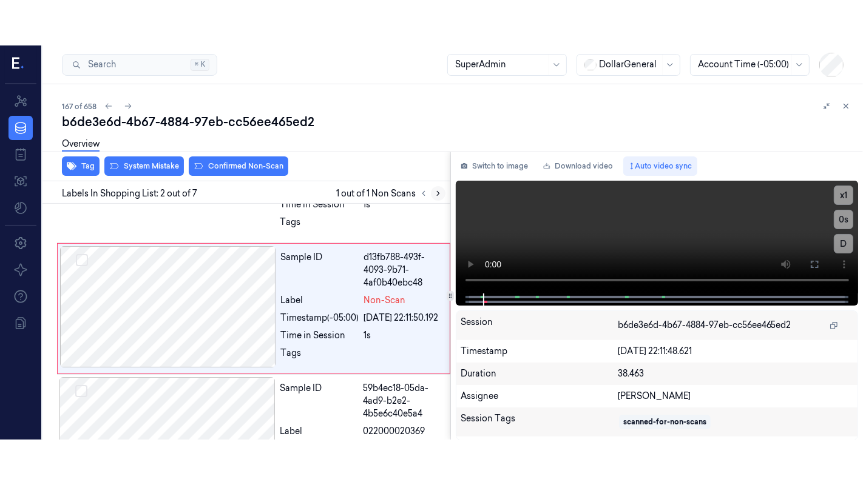
scroll to position [164, 0]
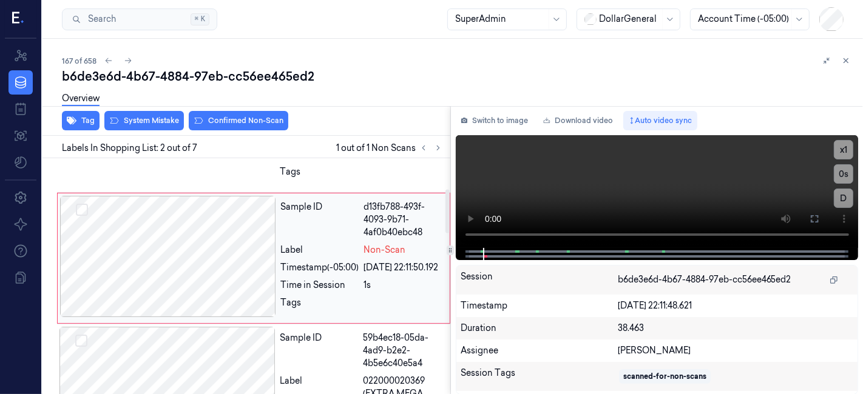
click at [214, 273] on div at bounding box center [168, 256] width 216 height 121
drag, startPoint x: 809, startPoint y: 219, endPoint x: 810, endPoint y: 277, distance: 58.2
click at [810, 219] on icon at bounding box center [814, 219] width 10 height 10
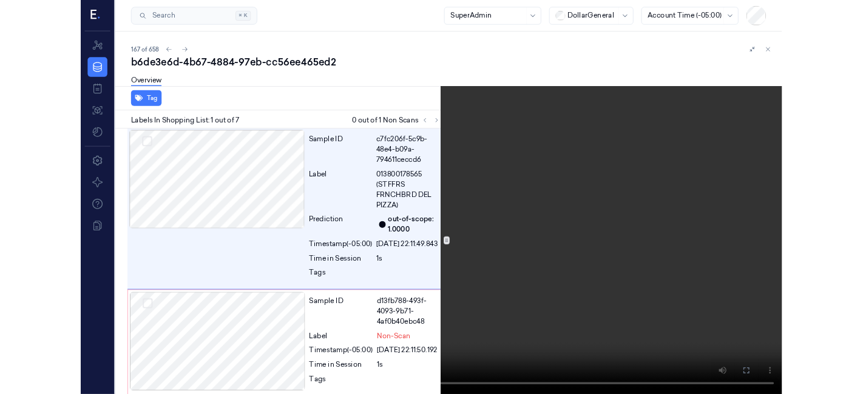
scroll to position [0, 0]
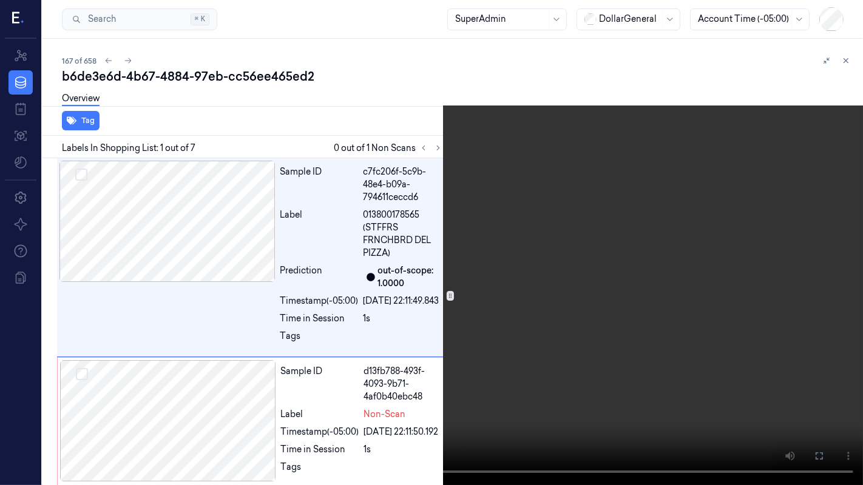
click at [0, 0] on button at bounding box center [0, 0] width 0 height 0
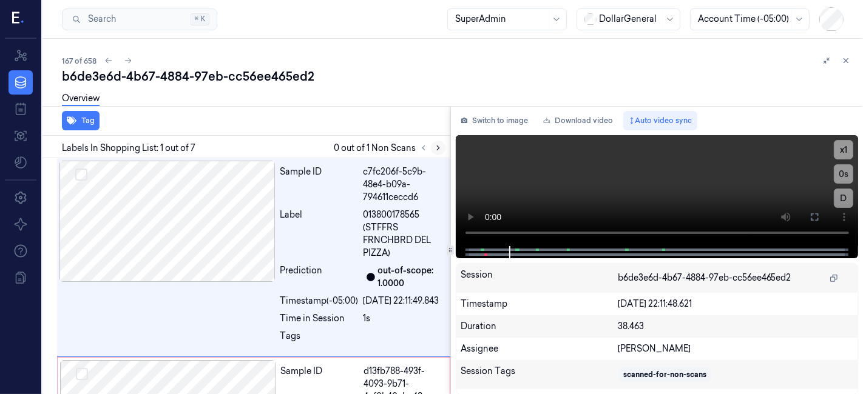
click at [432, 149] on button at bounding box center [438, 148] width 15 height 15
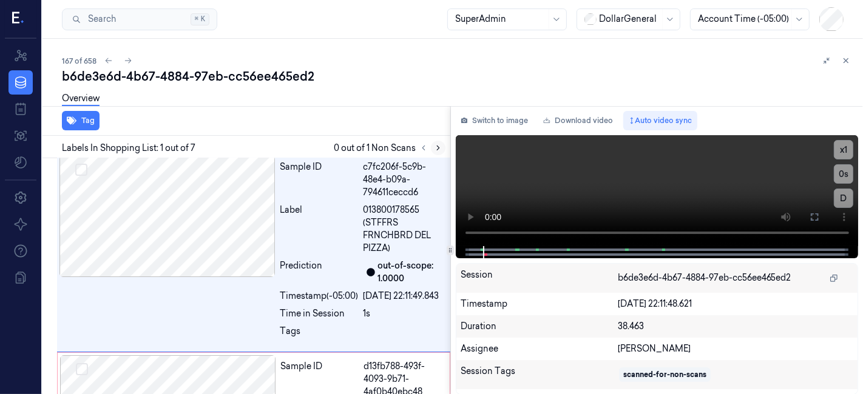
click at [438, 153] on button at bounding box center [438, 148] width 15 height 15
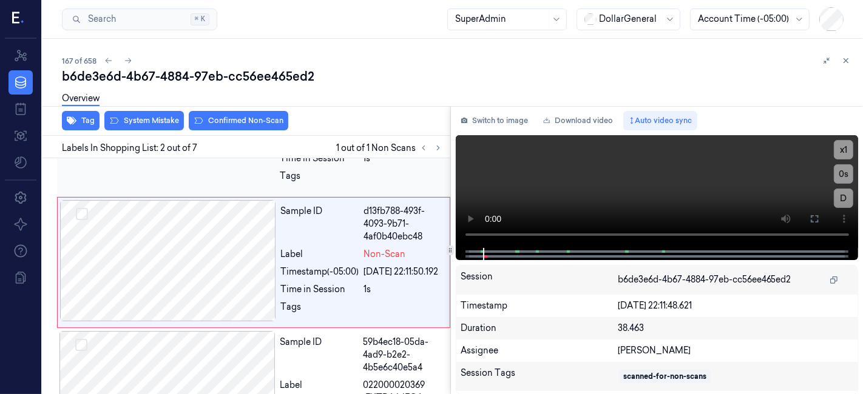
scroll to position [164, 0]
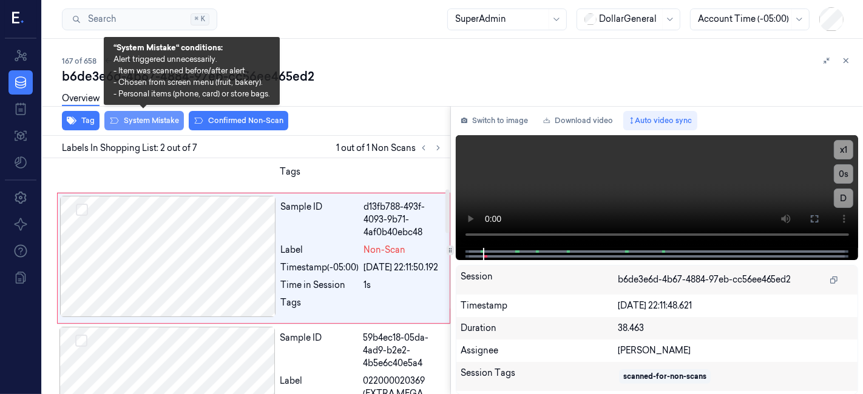
click at [138, 123] on button "System Mistake" at bounding box center [143, 120] width 79 height 19
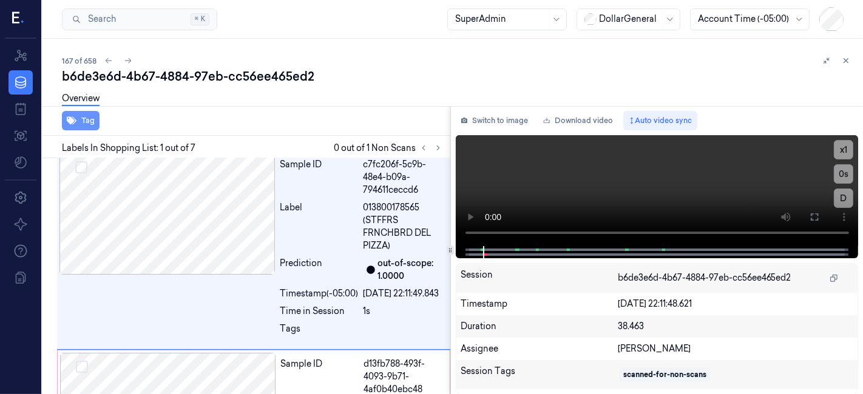
scroll to position [0, 0]
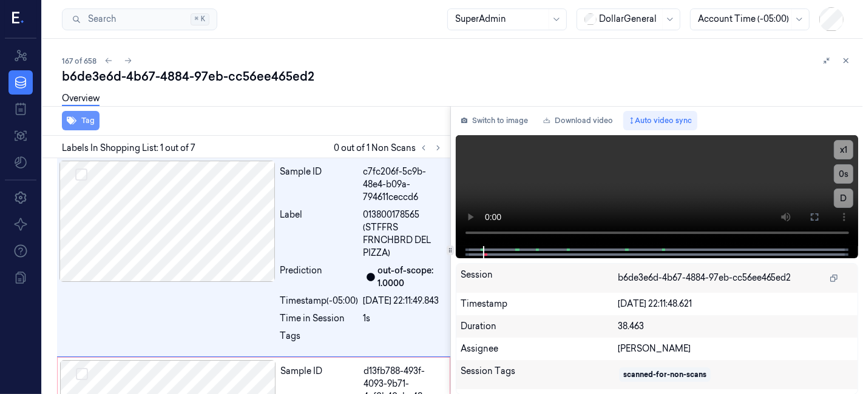
click at [92, 121] on button "Tag" at bounding box center [81, 120] width 38 height 19
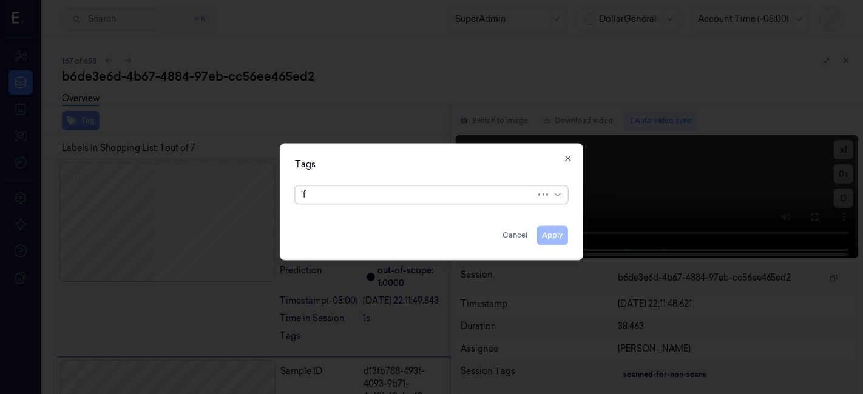
type input "fl"
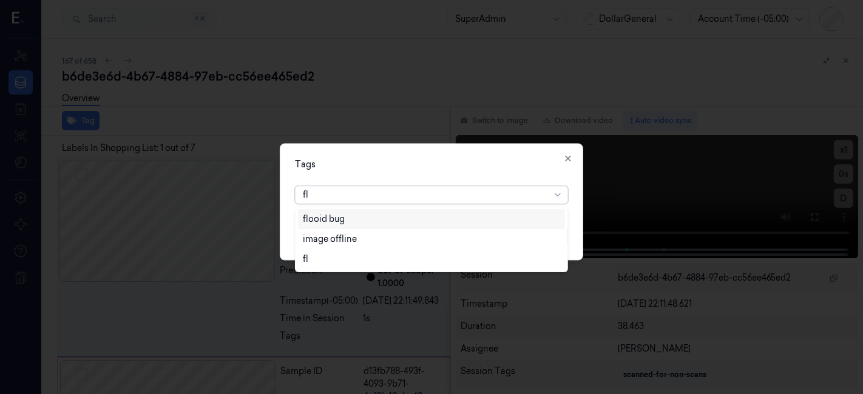
click at [322, 221] on div "flooid bug" at bounding box center [324, 219] width 42 height 13
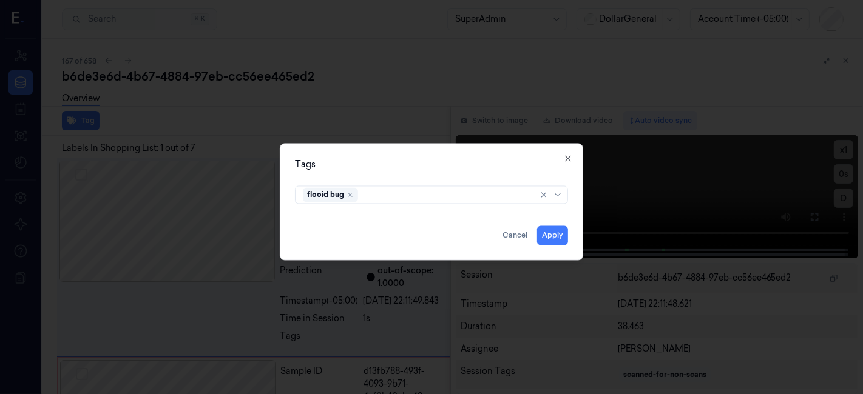
click at [360, 160] on div "Tags" at bounding box center [431, 165] width 273 height 13
click at [565, 238] on button "Apply" at bounding box center [552, 235] width 31 height 19
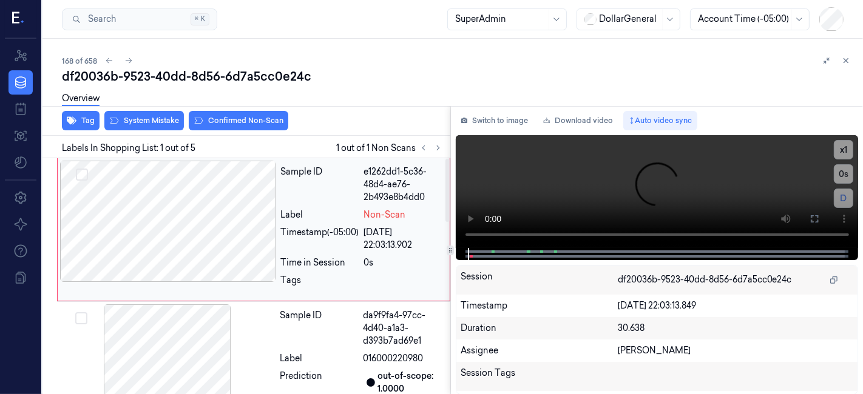
click at [128, 209] on div at bounding box center [168, 221] width 216 height 121
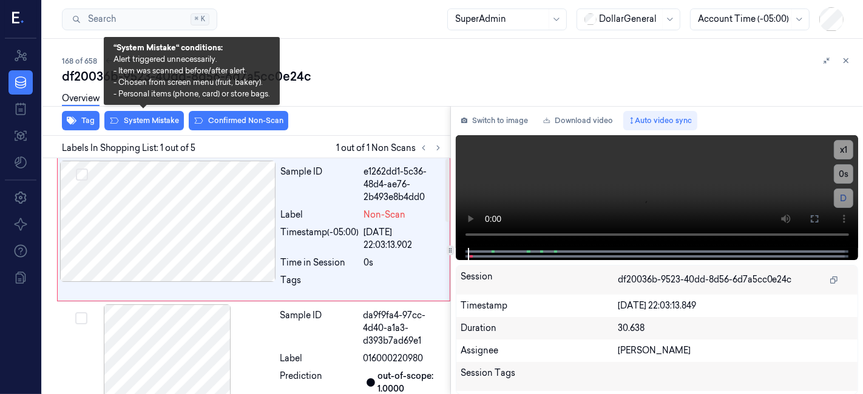
click at [150, 115] on div "Overview" at bounding box center [457, 100] width 791 height 31
click at [144, 117] on button "System Mistake" at bounding box center [143, 120] width 79 height 19
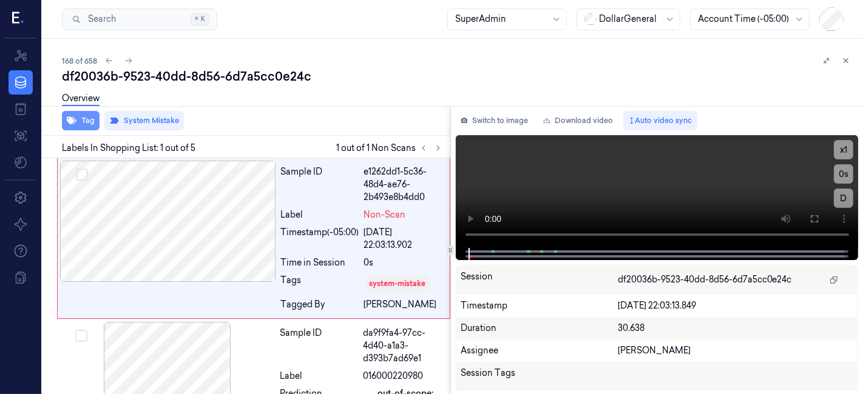
click at [79, 120] on button "Tag" at bounding box center [81, 120] width 38 height 19
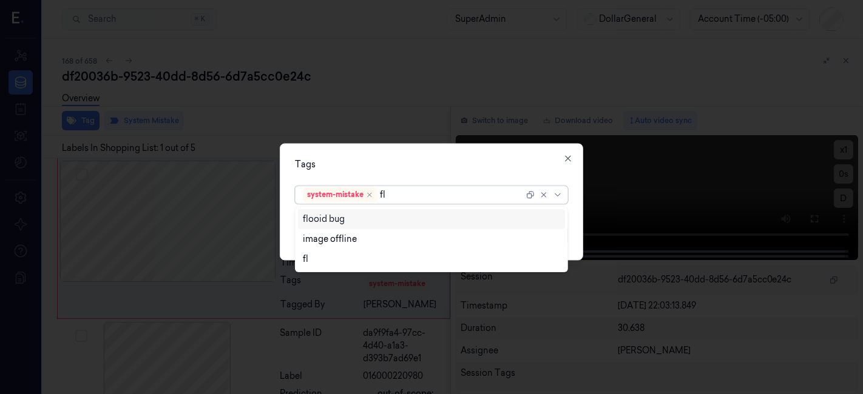
type input "fl"
click at [374, 170] on div "Tags" at bounding box center [431, 165] width 273 height 13
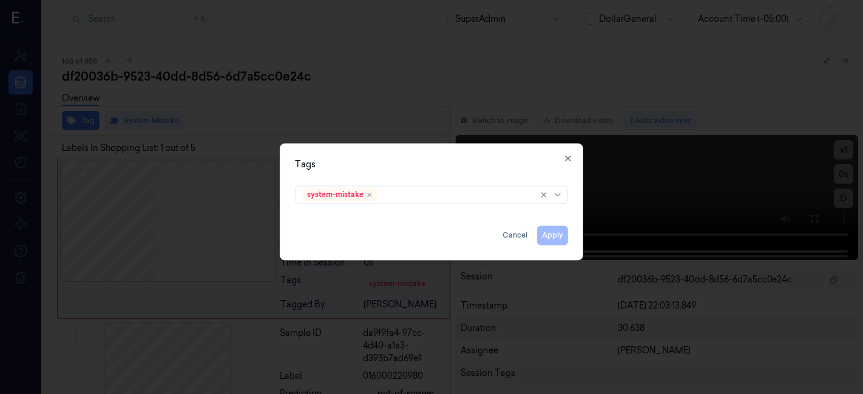
click at [394, 201] on div "system-mistake" at bounding box center [417, 195] width 229 height 17
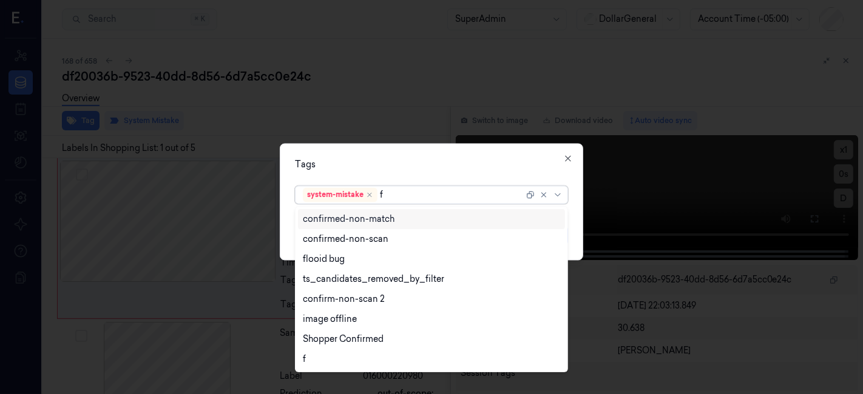
type input "fl"
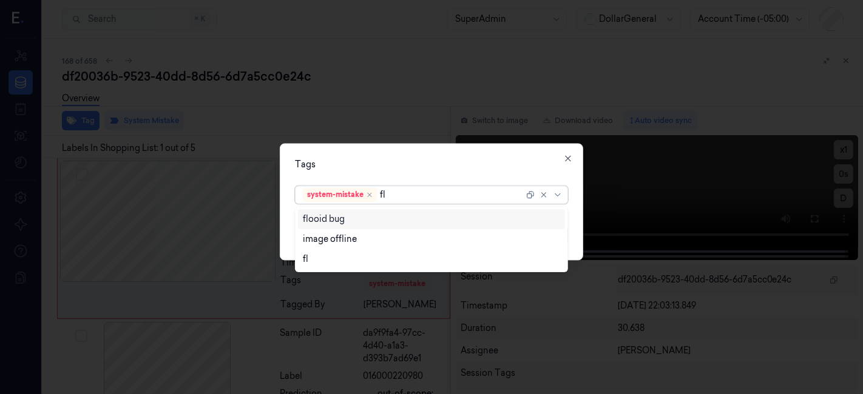
click at [401, 210] on div "flooid bug" at bounding box center [431, 219] width 267 height 20
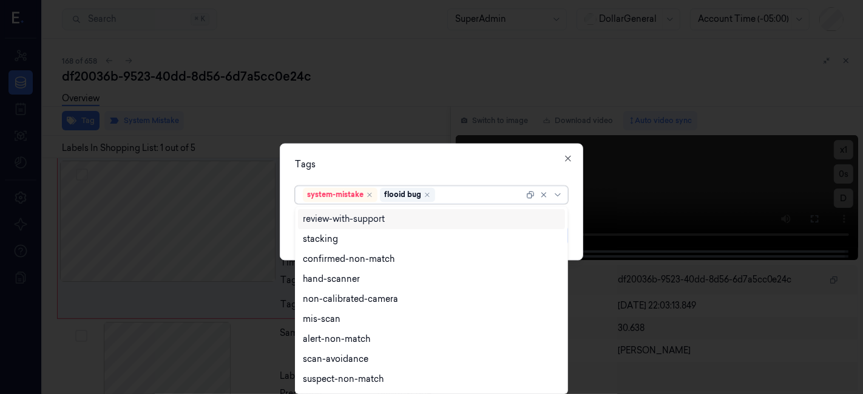
click at [437, 170] on div "Tags" at bounding box center [431, 165] width 273 height 13
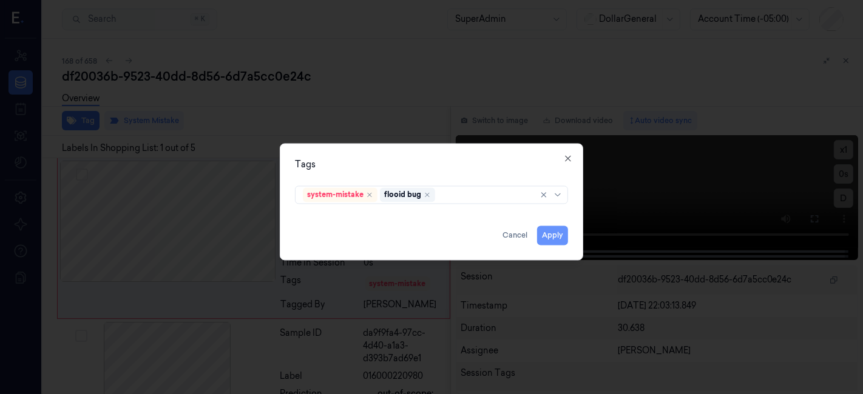
click at [562, 243] on button "Apply" at bounding box center [552, 235] width 31 height 19
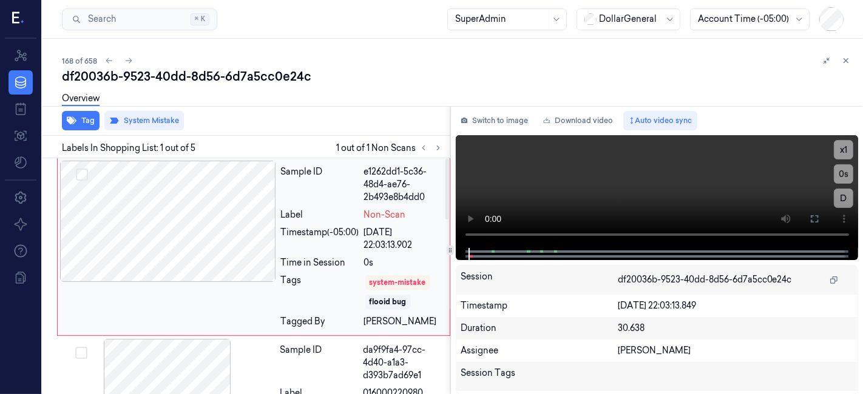
click at [143, 219] on div at bounding box center [168, 221] width 216 height 121
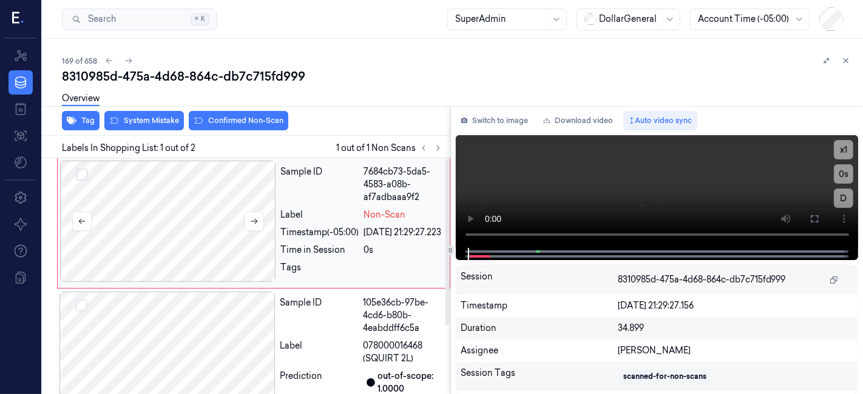
click at [184, 214] on div at bounding box center [168, 221] width 216 height 121
click at [160, 115] on div "Overview" at bounding box center [457, 100] width 791 height 31
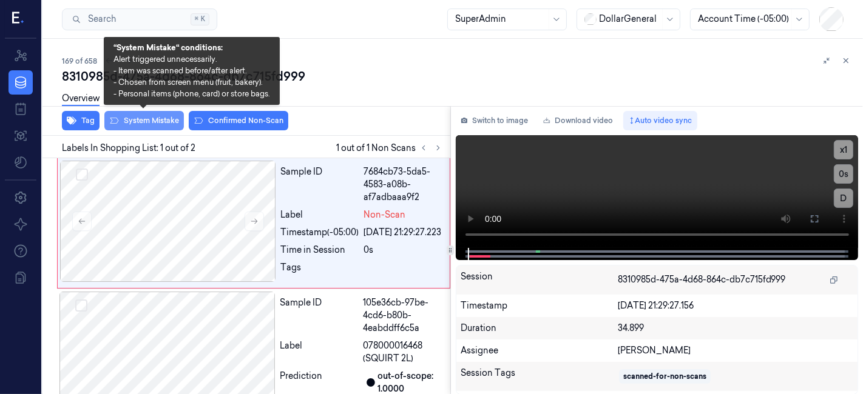
click at [158, 116] on button "System Mistake" at bounding box center [143, 120] width 79 height 19
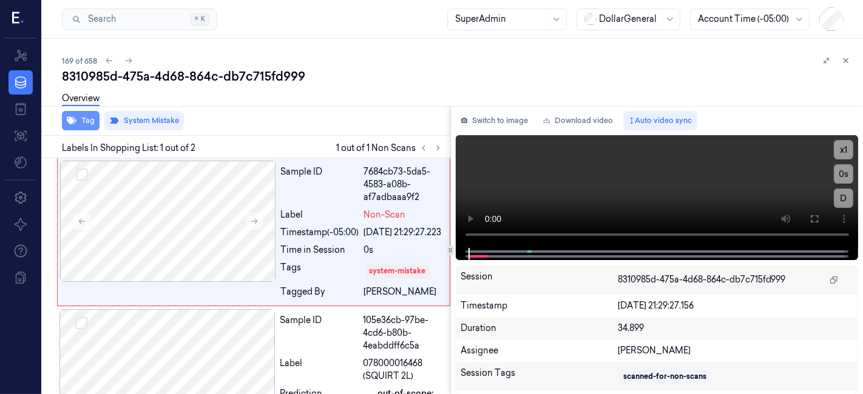
click at [71, 117] on icon "button" at bounding box center [72, 121] width 10 height 8
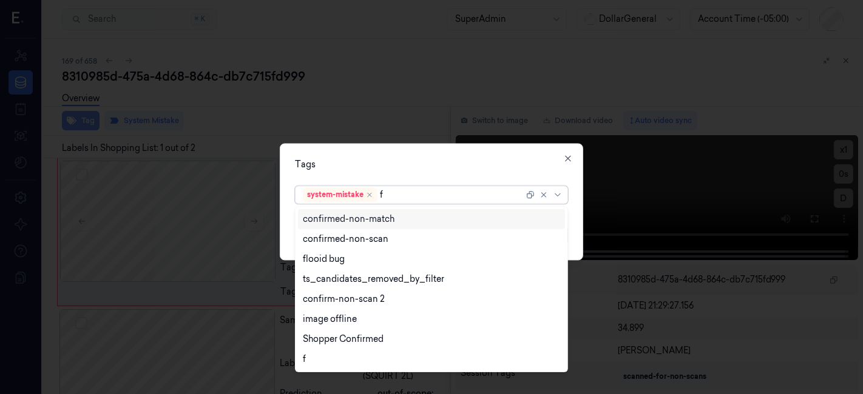
type input "fl"
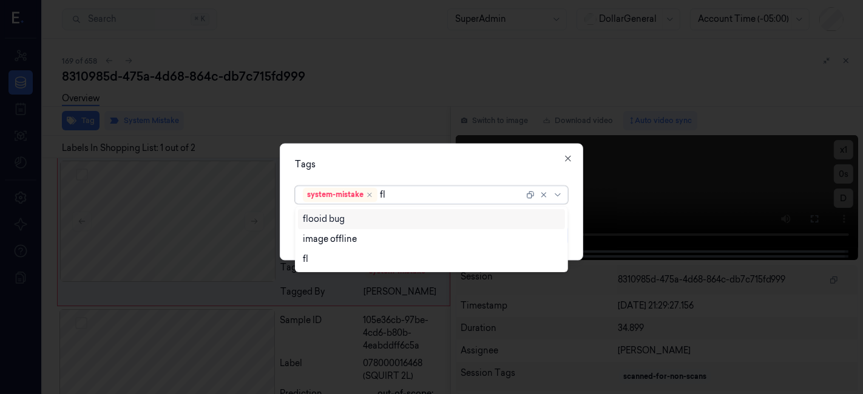
click at [315, 221] on div "flooid bug" at bounding box center [324, 219] width 42 height 13
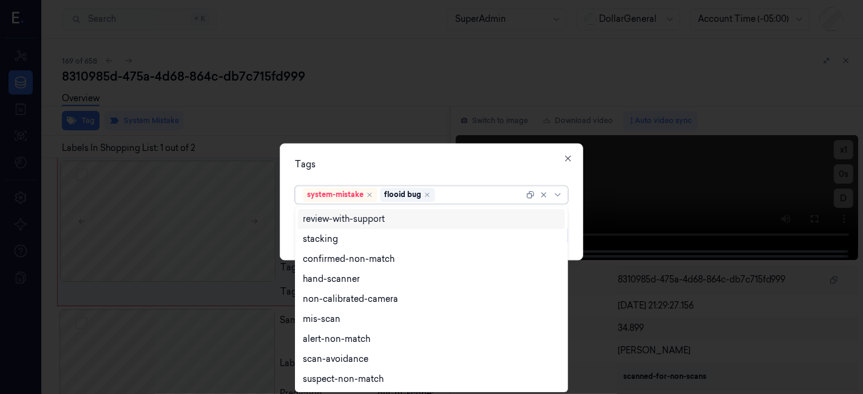
click at [372, 164] on div "Tags" at bounding box center [431, 165] width 273 height 13
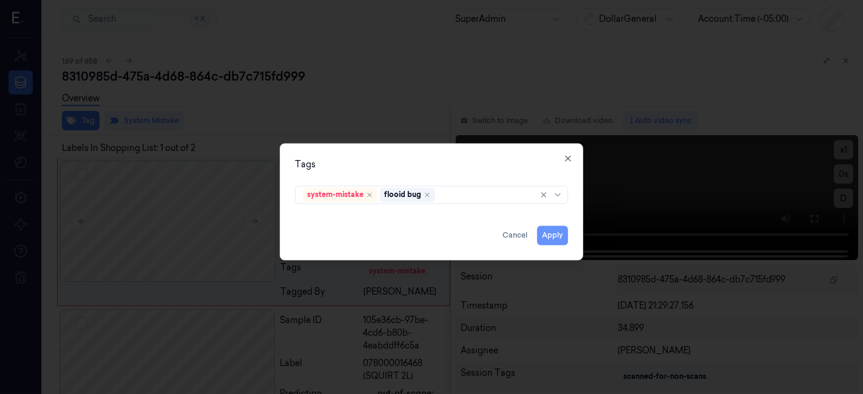
click at [556, 235] on button "Apply" at bounding box center [552, 235] width 31 height 19
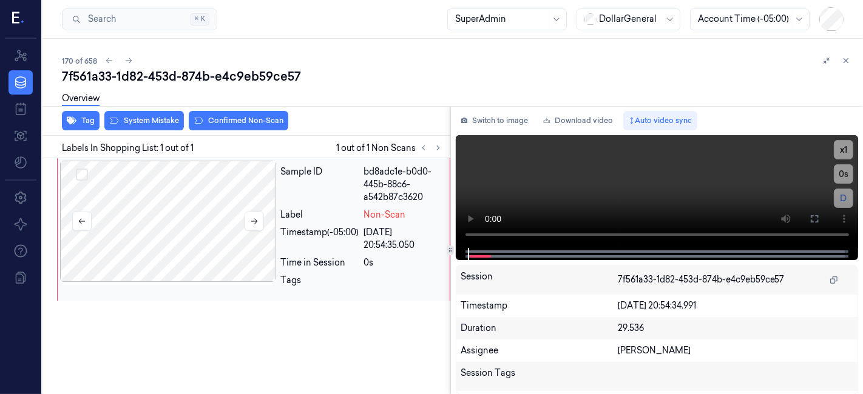
click at [184, 210] on div at bounding box center [168, 221] width 216 height 121
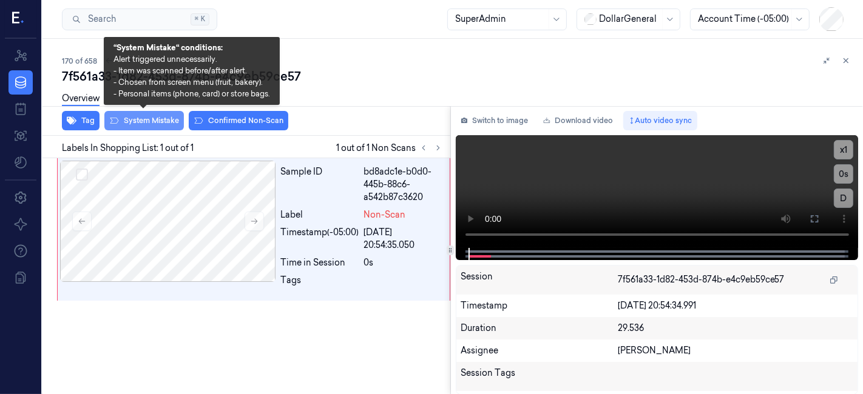
click at [118, 119] on button "System Mistake" at bounding box center [143, 120] width 79 height 19
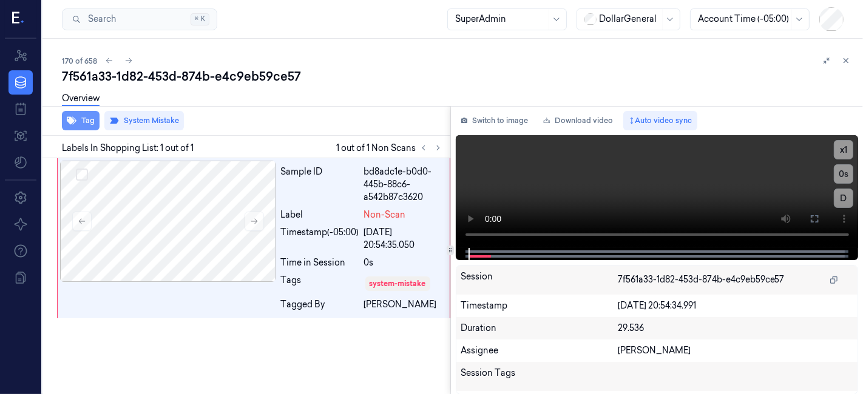
click at [93, 124] on button "Tag" at bounding box center [81, 120] width 38 height 19
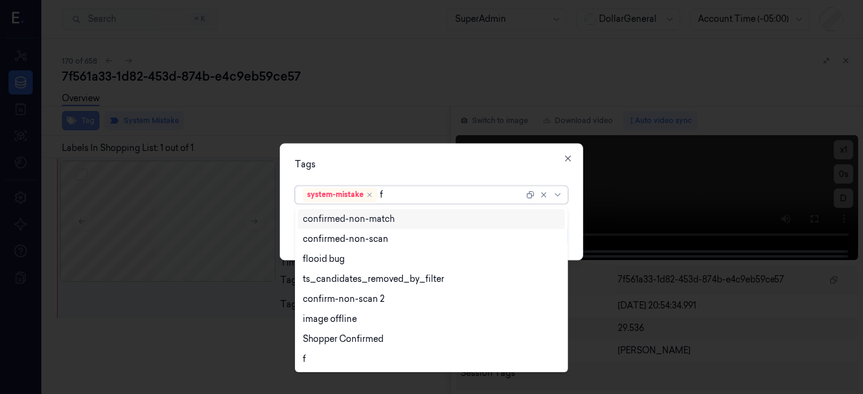
type input "fl"
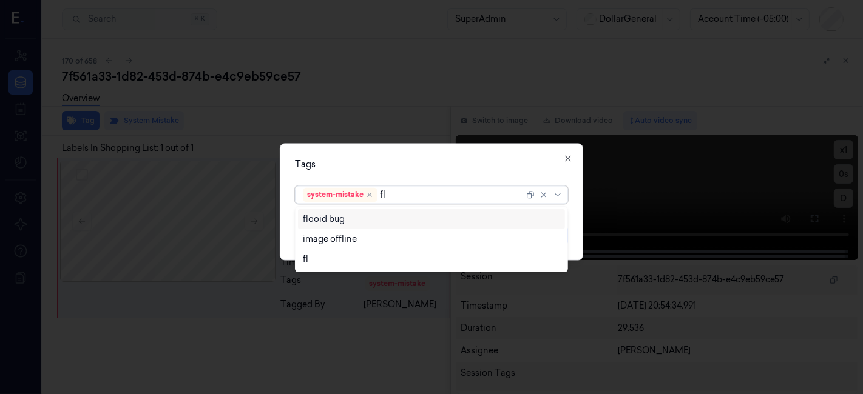
click at [380, 222] on div "flooid bug" at bounding box center [432, 219] width 258 height 13
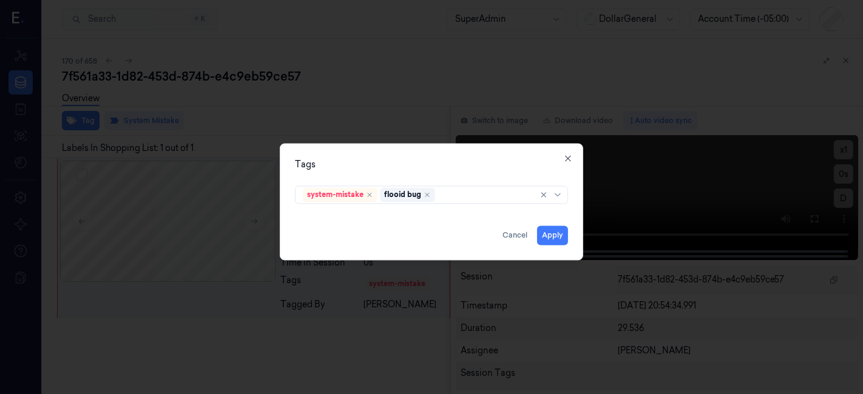
click at [468, 164] on div "Tags" at bounding box center [431, 165] width 273 height 13
click at [555, 241] on button "Apply" at bounding box center [552, 235] width 31 height 19
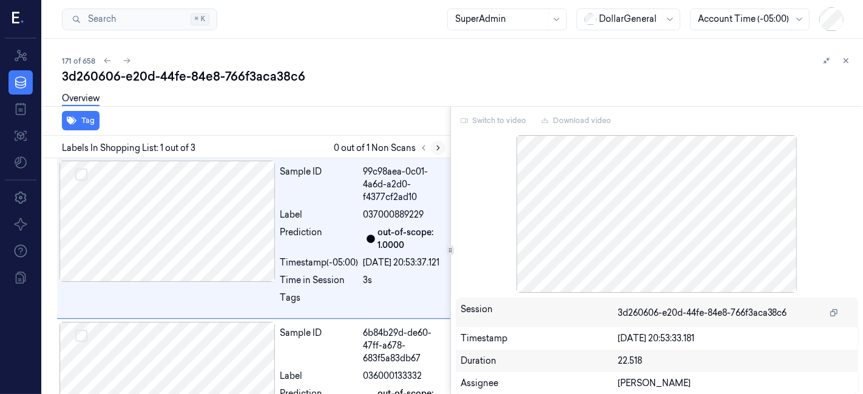
click at [435, 144] on icon at bounding box center [438, 148] width 8 height 8
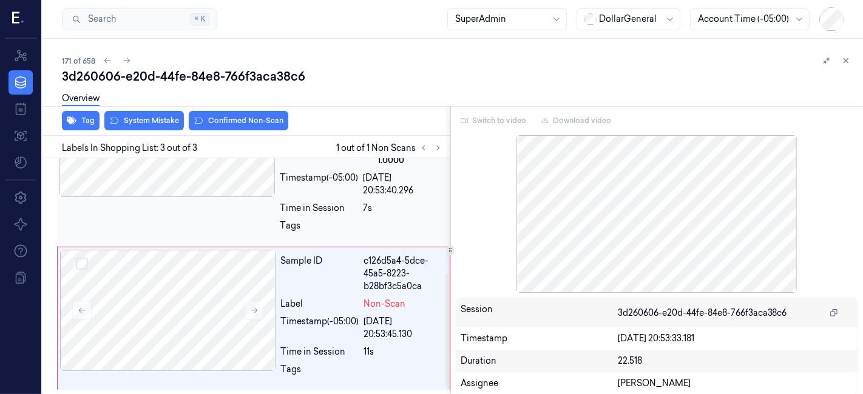
scroll to position [258, 0]
click at [223, 278] on div at bounding box center [168, 310] width 216 height 121
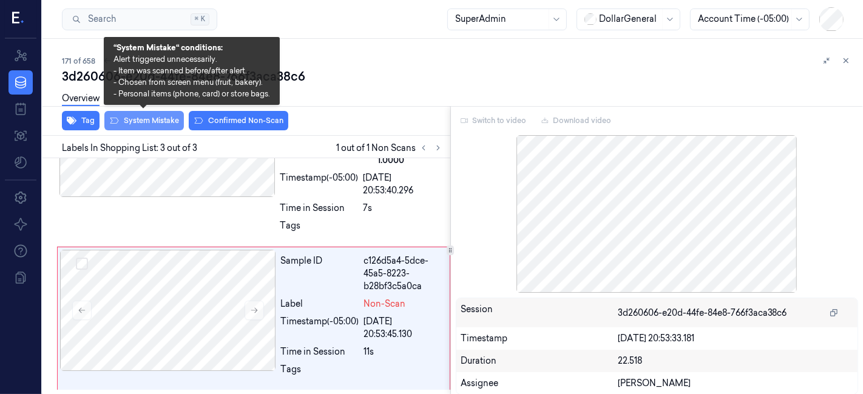
click at [136, 118] on button "System Mistake" at bounding box center [143, 120] width 79 height 19
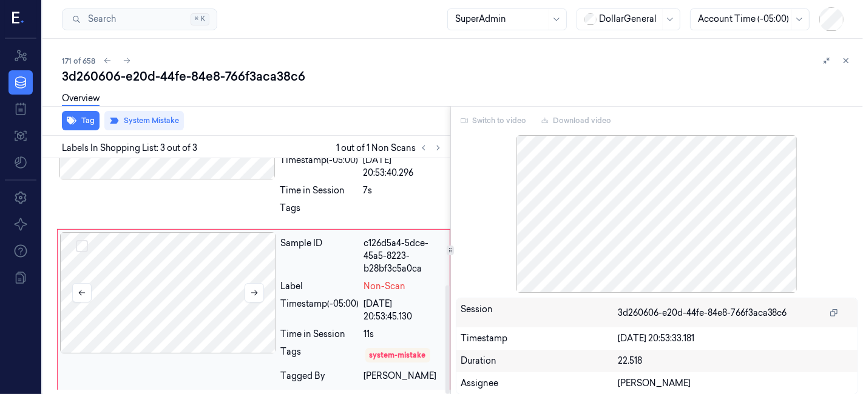
click at [211, 262] on div at bounding box center [168, 292] width 216 height 121
click at [185, 286] on div at bounding box center [168, 292] width 216 height 121
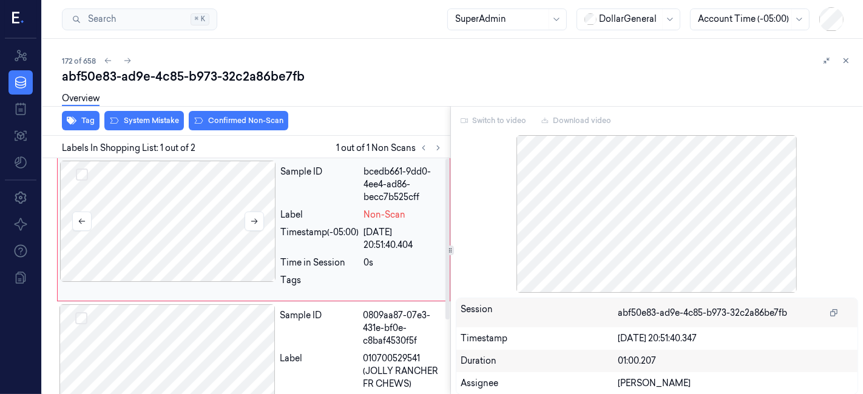
click at [153, 221] on div at bounding box center [168, 221] width 216 height 121
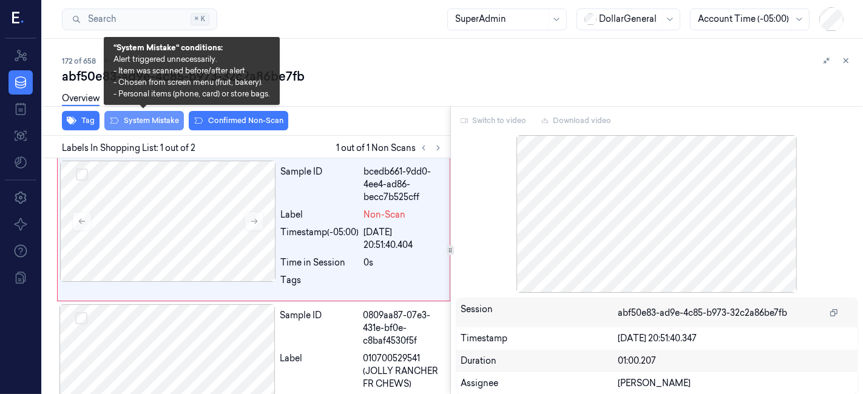
click at [135, 119] on button "System Mistake" at bounding box center [143, 120] width 79 height 19
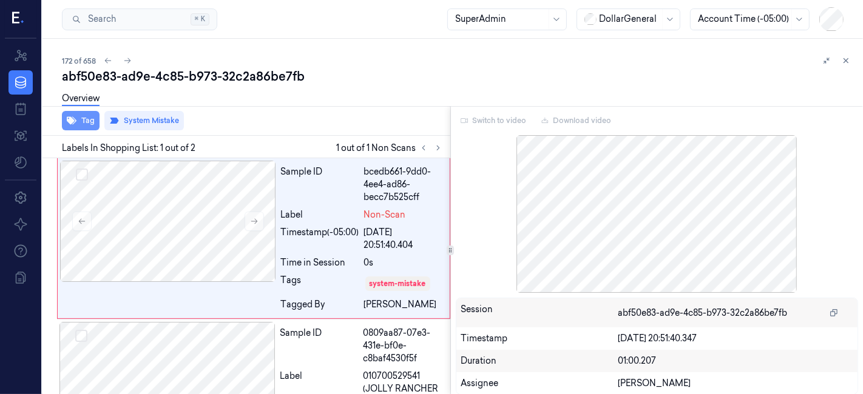
click at [73, 122] on icon "button" at bounding box center [72, 121] width 10 height 10
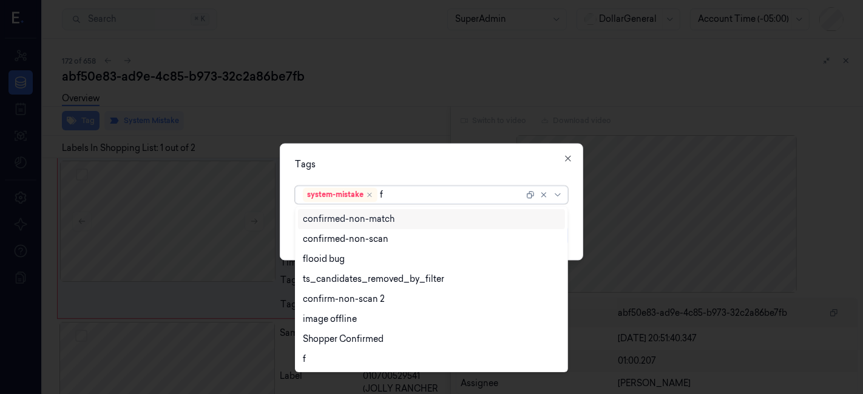
type input "fl"
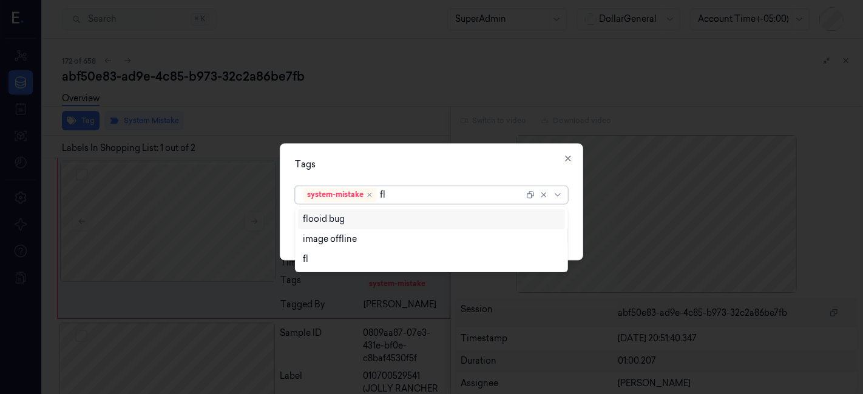
click at [333, 224] on div "flooid bug" at bounding box center [324, 219] width 42 height 13
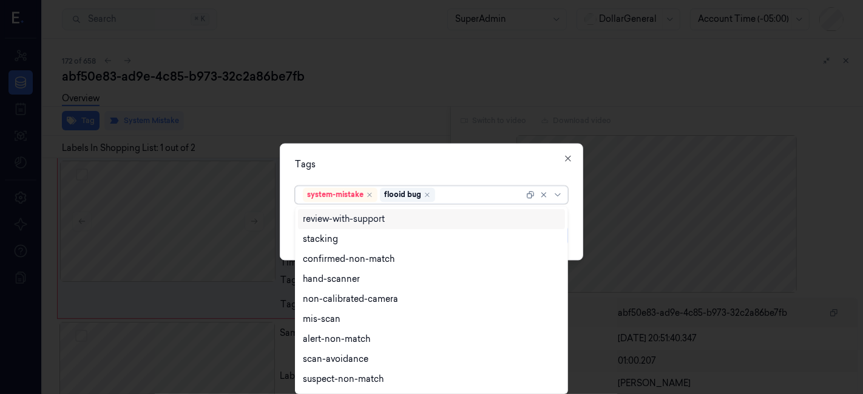
click at [407, 163] on div "Tags" at bounding box center [431, 165] width 273 height 13
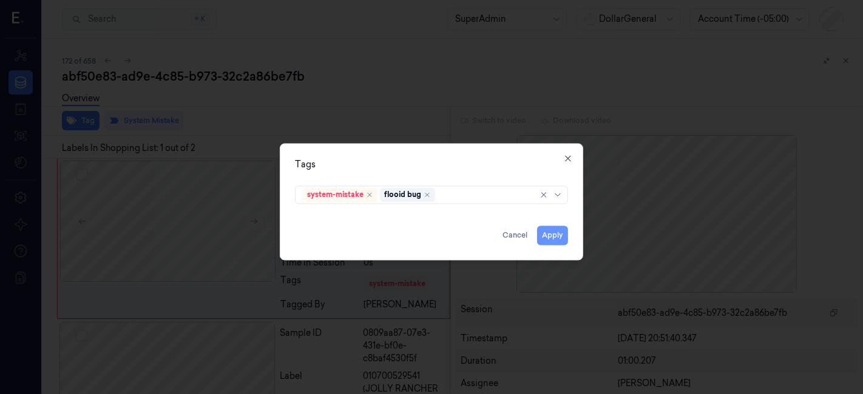
click at [561, 235] on button "Apply" at bounding box center [552, 235] width 31 height 19
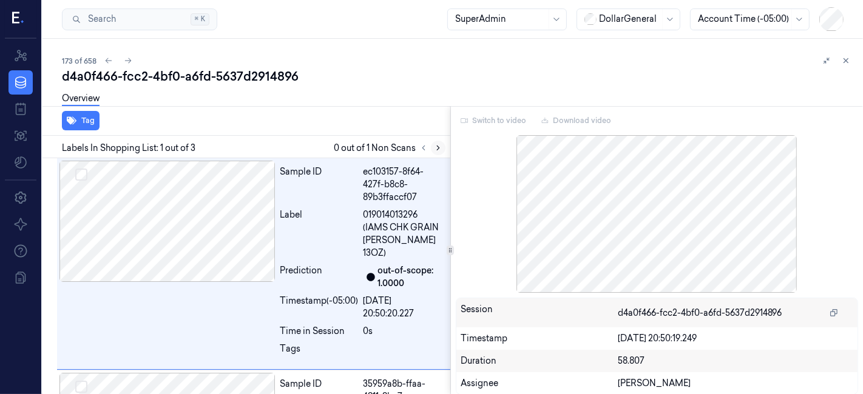
click at [431, 150] on button at bounding box center [438, 148] width 15 height 15
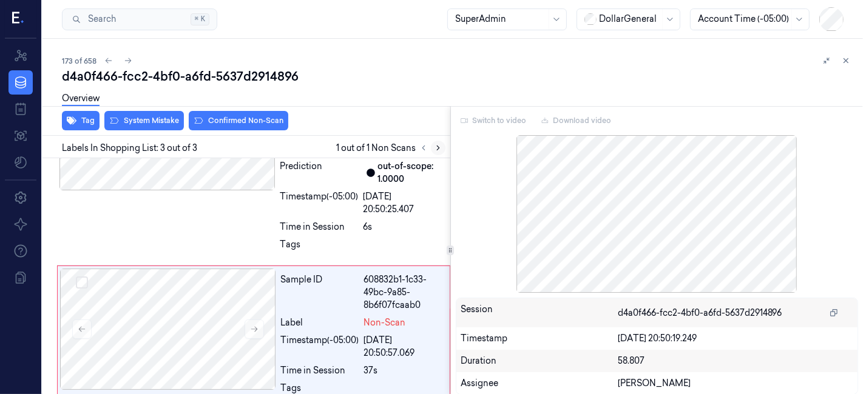
scroll to position [309, 0]
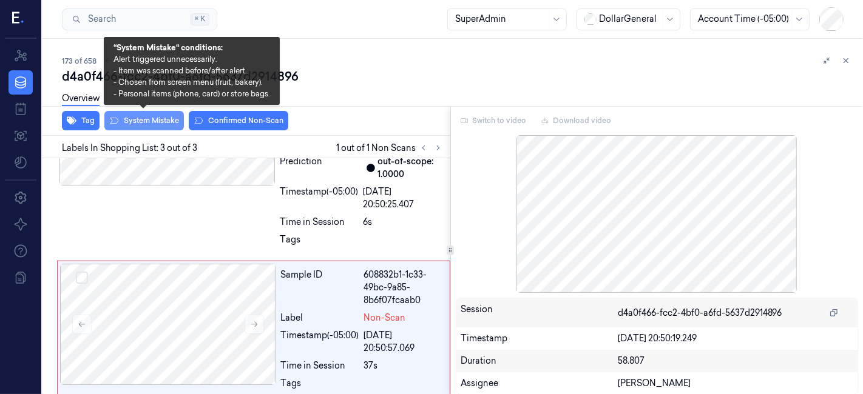
click at [133, 118] on button "System Mistake" at bounding box center [143, 120] width 79 height 19
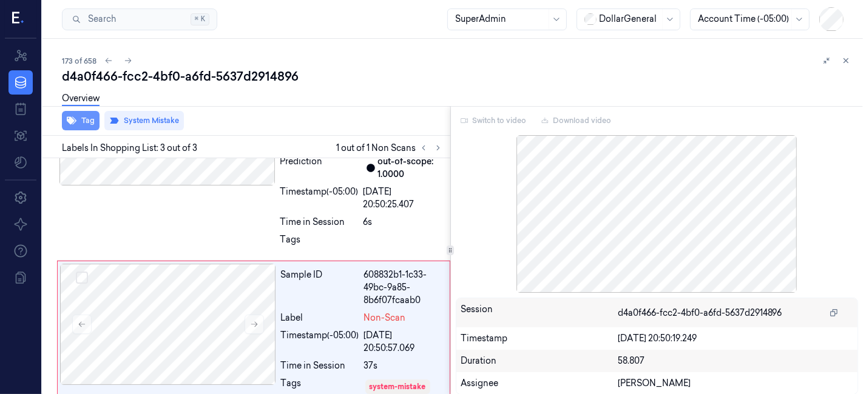
scroll to position [326, 0]
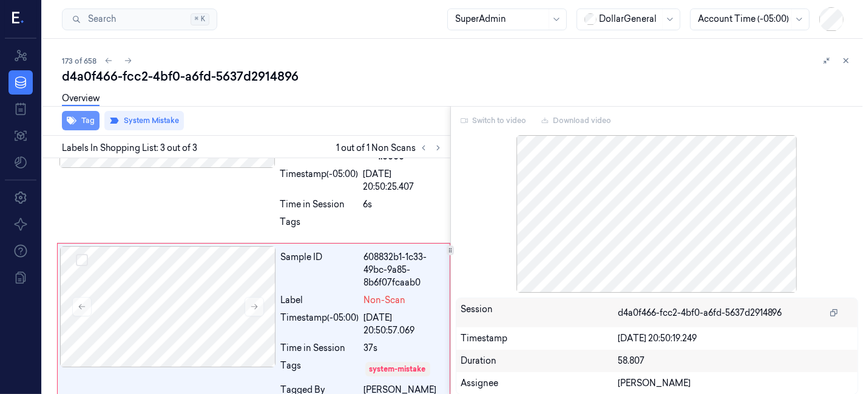
click at [93, 118] on button "Tag" at bounding box center [81, 120] width 38 height 19
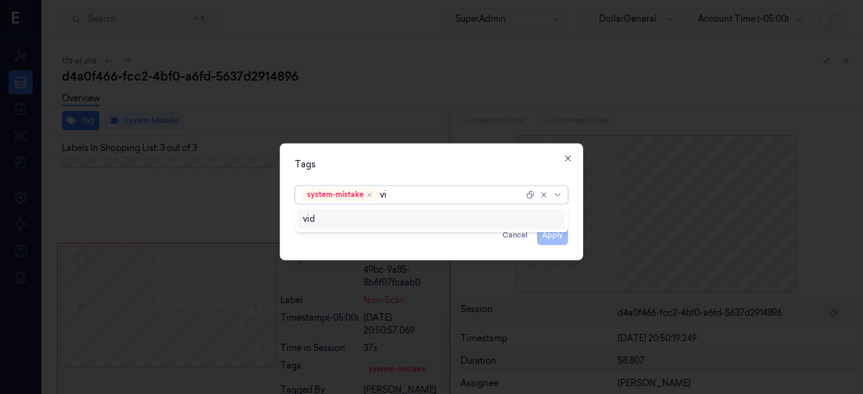
type input "v"
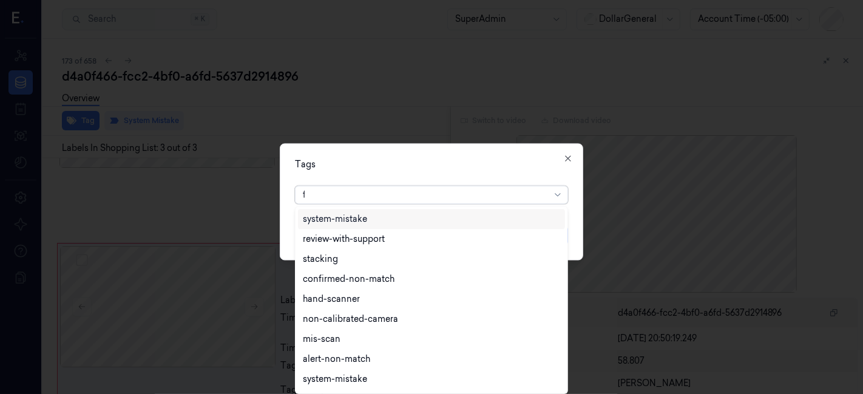
type input "fl"
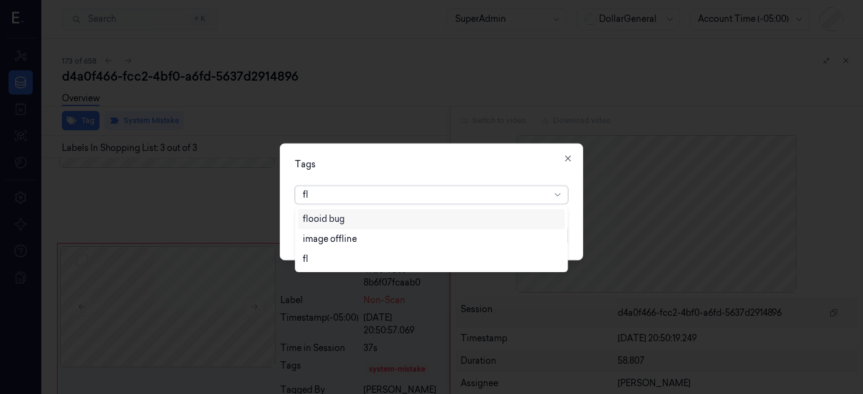
click at [358, 214] on div "flooid bug" at bounding box center [432, 219] width 258 height 13
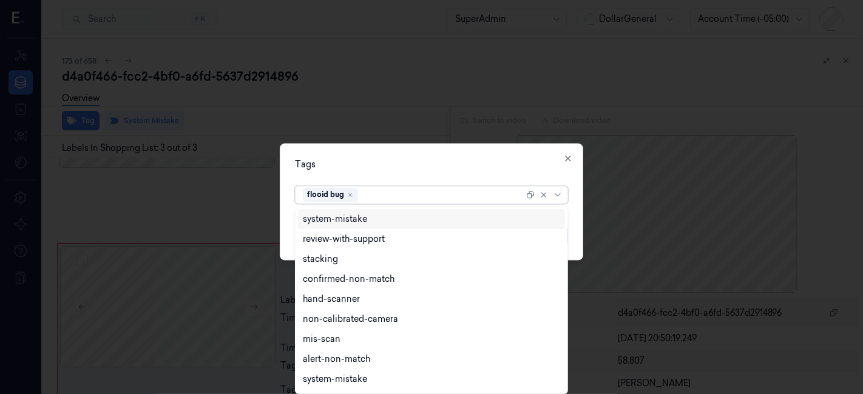
click at [372, 158] on div "Tags option flooid bug , selected. 11 results available. Use Up and Down to cho…" at bounding box center [431, 202] width 303 height 117
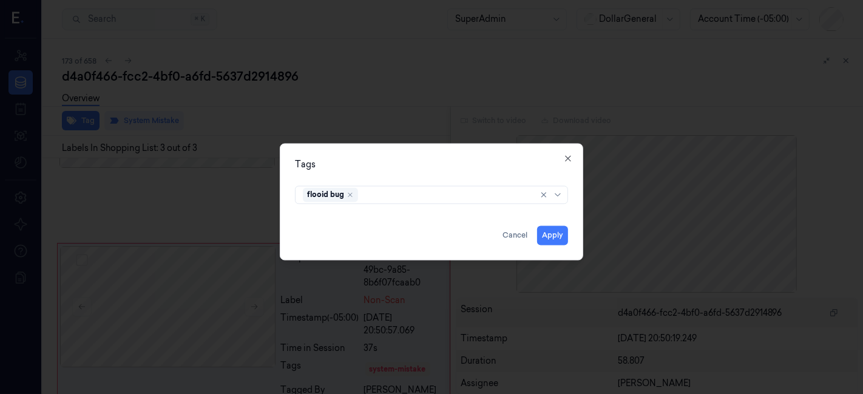
click at [568, 152] on div "Tags flooid bug Apply Cancel Close" at bounding box center [431, 202] width 303 height 117
click at [567, 164] on div "Tags" at bounding box center [431, 165] width 273 height 13
click at [568, 160] on icon "button" at bounding box center [568, 159] width 10 height 10
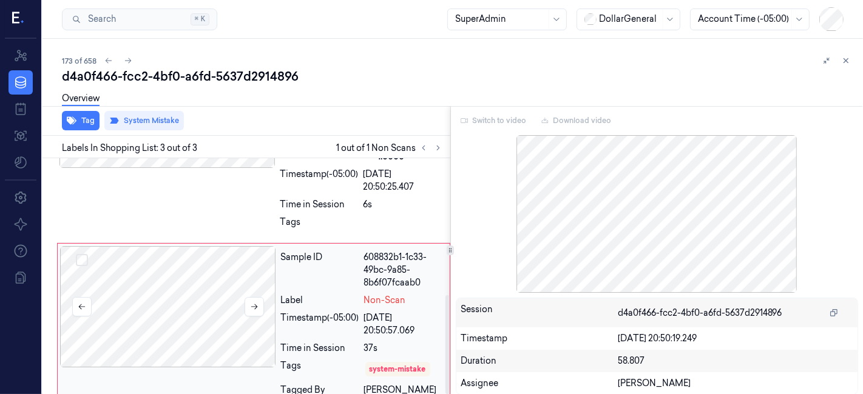
click at [187, 292] on div at bounding box center [168, 306] width 216 height 121
click at [76, 119] on icon "button" at bounding box center [72, 121] width 10 height 10
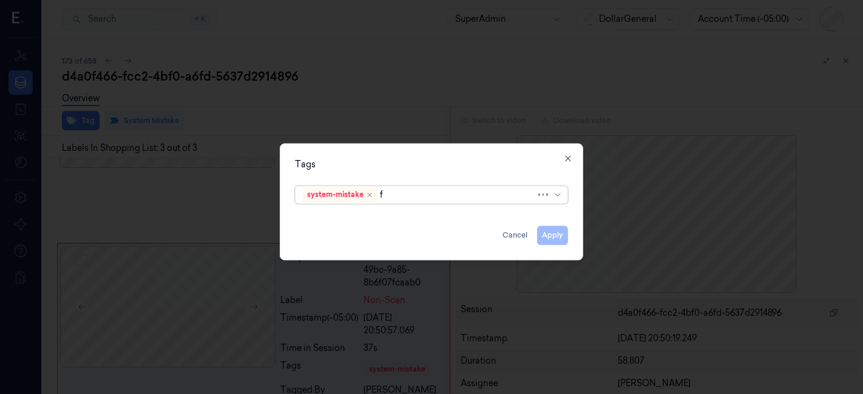
type input "fl"
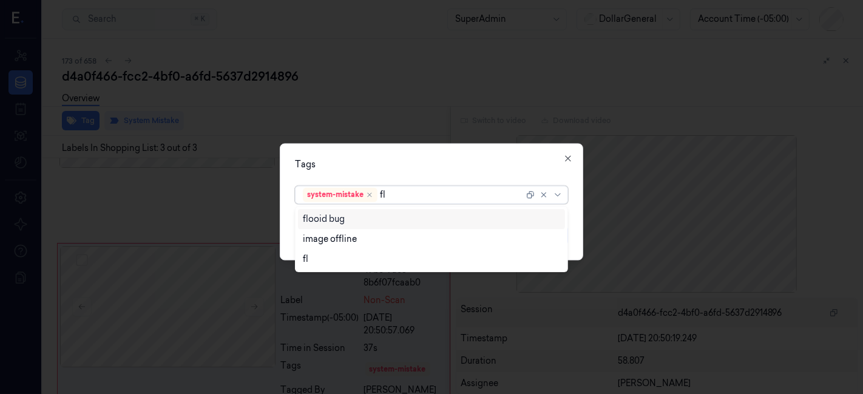
click at [353, 223] on div "flooid bug" at bounding box center [432, 219] width 258 height 13
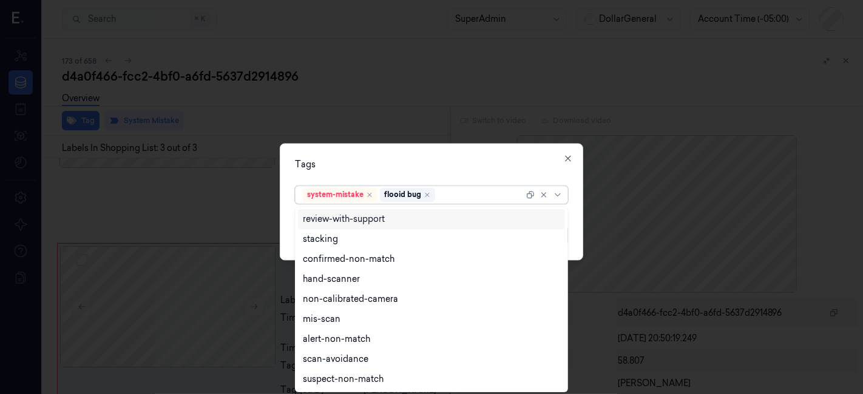
click at [380, 162] on div "Tags" at bounding box center [431, 165] width 273 height 13
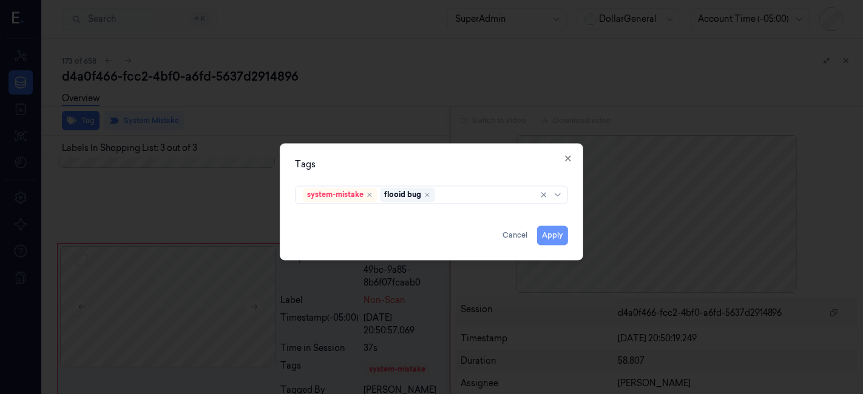
click at [557, 243] on button "Apply" at bounding box center [552, 235] width 31 height 19
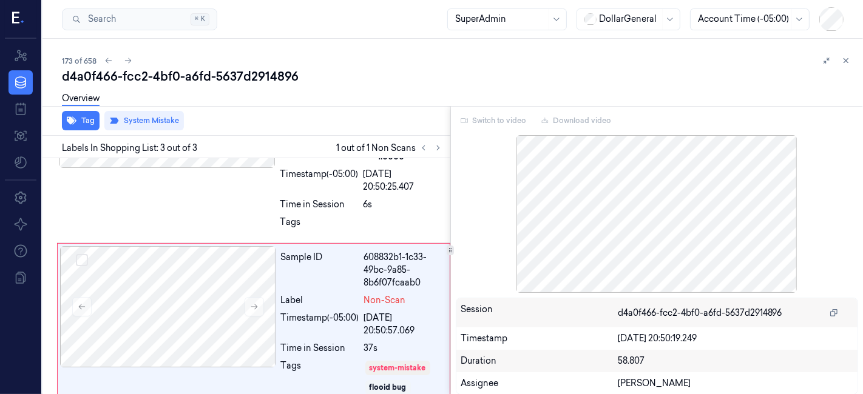
scroll to position [343, 0]
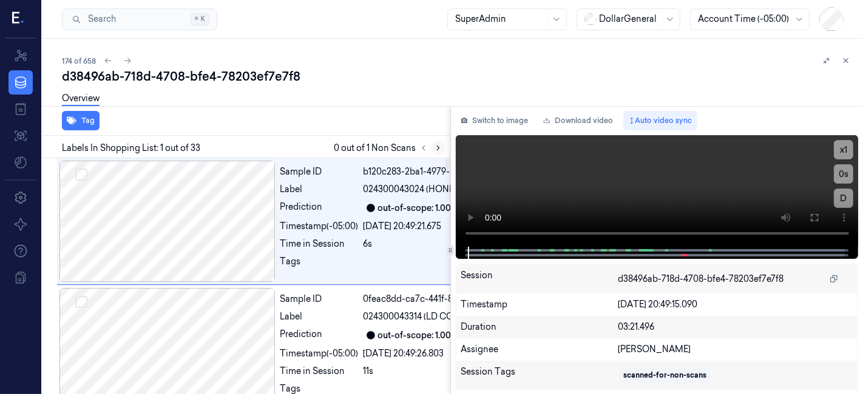
click at [437, 150] on icon at bounding box center [438, 148] width 2 height 4
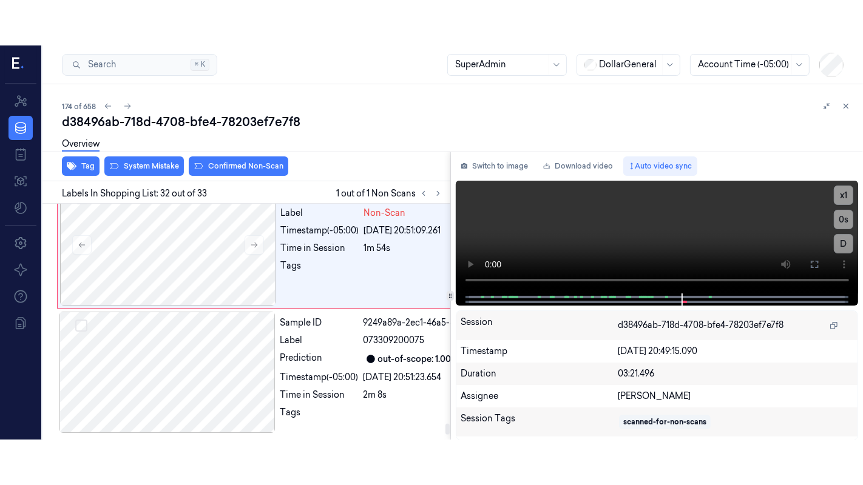
scroll to position [5785, 0]
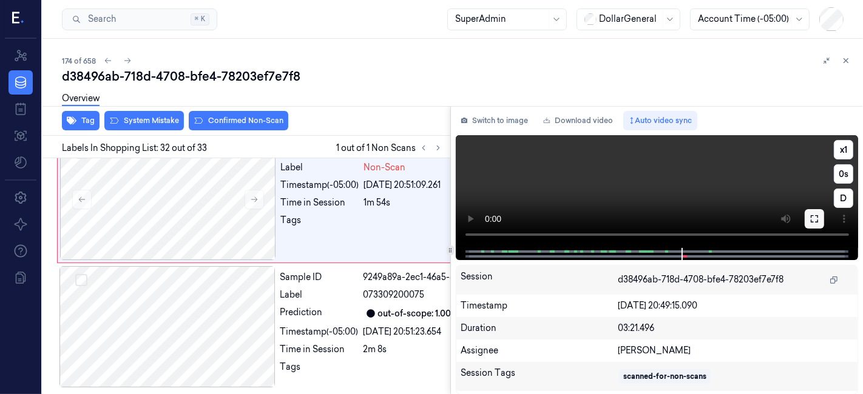
click at [810, 212] on button at bounding box center [813, 218] width 19 height 19
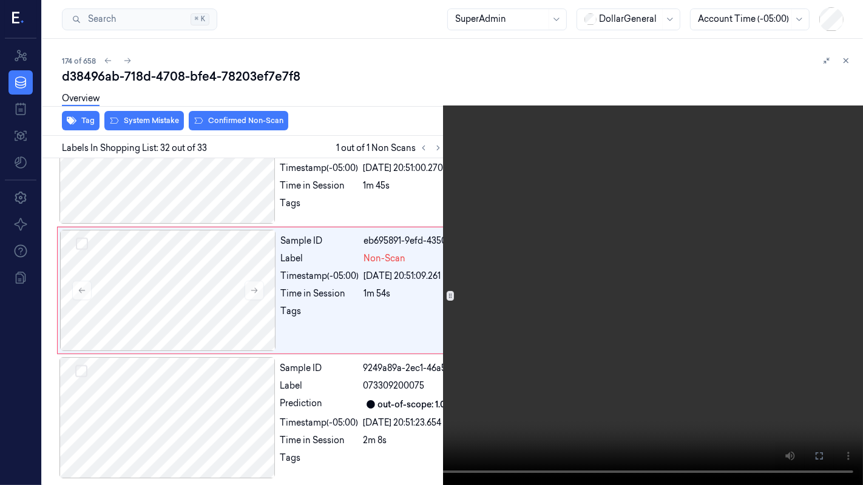
click at [388, 375] on video at bounding box center [431, 242] width 863 height 485
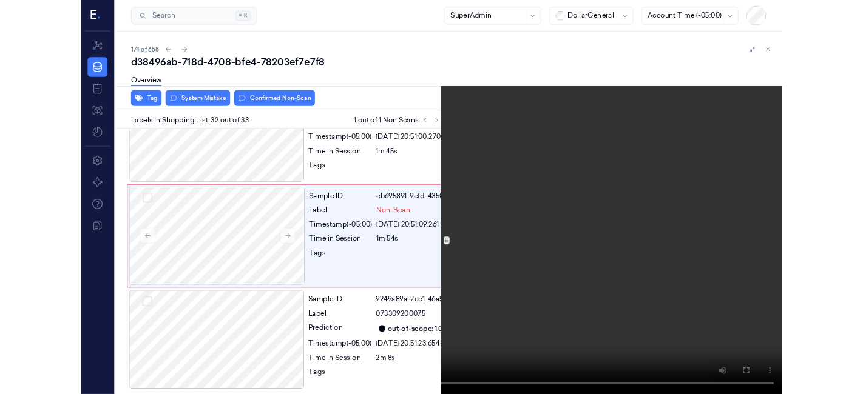
scroll to position [5740, 0]
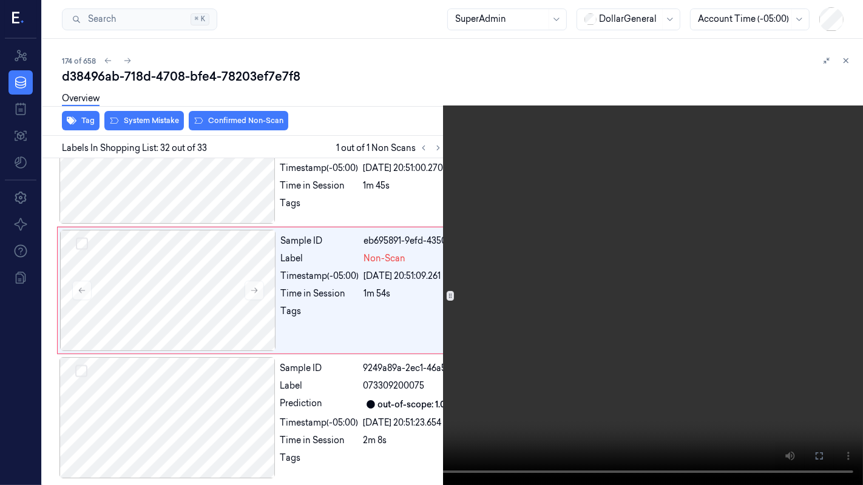
click at [345, 240] on video at bounding box center [431, 242] width 863 height 485
click at [0, 0] on icon at bounding box center [0, 0] width 0 height 0
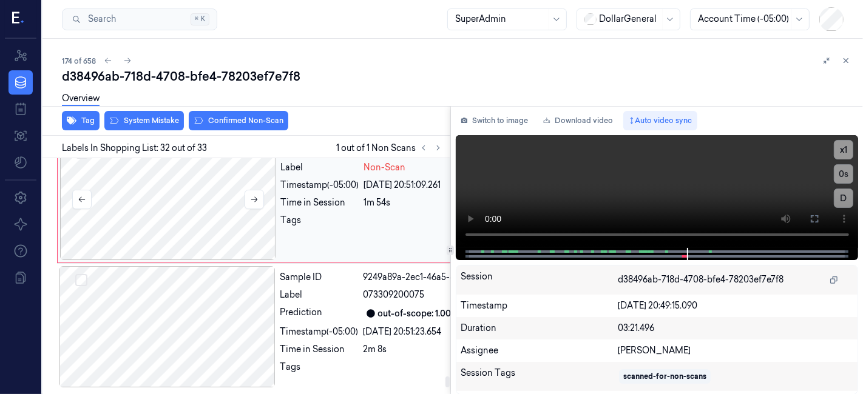
click at [187, 260] on div at bounding box center [168, 199] width 216 height 121
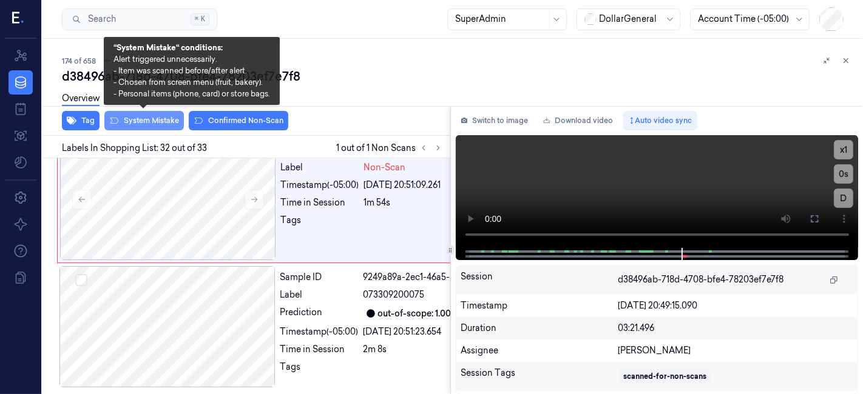
click at [149, 123] on button "System Mistake" at bounding box center [143, 120] width 79 height 19
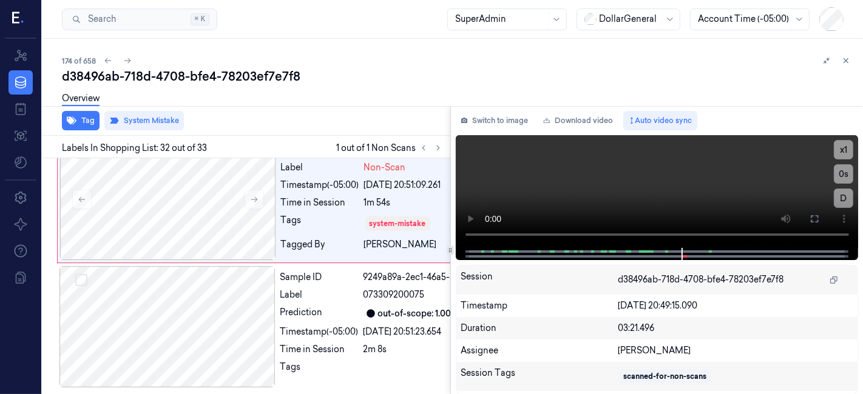
scroll to position [5794, 0]
click at [136, 136] on div "Sample ID e82dd20d-e079-4a5d-ae8e-43ef87905f88 Label X7938525132851640 Predicti…" at bounding box center [305, 71] width 496 height 127
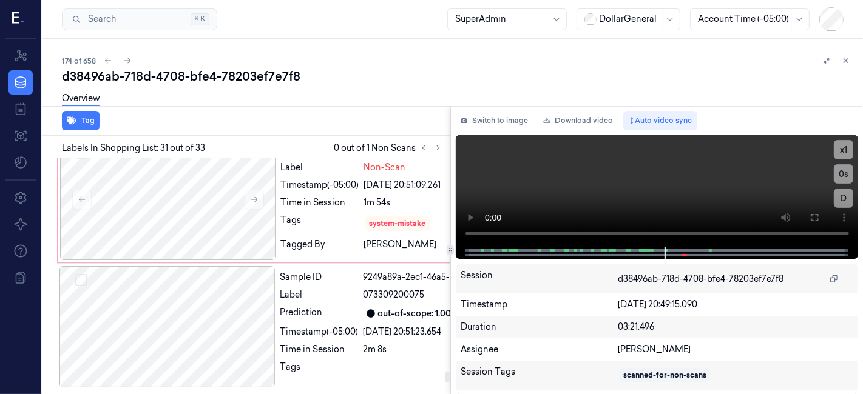
scroll to position [5627, 0]
click at [434, 149] on icon at bounding box center [438, 148] width 8 height 8
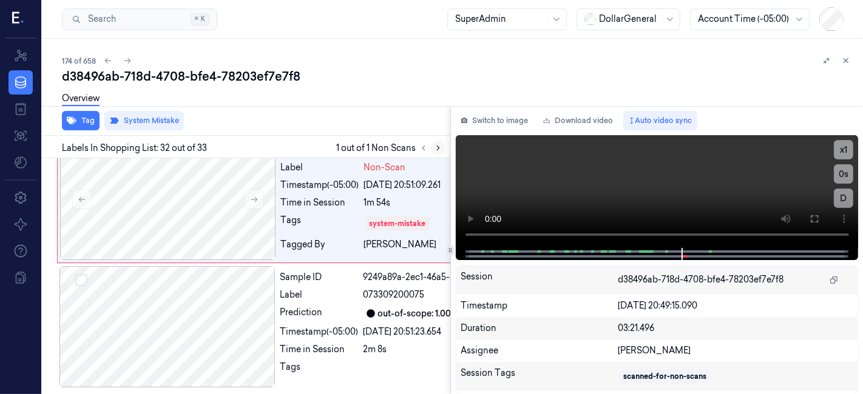
scroll to position [5794, 0]
click at [846, 63] on icon at bounding box center [845, 60] width 8 height 8
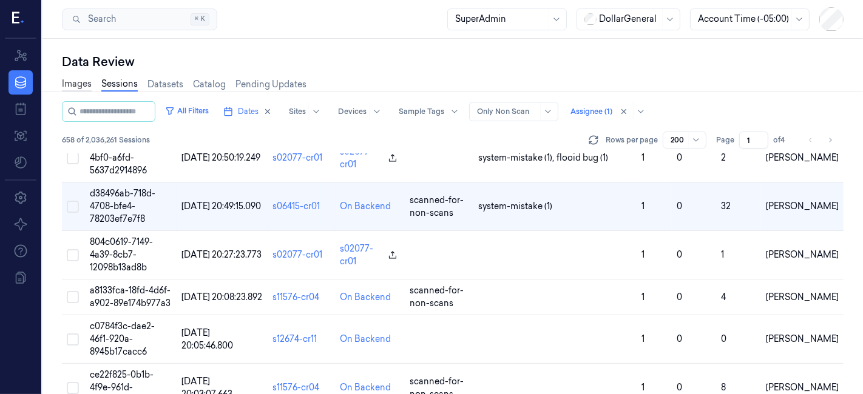
scroll to position [8290, 0]
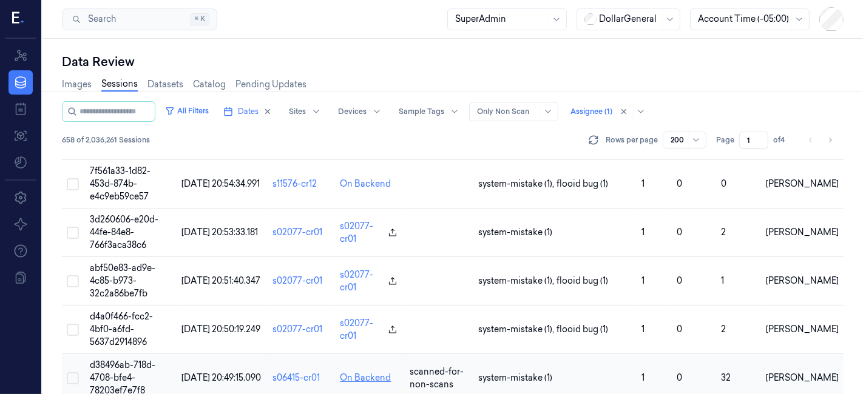
scroll to position [8106, 0]
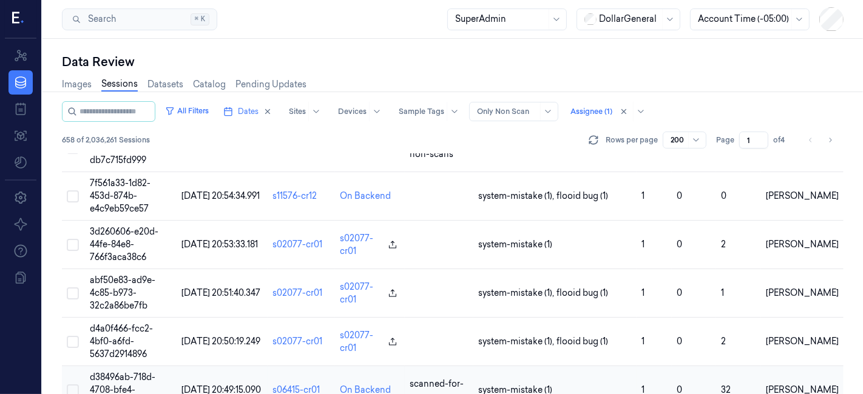
click at [131, 372] on span "d38496ab-718d-4708-bfe4-78203ef7e7f8" at bounding box center [123, 390] width 66 height 36
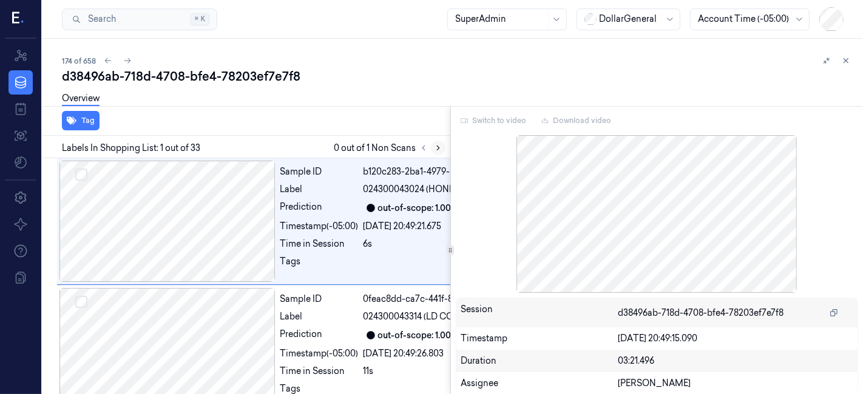
click at [440, 149] on icon at bounding box center [438, 148] width 8 height 8
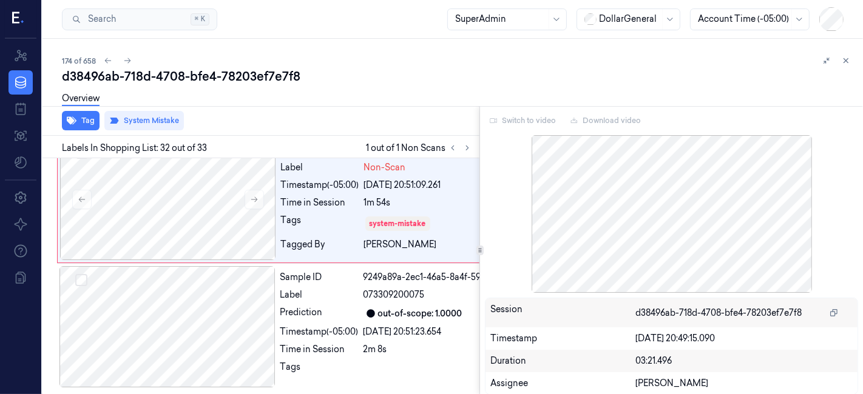
scroll to position [4462, 0]
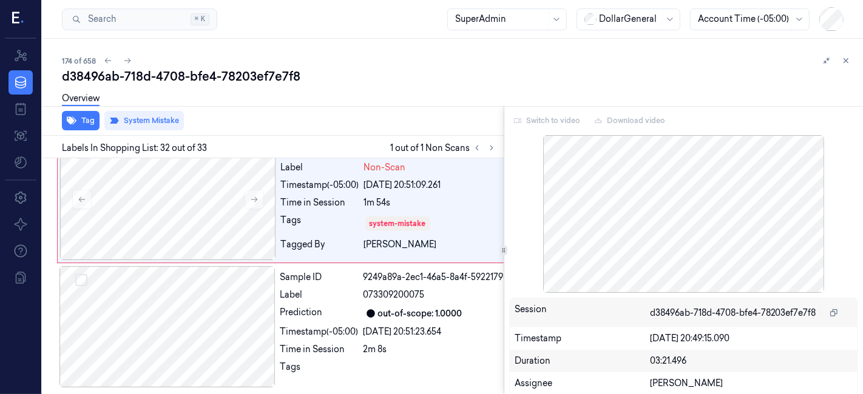
click at [504, 235] on div at bounding box center [503, 250] width 1 height 289
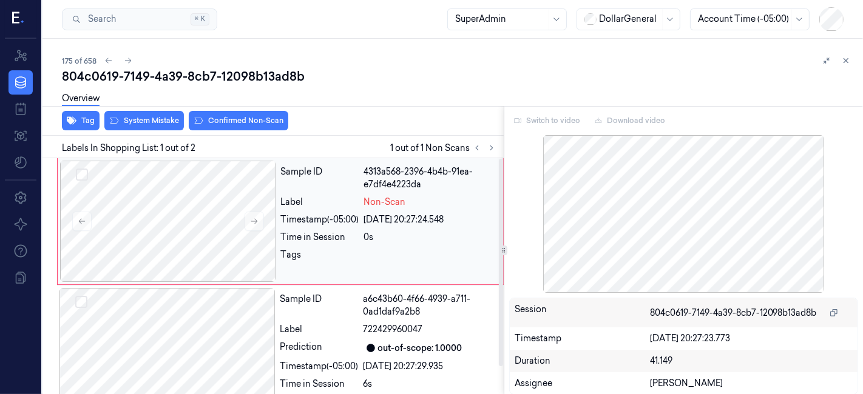
click at [432, 261] on div at bounding box center [430, 258] width 132 height 19
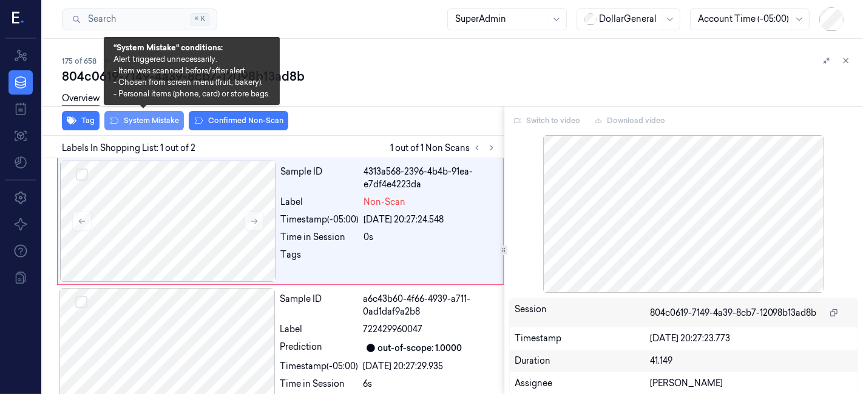
click at [126, 125] on button "System Mistake" at bounding box center [143, 120] width 79 height 19
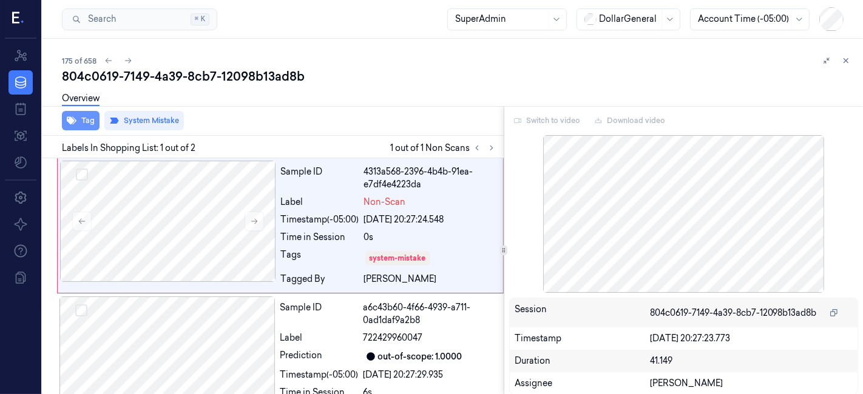
click at [78, 118] on button "Tag" at bounding box center [81, 120] width 38 height 19
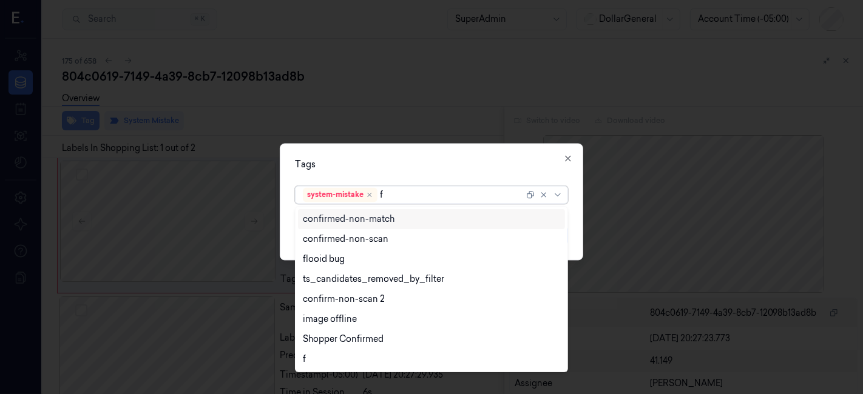
type input "fl"
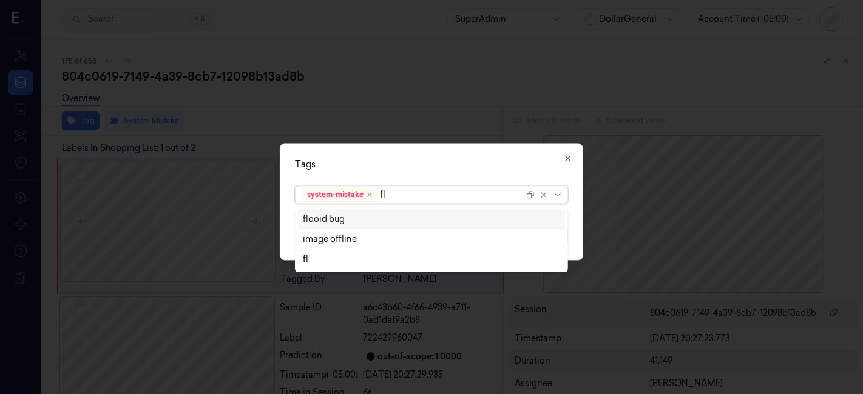
click at [318, 214] on div "flooid bug" at bounding box center [324, 219] width 42 height 13
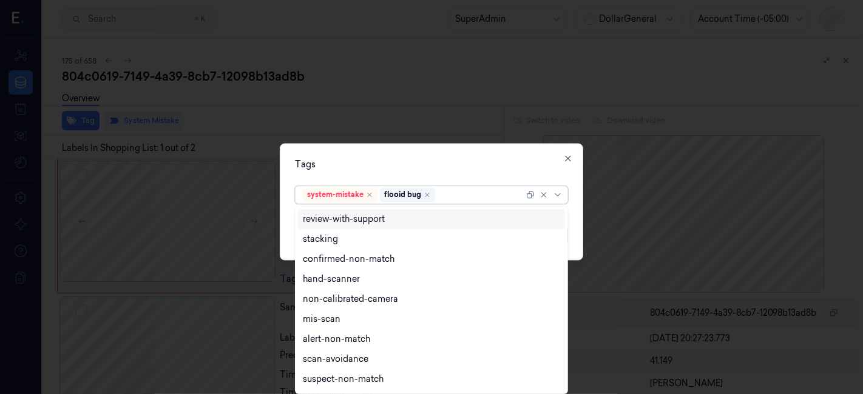
click at [398, 172] on div "Tags option flooid bug , selected. 18 results available. Use Up and Down to cho…" at bounding box center [431, 202] width 303 height 117
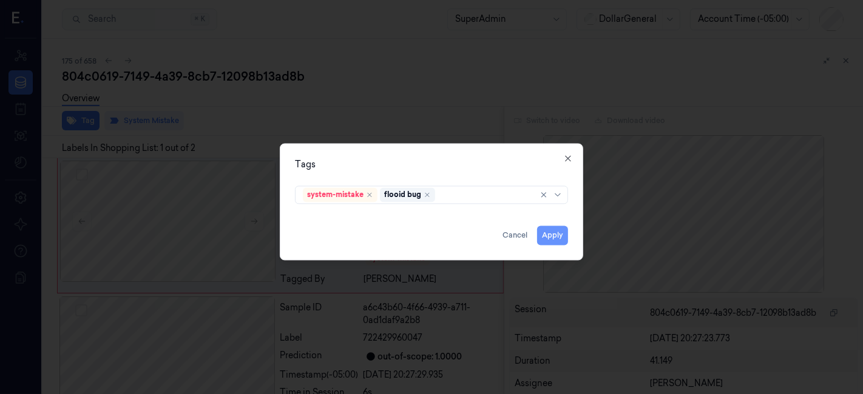
click at [546, 233] on button "Apply" at bounding box center [552, 235] width 31 height 19
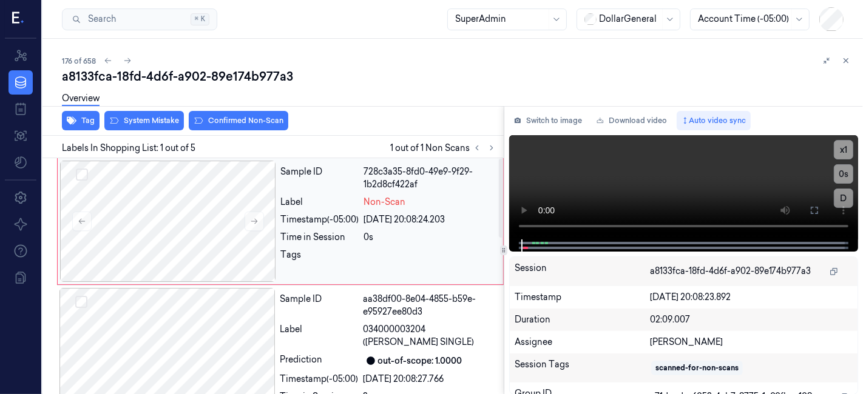
click at [341, 177] on div "Sample ID" at bounding box center [320, 178] width 78 height 25
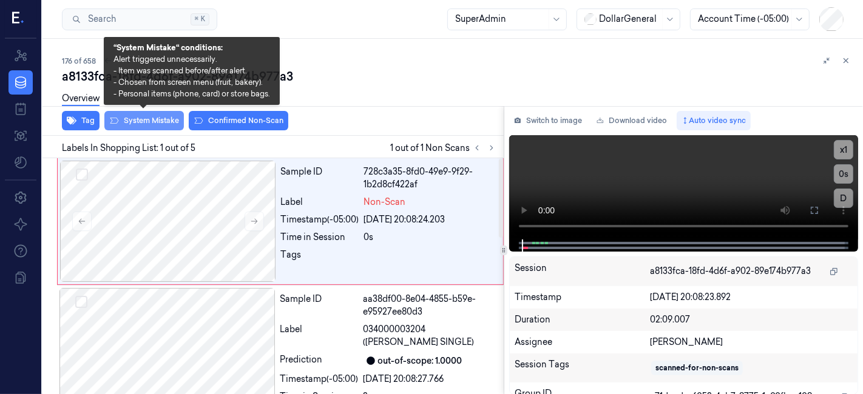
click at [155, 123] on button "System Mistake" at bounding box center [143, 120] width 79 height 19
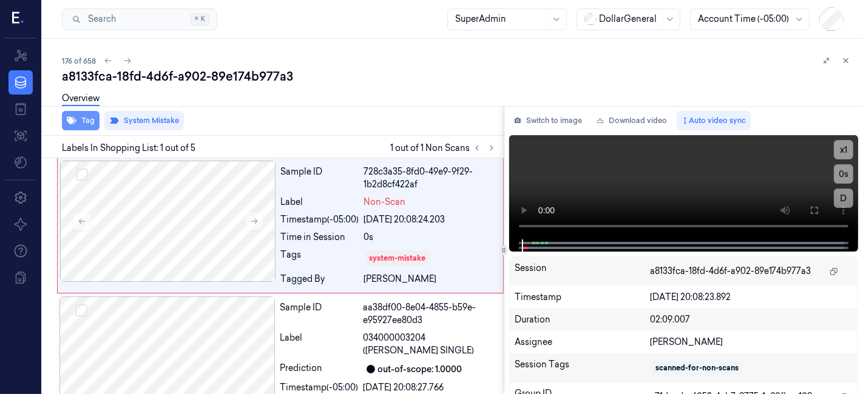
click at [82, 124] on button "Tag" at bounding box center [81, 120] width 38 height 19
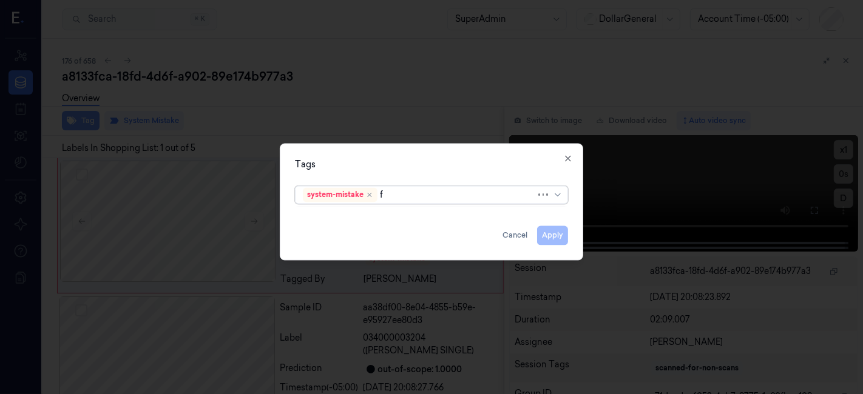
type input "fl"
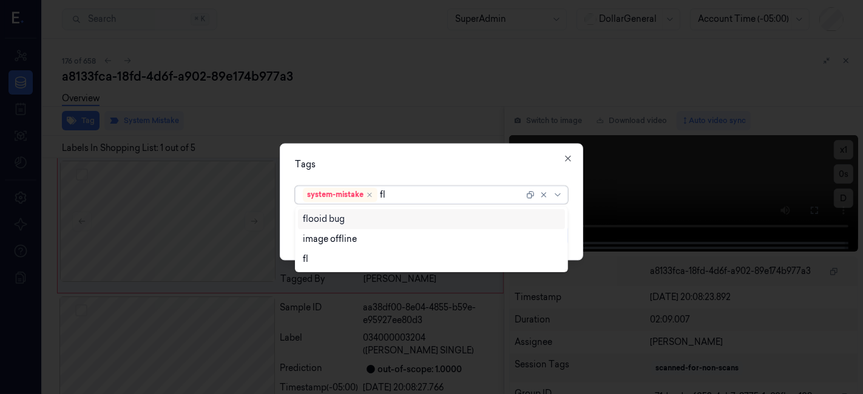
click at [338, 226] on div "flooid bug" at bounding box center [431, 219] width 267 height 20
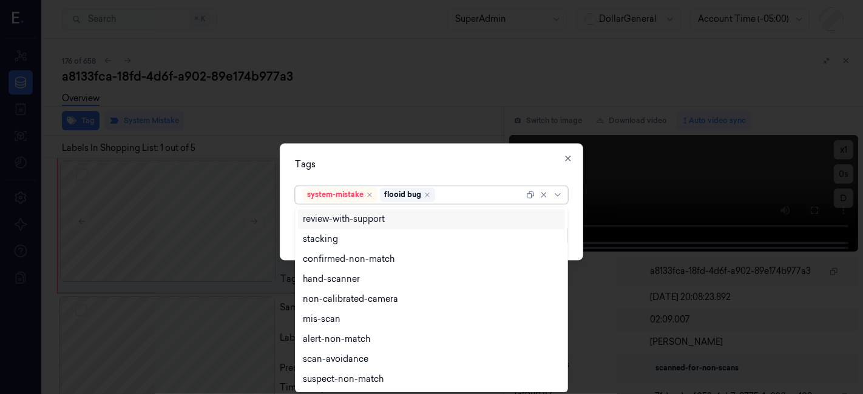
click at [414, 169] on div "Tags" at bounding box center [431, 165] width 273 height 13
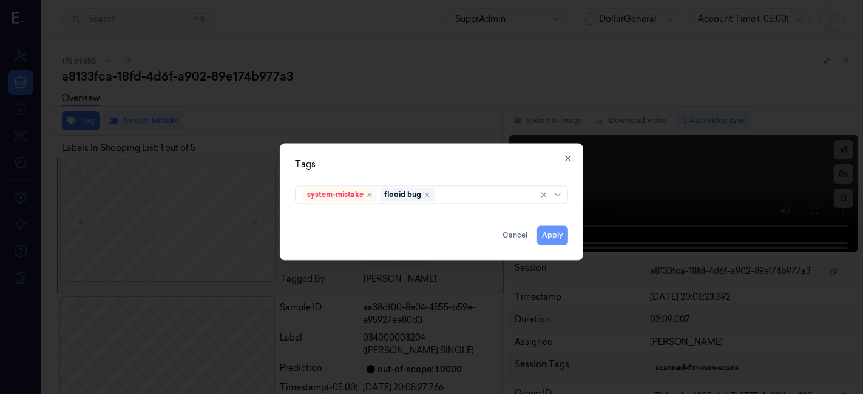
click at [555, 240] on button "Apply" at bounding box center [552, 235] width 31 height 19
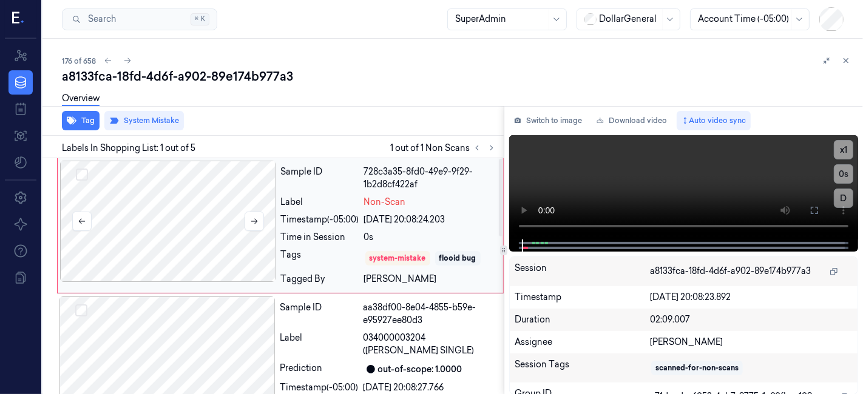
click at [224, 196] on div at bounding box center [168, 221] width 216 height 121
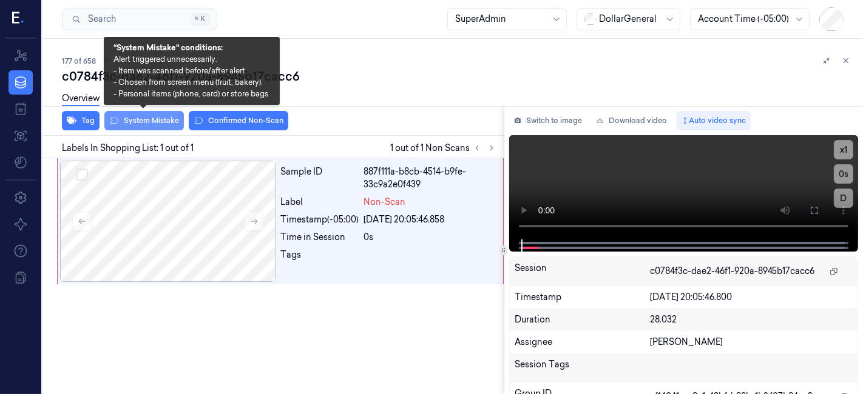
click at [154, 120] on button "System Mistake" at bounding box center [143, 120] width 79 height 19
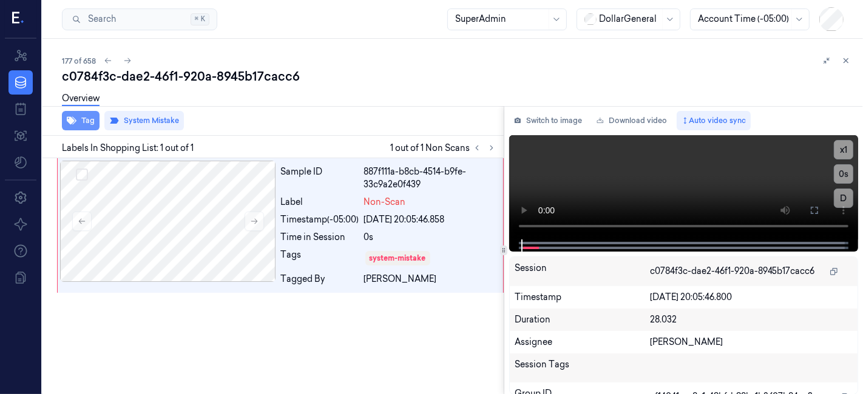
click at [85, 118] on button "Tag" at bounding box center [81, 120] width 38 height 19
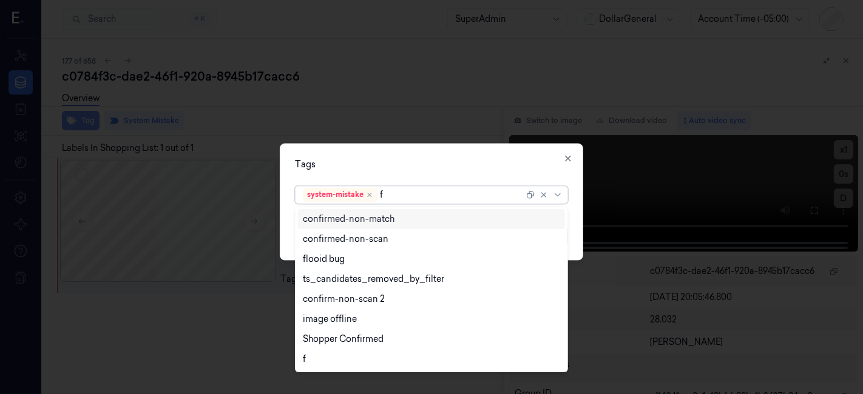
type input "fl"
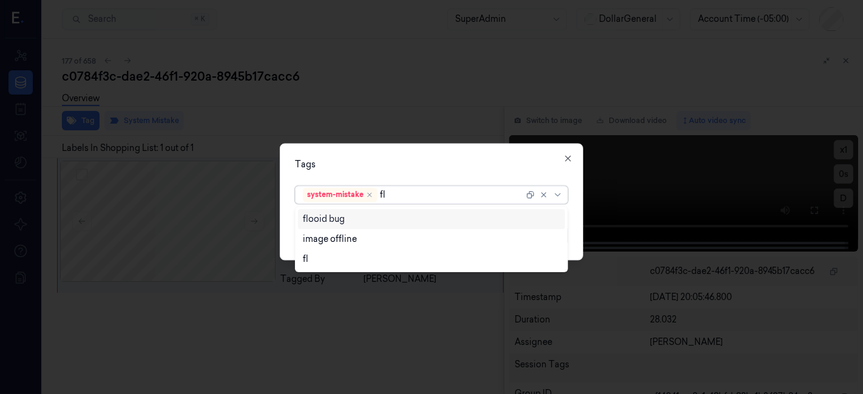
click at [312, 223] on div "flooid bug" at bounding box center [324, 219] width 42 height 13
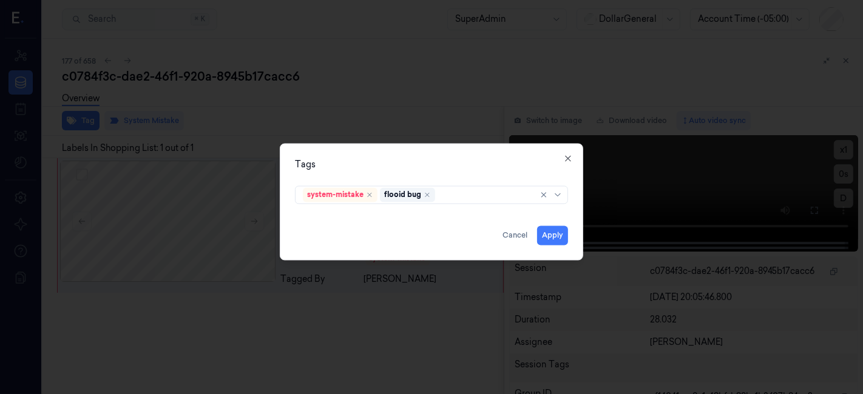
click at [452, 183] on div "system-mistake flooid bug" at bounding box center [431, 192] width 273 height 23
click at [556, 233] on button "Apply" at bounding box center [552, 235] width 31 height 19
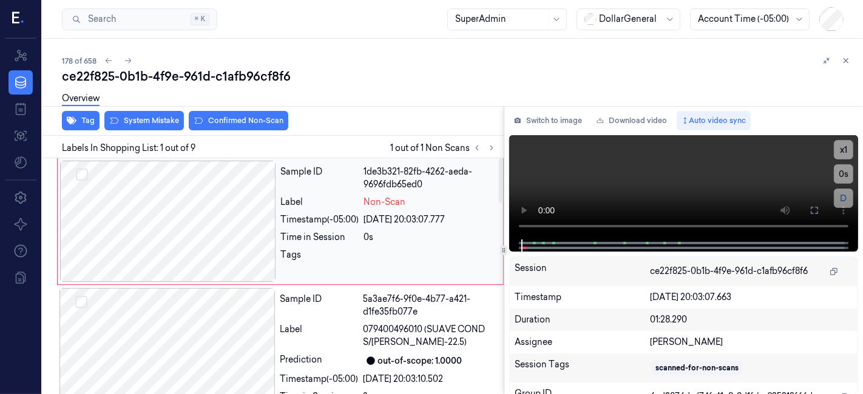
click at [244, 200] on div at bounding box center [168, 221] width 216 height 121
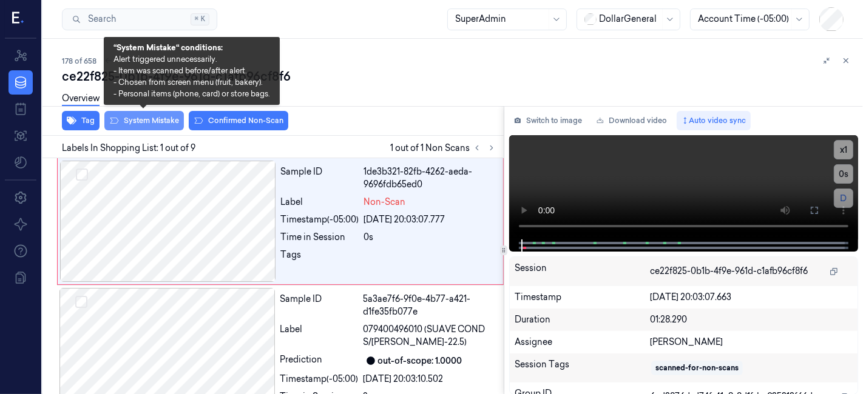
click at [150, 123] on button "System Mistake" at bounding box center [143, 120] width 79 height 19
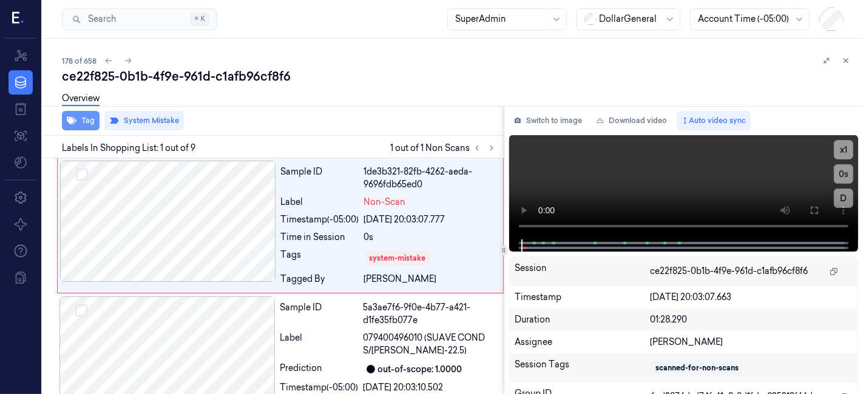
click at [92, 125] on button "Tag" at bounding box center [81, 120] width 38 height 19
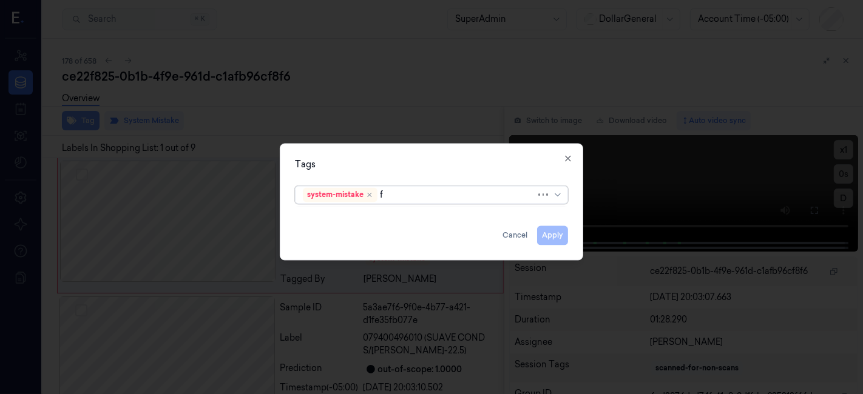
type input "fl"
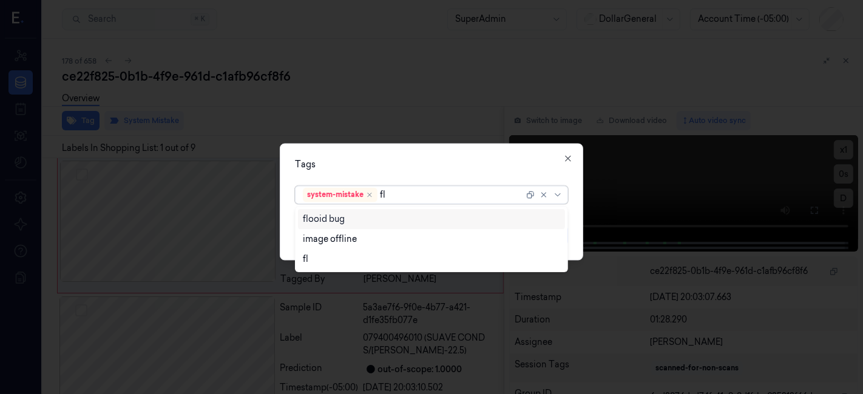
click at [320, 217] on div "flooid bug" at bounding box center [324, 219] width 42 height 13
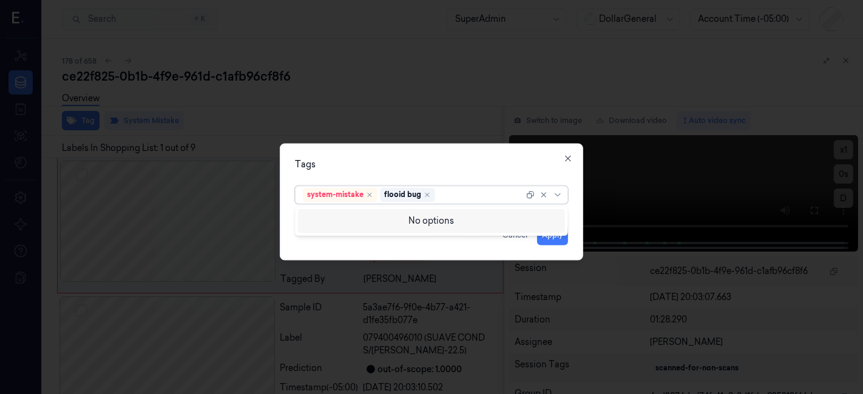
click at [340, 160] on div "Tags" at bounding box center [431, 165] width 273 height 13
click at [562, 235] on button "Apply" at bounding box center [552, 235] width 31 height 19
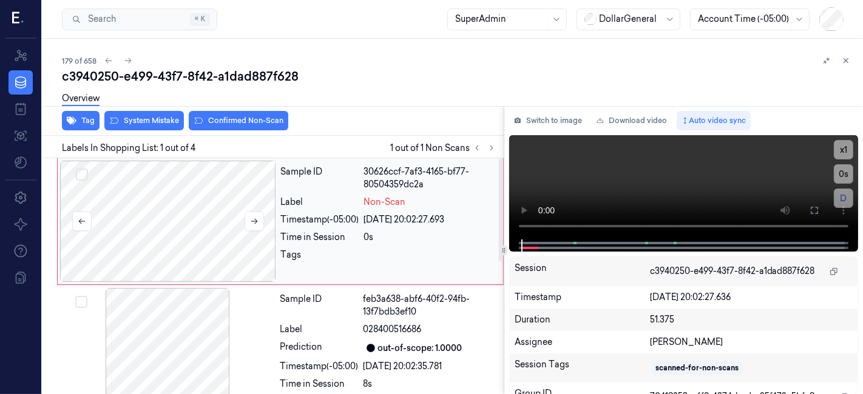
click at [159, 210] on div at bounding box center [168, 221] width 216 height 121
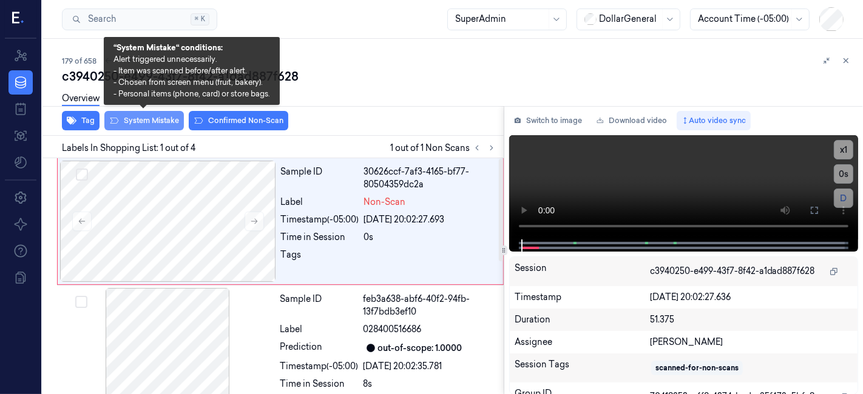
click at [150, 120] on button "System Mistake" at bounding box center [143, 120] width 79 height 19
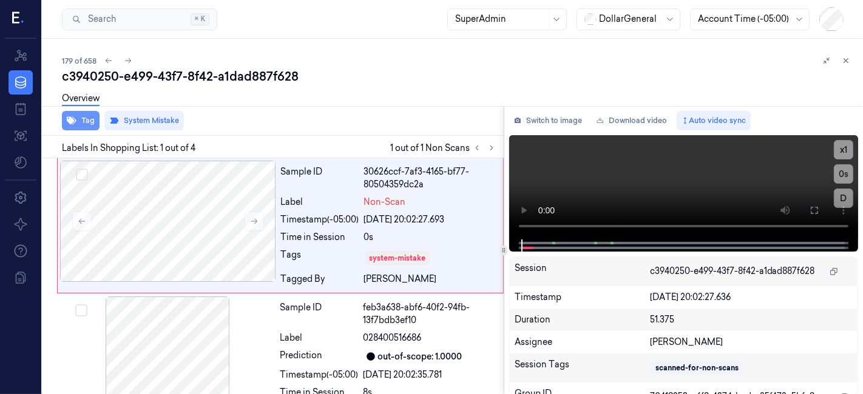
click at [82, 122] on button "Tag" at bounding box center [81, 120] width 38 height 19
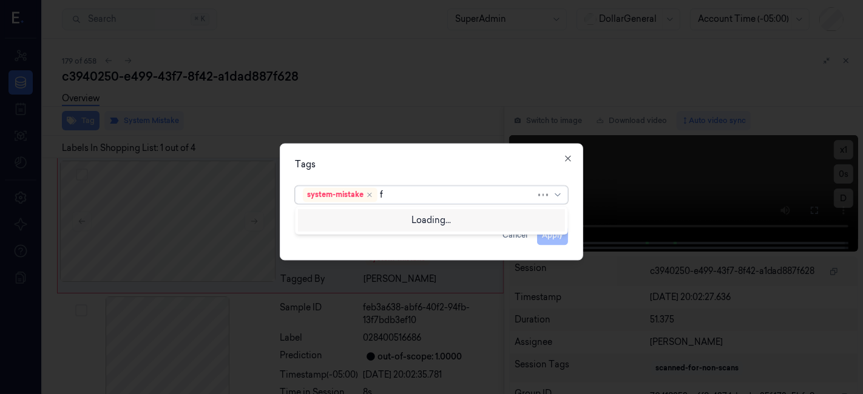
type input "fl"
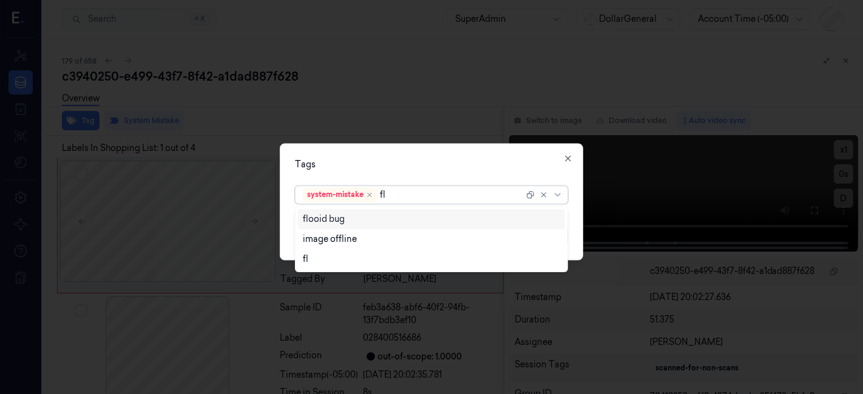
click at [414, 217] on div "flooid bug" at bounding box center [432, 219] width 258 height 13
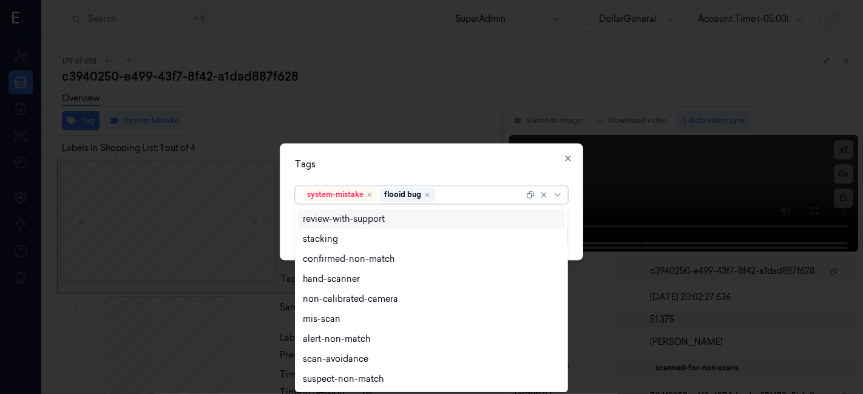
click at [409, 166] on div "Tags" at bounding box center [431, 165] width 273 height 13
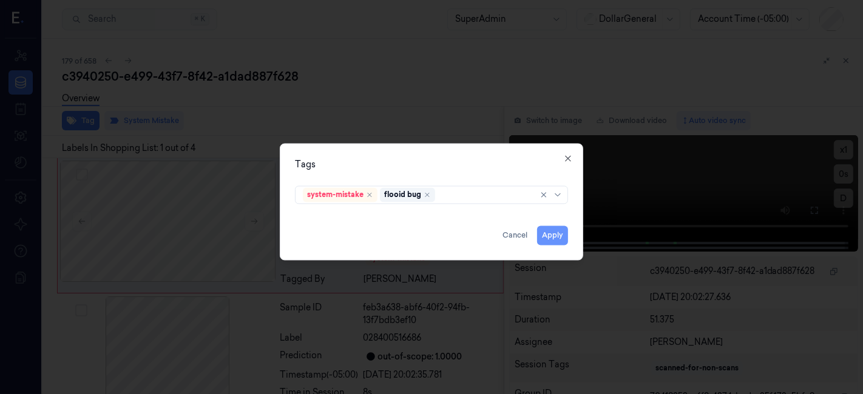
click at [546, 233] on button "Apply" at bounding box center [552, 235] width 31 height 19
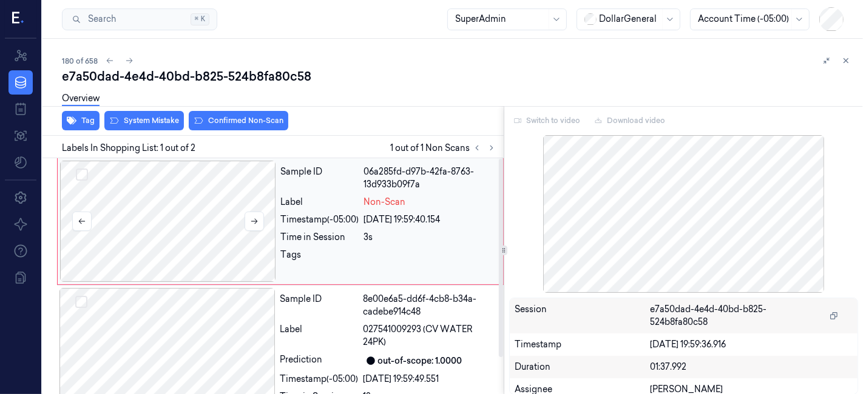
click at [227, 181] on div at bounding box center [168, 221] width 216 height 121
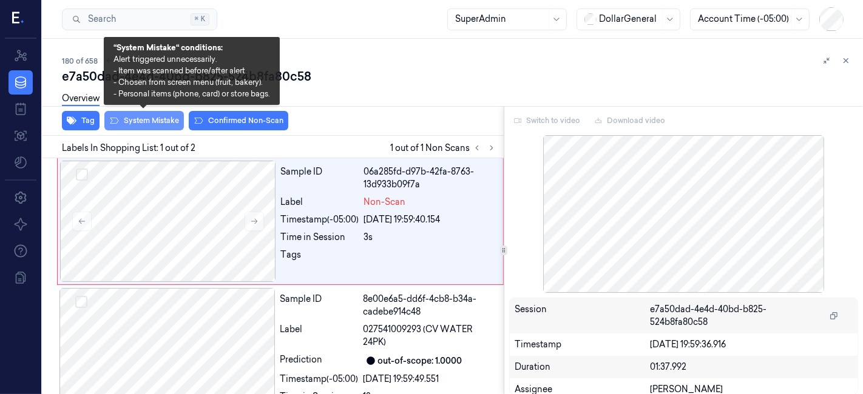
click at [173, 124] on button "System Mistake" at bounding box center [143, 120] width 79 height 19
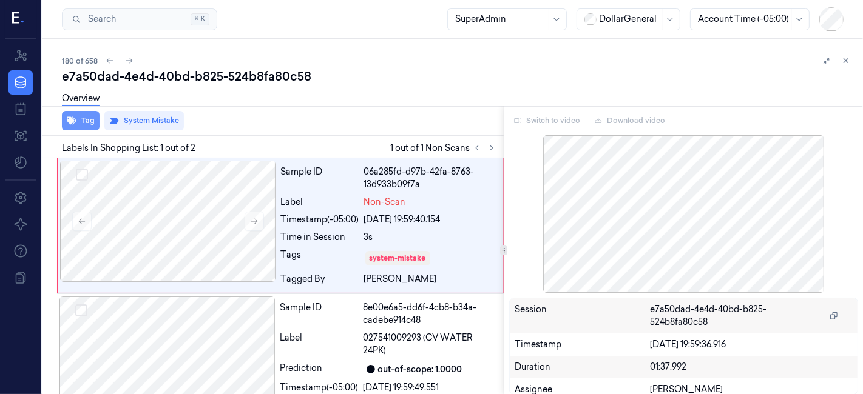
click at [73, 121] on icon "button" at bounding box center [72, 121] width 10 height 8
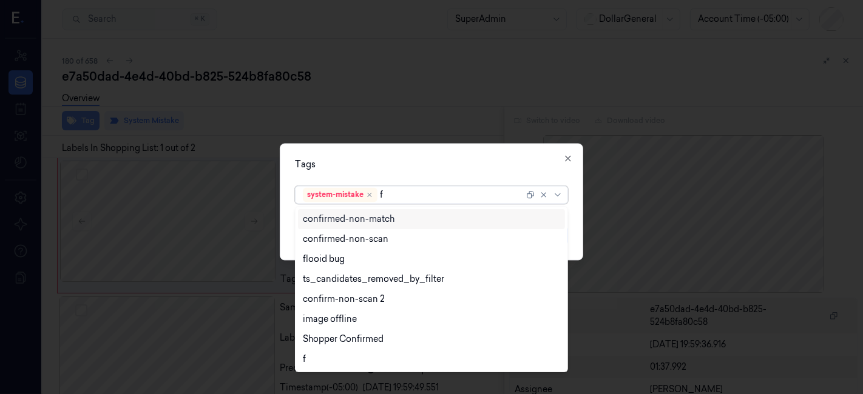
type input "fl"
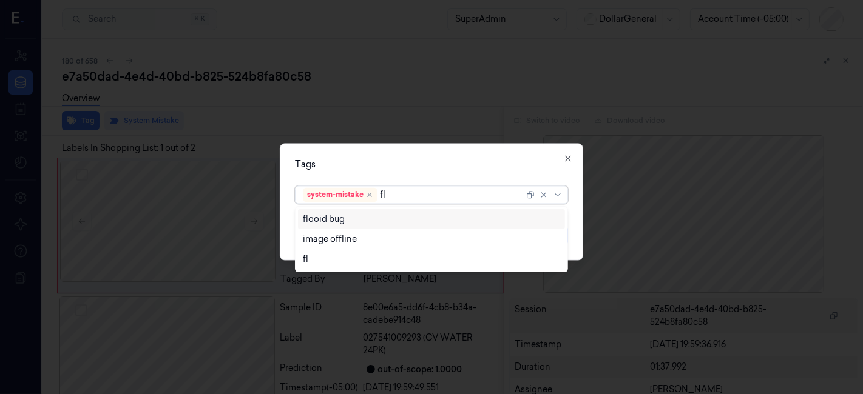
click at [369, 224] on div "flooid bug" at bounding box center [432, 219] width 258 height 13
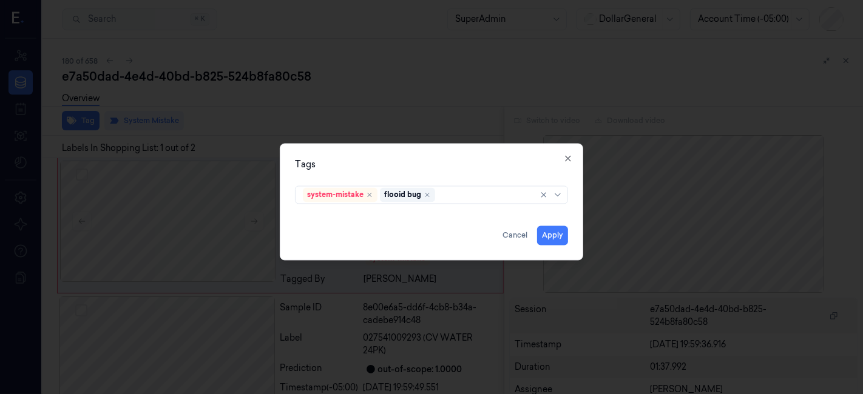
click at [375, 177] on div "Tags system-mistake flooid bug Apply Cancel Close" at bounding box center [431, 202] width 303 height 117
click at [564, 238] on button "Apply" at bounding box center [552, 235] width 31 height 19
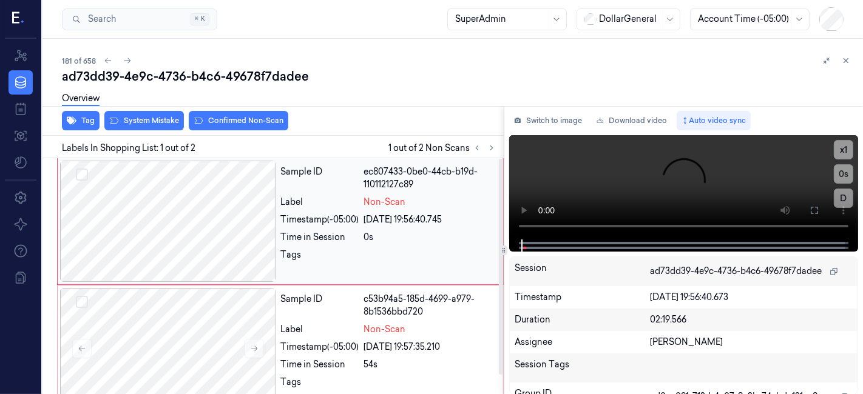
click at [180, 203] on div at bounding box center [168, 221] width 216 height 121
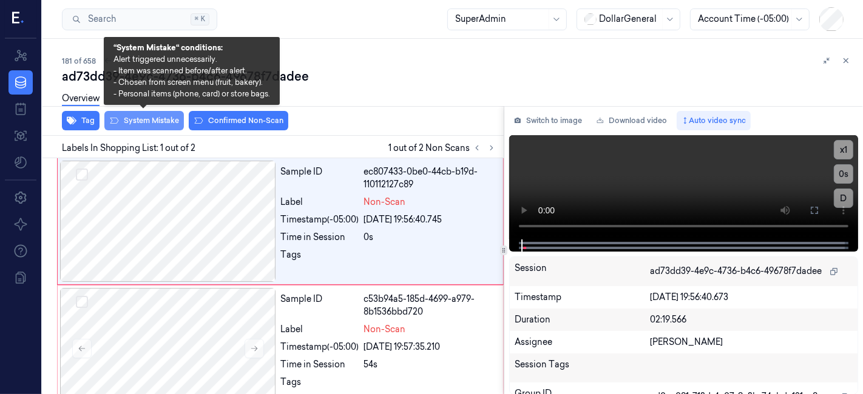
click at [157, 127] on button "System Mistake" at bounding box center [143, 120] width 79 height 19
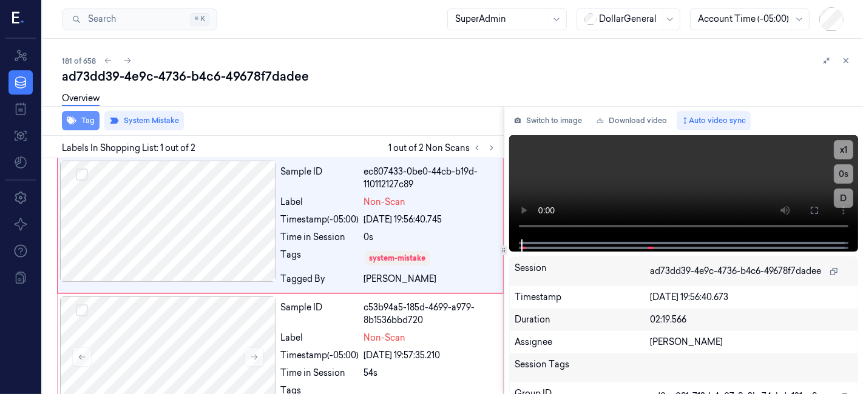
click at [72, 121] on icon "button" at bounding box center [72, 121] width 10 height 8
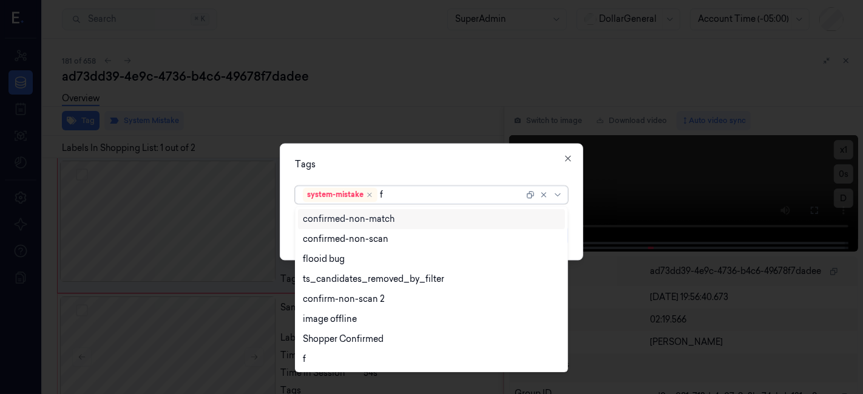
type input "fl"
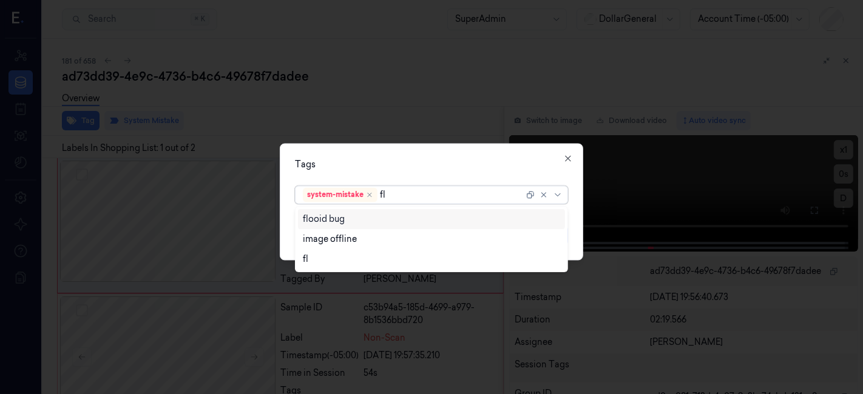
click at [331, 216] on div "flooid bug" at bounding box center [324, 219] width 42 height 13
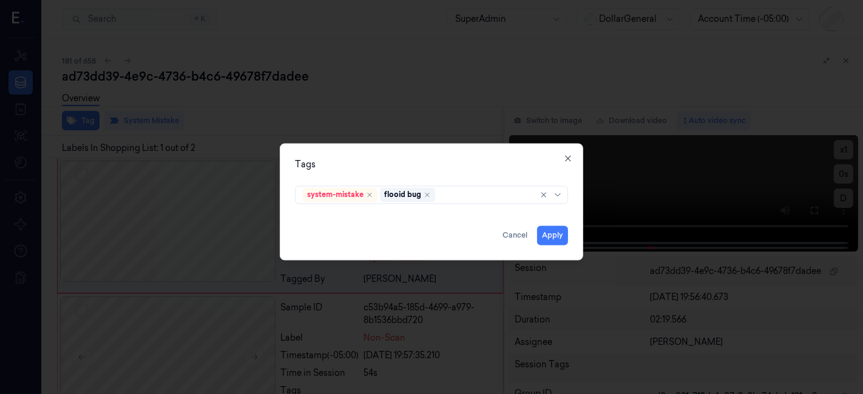
click at [386, 164] on div "Tags" at bounding box center [431, 165] width 273 height 13
click at [551, 235] on button "Apply" at bounding box center [552, 235] width 31 height 19
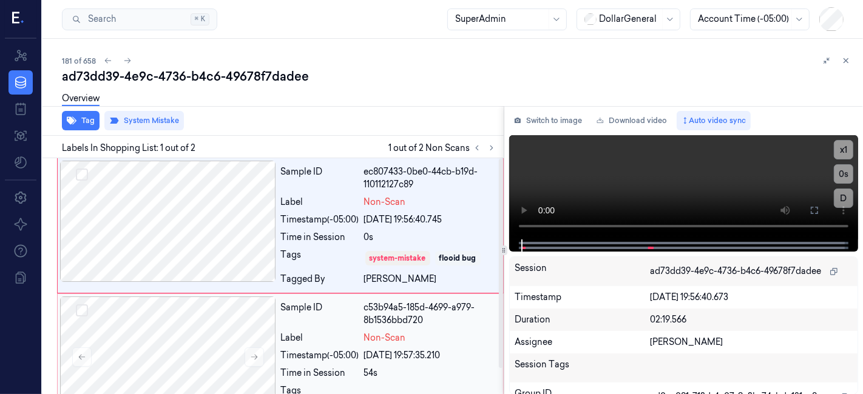
click at [286, 329] on div "Sample ID c53b94a5-185d-4699-a979-8b1536bbd720 Label Non-Scan Timestamp (-05:00…" at bounding box center [388, 357] width 224 height 121
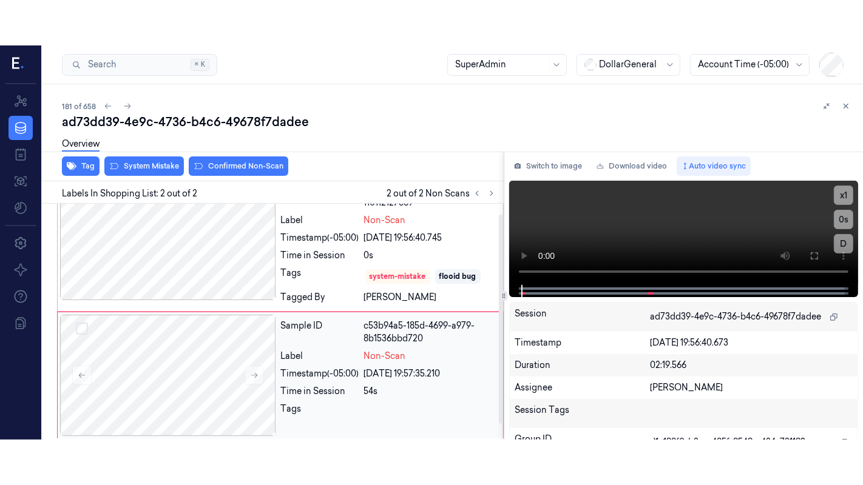
scroll to position [29, 0]
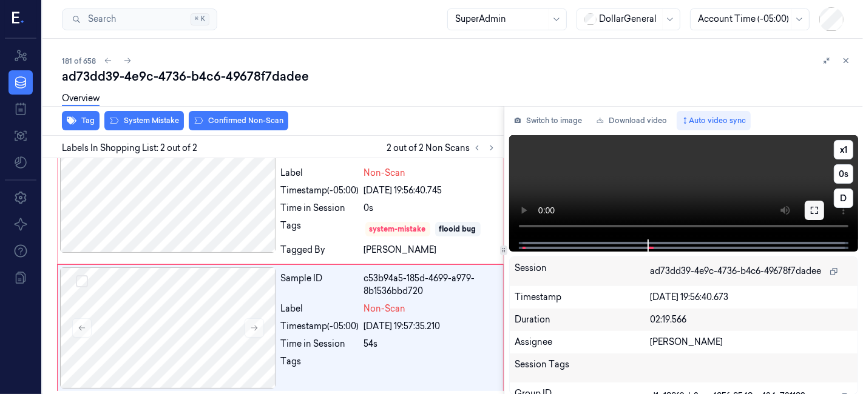
click at [818, 210] on icon at bounding box center [814, 211] width 10 height 10
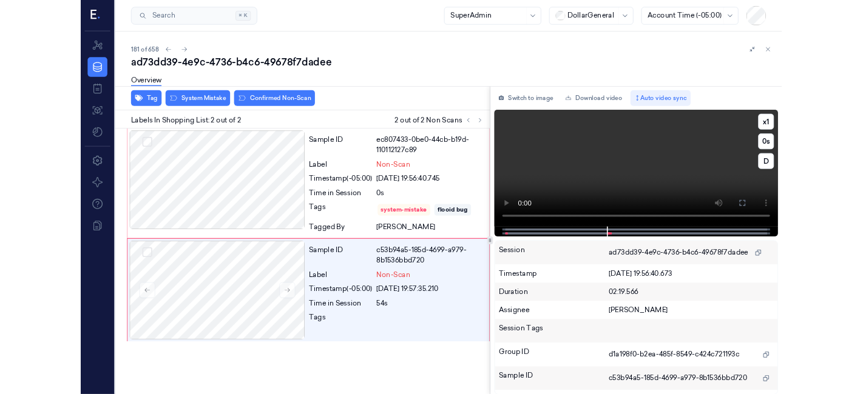
scroll to position [0, 0]
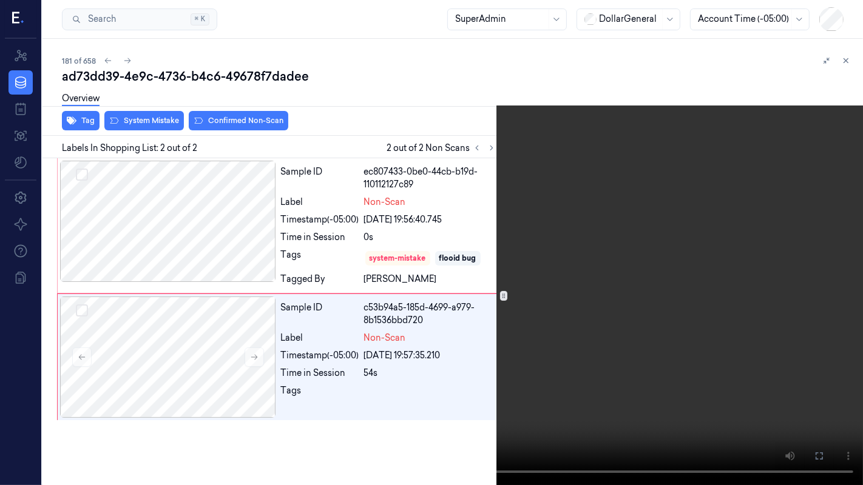
click at [342, 294] on video at bounding box center [431, 242] width 863 height 485
click at [0, 0] on button at bounding box center [0, 0] width 0 height 0
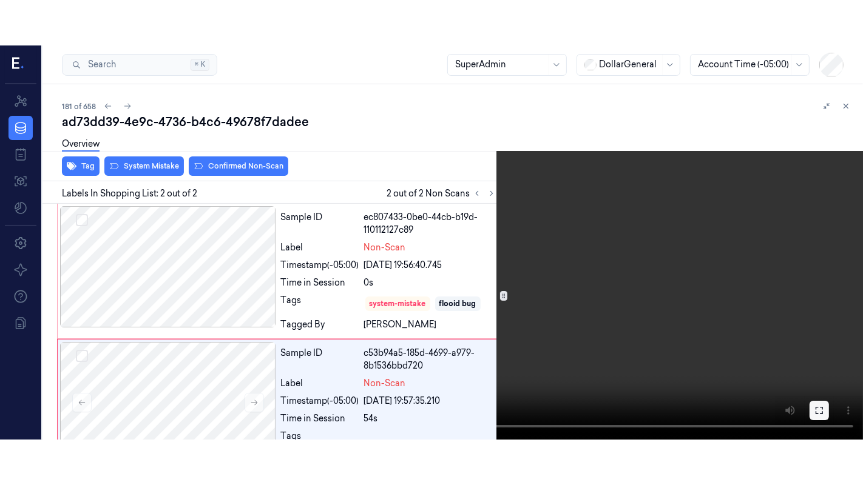
scroll to position [29, 0]
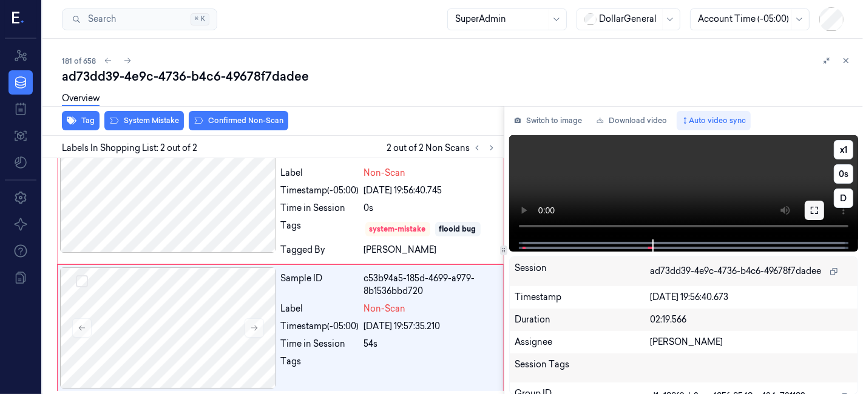
click at [816, 212] on icon at bounding box center [814, 211] width 10 height 10
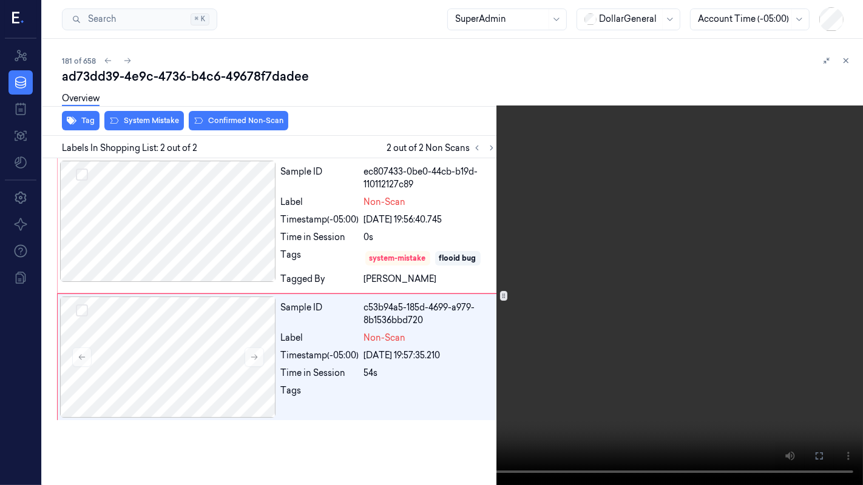
click at [0, 0] on button at bounding box center [0, 0] width 0 height 0
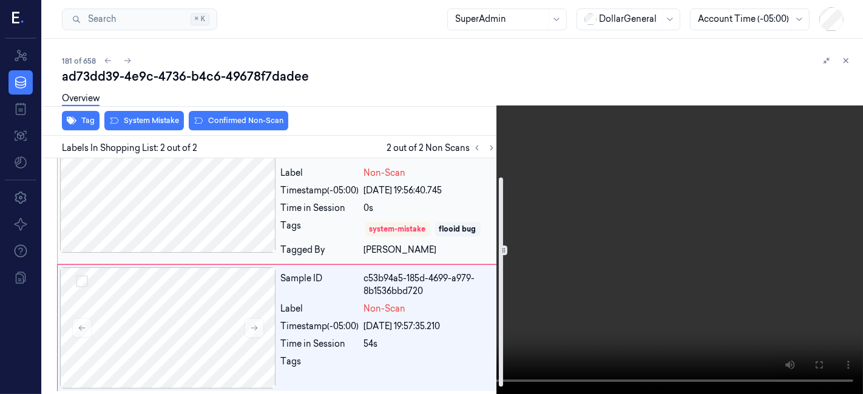
scroll to position [29, 0]
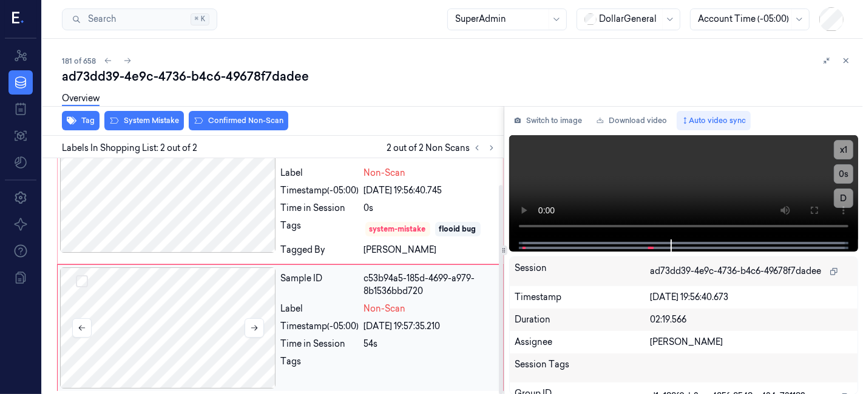
click at [171, 304] on div at bounding box center [168, 327] width 216 height 121
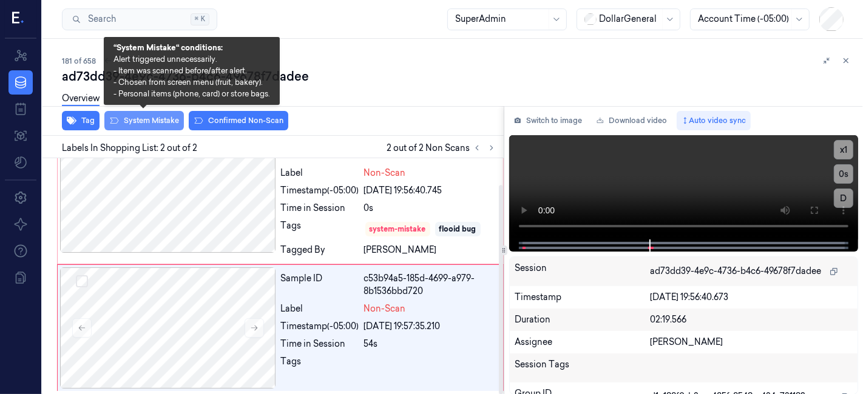
click at [128, 123] on button "System Mistake" at bounding box center [143, 120] width 79 height 19
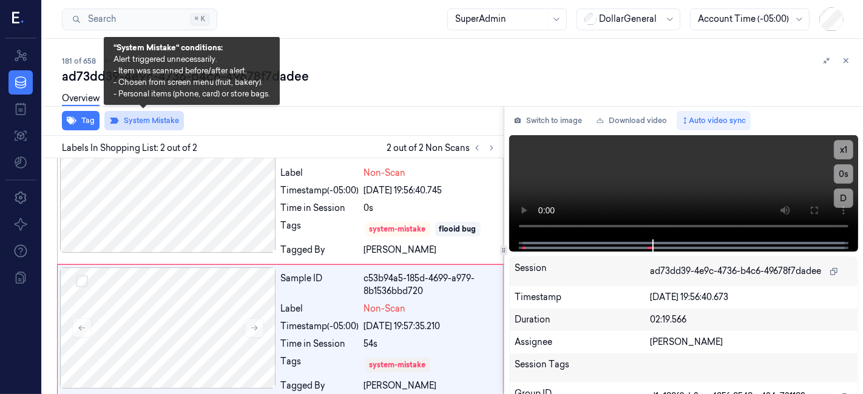
scroll to position [38, 0]
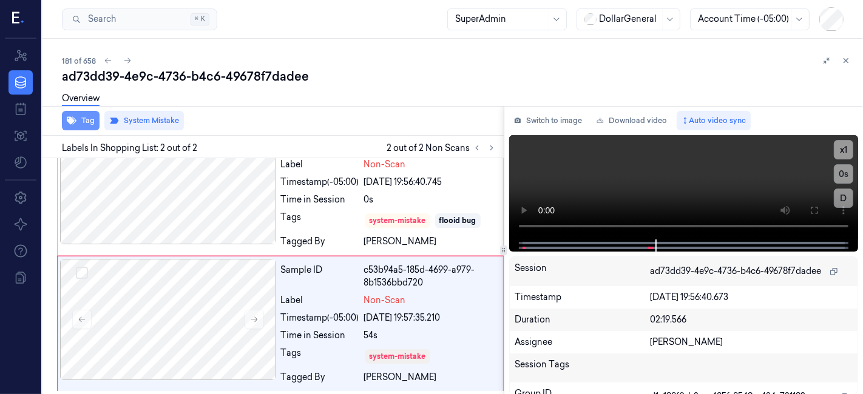
click at [83, 126] on button "Tag" at bounding box center [81, 120] width 38 height 19
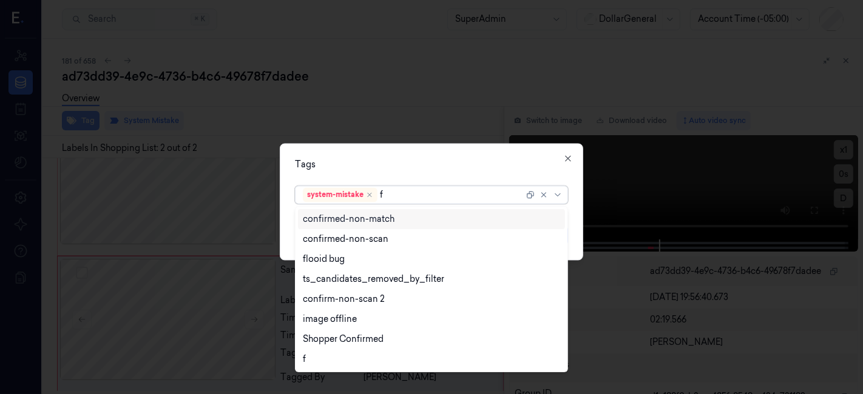
type input "fl"
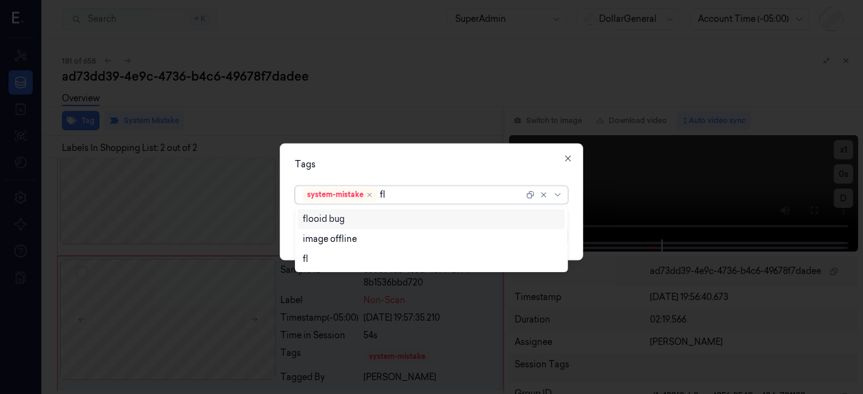
click at [311, 224] on div "flooid bug" at bounding box center [324, 219] width 42 height 13
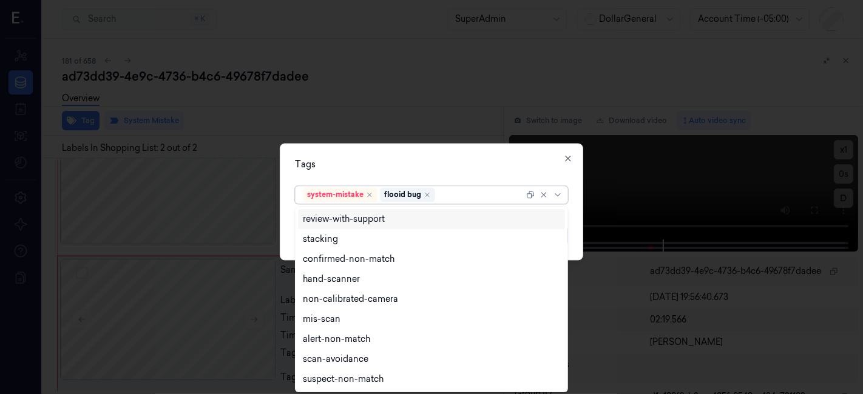
click at [362, 149] on div "Tags option flooid bug , selected. 9 results available. Use Up and Down to choo…" at bounding box center [431, 202] width 303 height 117
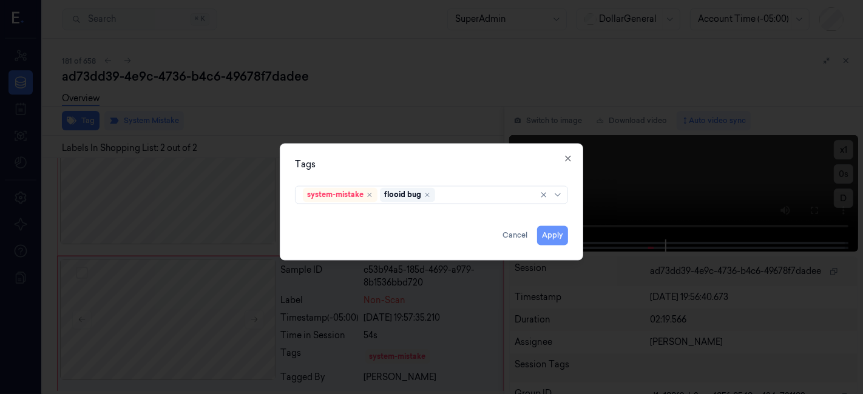
click at [551, 238] on button "Apply" at bounding box center [552, 235] width 31 height 19
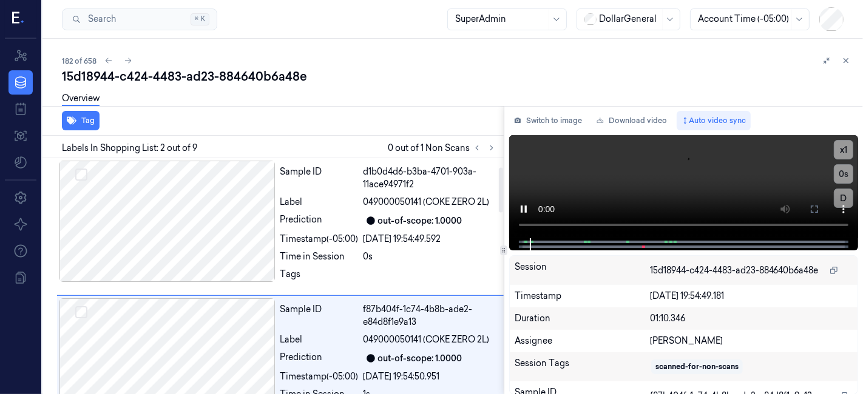
scroll to position [87, 0]
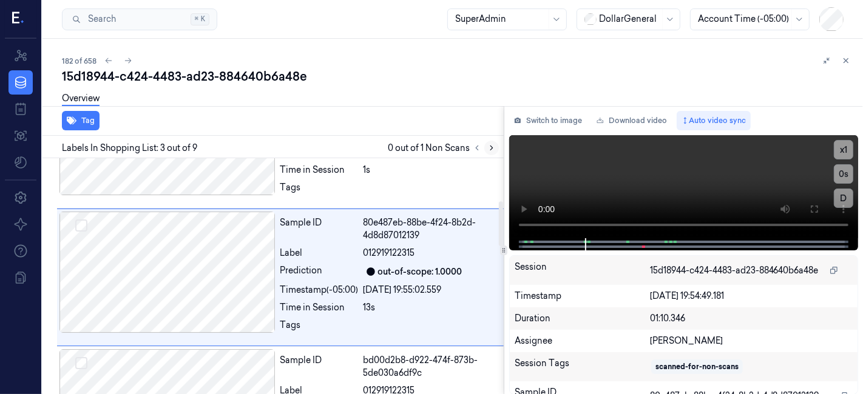
click at [494, 146] on icon at bounding box center [491, 148] width 8 height 8
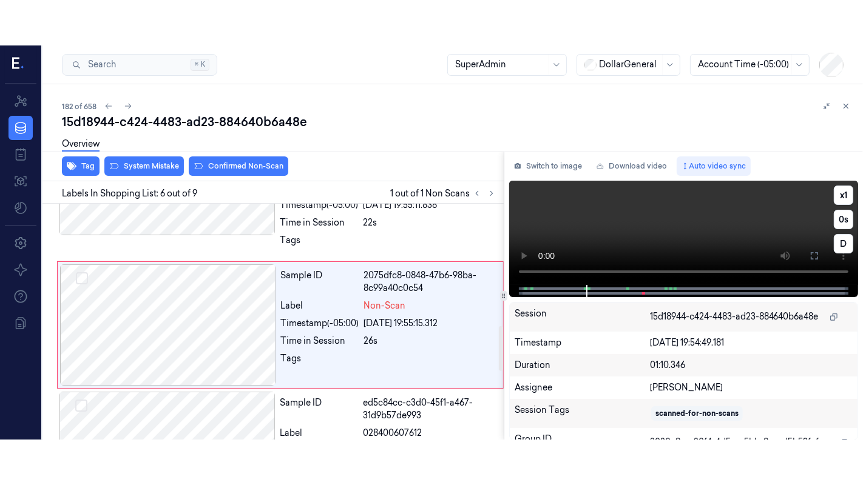
scroll to position [644, 0]
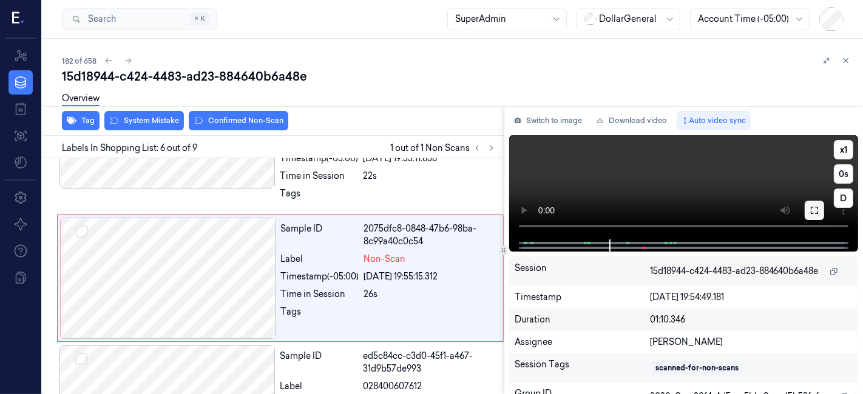
click at [811, 212] on icon at bounding box center [813, 210] width 7 height 7
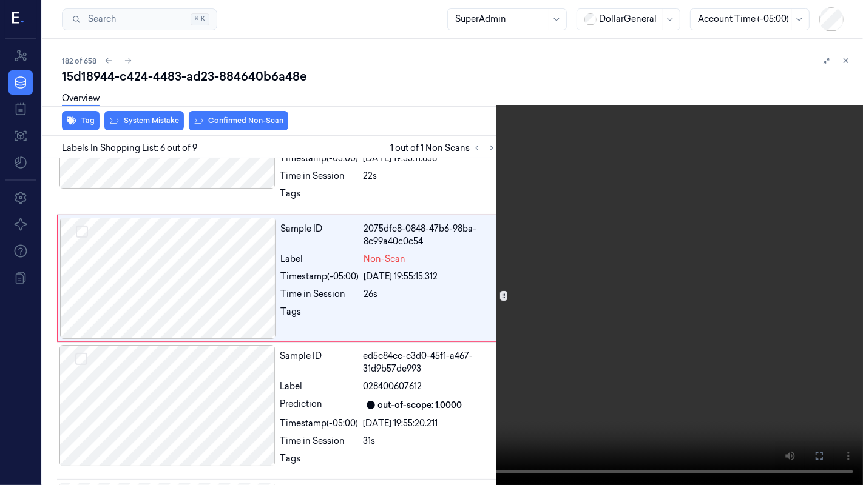
click at [443, 256] on video at bounding box center [431, 242] width 863 height 485
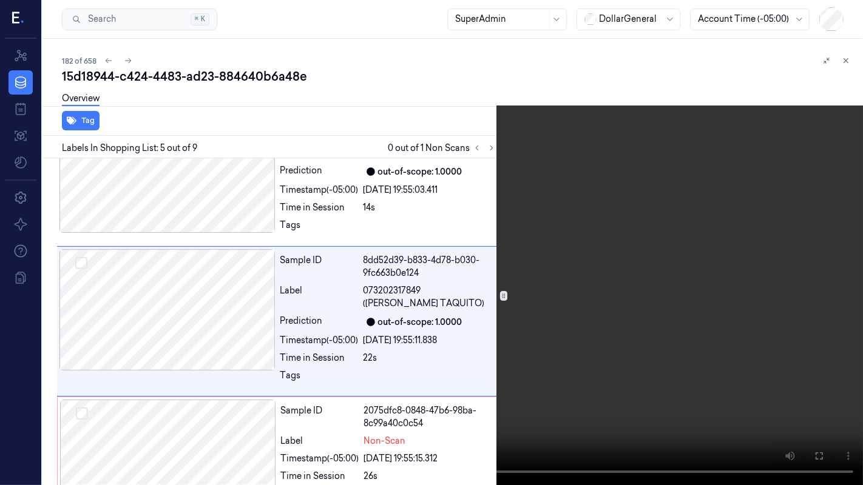
scroll to position [460, 0]
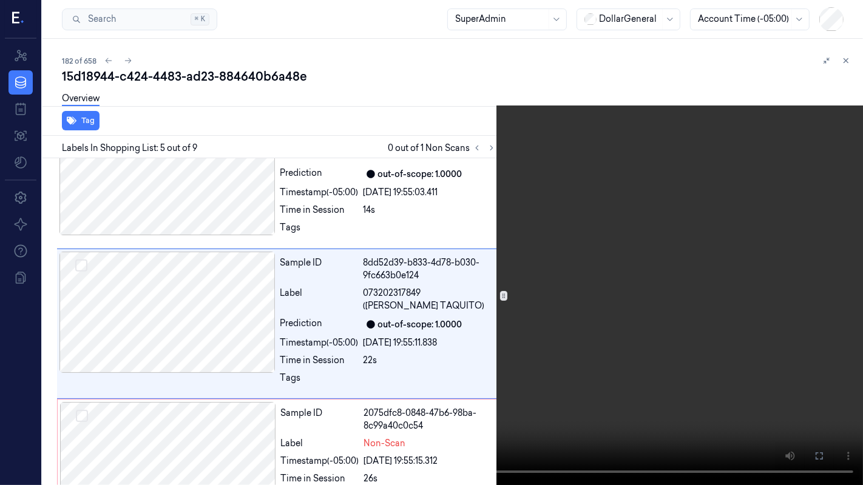
click at [431, 215] on video at bounding box center [431, 242] width 863 height 485
click at [416, 203] on video at bounding box center [431, 242] width 863 height 485
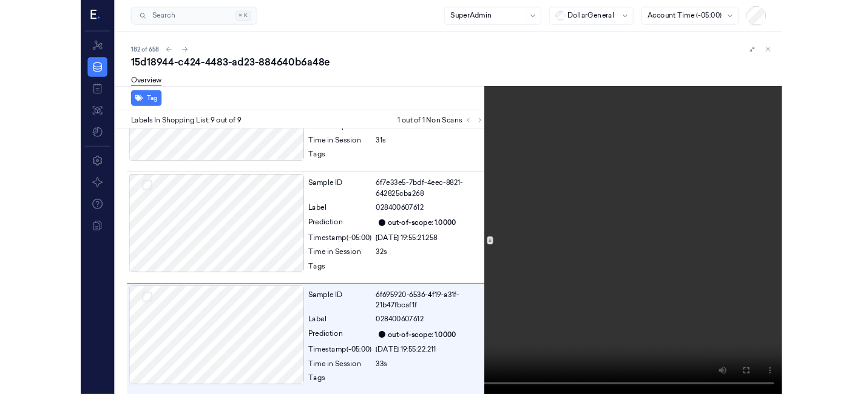
scroll to position [915, 0]
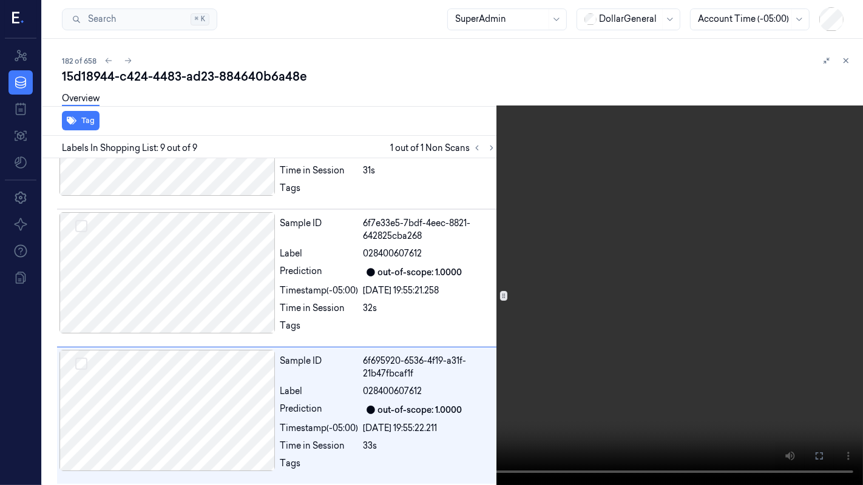
click at [440, 223] on video at bounding box center [431, 242] width 863 height 485
click at [817, 394] on div "x 1 0 s D" at bounding box center [431, 242] width 863 height 485
drag, startPoint x: 823, startPoint y: 452, endPoint x: 823, endPoint y: 393, distance: 59.4
click at [0, 0] on icon at bounding box center [0, 0] width 0 height 0
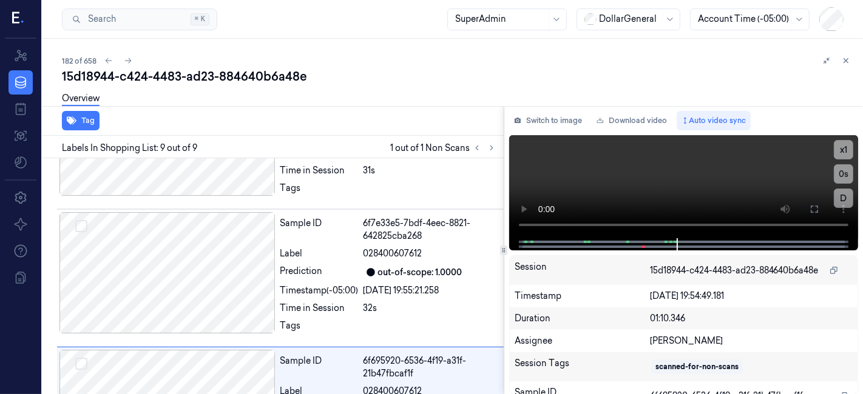
click at [494, 155] on div "Labels In Shopping List: 9 out of 9 1 out of 1 Non Scans" at bounding box center [271, 147] width 466 height 22
click at [493, 153] on button at bounding box center [491, 148] width 15 height 15
click at [466, 152] on span "1 out of 1 Non Scans" at bounding box center [444, 148] width 109 height 15
click at [473, 148] on icon at bounding box center [476, 148] width 8 height 8
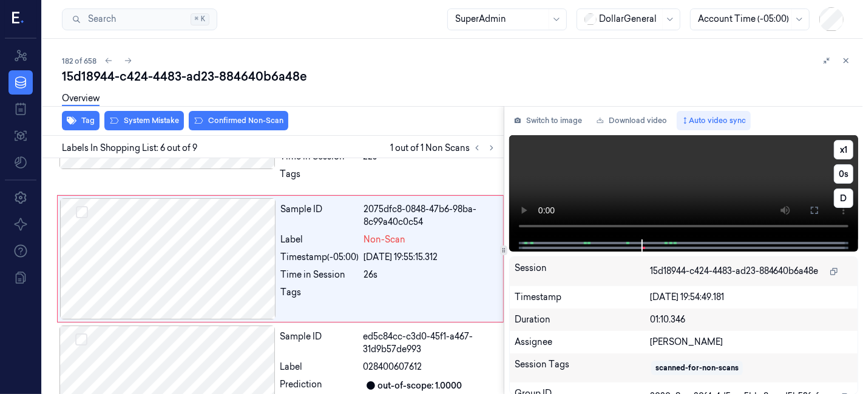
scroll to position [644, 0]
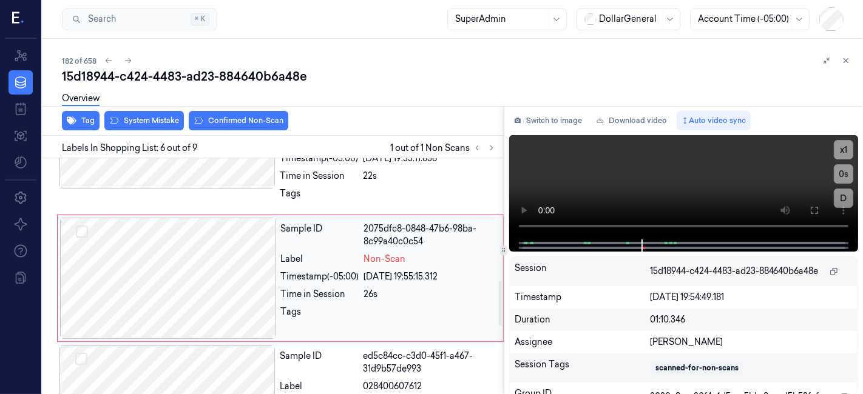
click at [126, 267] on div at bounding box center [168, 278] width 216 height 121
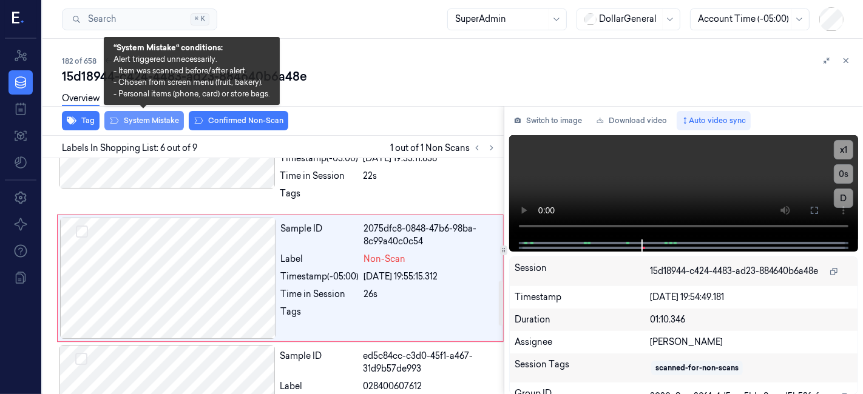
click at [149, 127] on button "System Mistake" at bounding box center [143, 120] width 79 height 19
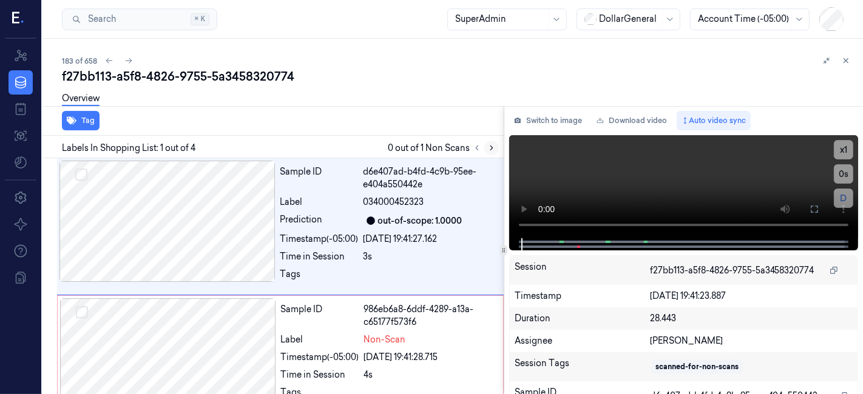
click at [492, 148] on icon at bounding box center [491, 148] width 8 height 8
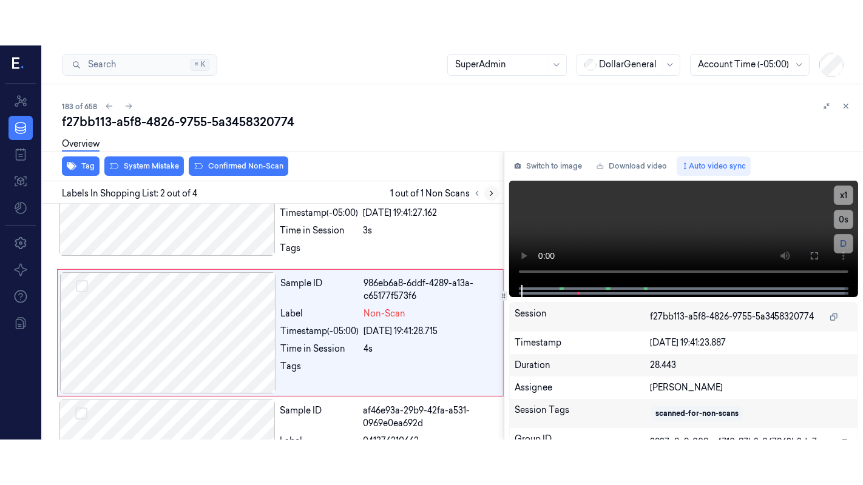
scroll to position [82, 0]
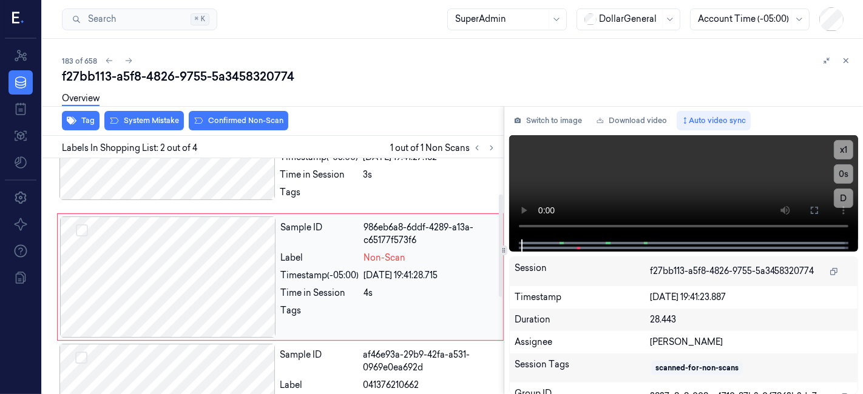
click at [178, 250] on div at bounding box center [168, 277] width 216 height 121
drag, startPoint x: 817, startPoint y: 203, endPoint x: 815, endPoint y: 261, distance: 58.3
click at [815, 203] on button at bounding box center [813, 210] width 19 height 19
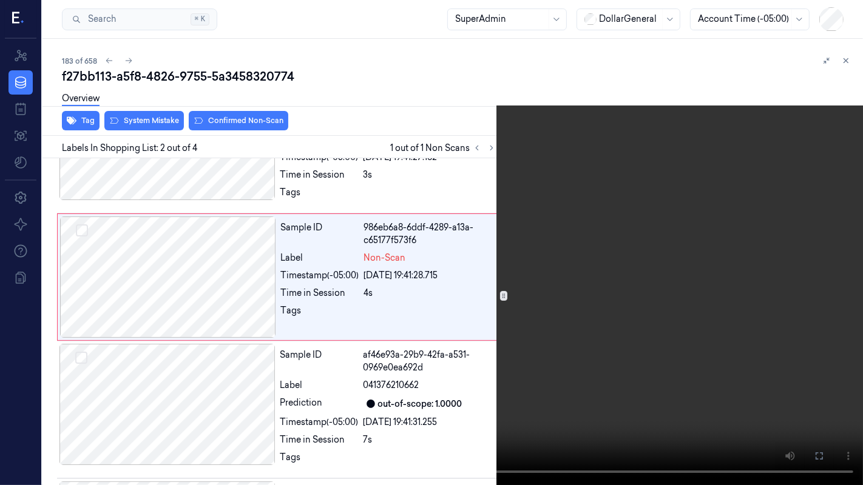
click at [594, 248] on video at bounding box center [431, 242] width 863 height 485
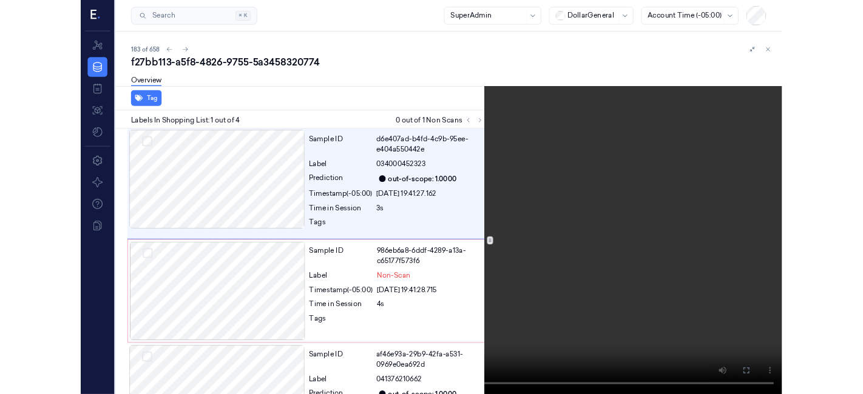
scroll to position [0, 0]
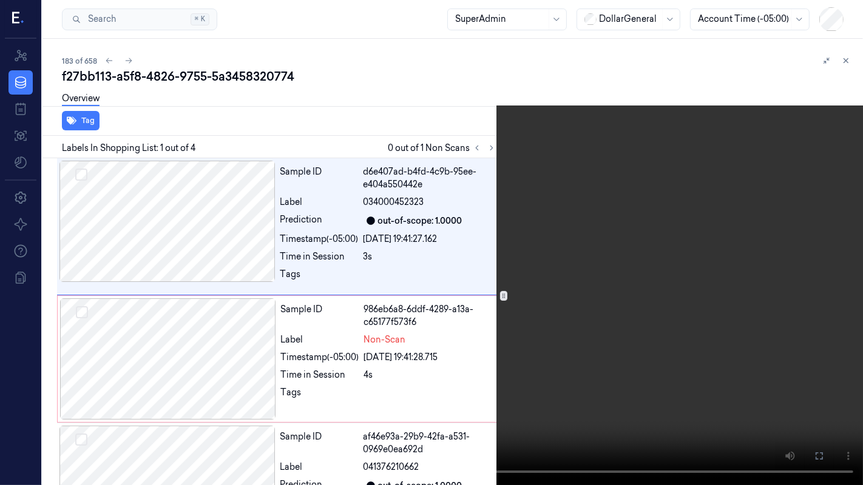
click at [577, 239] on video at bounding box center [431, 242] width 863 height 485
drag, startPoint x: 815, startPoint y: 448, endPoint x: 815, endPoint y: 389, distance: 58.8
click at [0, 0] on button at bounding box center [0, 0] width 0 height 0
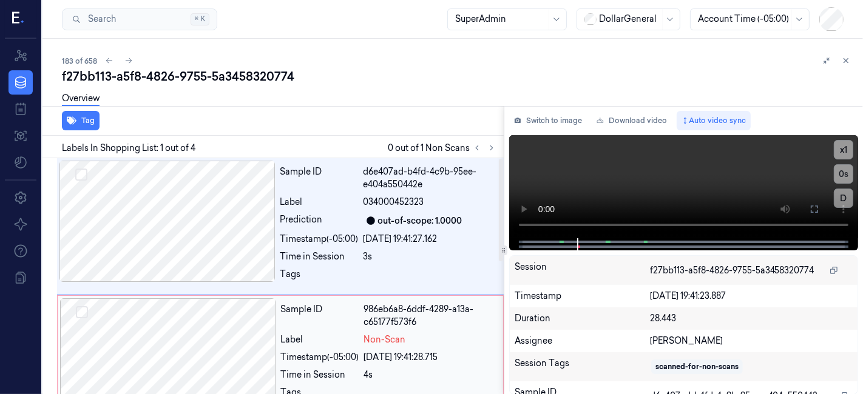
click at [283, 321] on div "Sample ID" at bounding box center [320, 315] width 78 height 25
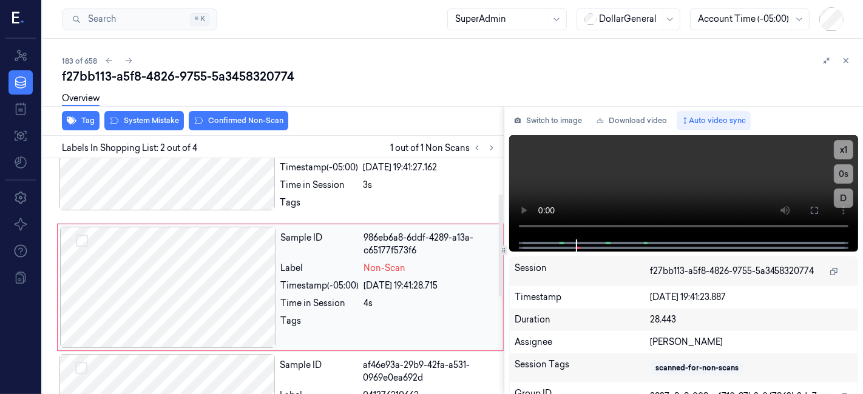
scroll to position [82, 0]
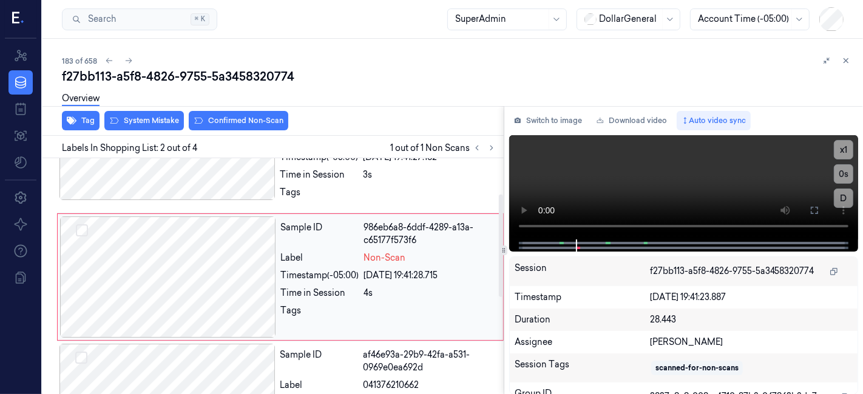
click at [203, 240] on div at bounding box center [168, 277] width 216 height 121
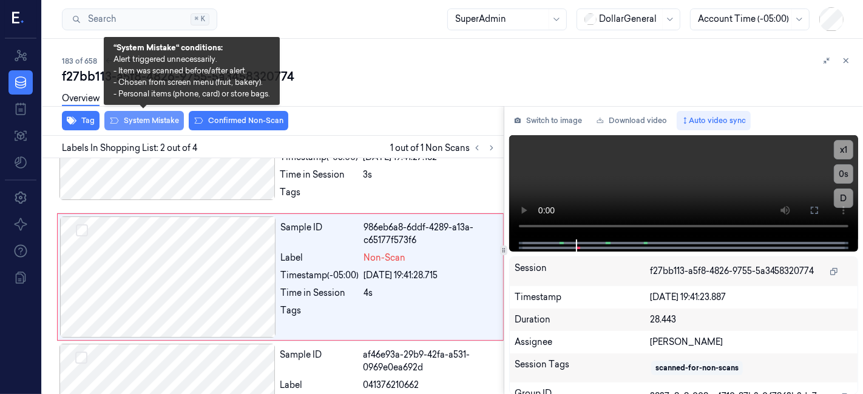
click at [142, 127] on button "System Mistake" at bounding box center [143, 120] width 79 height 19
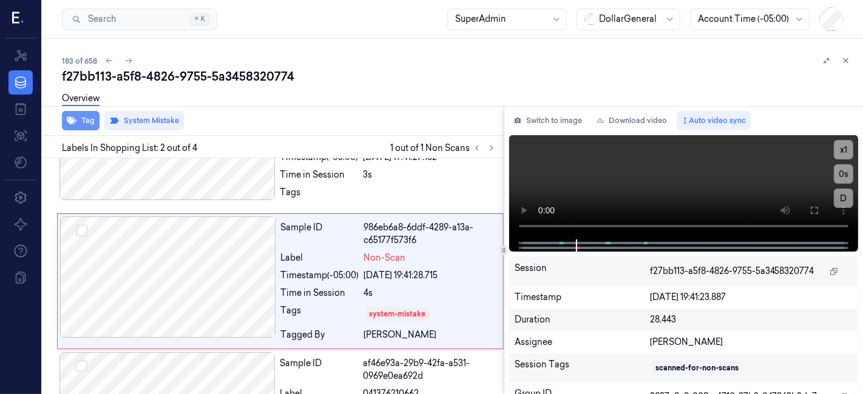
scroll to position [86, 0]
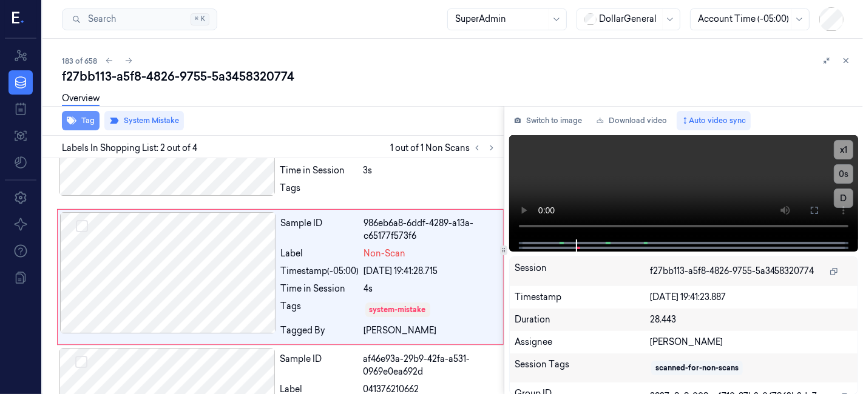
click at [84, 122] on button "Tag" at bounding box center [81, 120] width 38 height 19
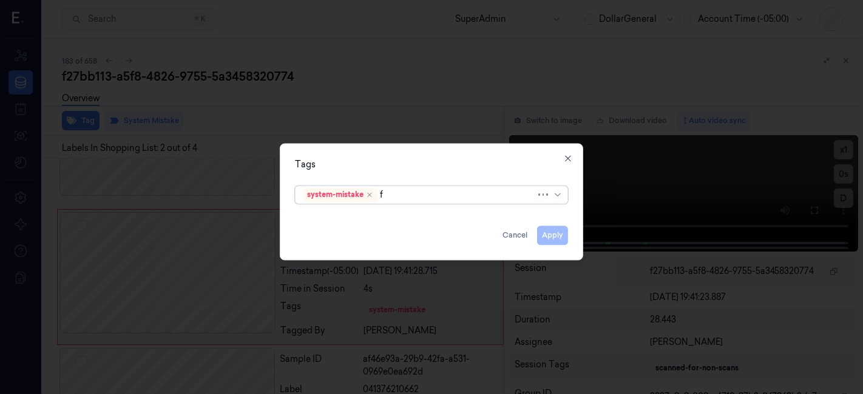
type input "fl"
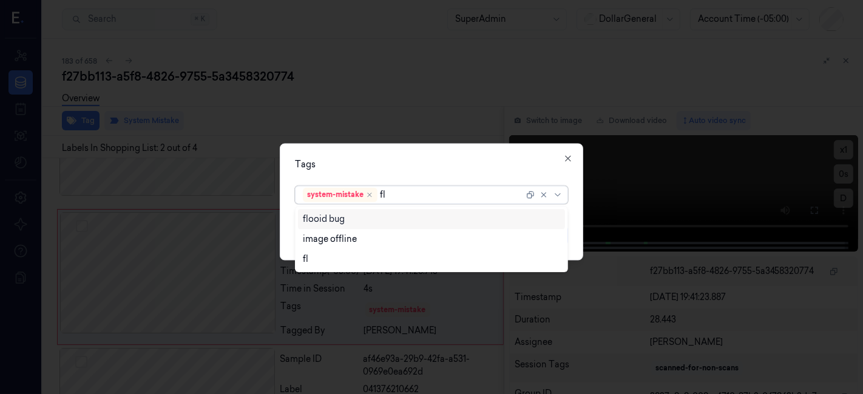
click at [469, 217] on div "flooid bug" at bounding box center [432, 219] width 258 height 13
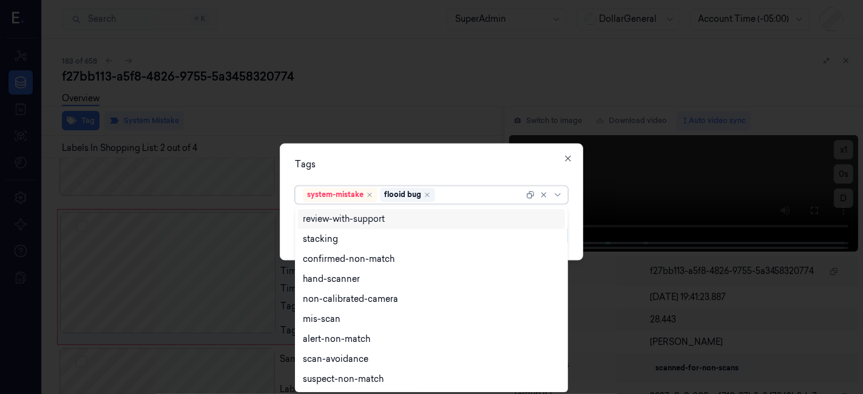
click at [464, 170] on div "Tags" at bounding box center [431, 165] width 273 height 13
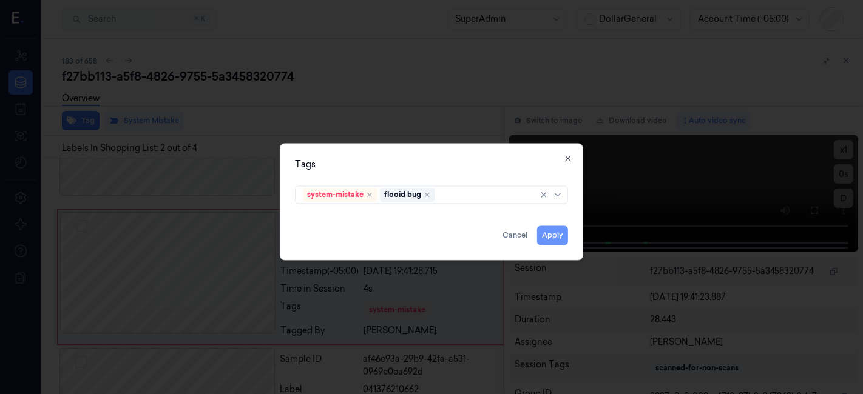
click at [553, 241] on button "Apply" at bounding box center [552, 235] width 31 height 19
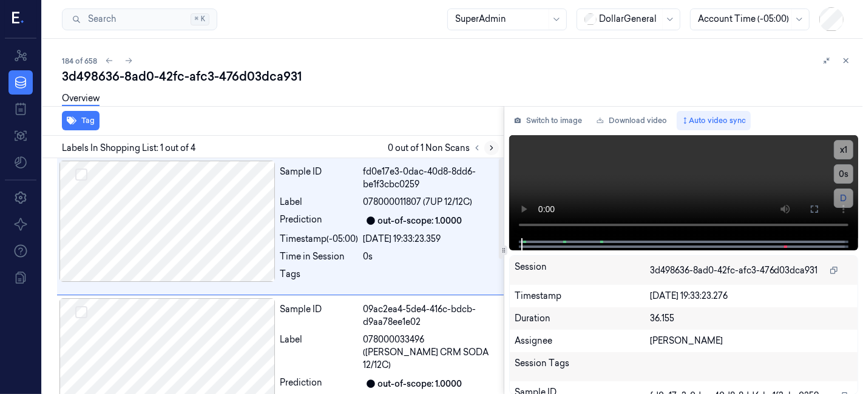
click at [490, 149] on icon at bounding box center [491, 148] width 2 height 4
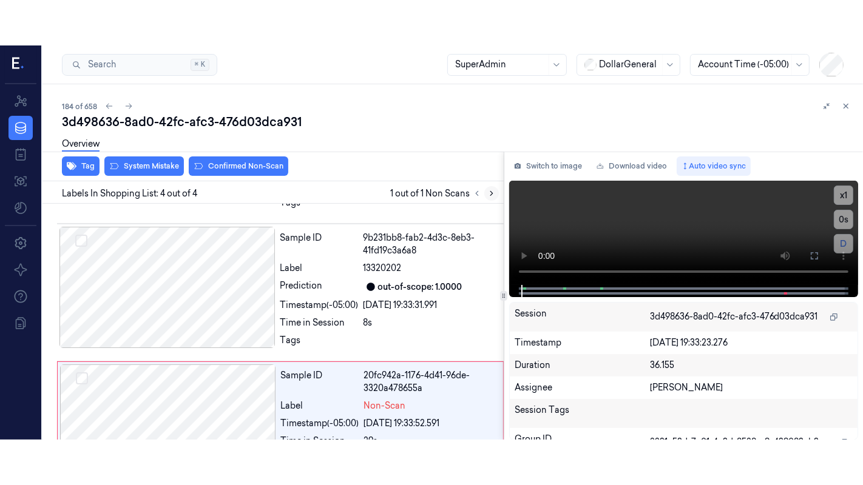
scroll to position [318, 0]
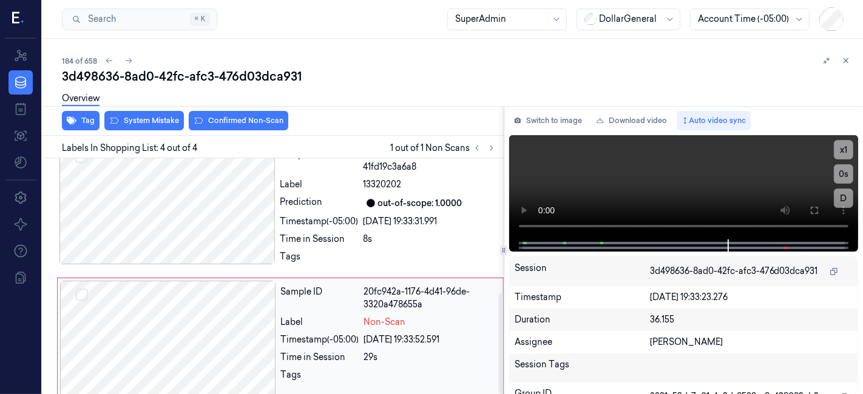
click at [227, 318] on div at bounding box center [168, 341] width 216 height 121
click at [818, 203] on button at bounding box center [813, 210] width 19 height 19
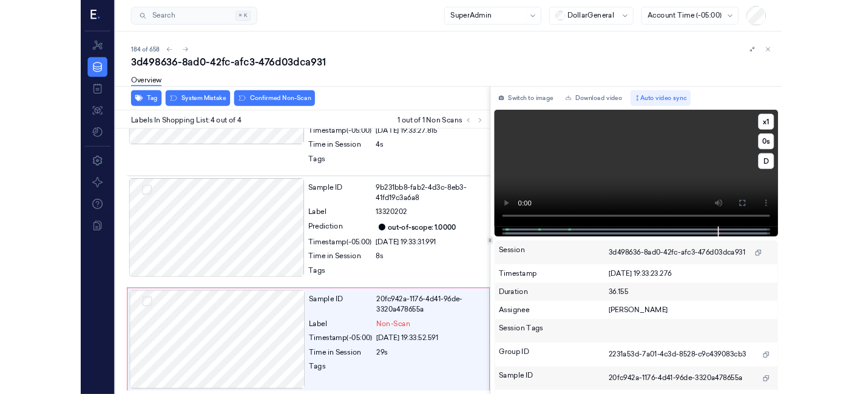
scroll to position [228, 0]
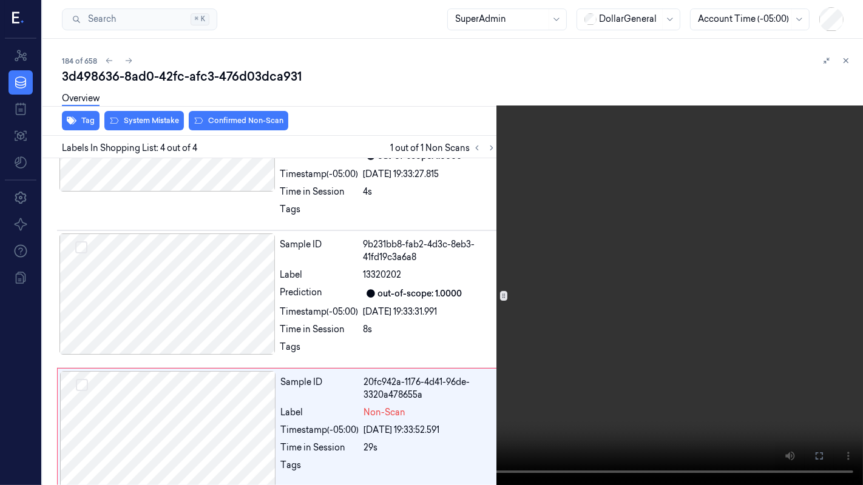
click at [577, 328] on video at bounding box center [431, 242] width 863 height 485
click at [558, 261] on video at bounding box center [431, 242] width 863 height 485
click at [0, 0] on button at bounding box center [0, 0] width 0 height 0
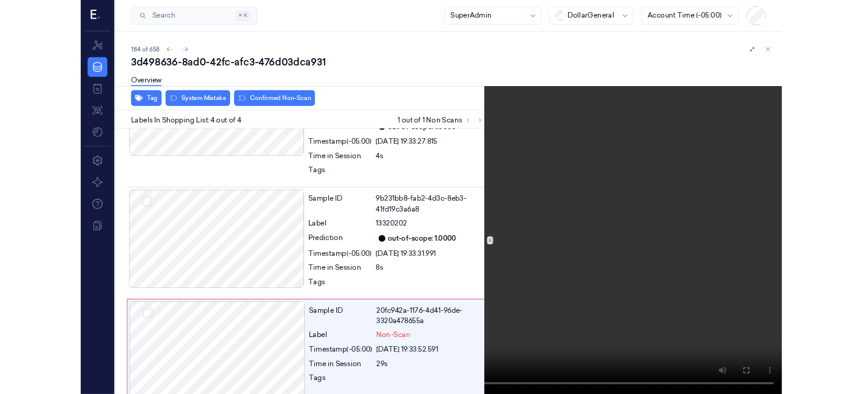
scroll to position [318, 0]
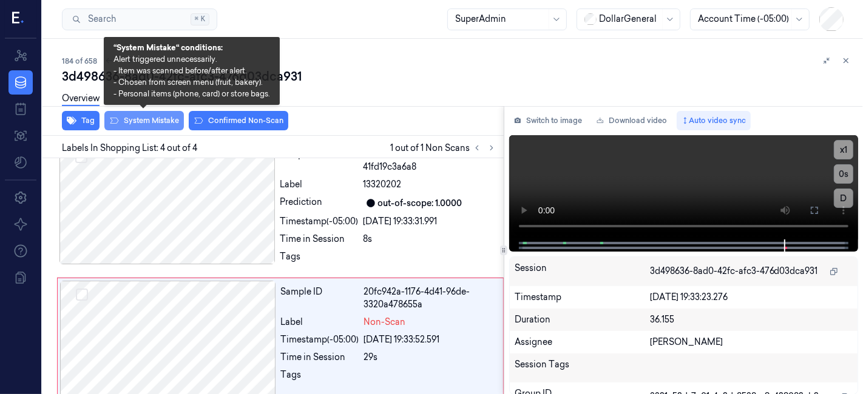
click at [146, 127] on button "System Mistake" at bounding box center [143, 120] width 79 height 19
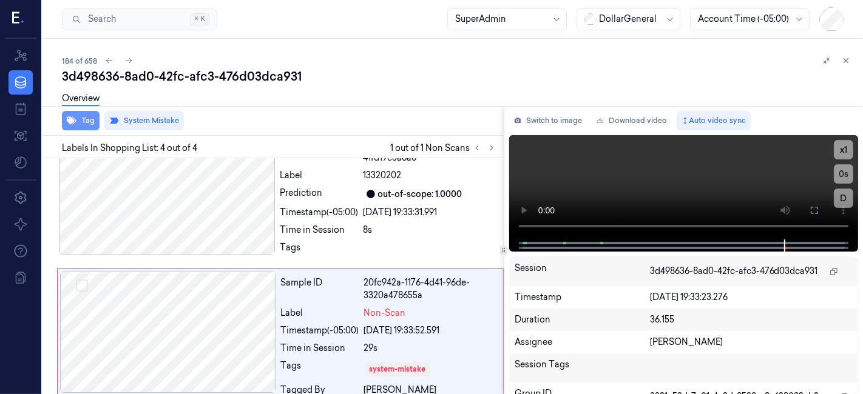
click at [79, 122] on button "Tag" at bounding box center [81, 120] width 38 height 19
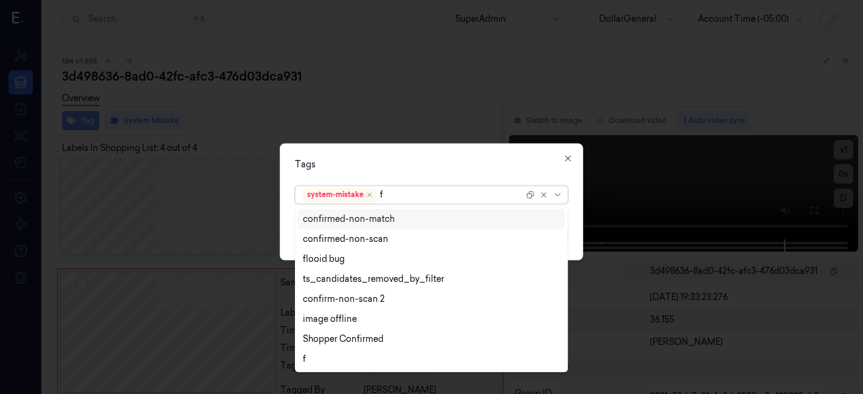
type input "fl"
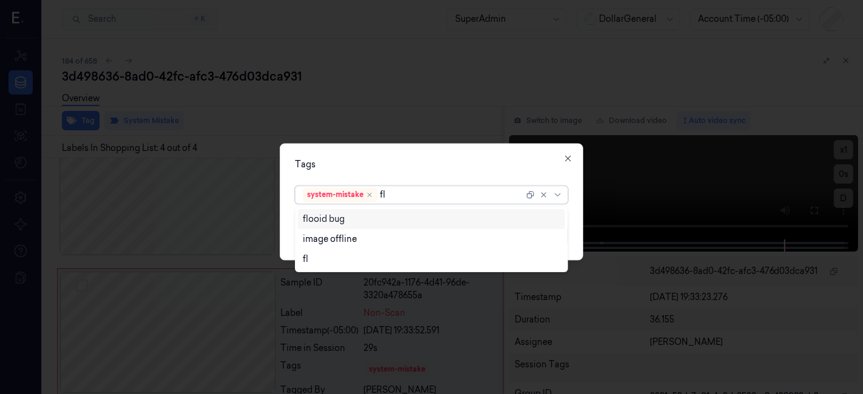
click at [443, 213] on div "flooid bug" at bounding box center [432, 219] width 258 height 13
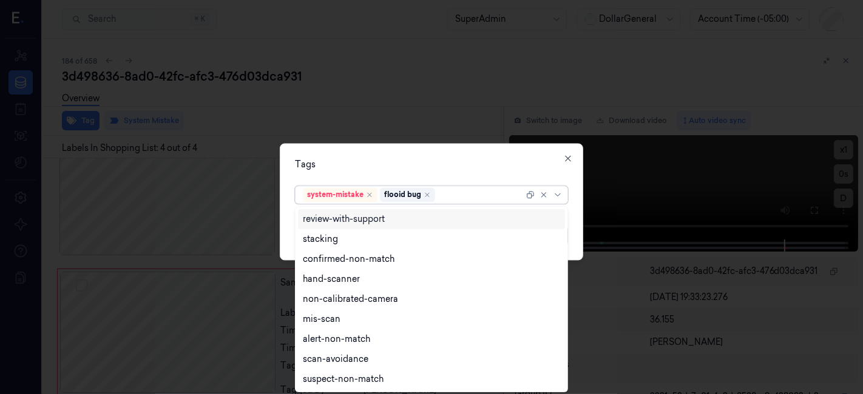
click at [426, 146] on div "Tags option flooid bug , selected. 9 results available. Use Up and Down to choo…" at bounding box center [431, 202] width 303 height 117
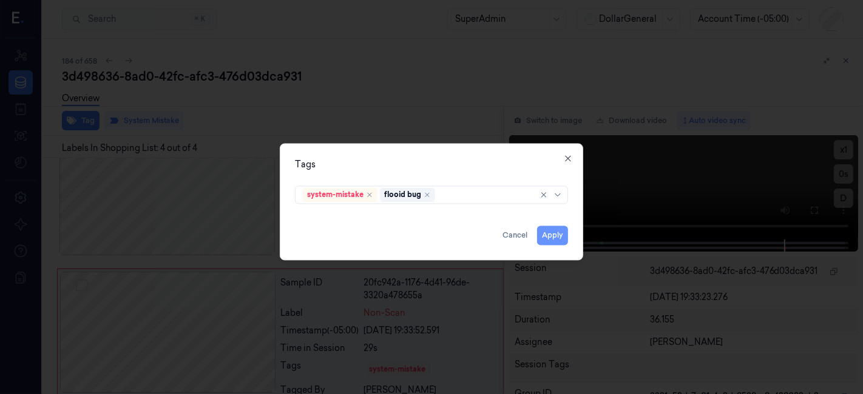
click at [551, 243] on button "Apply" at bounding box center [552, 235] width 31 height 19
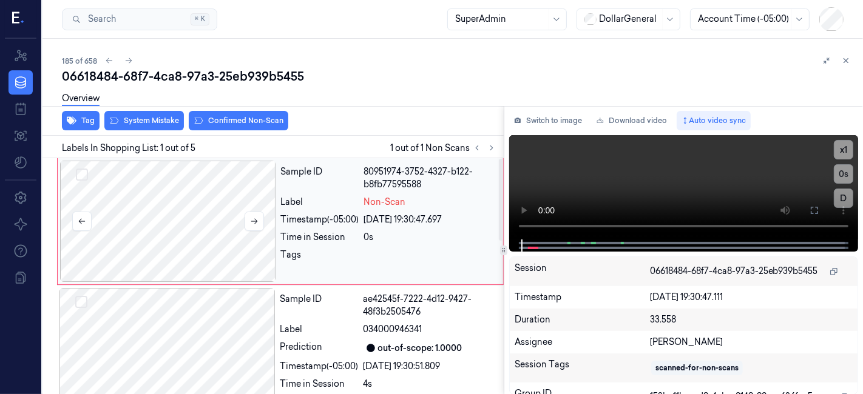
click at [195, 201] on div at bounding box center [168, 221] width 216 height 121
click at [160, 124] on button "System Mistake" at bounding box center [143, 120] width 79 height 19
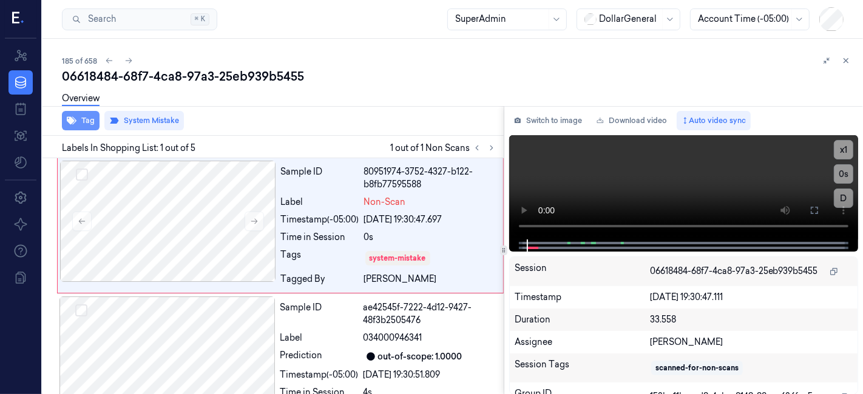
click at [81, 129] on button "Tag" at bounding box center [81, 120] width 38 height 19
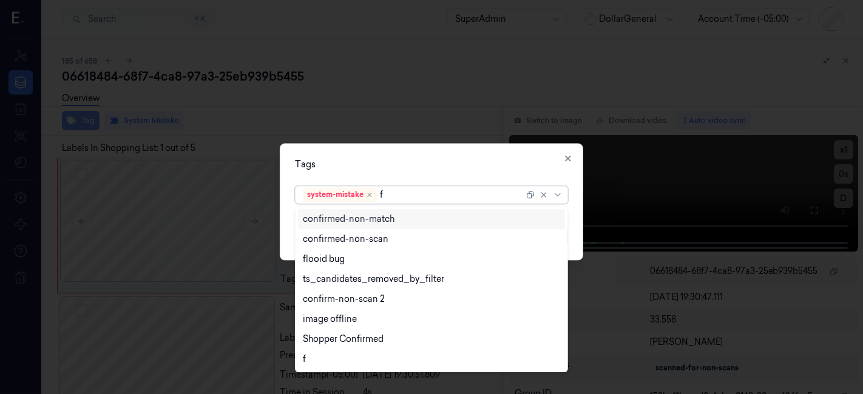
type input "fl"
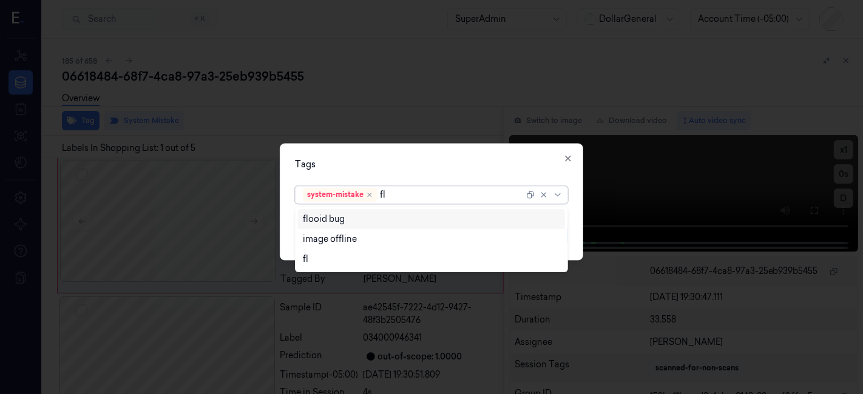
click at [308, 217] on div "flooid bug" at bounding box center [324, 219] width 42 height 13
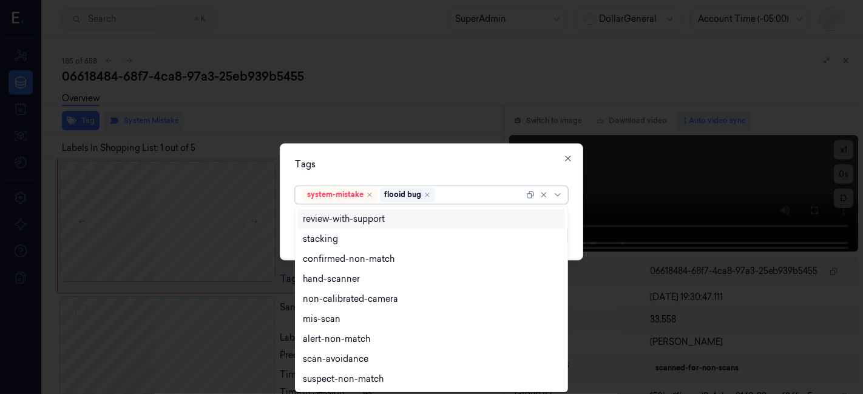
click at [332, 152] on div "Tags option flooid bug , selected. 9 results available. Use Up and Down to choo…" at bounding box center [431, 202] width 303 height 117
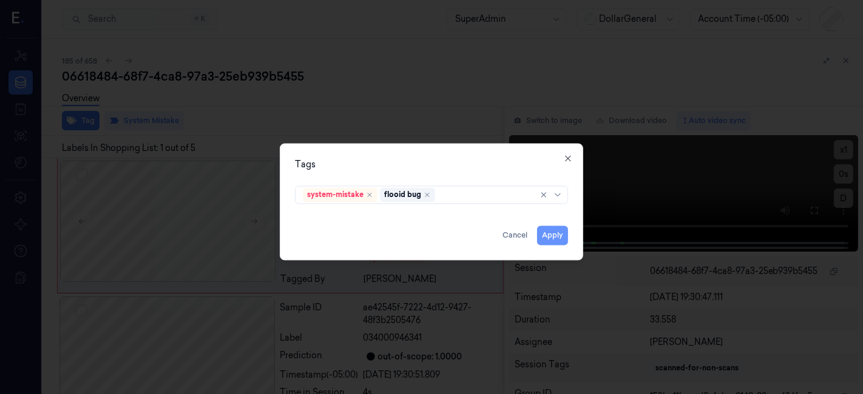
click at [548, 233] on button "Apply" at bounding box center [552, 235] width 31 height 19
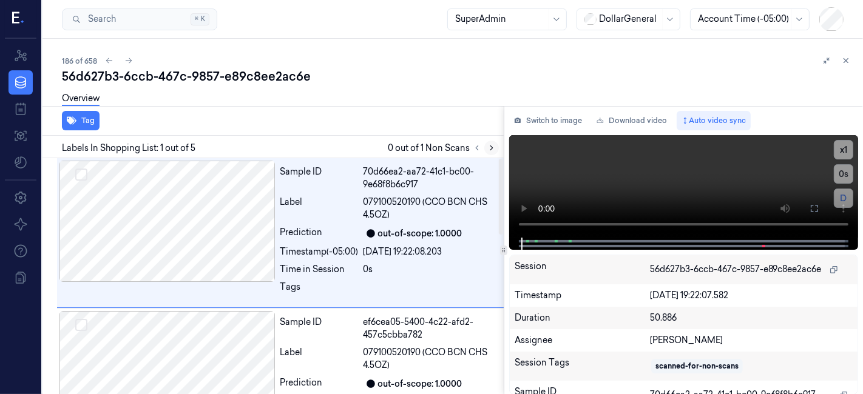
click at [496, 148] on button at bounding box center [491, 148] width 15 height 15
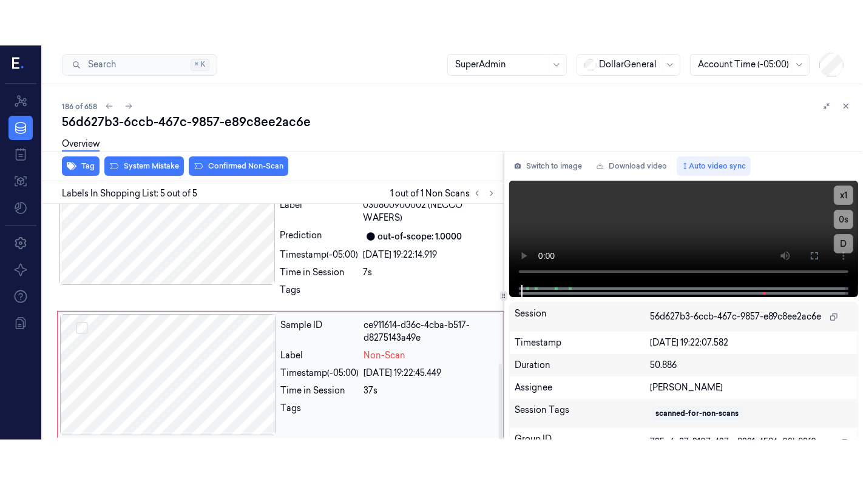
scroll to position [494, 0]
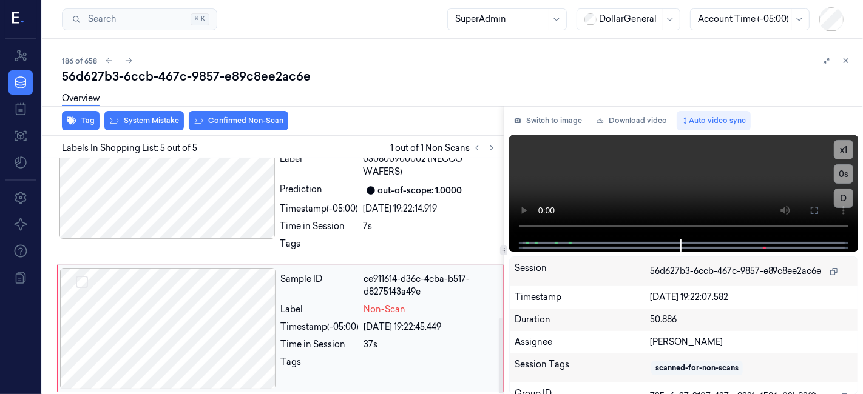
click at [193, 331] on div at bounding box center [168, 328] width 216 height 121
click at [818, 209] on icon at bounding box center [814, 211] width 10 height 10
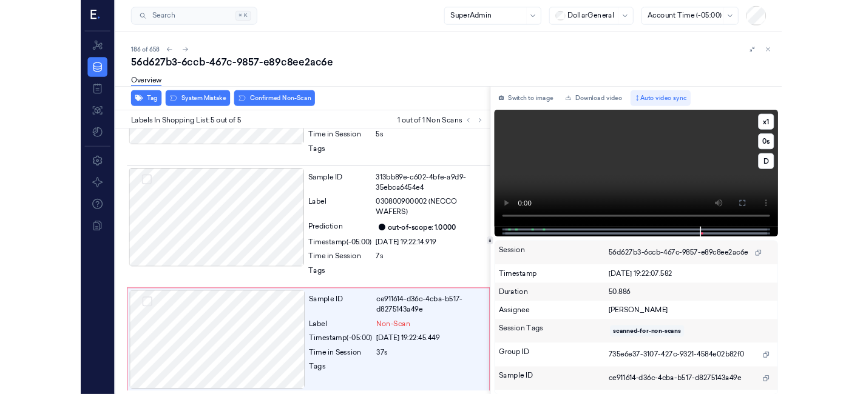
scroll to position [403, 0]
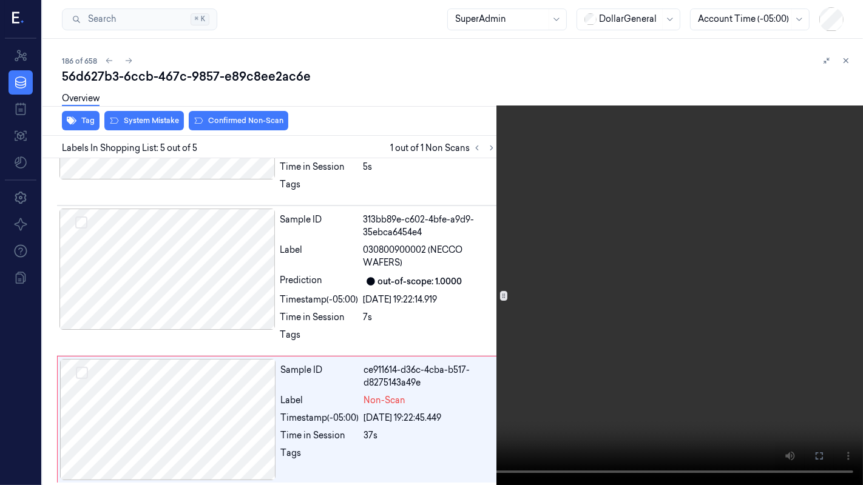
click at [518, 369] on video at bounding box center [431, 242] width 863 height 485
click at [0, 0] on button at bounding box center [0, 0] width 0 height 0
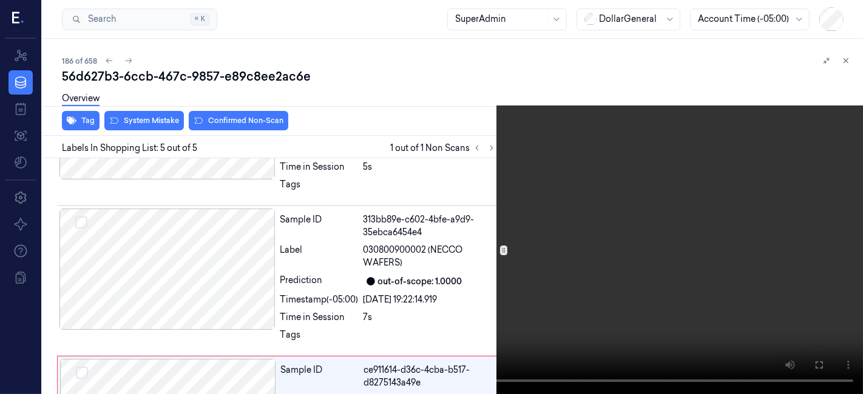
scroll to position [494, 0]
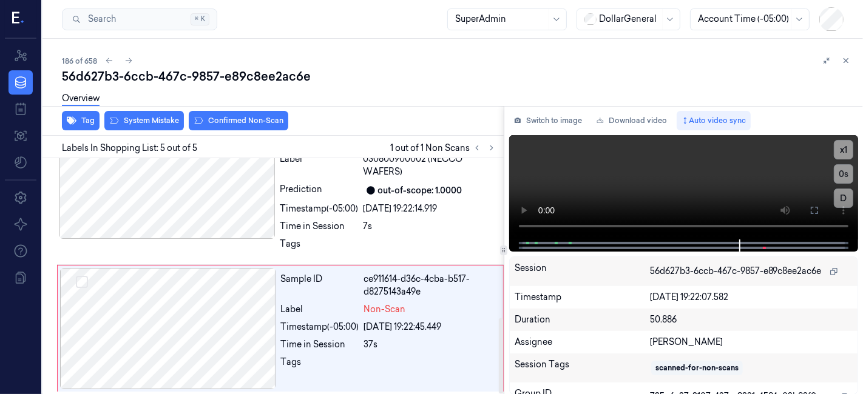
click at [155, 130] on div "Tag System Mistake Confirmed Non-Scan" at bounding box center [271, 121] width 466 height 30
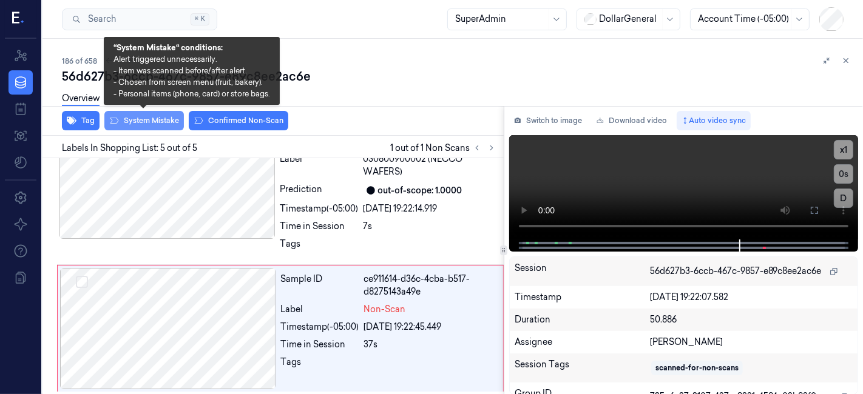
click at [150, 123] on button "System Mistake" at bounding box center [143, 120] width 79 height 19
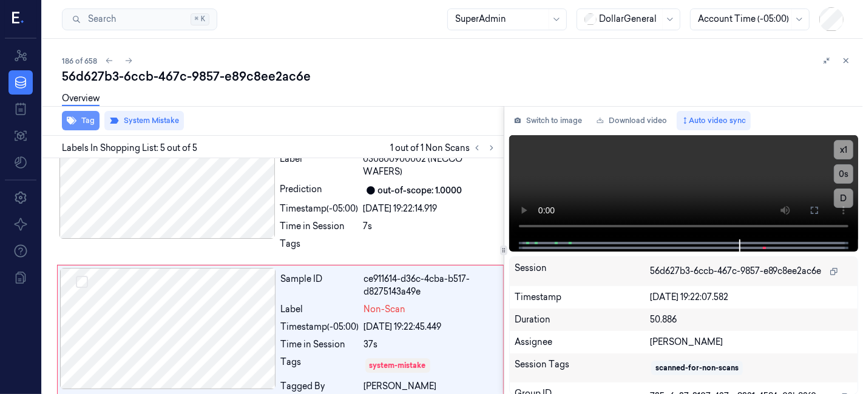
scroll to position [503, 0]
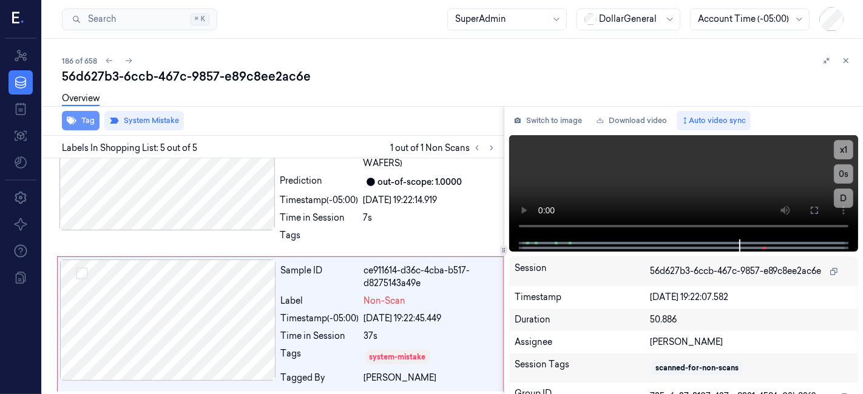
click at [78, 124] on button "Tag" at bounding box center [81, 120] width 38 height 19
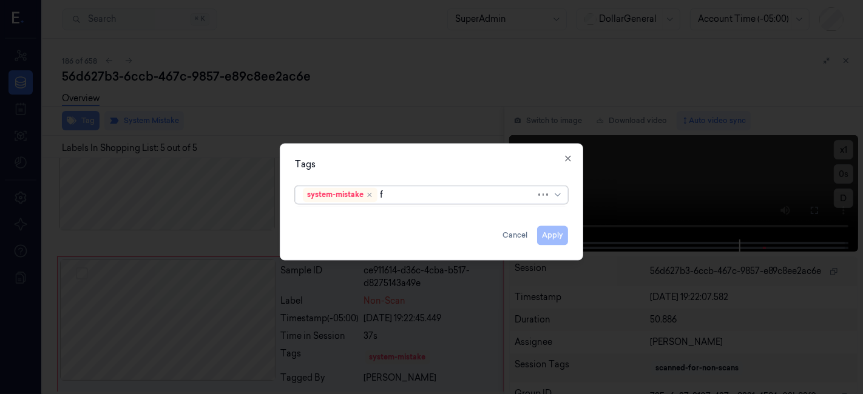
type input "fl"
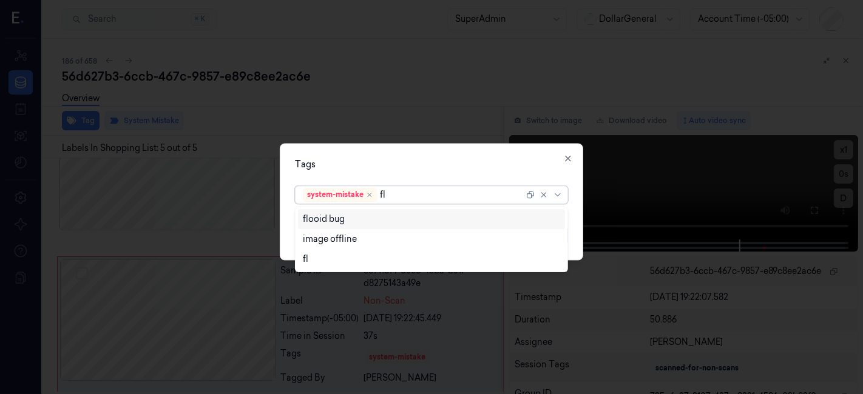
click at [452, 218] on div "flooid bug" at bounding box center [432, 219] width 258 height 13
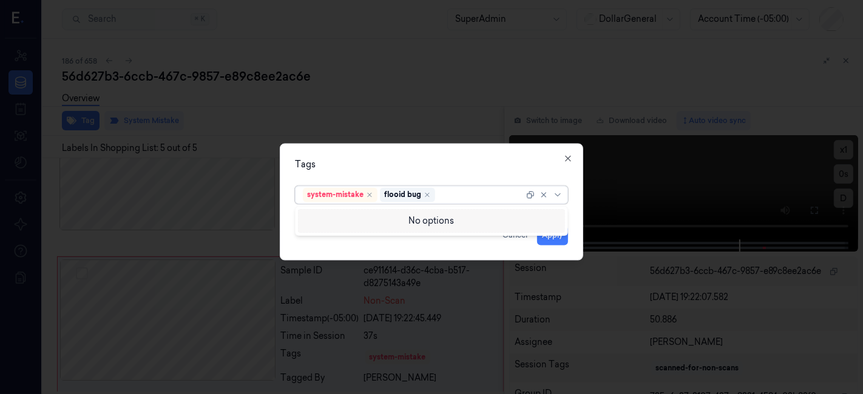
click at [444, 164] on div "Tags" at bounding box center [431, 165] width 273 height 13
click at [548, 238] on button "Apply" at bounding box center [552, 235] width 31 height 19
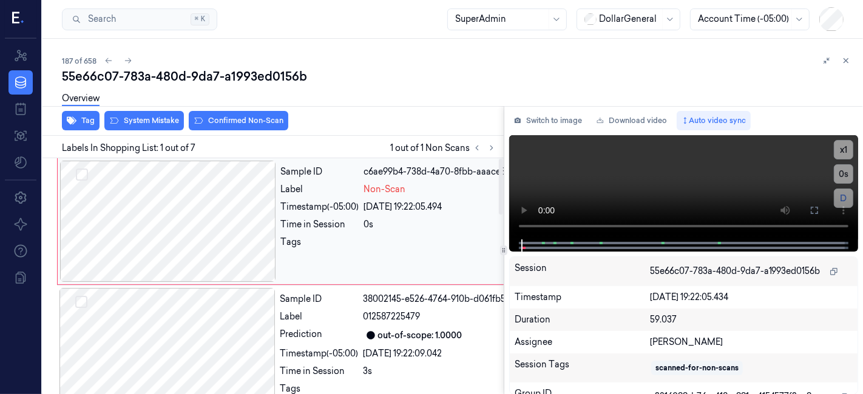
click at [182, 200] on div at bounding box center [168, 221] width 216 height 121
click at [153, 118] on button "System Mistake" at bounding box center [143, 120] width 79 height 19
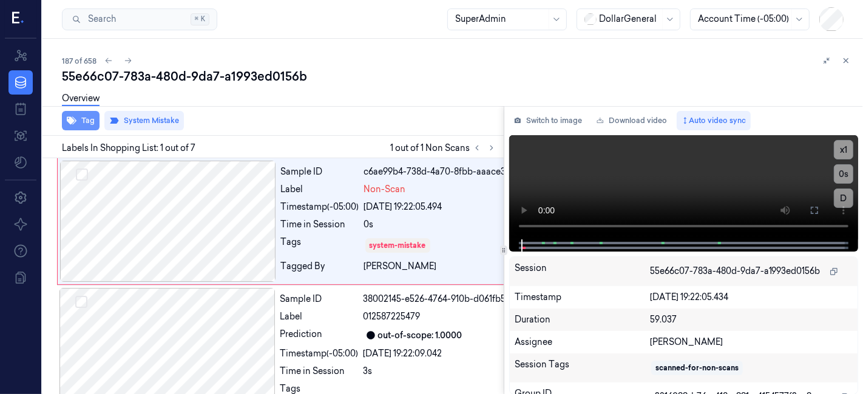
click at [76, 119] on icon "button" at bounding box center [72, 121] width 10 height 10
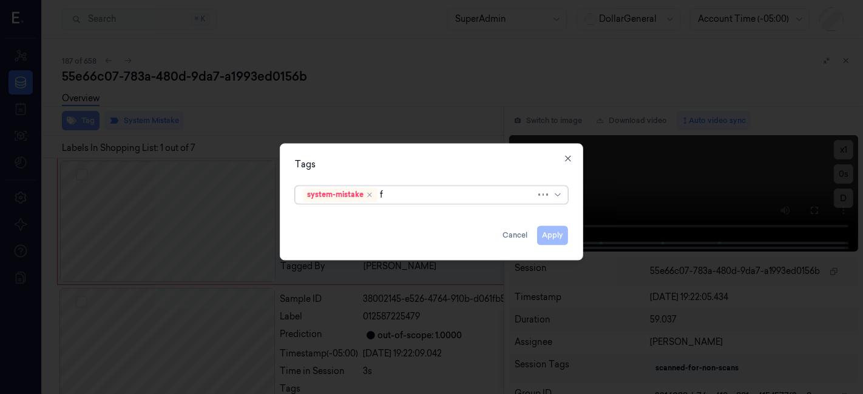
type input "fl"
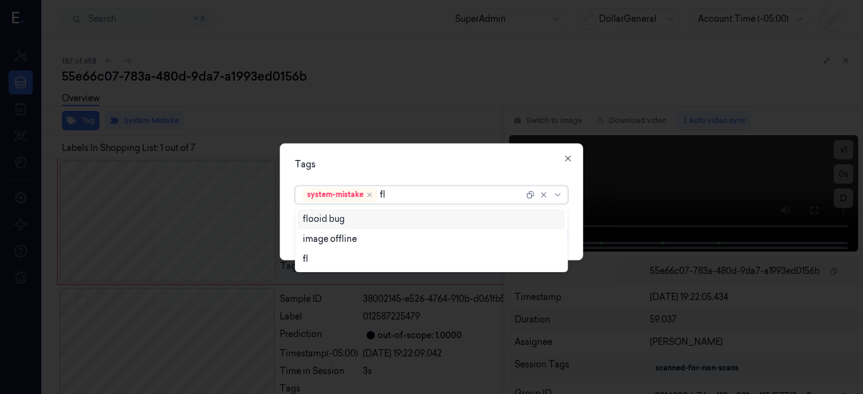
click at [357, 220] on div "flooid bug" at bounding box center [432, 219] width 258 height 13
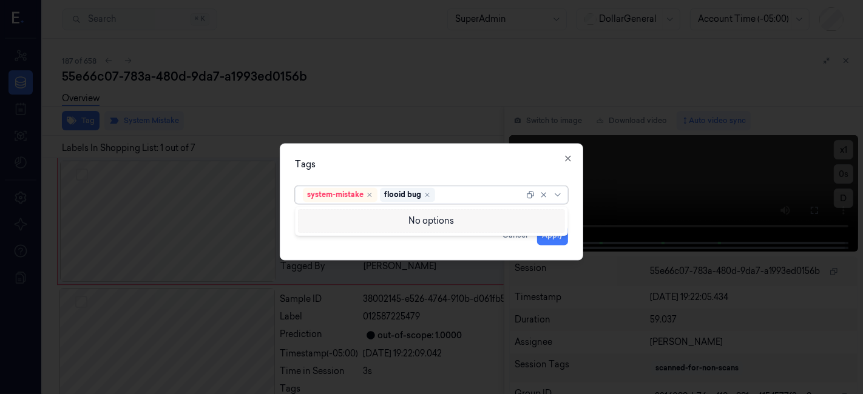
click at [367, 169] on div "Tags" at bounding box center [431, 165] width 273 height 13
click at [554, 231] on button "Apply" at bounding box center [552, 235] width 31 height 19
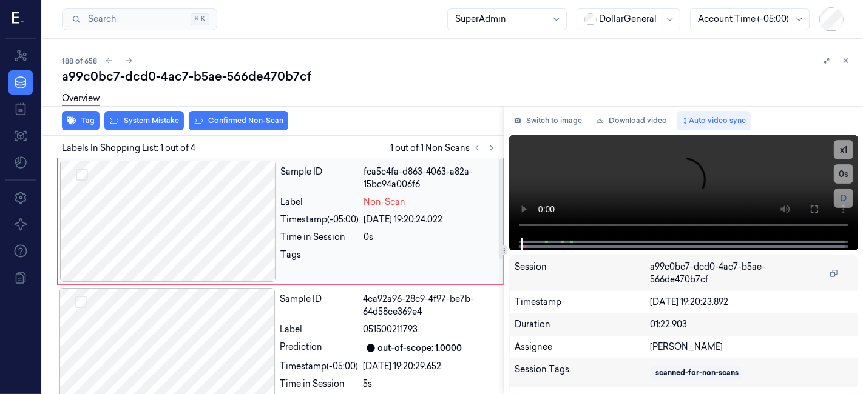
click at [209, 211] on div at bounding box center [168, 221] width 216 height 121
click at [142, 116] on button "System Mistake" at bounding box center [143, 120] width 79 height 19
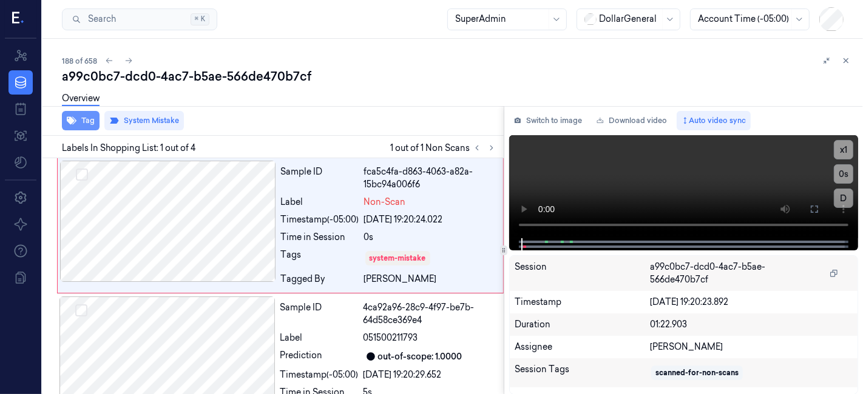
click at [81, 122] on button "Tag" at bounding box center [81, 120] width 38 height 19
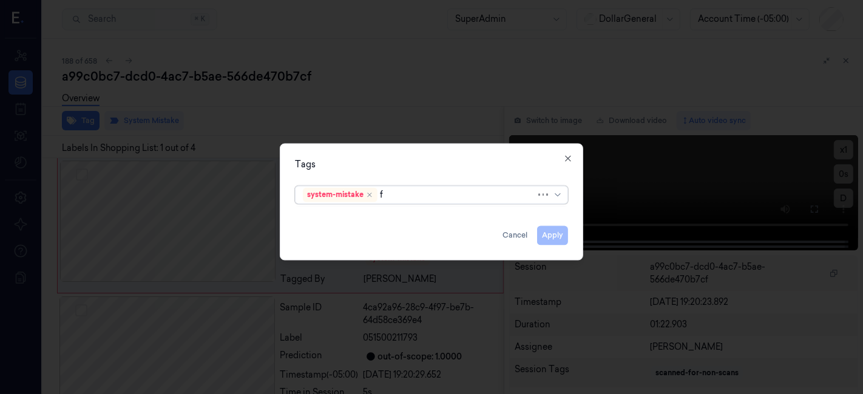
type input "fl"
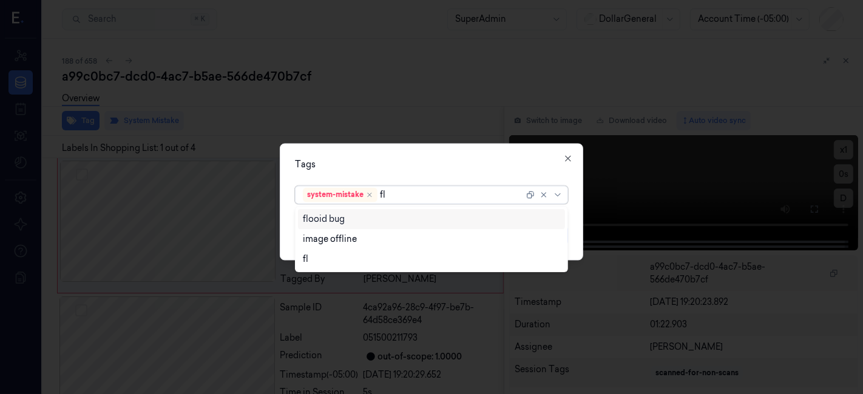
drag, startPoint x: 303, startPoint y: 218, endPoint x: 300, endPoint y: 205, distance: 13.1
click at [303, 217] on div "flooid bug" at bounding box center [324, 219] width 42 height 13
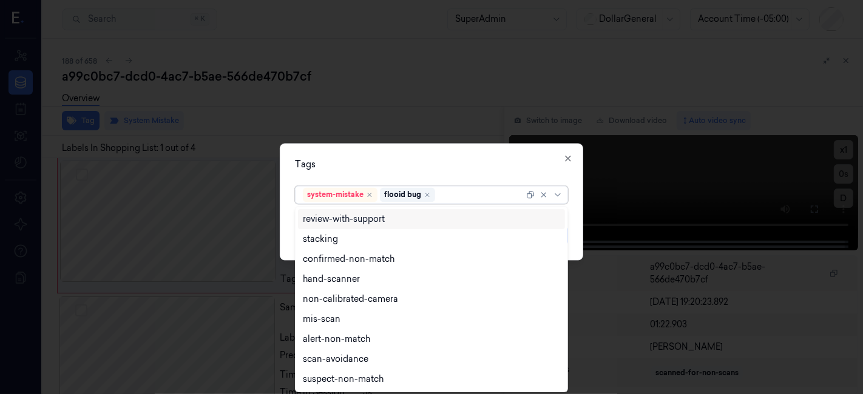
click at [352, 153] on div "Tags option flooid bug , selected. 9 results available. Use Up and Down to choo…" at bounding box center [431, 202] width 303 height 117
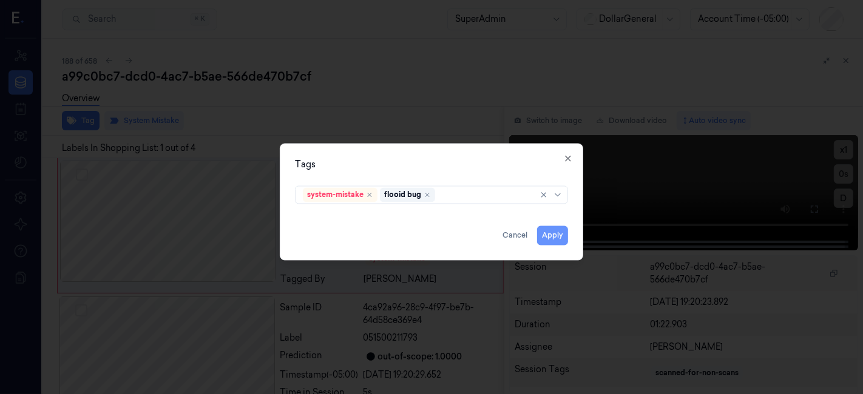
click at [541, 237] on button "Apply" at bounding box center [552, 235] width 31 height 19
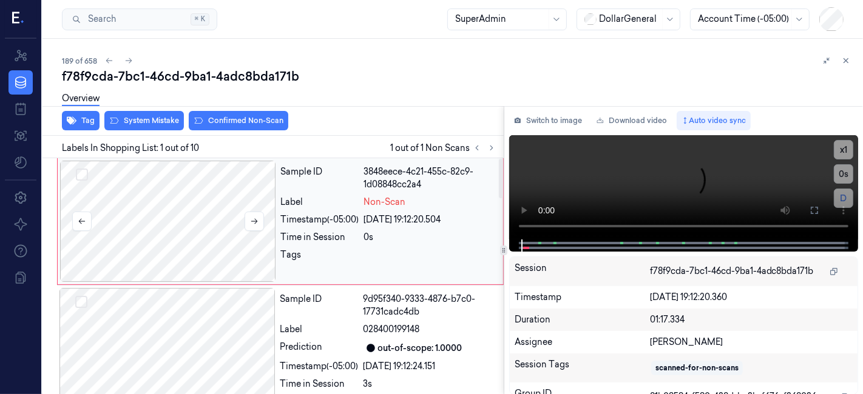
click at [136, 206] on div at bounding box center [168, 221] width 216 height 121
click at [161, 124] on button "System Mistake" at bounding box center [143, 120] width 79 height 19
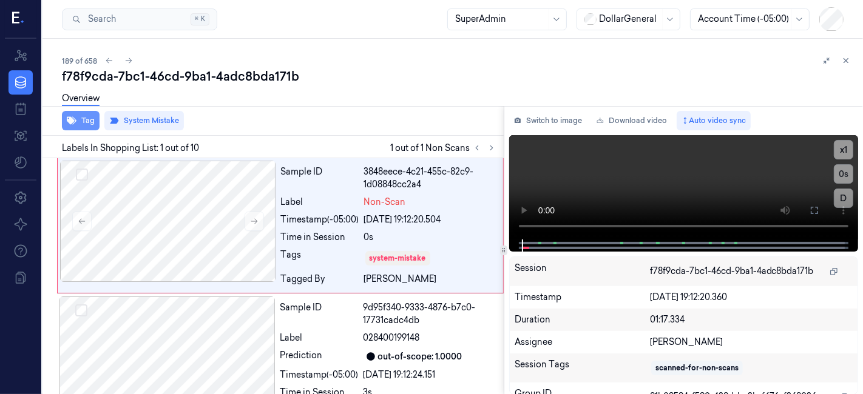
click at [81, 116] on button "Tag" at bounding box center [81, 120] width 38 height 19
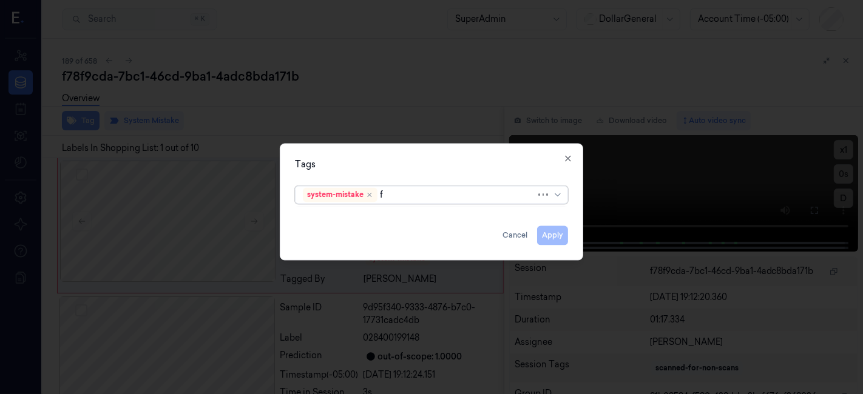
type input "fl"
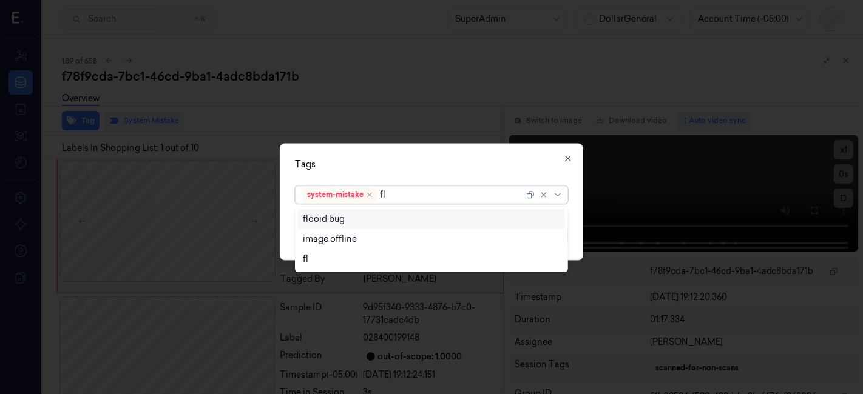
drag, startPoint x: 326, startPoint y: 224, endPoint x: 336, endPoint y: 167, distance: 57.9
click at [325, 224] on div "flooid bug" at bounding box center [324, 219] width 42 height 13
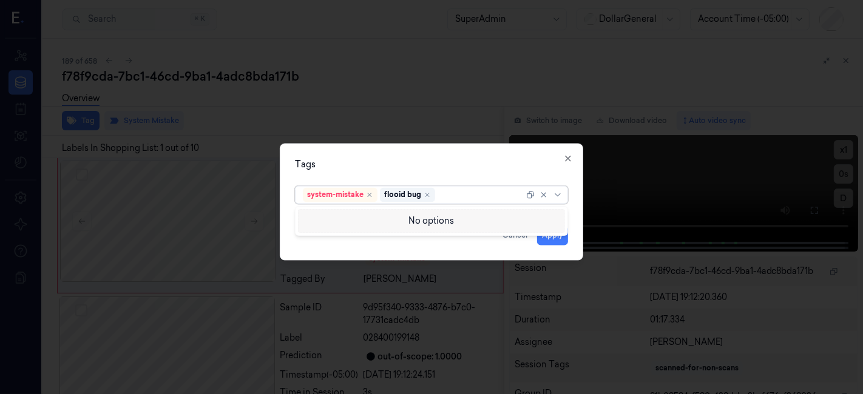
click at [347, 150] on div "Tags option flooid bug , selected. 0 results available. Use Up and Down to choo…" at bounding box center [431, 202] width 303 height 117
click at [563, 230] on button "Apply" at bounding box center [552, 235] width 31 height 19
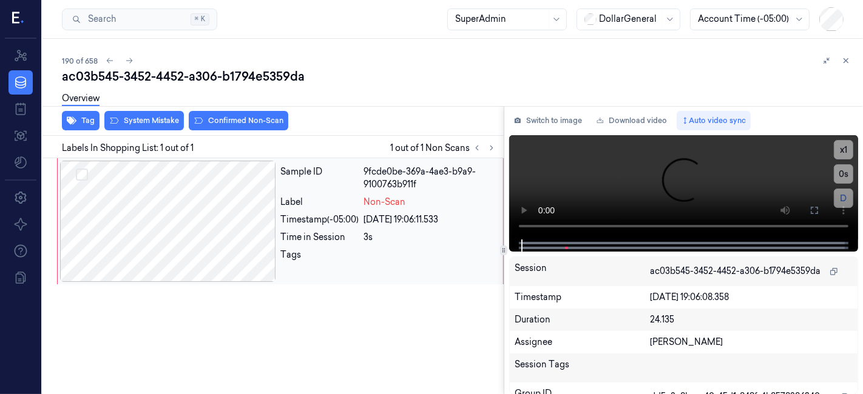
click at [178, 204] on div at bounding box center [168, 221] width 216 height 121
click at [813, 214] on icon at bounding box center [814, 211] width 10 height 10
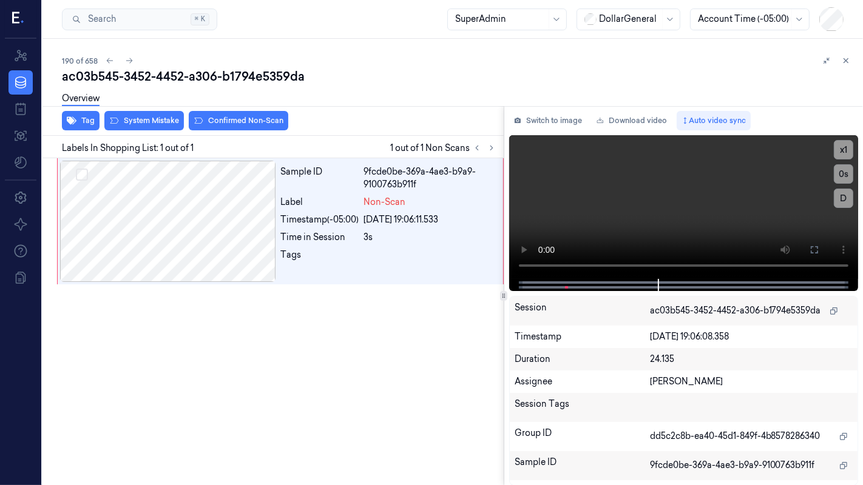
click at [0, 0] on icon at bounding box center [0, 0] width 0 height 0
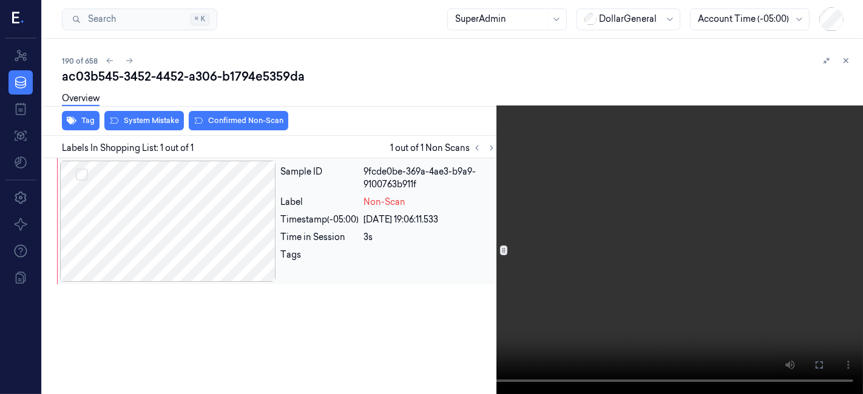
click at [201, 214] on div at bounding box center [168, 221] width 216 height 121
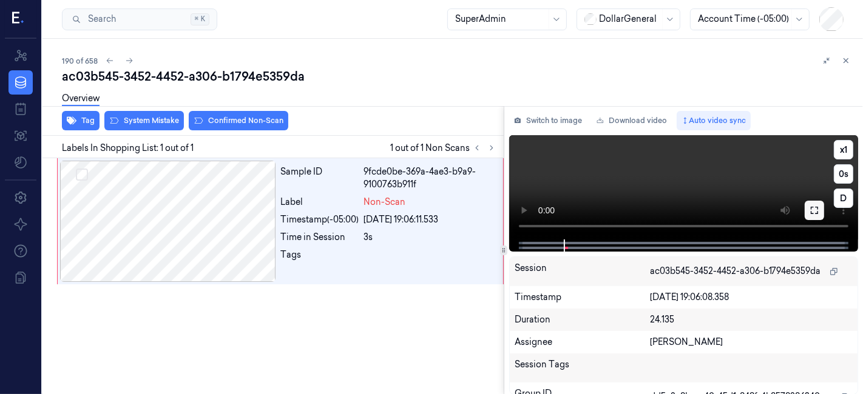
click at [816, 207] on icon at bounding box center [813, 210] width 7 height 7
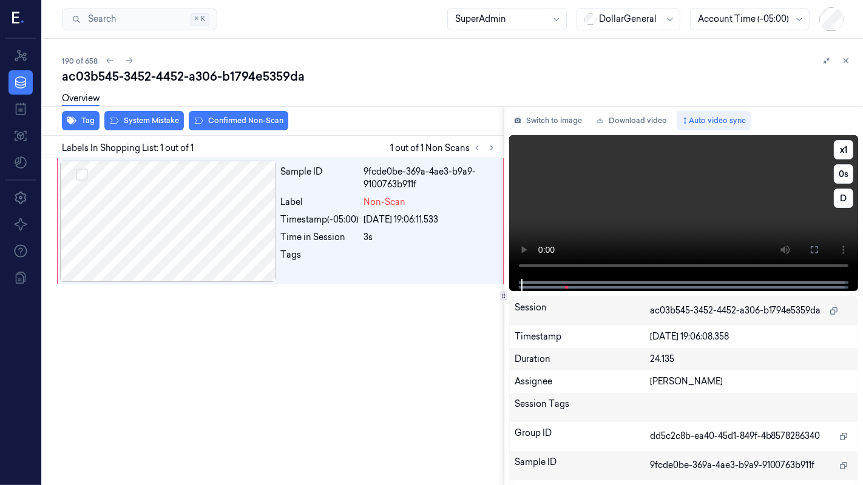
click at [509, 279] on video at bounding box center [683, 207] width 349 height 144
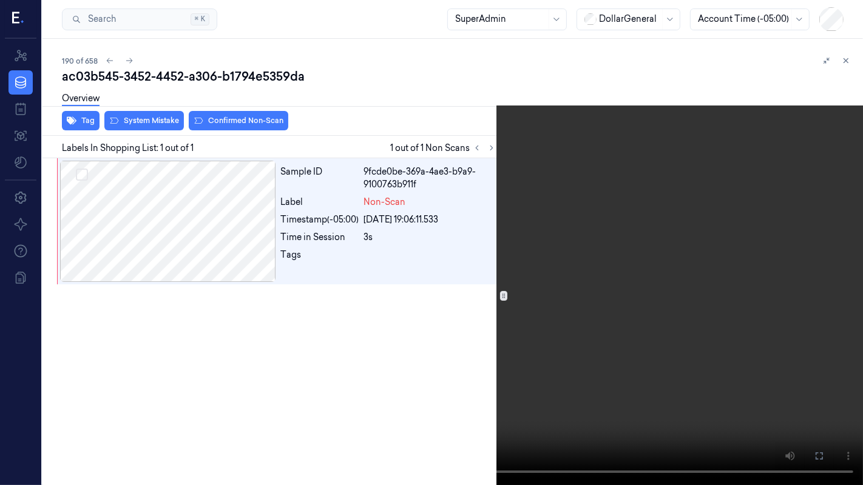
click at [353, 310] on video at bounding box center [431, 242] width 863 height 485
click at [0, 0] on icon at bounding box center [0, 0] width 0 height 0
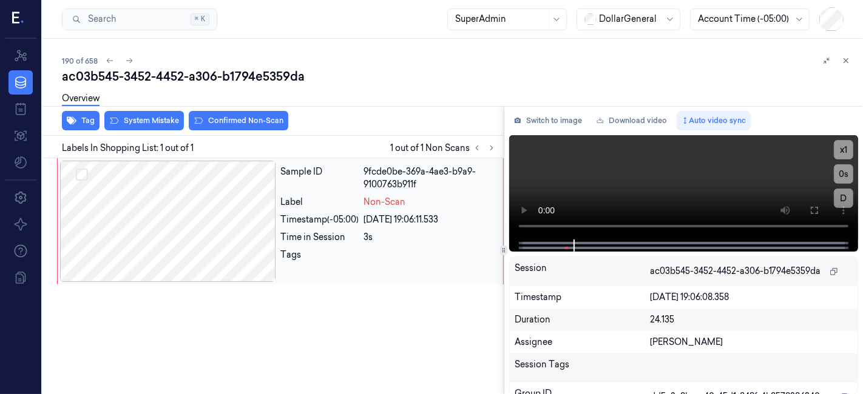
click at [334, 193] on div "Sample ID 9fcde0be-369a-4ae3-b9a9-9100763b911f Label Non-Scan Timestamp (-05:00…" at bounding box center [388, 221] width 224 height 121
click at [181, 188] on div at bounding box center [168, 221] width 216 height 121
click at [214, 220] on div at bounding box center [168, 221] width 216 height 121
click at [135, 129] on button "System Mistake" at bounding box center [143, 120] width 79 height 19
click at [82, 126] on button "Tag" at bounding box center [81, 120] width 38 height 19
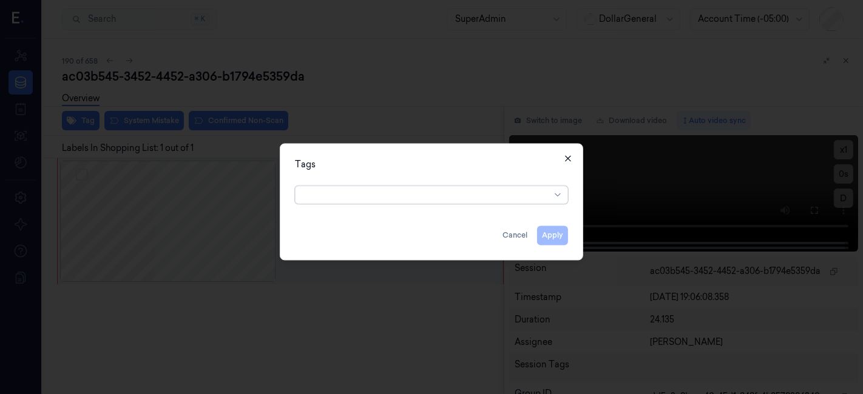
click at [568, 160] on icon "button" at bounding box center [568, 159] width 10 height 10
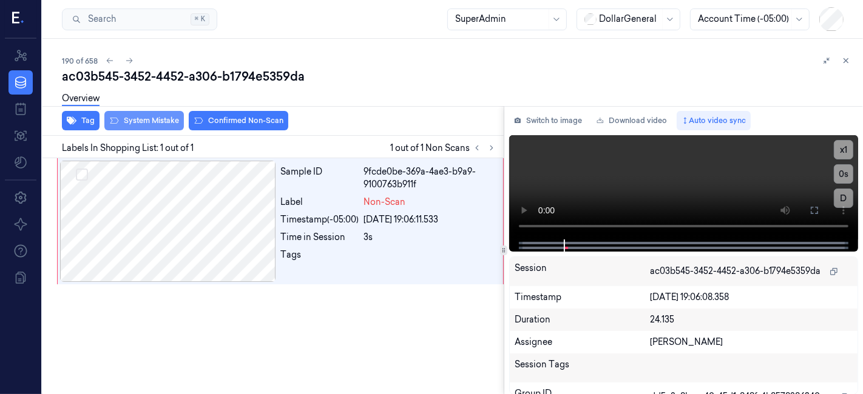
click at [141, 116] on button "System Mistake" at bounding box center [143, 120] width 79 height 19
click at [135, 122] on button "System Mistake" at bounding box center [143, 120] width 79 height 19
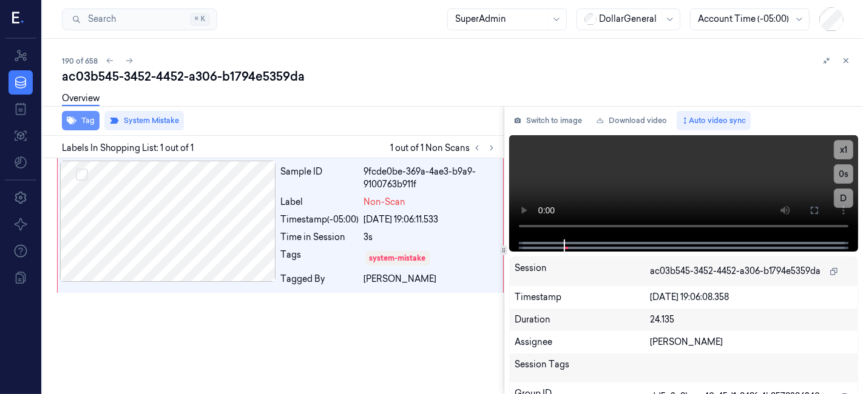
click at [81, 120] on button "Tag" at bounding box center [81, 120] width 38 height 19
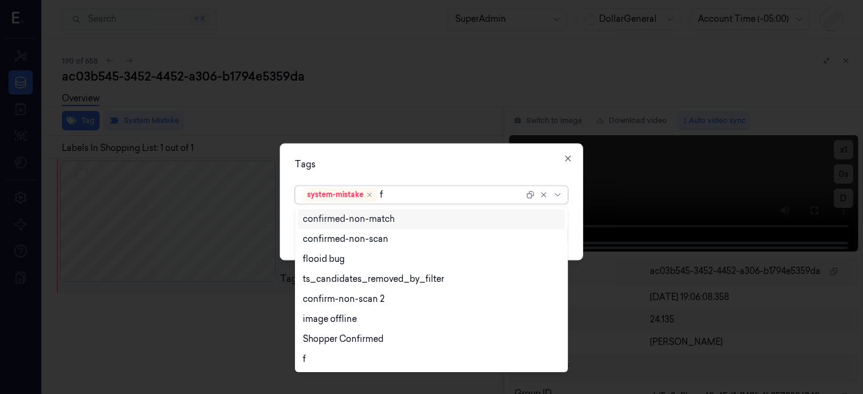
type input "fl"
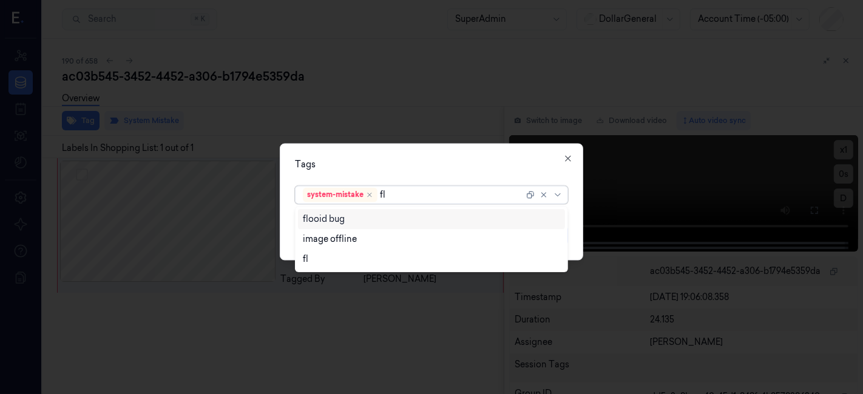
click at [332, 224] on div "flooid bug" at bounding box center [324, 219] width 42 height 13
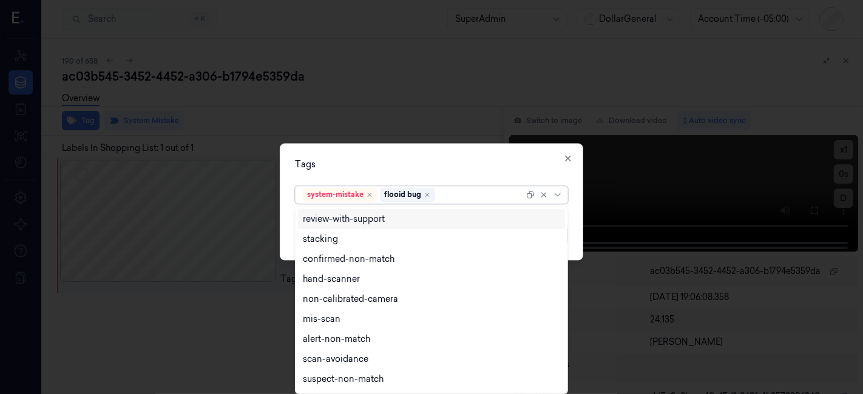
click at [359, 168] on div "Tags" at bounding box center [431, 165] width 273 height 13
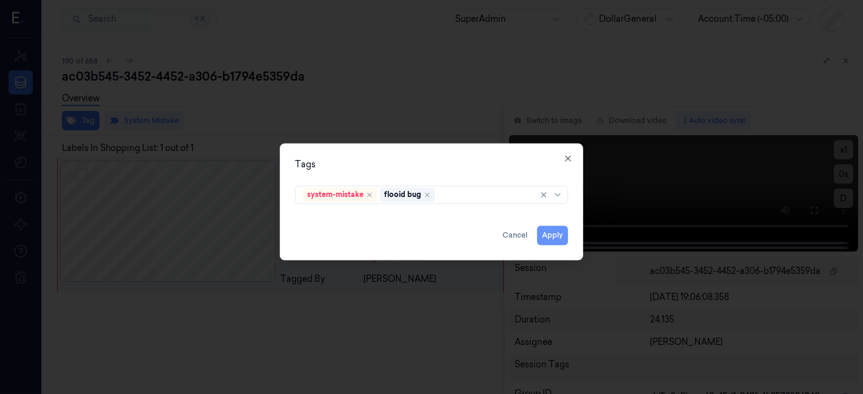
click at [553, 237] on button "Apply" at bounding box center [552, 235] width 31 height 19
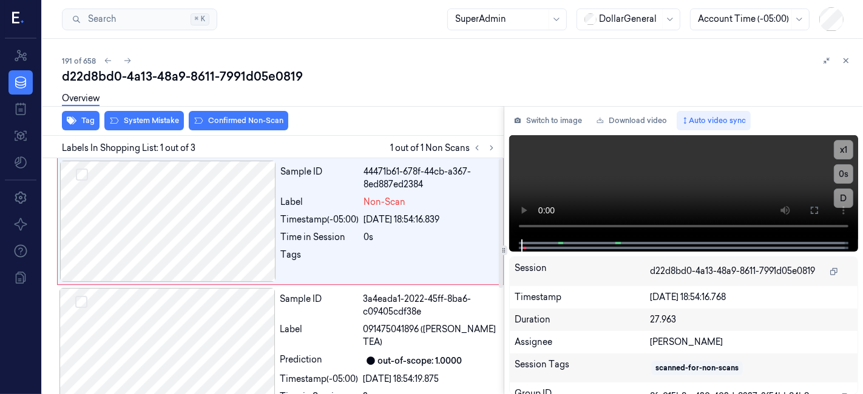
click at [398, 226] on div "Sample ID 44471b61-678f-44cb-a367-8ed887ed2384 Label Non-Scan Timestamp (-05:00…" at bounding box center [388, 221] width 224 height 121
click at [140, 123] on button "System Mistake" at bounding box center [143, 120] width 79 height 19
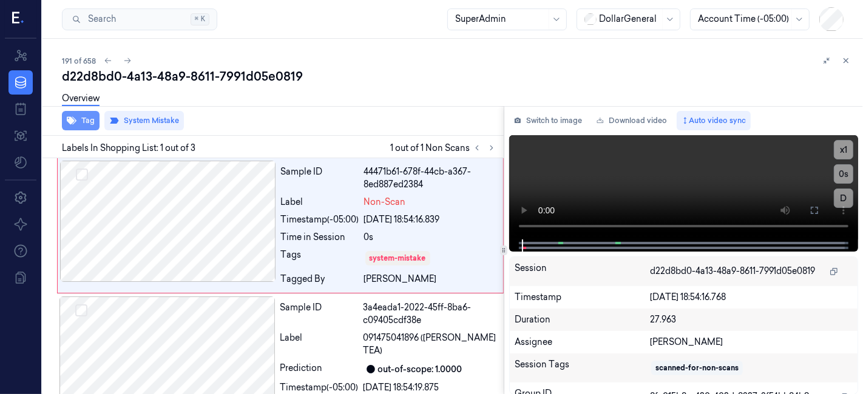
click at [96, 124] on button "Tag" at bounding box center [81, 120] width 38 height 19
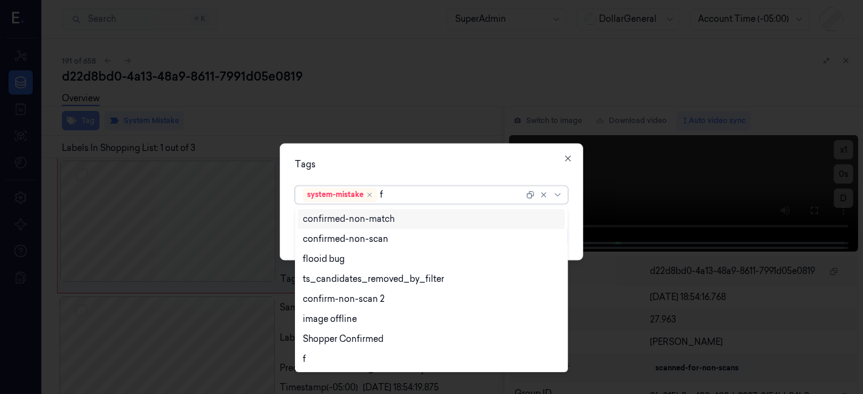
type input "fl"
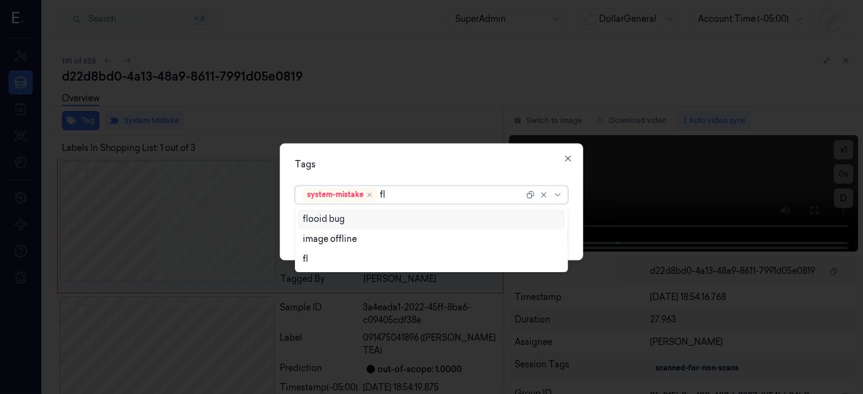
click at [318, 223] on div "flooid bug" at bounding box center [324, 219] width 42 height 13
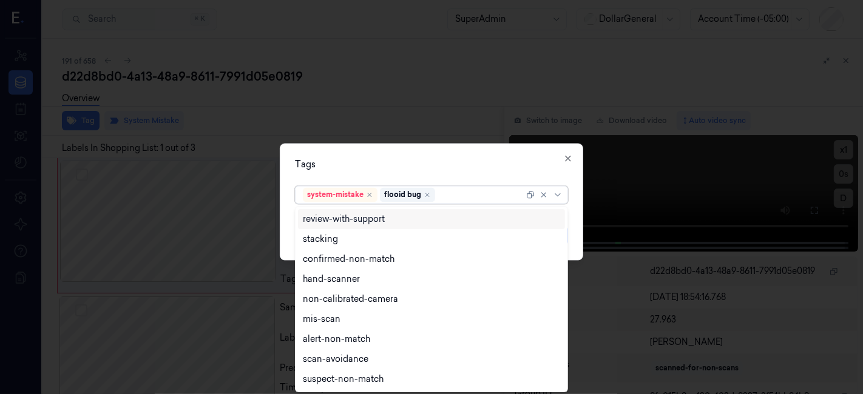
click at [375, 169] on div "Tags" at bounding box center [431, 165] width 273 height 13
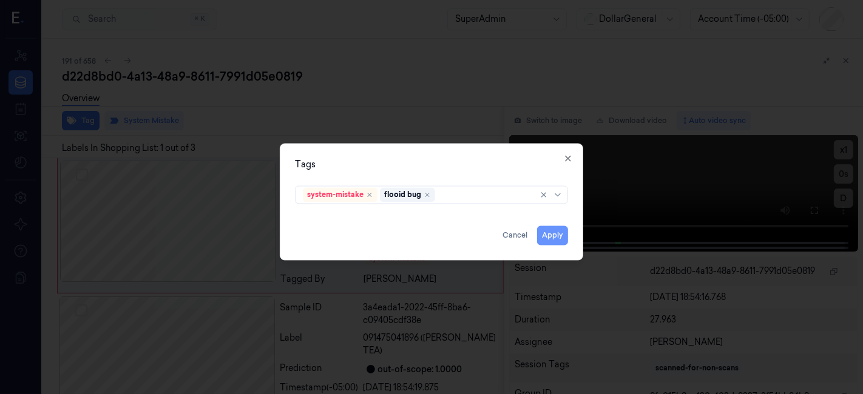
click at [552, 230] on button "Apply" at bounding box center [552, 235] width 31 height 19
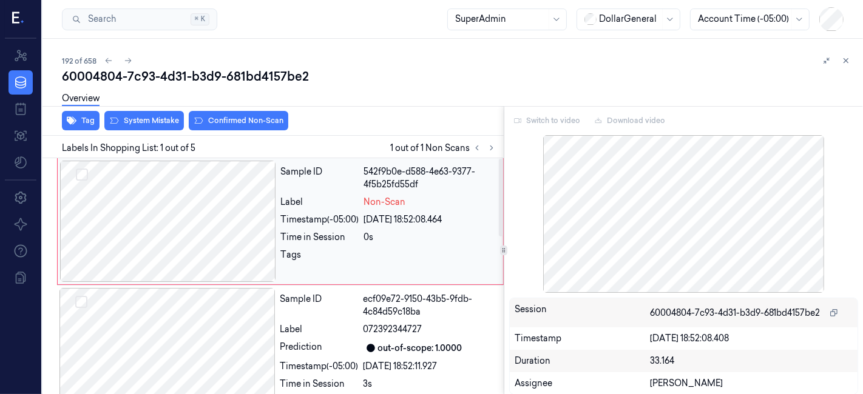
click at [452, 254] on div at bounding box center [430, 258] width 132 height 19
click at [152, 132] on div "Tag System Mistake Confirmed Non-Scan" at bounding box center [271, 121] width 466 height 30
click at [150, 122] on button "System Mistake" at bounding box center [143, 120] width 79 height 19
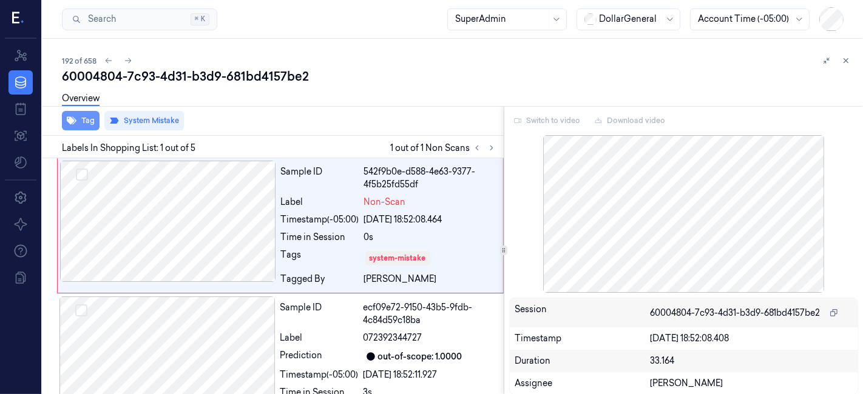
click at [75, 116] on icon "button" at bounding box center [72, 121] width 10 height 10
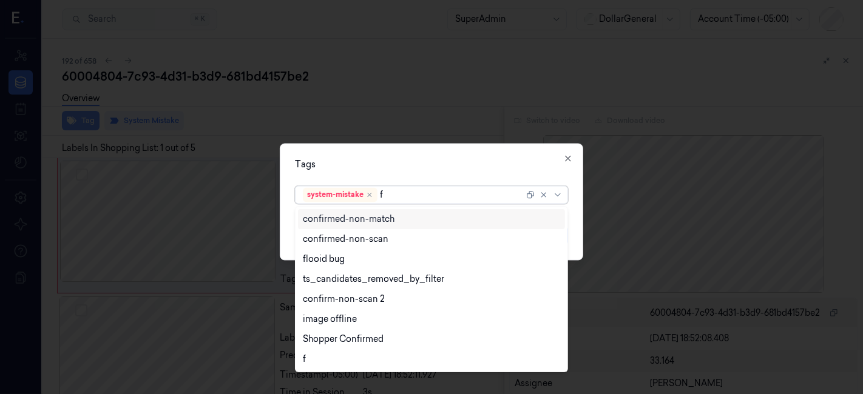
type input "fl"
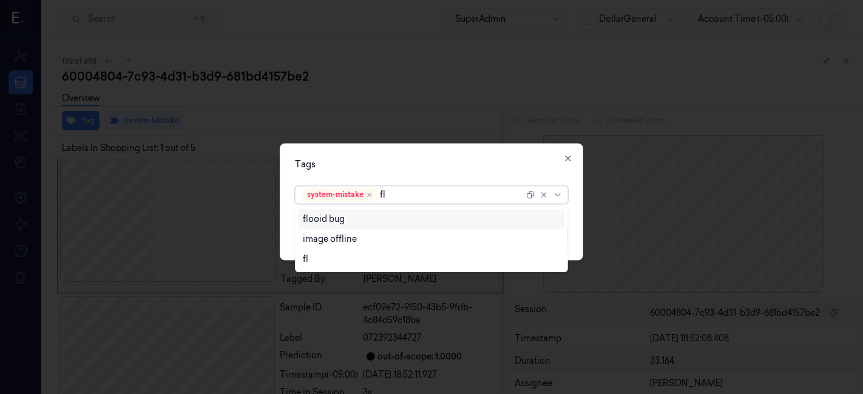
click at [348, 214] on div "flooid bug" at bounding box center [432, 219] width 258 height 13
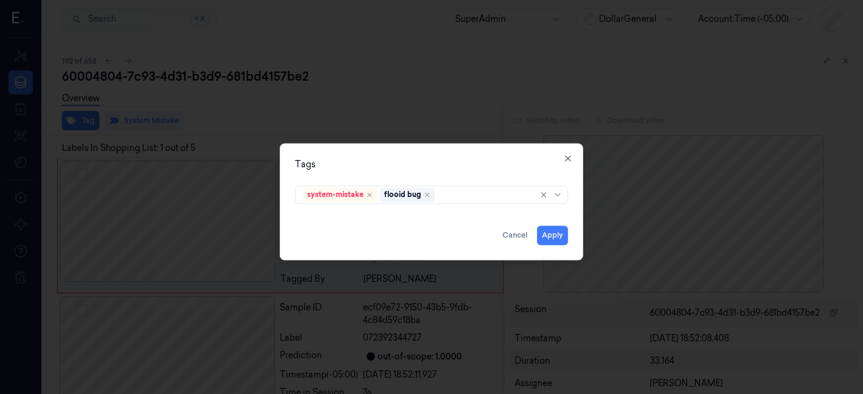
click at [395, 167] on div "Tags" at bounding box center [431, 165] width 273 height 13
click at [558, 227] on button "Apply" at bounding box center [552, 235] width 31 height 19
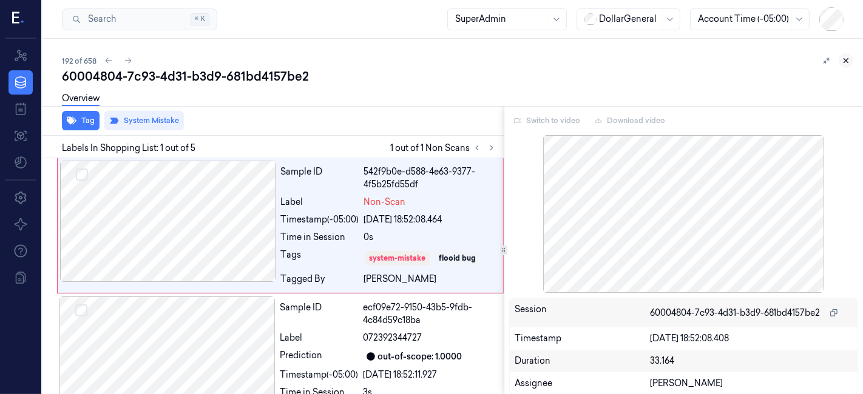
click at [842, 67] on button at bounding box center [845, 60] width 15 height 15
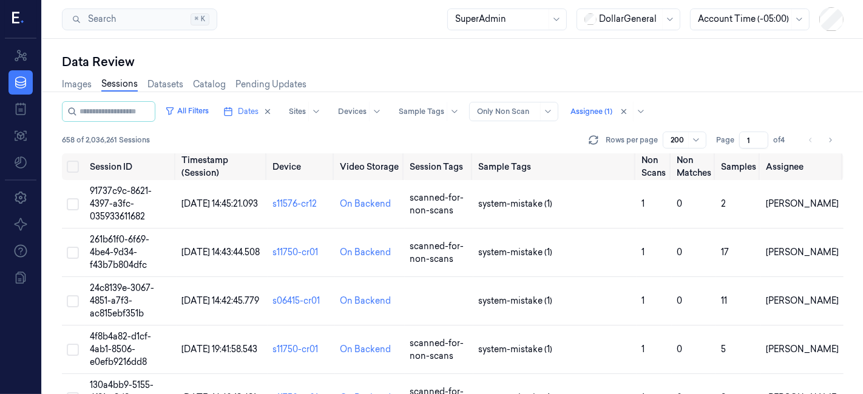
scroll to position [9201, 0]
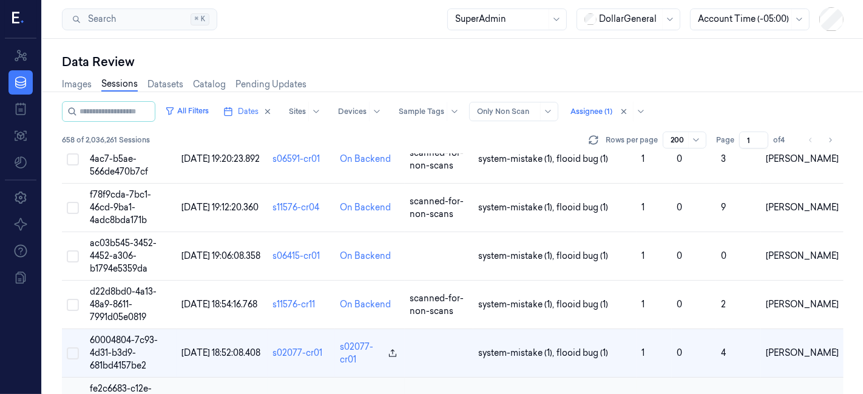
scroll to position [8983, 0]
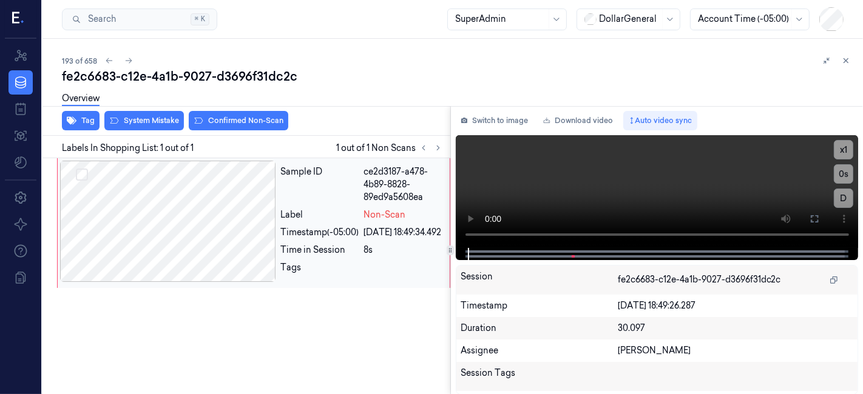
click at [193, 244] on div at bounding box center [168, 221] width 216 height 121
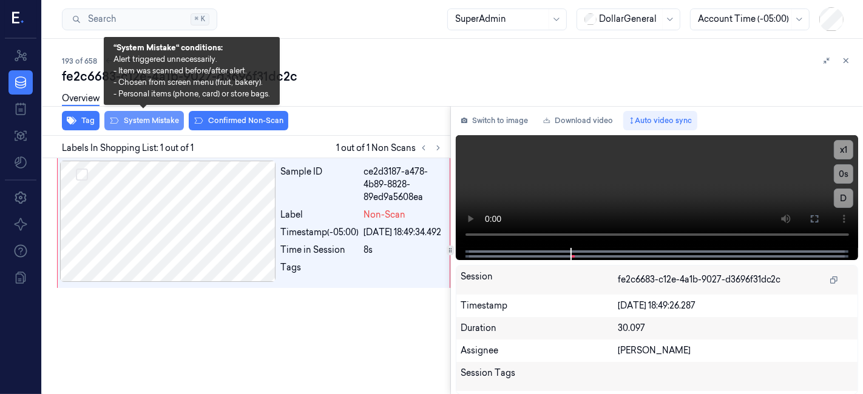
click at [142, 119] on button "System Mistake" at bounding box center [143, 120] width 79 height 19
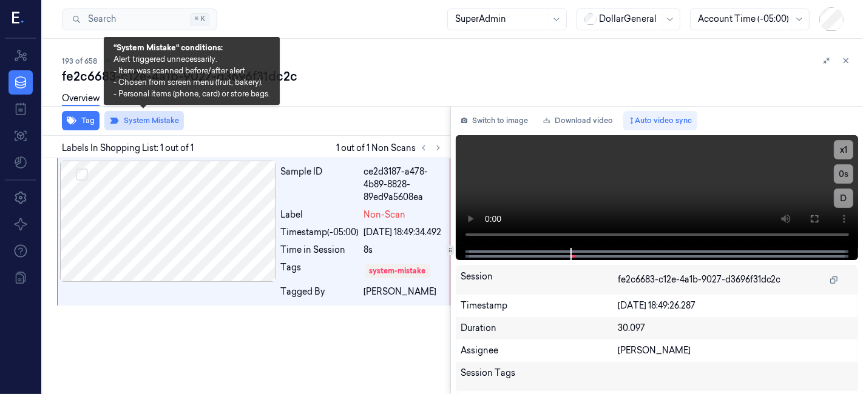
click at [164, 120] on button "System Mistake" at bounding box center [143, 120] width 79 height 19
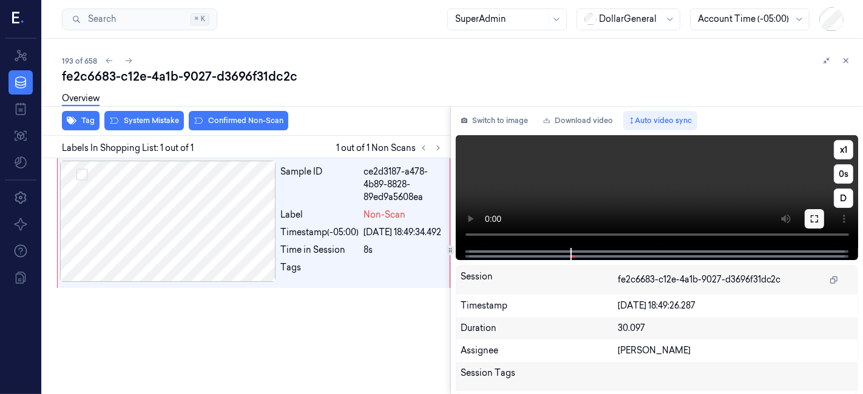
click at [809, 214] on icon at bounding box center [814, 219] width 10 height 10
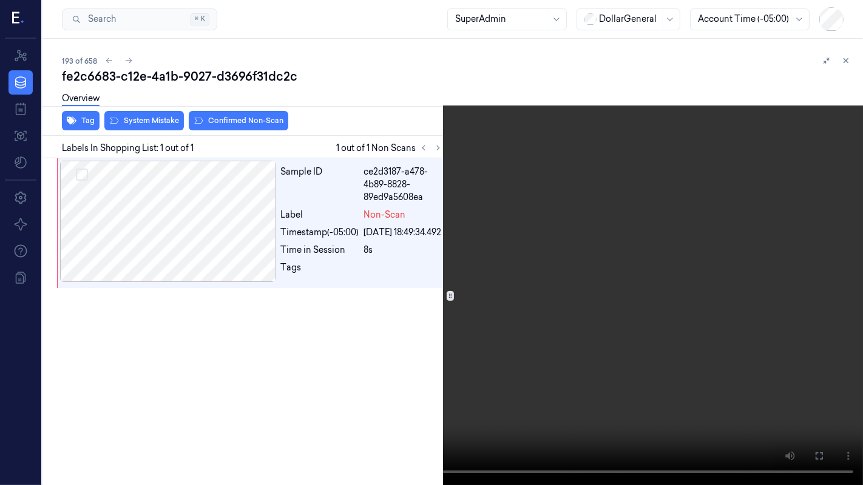
click at [0, 0] on icon at bounding box center [0, 0] width 0 height 0
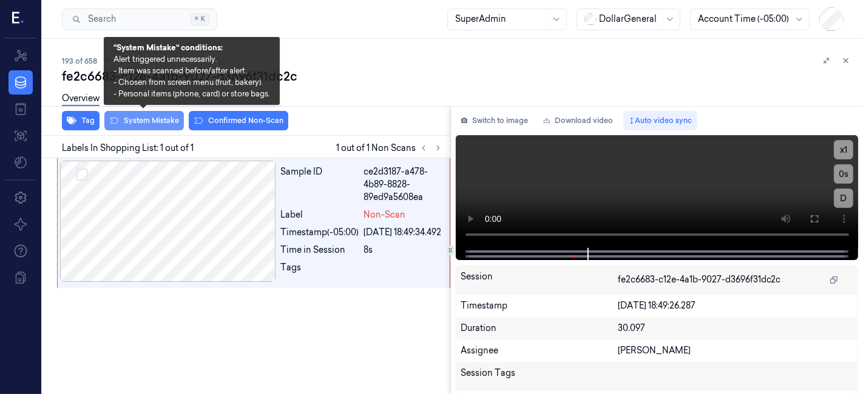
click at [129, 126] on button "System Mistake" at bounding box center [143, 120] width 79 height 19
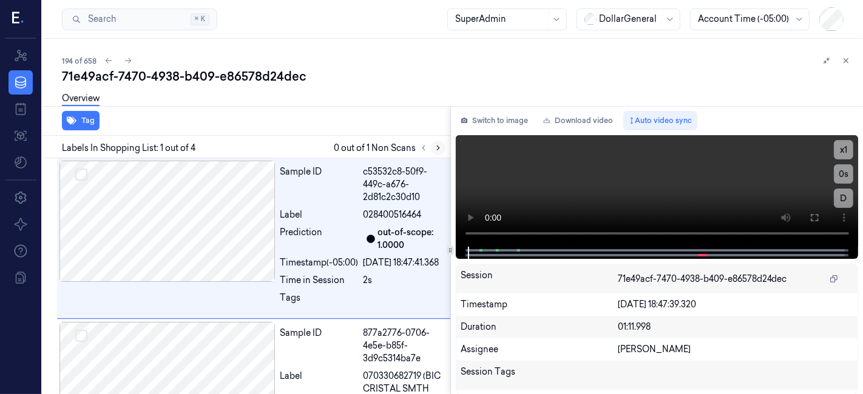
click at [437, 152] on button at bounding box center [438, 148] width 15 height 15
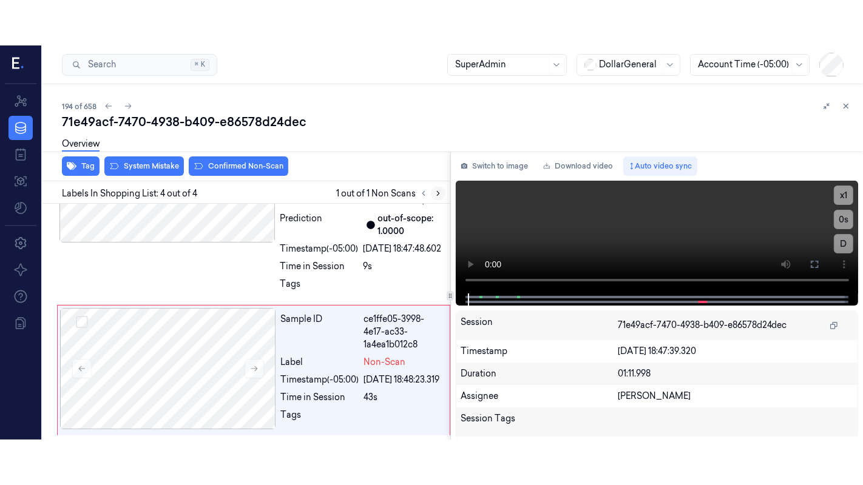
scroll to position [483, 0]
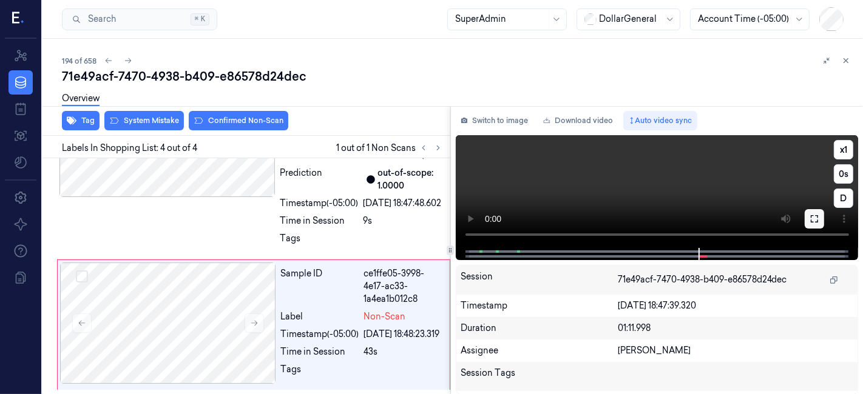
click at [807, 215] on button at bounding box center [813, 218] width 19 height 19
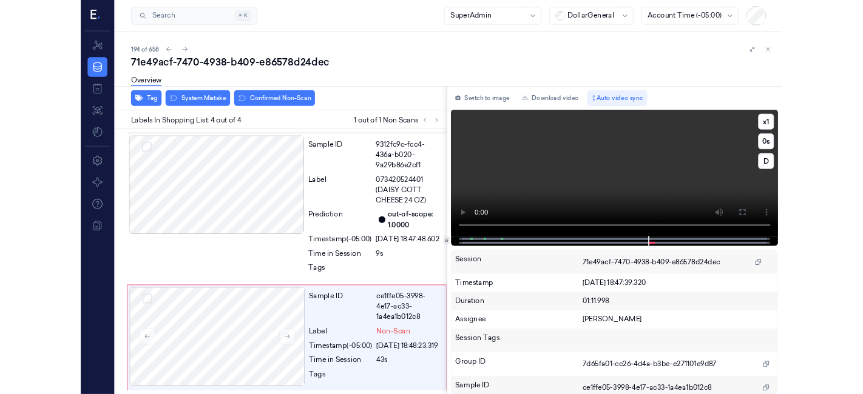
scroll to position [392, 0]
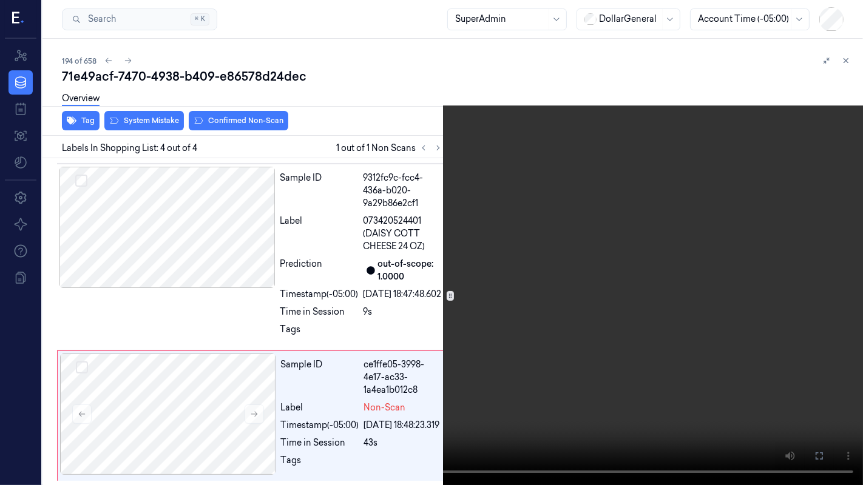
click at [838, 13] on video at bounding box center [431, 242] width 863 height 485
click at [844, 10] on button "x 1" at bounding box center [847, 14] width 19 height 19
click at [0, 0] on icon at bounding box center [0, 0] width 0 height 0
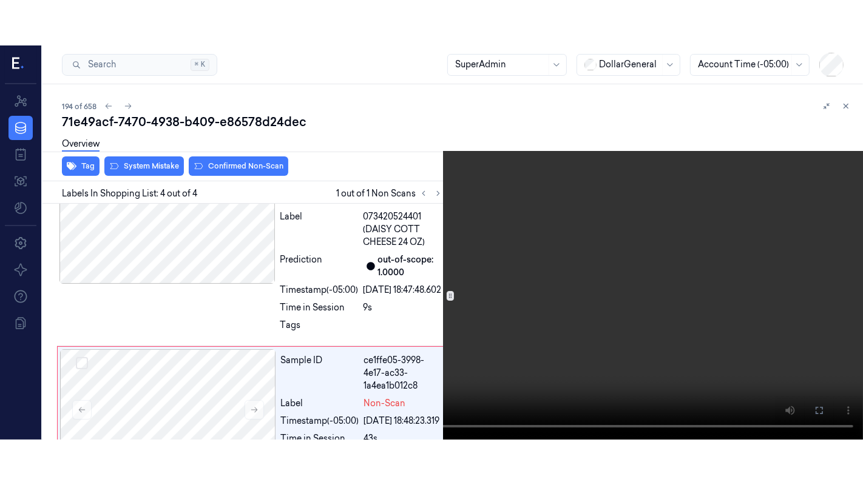
scroll to position [483, 0]
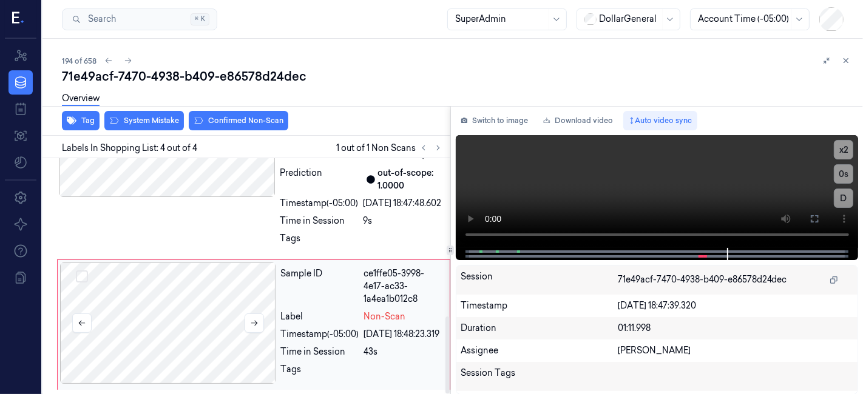
click at [187, 309] on div at bounding box center [168, 323] width 216 height 121
drag, startPoint x: 822, startPoint y: 220, endPoint x: 734, endPoint y: 282, distance: 108.4
click at [822, 220] on button at bounding box center [813, 218] width 19 height 19
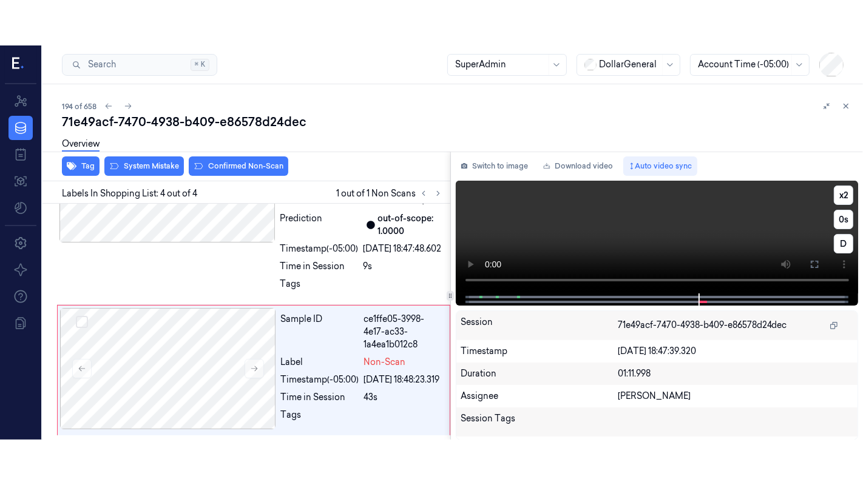
scroll to position [392, 0]
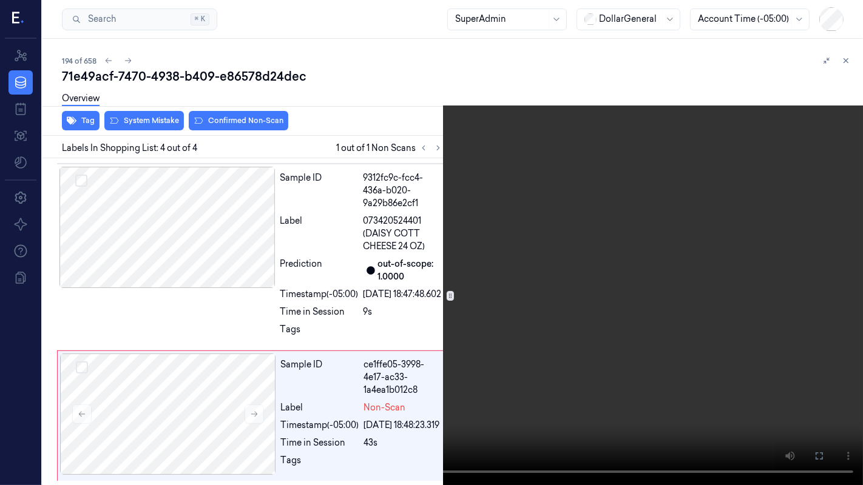
click at [320, 341] on video at bounding box center [431, 242] width 863 height 485
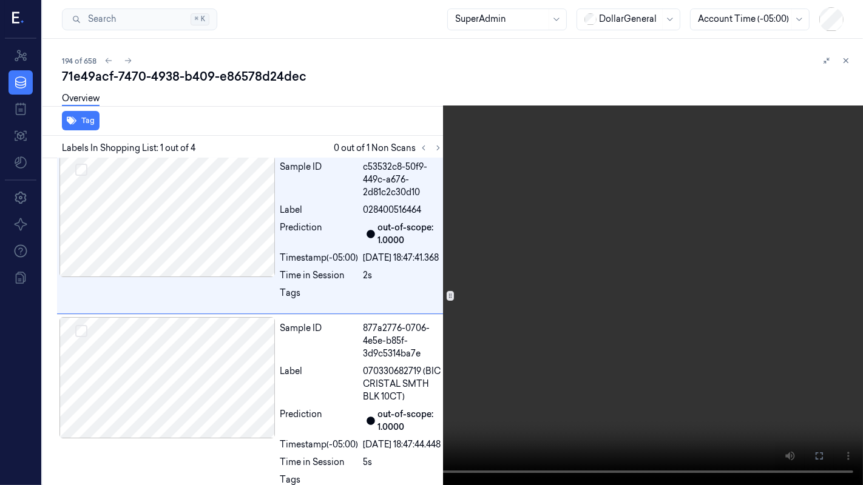
scroll to position [0, 0]
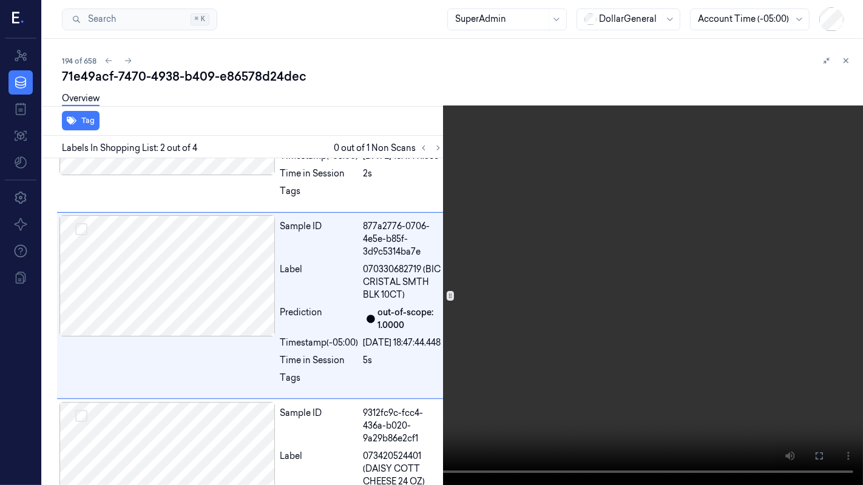
click at [0, 0] on icon at bounding box center [0, 0] width 0 height 0
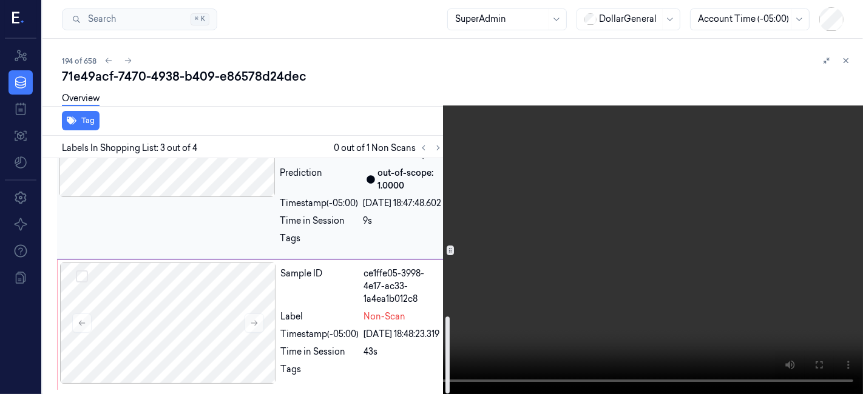
scroll to position [483, 0]
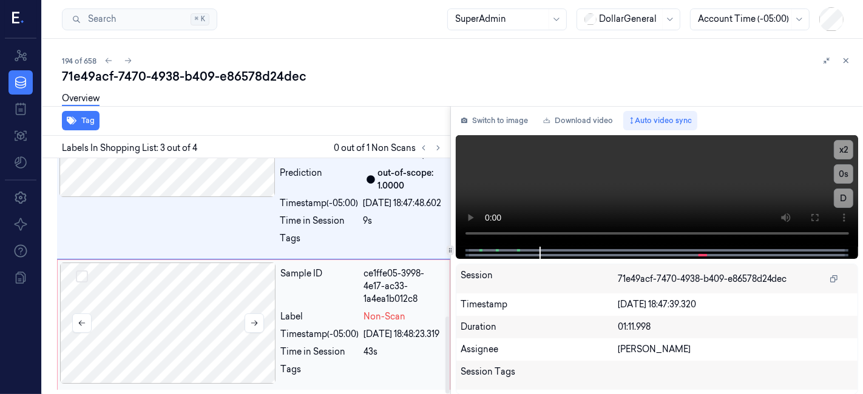
click at [185, 308] on div at bounding box center [168, 323] width 216 height 121
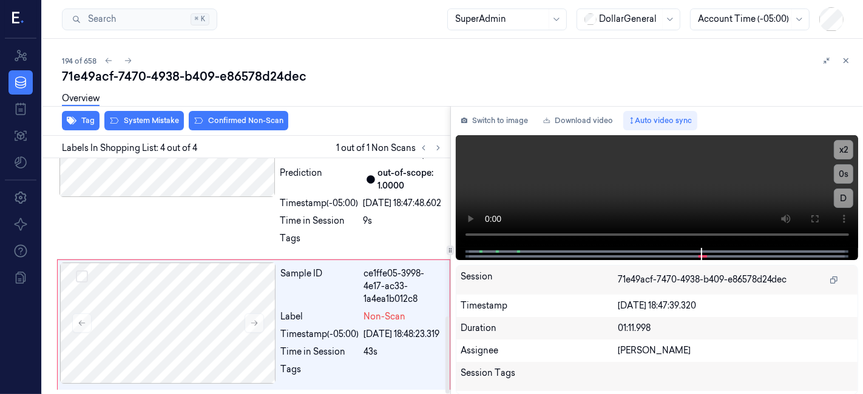
click at [132, 110] on div "Overview" at bounding box center [457, 100] width 791 height 31
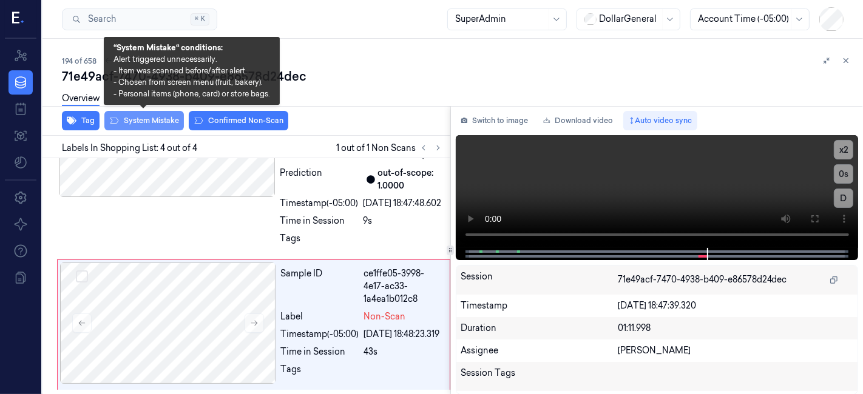
click at [145, 127] on button "System Mistake" at bounding box center [143, 120] width 79 height 19
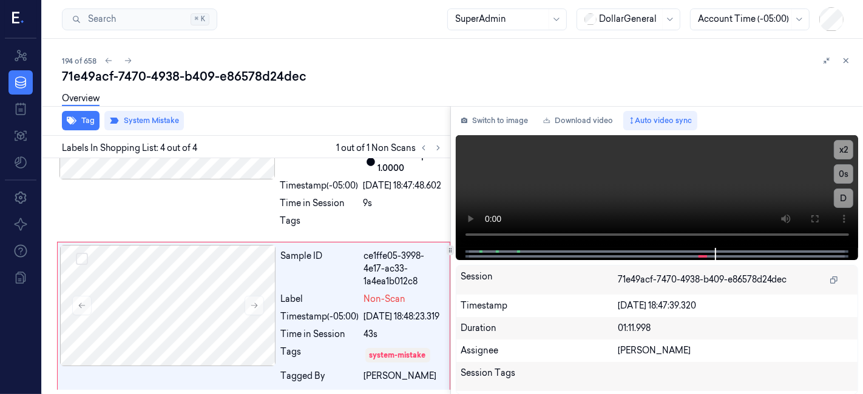
scroll to position [500, 0]
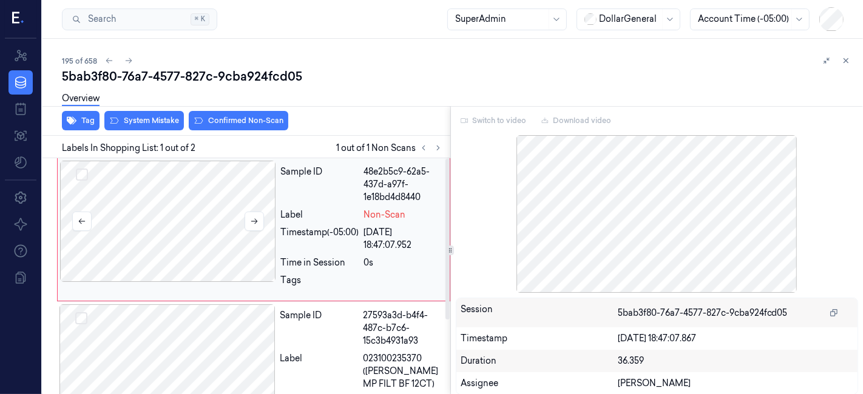
click at [199, 235] on div at bounding box center [168, 221] width 216 height 121
click at [121, 114] on div "Overview" at bounding box center [457, 100] width 791 height 31
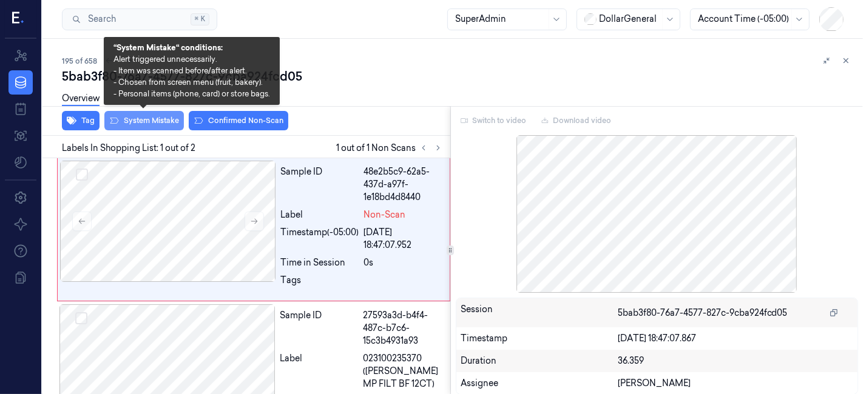
click at [119, 120] on button "System Mistake" at bounding box center [143, 120] width 79 height 19
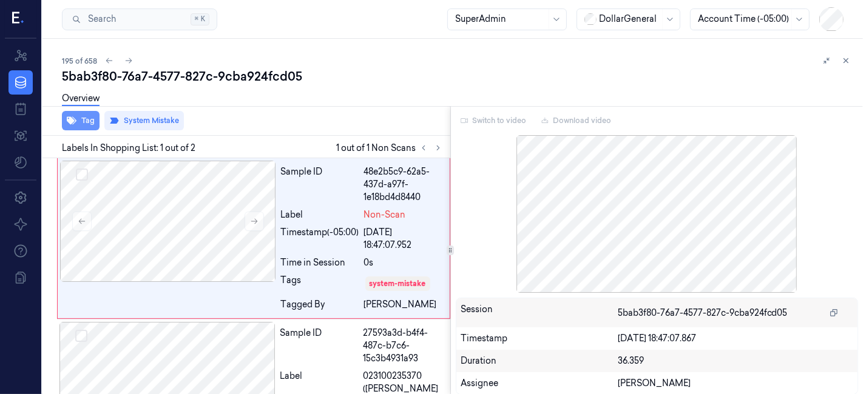
click at [88, 120] on button "Tag" at bounding box center [81, 120] width 38 height 19
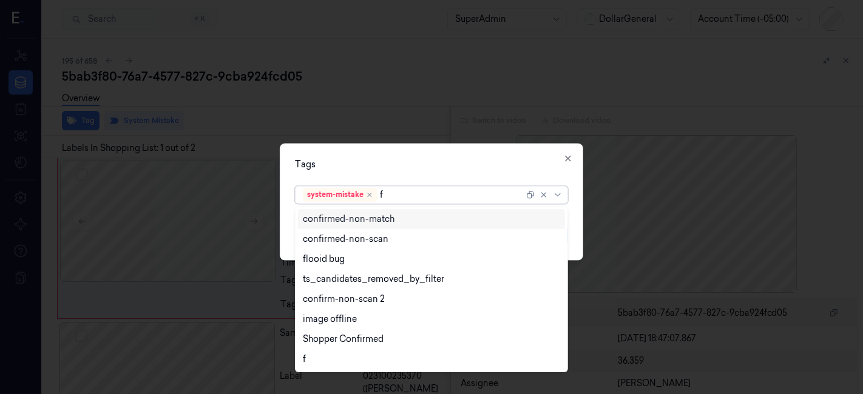
type input "fl"
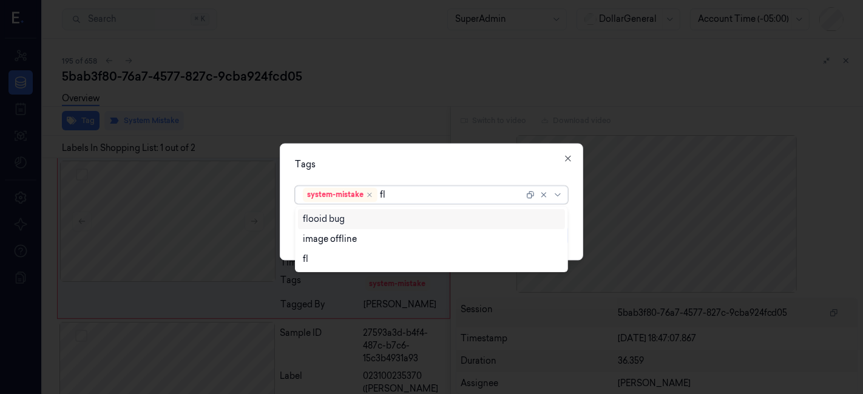
click at [343, 213] on div "flooid bug" at bounding box center [324, 219] width 42 height 13
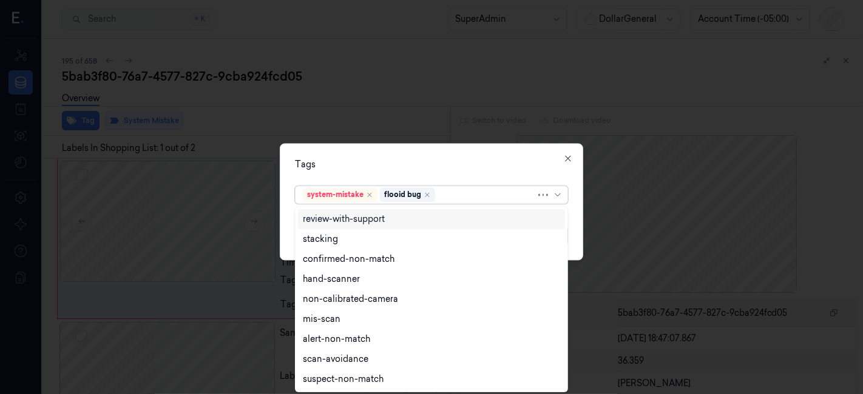
click at [381, 163] on div "Tags" at bounding box center [431, 165] width 273 height 13
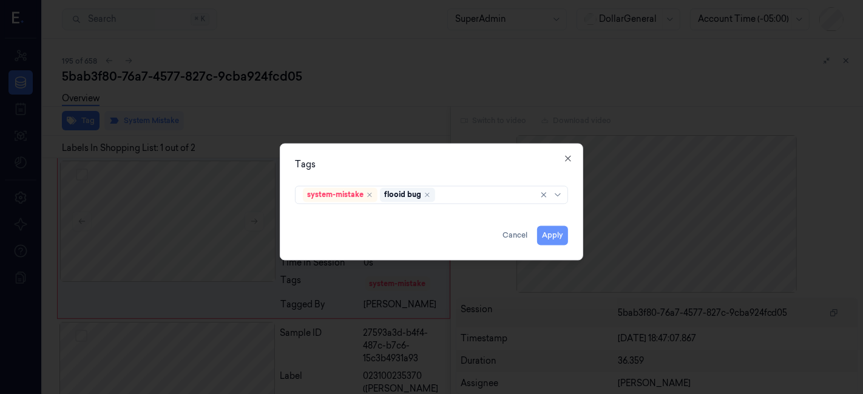
click at [550, 228] on button "Apply" at bounding box center [552, 235] width 31 height 19
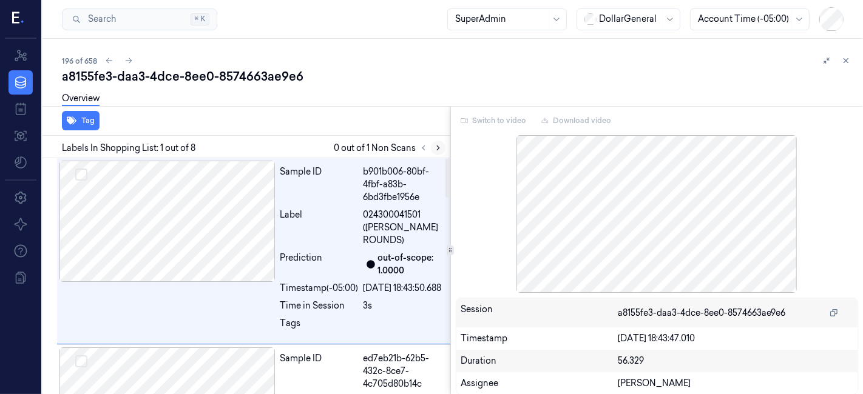
click at [435, 144] on icon at bounding box center [438, 148] width 8 height 8
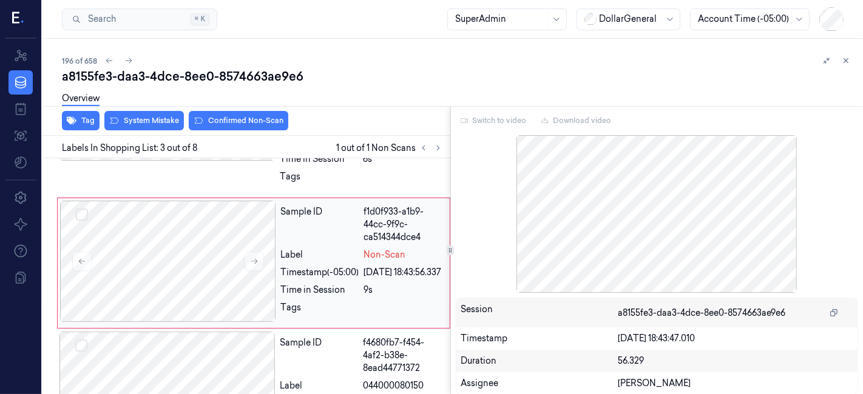
scroll to position [313, 0]
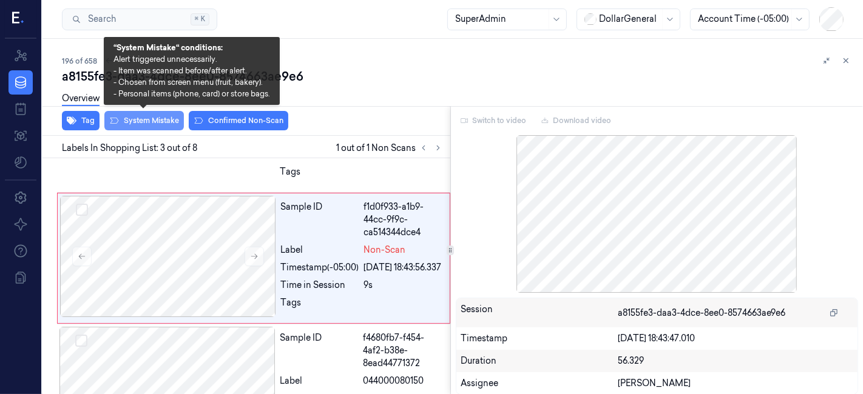
click at [143, 122] on button "System Mistake" at bounding box center [143, 120] width 79 height 19
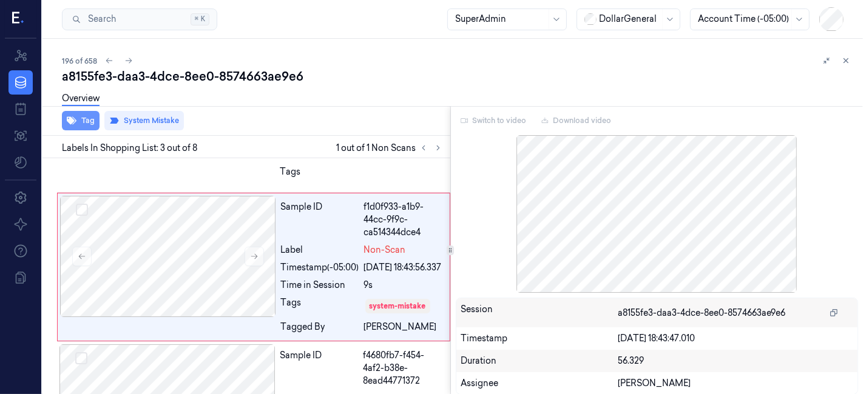
scroll to position [322, 0]
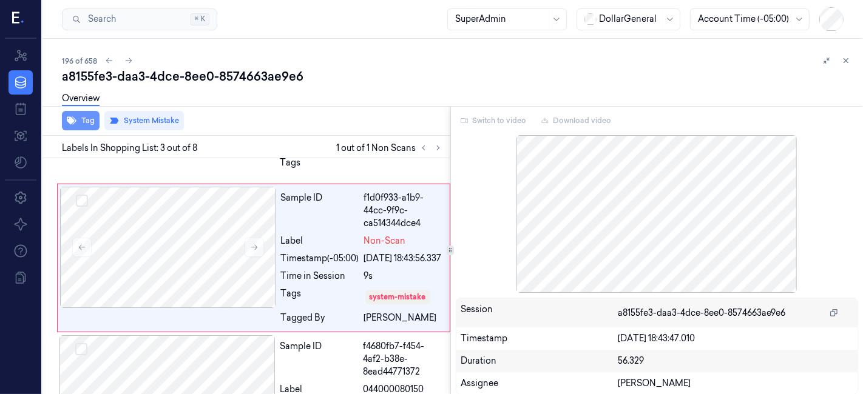
click at [87, 124] on button "Tag" at bounding box center [81, 120] width 38 height 19
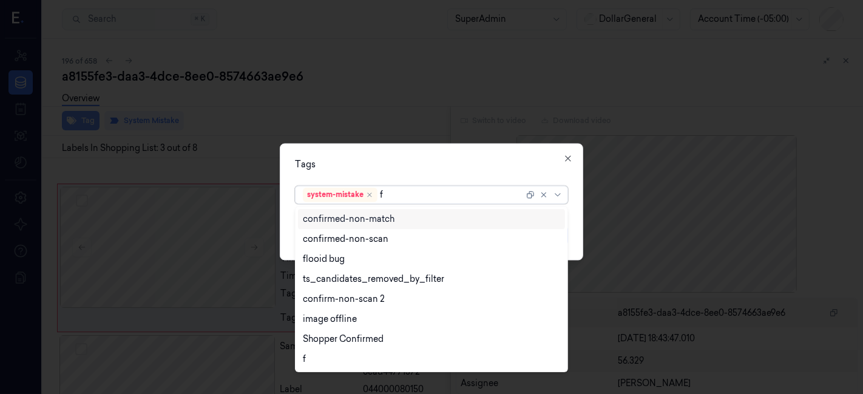
type input "fl"
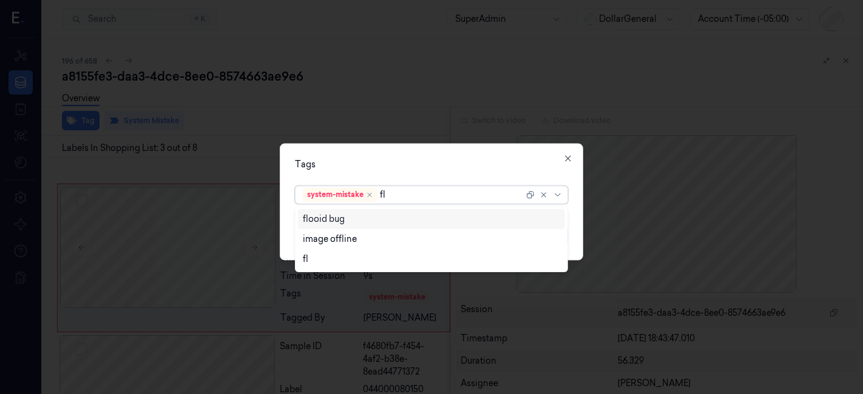
click at [306, 220] on div "flooid bug" at bounding box center [324, 219] width 42 height 13
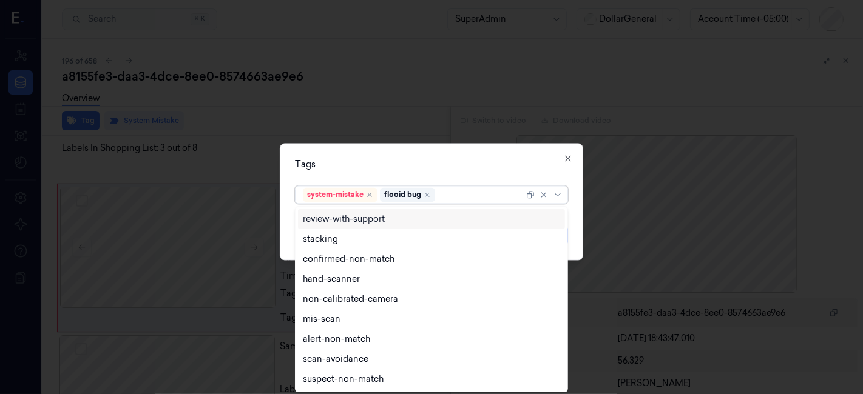
click at [344, 169] on div "Tags" at bounding box center [431, 165] width 273 height 13
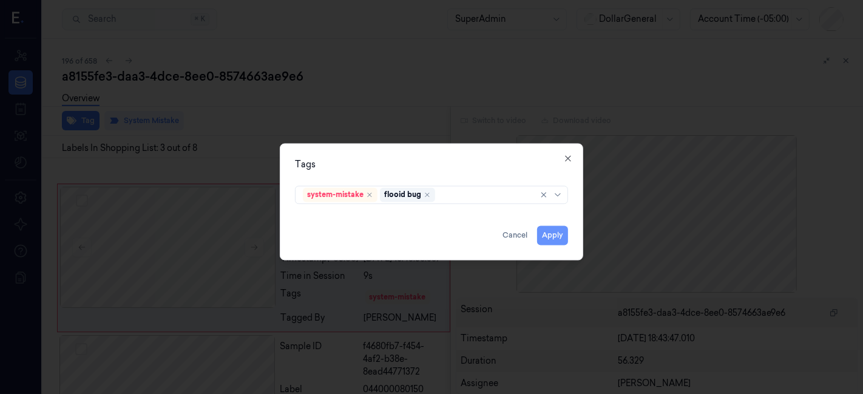
click at [548, 232] on button "Apply" at bounding box center [552, 235] width 31 height 19
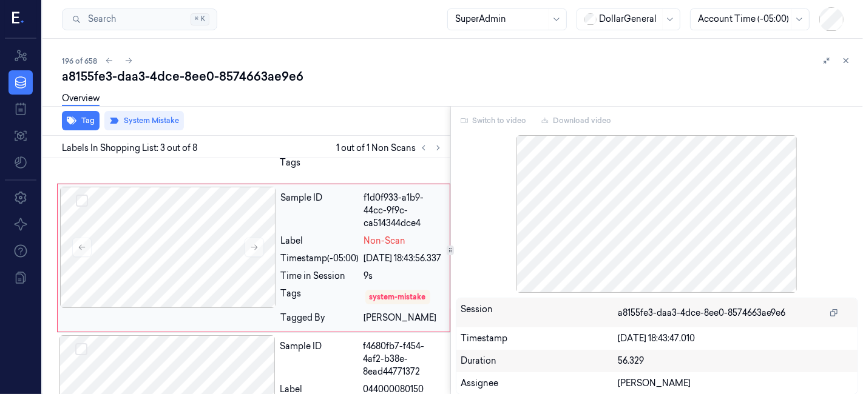
scroll to position [330, 0]
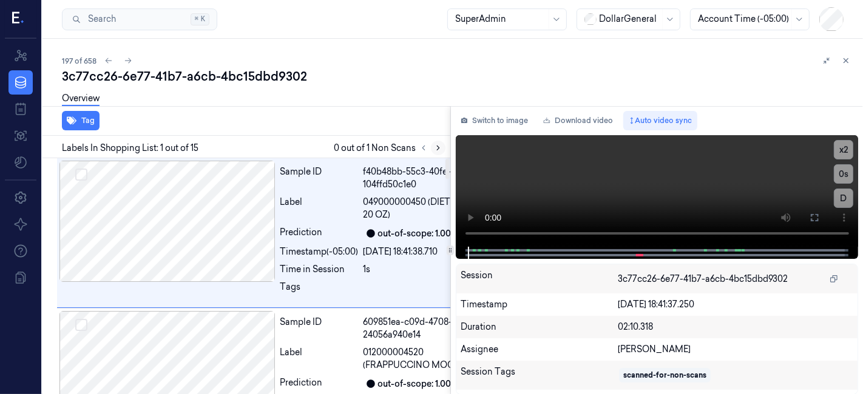
click at [437, 141] on button at bounding box center [438, 148] width 15 height 15
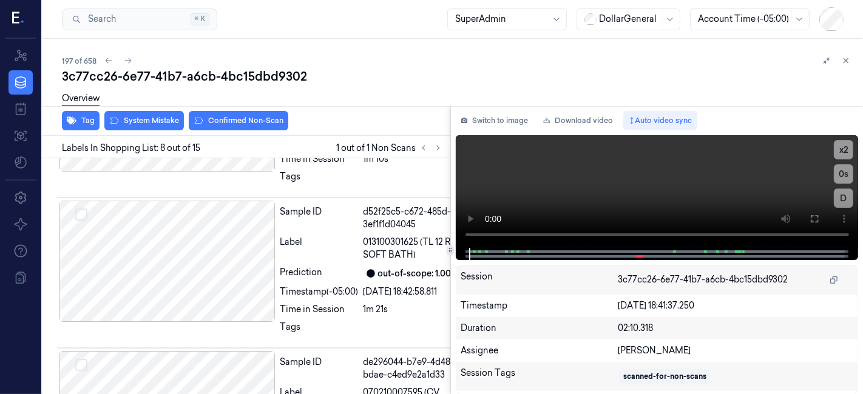
scroll to position [1258, 0]
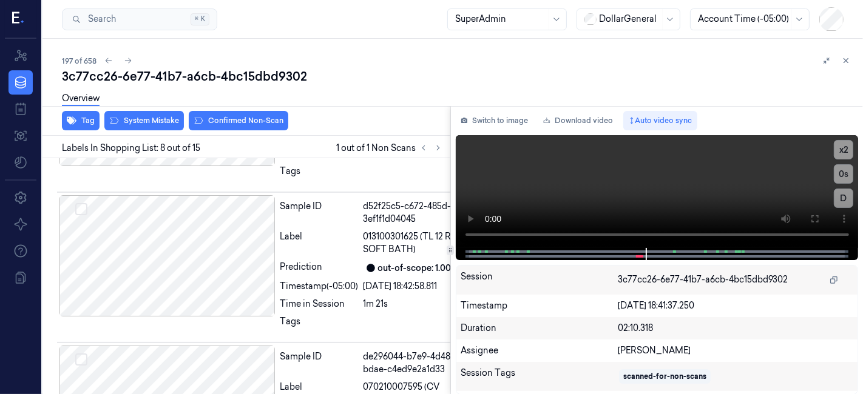
click at [150, 130] on div "Tag System Mistake Confirmed Non-Scan" at bounding box center [244, 121] width 412 height 30
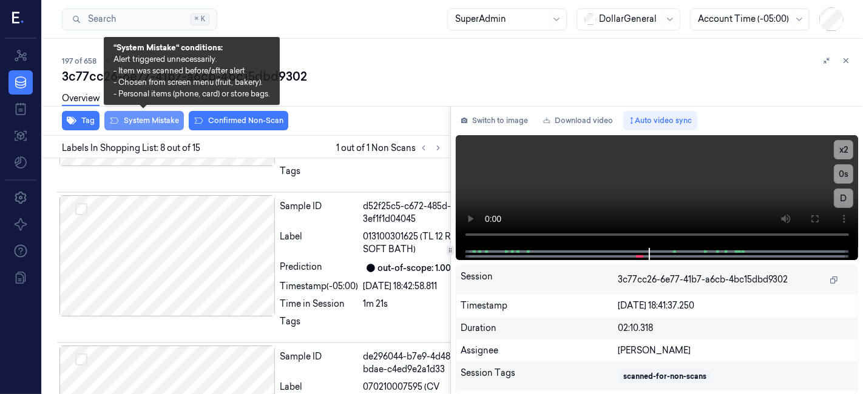
click at [150, 126] on button "System Mistake" at bounding box center [143, 120] width 79 height 19
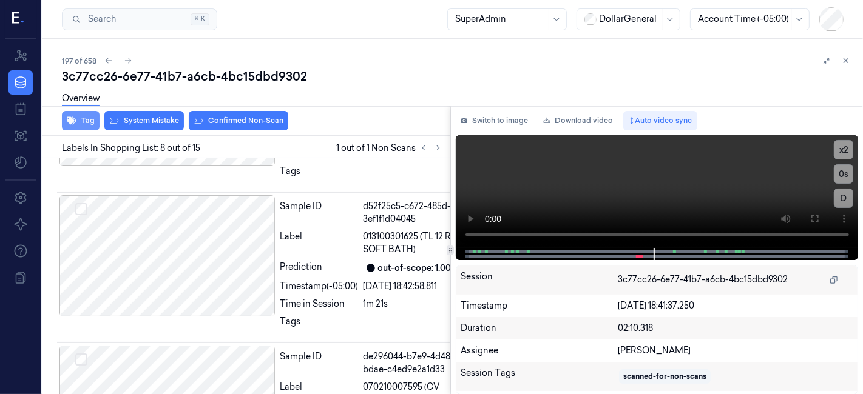
scroll to position [1267, 0]
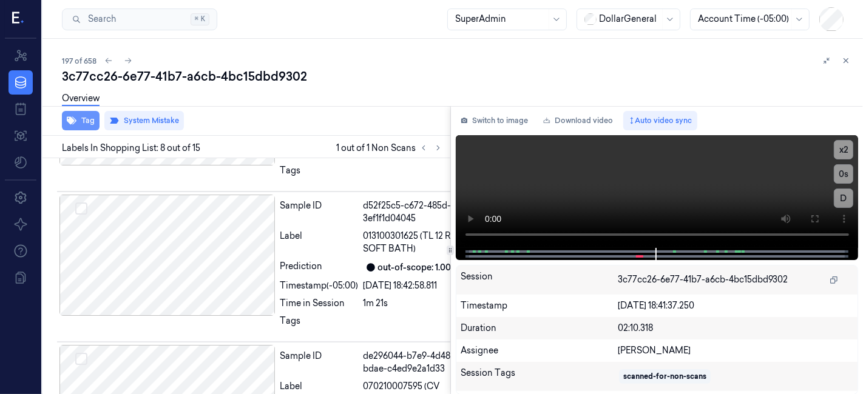
click at [78, 124] on button "Tag" at bounding box center [81, 120] width 38 height 19
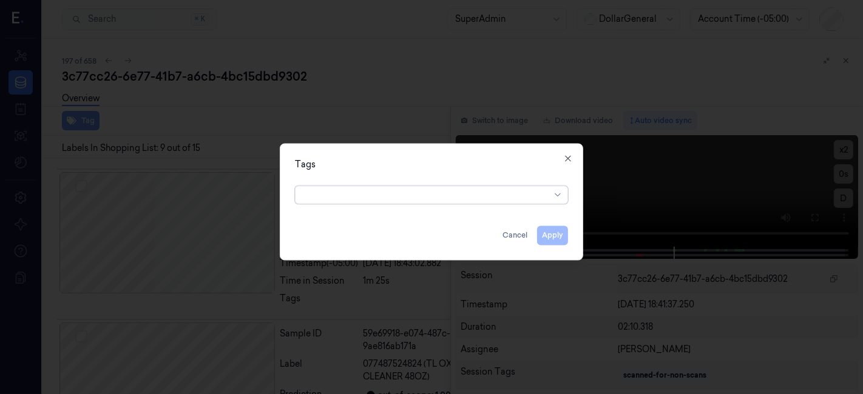
scroll to position [1447, 0]
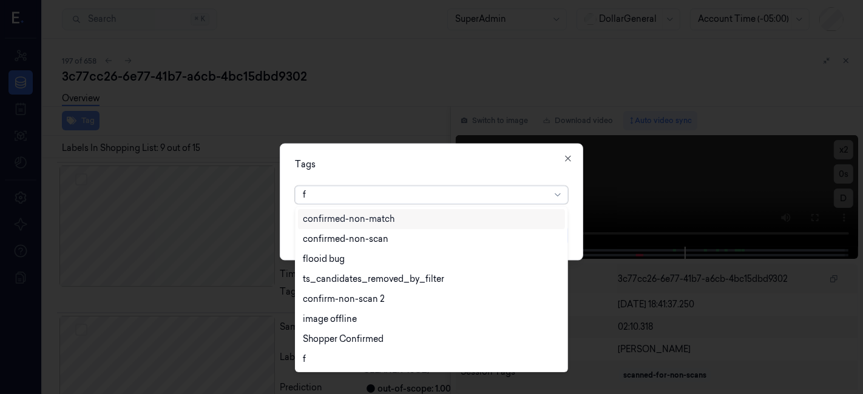
type input "fl"
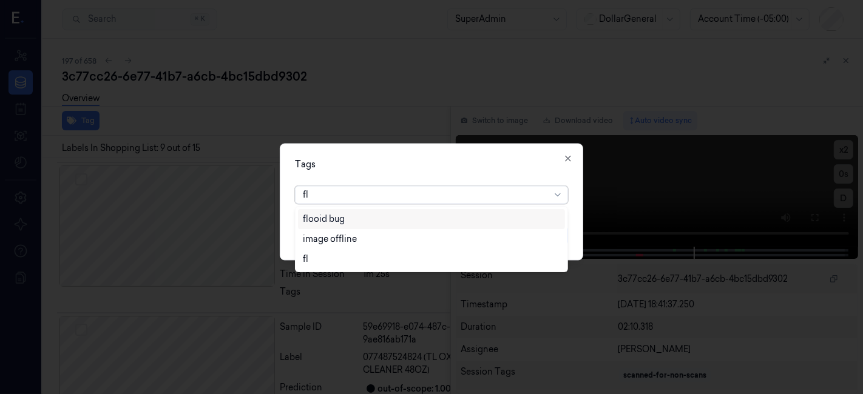
click at [340, 216] on div "flooid bug" at bounding box center [324, 219] width 42 height 13
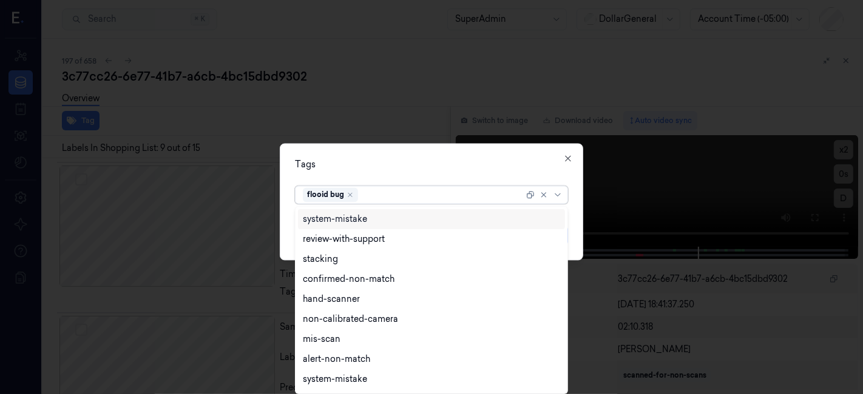
click at [341, 177] on div "Tags option flooid bug , selected. 11 results available. Use Up and Down to cho…" at bounding box center [431, 202] width 303 height 117
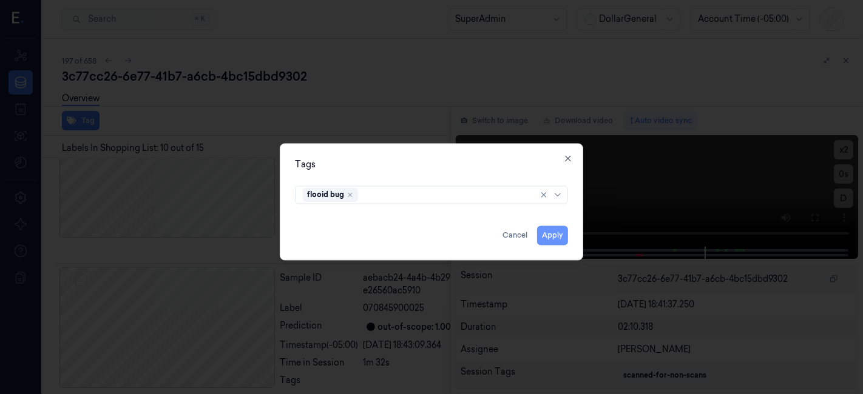
click at [556, 236] on button "Apply" at bounding box center [552, 235] width 31 height 19
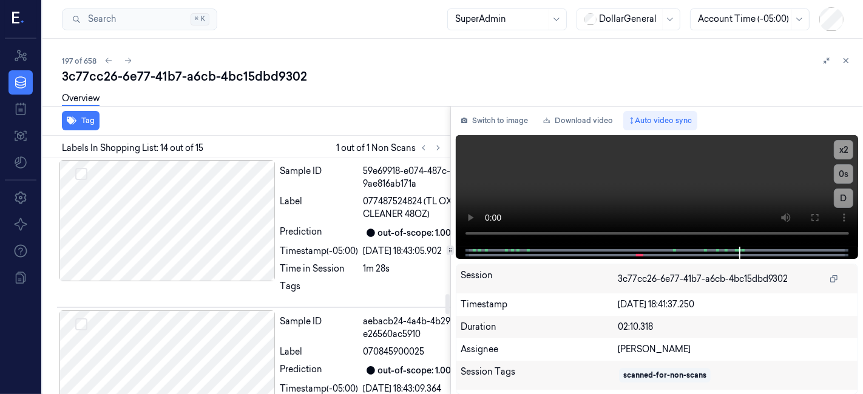
scroll to position [1687, 0]
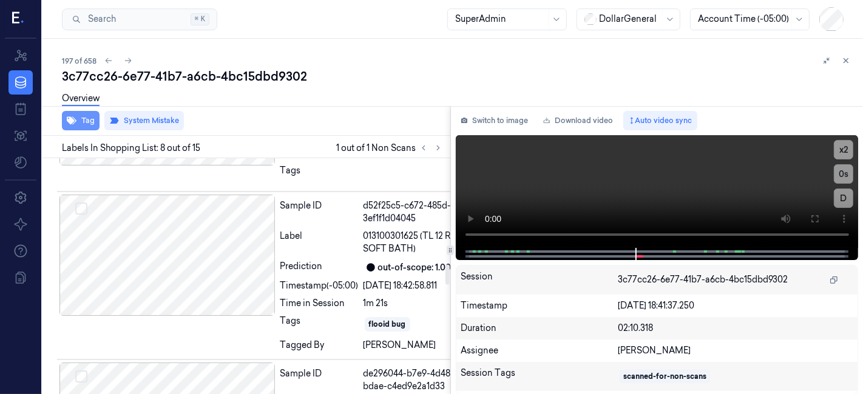
click at [77, 127] on button "Tag" at bounding box center [81, 120] width 38 height 19
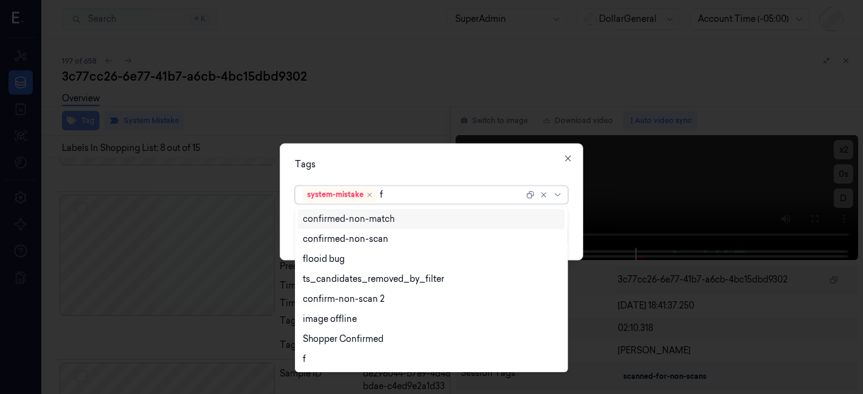
type input "fl"
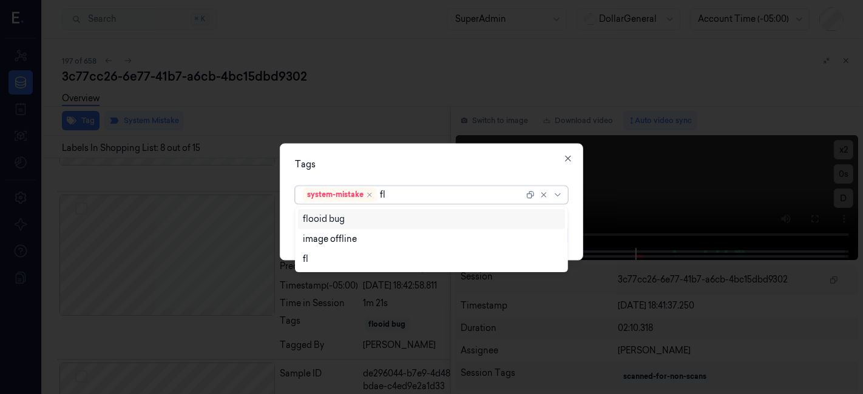
click at [311, 215] on div "flooid bug" at bounding box center [324, 219] width 42 height 13
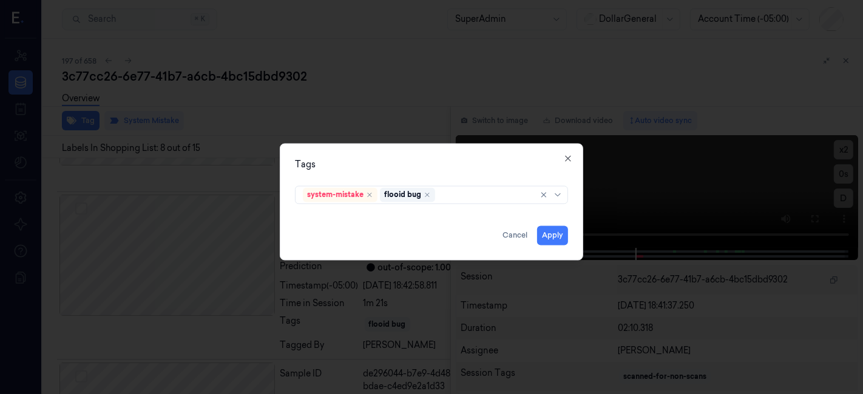
click at [484, 153] on div "Tags system-mistake flooid bug Apply Cancel Close" at bounding box center [431, 202] width 303 height 117
click at [551, 233] on button "Apply" at bounding box center [552, 235] width 31 height 19
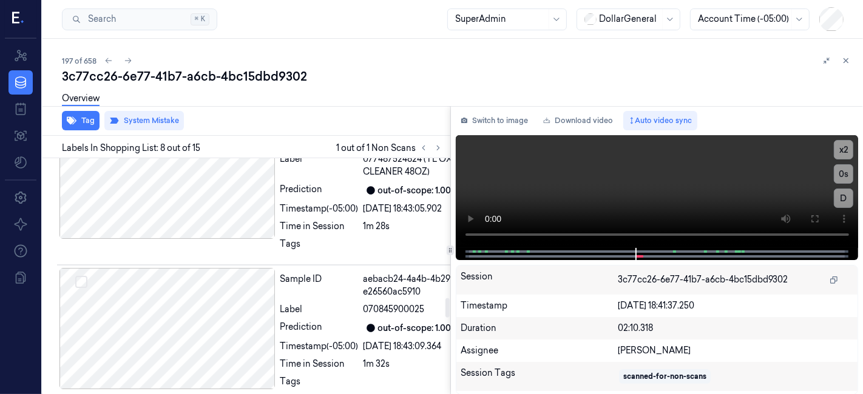
scroll to position [1747, 0]
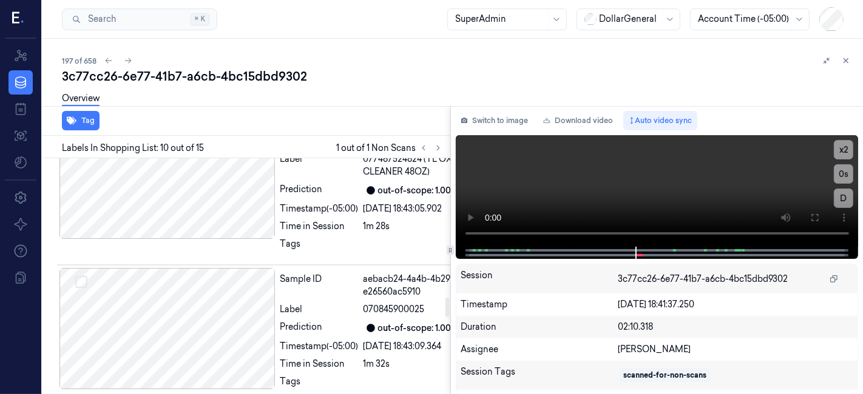
scroll to position [1672, 0]
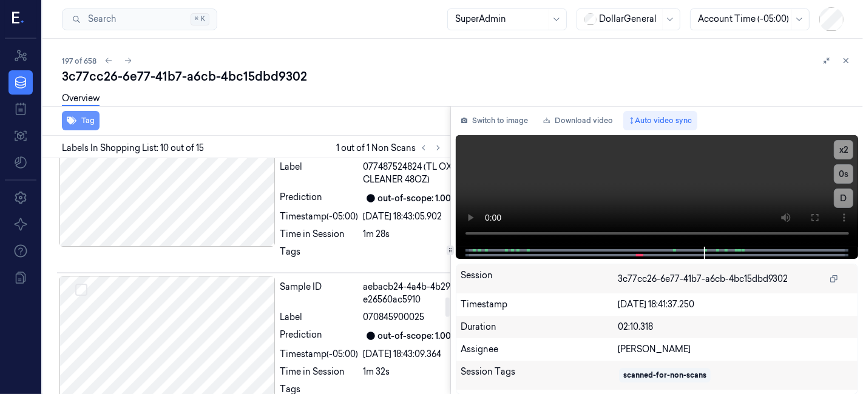
click at [76, 121] on icon "button" at bounding box center [72, 121] width 10 height 10
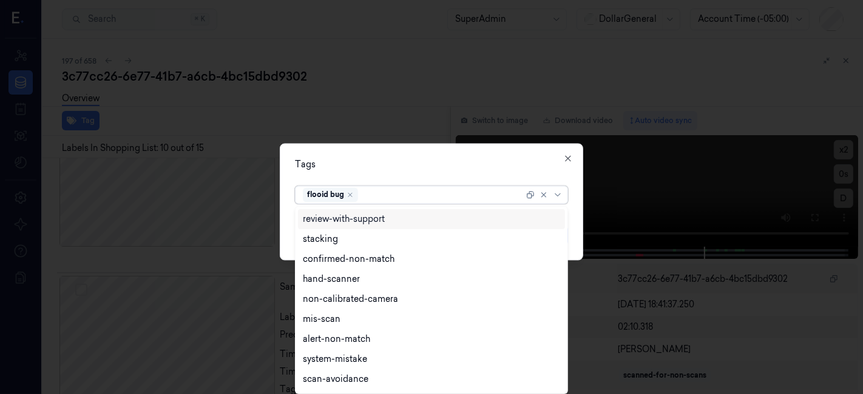
click at [346, 199] on div "flooid bug" at bounding box center [330, 195] width 55 height 15
click at [353, 193] on div "flooid bug" at bounding box center [330, 195] width 55 height 15
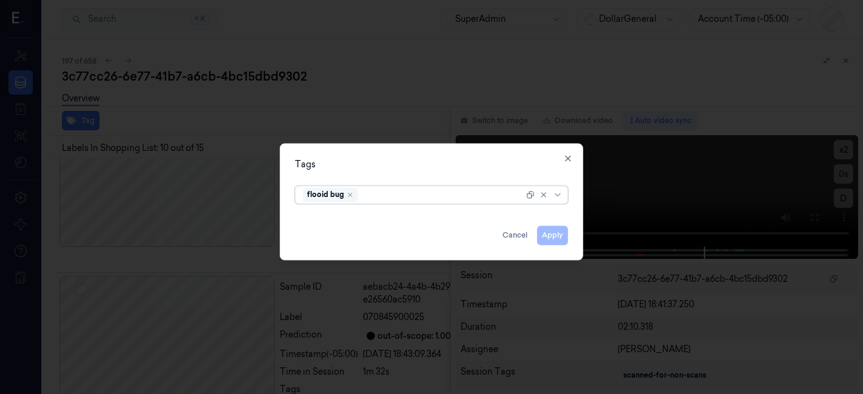
click at [353, 193] on div "flooid bug" at bounding box center [330, 195] width 55 height 15
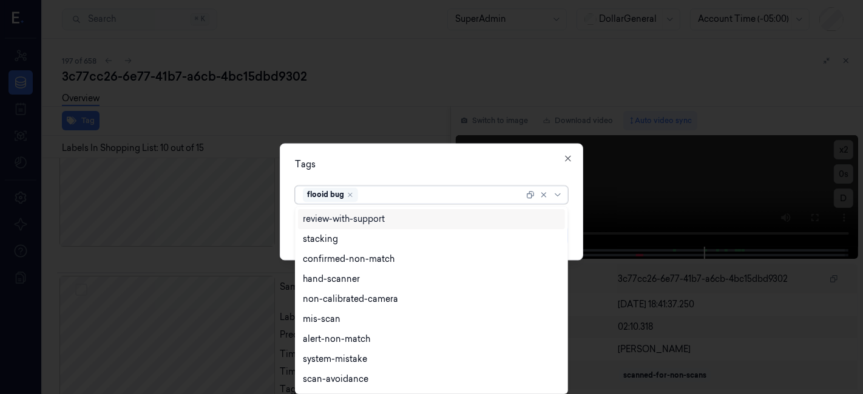
click at [353, 193] on div "flooid bug" at bounding box center [330, 195] width 55 height 15
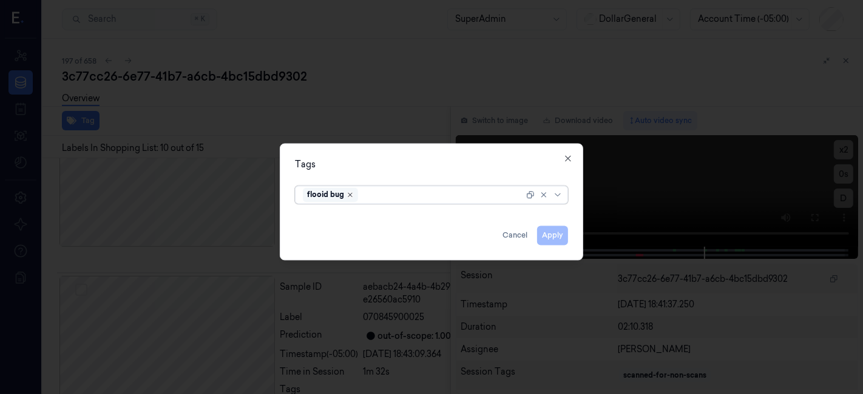
click at [350, 192] on icon "Remove ,flooid bug" at bounding box center [349, 195] width 7 height 7
click at [419, 152] on div "Tags option flooid bug , deselected. Apply Cancel Close" at bounding box center [431, 202] width 303 height 117
click at [547, 235] on button "Apply" at bounding box center [552, 235] width 31 height 19
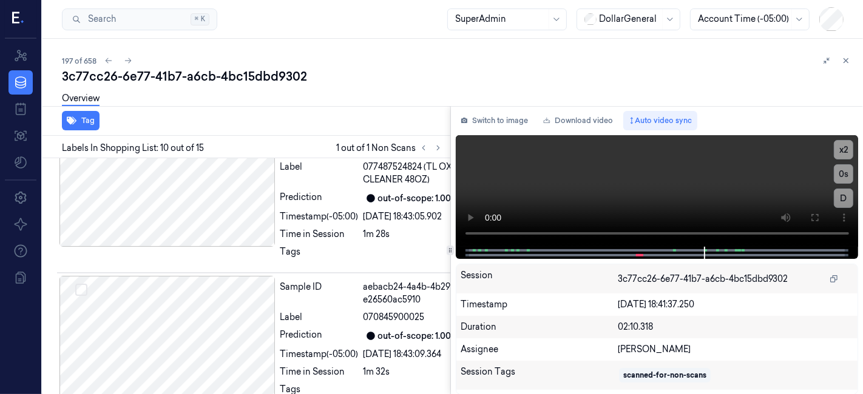
scroll to position [1663, 0]
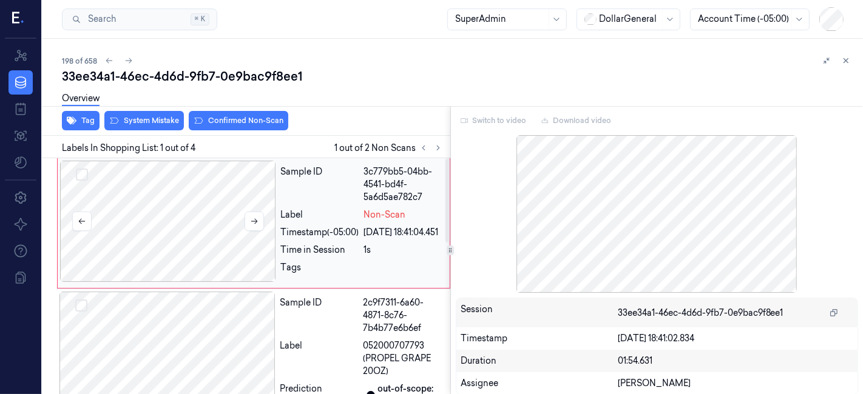
click at [204, 215] on div at bounding box center [168, 221] width 216 height 121
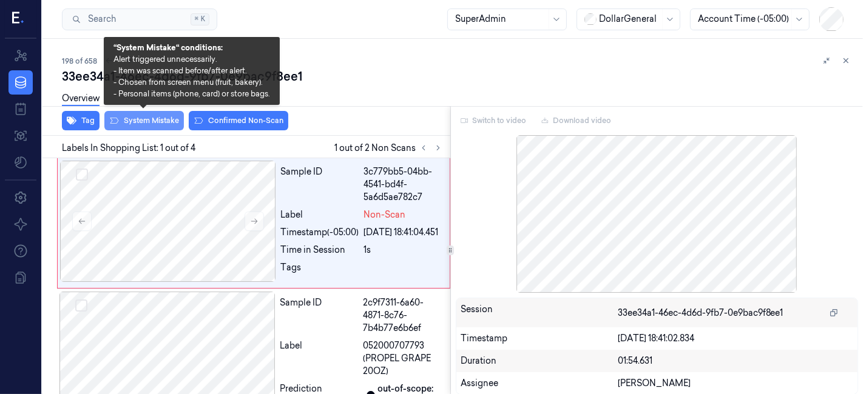
click at [123, 124] on button "System Mistake" at bounding box center [143, 120] width 79 height 19
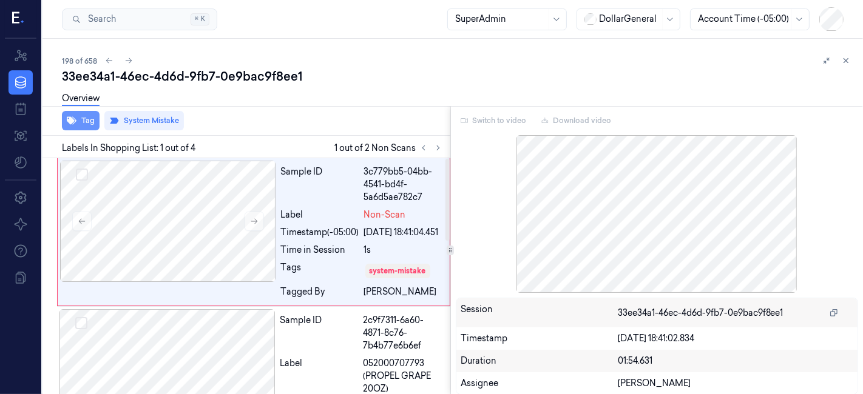
click at [76, 124] on button "Tag" at bounding box center [81, 120] width 38 height 19
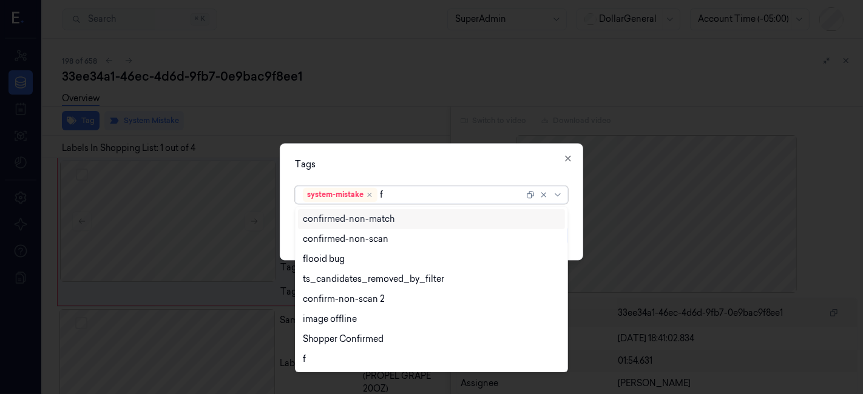
type input "fl"
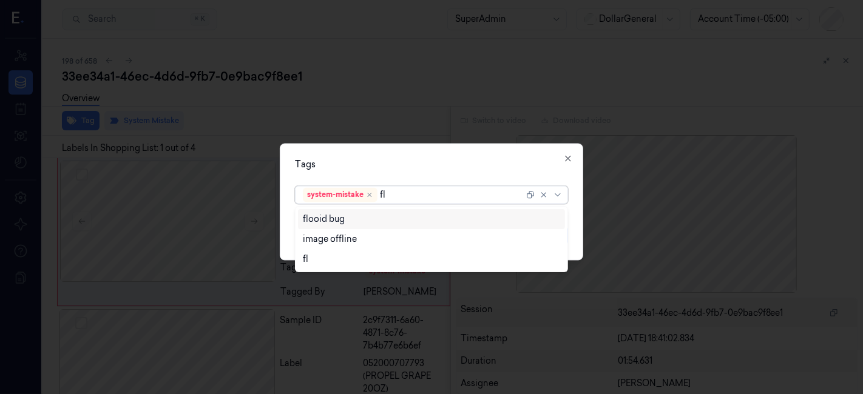
click at [361, 223] on div "flooid bug" at bounding box center [432, 219] width 258 height 13
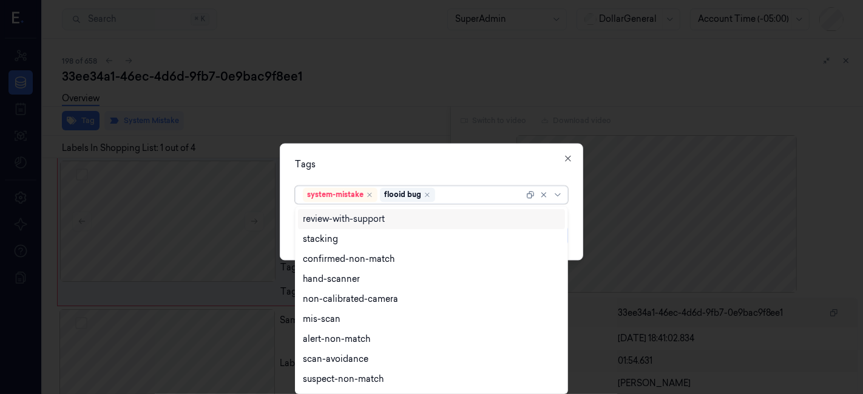
click at [488, 162] on div "Tags" at bounding box center [431, 165] width 273 height 13
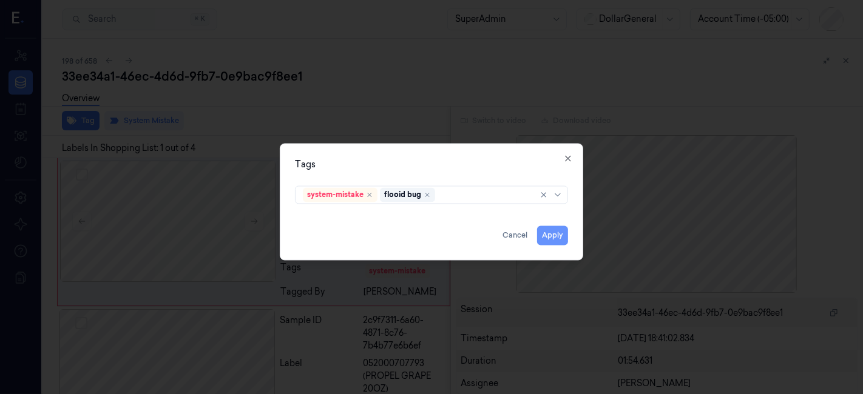
click at [551, 240] on button "Apply" at bounding box center [552, 235] width 31 height 19
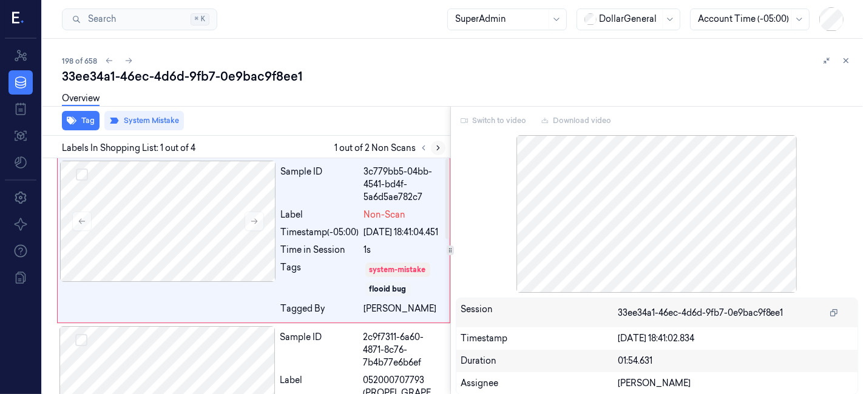
click at [435, 145] on icon at bounding box center [438, 148] width 8 height 8
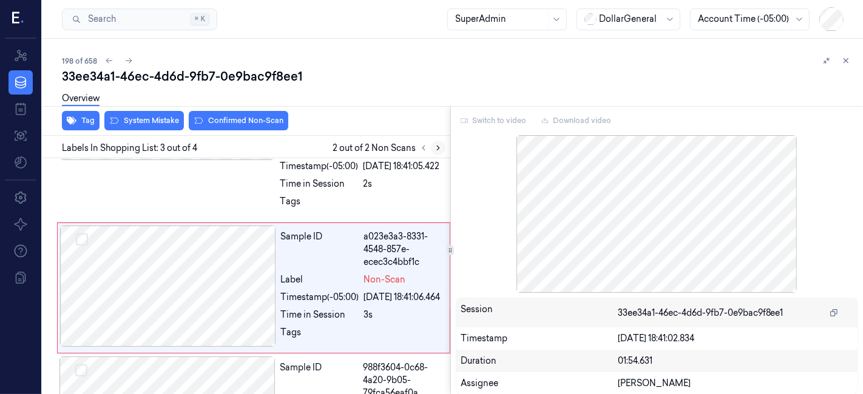
scroll to position [329, 0]
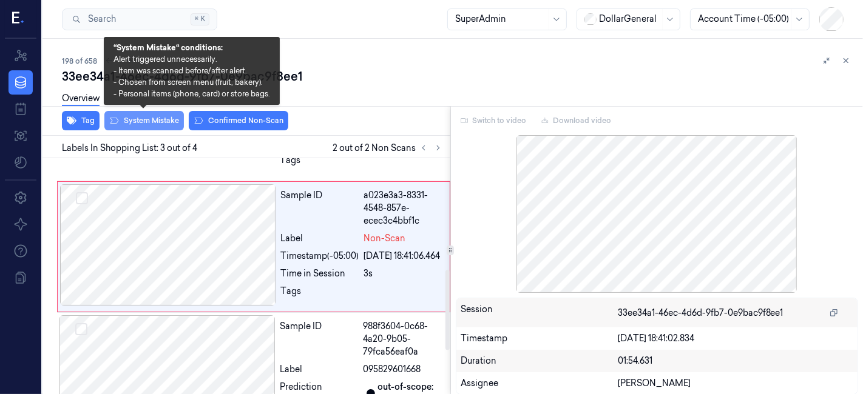
click at [130, 125] on button "System Mistake" at bounding box center [143, 120] width 79 height 19
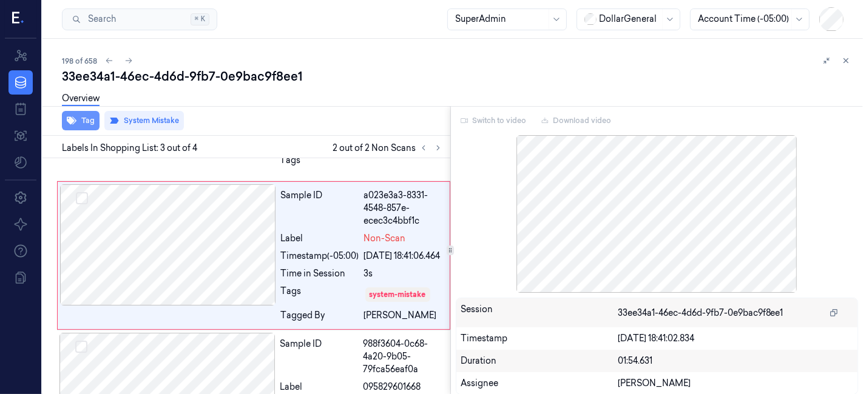
scroll to position [338, 0]
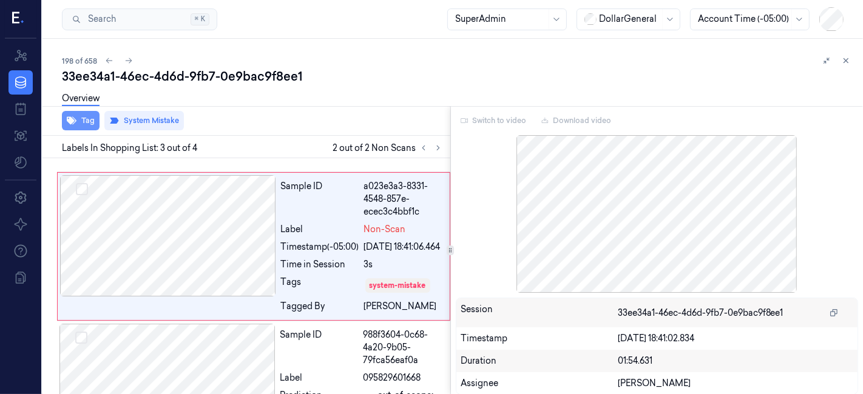
click at [87, 122] on button "Tag" at bounding box center [81, 120] width 38 height 19
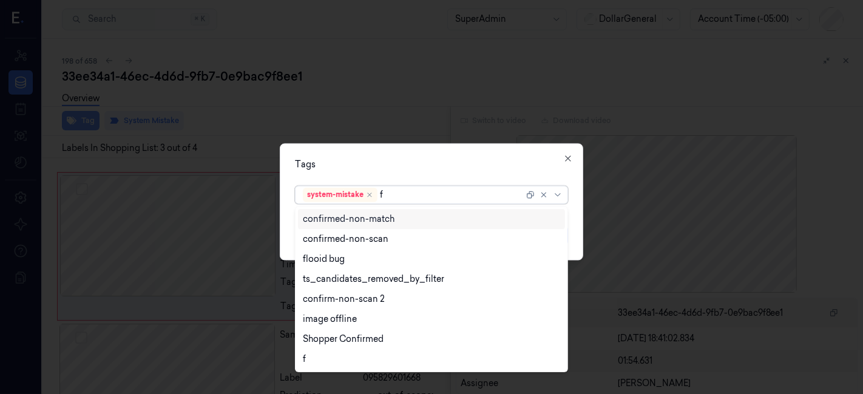
type input "fl"
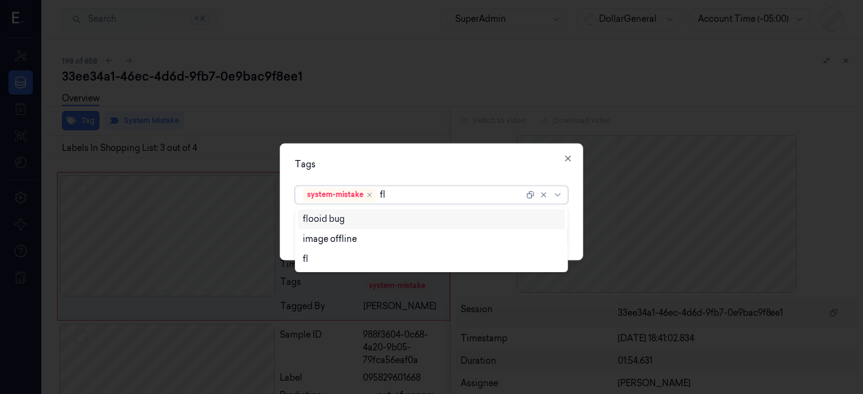
click at [352, 223] on div "flooid bug" at bounding box center [432, 219] width 258 height 13
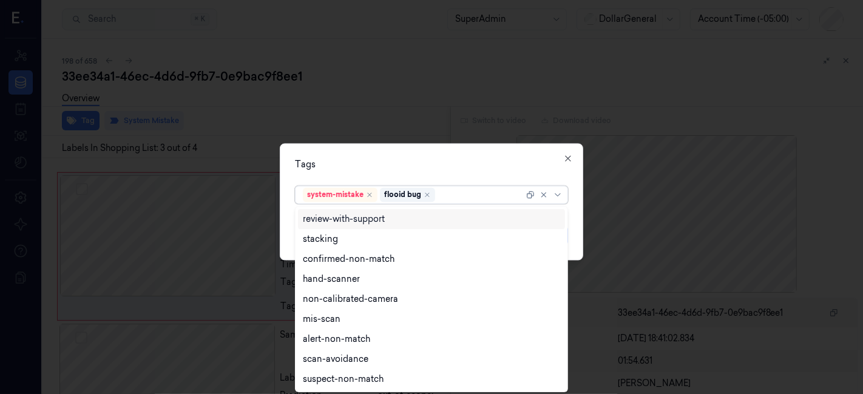
click at [363, 165] on div "Tags" at bounding box center [431, 165] width 273 height 13
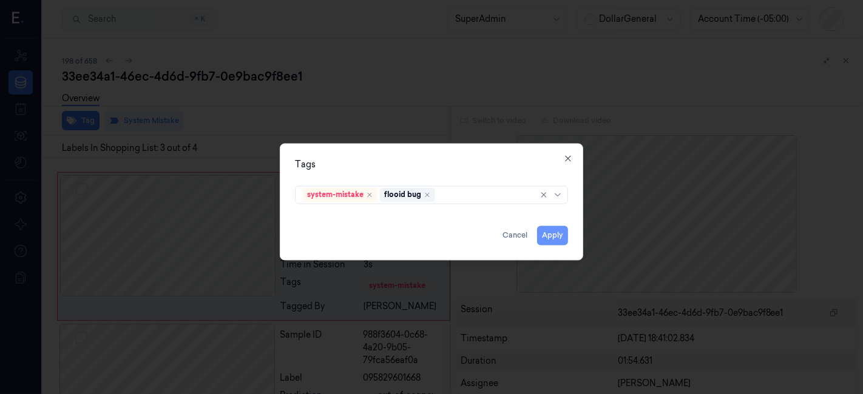
click at [559, 228] on button "Apply" at bounding box center [552, 235] width 31 height 19
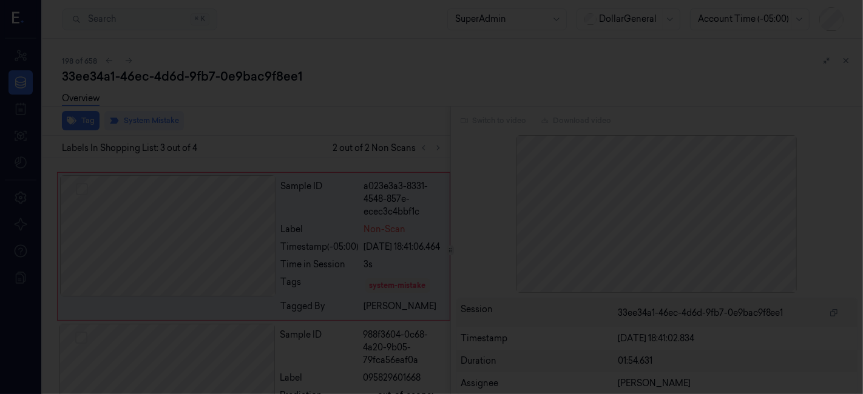
scroll to position [346, 0]
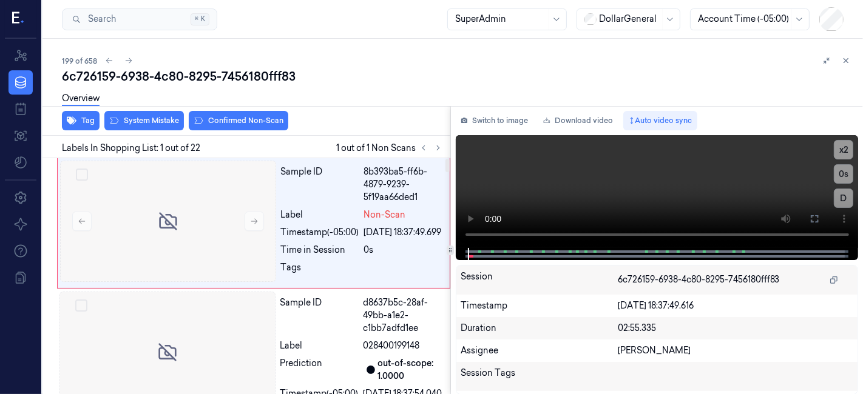
click at [331, 209] on div "Label" at bounding box center [320, 215] width 78 height 13
click at [120, 112] on div "Overview" at bounding box center [457, 100] width 791 height 31
click at [119, 115] on div "Overview" at bounding box center [457, 100] width 791 height 31
click at [118, 119] on button "System Mistake" at bounding box center [143, 120] width 79 height 19
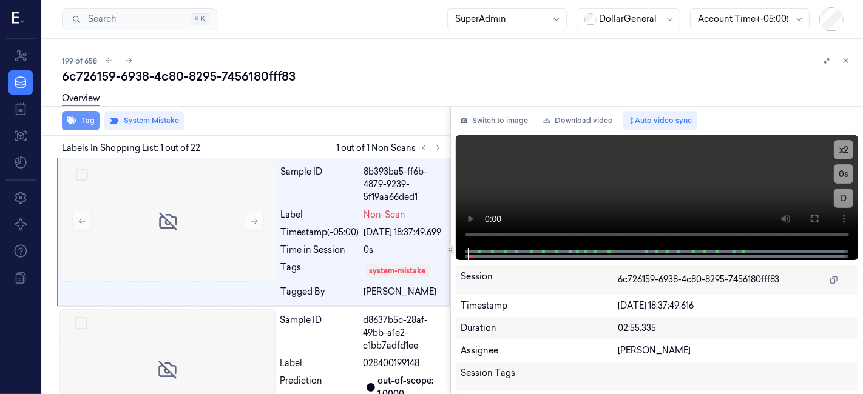
click at [89, 119] on button "Tag" at bounding box center [81, 120] width 38 height 19
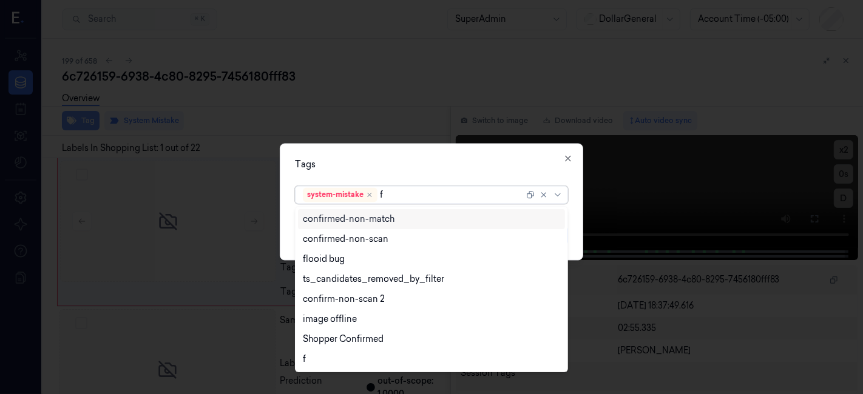
type input "fl"
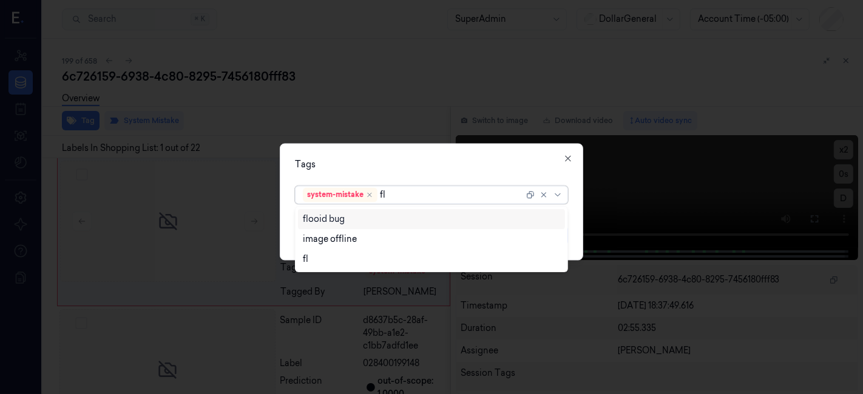
click at [346, 218] on div "flooid bug" at bounding box center [432, 219] width 258 height 13
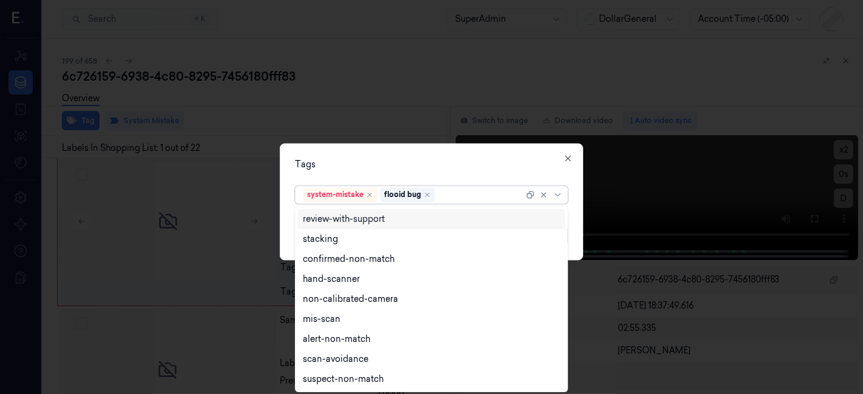
click at [352, 167] on div "Tags" at bounding box center [431, 165] width 273 height 13
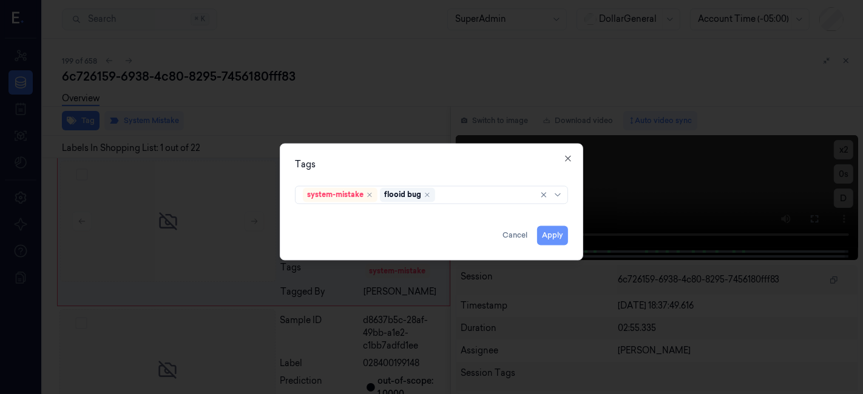
click at [542, 232] on button "Apply" at bounding box center [552, 235] width 31 height 19
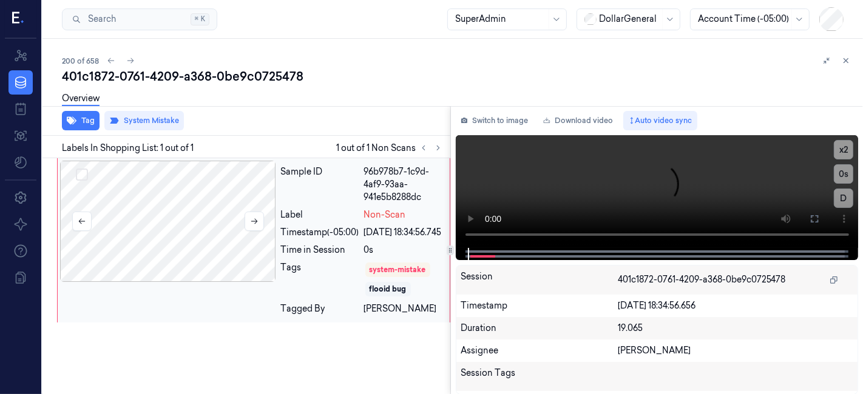
click at [144, 206] on div at bounding box center [168, 221] width 216 height 121
click at [846, 56] on icon at bounding box center [845, 60] width 8 height 8
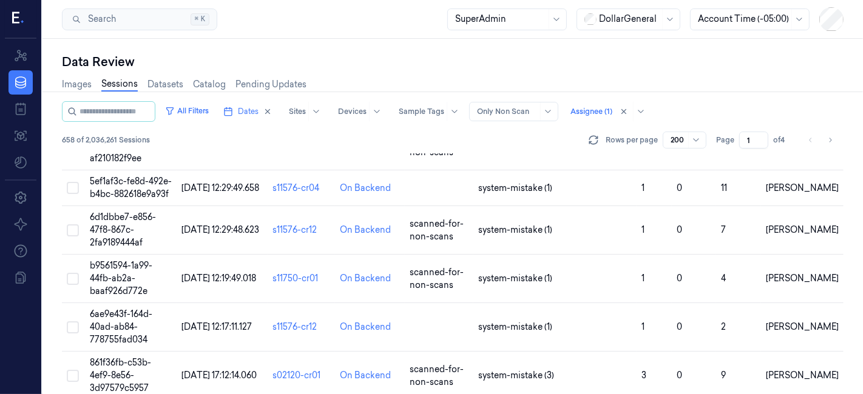
scroll to position [2783, 0]
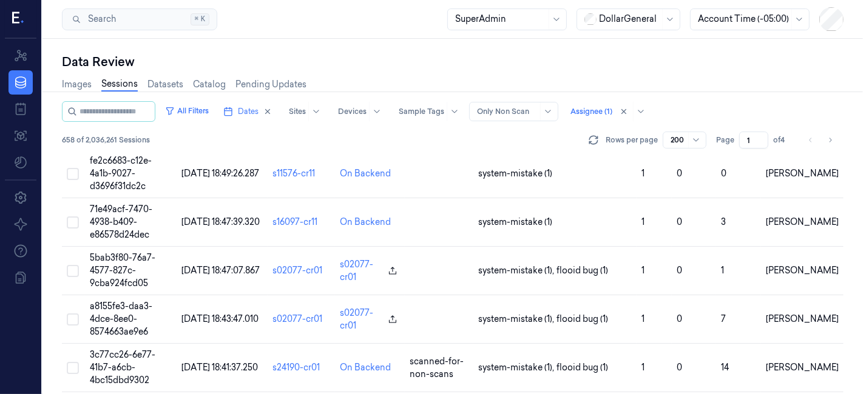
scroll to position [9252, 0]
